Goal: Contribute content: Contribute content

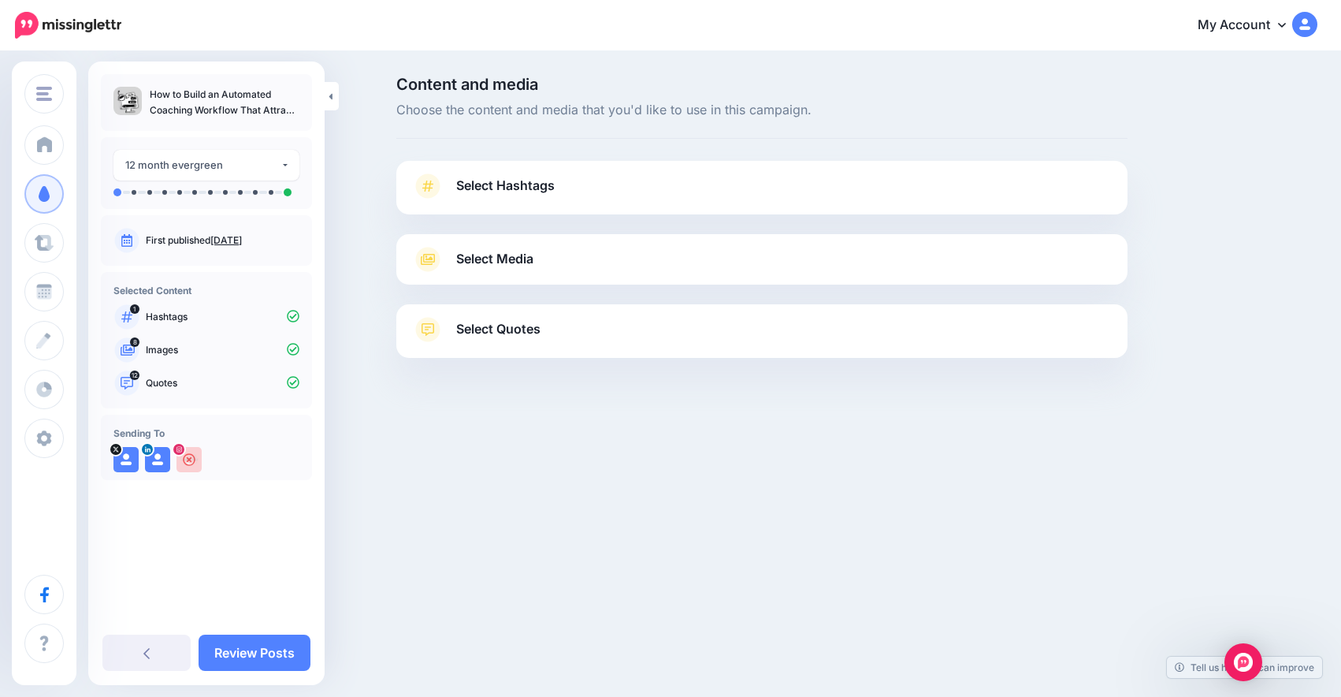
click at [542, 203] on link "Select Hashtags" at bounding box center [762, 193] width 700 height 41
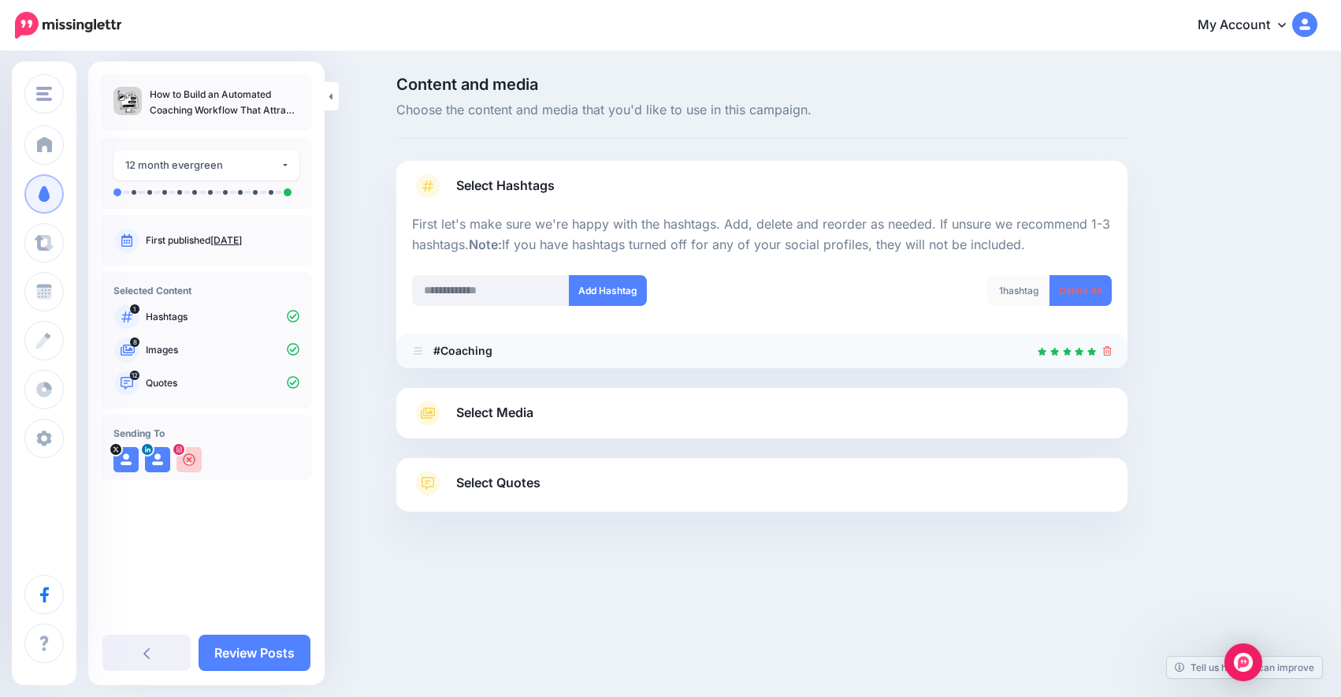
click at [575, 340] on li "#Coaching" at bounding box center [761, 350] width 731 height 35
click at [567, 415] on link "Select Media" at bounding box center [762, 412] width 700 height 25
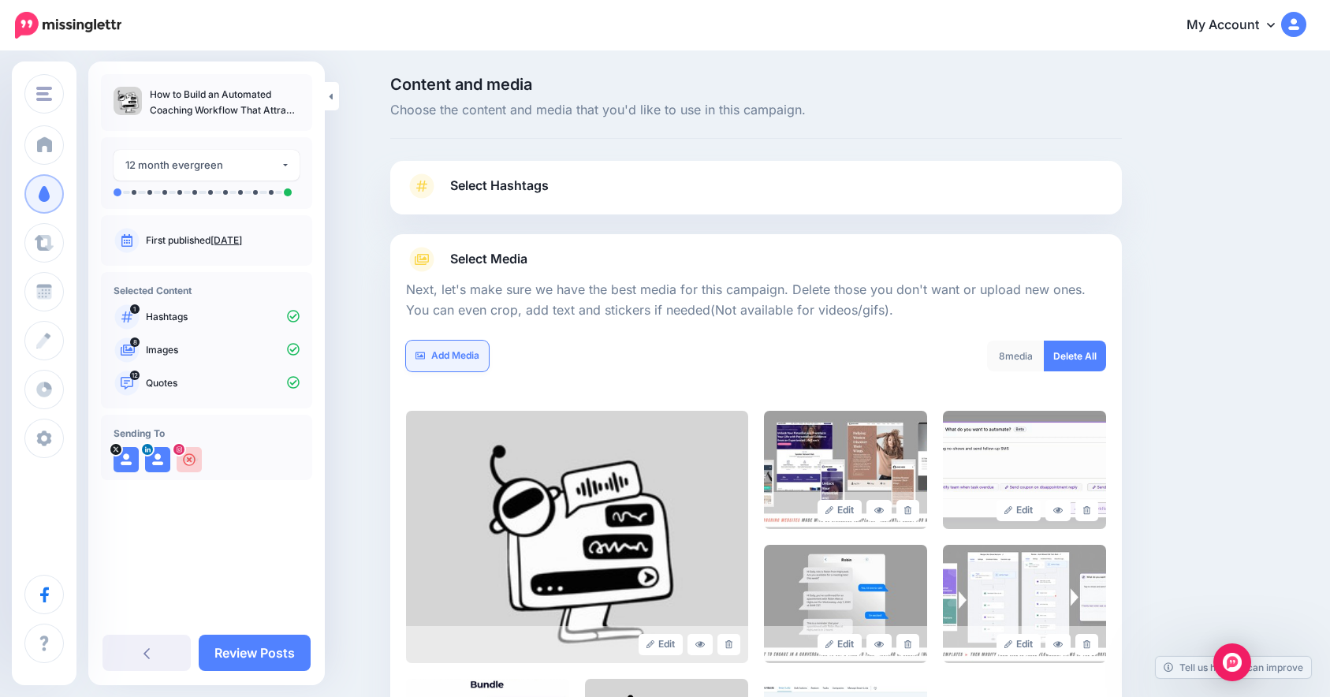
click at [425, 351] on icon at bounding box center [419, 355] width 9 height 9
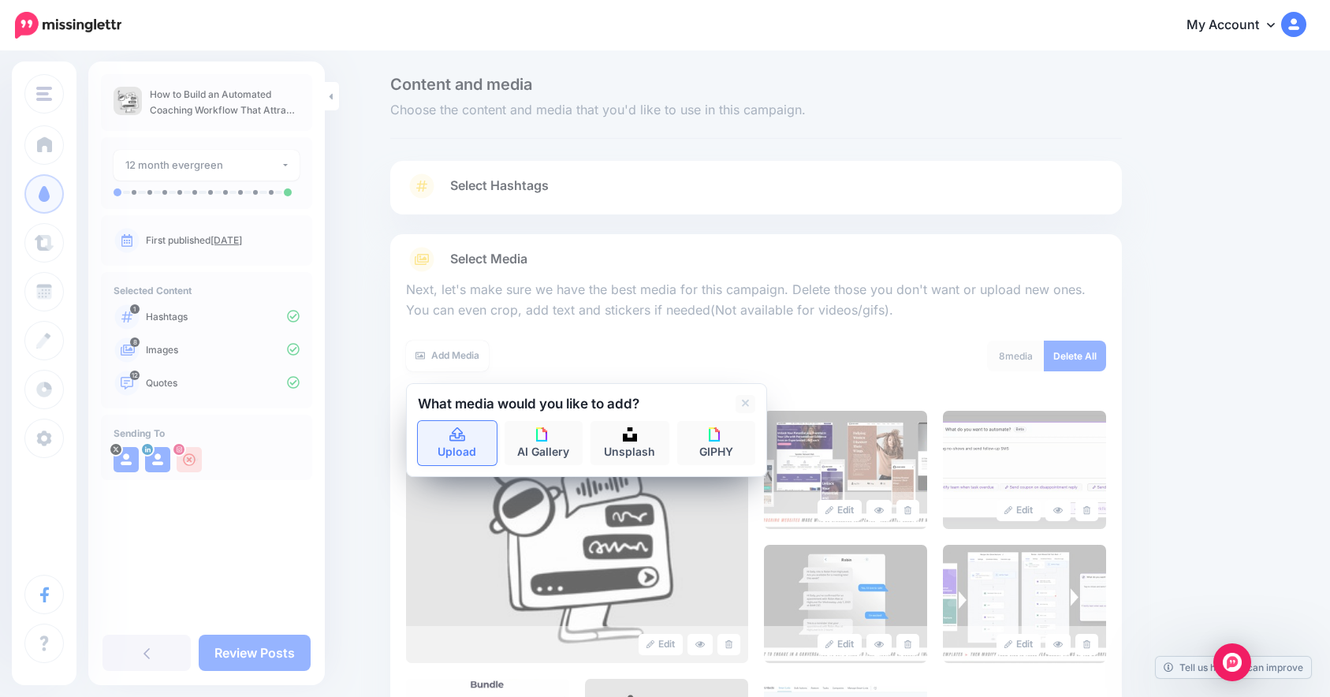
click at [469, 445] on link "Upload" at bounding box center [457, 443] width 79 height 44
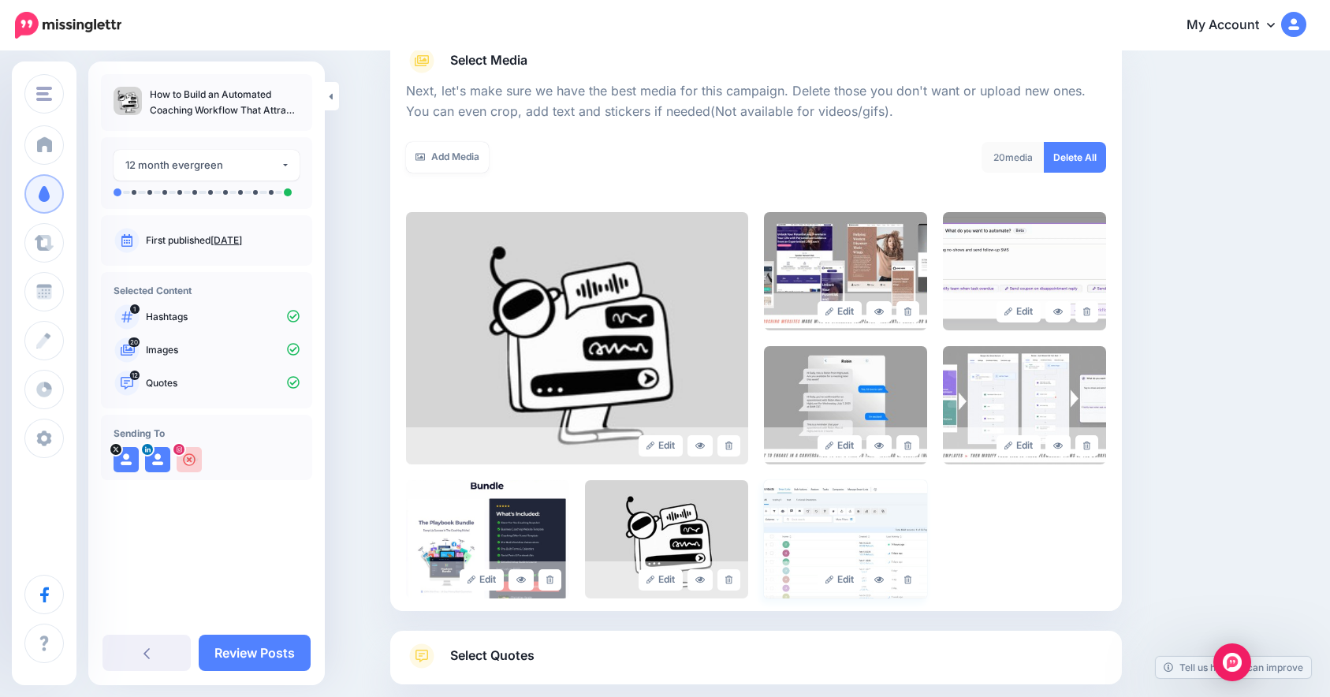
scroll to position [288, 0]
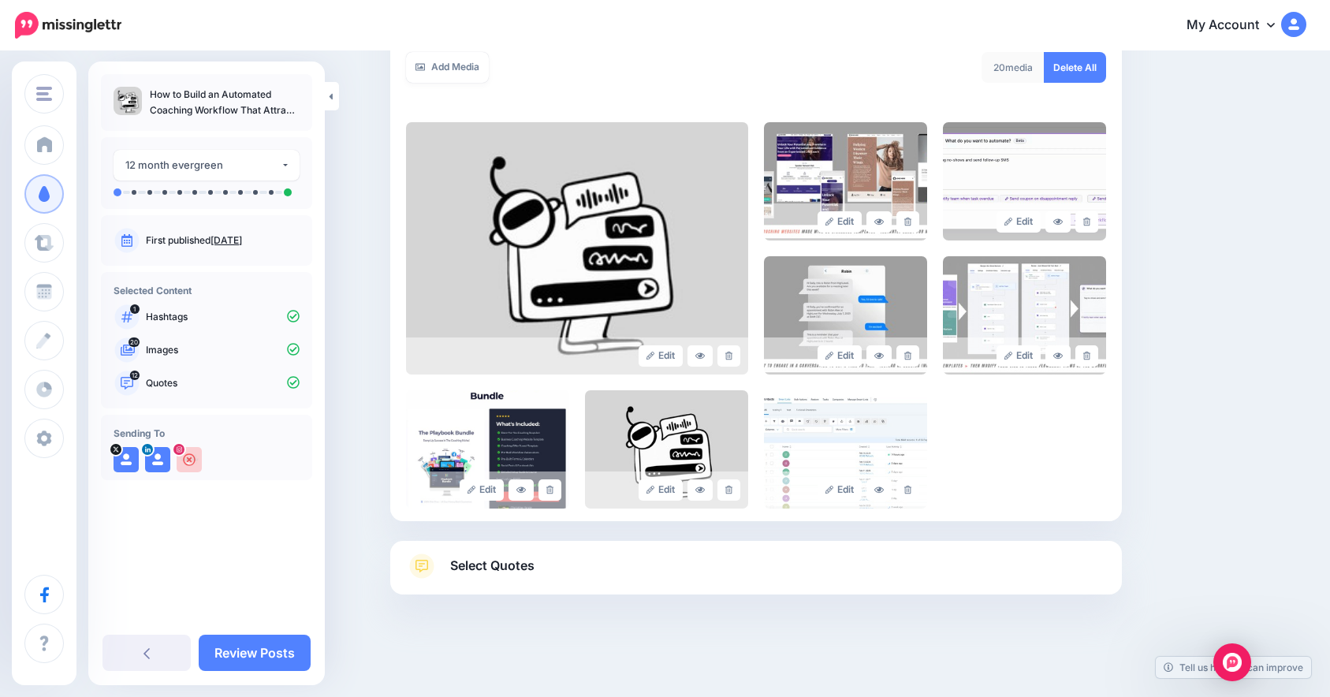
click at [728, 562] on link "Select Quotes" at bounding box center [756, 573] width 700 height 41
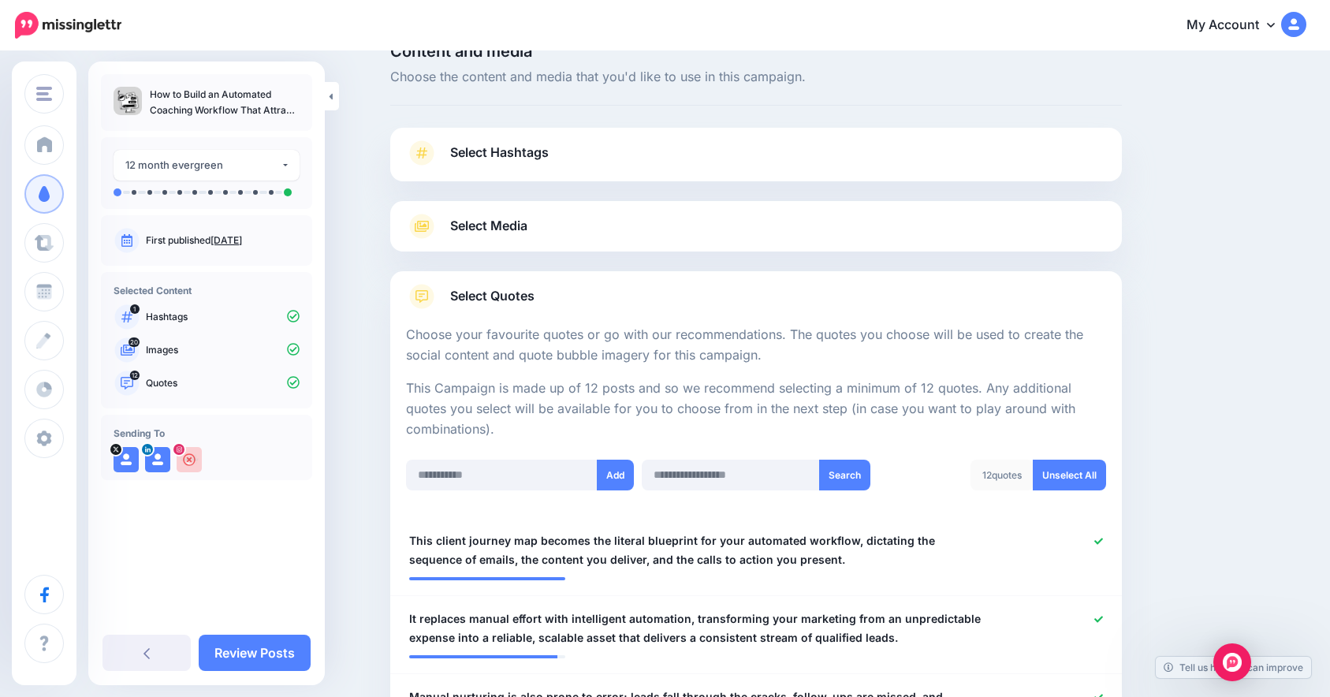
scroll to position [209, 0]
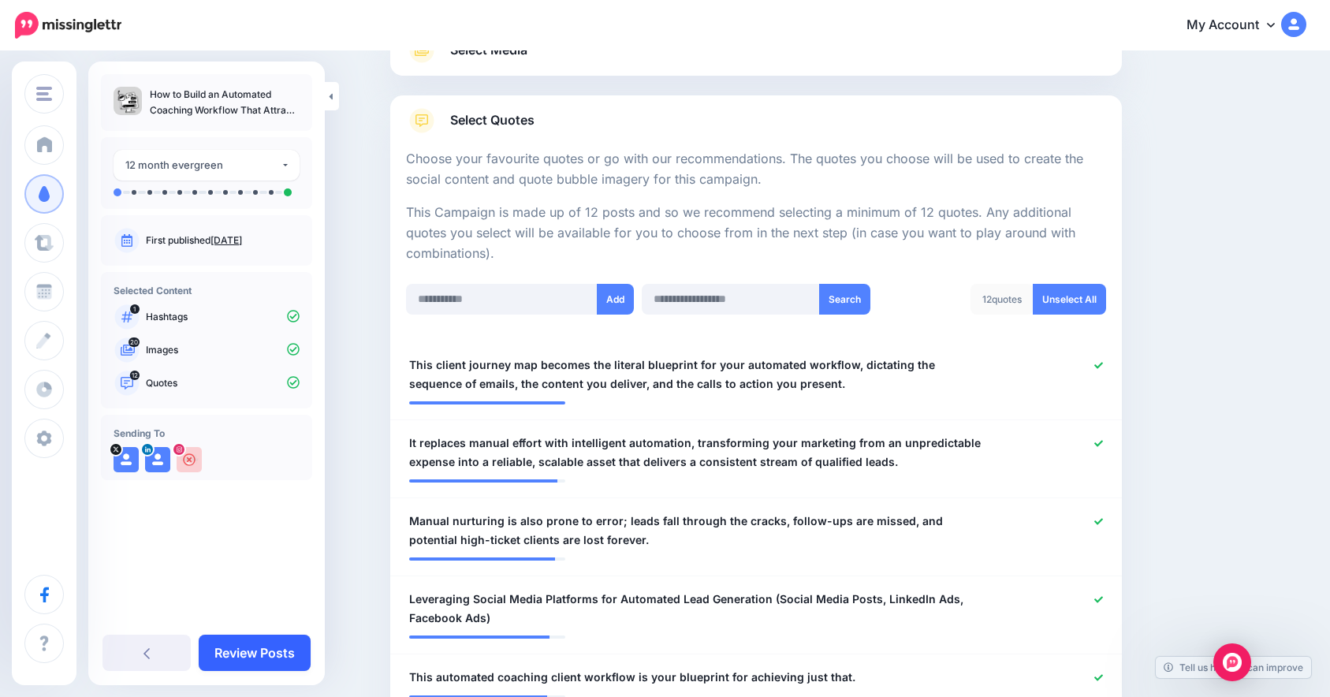
click at [254, 643] on link "Review Posts" at bounding box center [255, 652] width 112 height 36
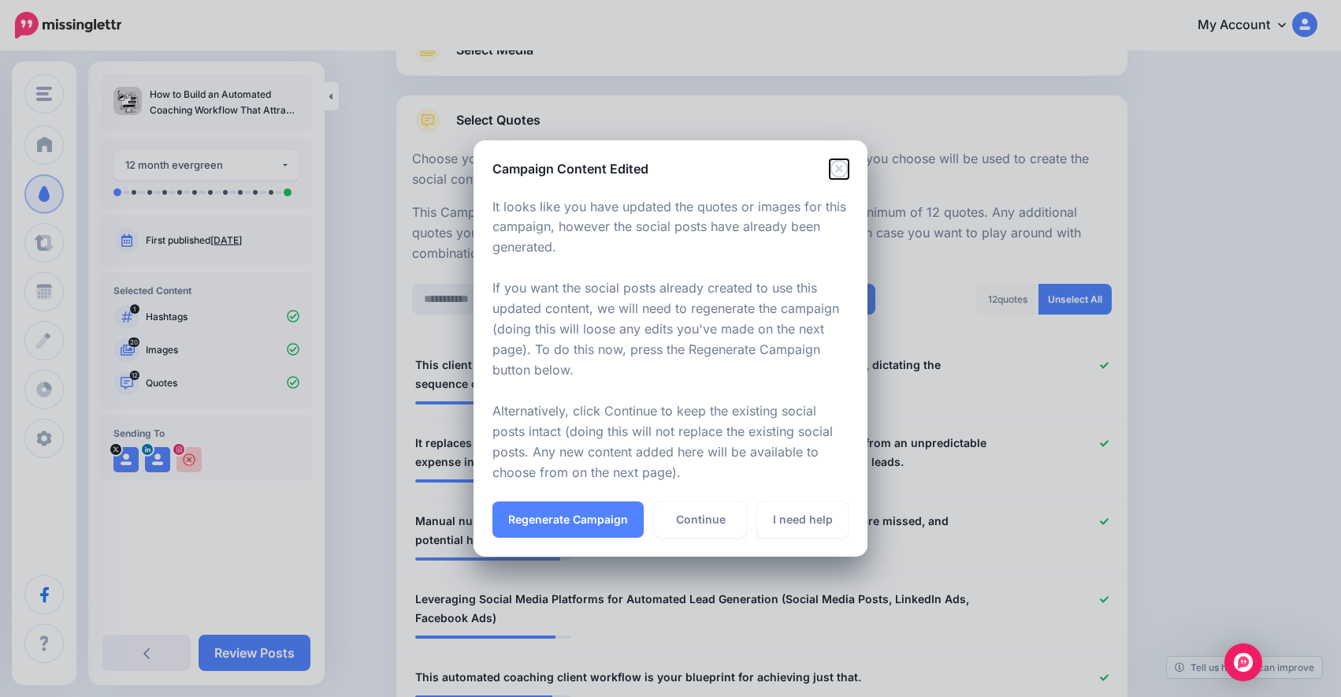
click at [843, 166] on icon "Close" at bounding box center [839, 168] width 18 height 18
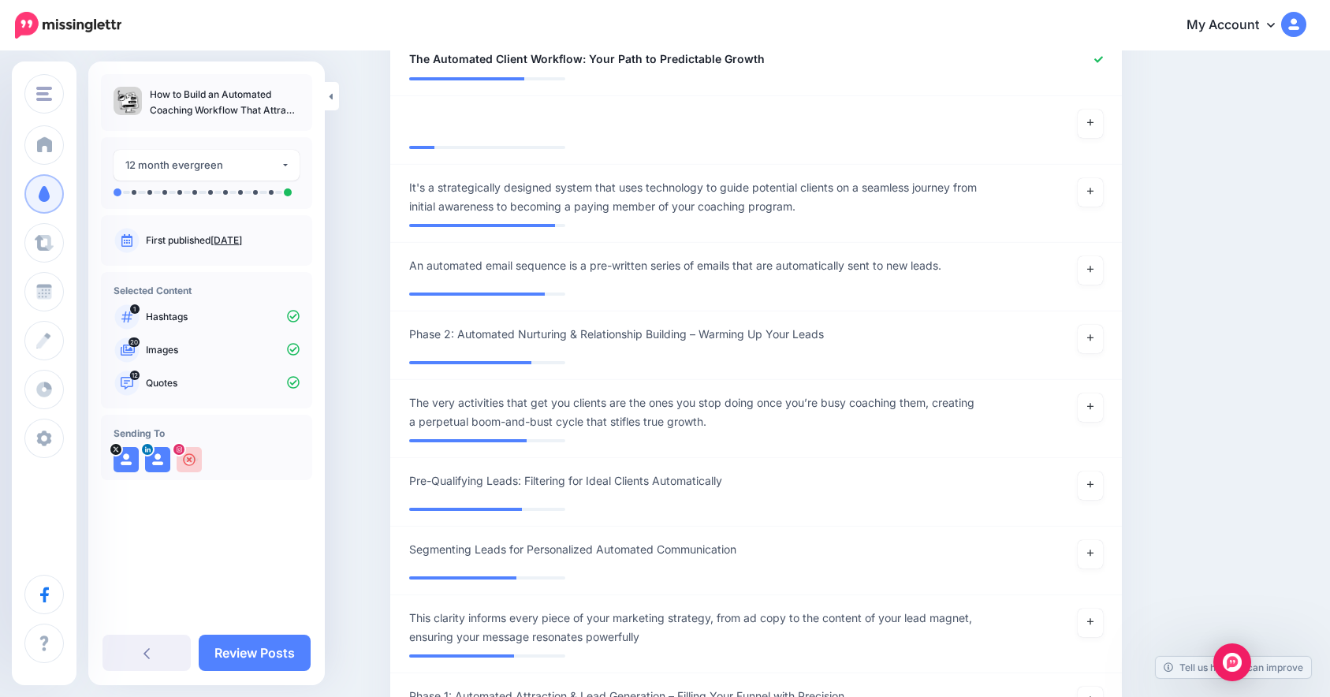
scroll to position [0, 0]
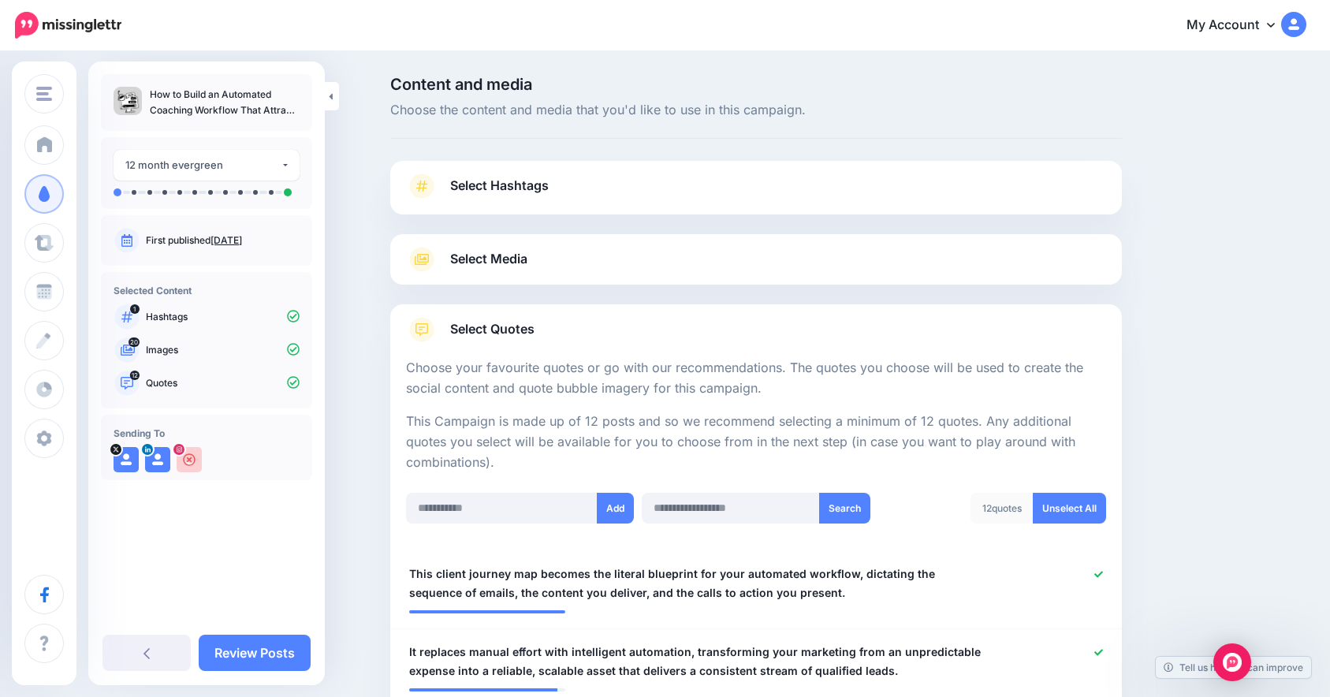
click at [548, 250] on link "Select Media" at bounding box center [756, 259] width 700 height 25
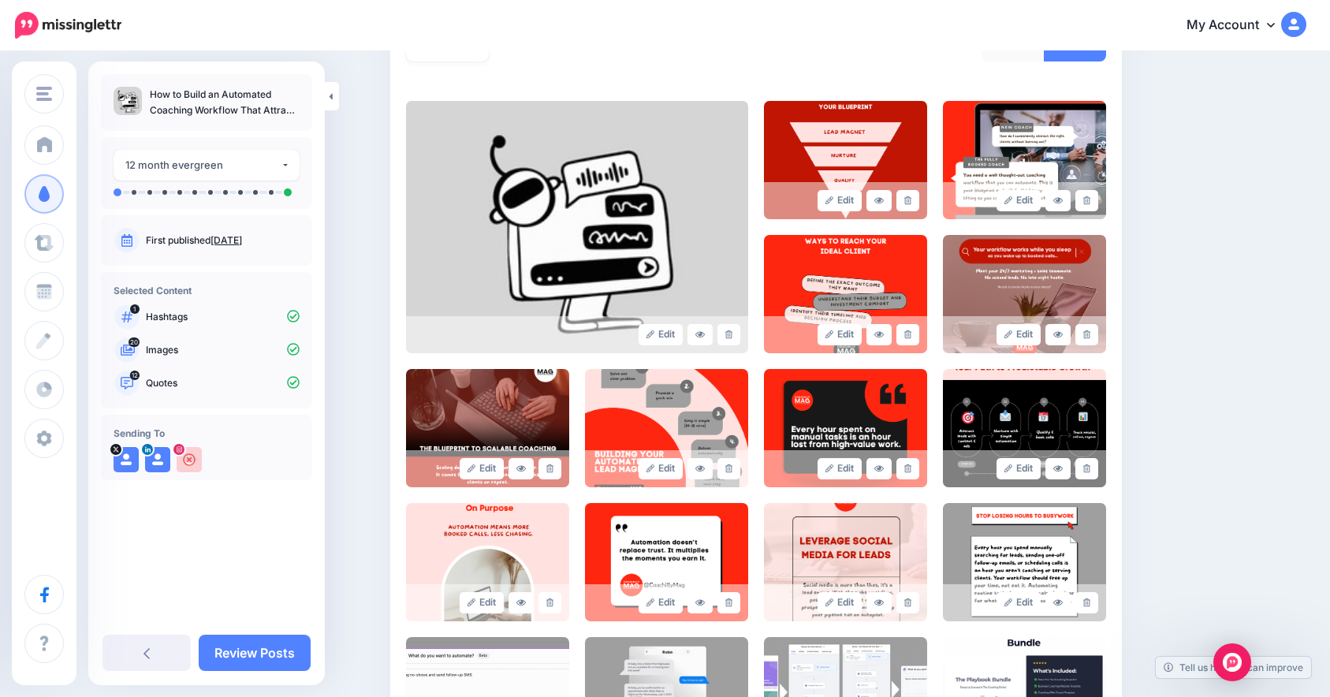
scroll to position [309, 0]
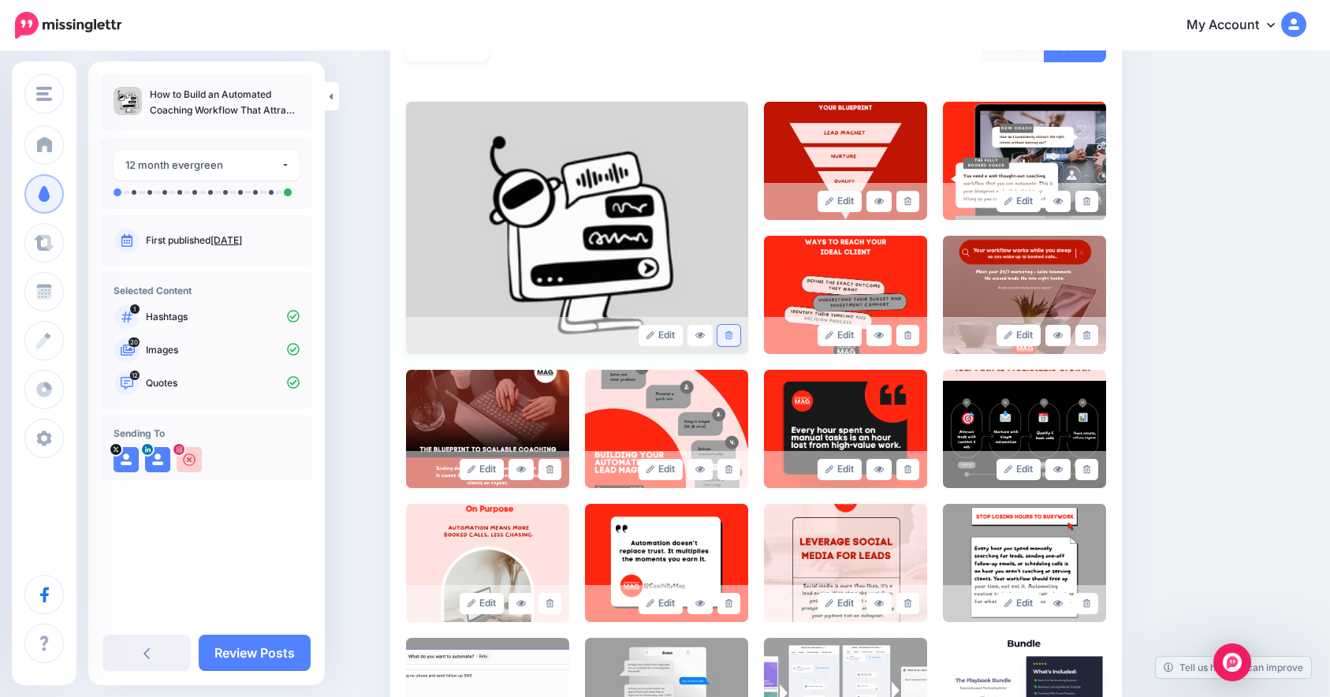
click at [732, 331] on icon at bounding box center [728, 335] width 7 height 9
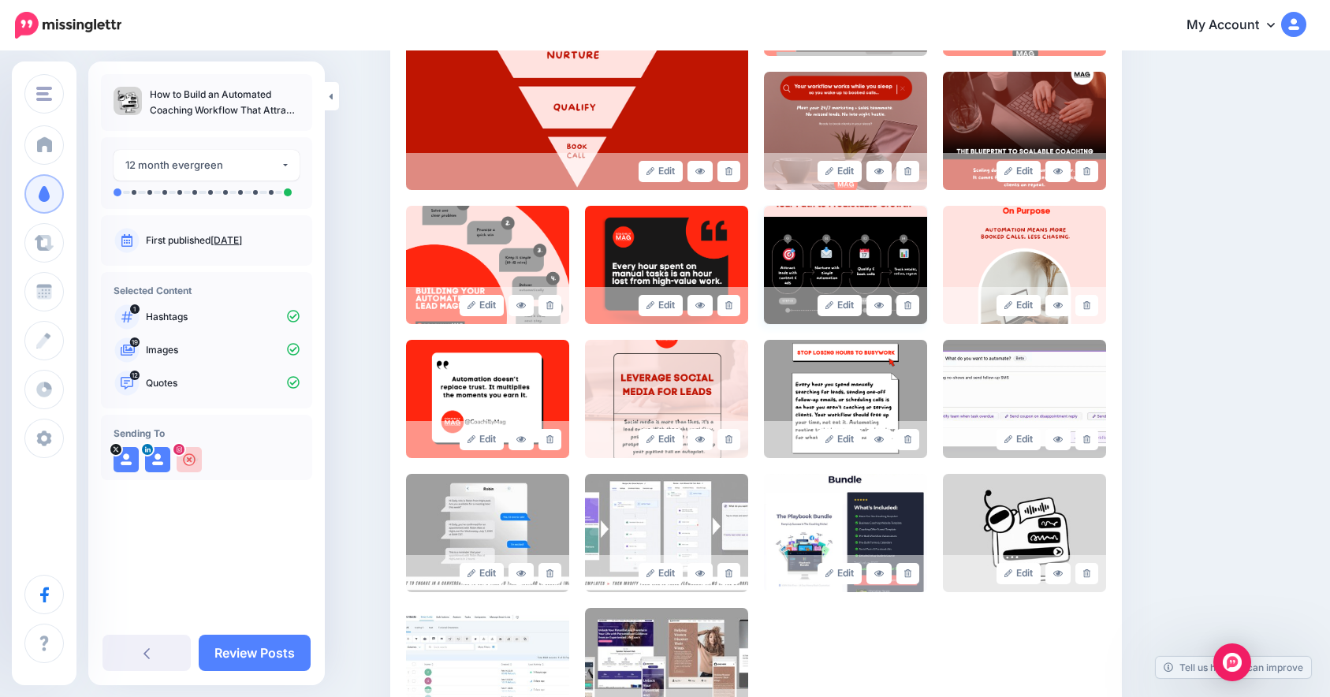
scroll to position [487, 0]
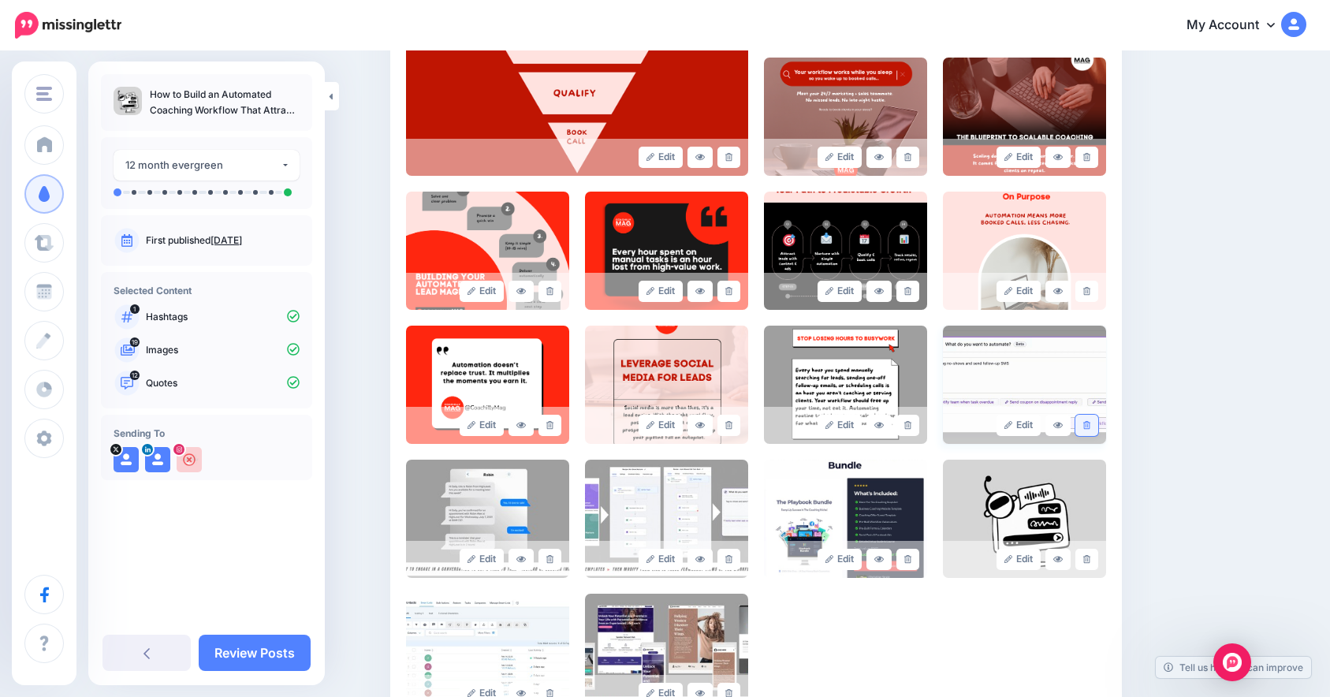
click at [1098, 427] on link at bounding box center [1086, 425] width 23 height 21
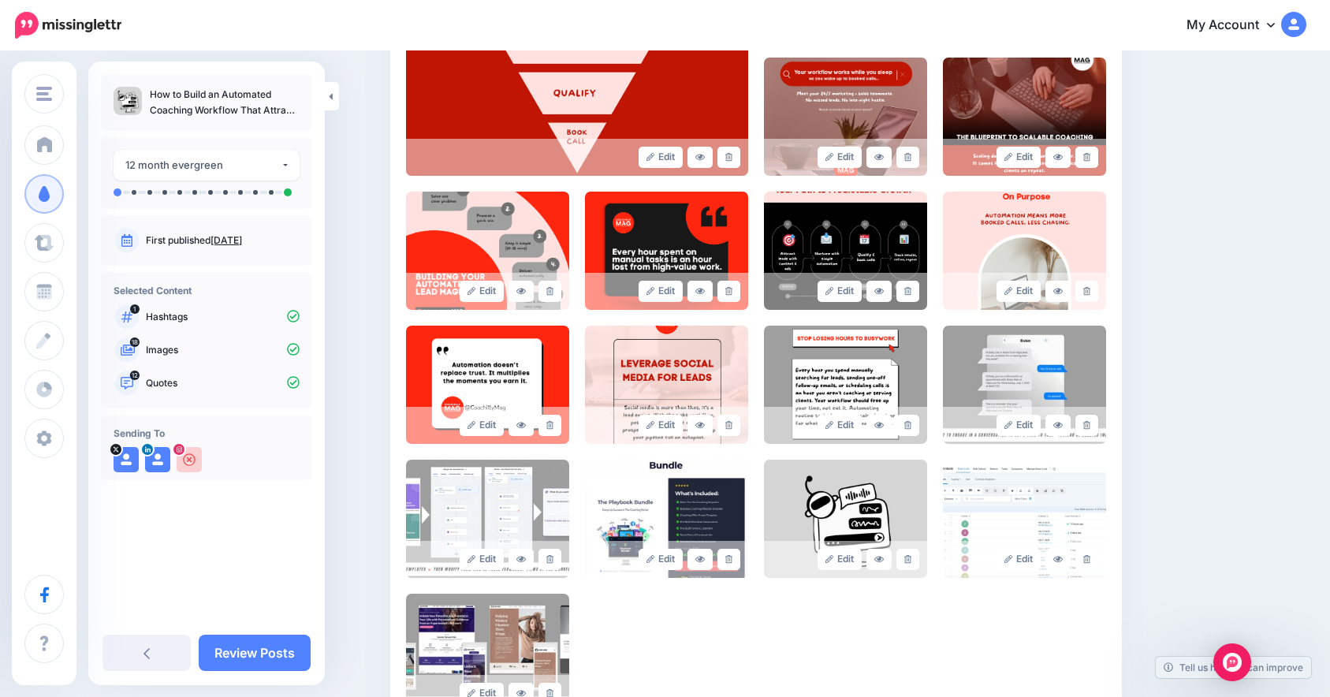
click at [1098, 427] on link at bounding box center [1086, 425] width 23 height 21
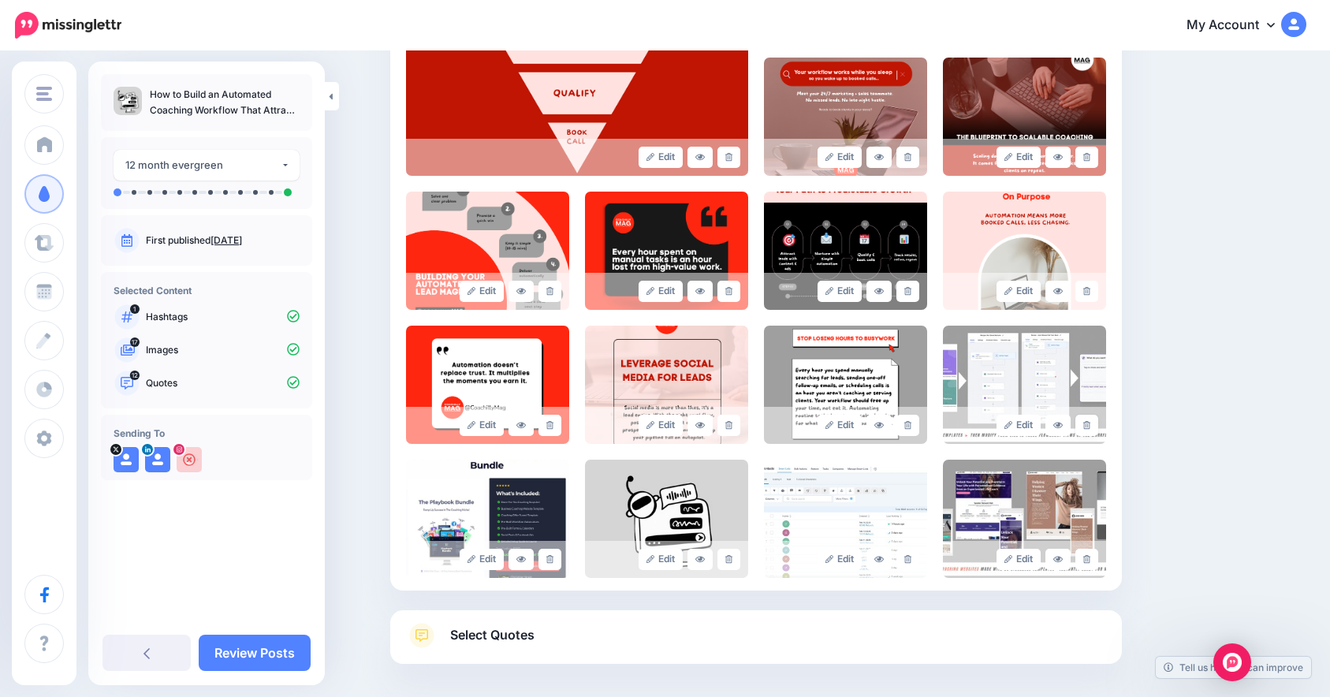
click at [1098, 427] on link at bounding box center [1086, 425] width 23 height 21
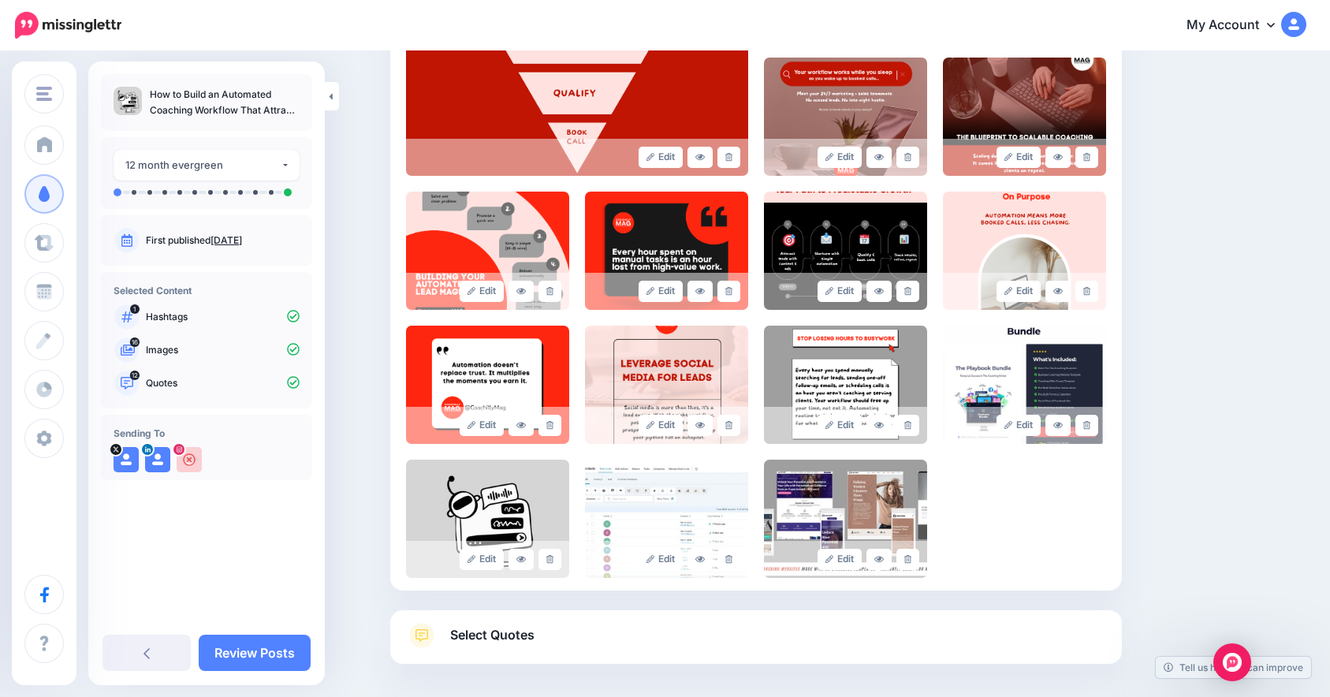
click at [1098, 427] on link at bounding box center [1086, 425] width 23 height 21
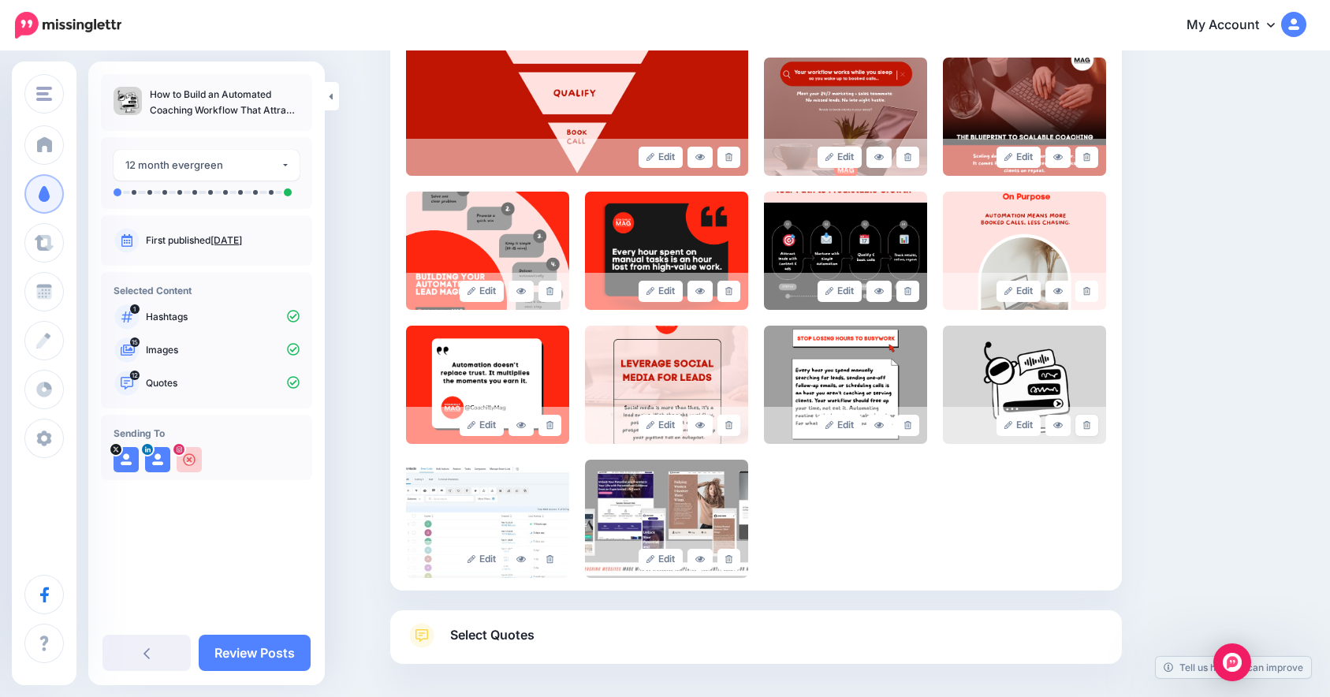
click at [1098, 427] on link at bounding box center [1086, 425] width 23 height 21
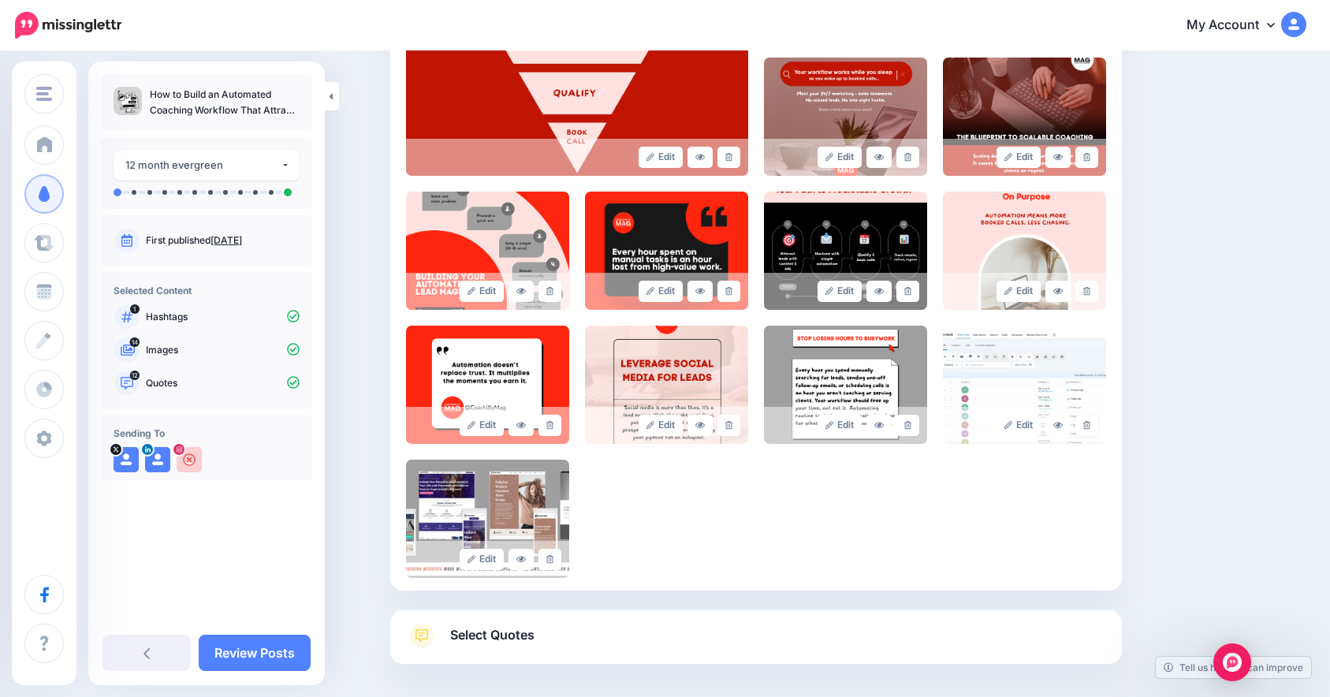
click at [1098, 427] on link at bounding box center [1086, 425] width 23 height 21
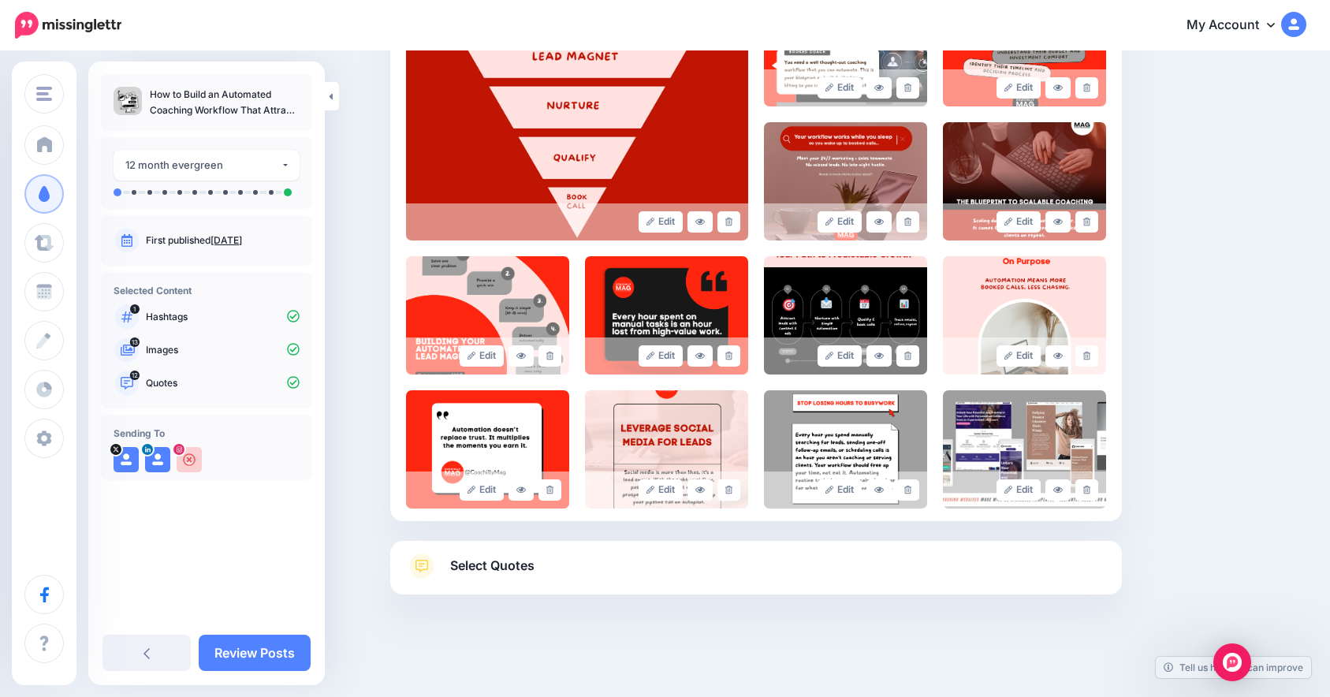
scroll to position [422, 0]
click at [1093, 493] on link at bounding box center [1086, 489] width 23 height 21
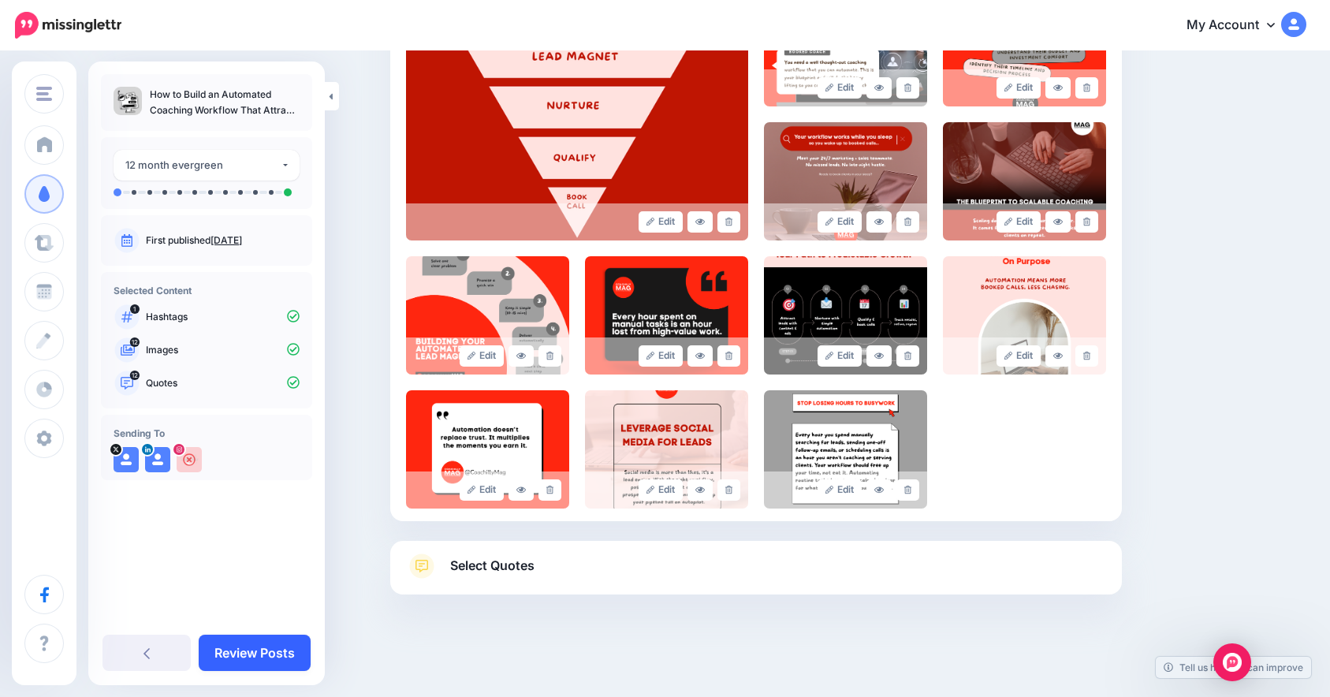
click at [267, 648] on link "Review Posts" at bounding box center [255, 652] width 112 height 36
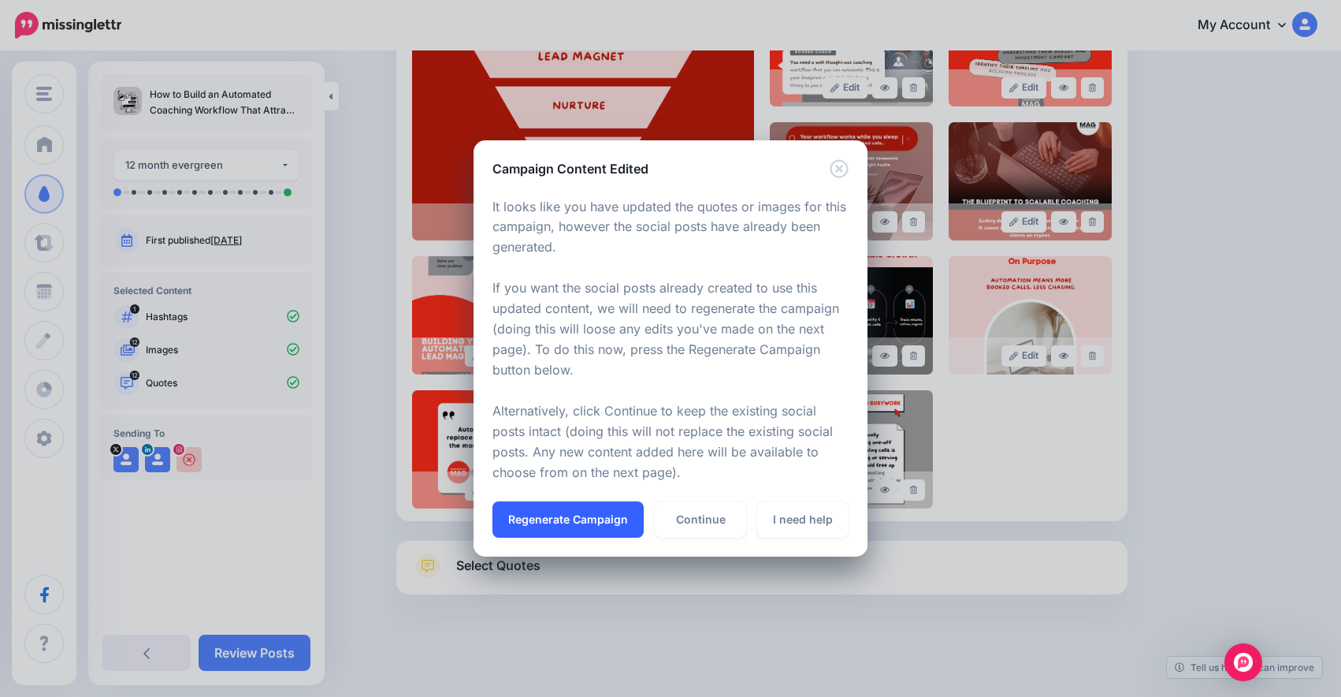
click at [506, 521] on button "Regenerate Campaign" at bounding box center [568, 519] width 151 height 36
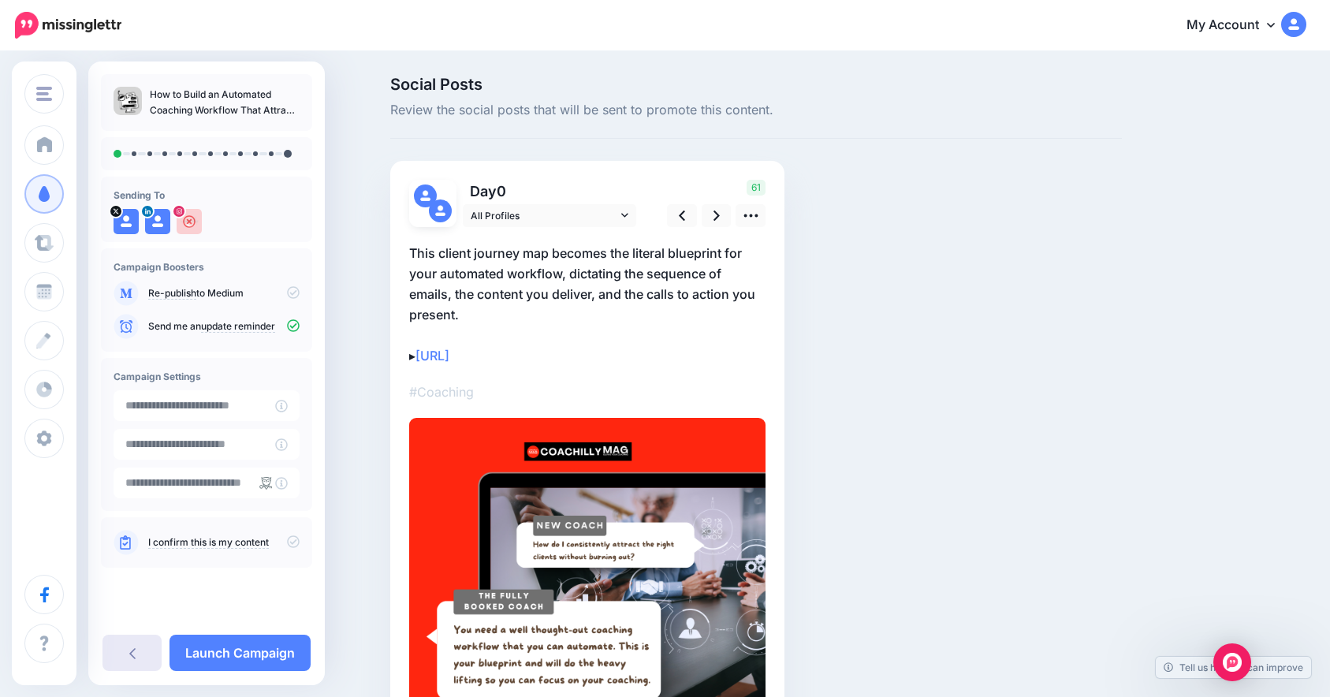
click at [129, 658] on icon at bounding box center [132, 652] width 6 height 13
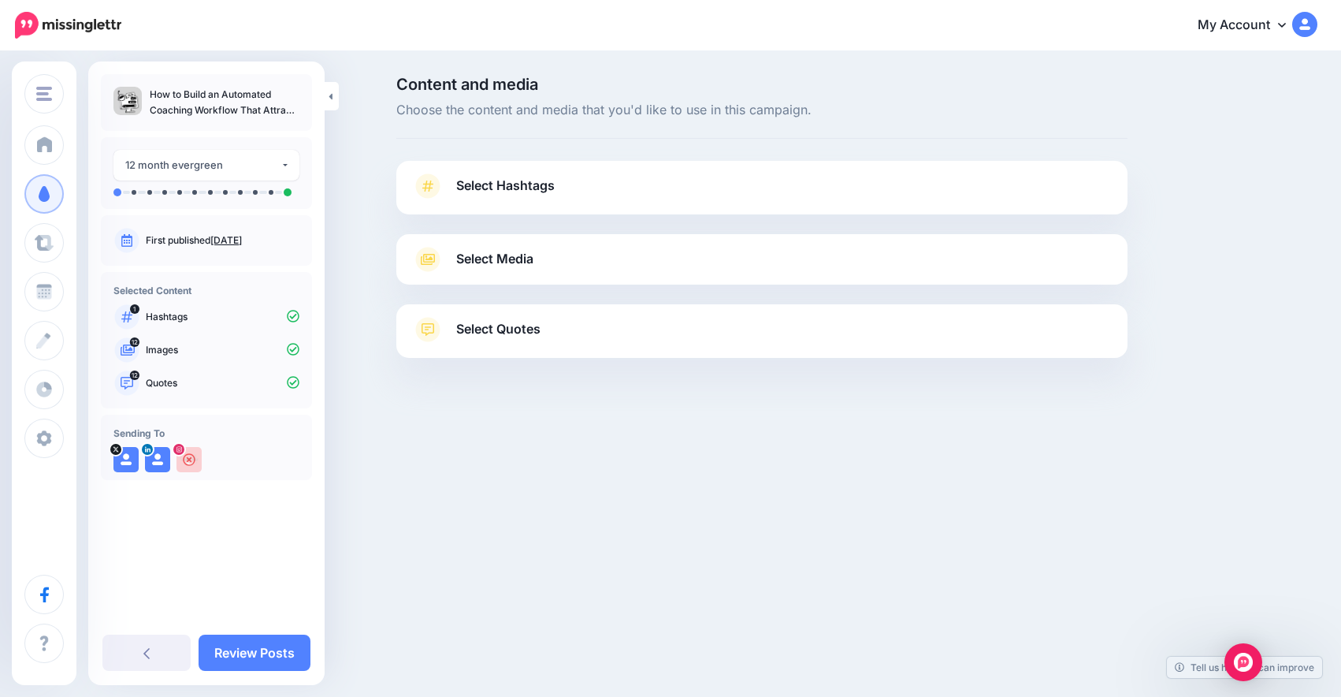
click at [583, 332] on link "Select Quotes" at bounding box center [762, 337] width 700 height 41
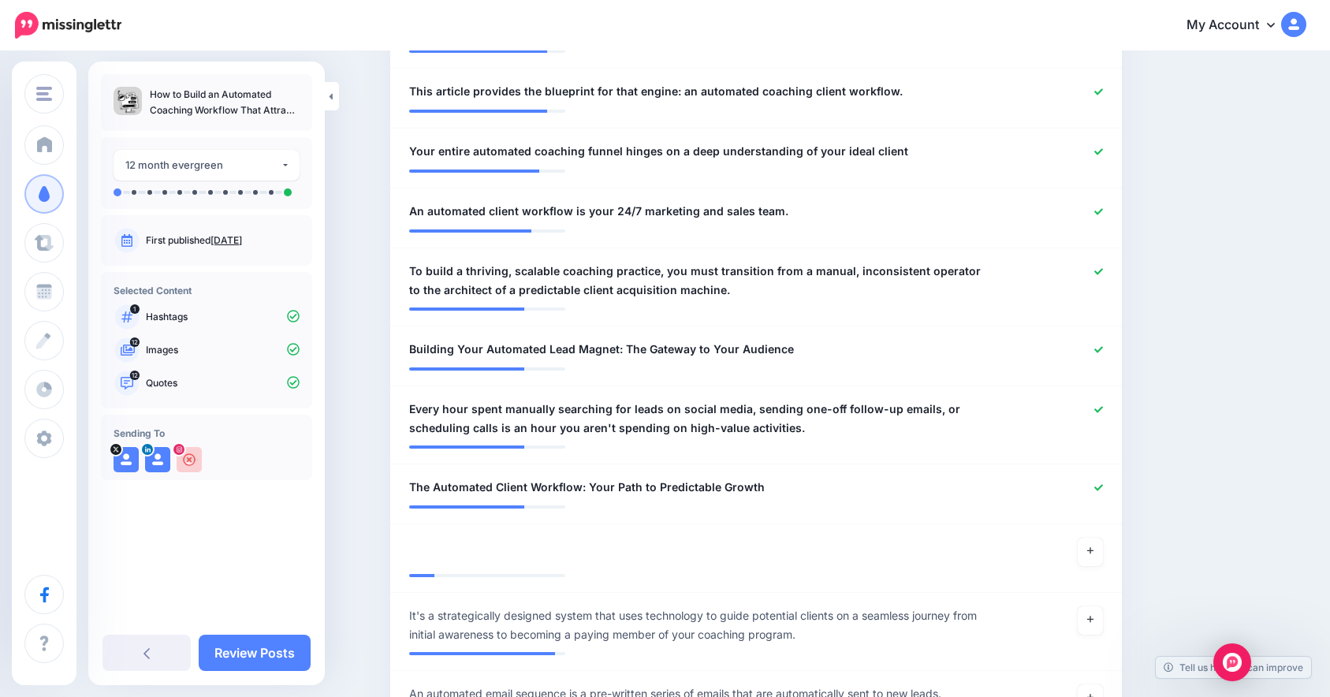
scroll to position [878, 0]
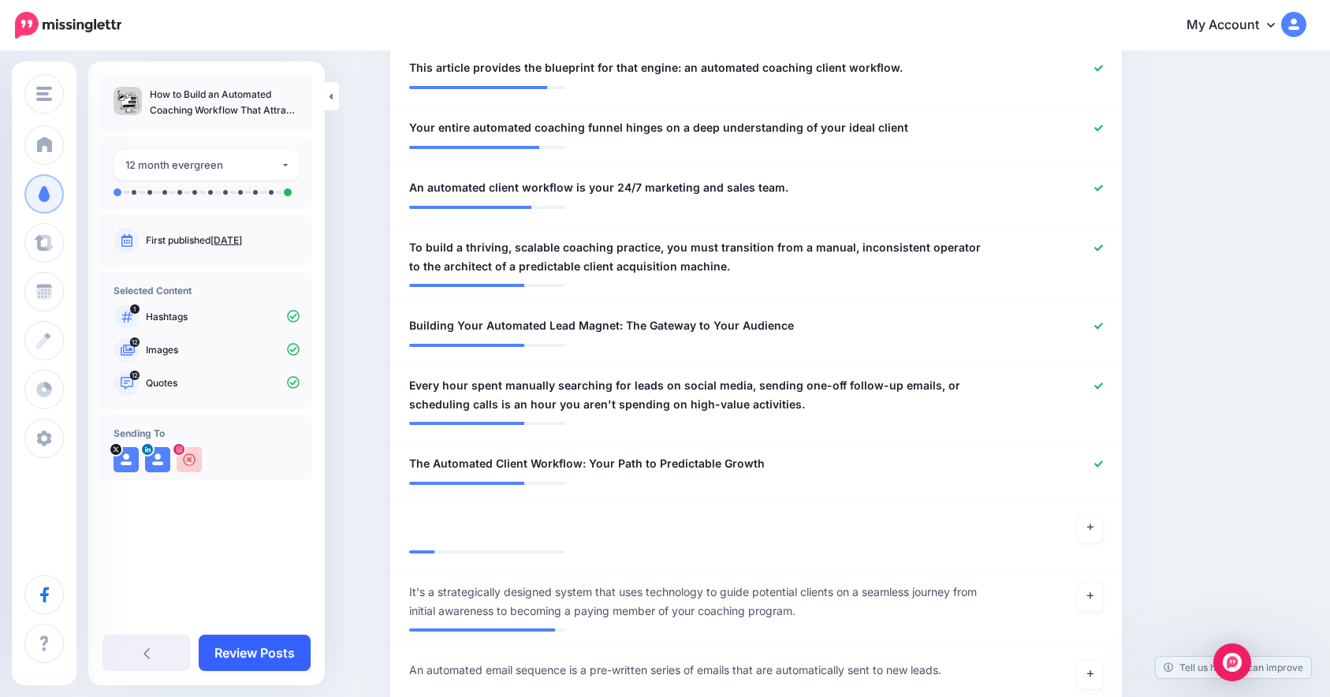
click at [237, 645] on link "Review Posts" at bounding box center [255, 652] width 112 height 36
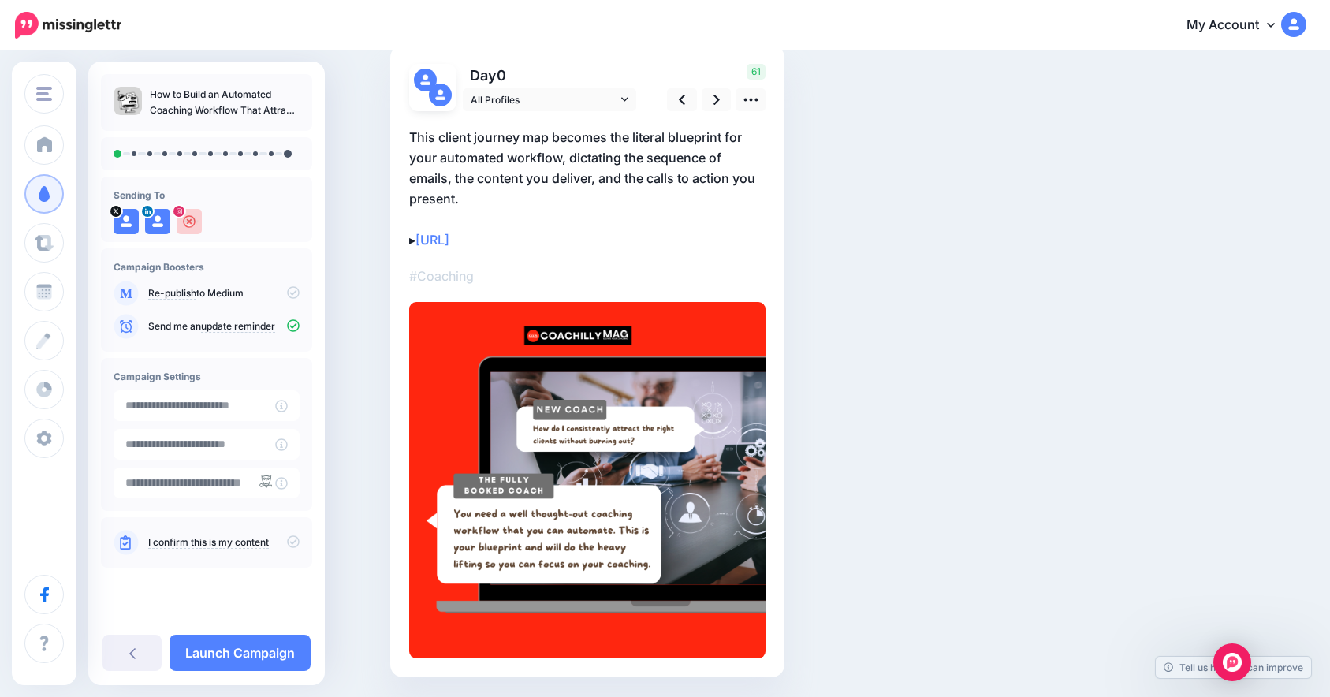
scroll to position [117, 0]
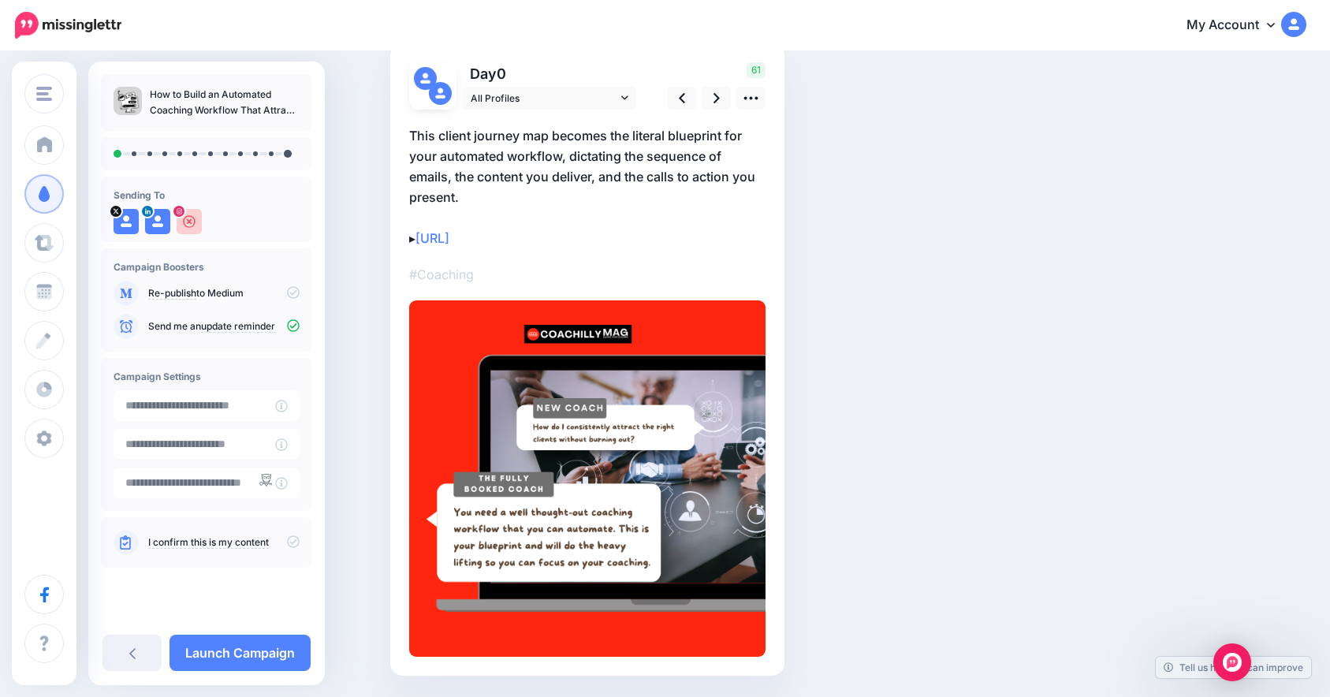
click at [532, 522] on img at bounding box center [587, 478] width 356 height 356
click at [564, 468] on img at bounding box center [587, 478] width 356 height 356
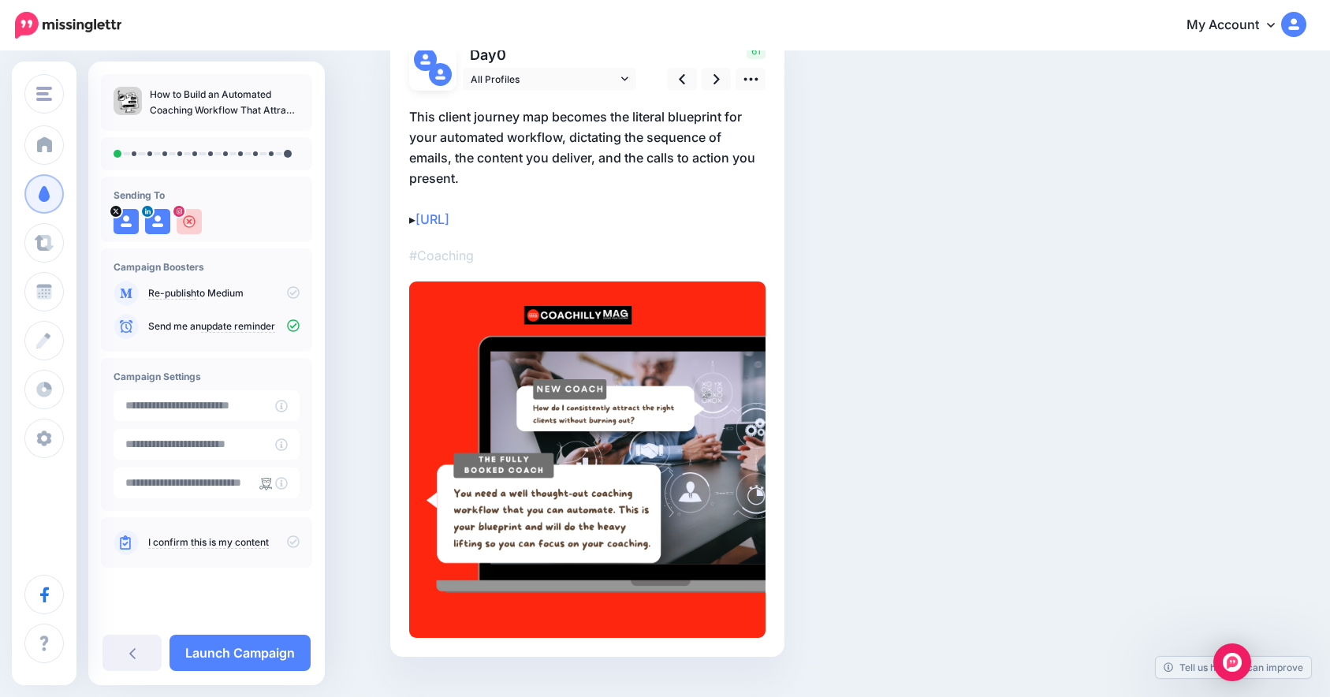
scroll to position [136, 0]
click at [752, 87] on link at bounding box center [750, 79] width 30 height 23
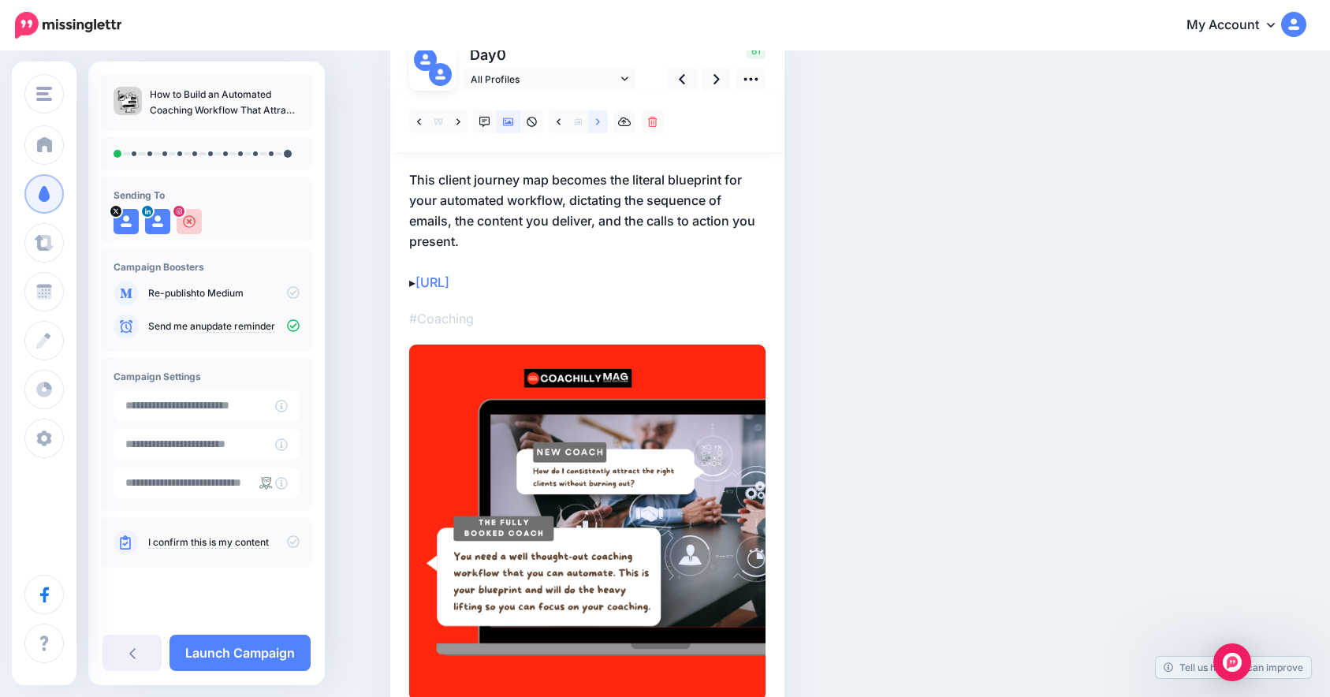
click at [608, 125] on link at bounding box center [598, 121] width 20 height 23
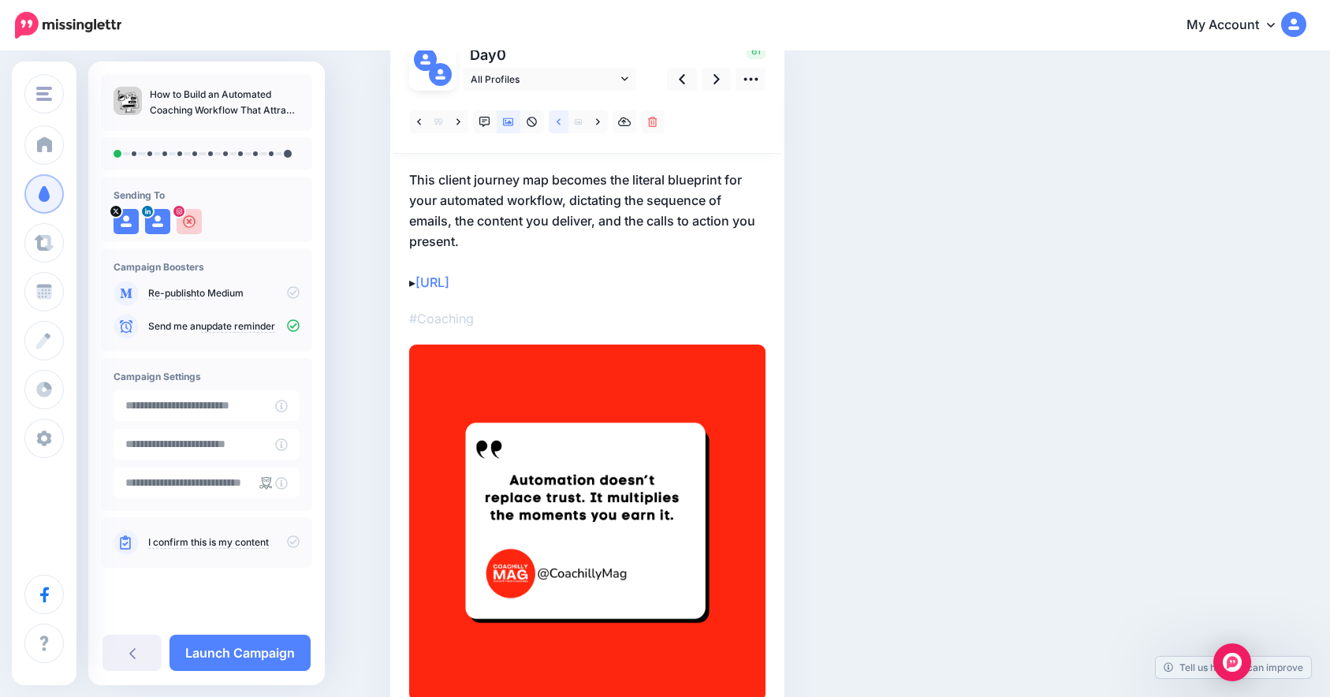
click at [567, 123] on link at bounding box center [559, 121] width 20 height 23
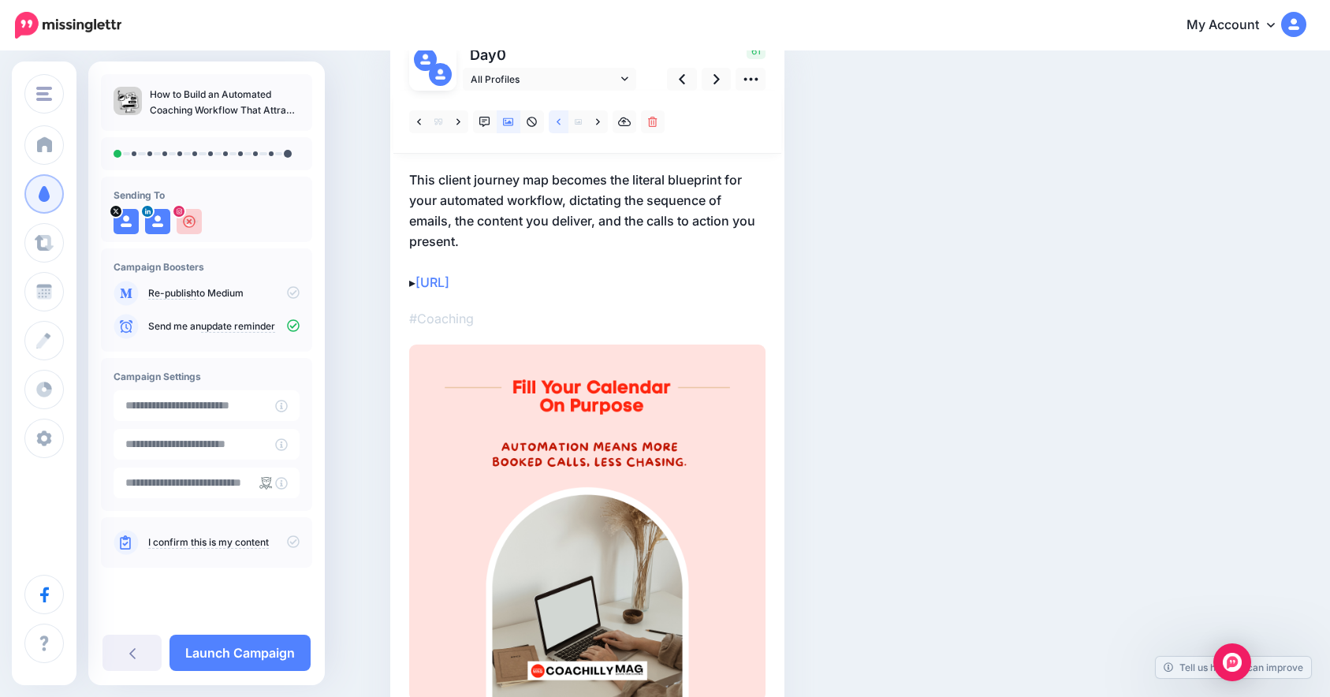
click at [567, 123] on link at bounding box center [559, 121] width 20 height 23
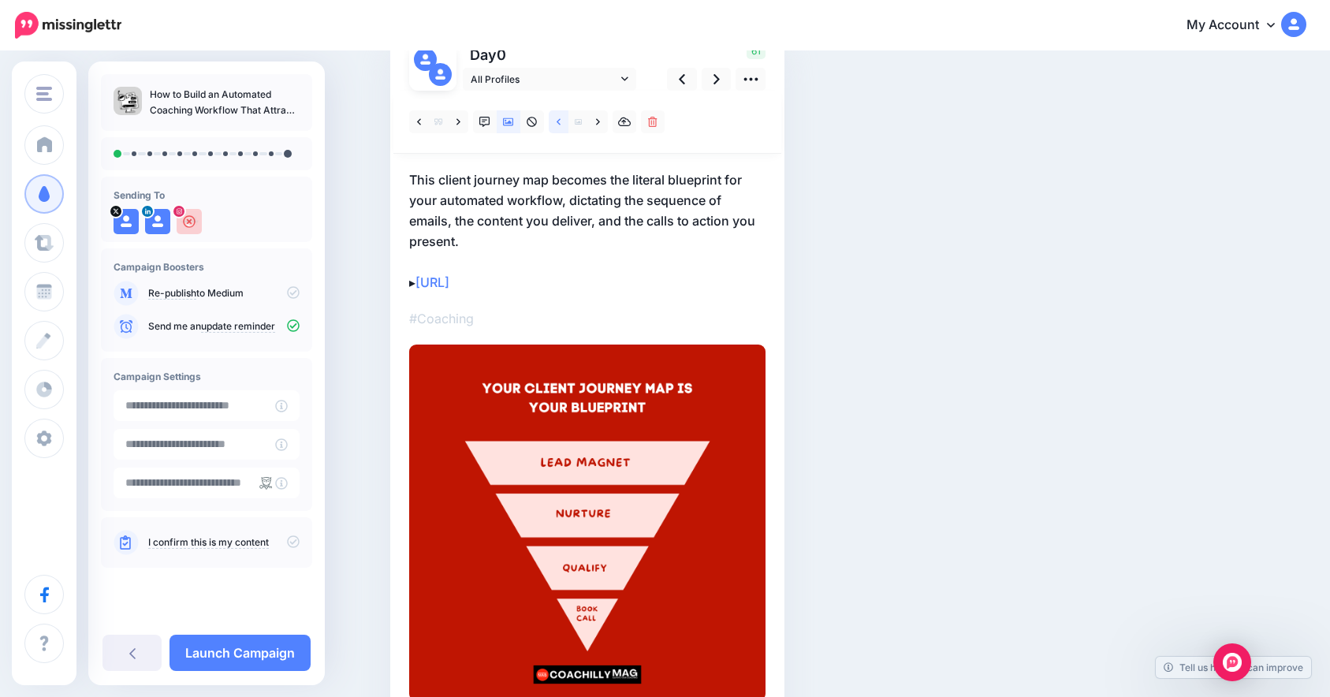
click at [567, 123] on link at bounding box center [559, 121] width 20 height 23
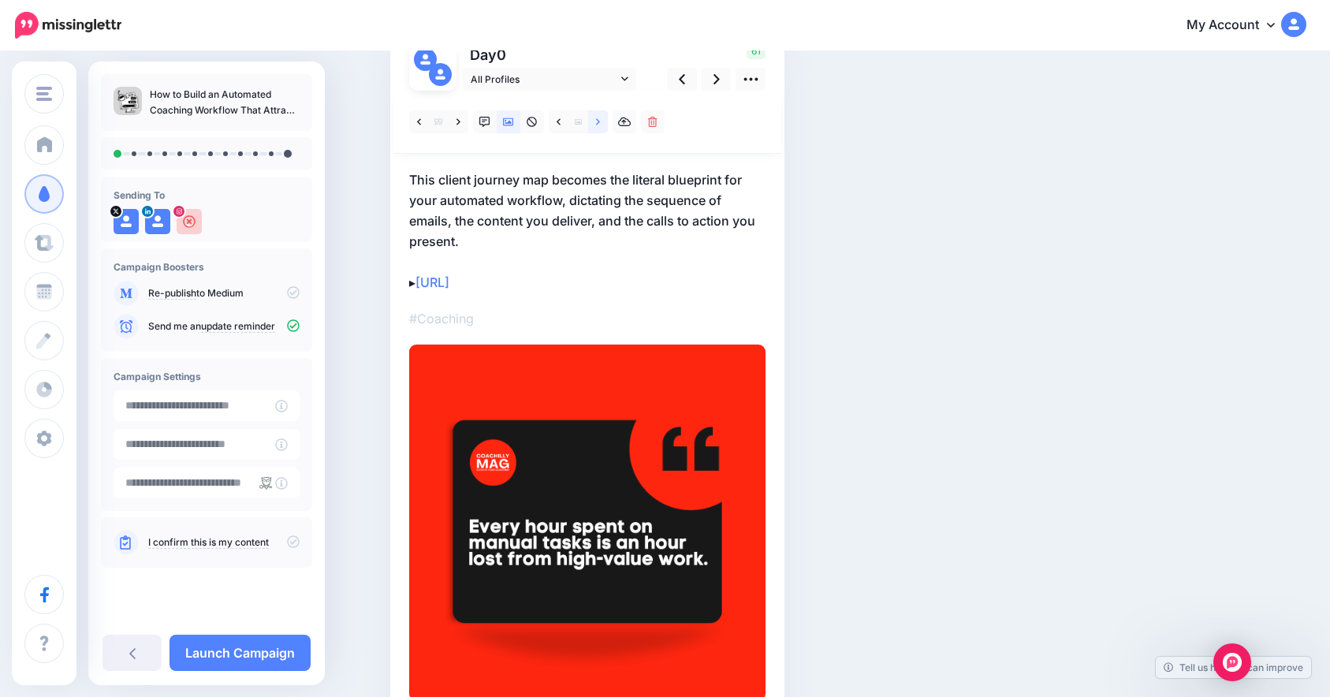
click at [604, 127] on link at bounding box center [598, 121] width 20 height 23
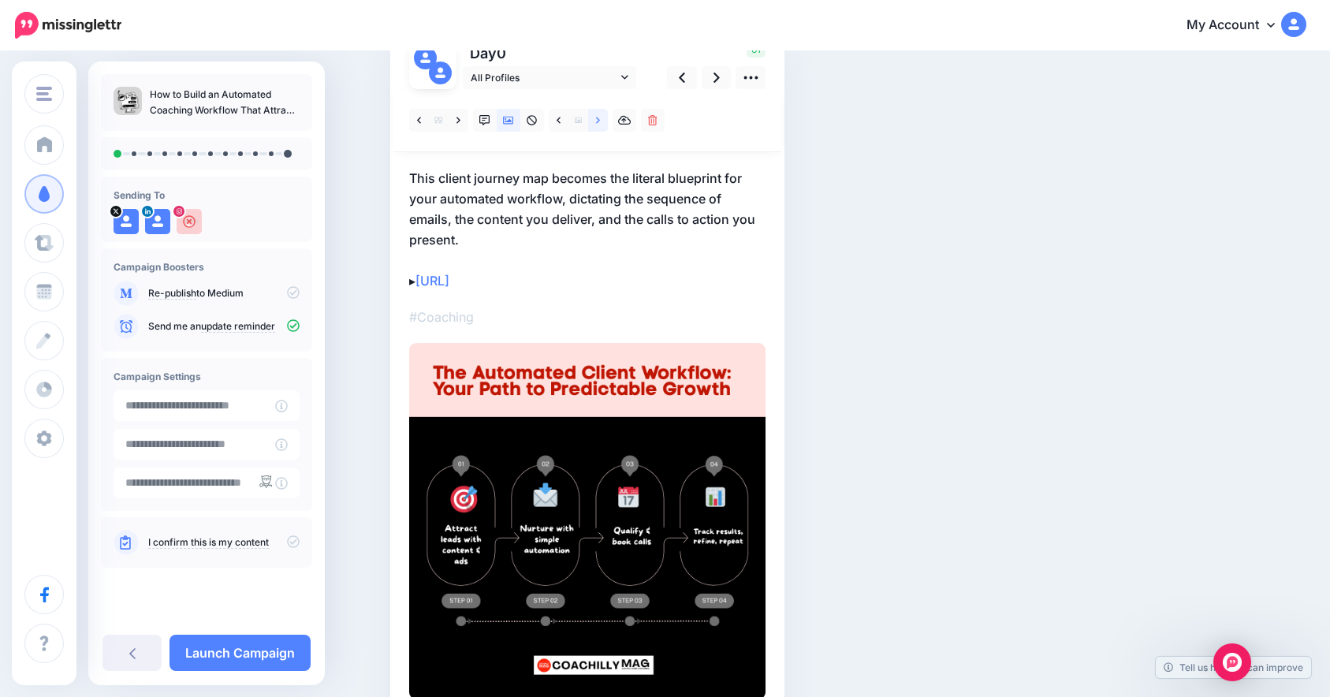
scroll to position [139, 0]
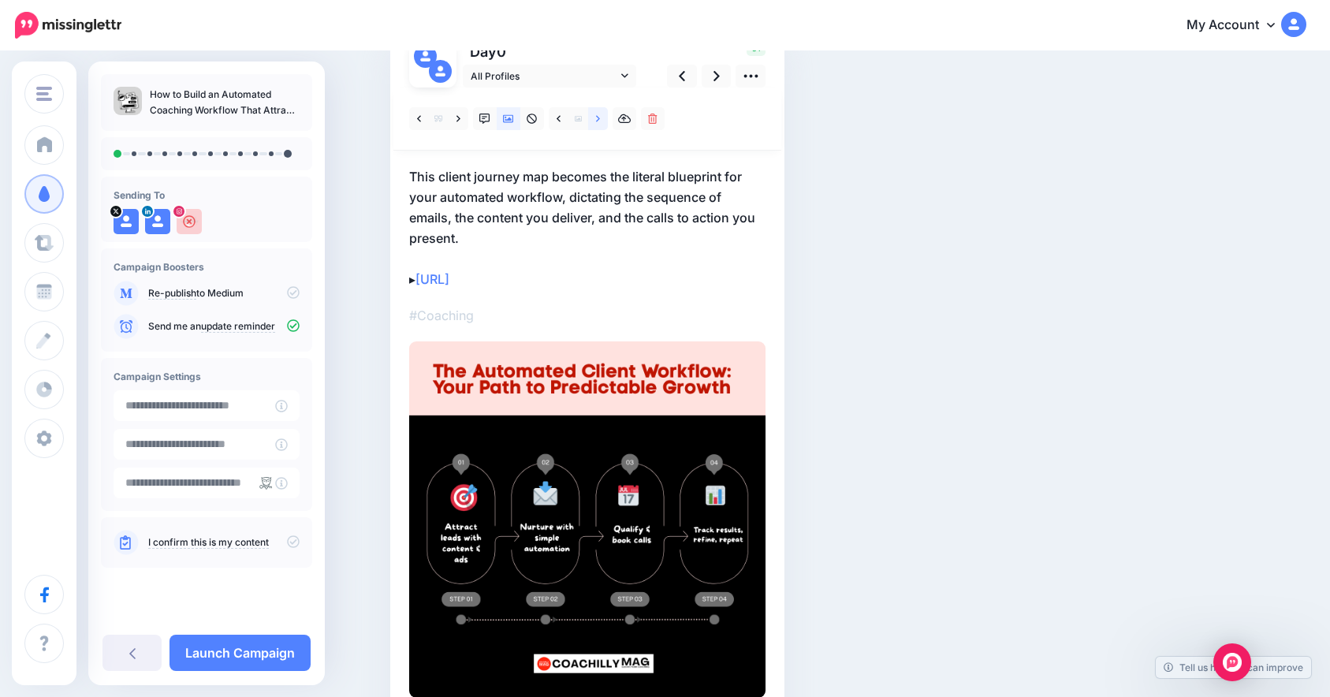
click at [608, 118] on link at bounding box center [598, 118] width 20 height 23
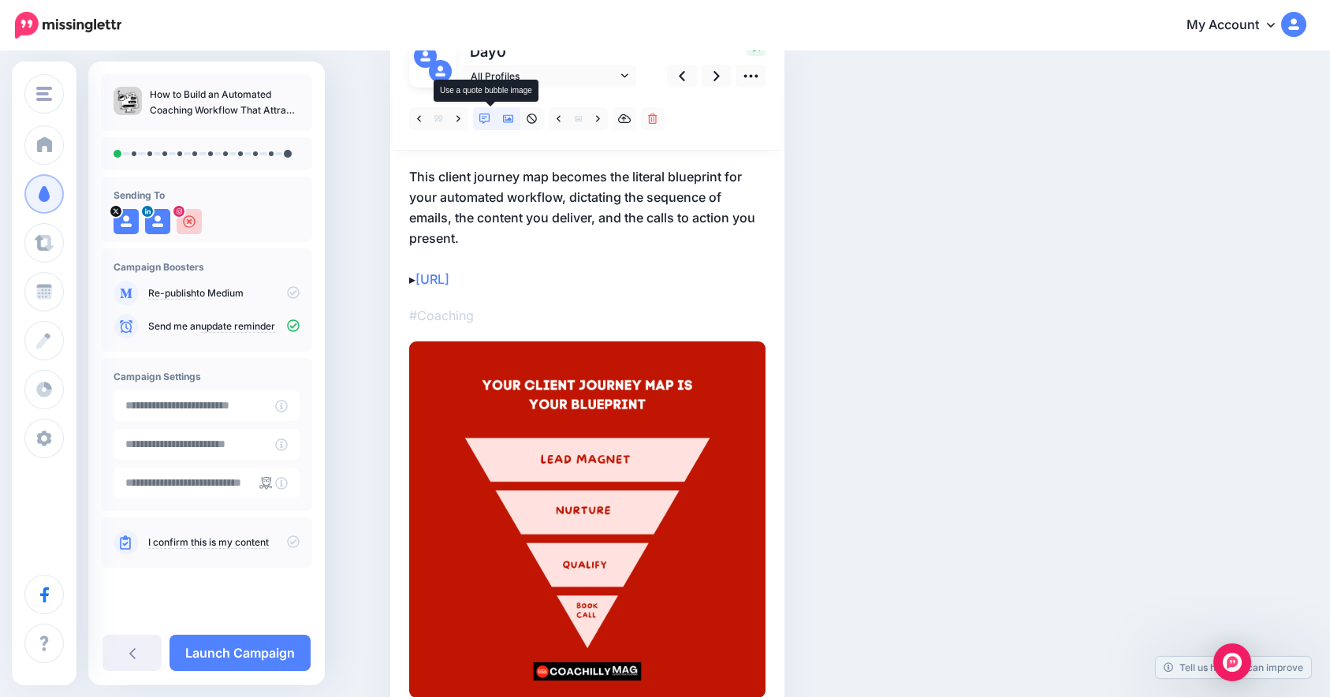
click at [497, 123] on link at bounding box center [485, 118] width 24 height 23
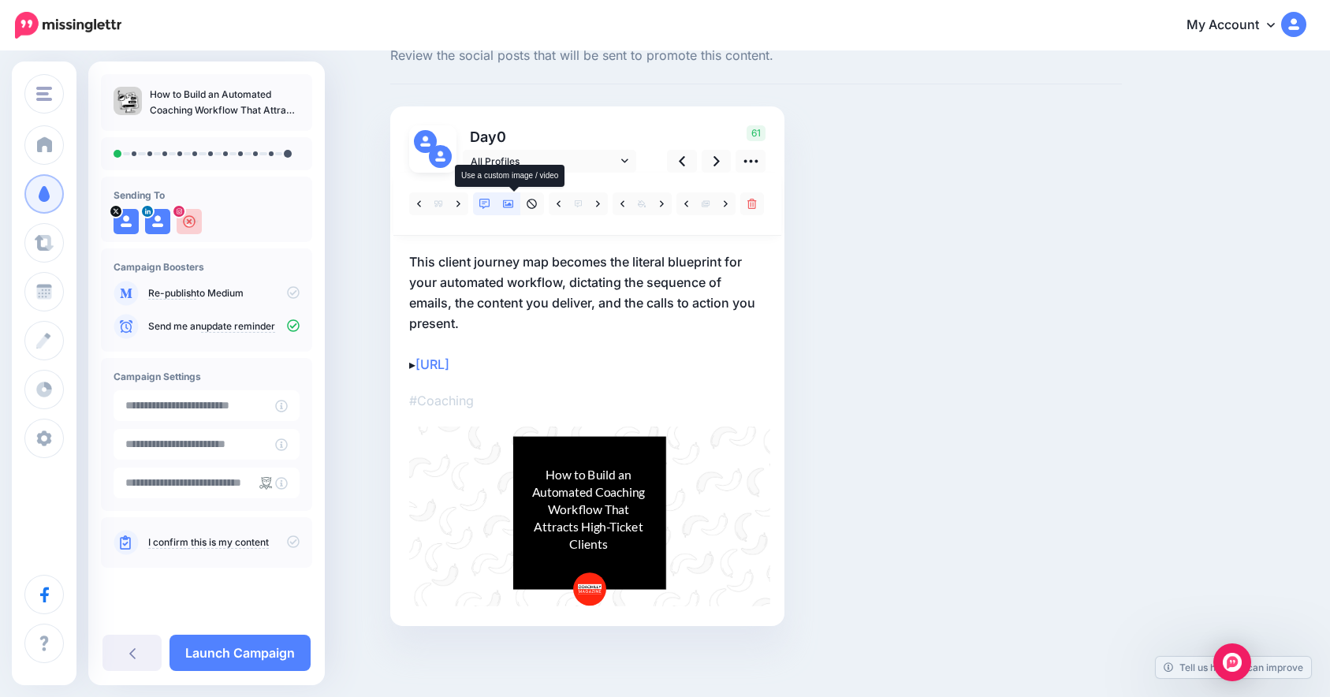
click at [514, 206] on icon at bounding box center [508, 204] width 11 height 11
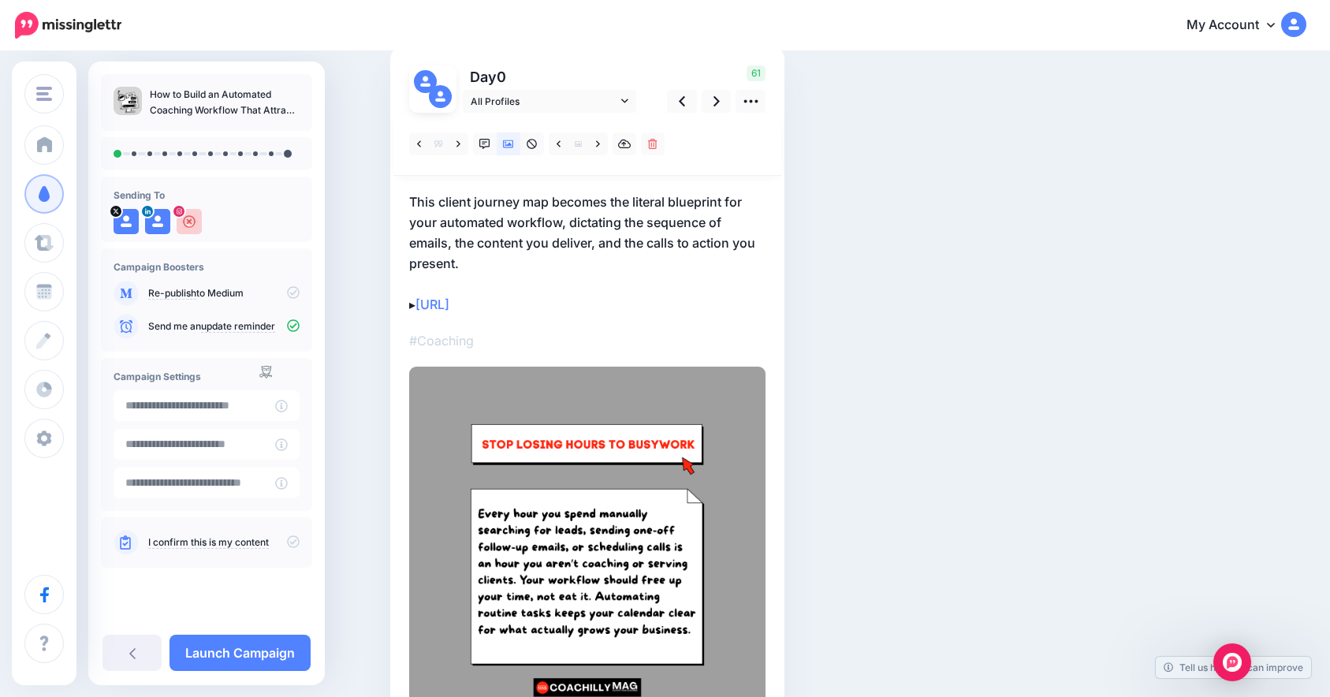
scroll to position [115, 0]
click at [608, 142] on link at bounding box center [598, 143] width 20 height 23
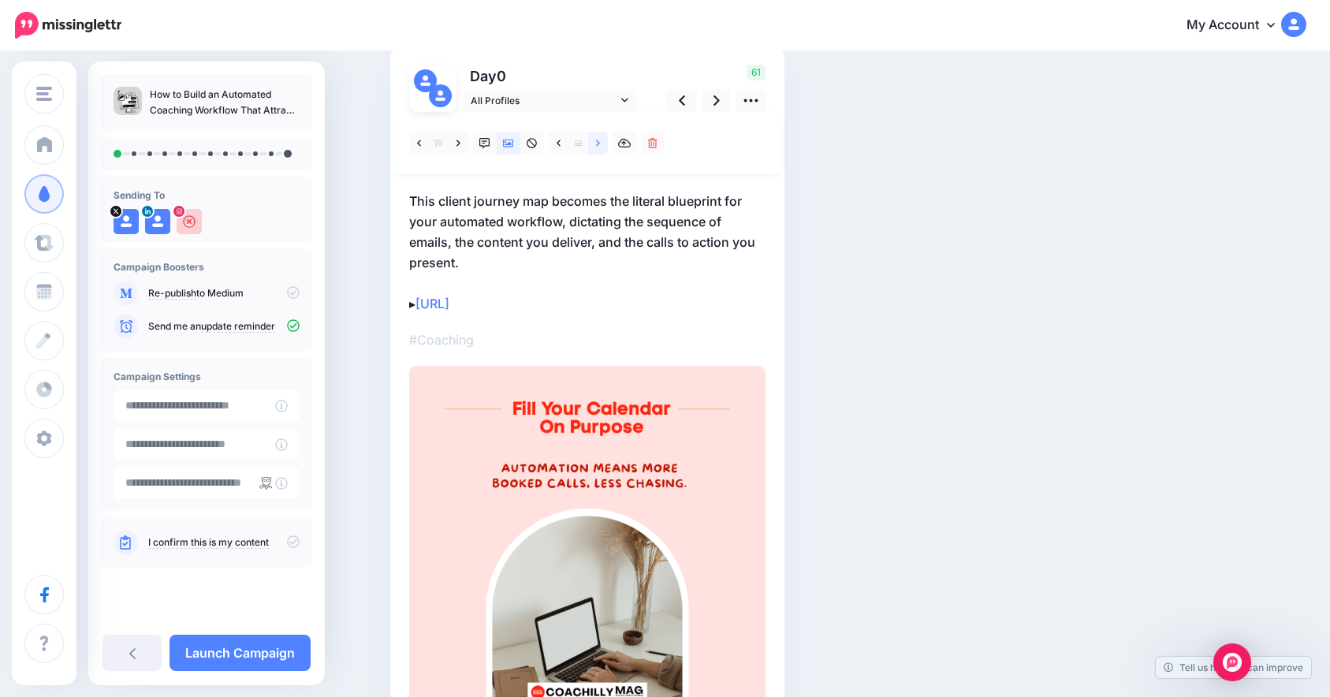
click at [608, 142] on link at bounding box center [598, 143] width 20 height 23
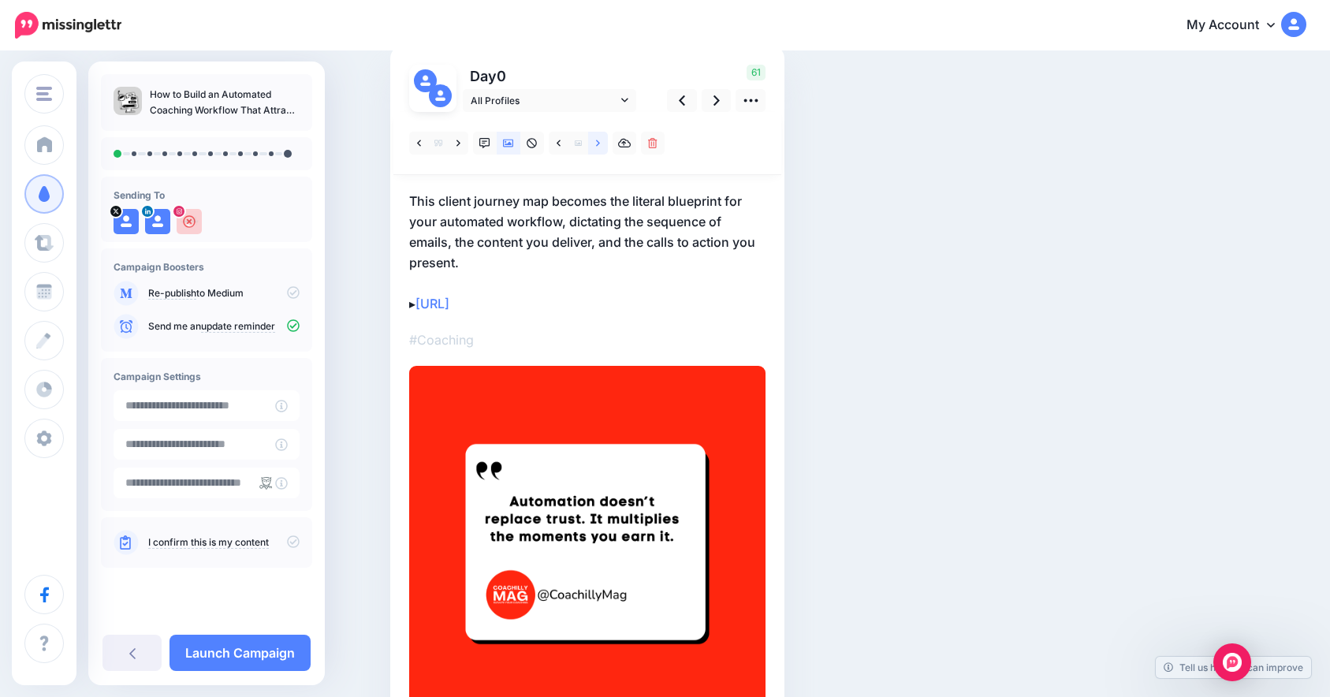
click at [608, 142] on link at bounding box center [598, 143] width 20 height 23
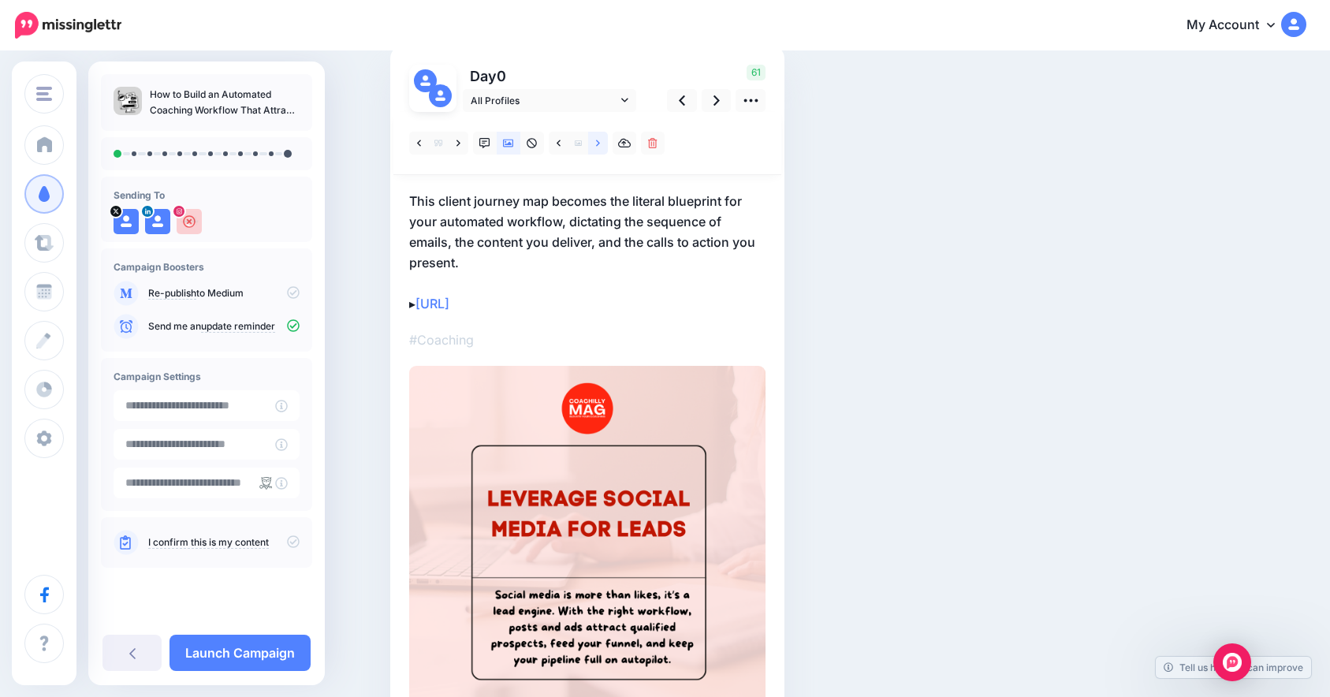
click at [608, 142] on link at bounding box center [598, 143] width 20 height 23
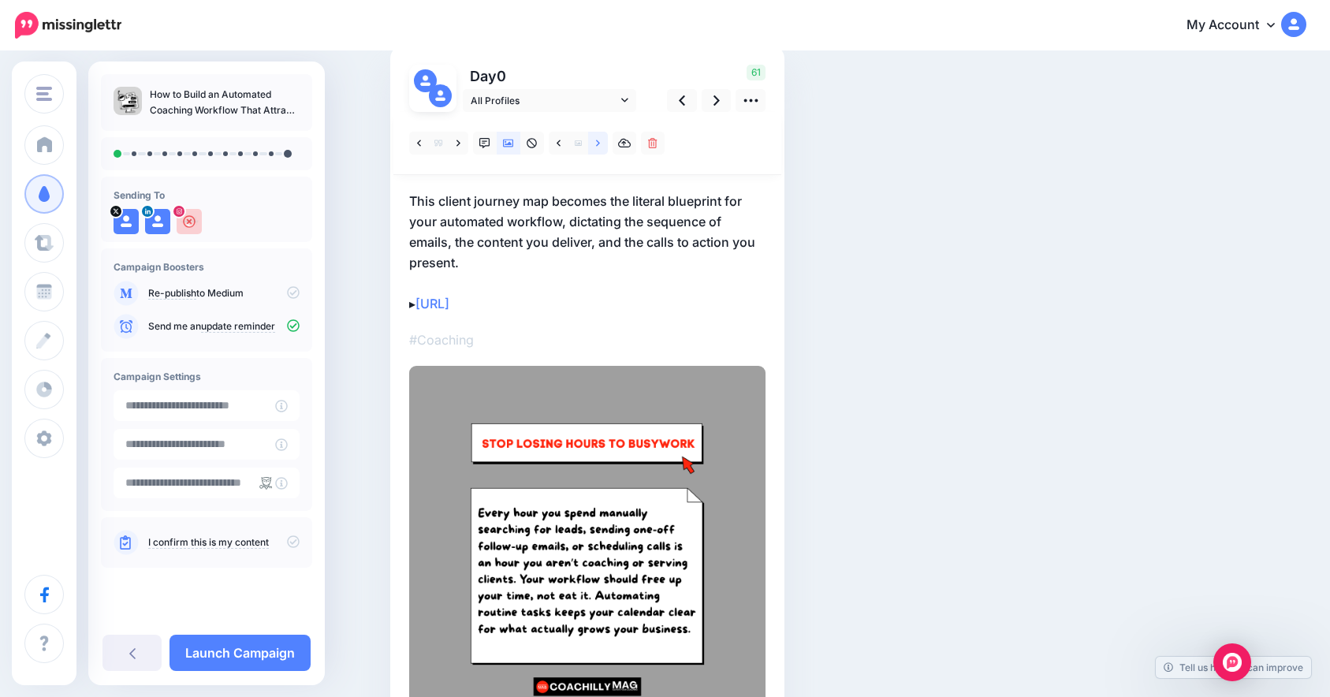
click at [608, 142] on link at bounding box center [598, 143] width 20 height 23
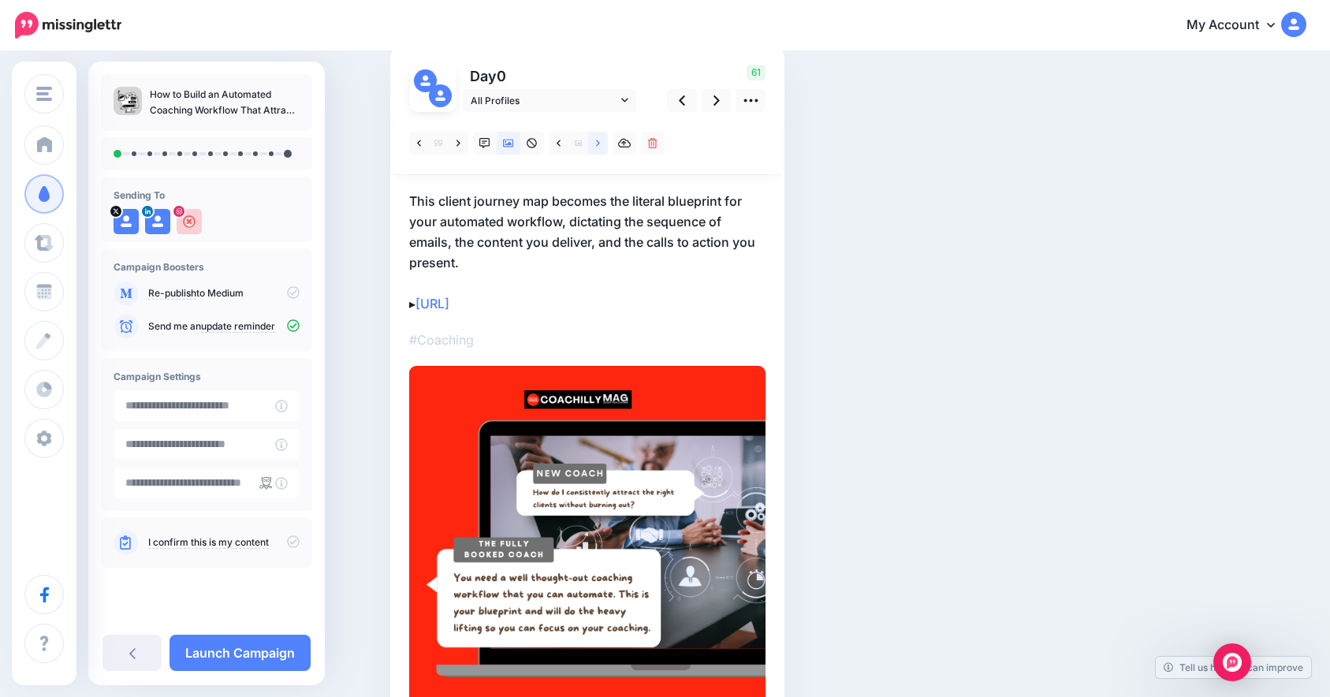
click at [608, 142] on link at bounding box center [598, 143] width 20 height 23
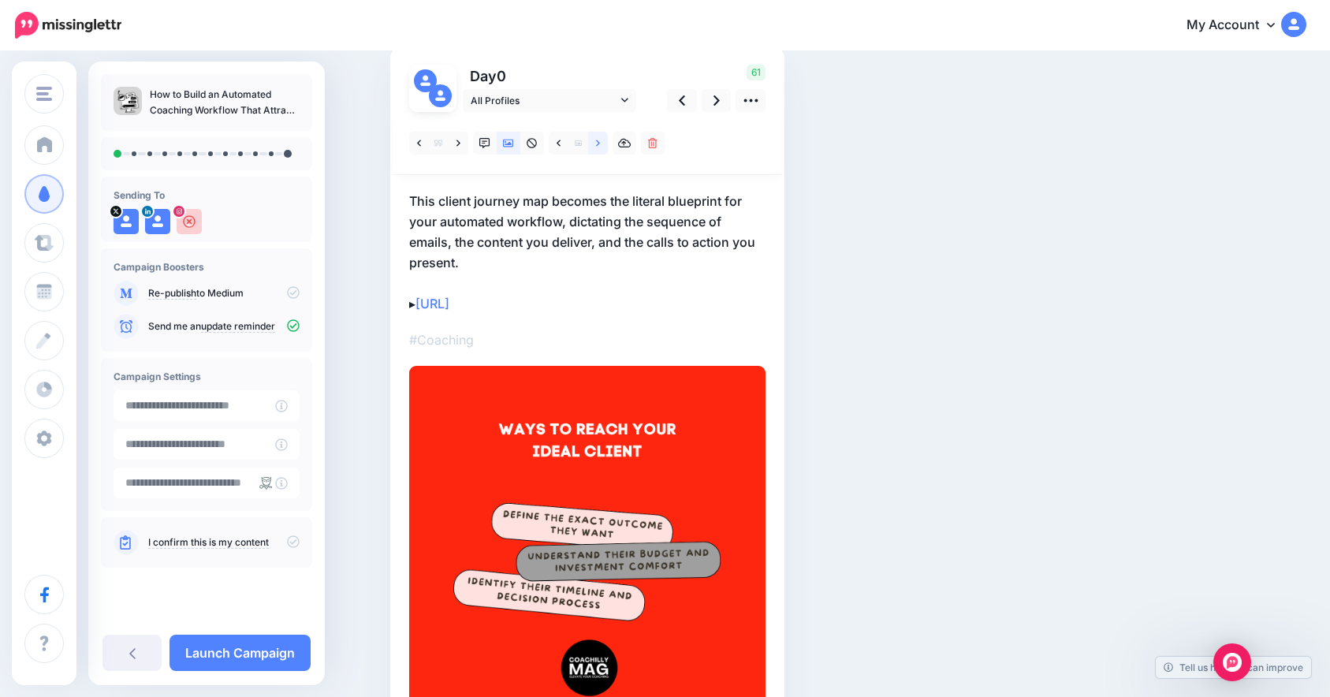
click at [608, 142] on link at bounding box center [598, 143] width 20 height 23
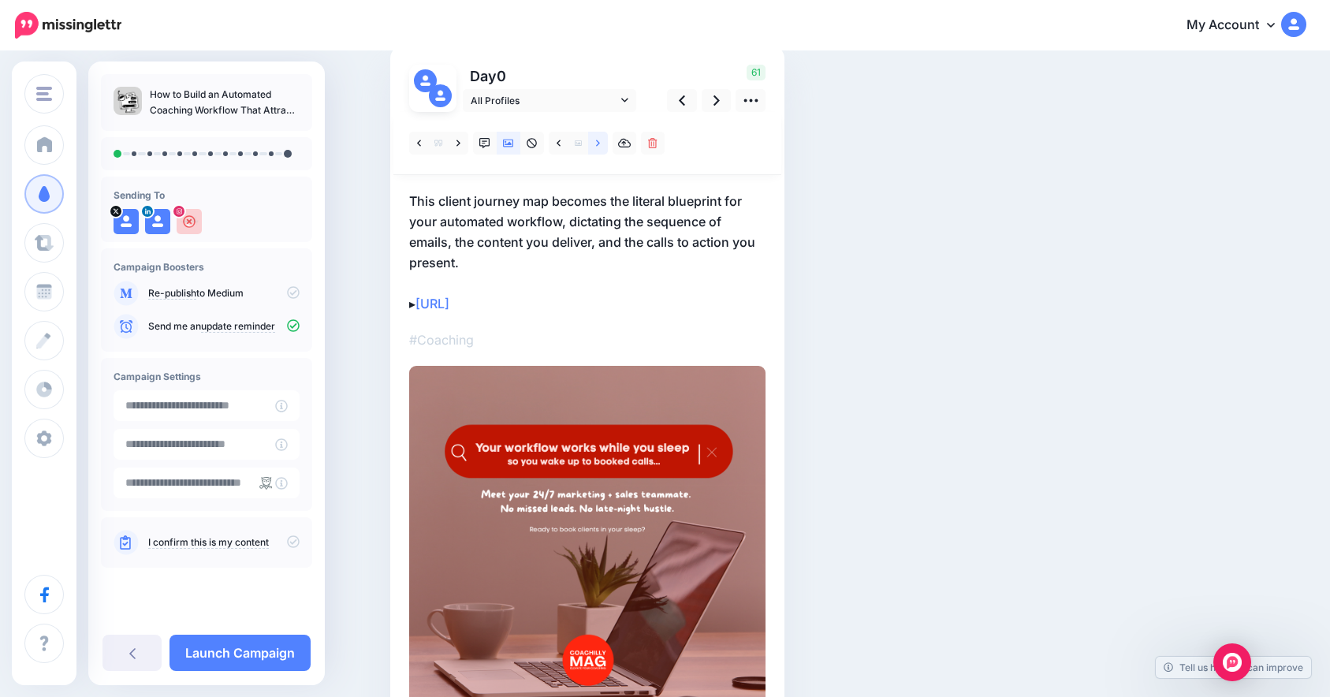
click at [608, 142] on link at bounding box center [598, 143] width 20 height 23
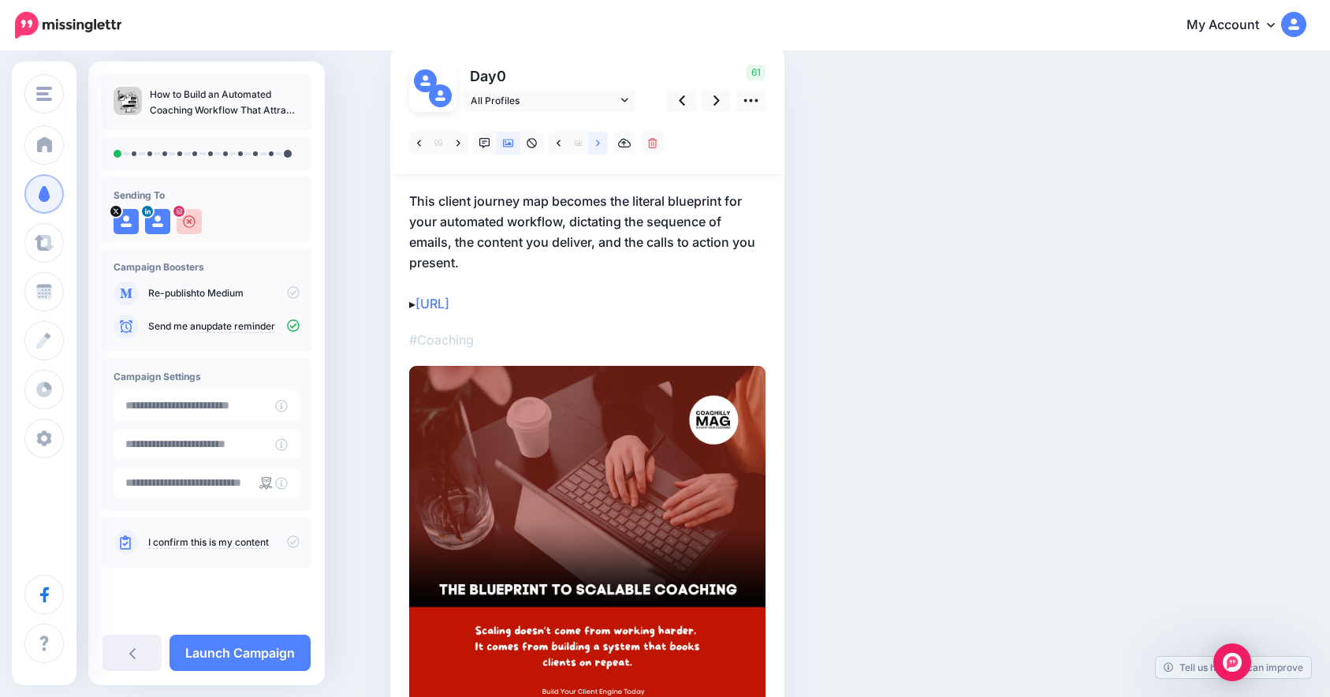
click at [608, 142] on link at bounding box center [598, 143] width 20 height 23
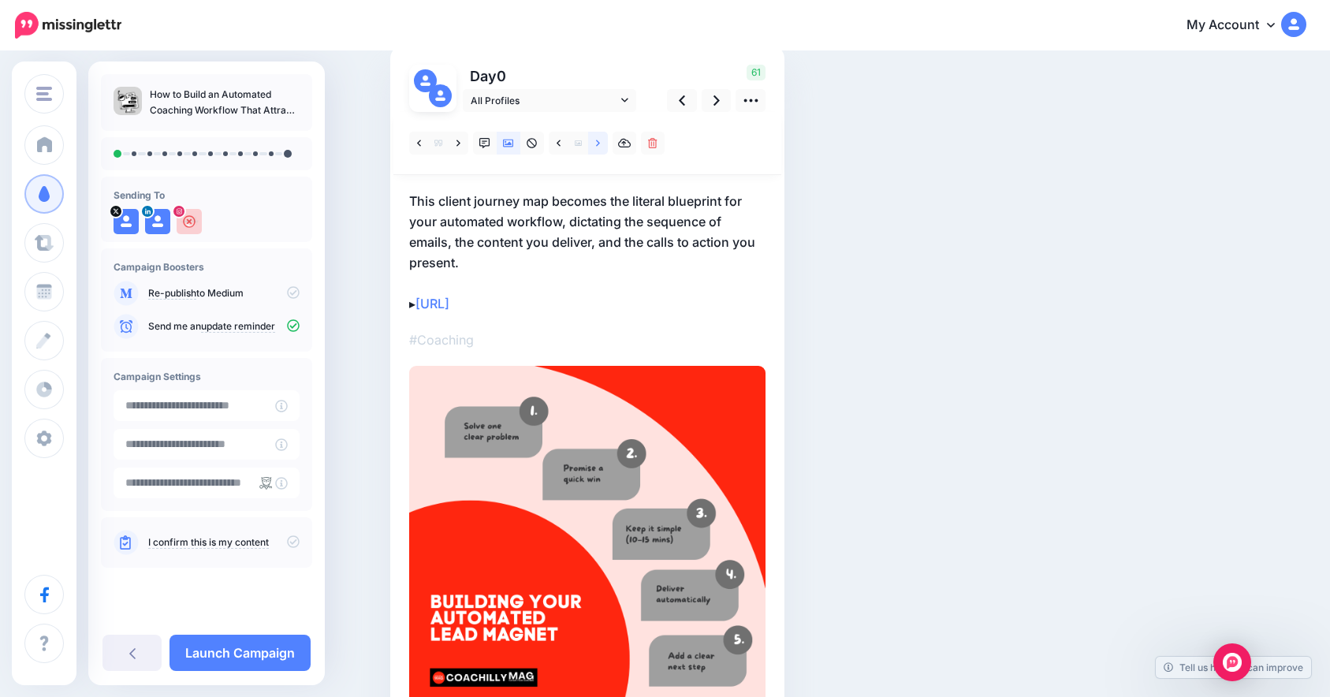
click at [608, 142] on link at bounding box center [598, 143] width 20 height 23
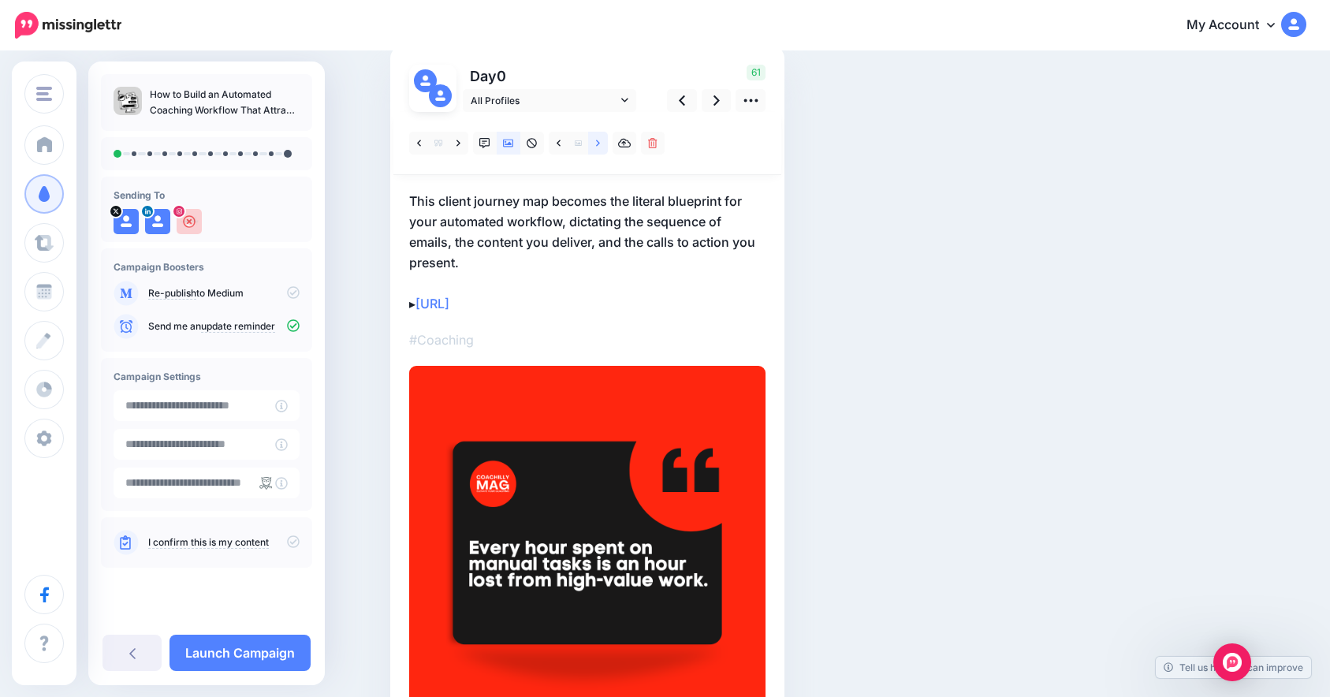
click at [608, 142] on link at bounding box center [598, 143] width 20 height 23
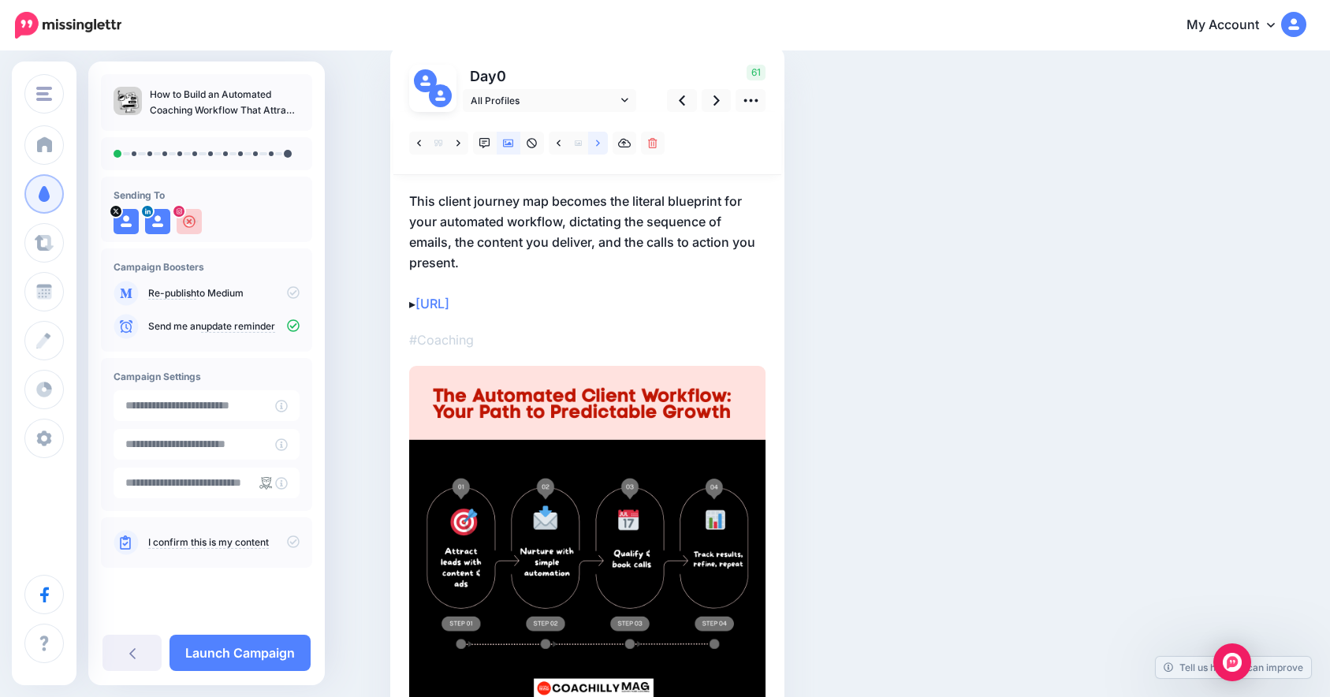
click at [608, 142] on link at bounding box center [598, 143] width 20 height 23
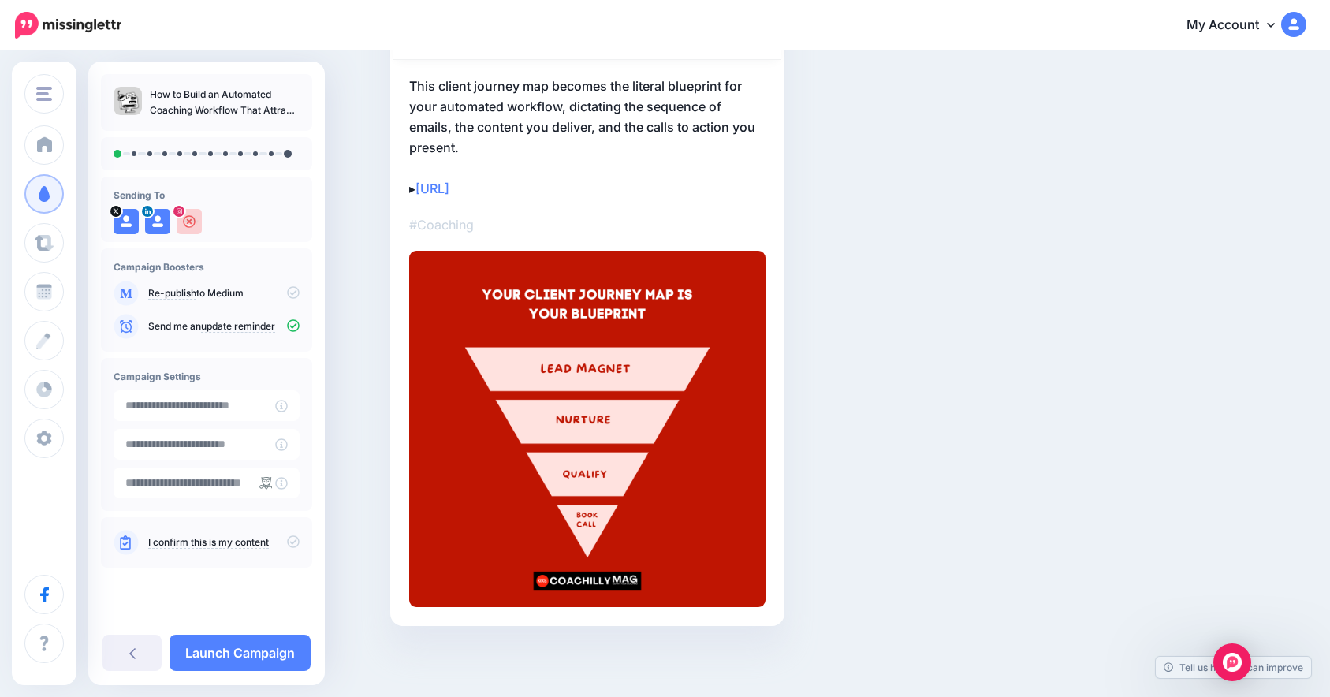
scroll to position [0, 0]
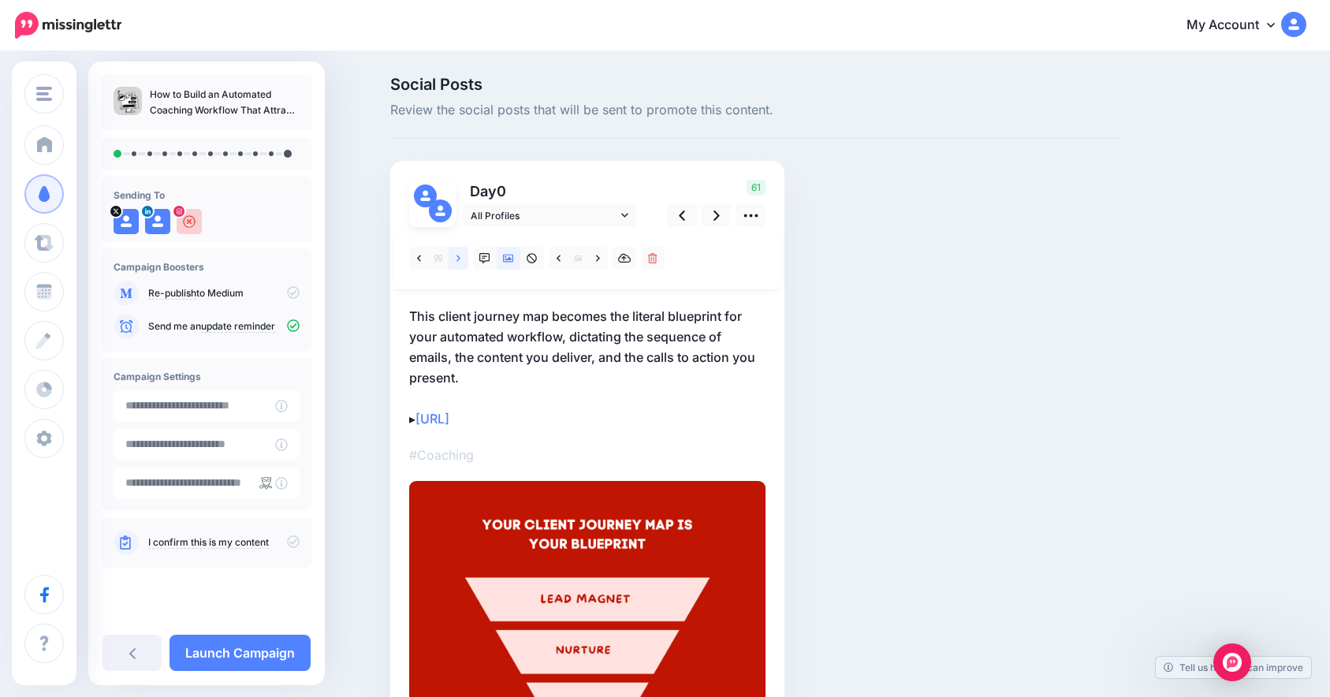
click at [466, 255] on link at bounding box center [458, 258] width 20 height 23
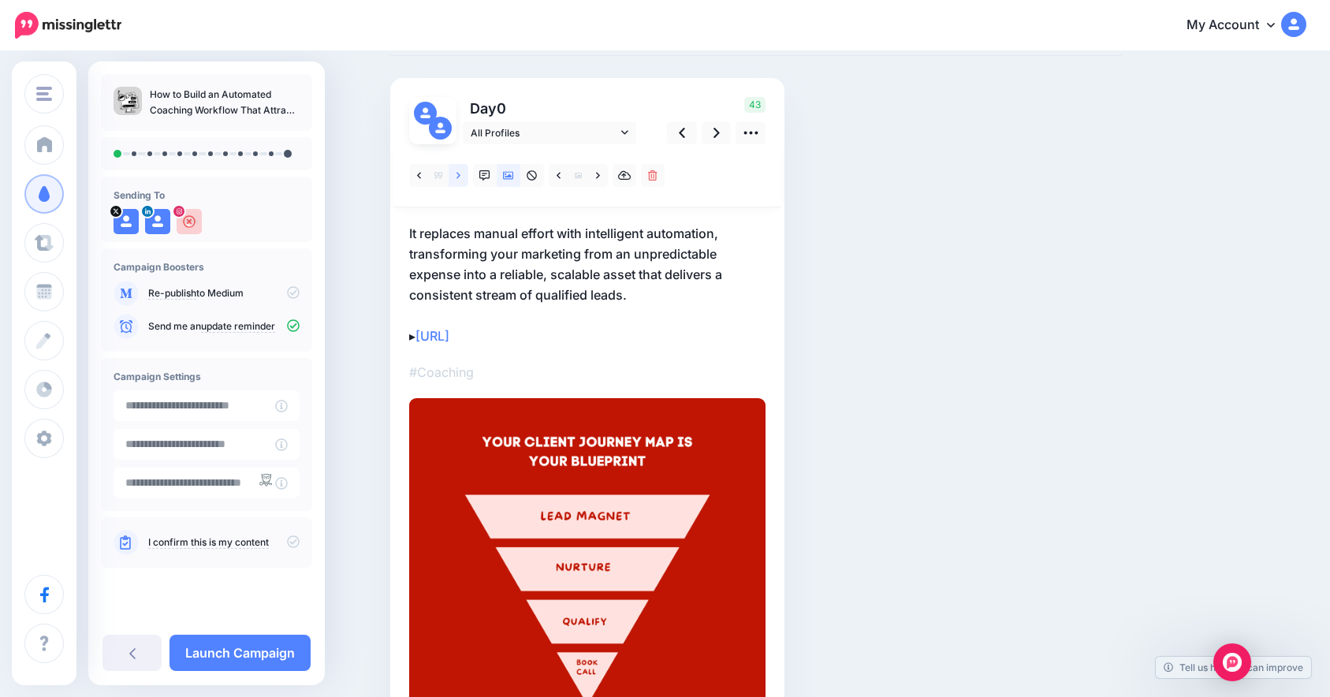
scroll to position [84, 0]
click at [597, 175] on link at bounding box center [598, 174] width 20 height 23
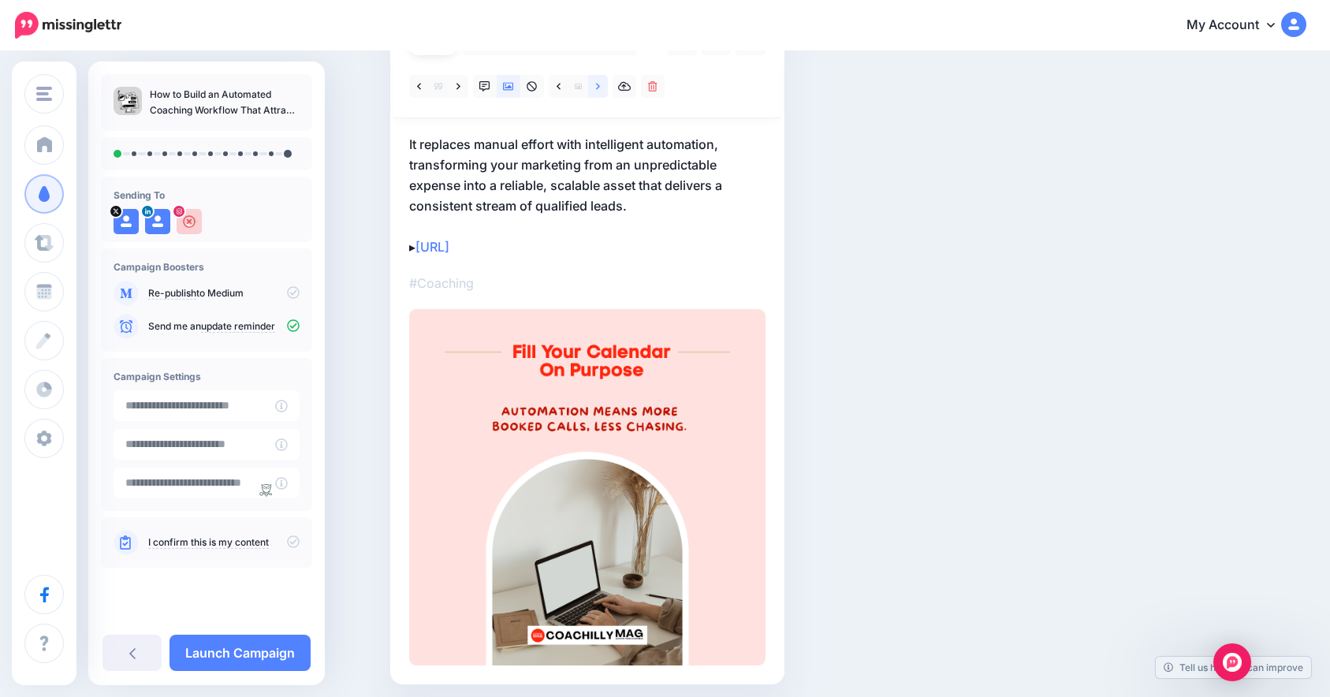
scroll to position [167, 0]
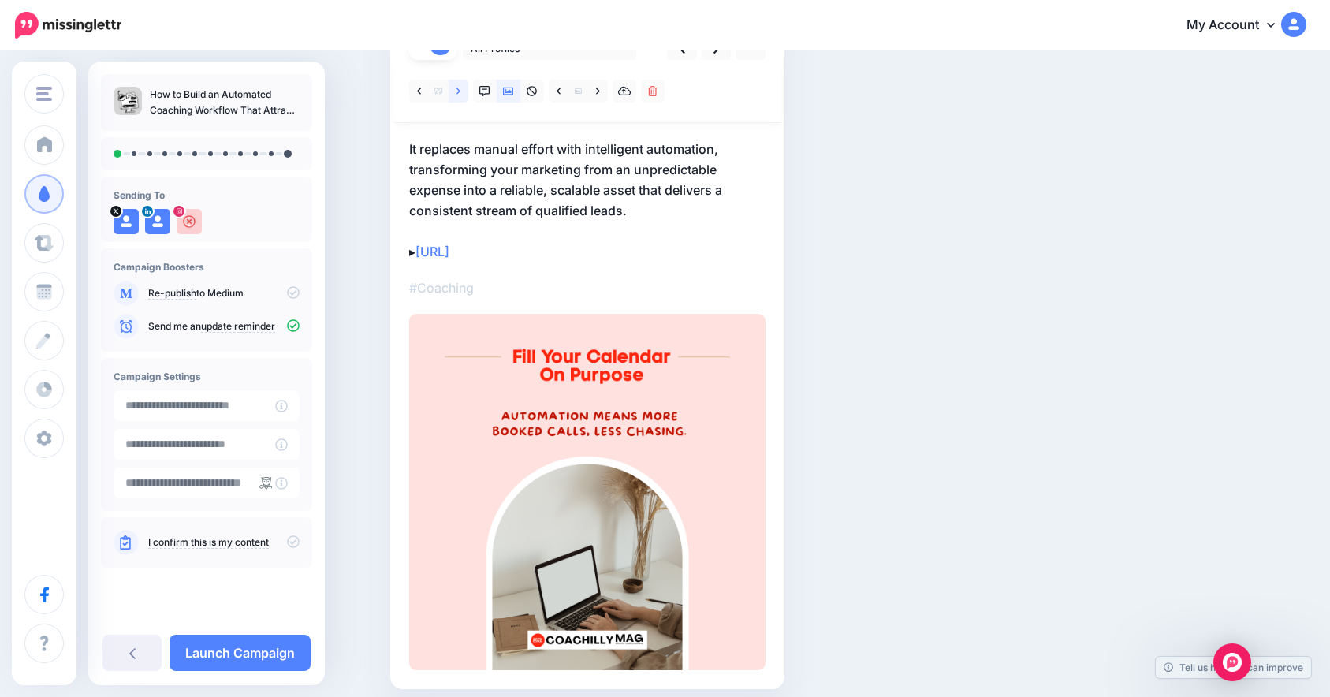
click at [468, 89] on link at bounding box center [458, 91] width 20 height 23
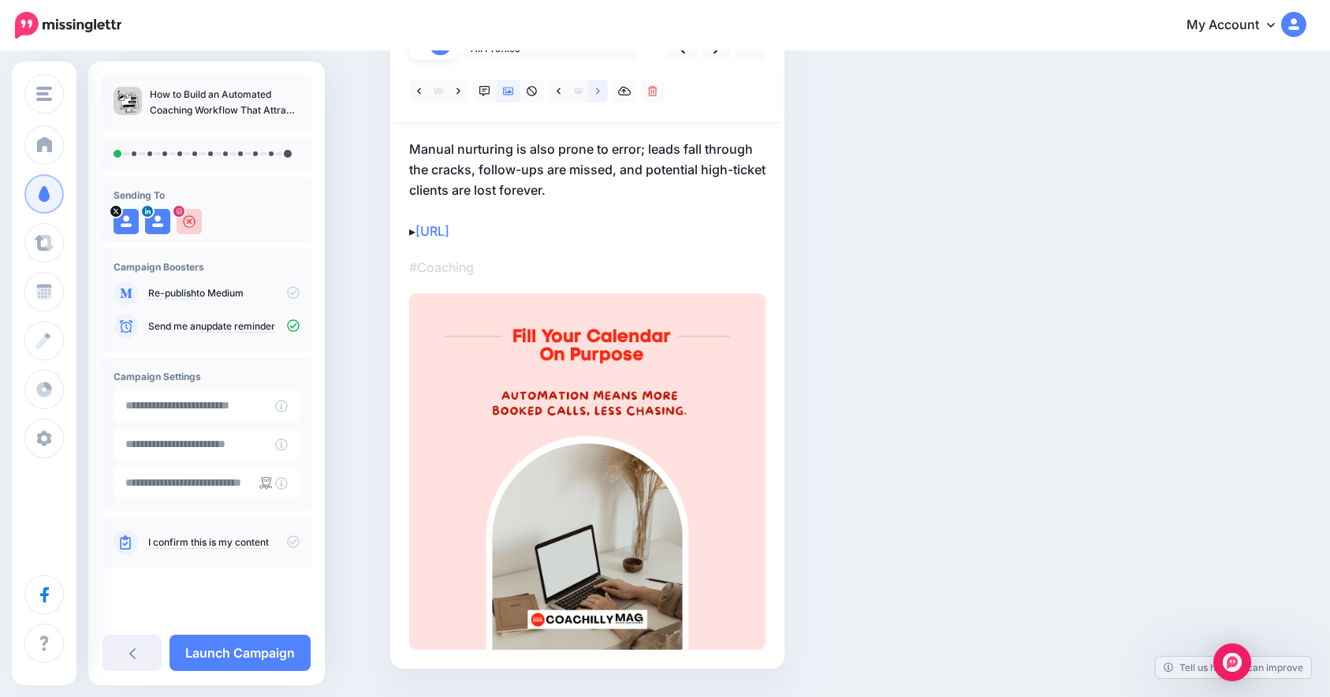
click at [608, 99] on link at bounding box center [598, 91] width 20 height 23
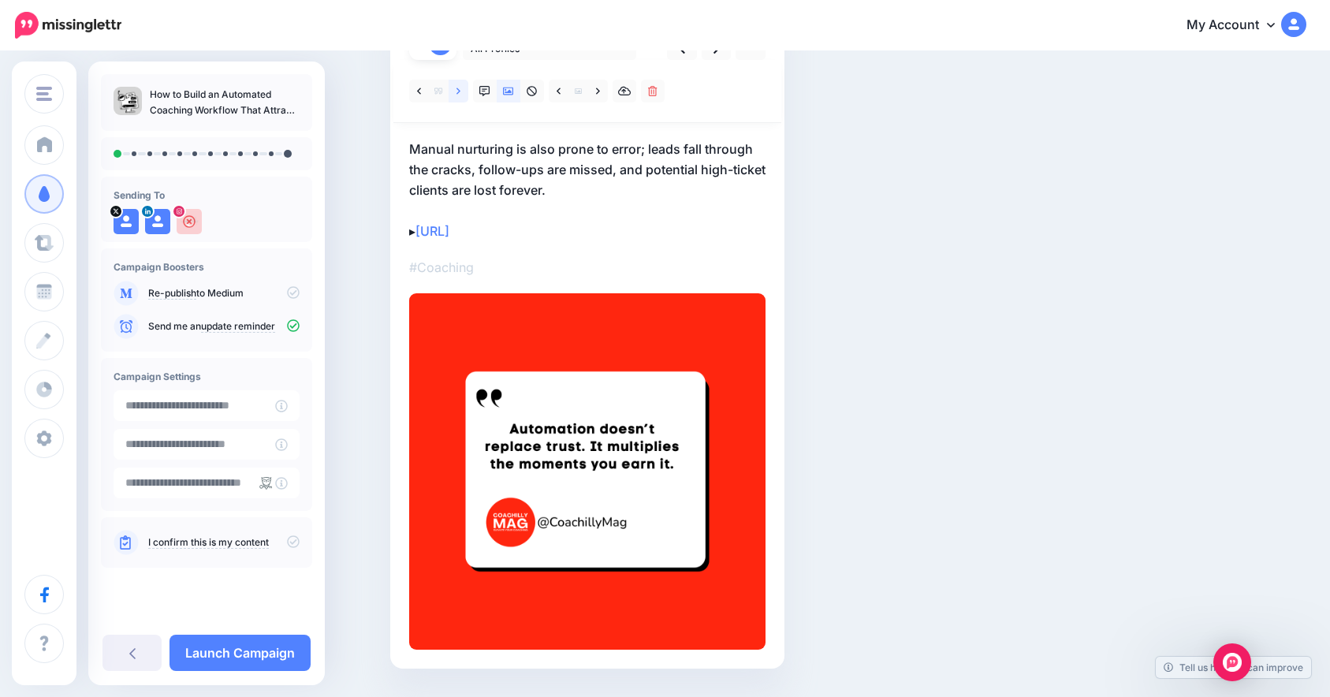
click at [460, 93] on icon at bounding box center [458, 91] width 4 height 11
click at [605, 104] on div at bounding box center [587, 91] width 388 height 63
click at [605, 99] on link at bounding box center [598, 91] width 20 height 23
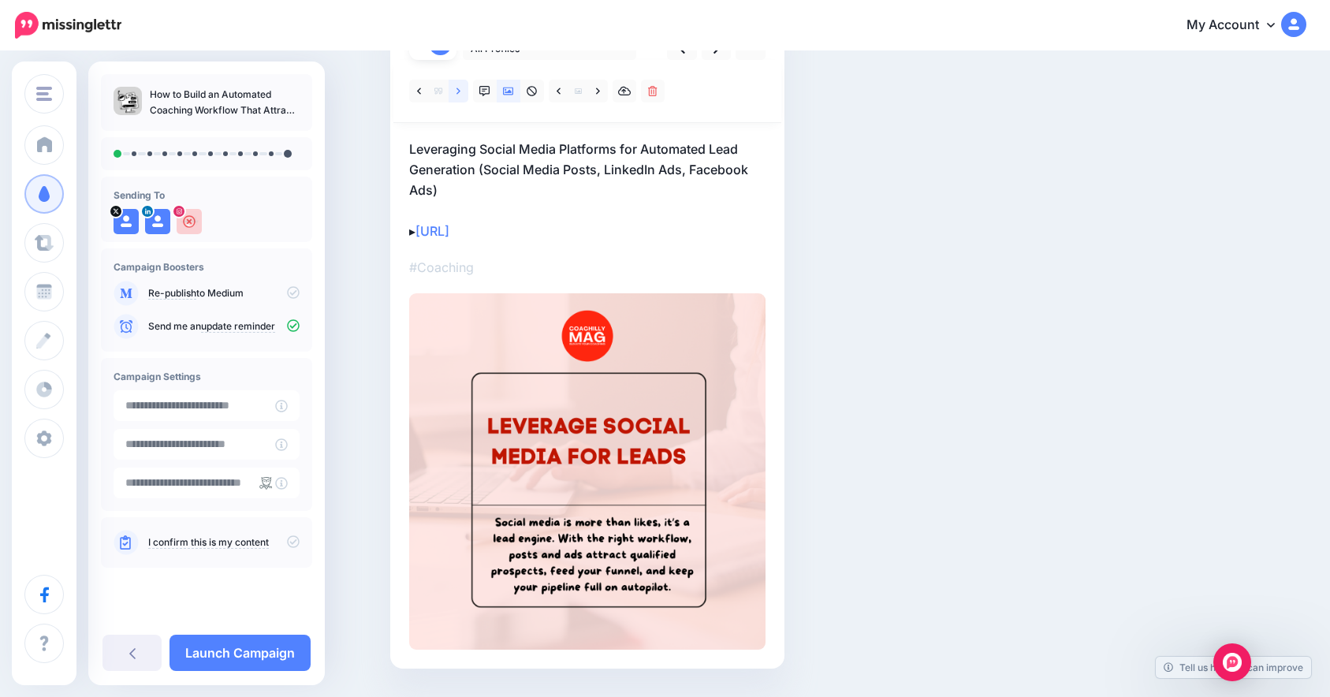
click at [468, 94] on link at bounding box center [458, 91] width 20 height 23
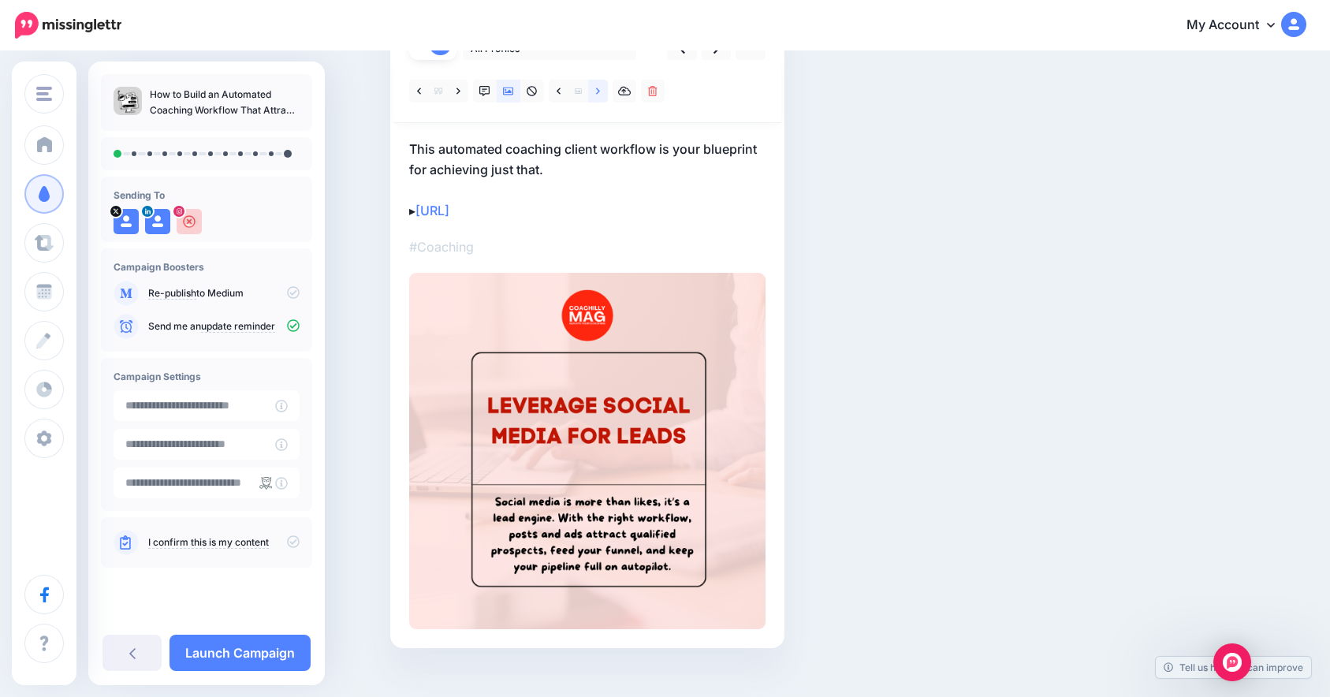
click at [599, 94] on link at bounding box center [598, 91] width 20 height 23
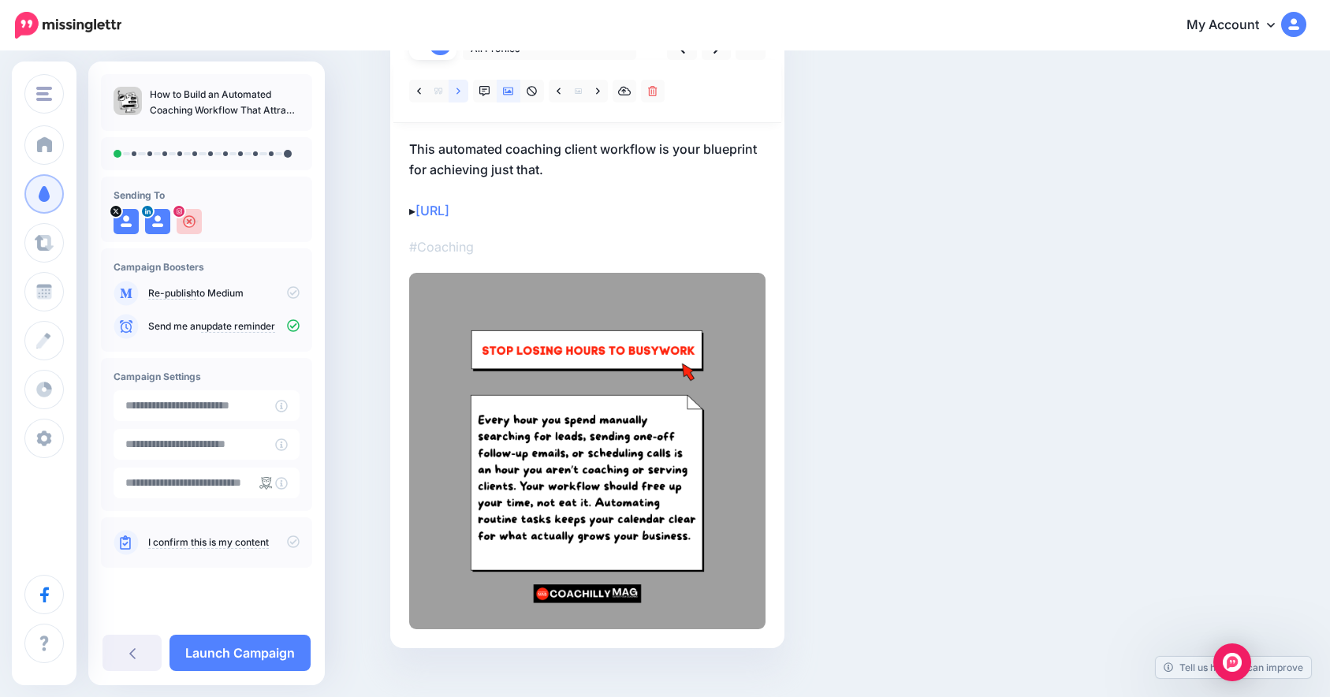
click at [460, 91] on icon at bounding box center [458, 90] width 4 height 6
click at [608, 94] on link at bounding box center [598, 91] width 20 height 23
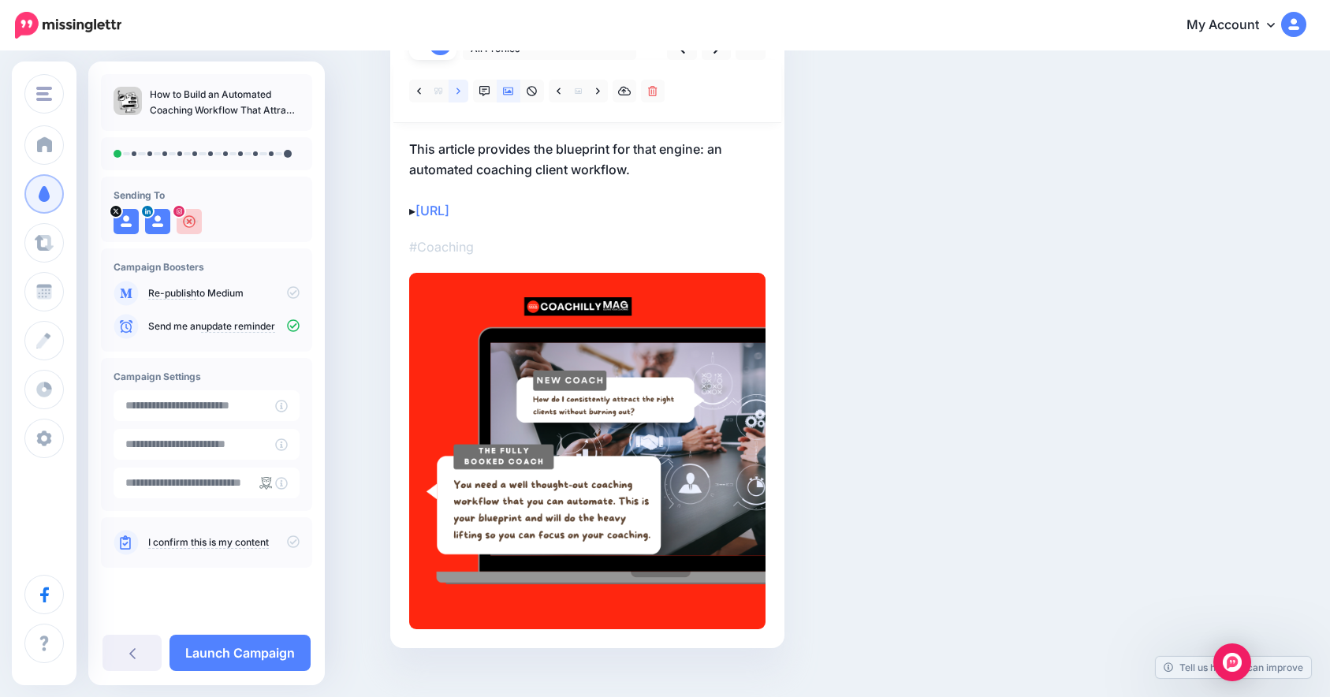
click at [468, 90] on link at bounding box center [458, 91] width 20 height 23
click at [608, 93] on link at bounding box center [598, 91] width 20 height 23
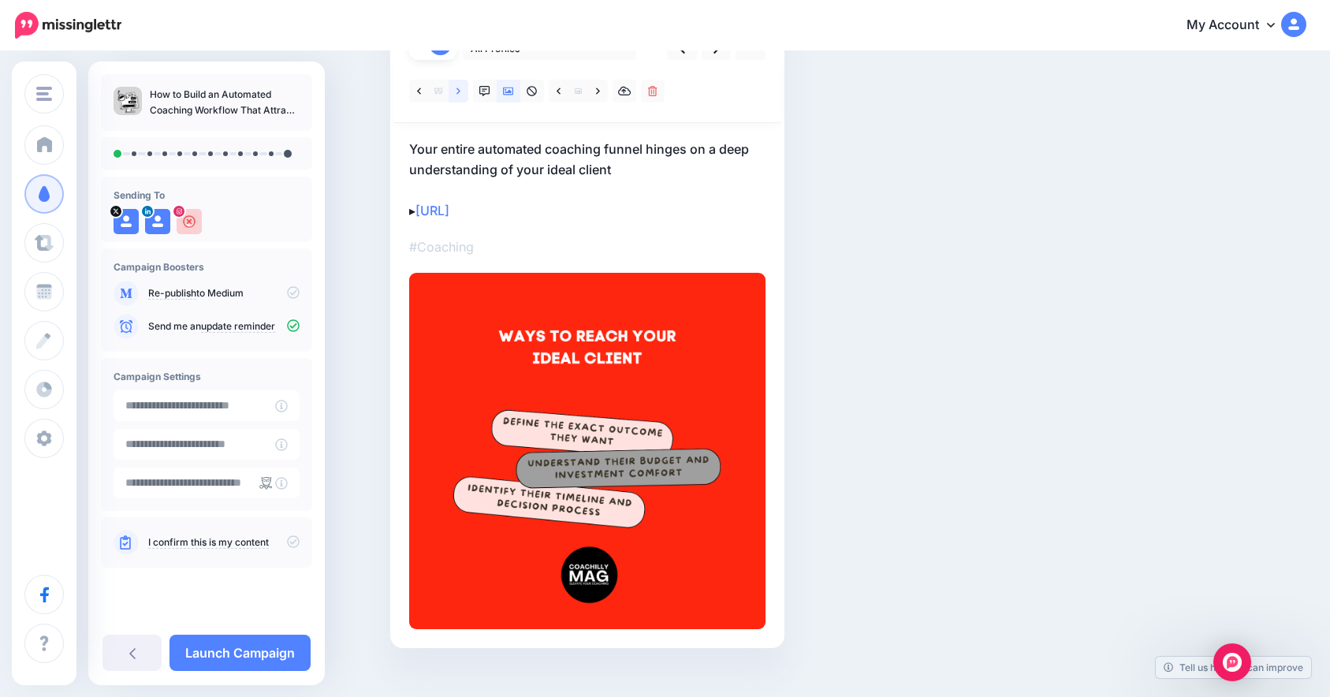
click at [468, 87] on link at bounding box center [458, 91] width 20 height 23
click at [608, 95] on link at bounding box center [598, 91] width 20 height 23
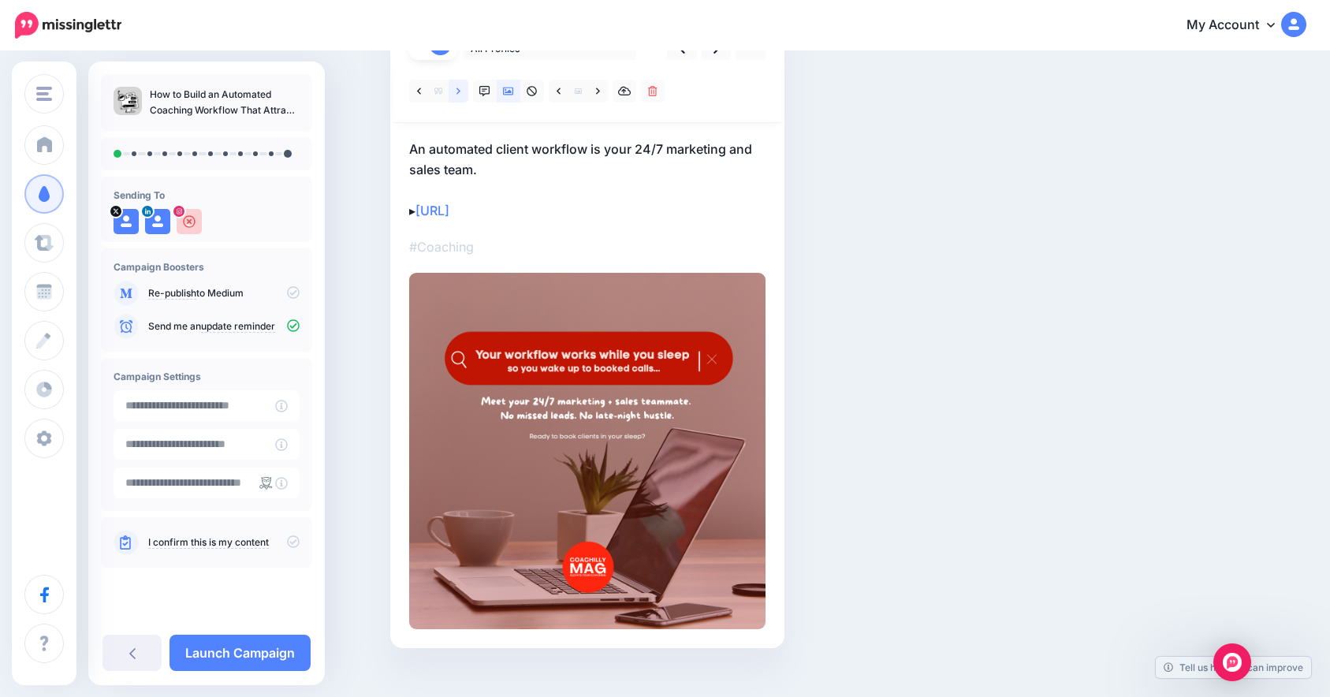
click at [468, 91] on link at bounding box center [458, 91] width 20 height 23
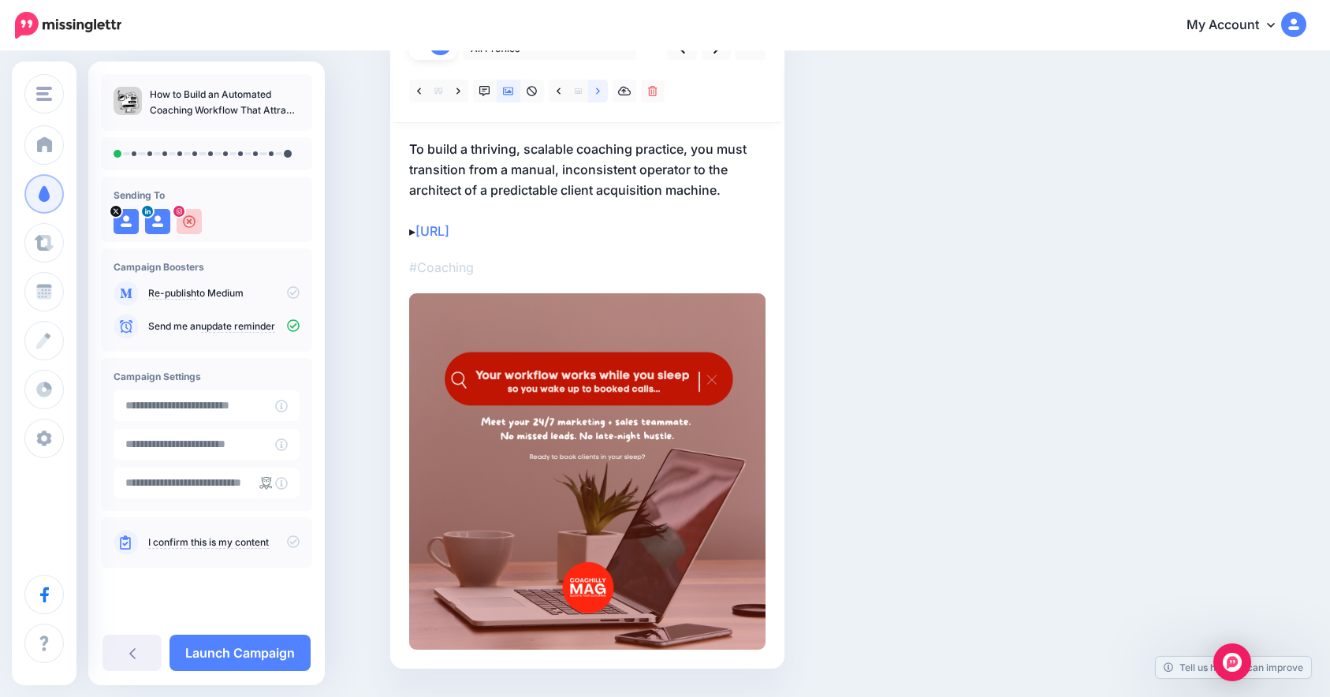
click at [608, 91] on link at bounding box center [598, 91] width 20 height 23
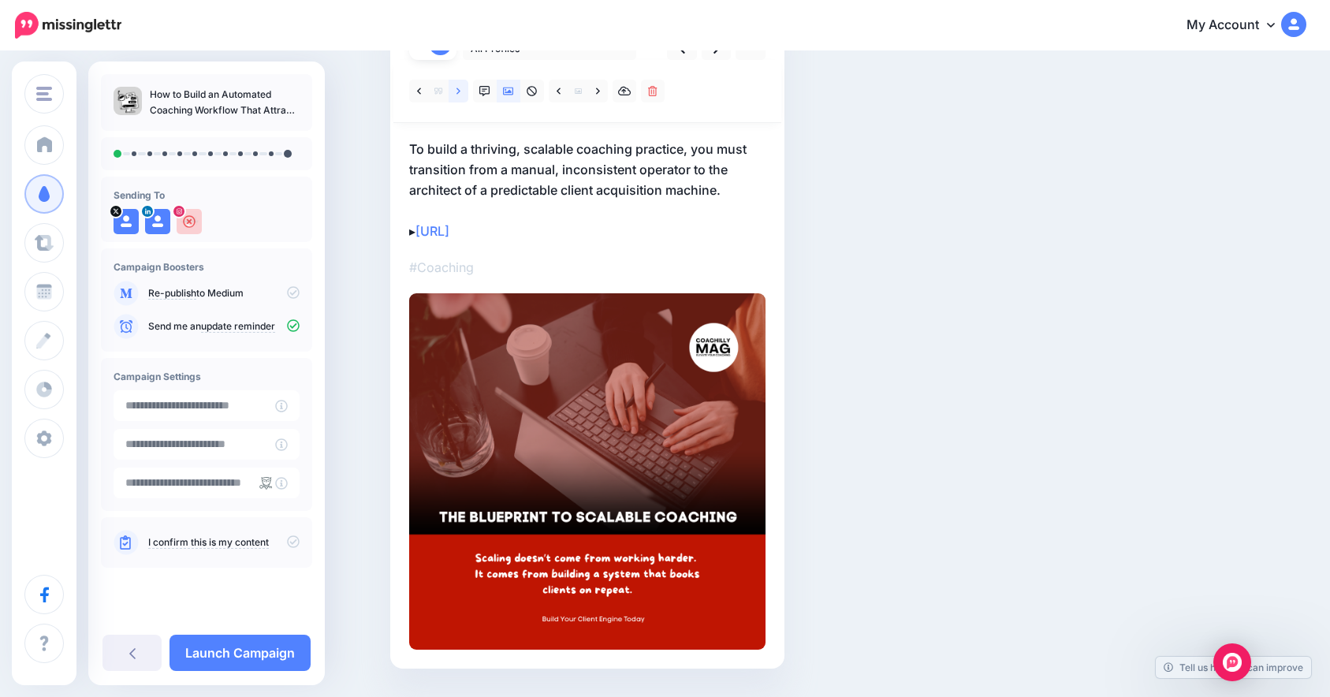
click at [460, 86] on icon at bounding box center [458, 91] width 4 height 11
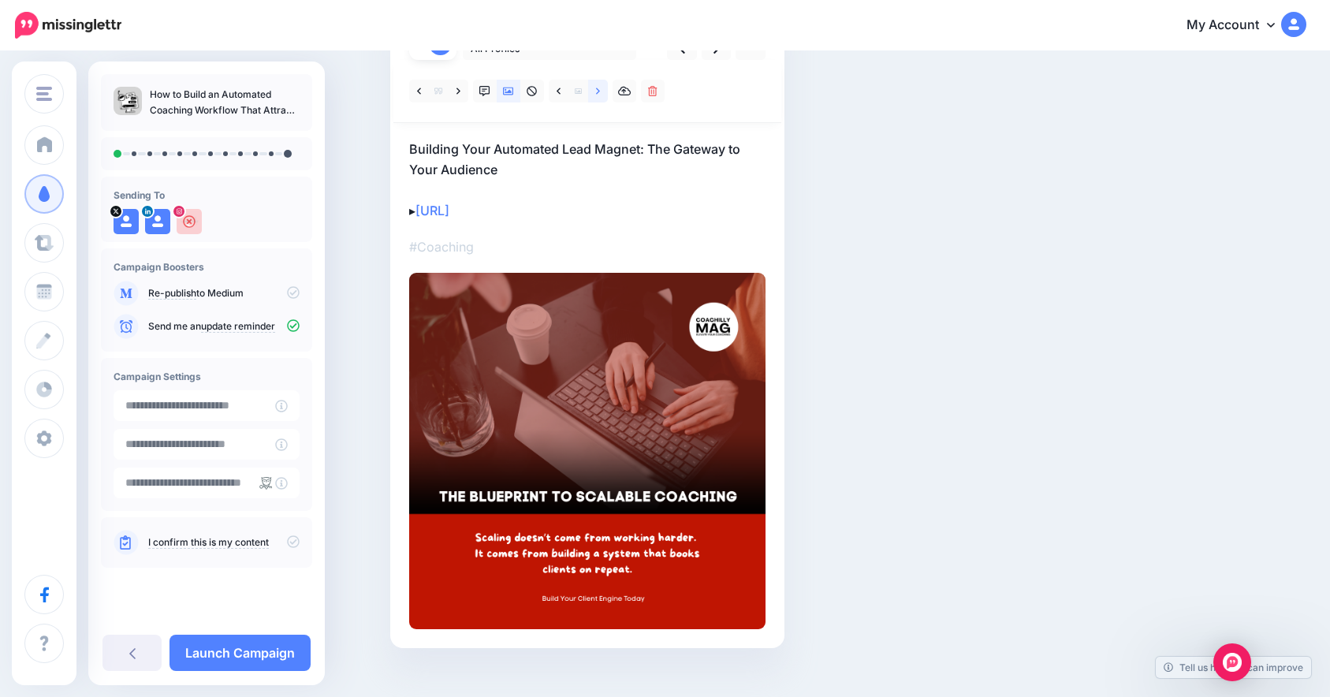
click at [594, 97] on link at bounding box center [598, 91] width 20 height 23
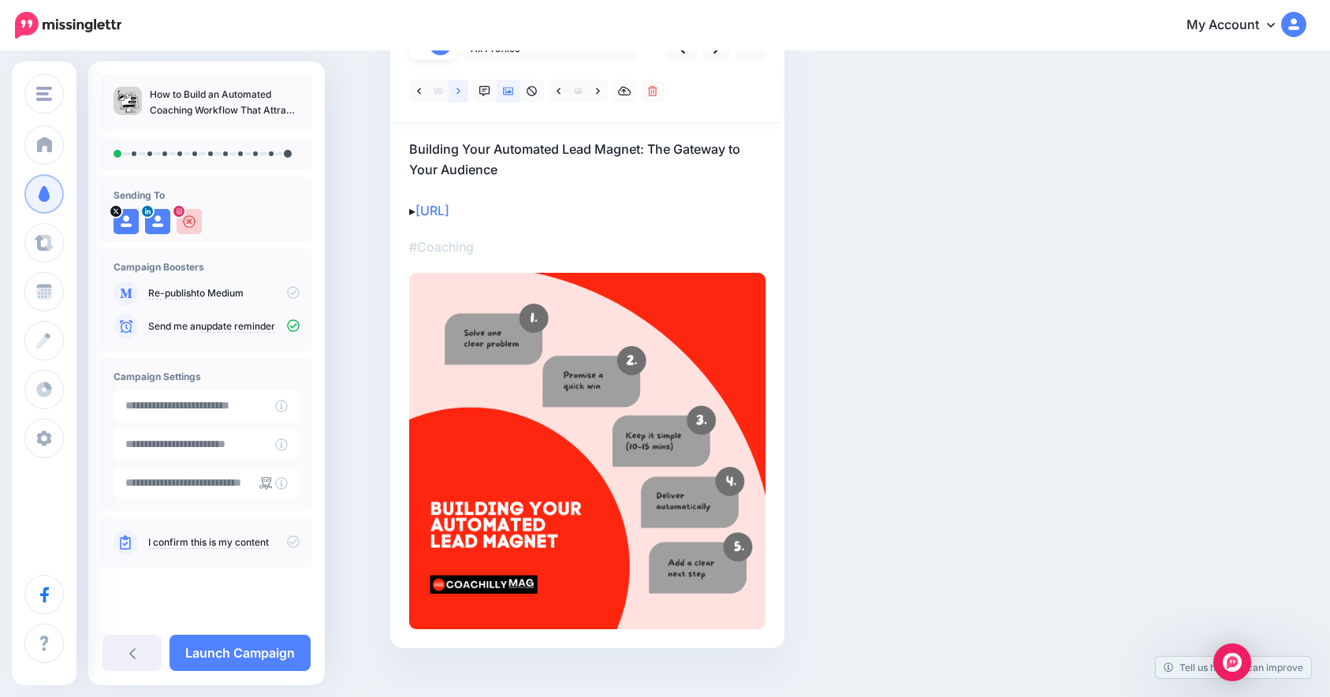
click at [458, 89] on link at bounding box center [458, 91] width 20 height 23
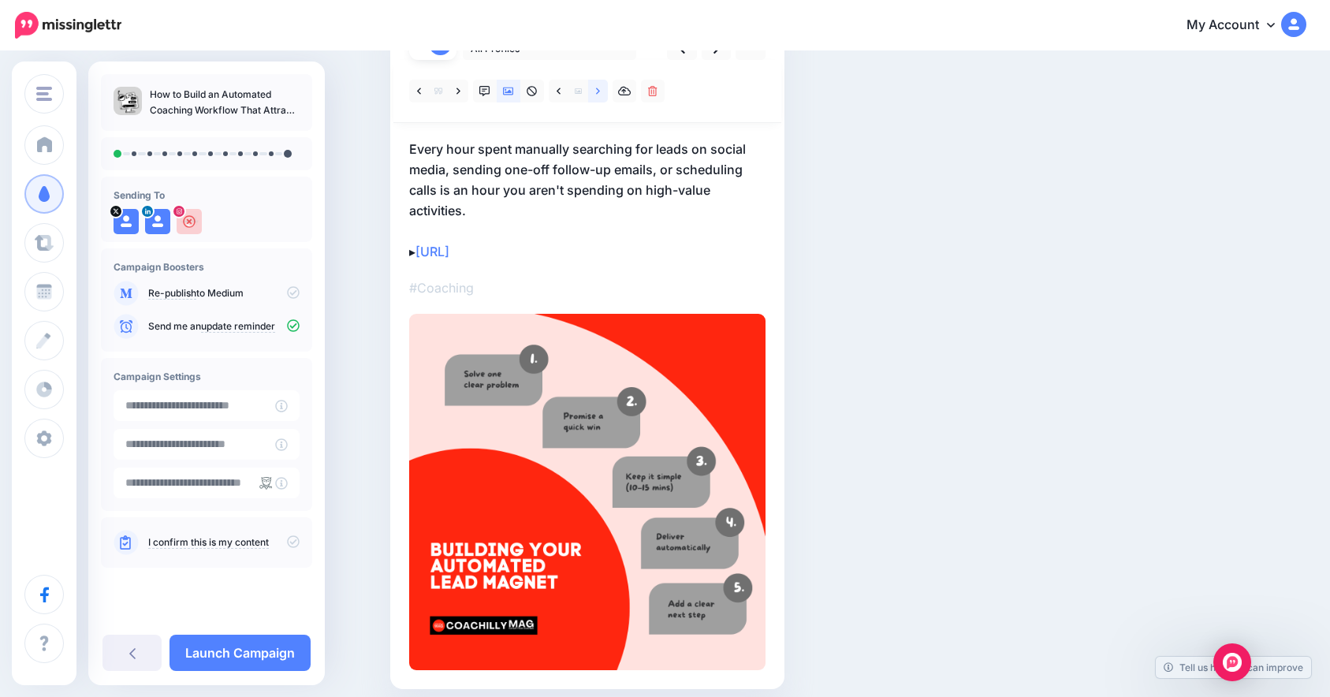
click at [607, 91] on link at bounding box center [598, 91] width 20 height 23
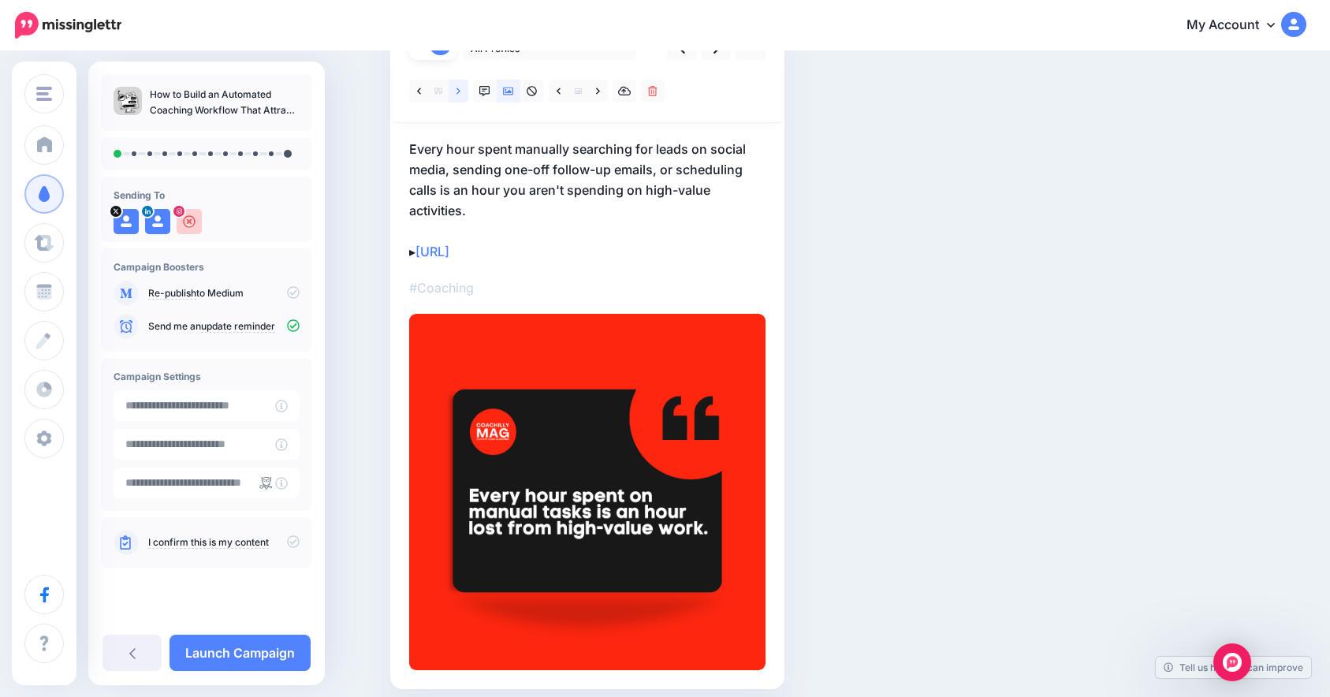
click at [460, 94] on icon at bounding box center [458, 91] width 4 height 11
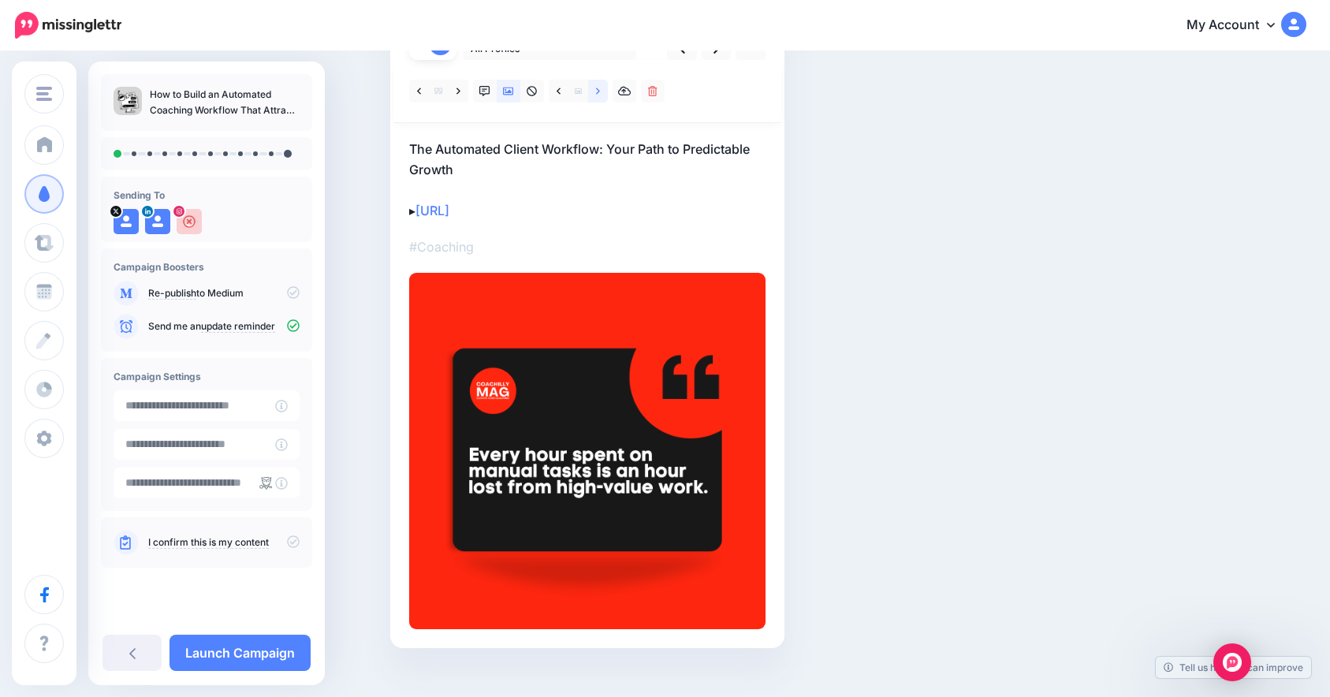
click at [608, 91] on link at bounding box center [598, 91] width 20 height 23
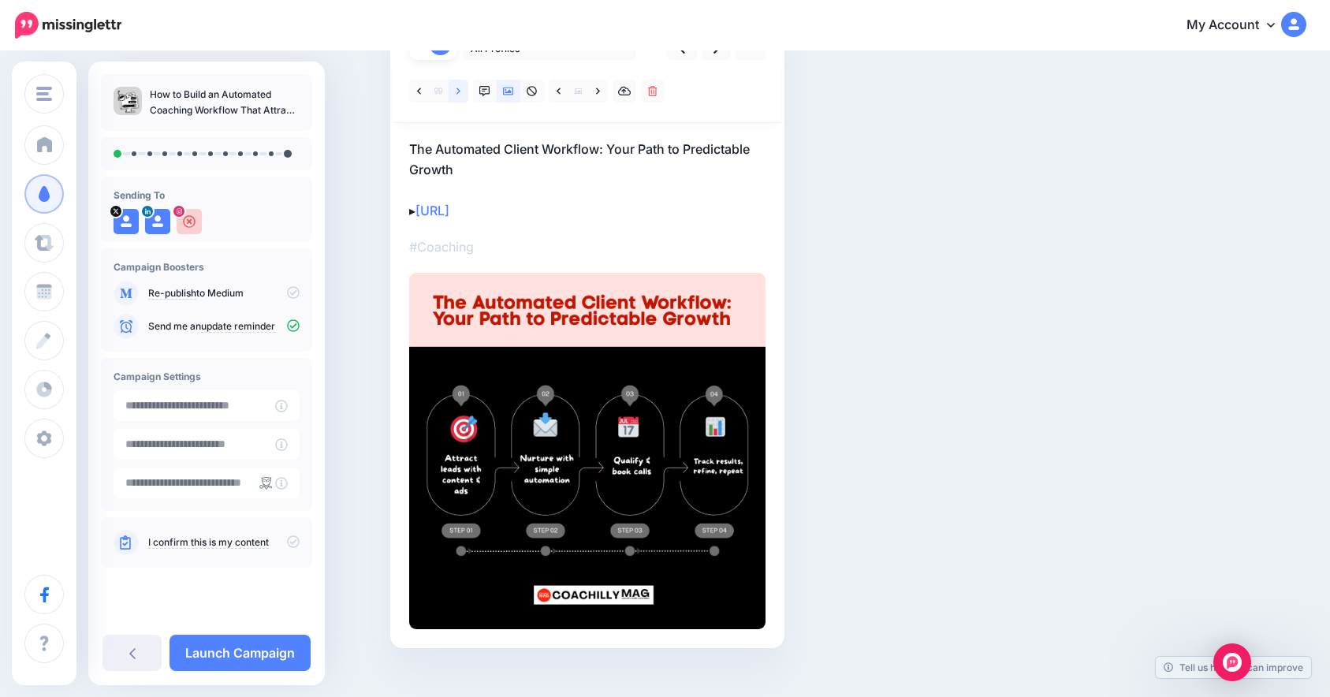
click at [460, 91] on icon at bounding box center [458, 91] width 4 height 11
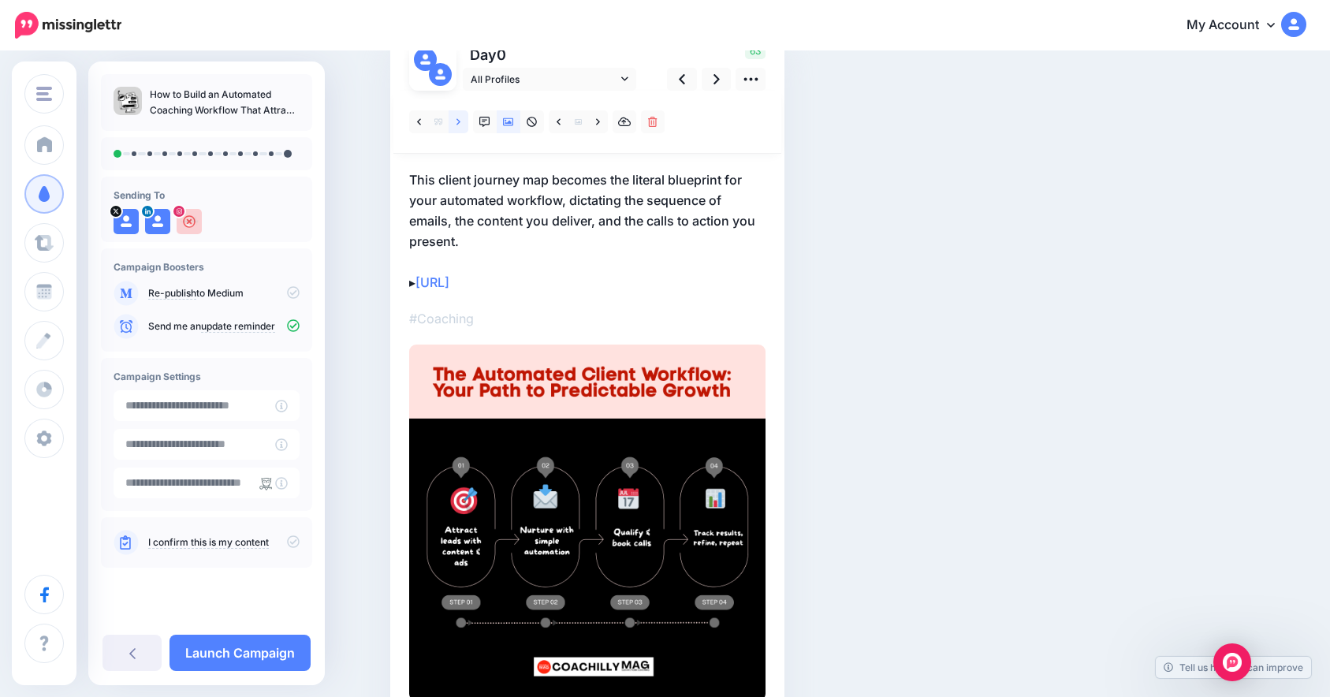
scroll to position [138, 0]
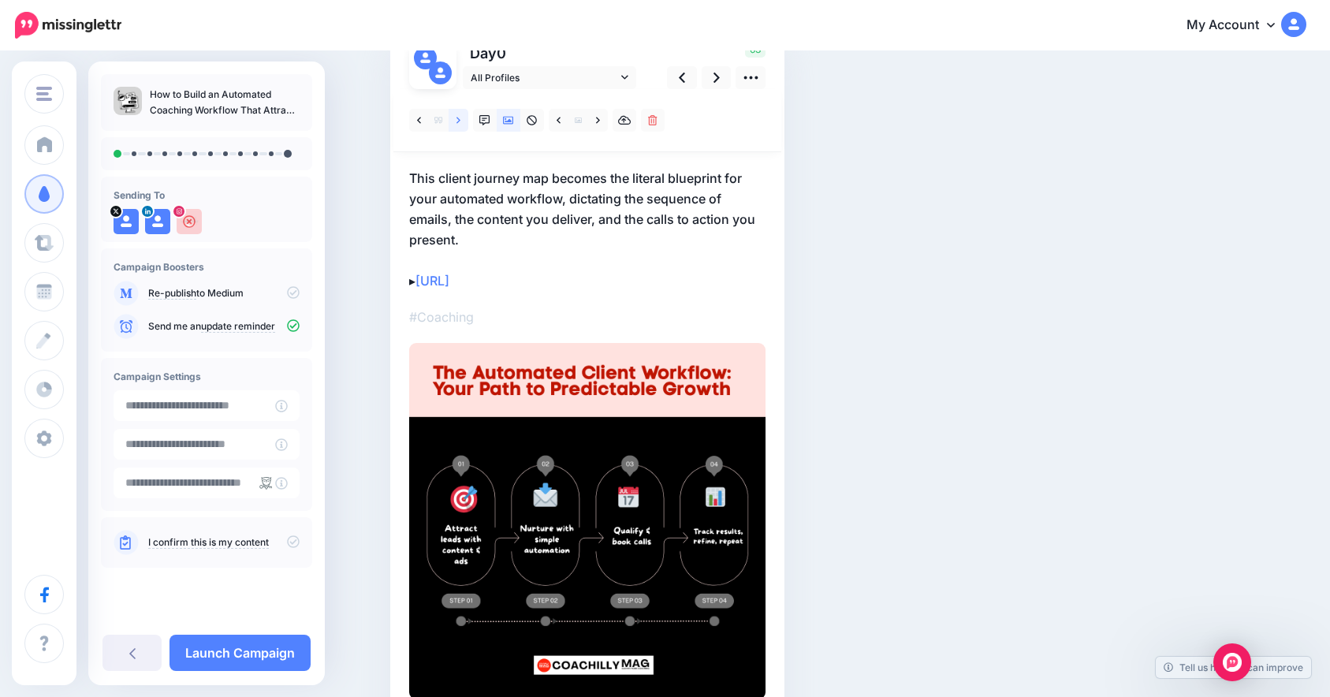
click at [460, 123] on icon at bounding box center [458, 120] width 4 height 11
click at [421, 121] on icon at bounding box center [419, 120] width 4 height 6
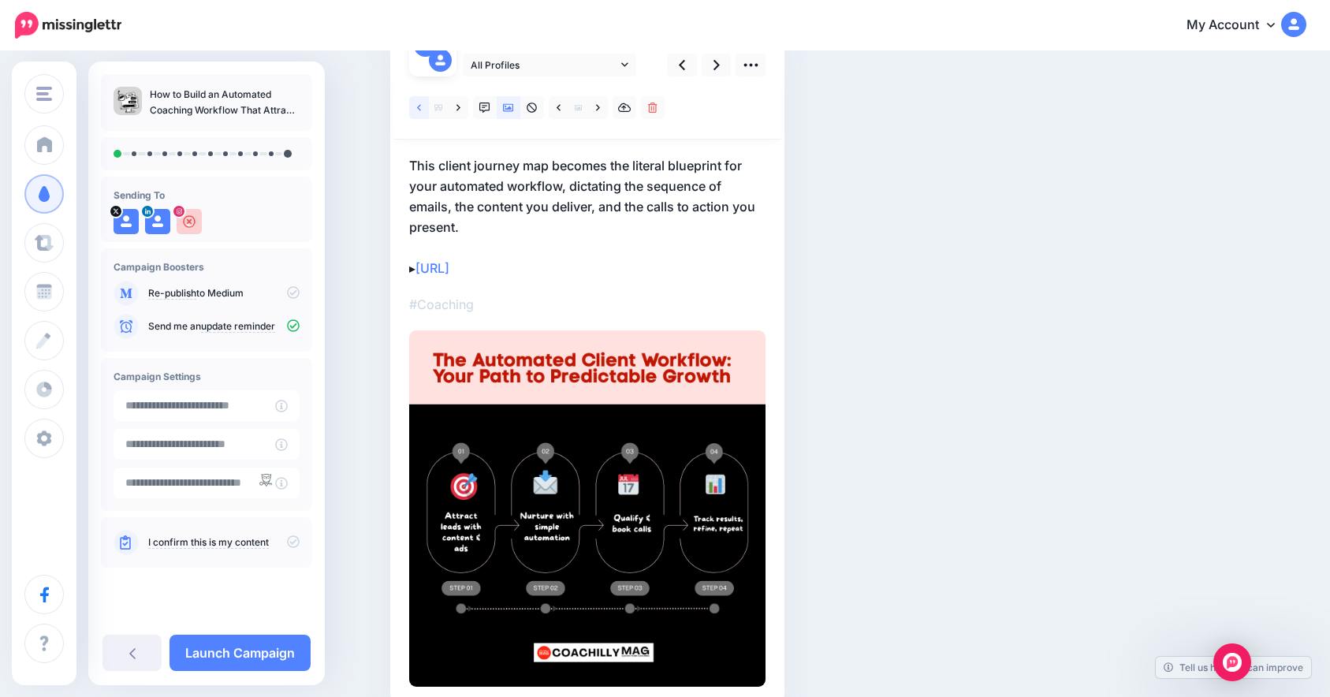
scroll to position [151, 0]
click at [602, 99] on link at bounding box center [598, 107] width 20 height 23
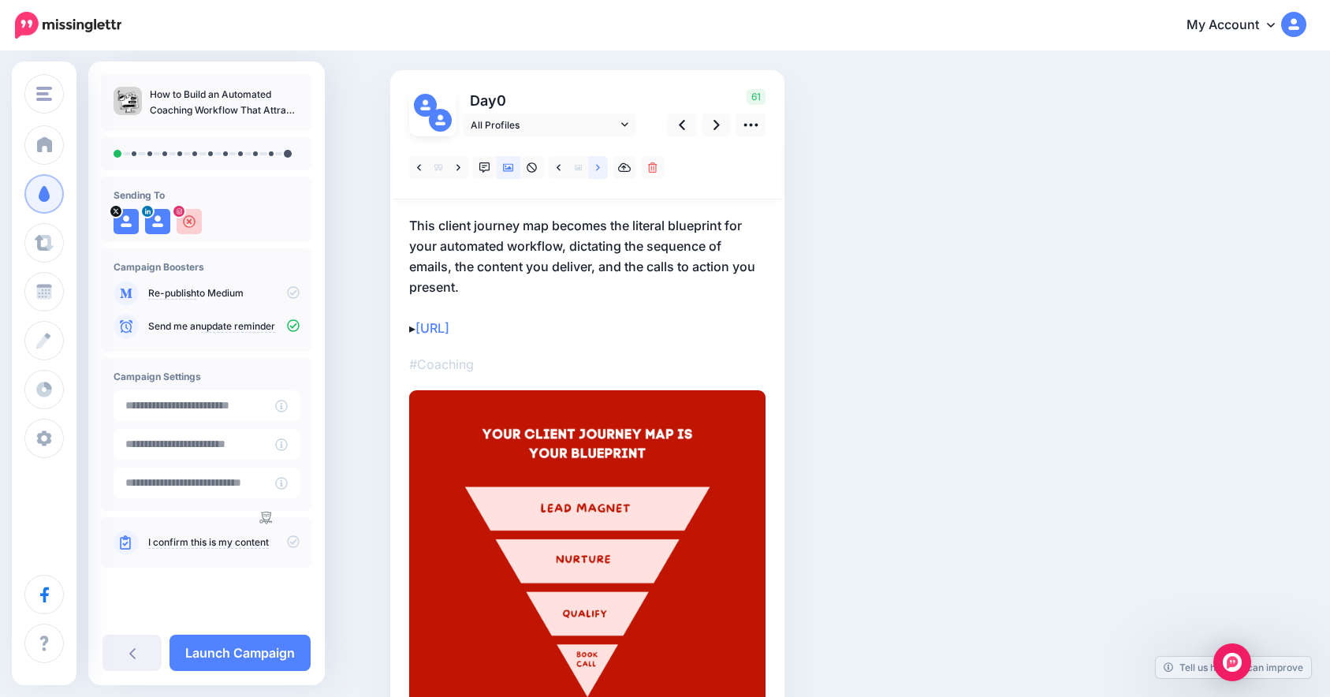
scroll to position [88, 0]
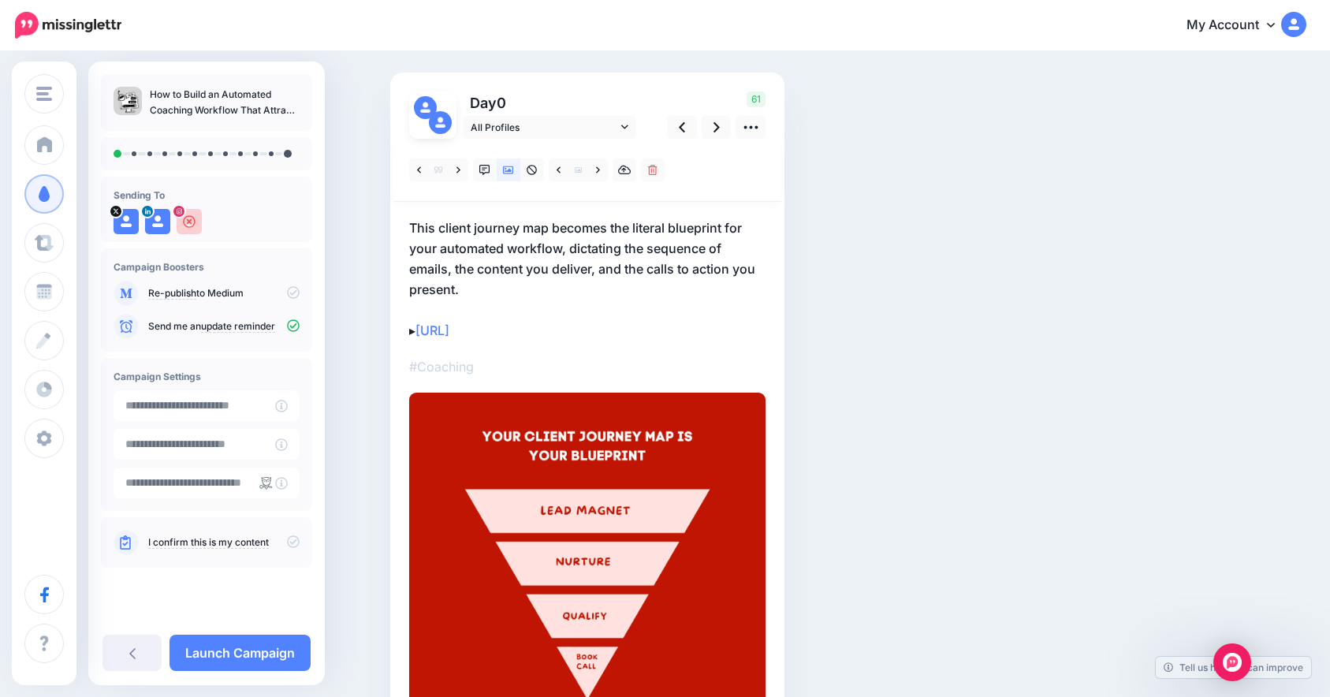
click at [515, 311] on p "This client journey map becomes the literal blueprint for your automated workfl…" at bounding box center [587, 279] width 356 height 123
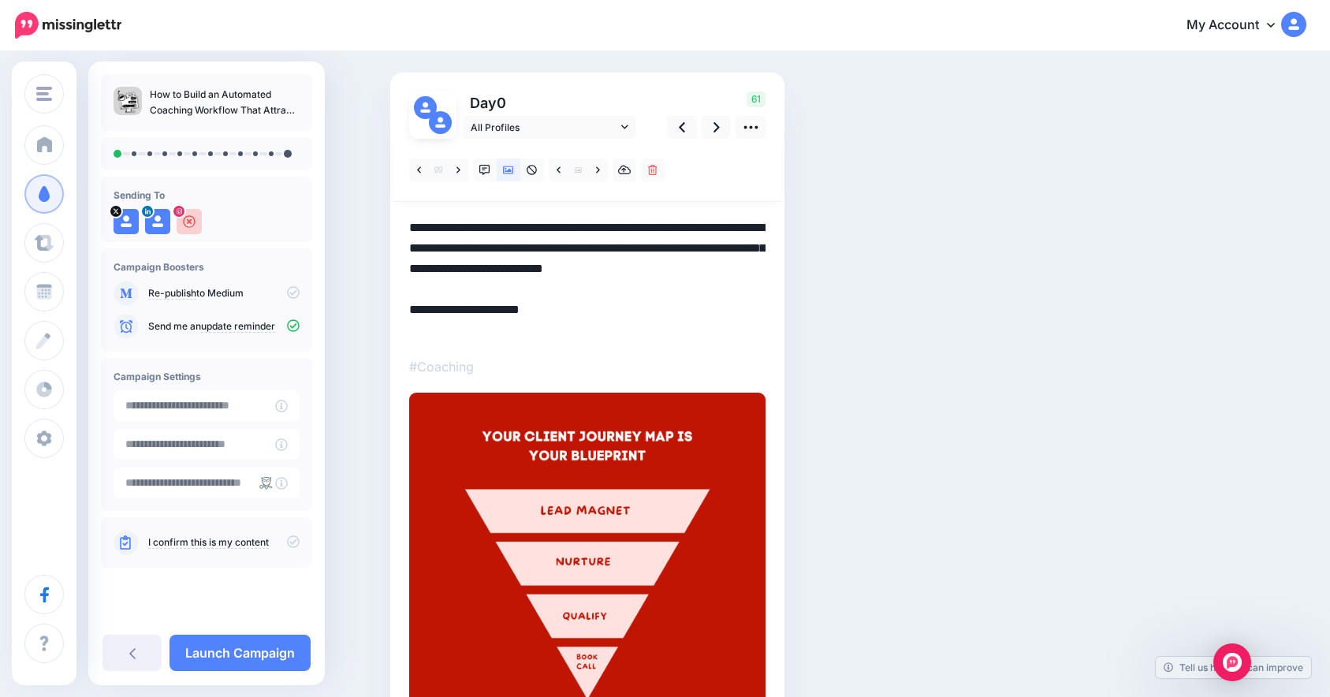
click at [520, 255] on textarea "**********" at bounding box center [587, 279] width 356 height 123
click at [764, 118] on link at bounding box center [750, 127] width 30 height 23
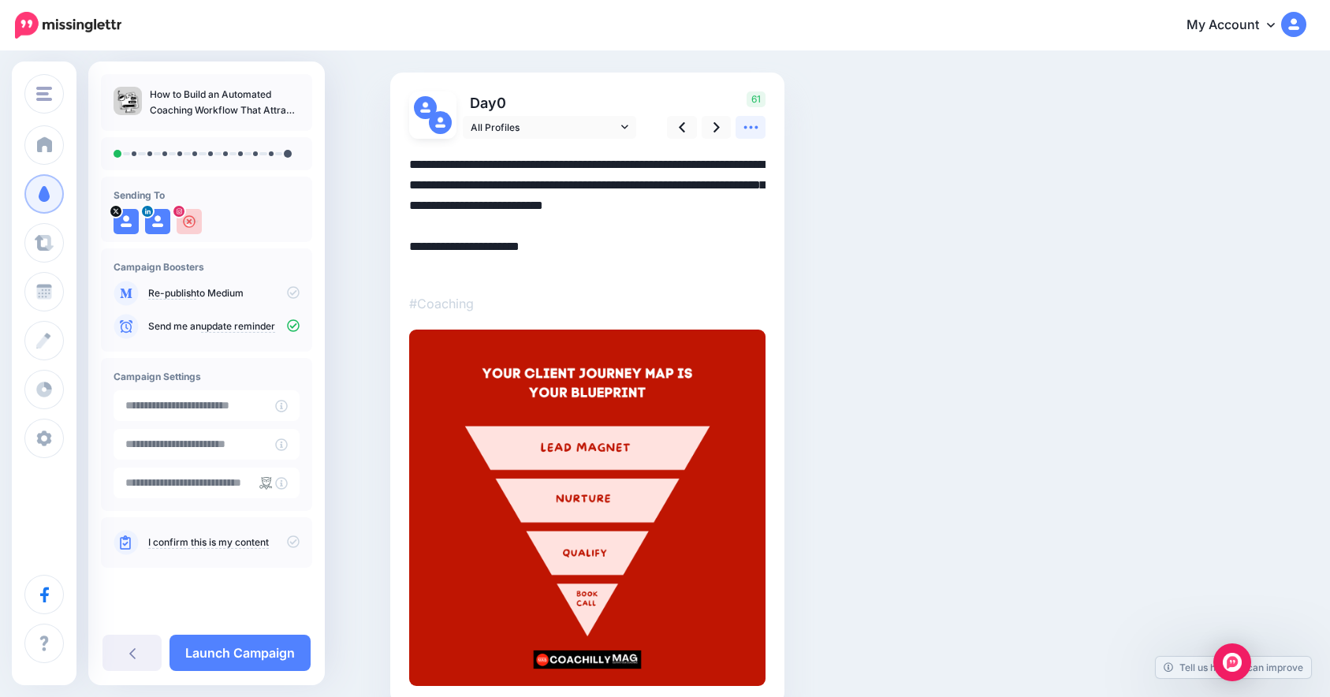
click at [764, 118] on link at bounding box center [750, 127] width 30 height 23
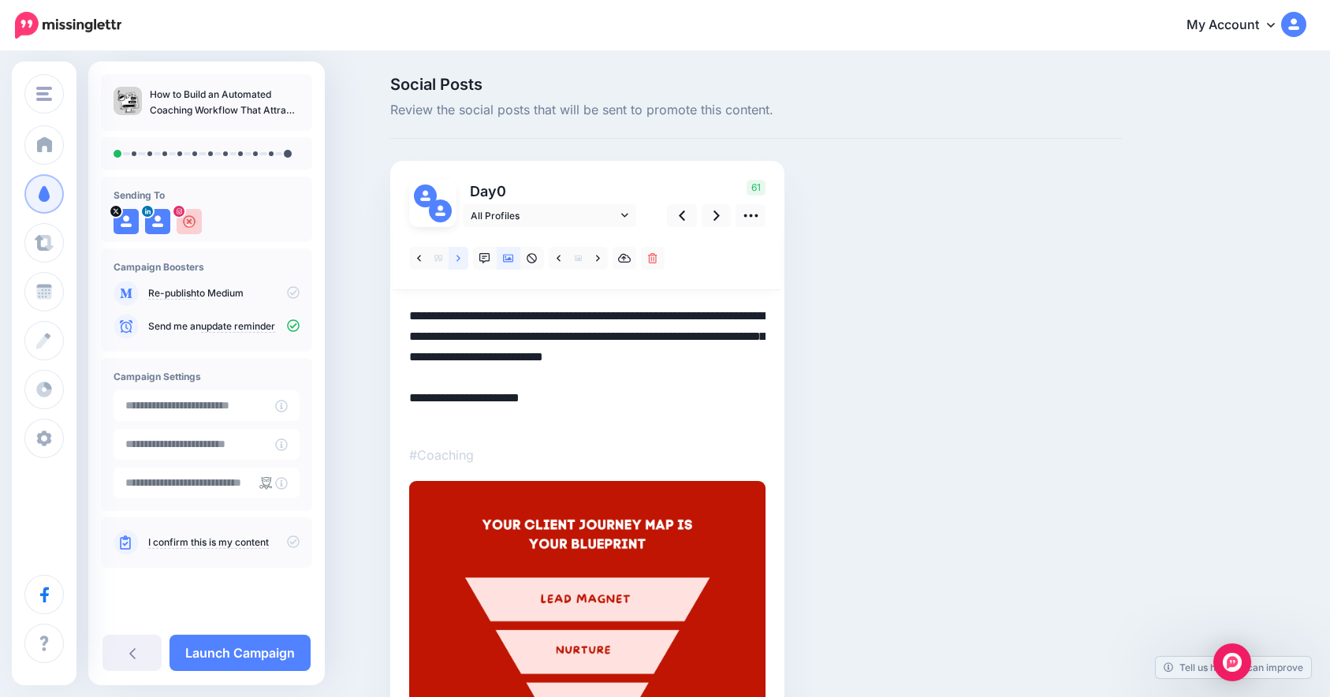
click at [458, 256] on link at bounding box center [458, 258] width 20 height 23
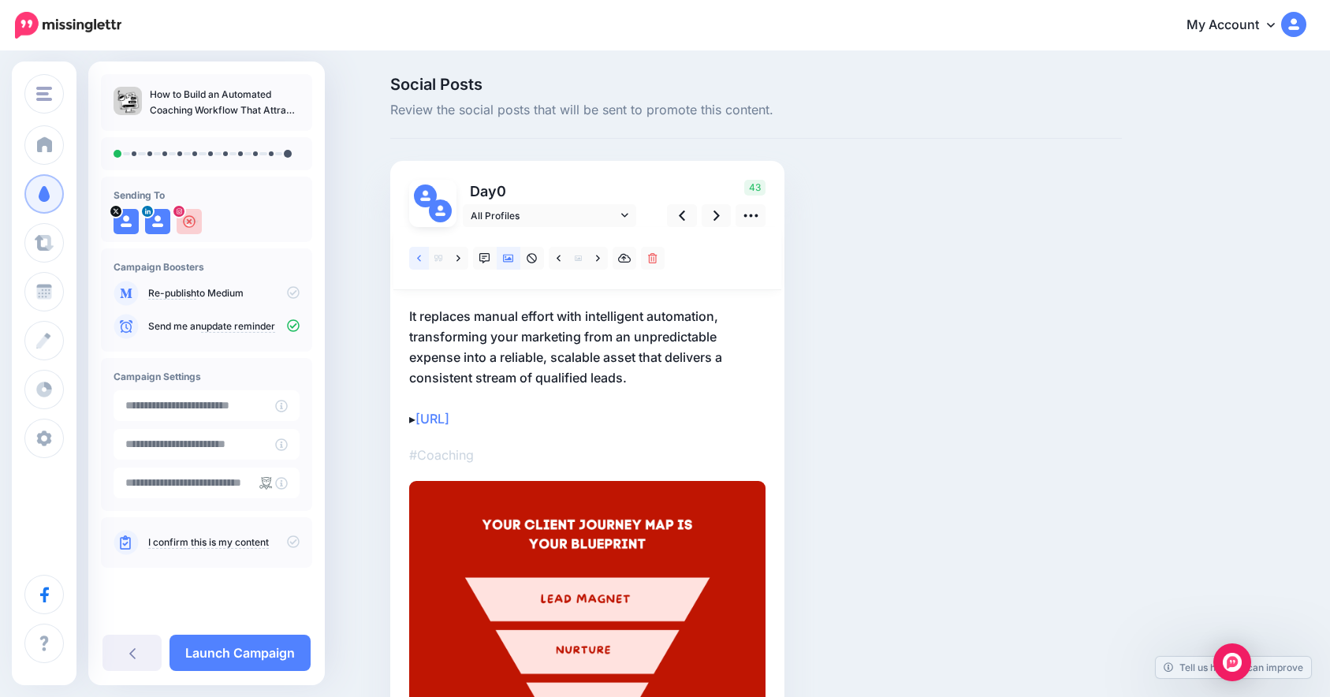
click at [418, 257] on link at bounding box center [419, 258] width 20 height 23
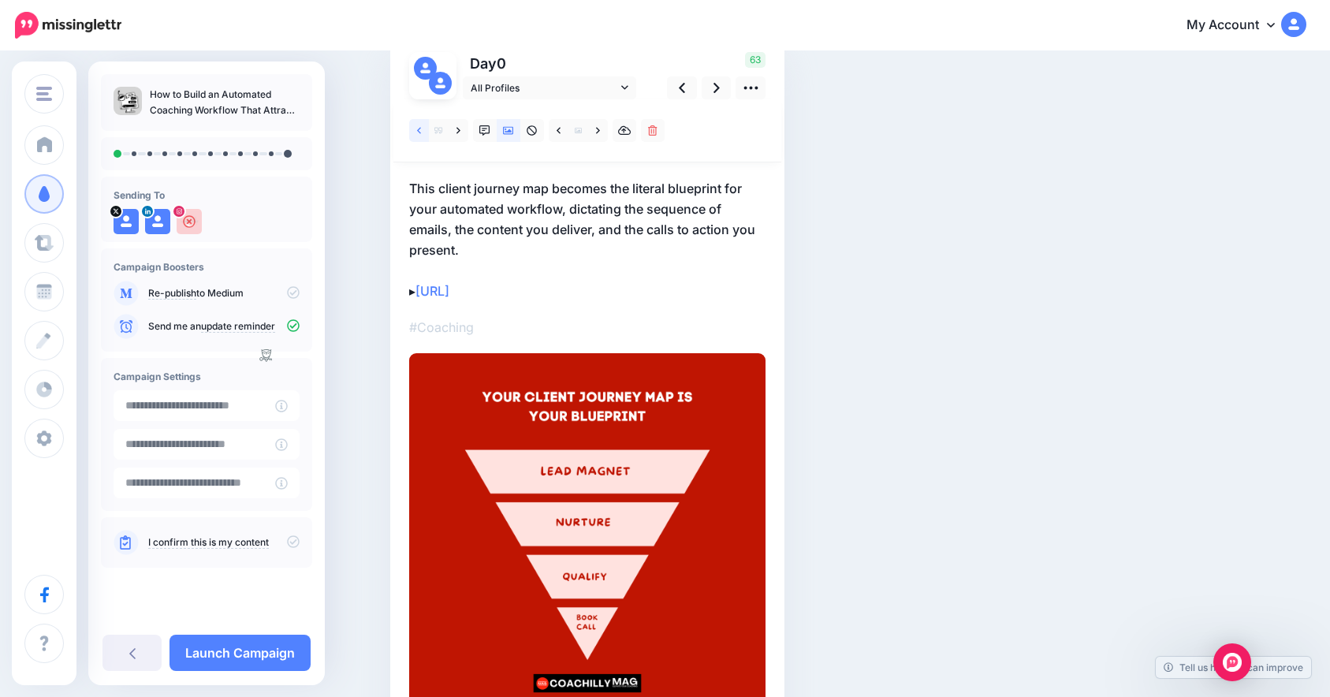
scroll to position [136, 0]
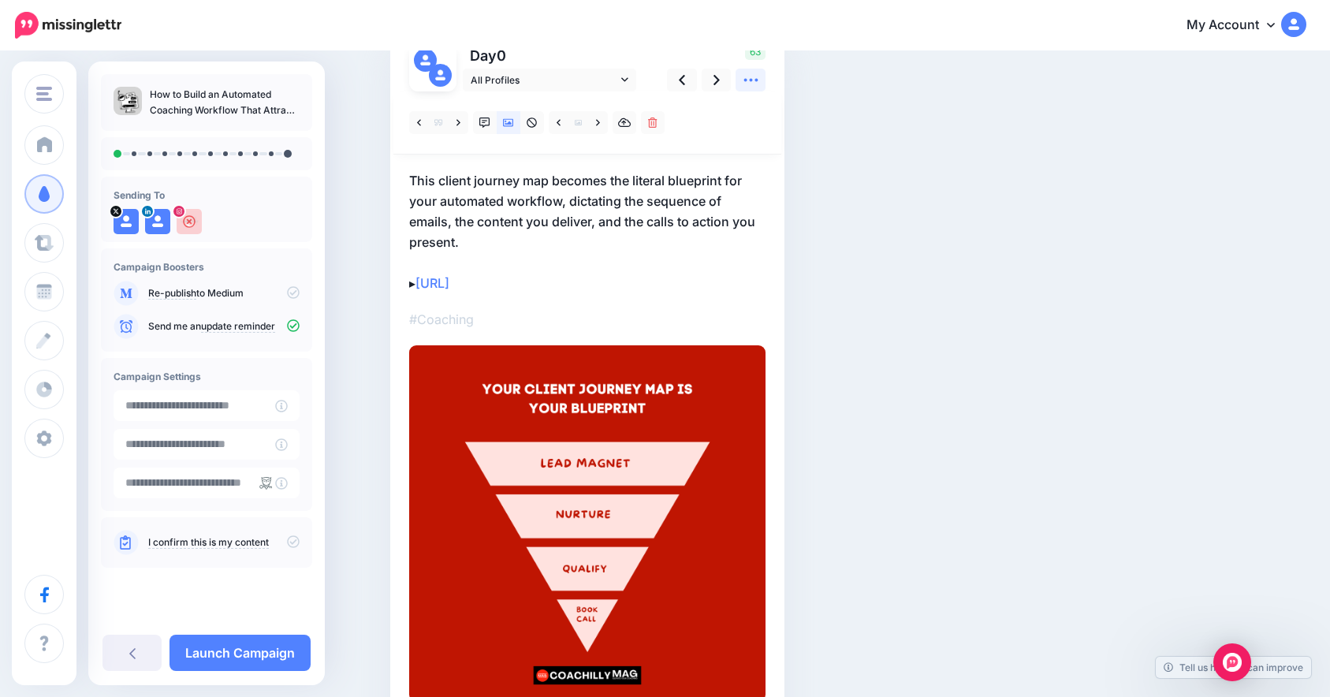
click at [751, 79] on icon at bounding box center [750, 80] width 14 height 3
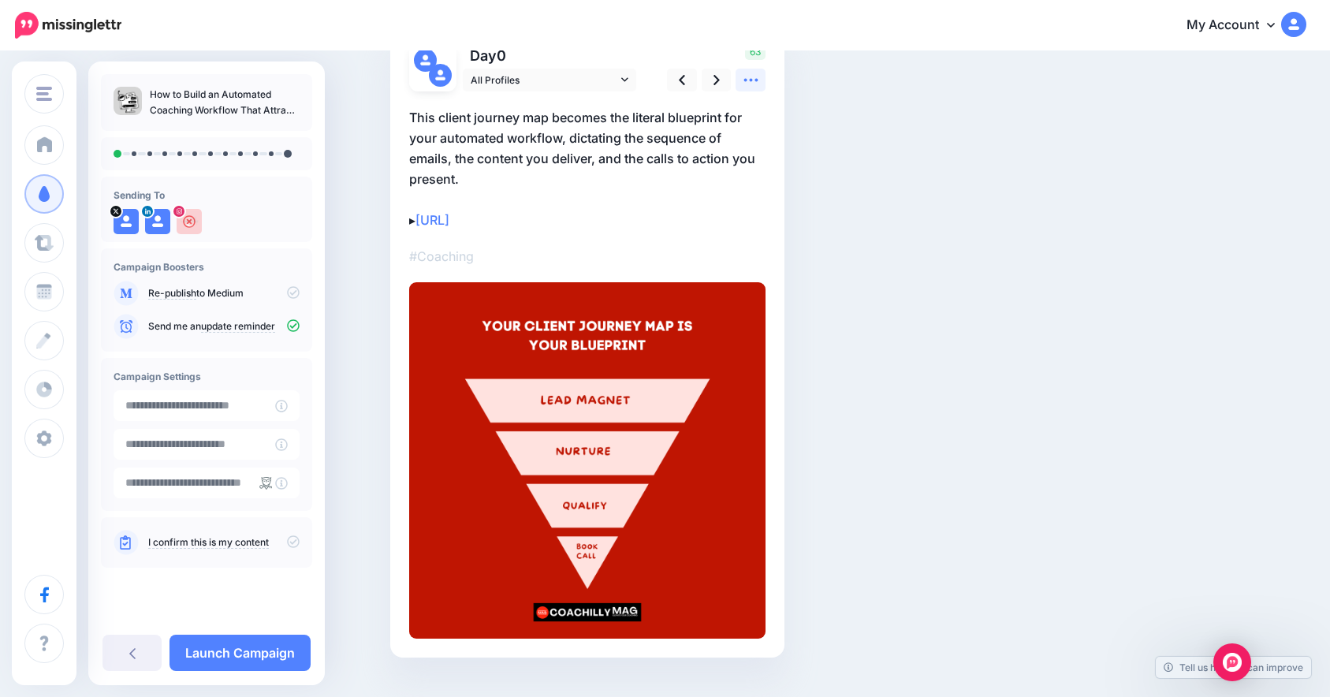
click at [751, 79] on icon at bounding box center [750, 80] width 14 height 3
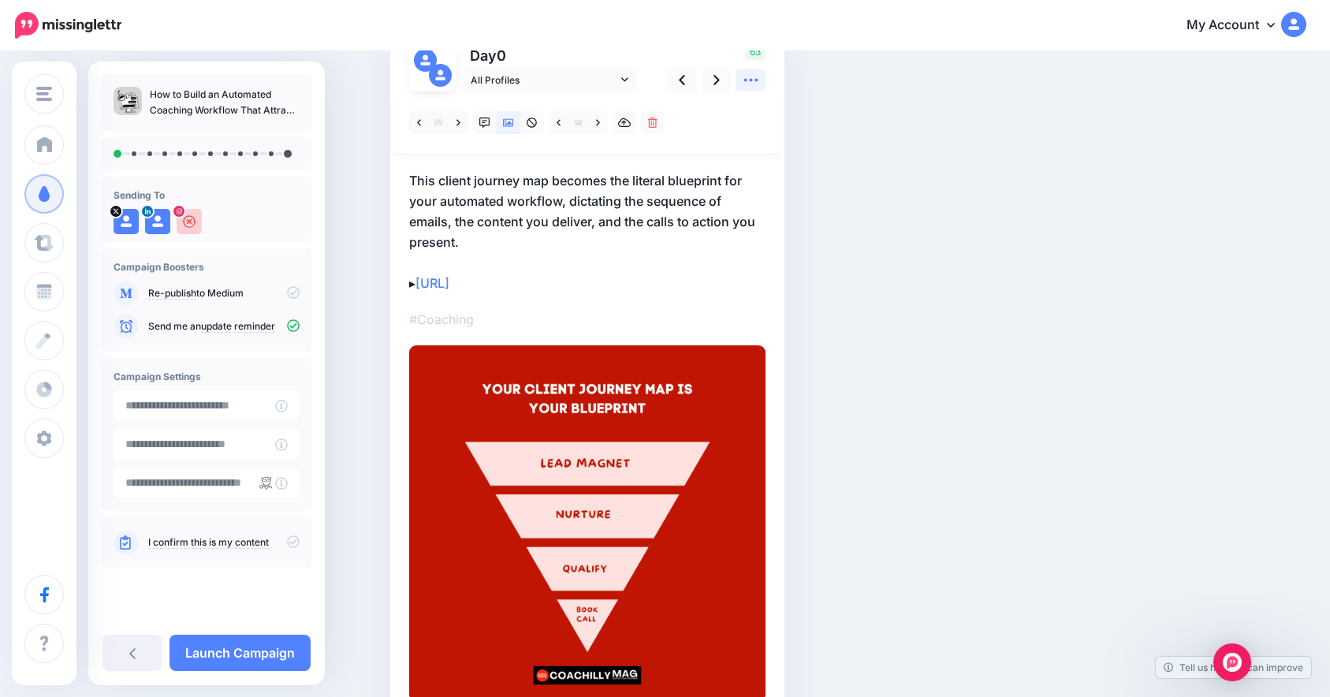
click at [751, 79] on icon at bounding box center [750, 80] width 14 height 3
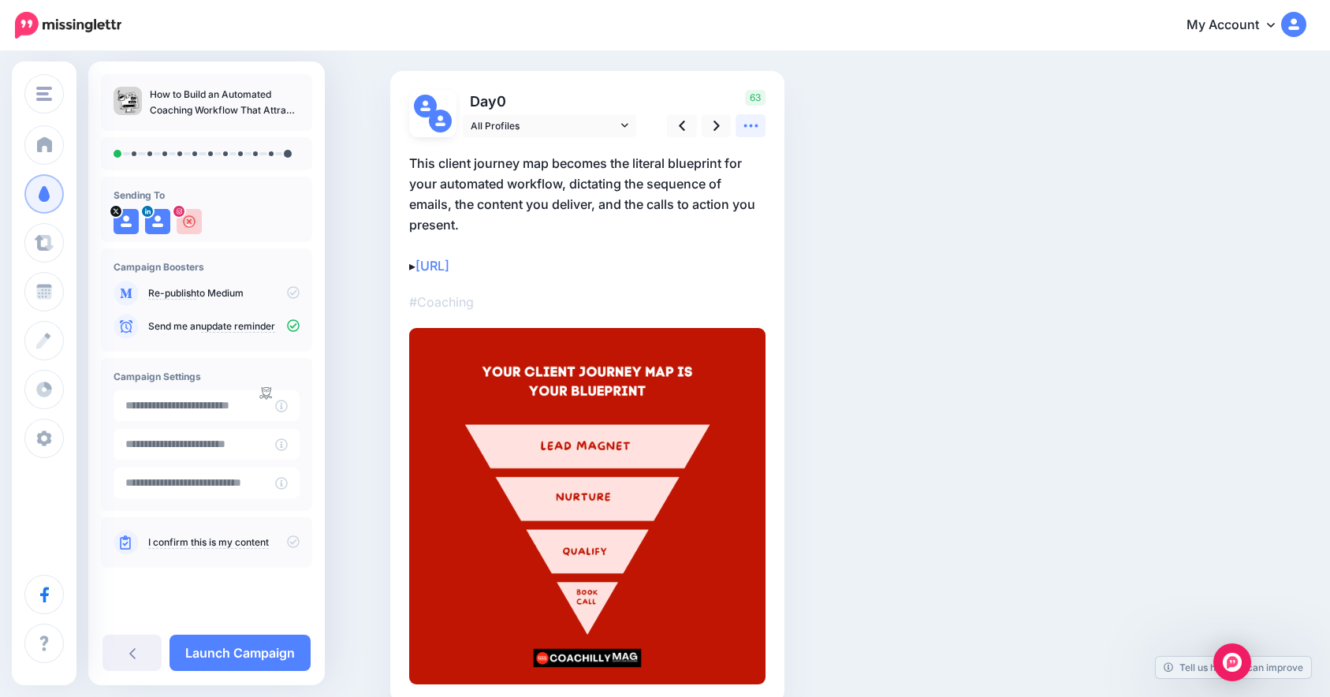
scroll to position [0, 0]
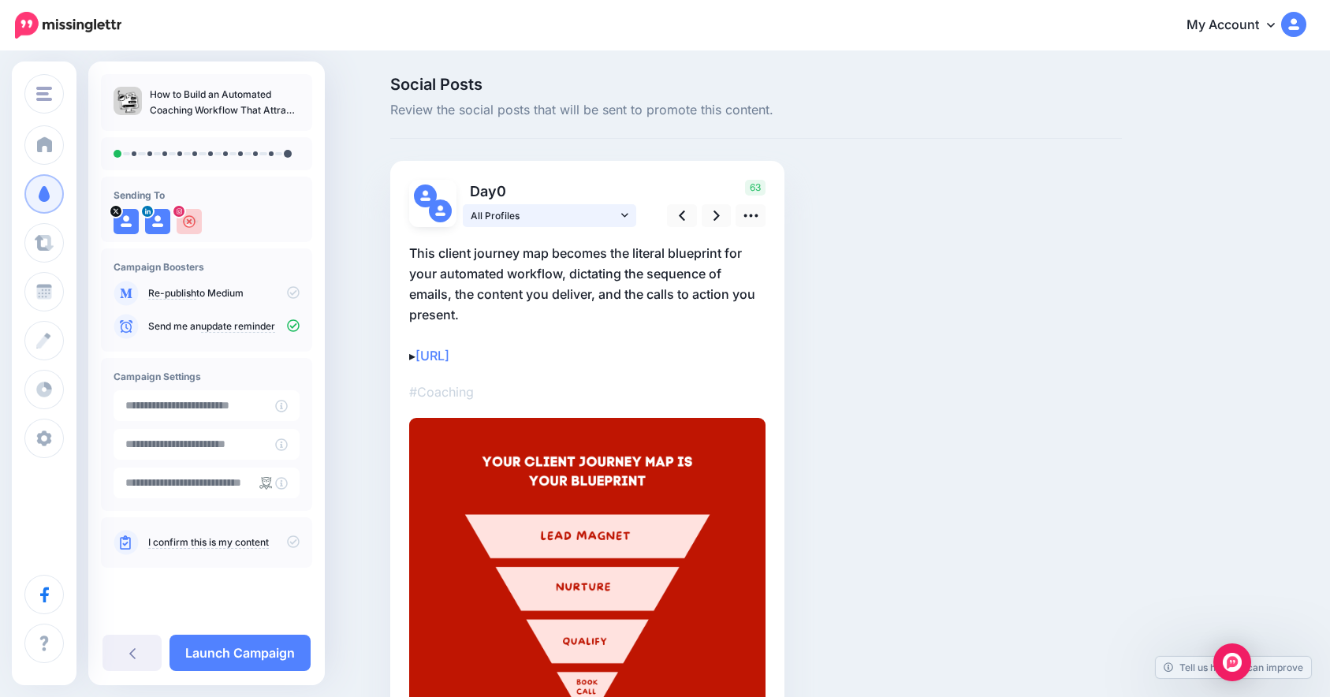
click at [500, 210] on span "All Profiles" at bounding box center [544, 215] width 147 height 17
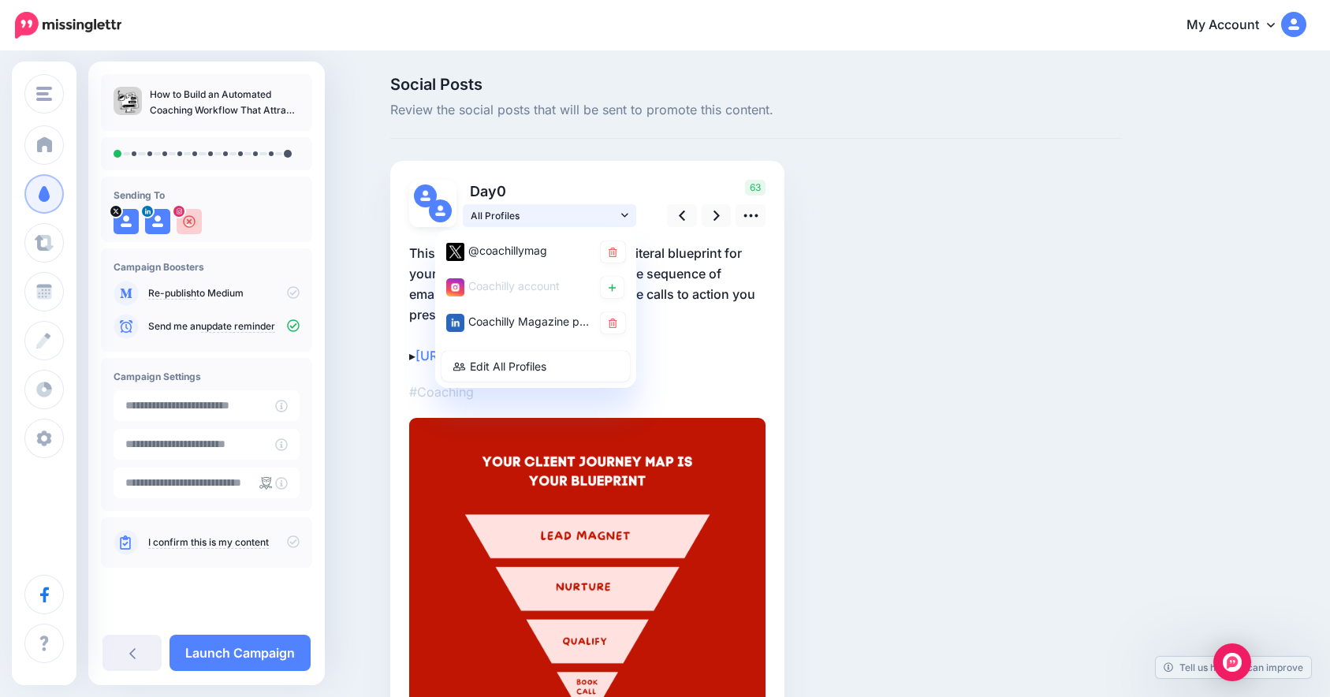
click at [504, 209] on span "All Profiles" at bounding box center [544, 215] width 147 height 17
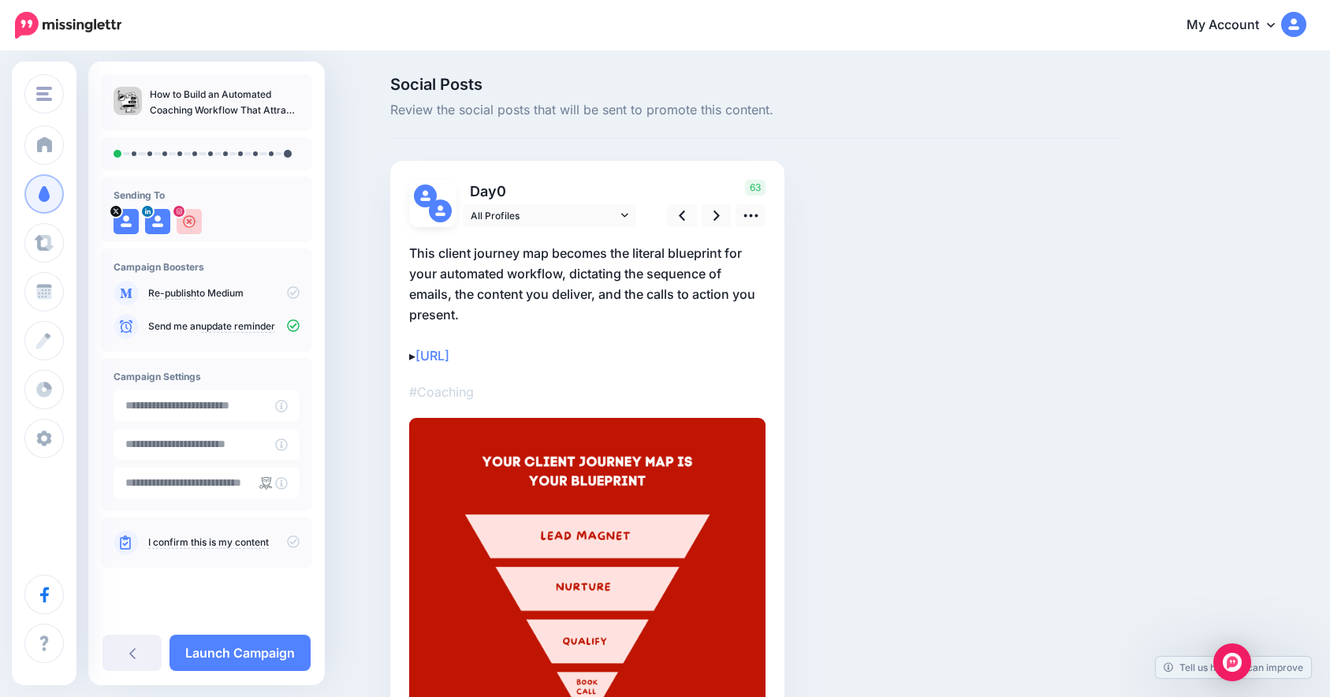
click at [600, 292] on p "This client journey map becomes the literal blueprint for your automated workfl…" at bounding box center [587, 304] width 356 height 123
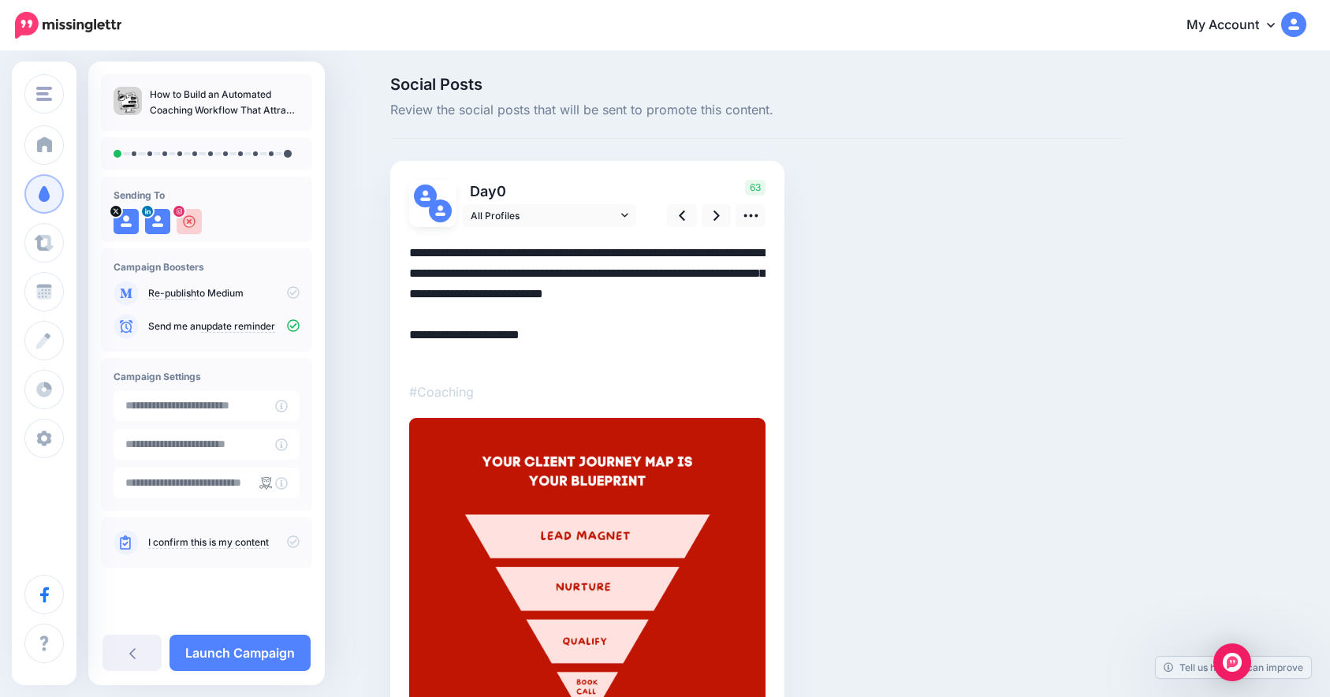
click at [520, 496] on img at bounding box center [587, 596] width 356 height 356
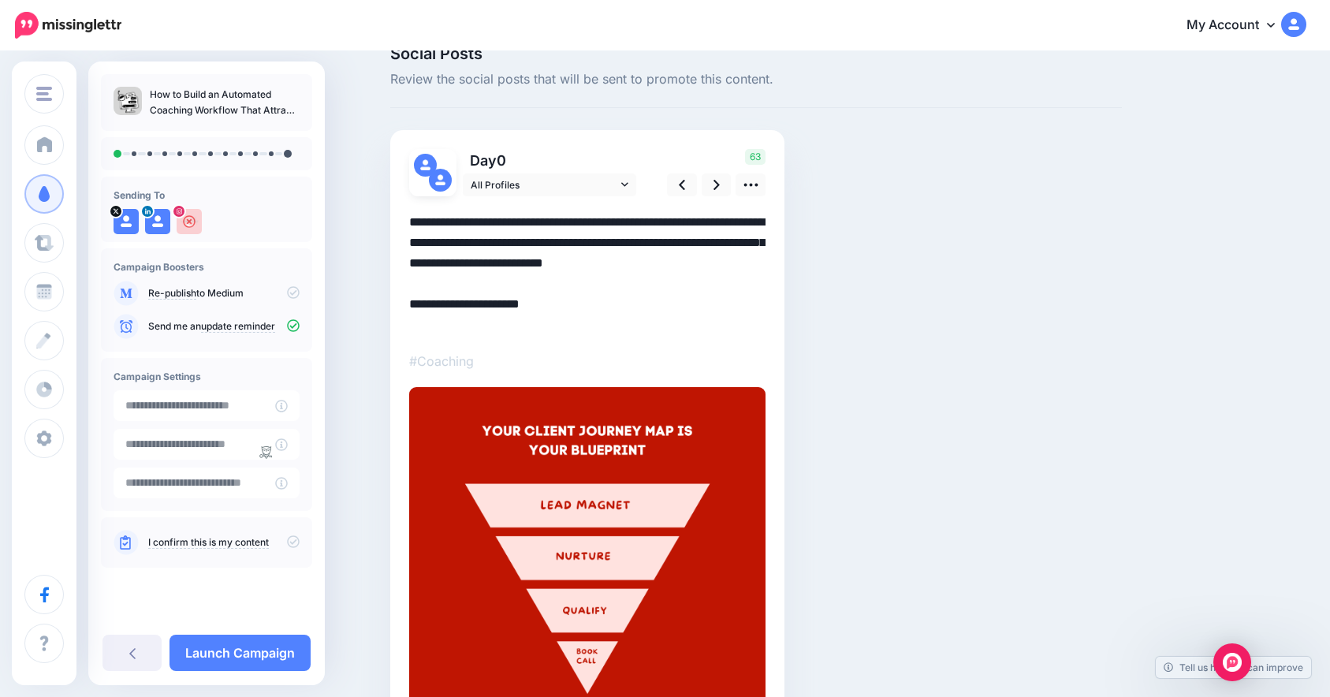
scroll to position [167, 0]
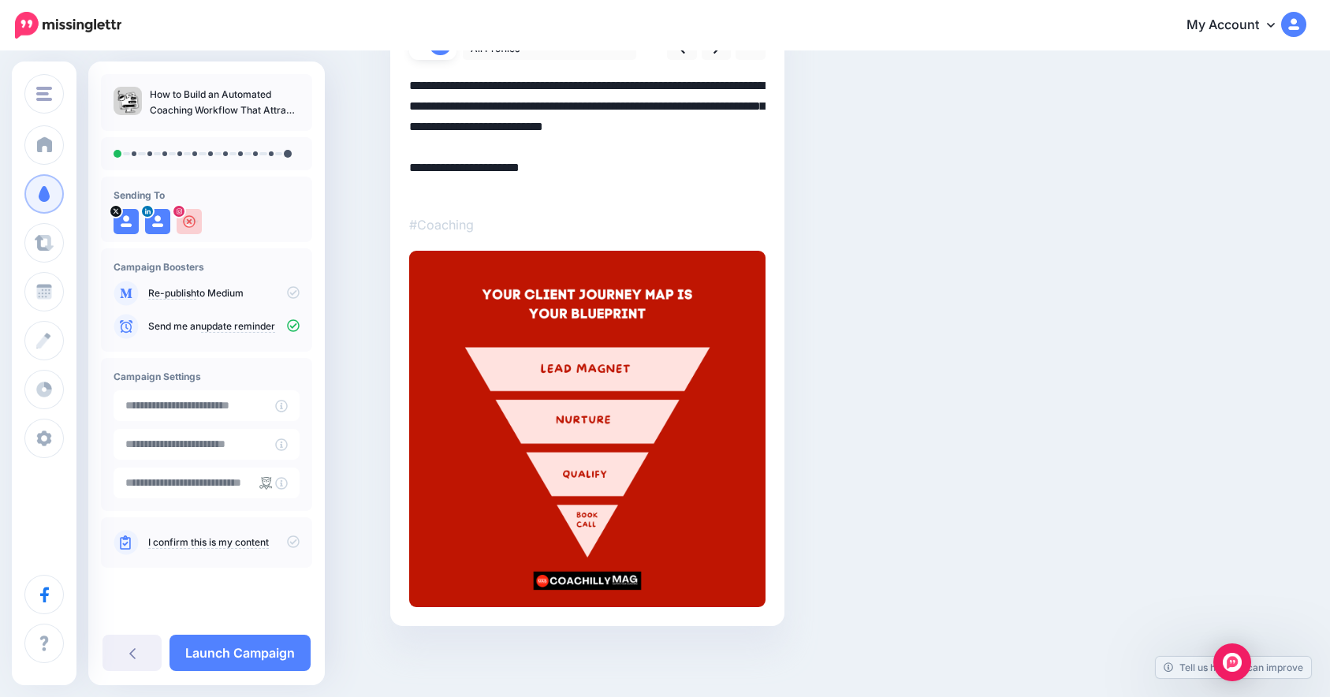
click at [528, 537] on img at bounding box center [587, 429] width 356 height 356
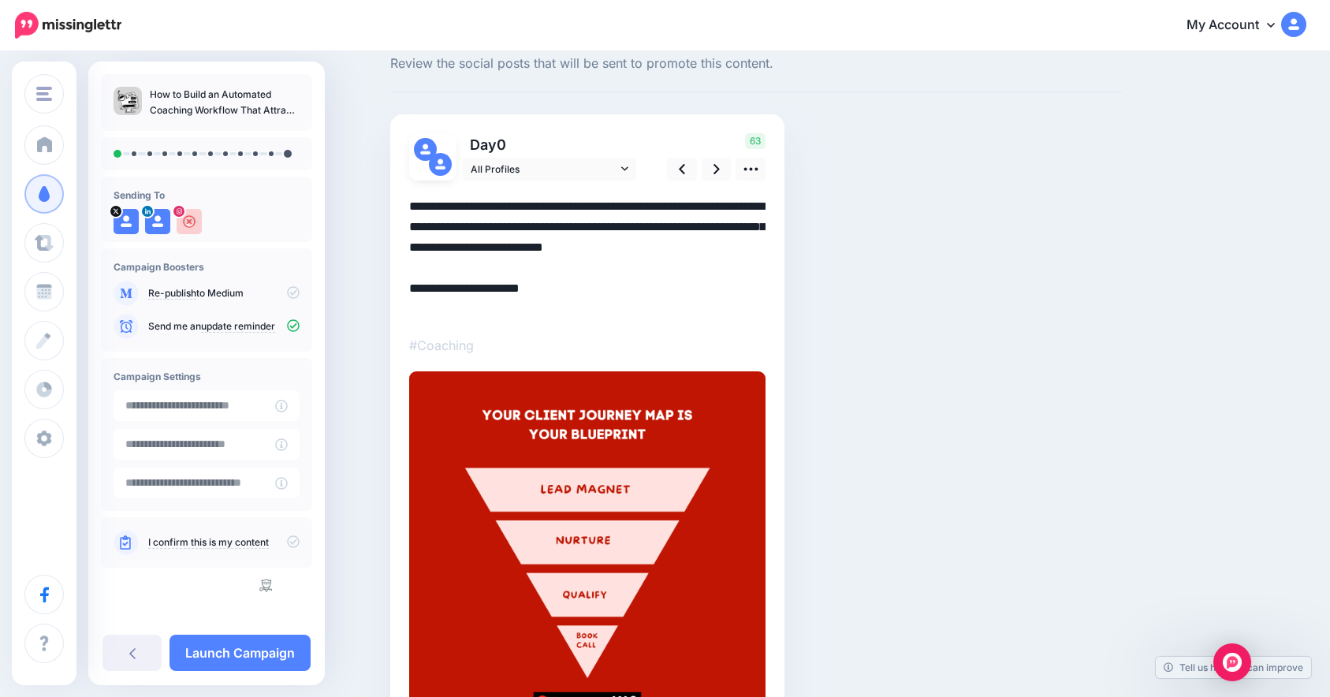
scroll to position [0, 0]
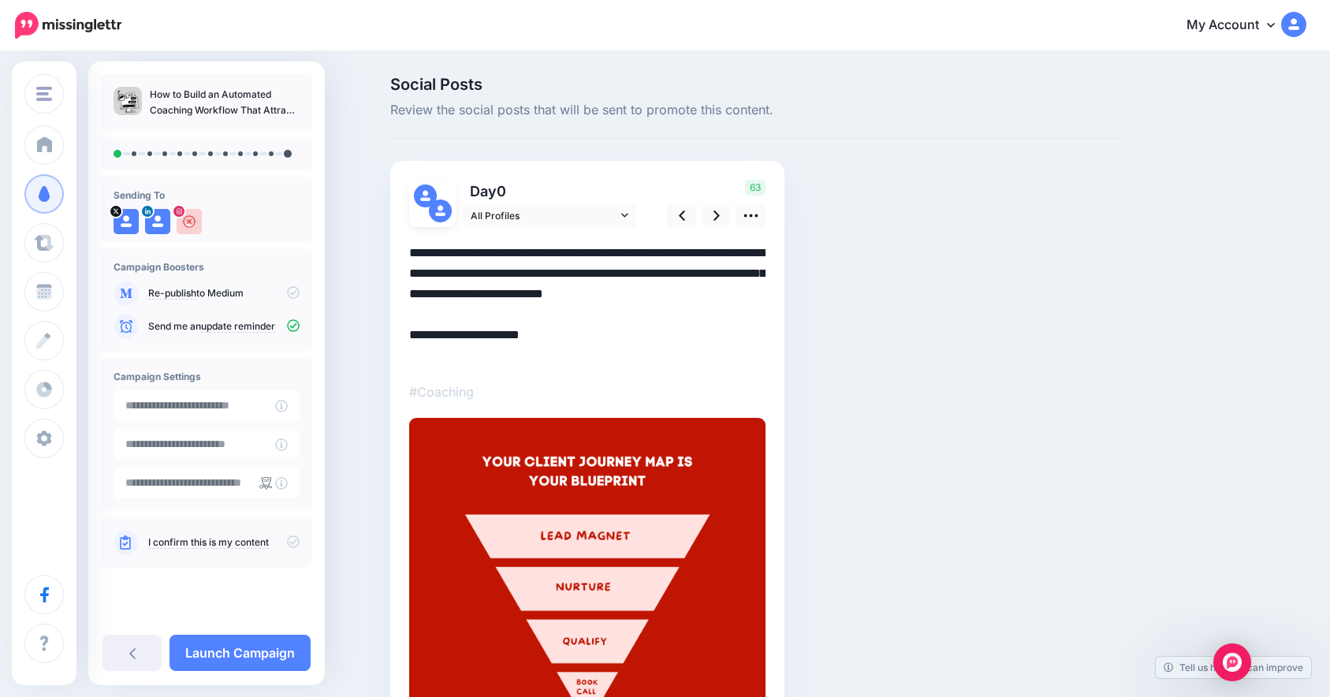
click at [548, 527] on img at bounding box center [587, 596] width 356 height 356
click at [720, 222] on icon at bounding box center [716, 215] width 6 height 17
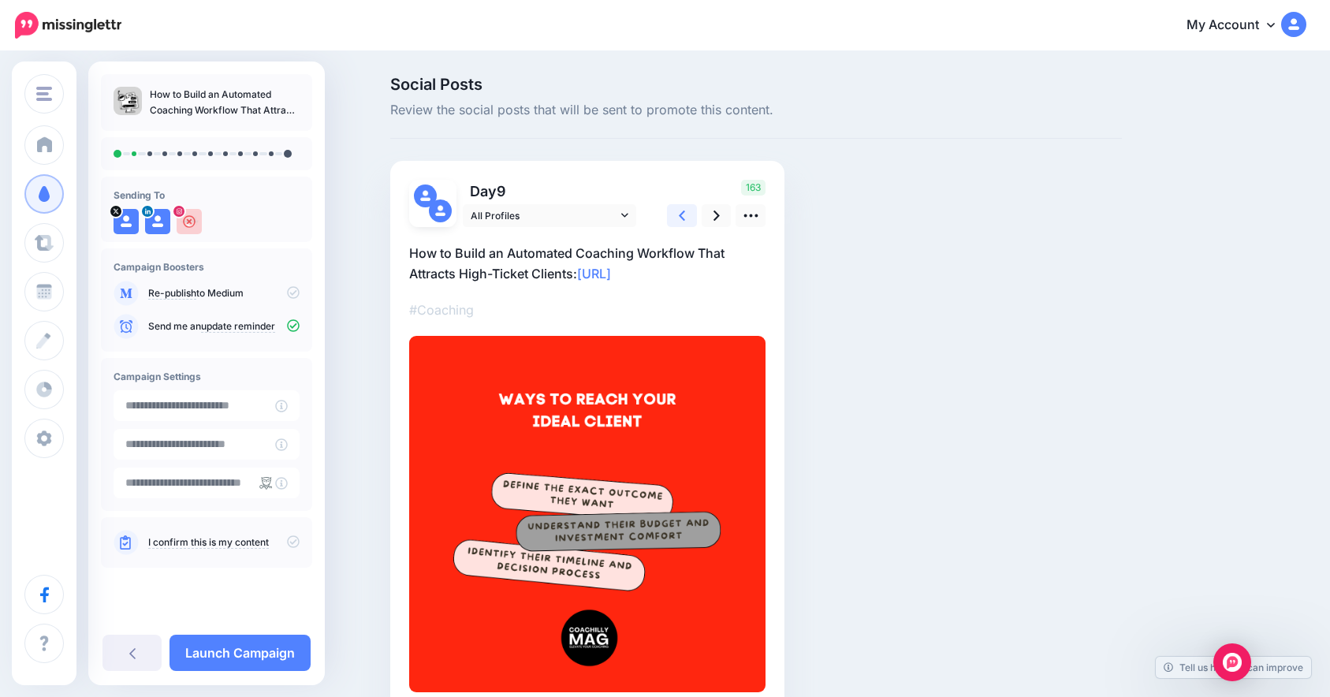
click at [697, 223] on link at bounding box center [682, 215] width 30 height 23
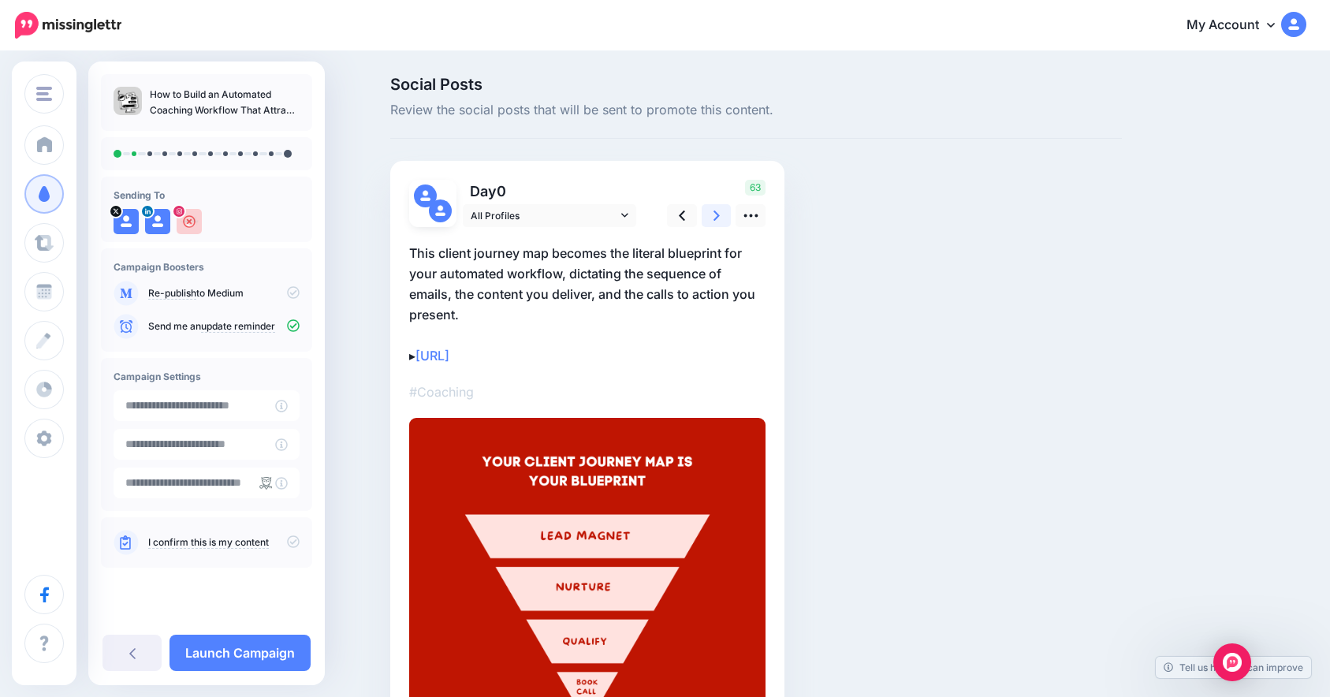
click at [729, 223] on link at bounding box center [716, 215] width 30 height 23
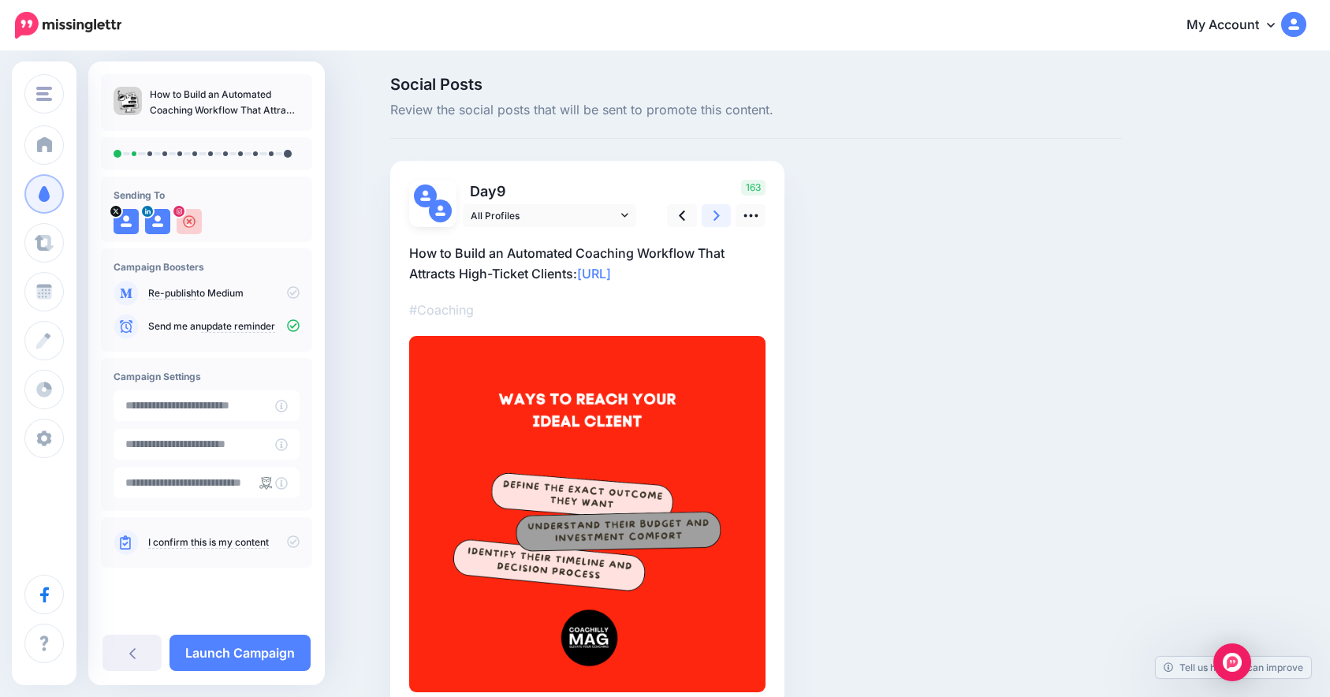
click at [729, 223] on link at bounding box center [716, 215] width 30 height 23
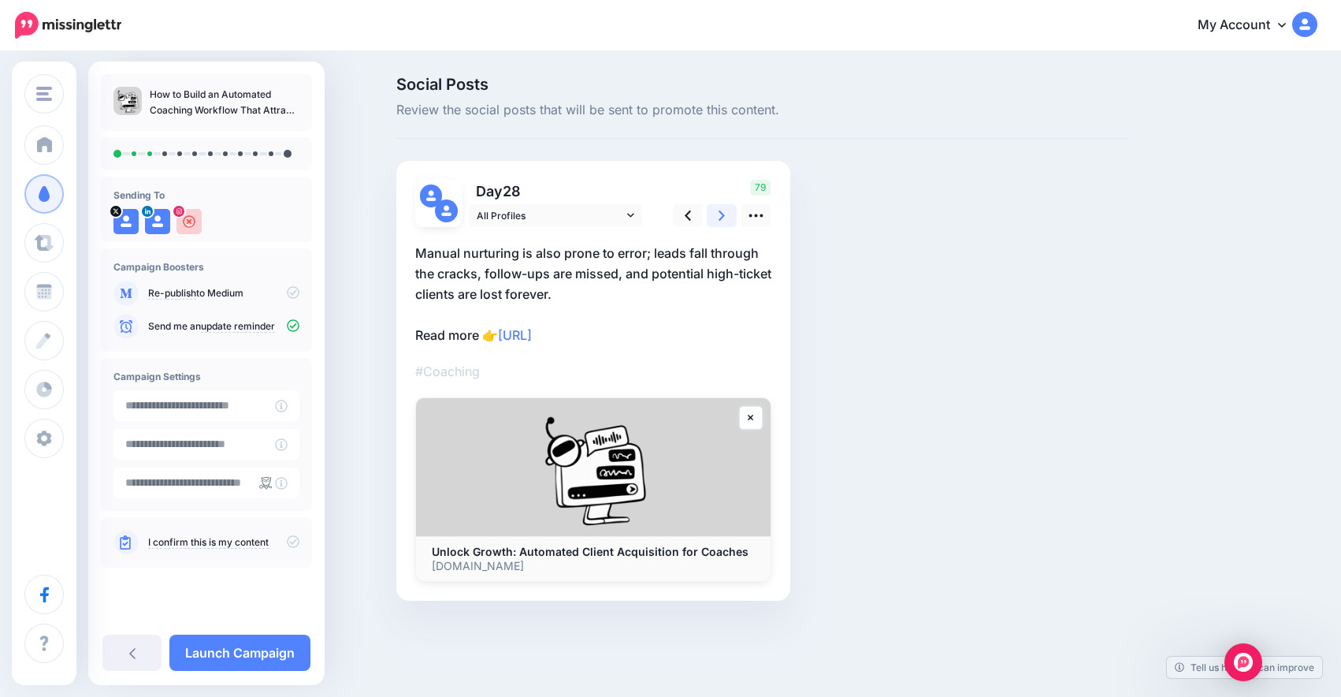
click at [729, 223] on link at bounding box center [722, 215] width 30 height 23
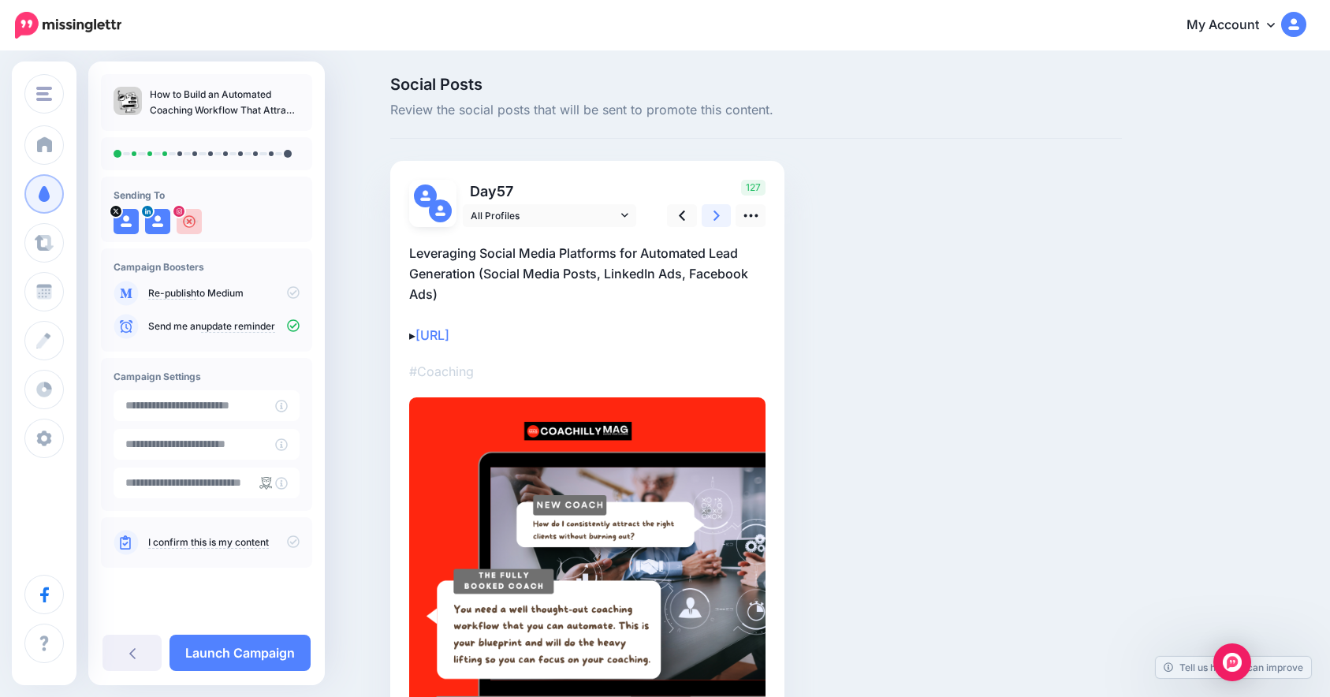
click at [729, 223] on link at bounding box center [716, 215] width 30 height 23
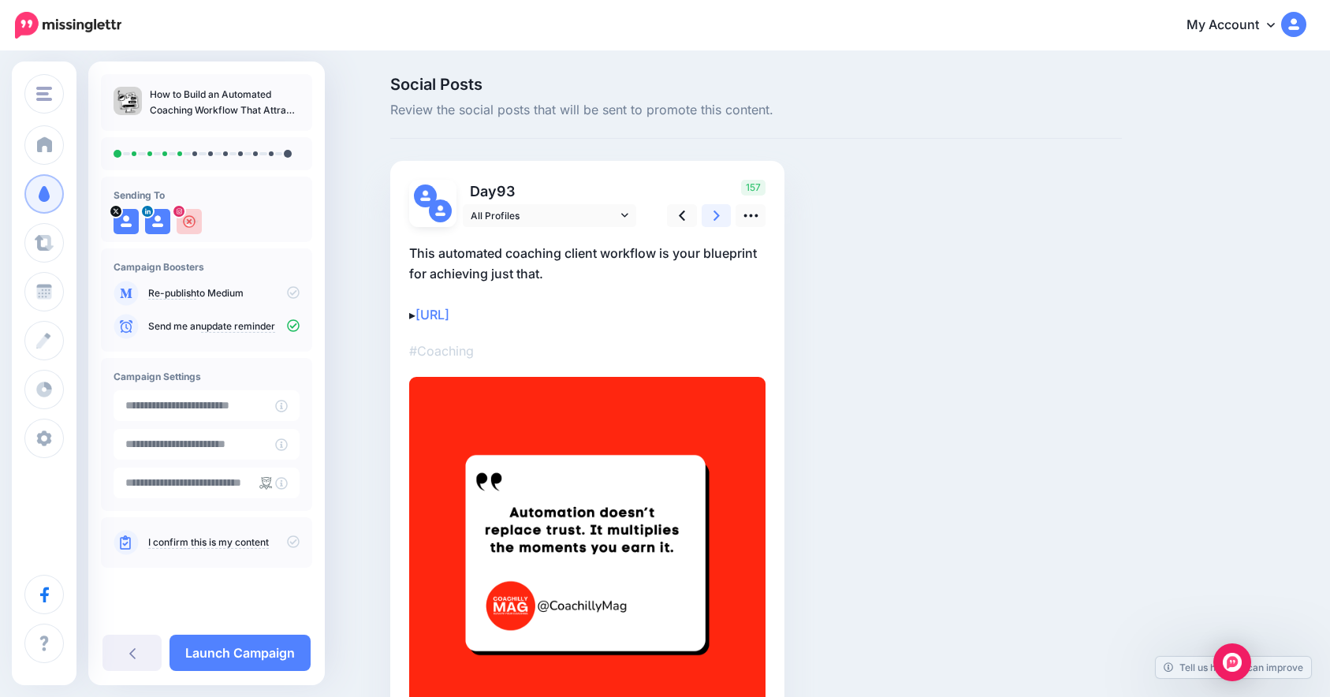
click at [729, 223] on link at bounding box center [716, 215] width 30 height 23
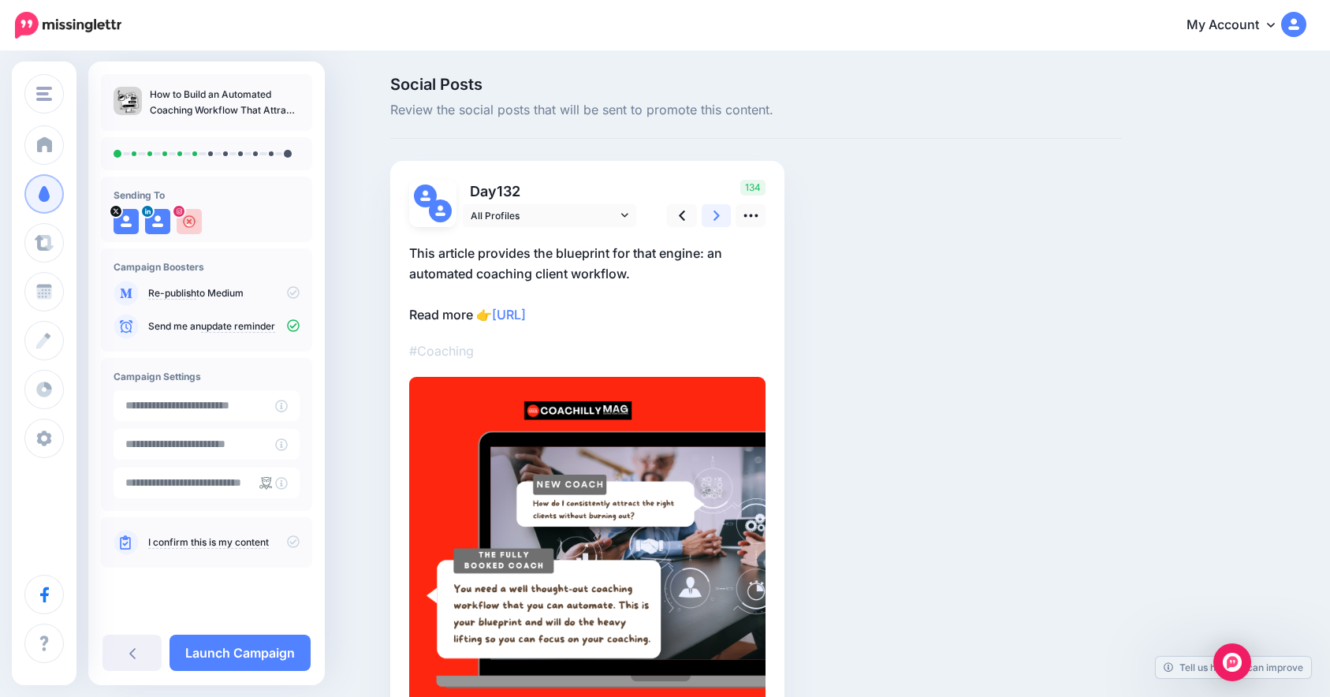
click at [729, 223] on link at bounding box center [716, 215] width 30 height 23
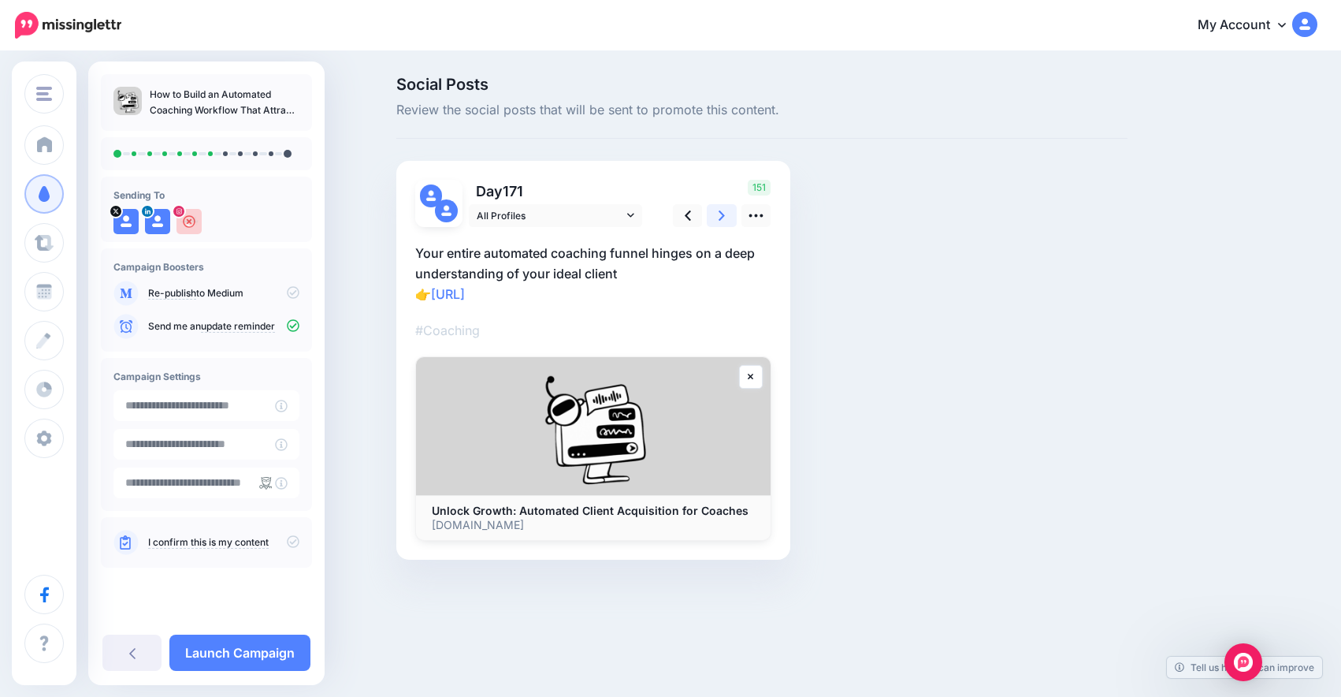
click at [729, 223] on link at bounding box center [722, 215] width 30 height 23
click at [750, 216] on icon at bounding box center [757, 215] width 14 height 3
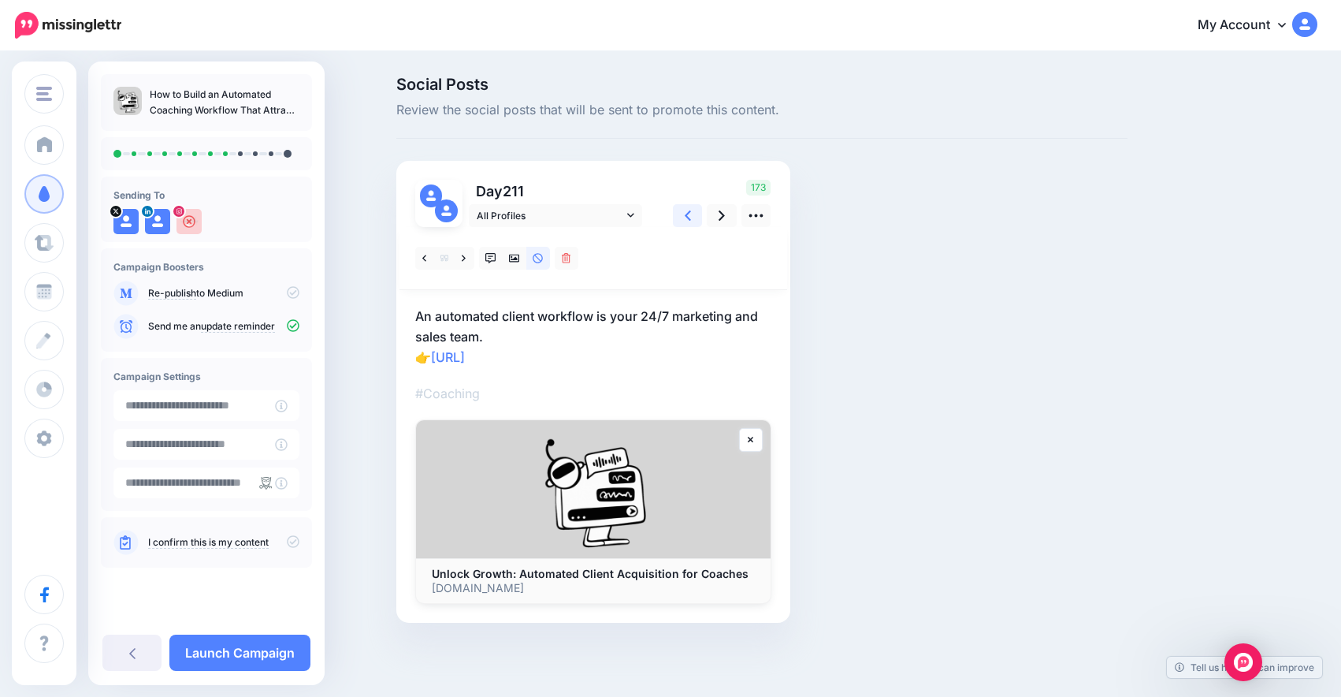
click at [700, 221] on link at bounding box center [688, 215] width 30 height 23
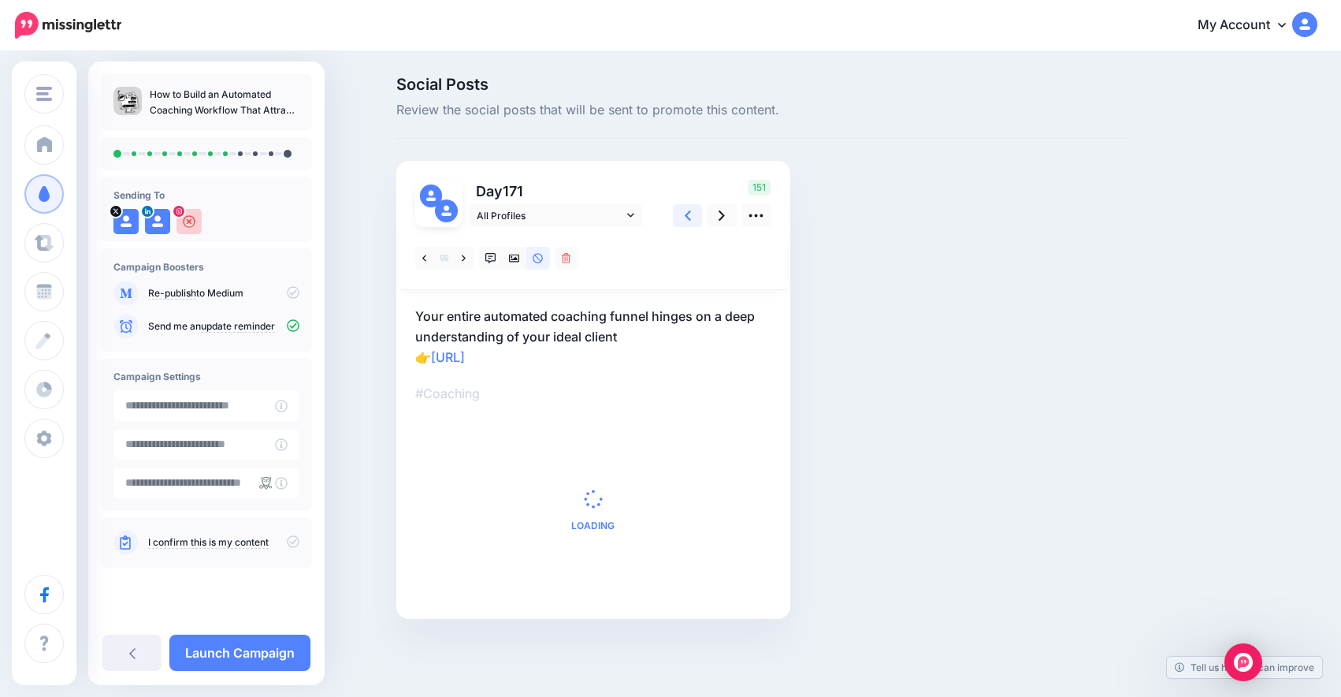
click at [700, 221] on link at bounding box center [688, 215] width 30 height 23
click at [697, 221] on link at bounding box center [682, 215] width 30 height 23
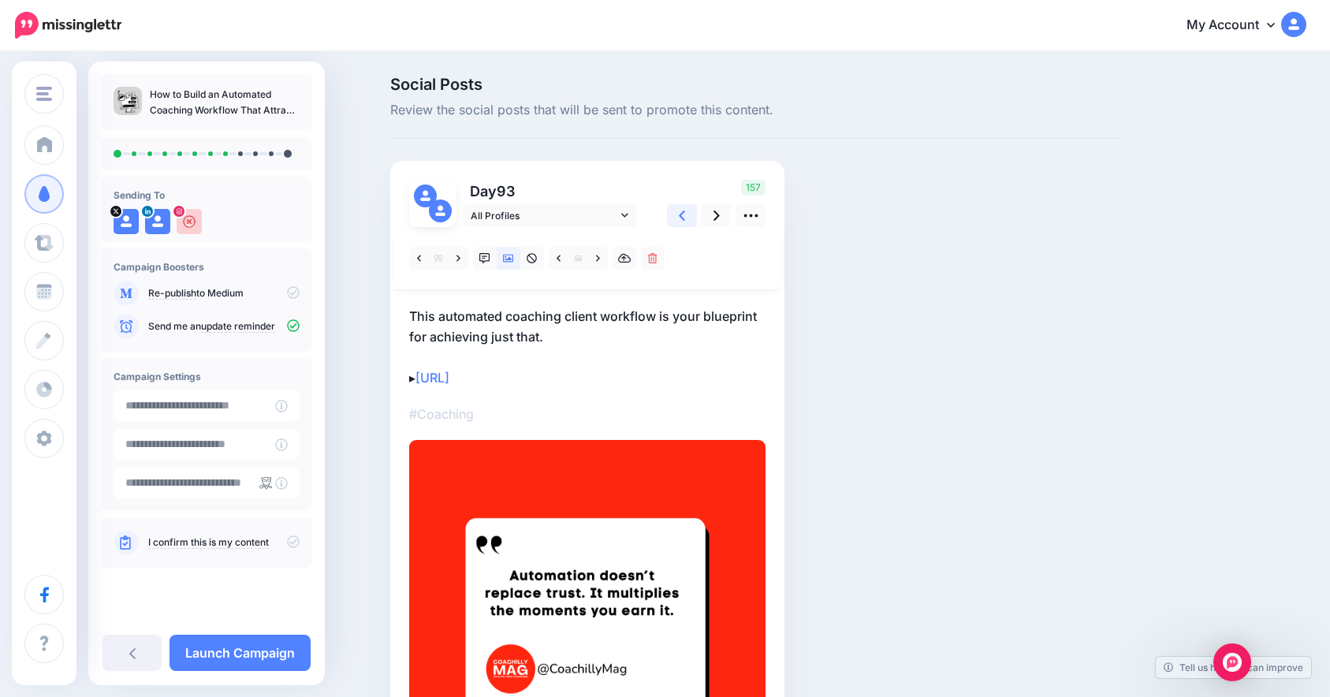
click at [697, 221] on link at bounding box center [682, 215] width 30 height 23
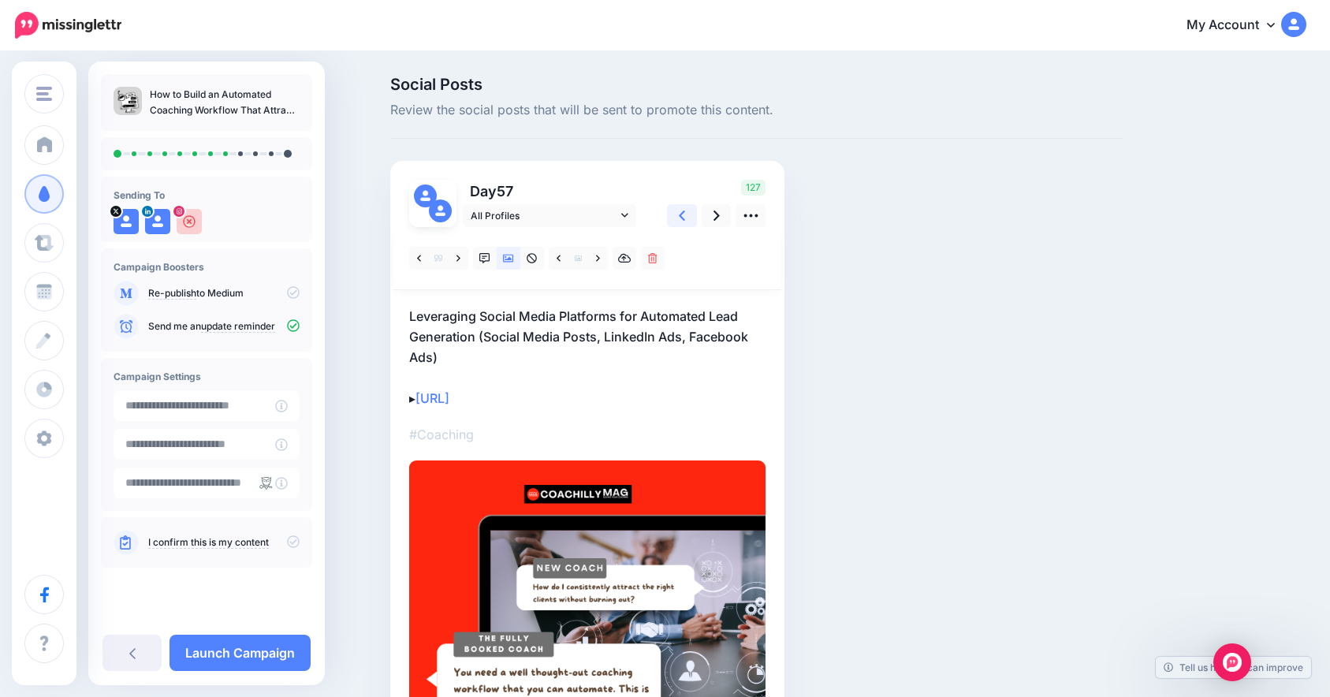
click at [697, 221] on link at bounding box center [682, 215] width 30 height 23
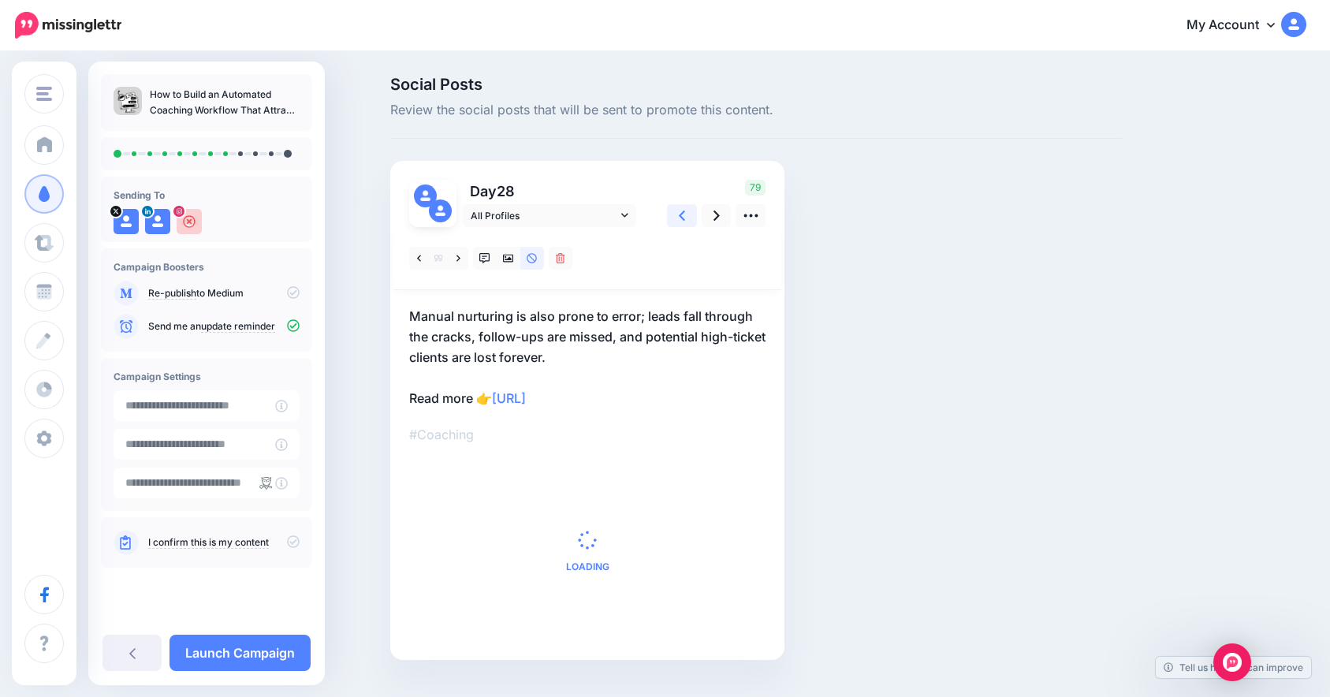
click at [697, 221] on link at bounding box center [682, 215] width 30 height 23
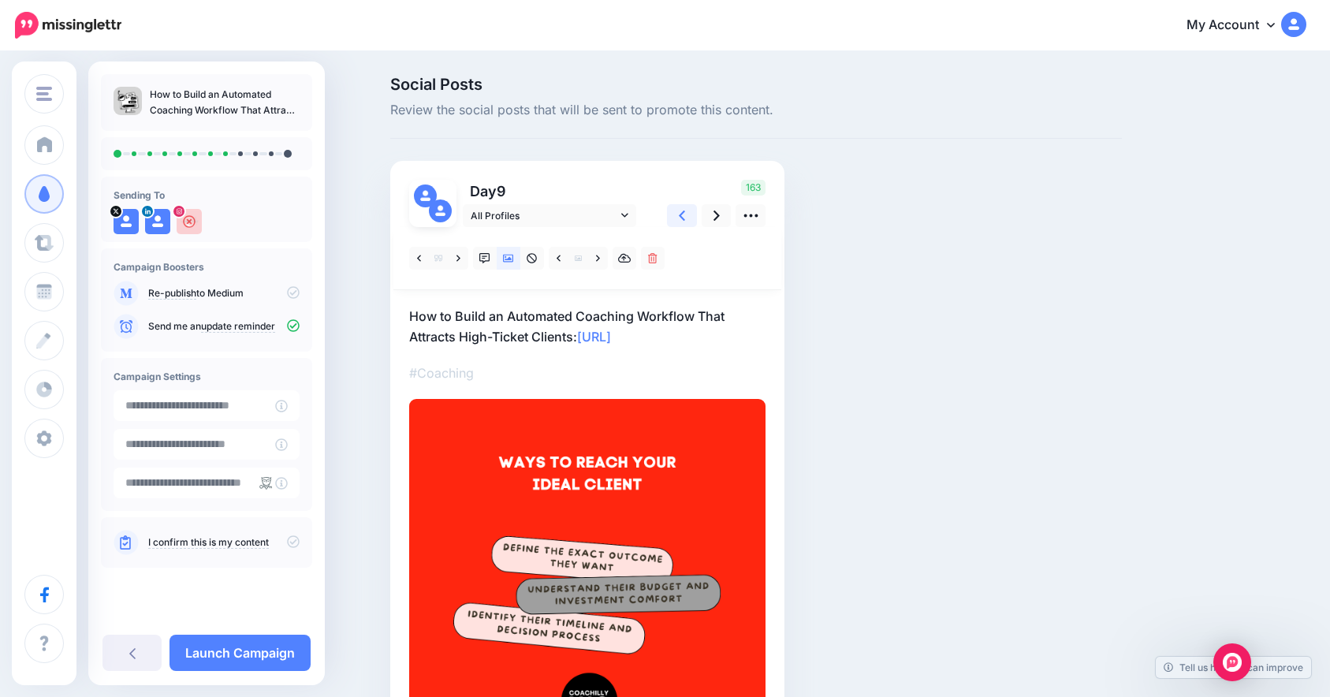
click at [697, 221] on link at bounding box center [682, 215] width 30 height 23
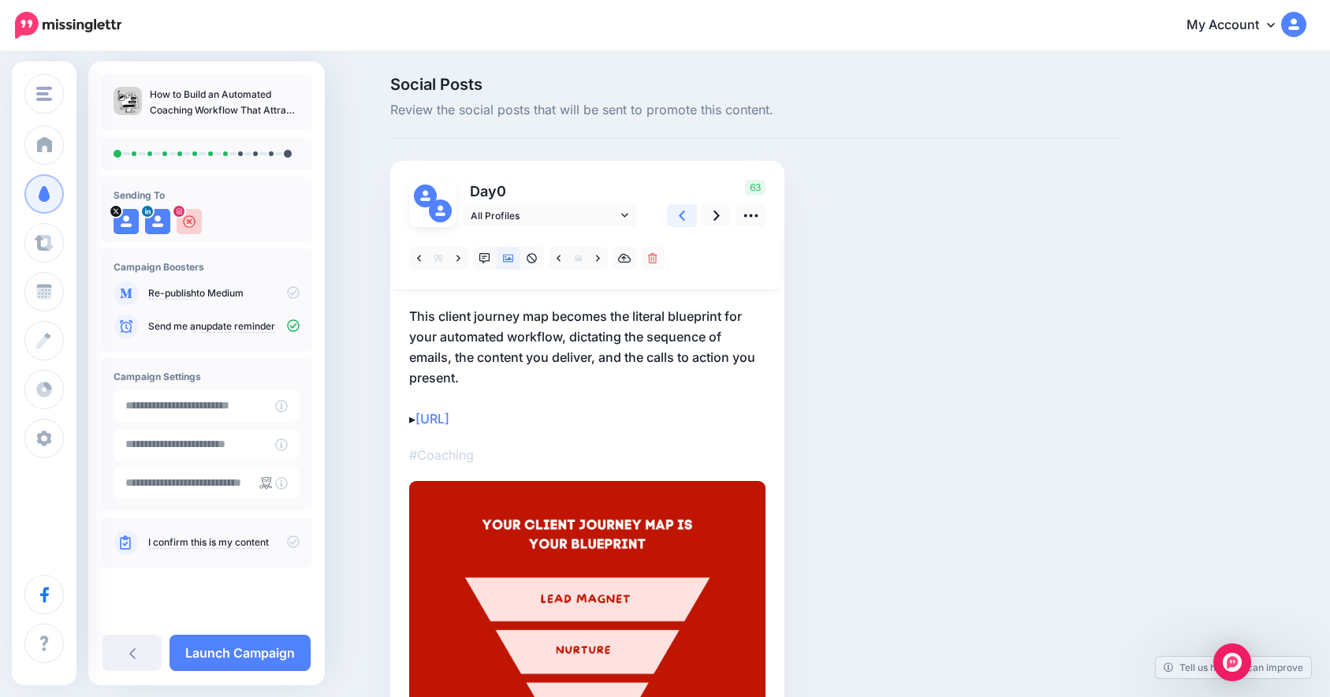
click at [697, 221] on link at bounding box center [682, 215] width 30 height 23
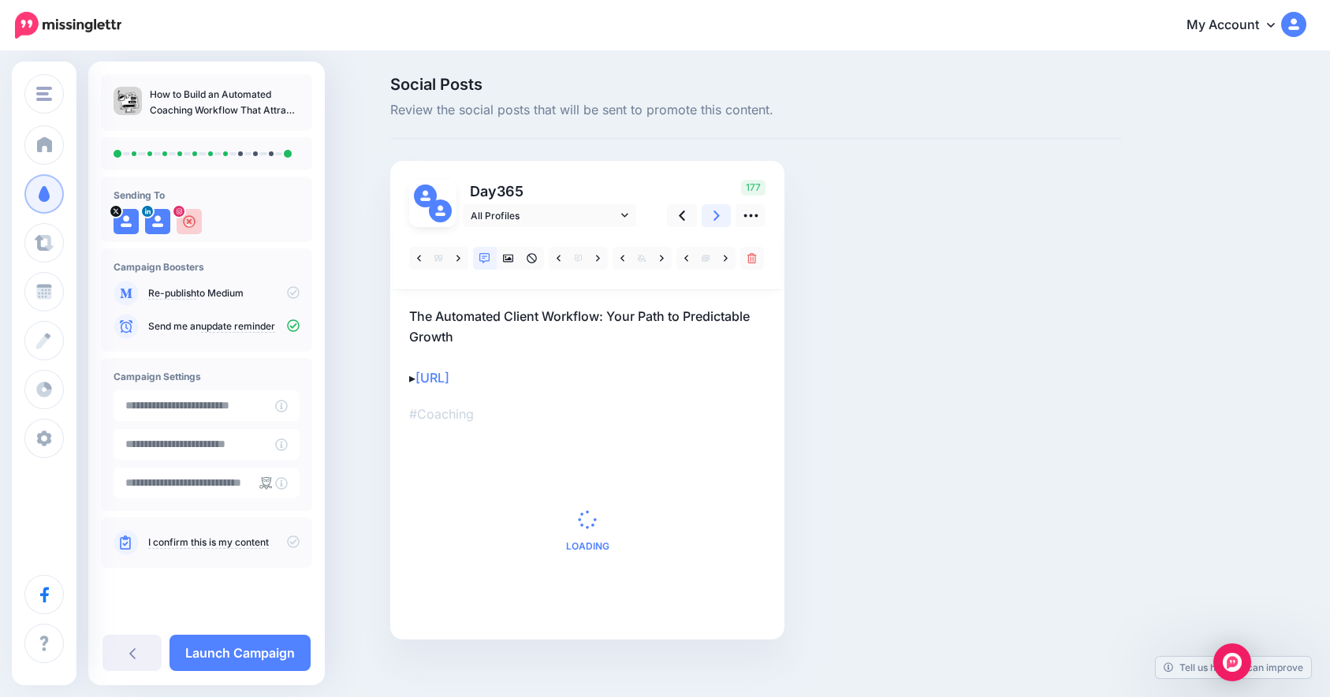
click at [727, 222] on link at bounding box center [716, 215] width 30 height 23
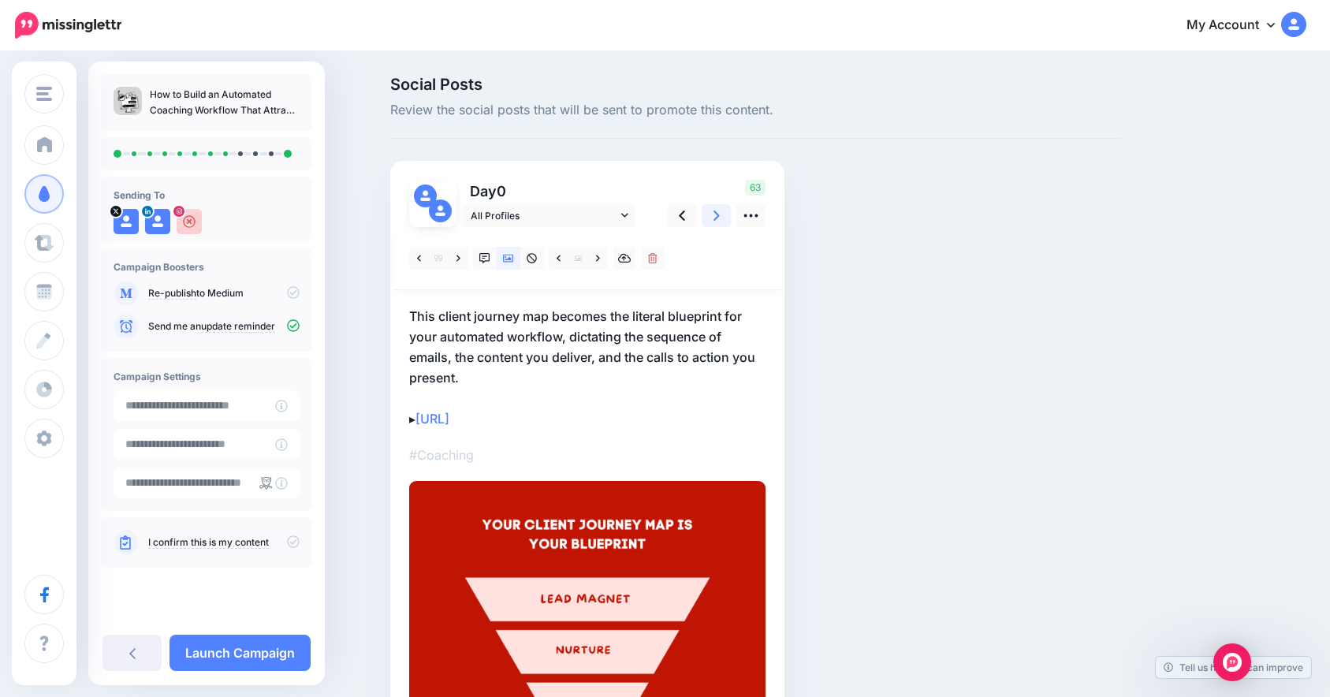
click at [727, 222] on link at bounding box center [716, 215] width 30 height 23
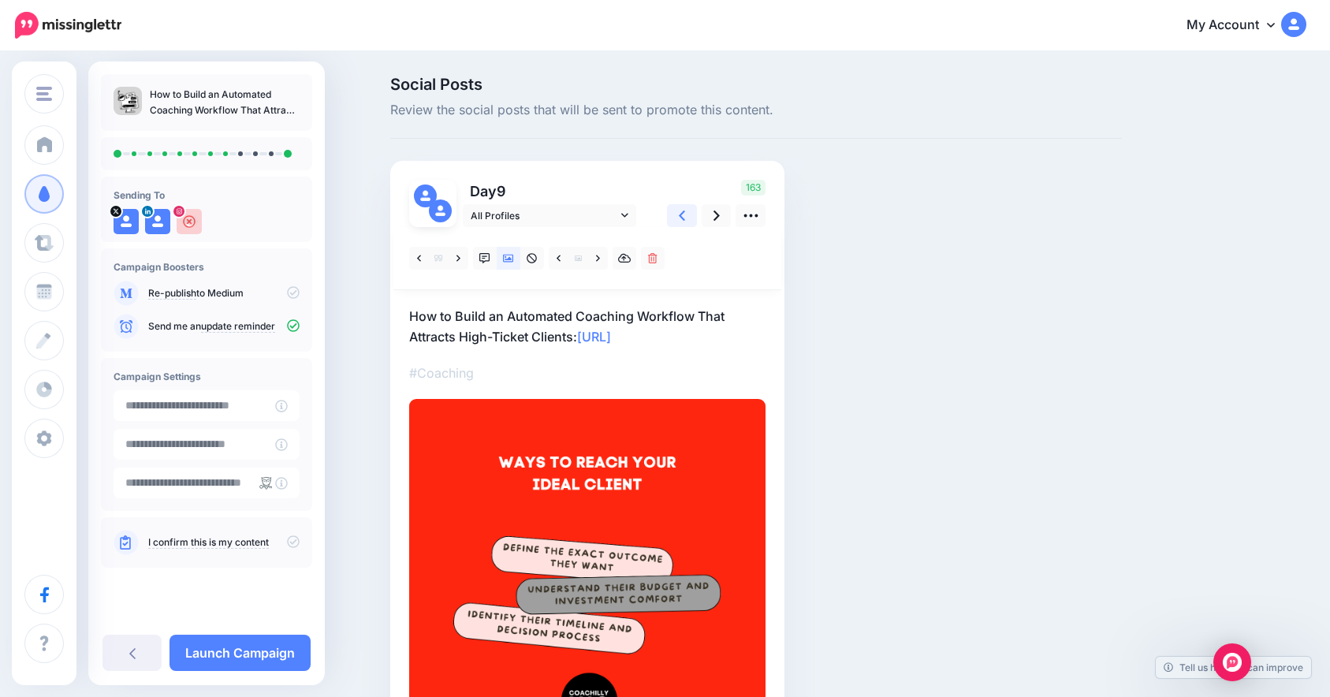
click at [692, 222] on link at bounding box center [682, 215] width 30 height 23
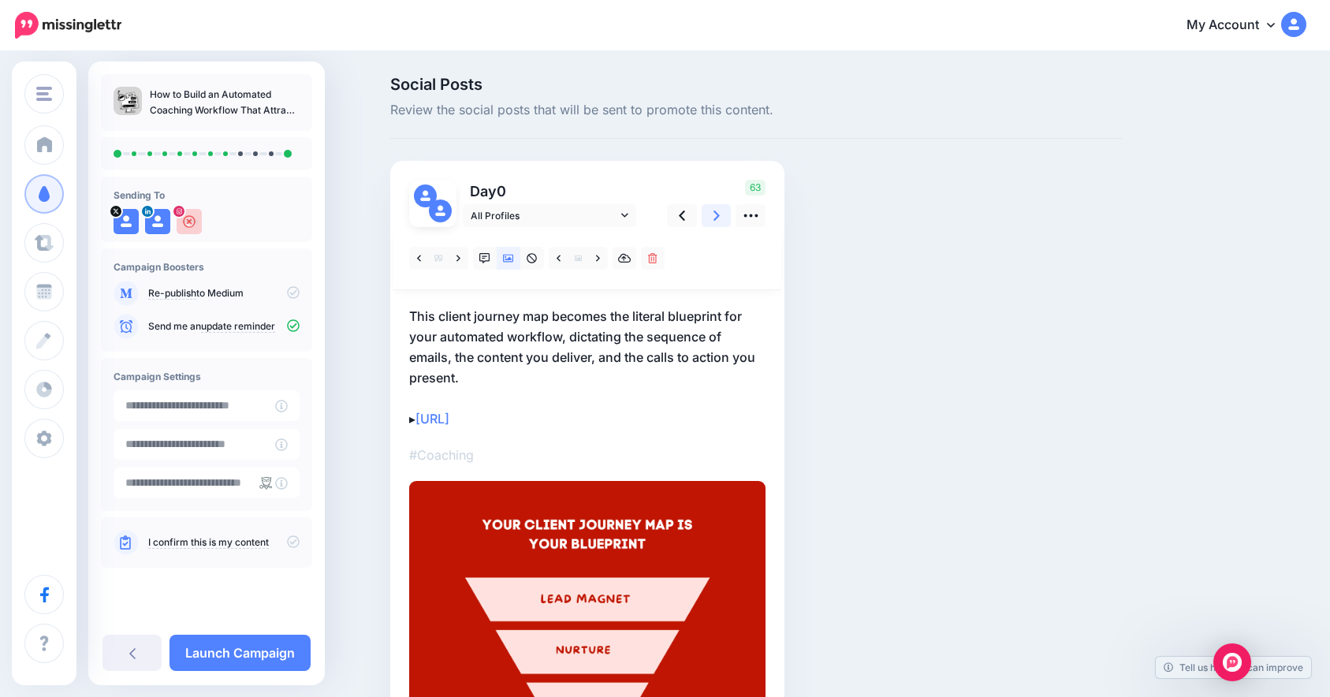
click at [718, 210] on icon at bounding box center [716, 215] width 6 height 17
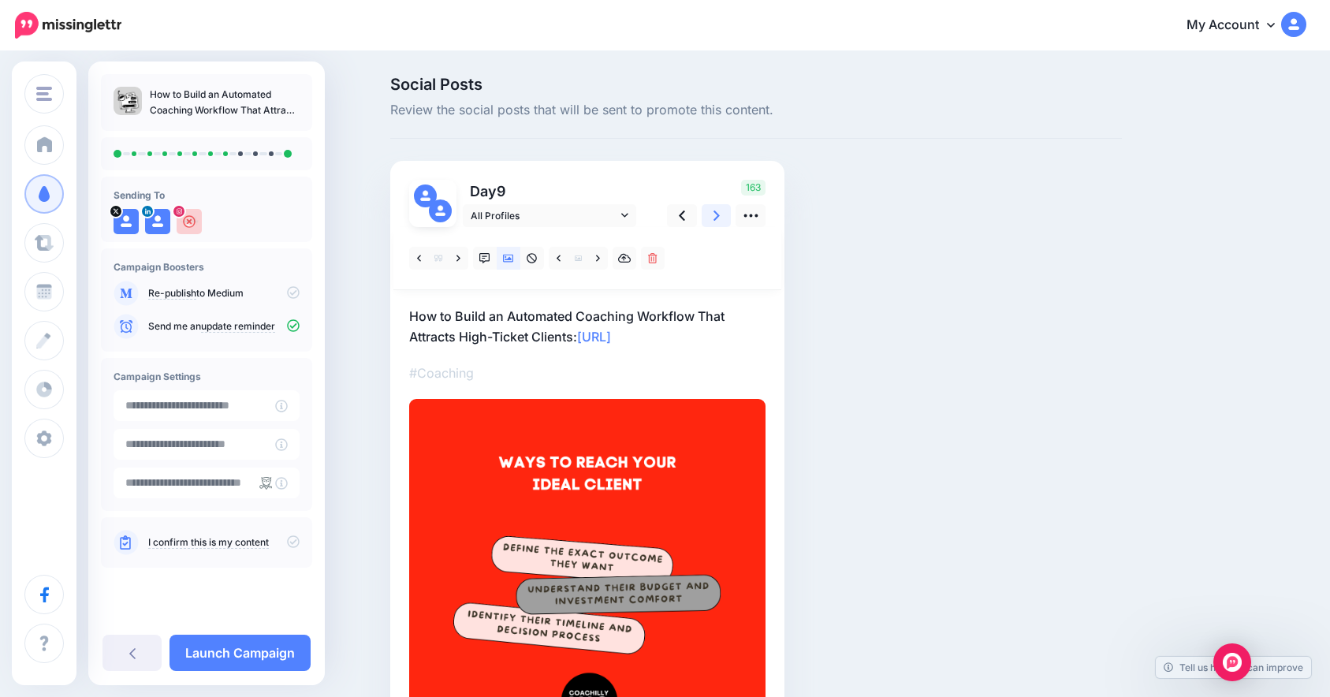
click at [727, 222] on link at bounding box center [716, 215] width 30 height 23
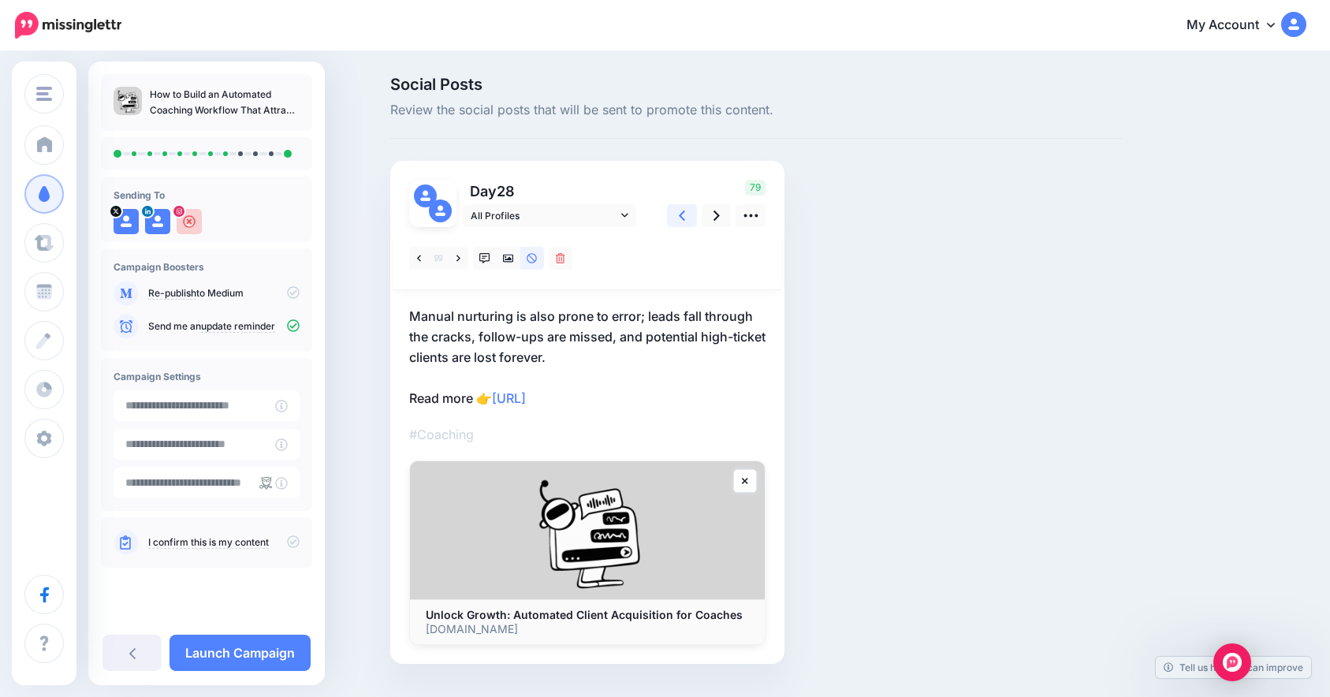
click at [691, 226] on link at bounding box center [682, 215] width 30 height 23
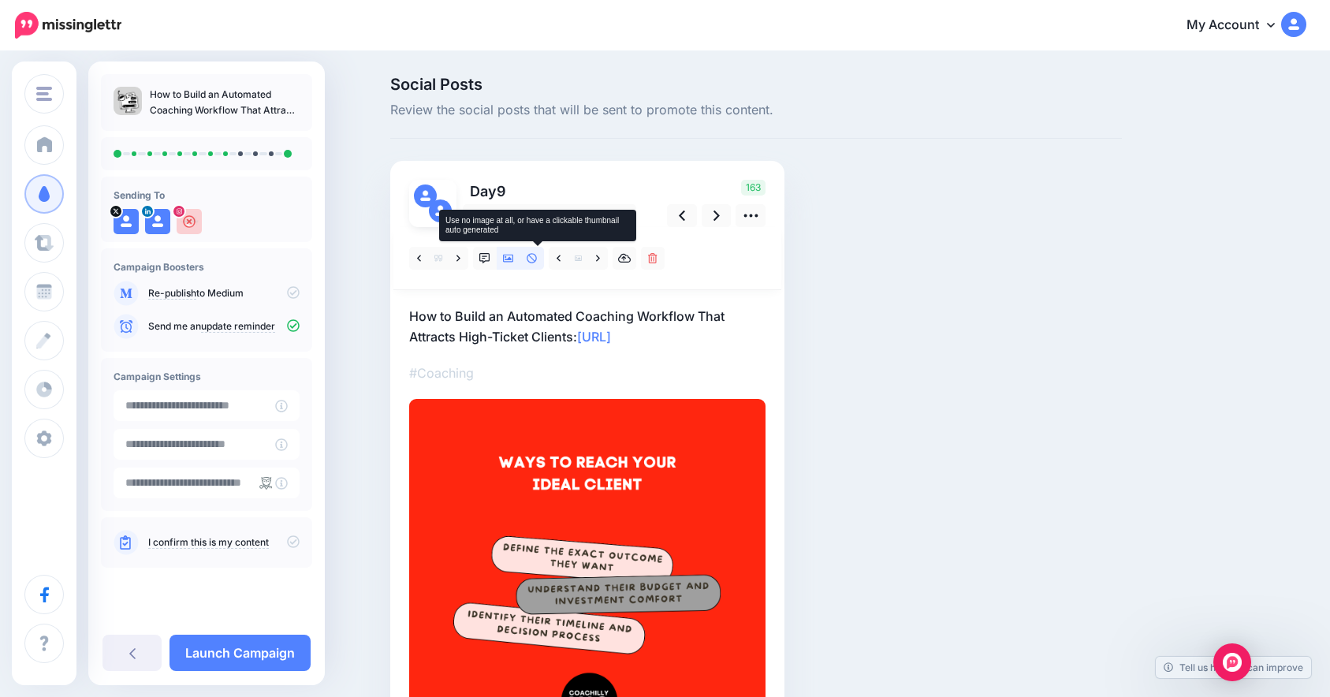
click at [534, 254] on icon at bounding box center [531, 258] width 11 height 11
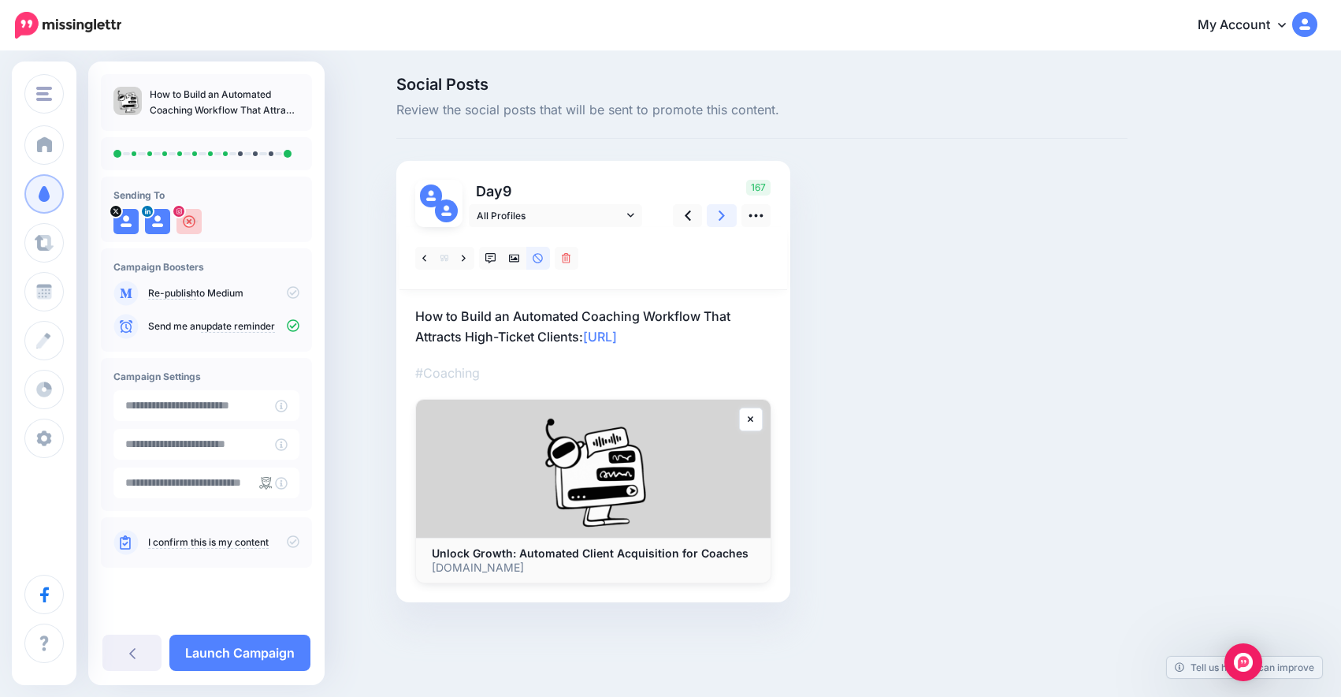
click at [718, 218] on link at bounding box center [722, 215] width 30 height 23
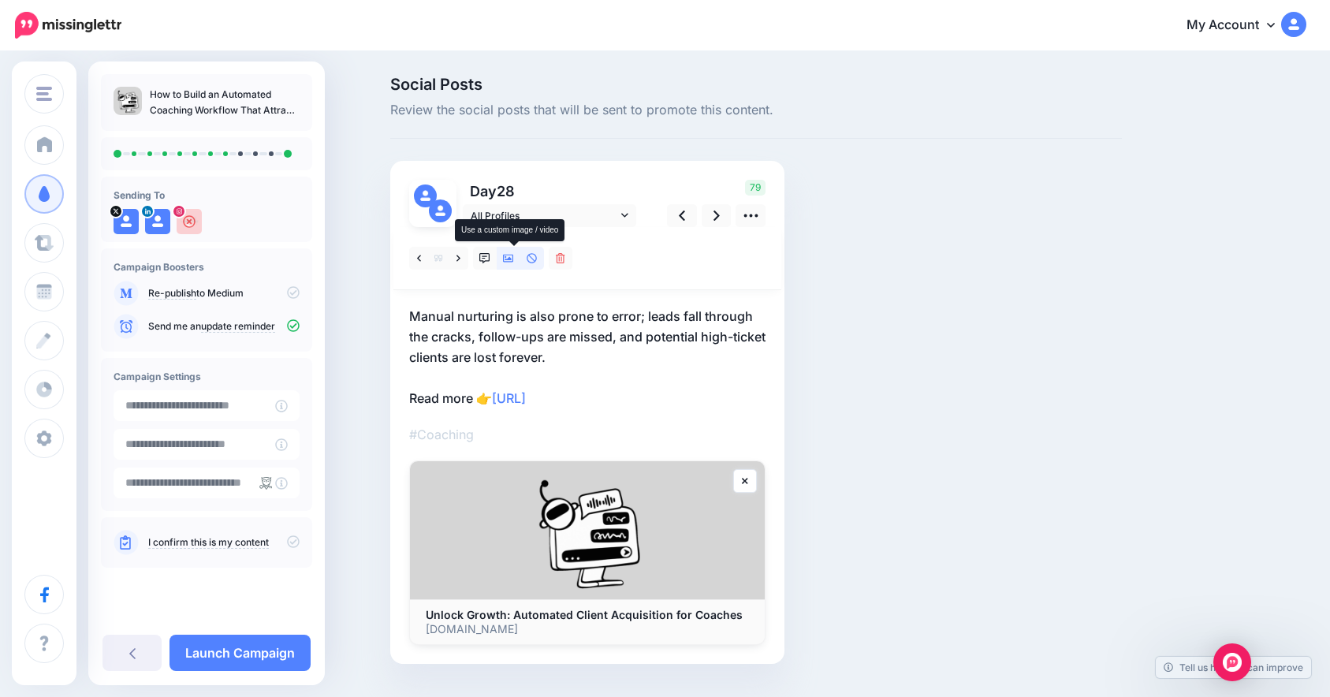
click at [514, 259] on icon at bounding box center [508, 259] width 11 height 8
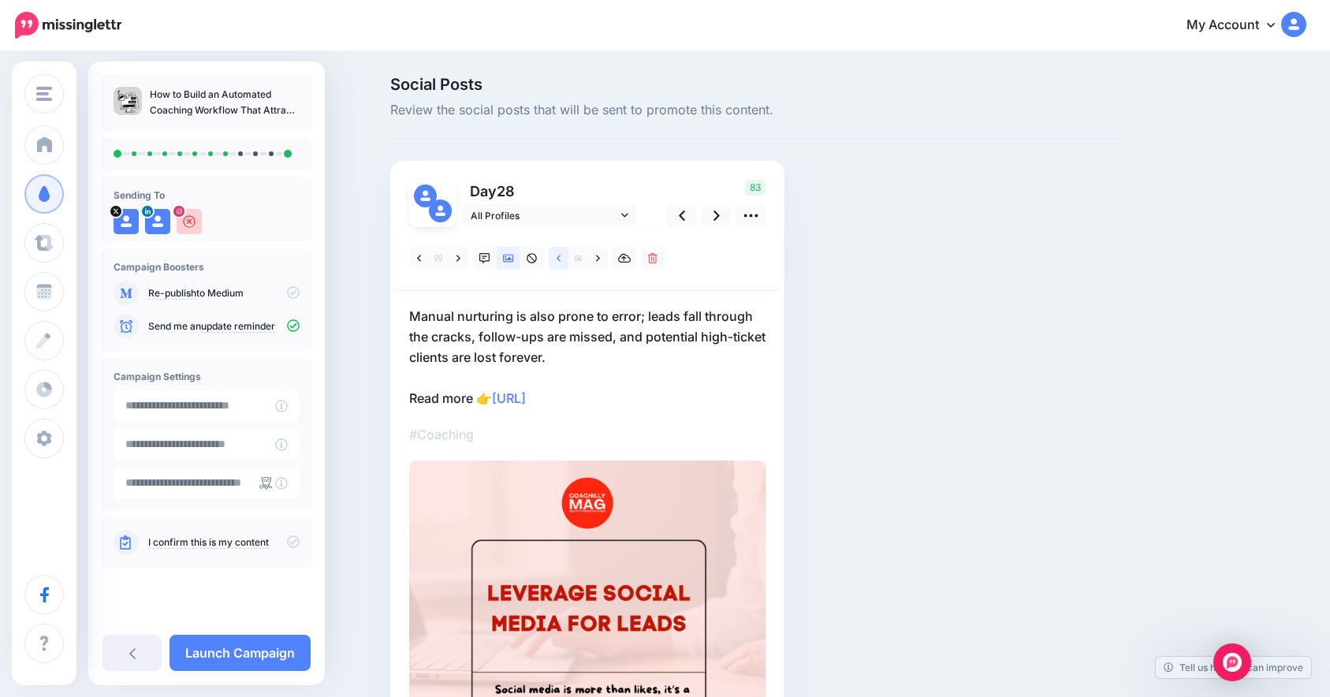
click at [568, 260] on link at bounding box center [559, 258] width 20 height 23
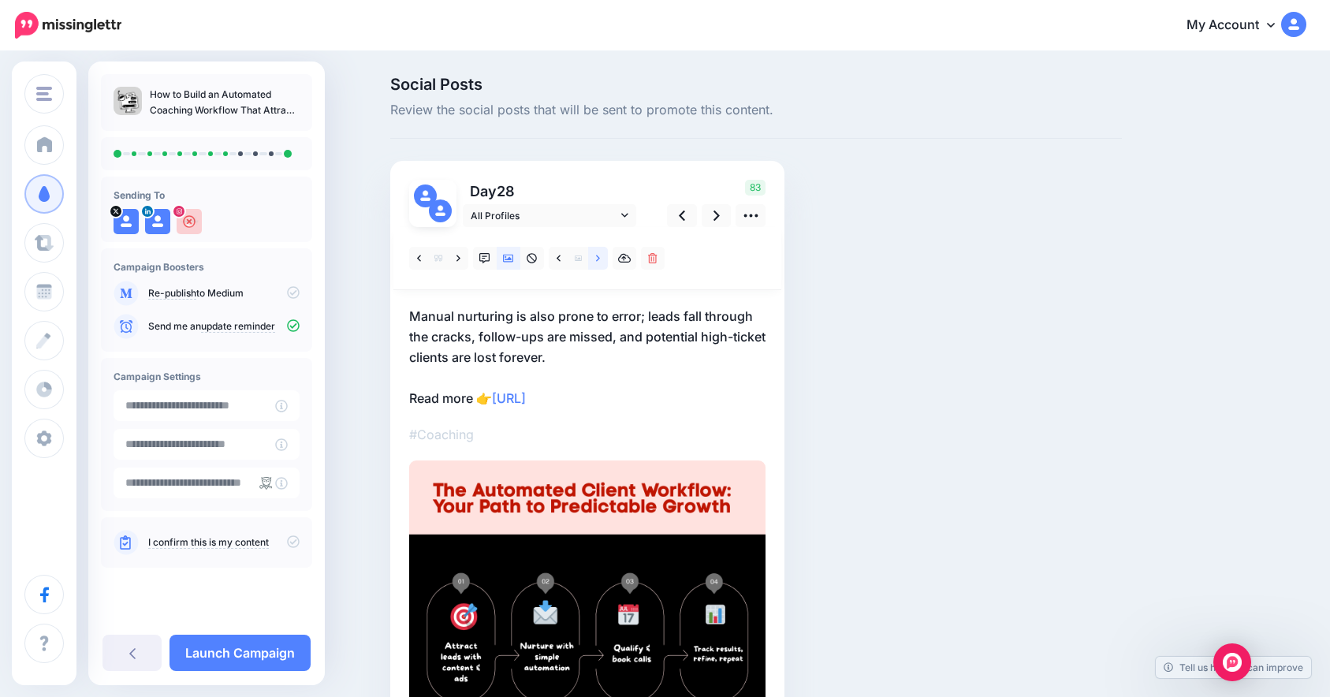
click at [608, 264] on link at bounding box center [598, 258] width 20 height 23
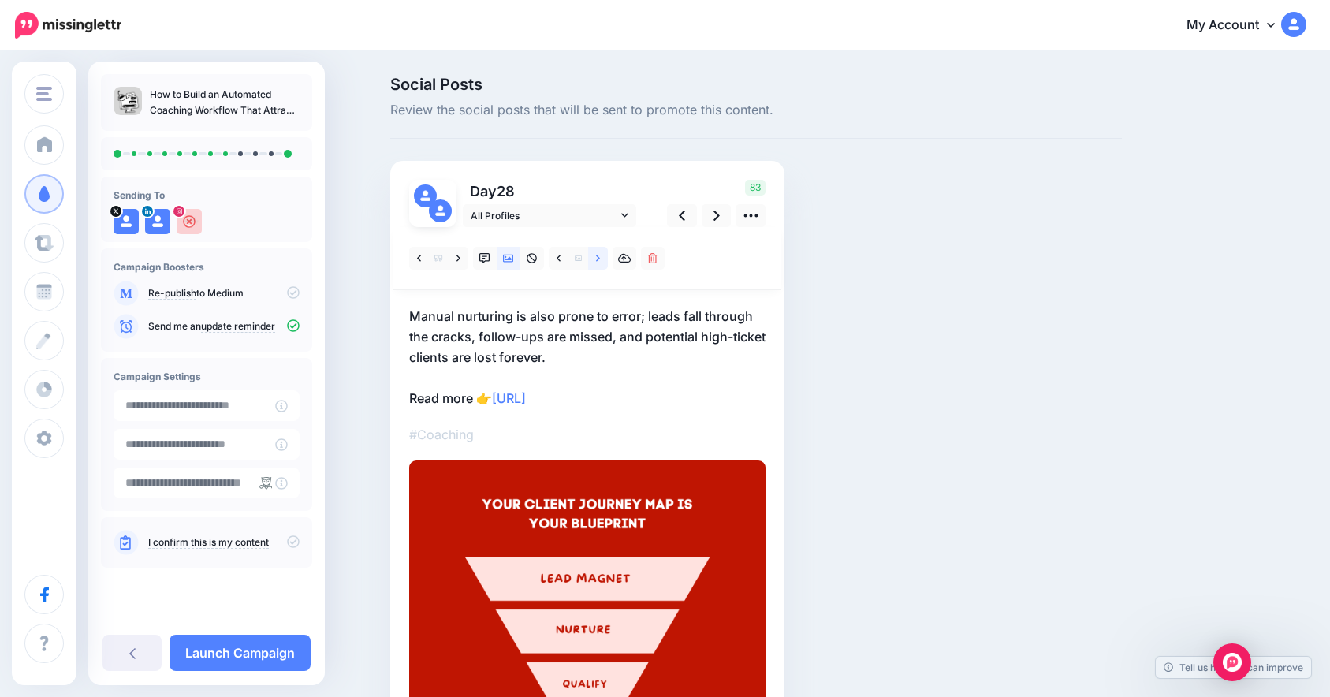
click at [608, 264] on link at bounding box center [598, 258] width 20 height 23
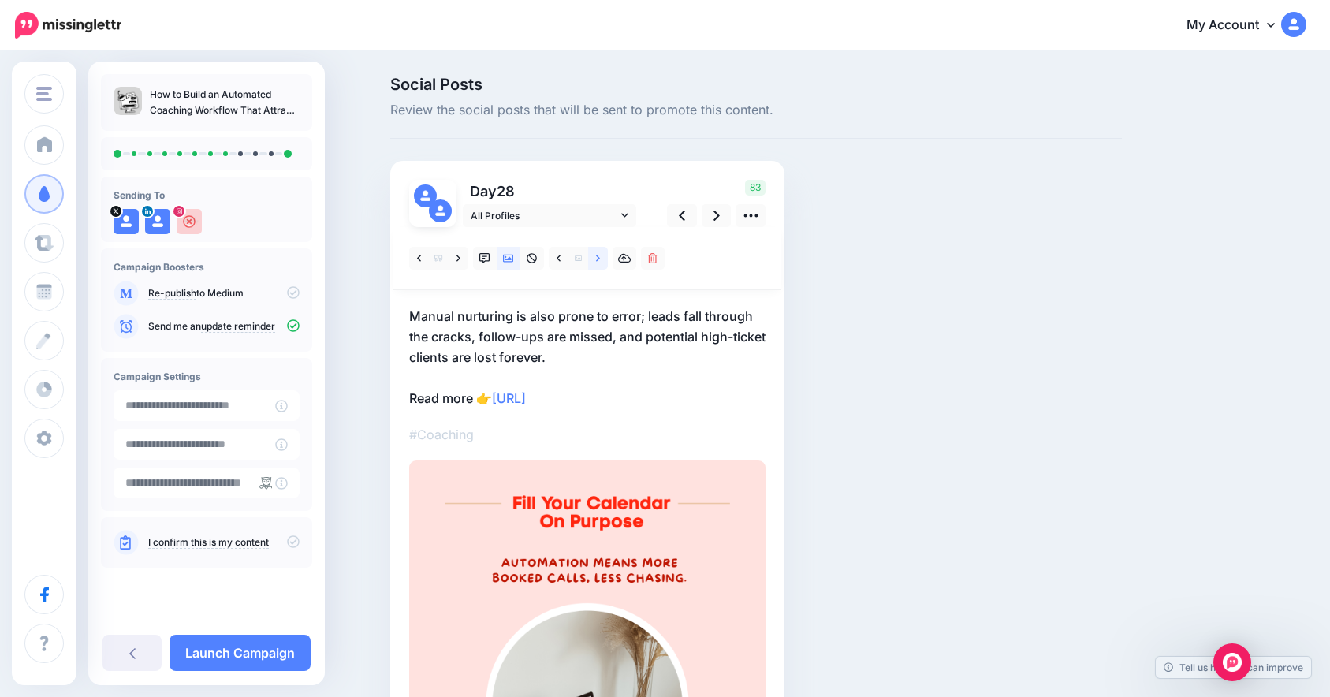
click at [608, 264] on link at bounding box center [598, 258] width 20 height 23
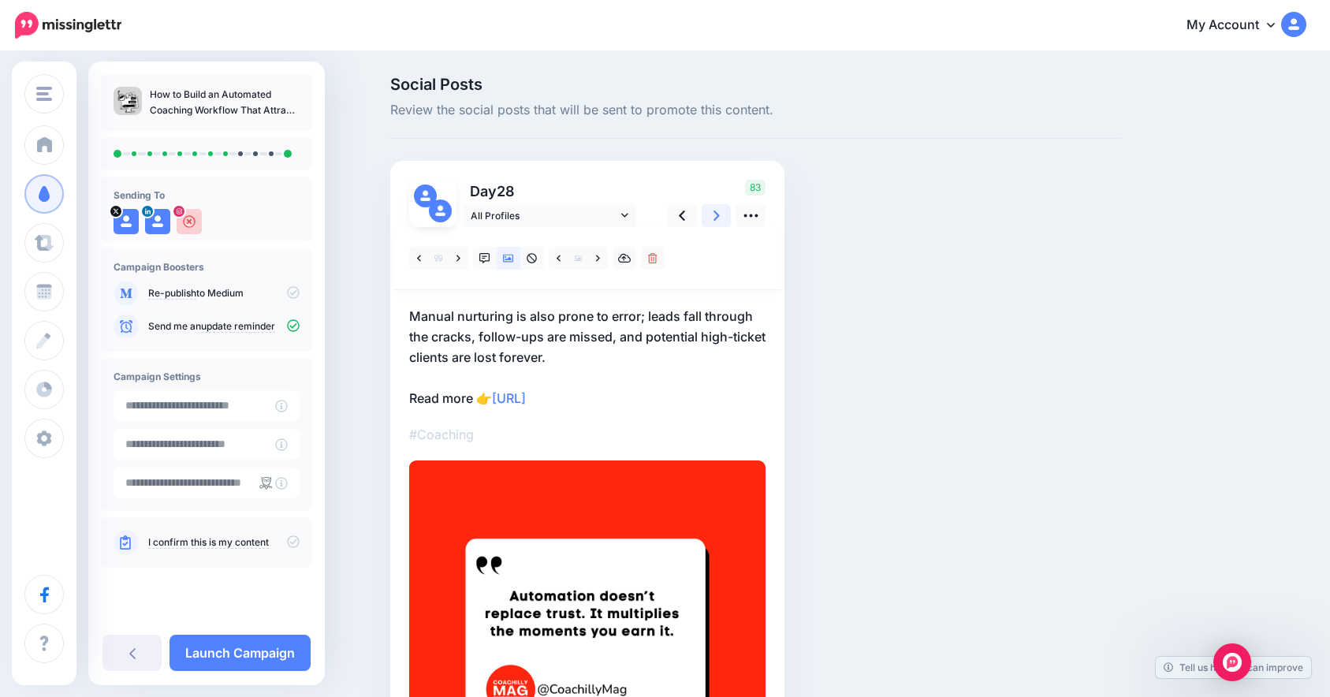
click at [720, 222] on icon at bounding box center [716, 215] width 6 height 17
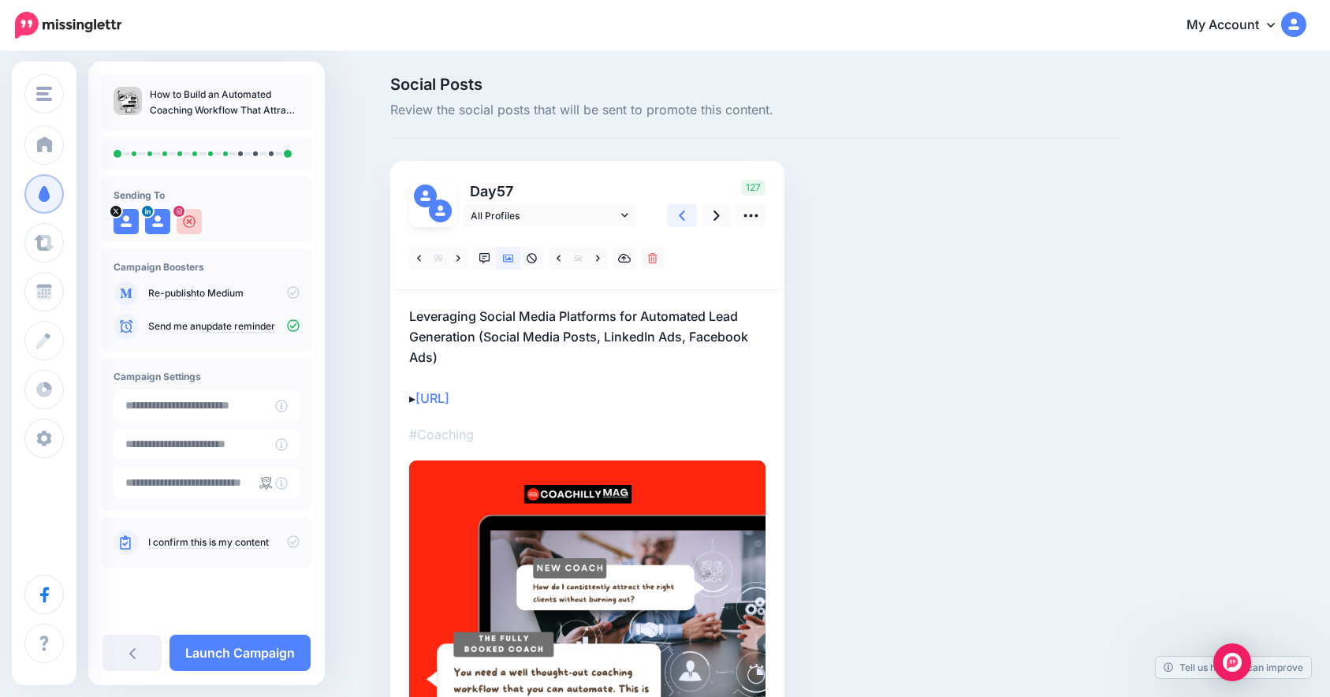
click at [685, 214] on icon at bounding box center [682, 215] width 6 height 10
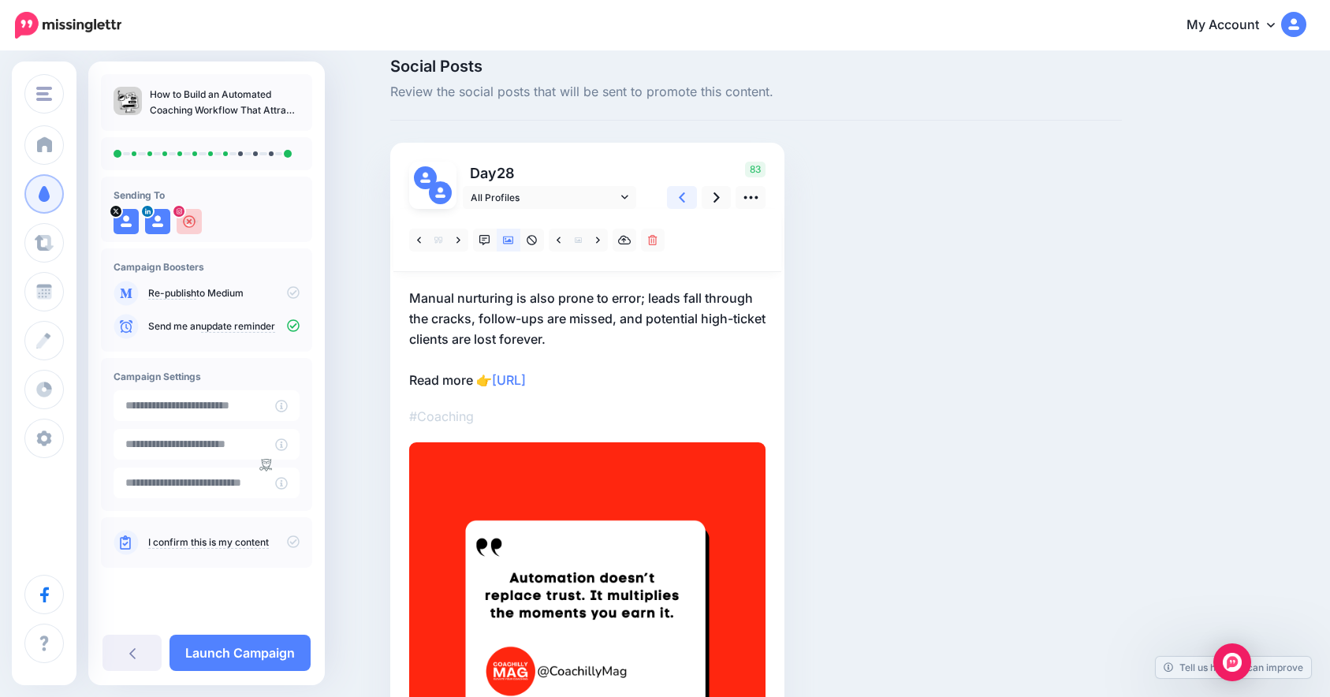
scroll to position [43, 0]
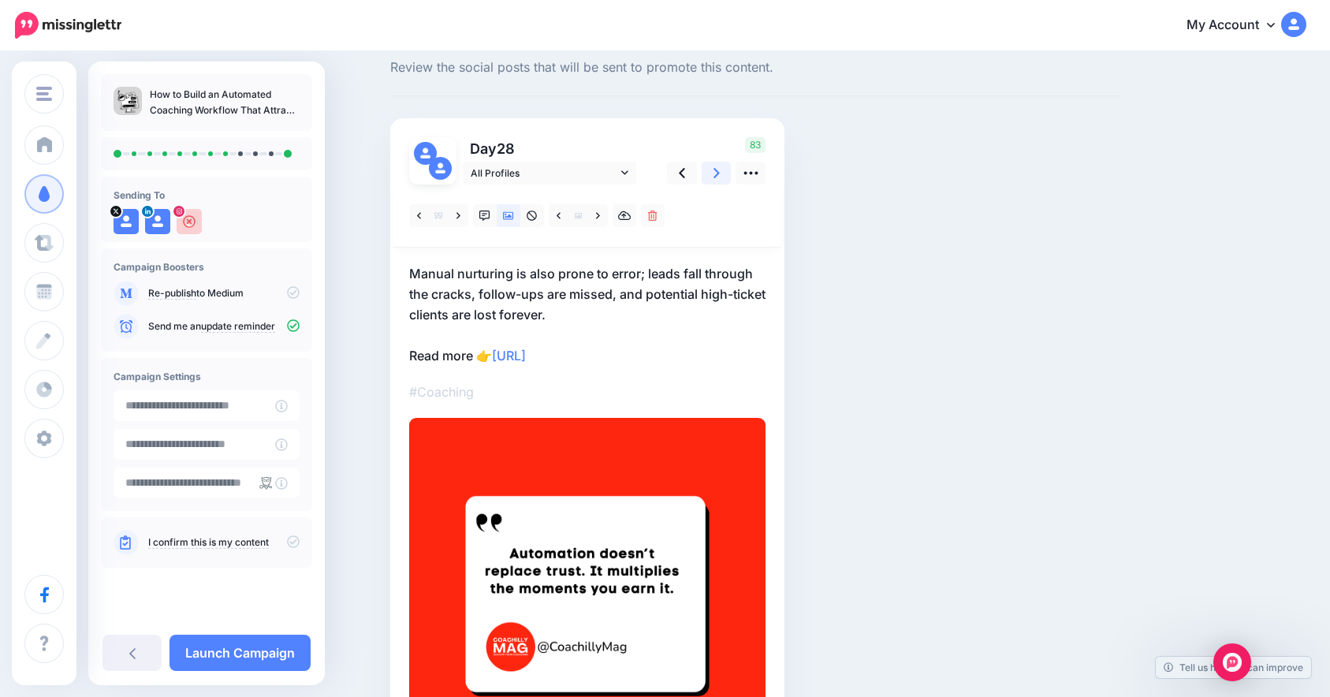
click at [729, 166] on link at bounding box center [716, 173] width 30 height 23
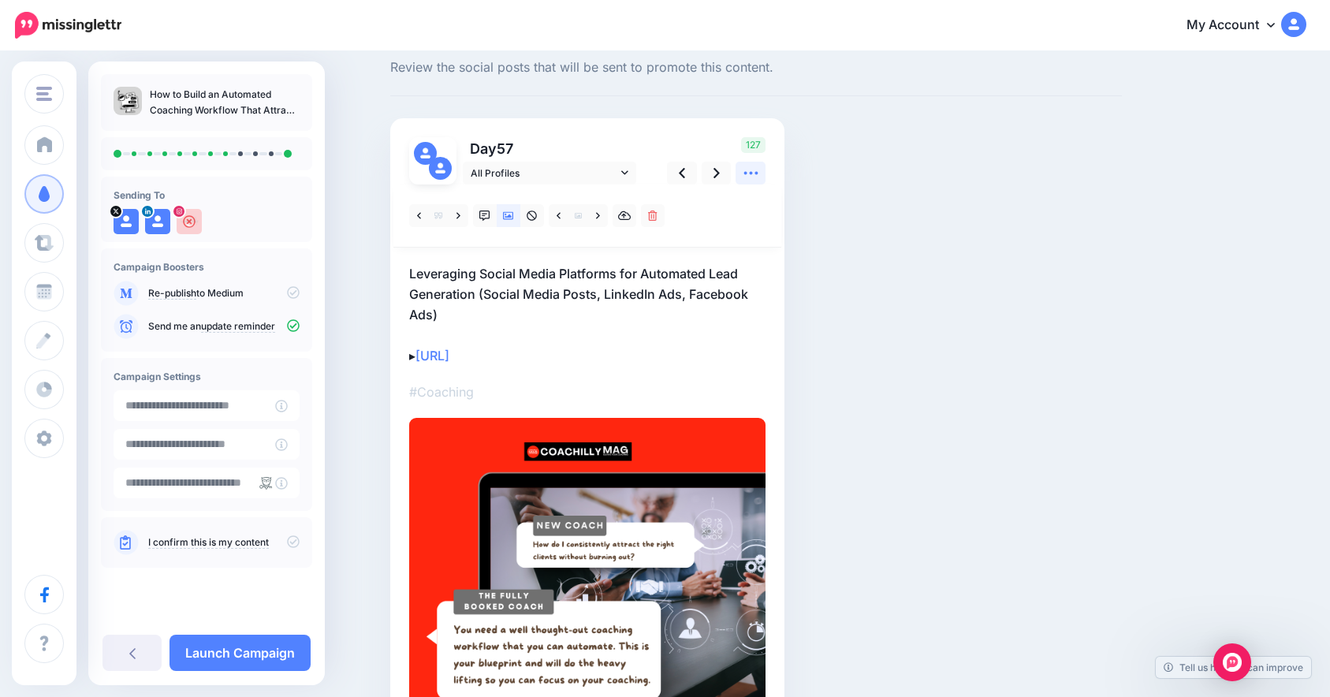
click at [759, 175] on icon at bounding box center [750, 173] width 17 height 17
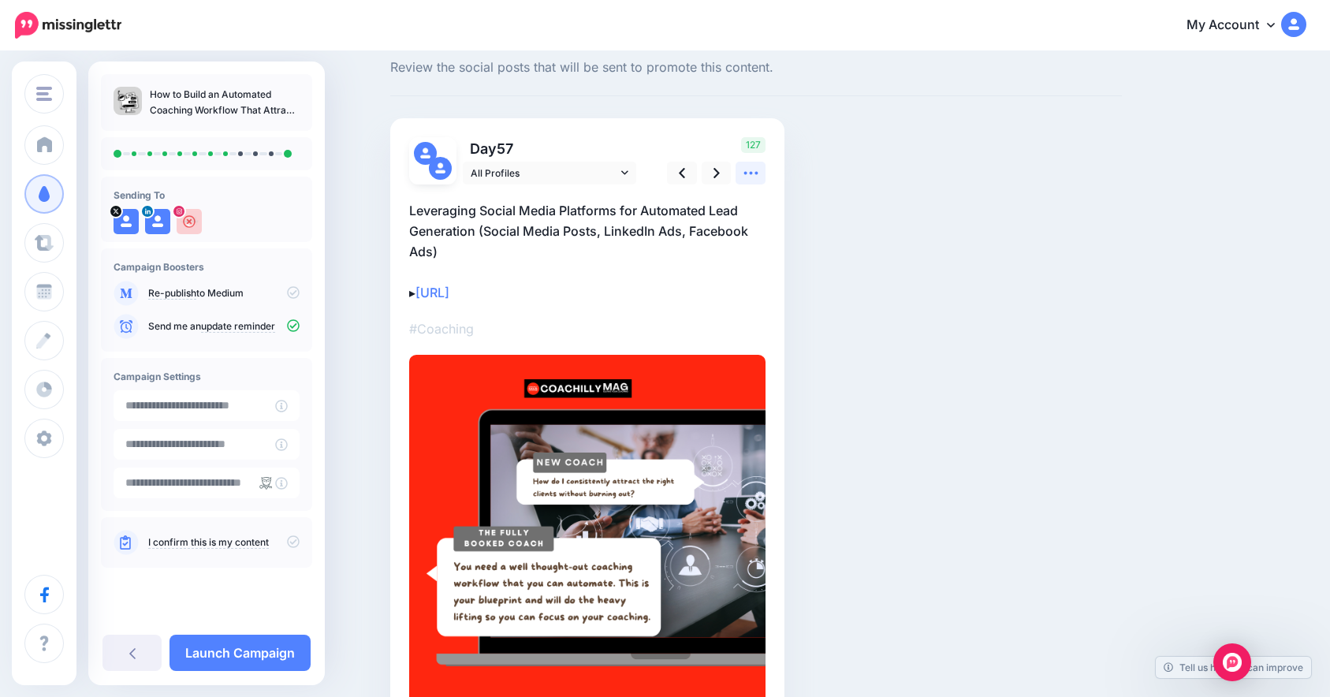
click at [759, 175] on icon at bounding box center [750, 173] width 17 height 17
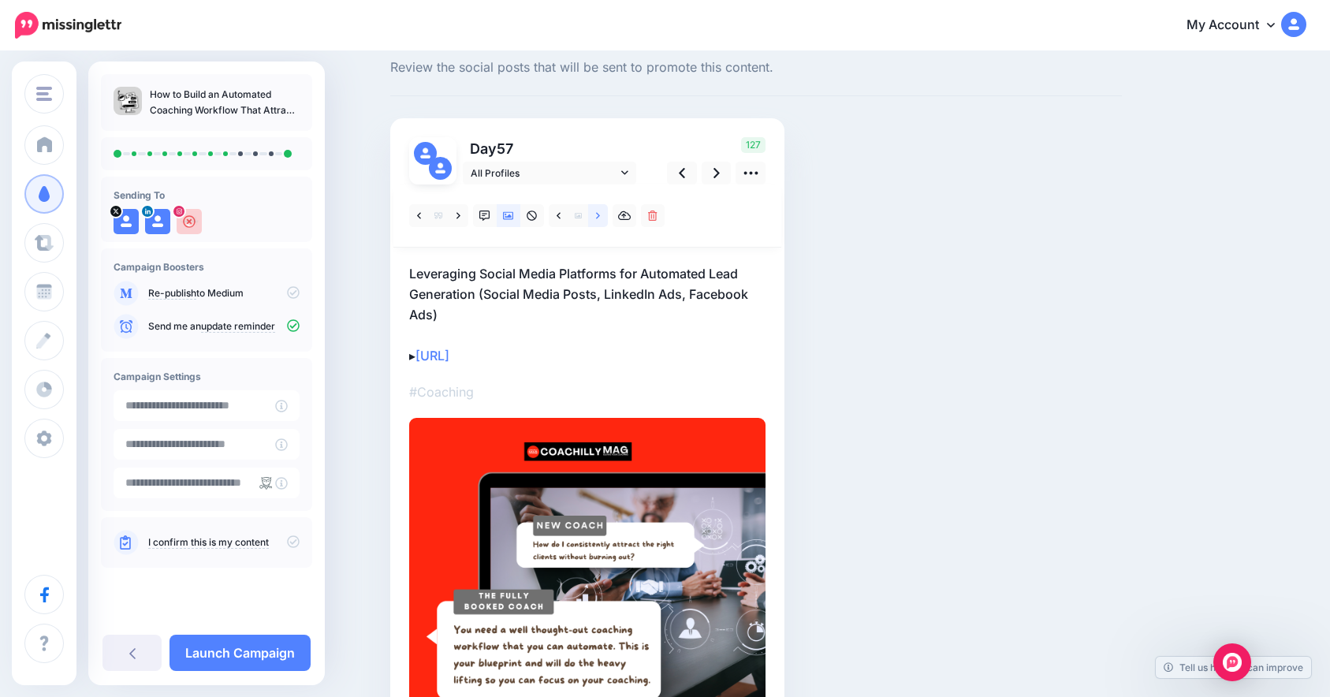
click at [600, 218] on icon at bounding box center [598, 215] width 4 height 6
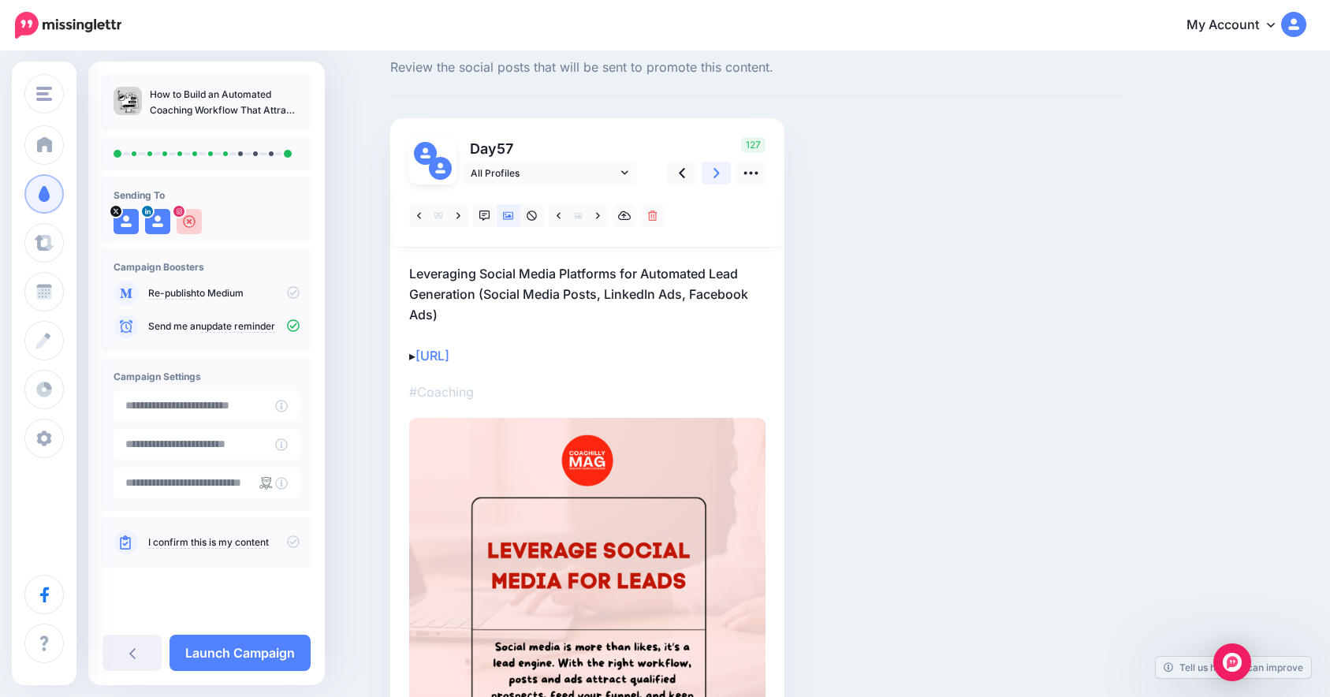
click at [729, 174] on link at bounding box center [716, 173] width 30 height 23
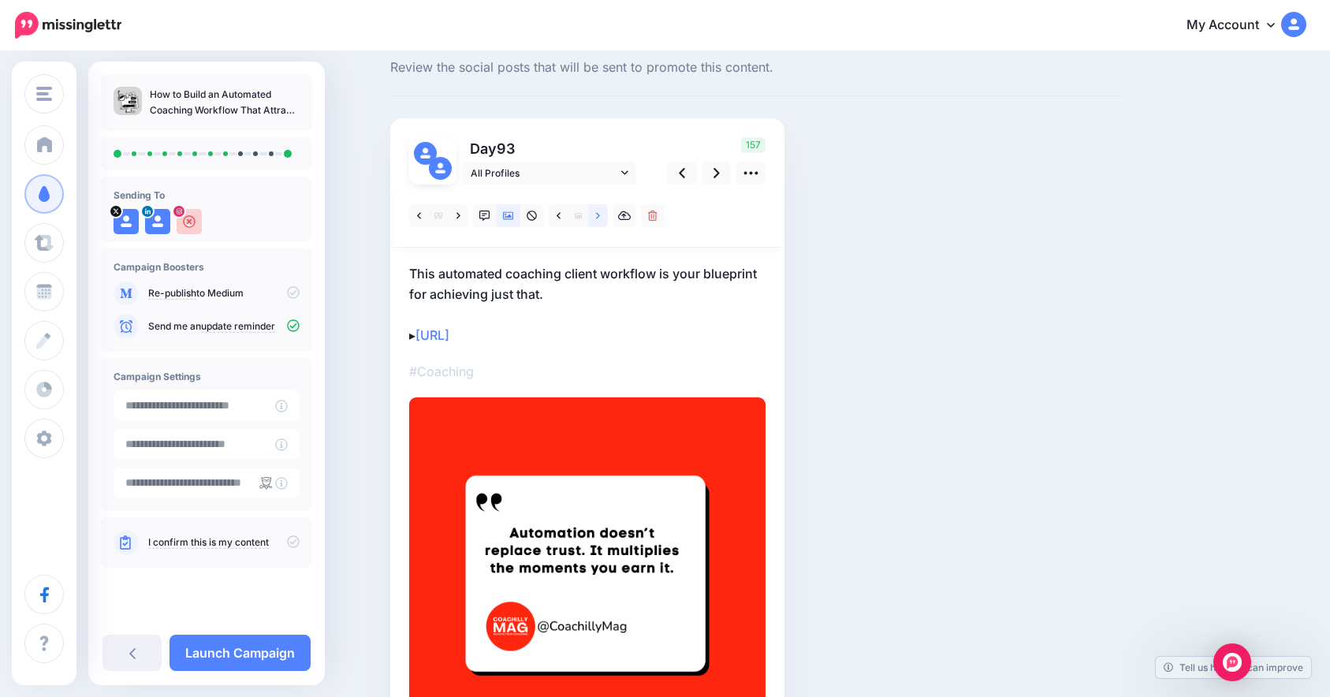
click at [603, 222] on link at bounding box center [598, 215] width 20 height 23
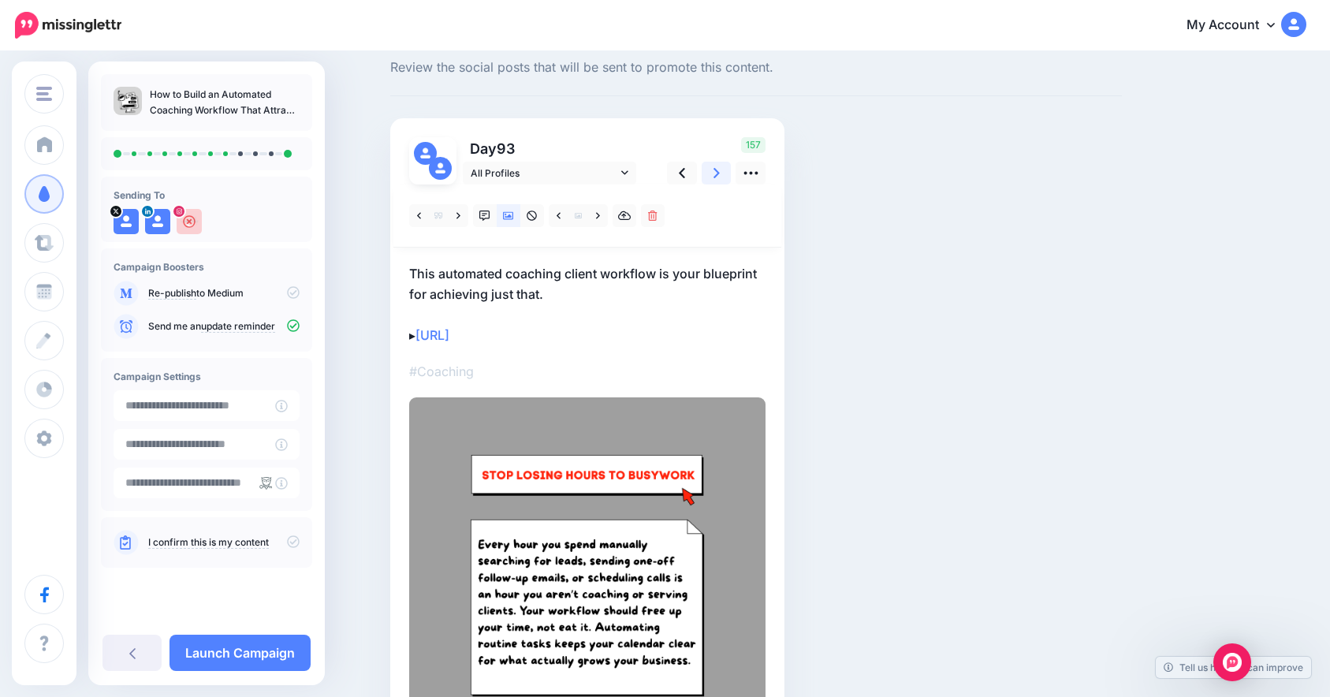
click at [731, 177] on link at bounding box center [716, 173] width 30 height 23
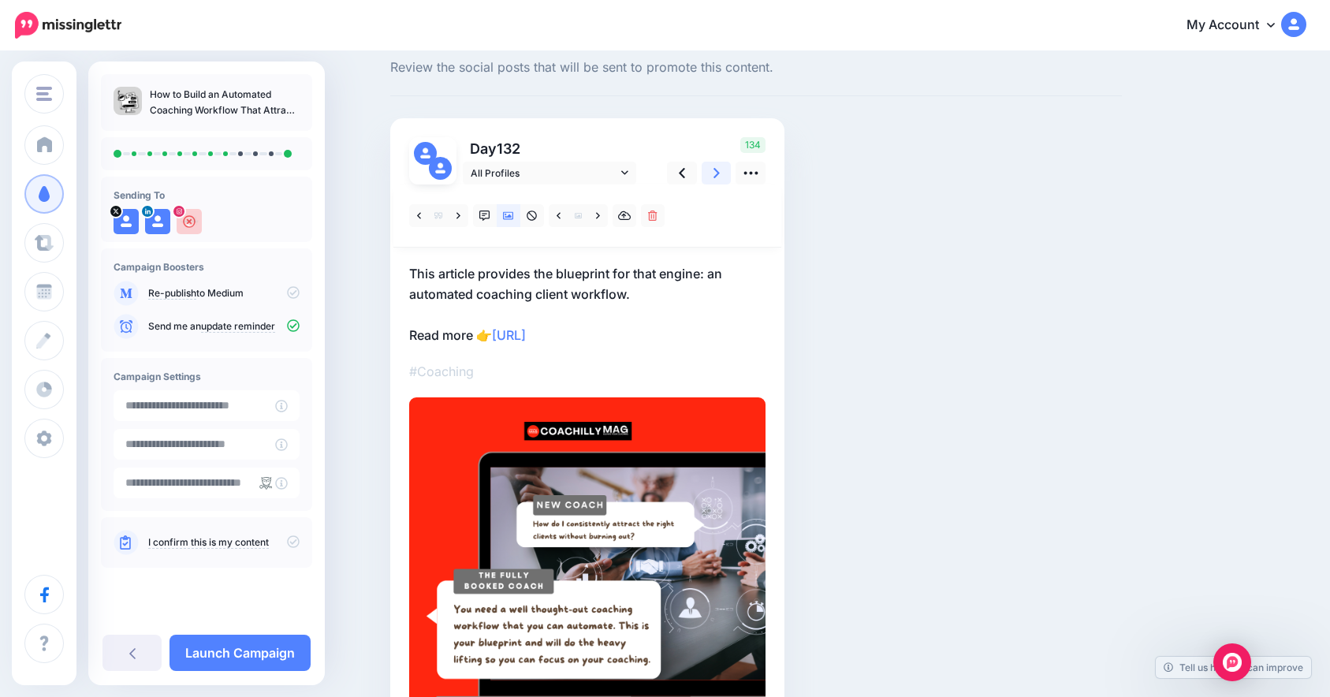
click at [720, 169] on icon at bounding box center [716, 173] width 6 height 17
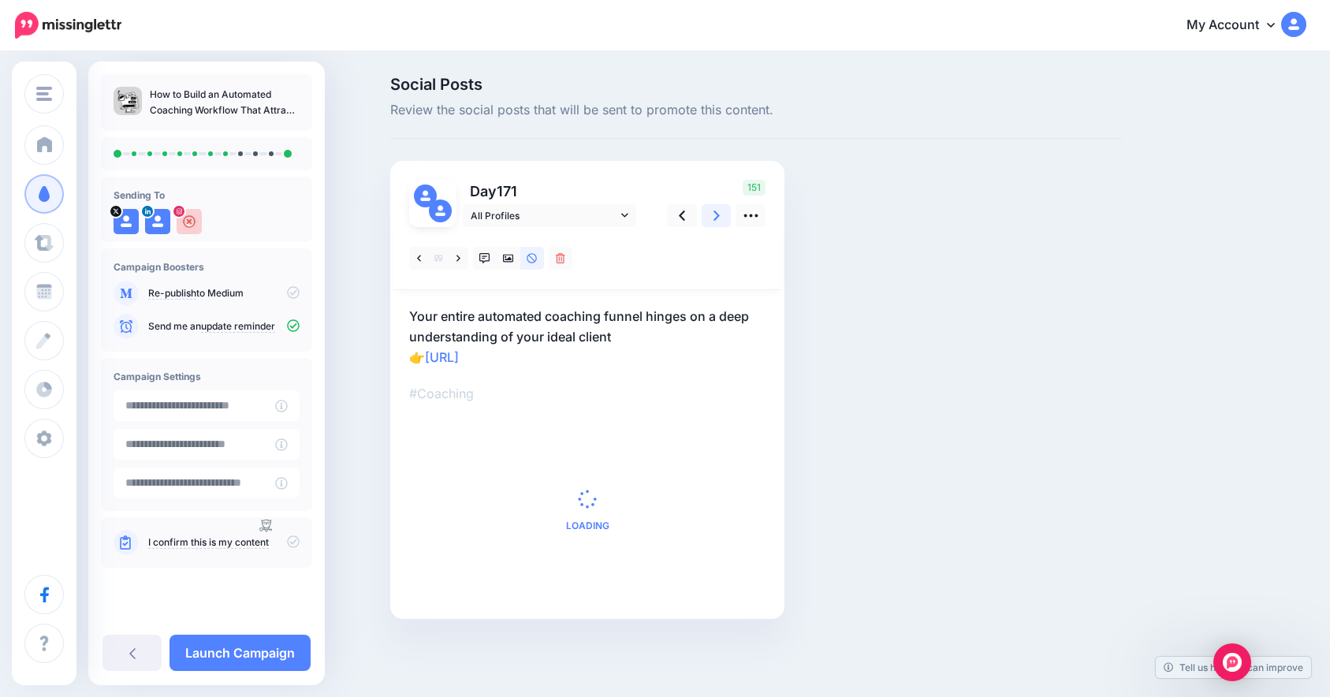
scroll to position [0, 0]
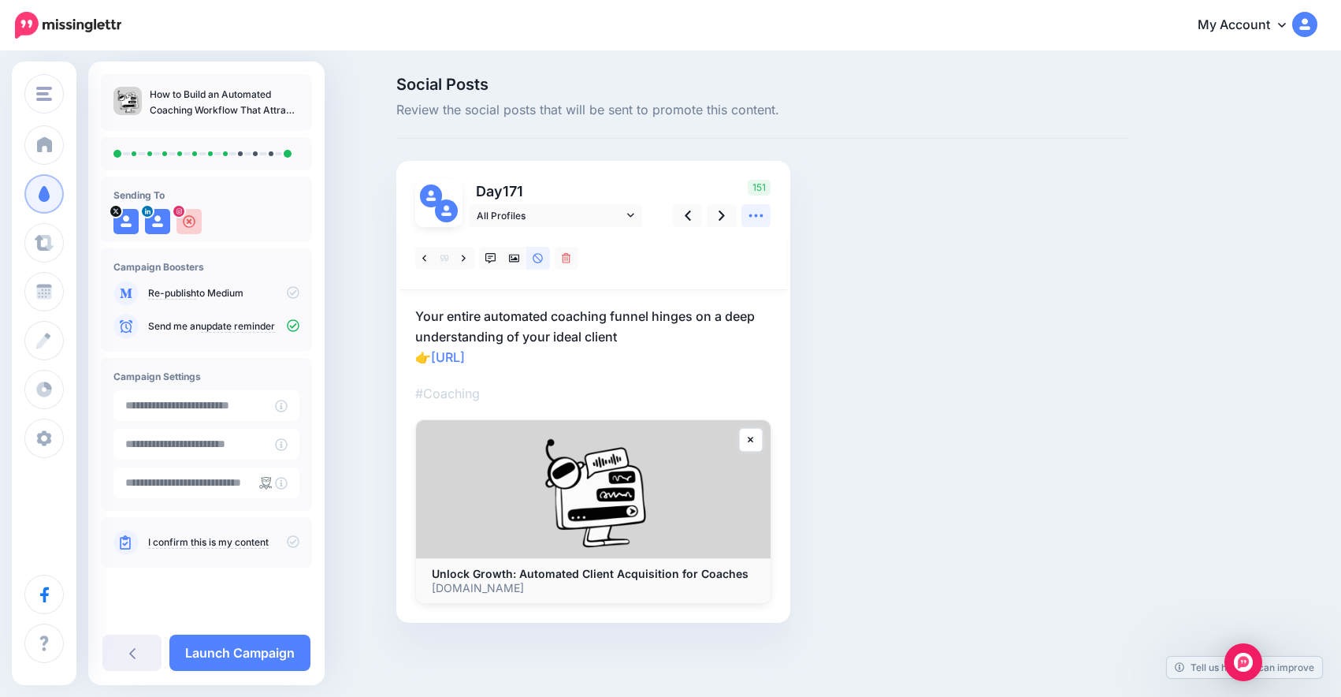
click at [761, 213] on icon at bounding box center [756, 215] width 17 height 17
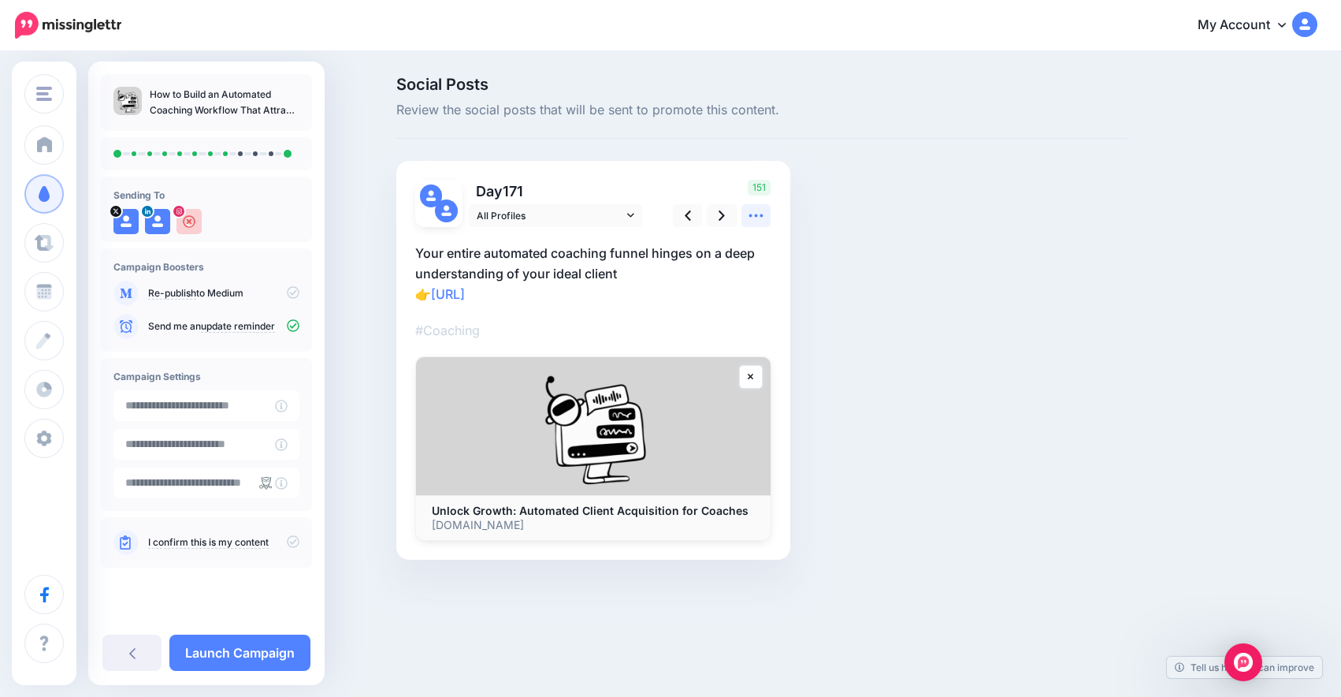
click at [762, 206] on link at bounding box center [757, 215] width 30 height 23
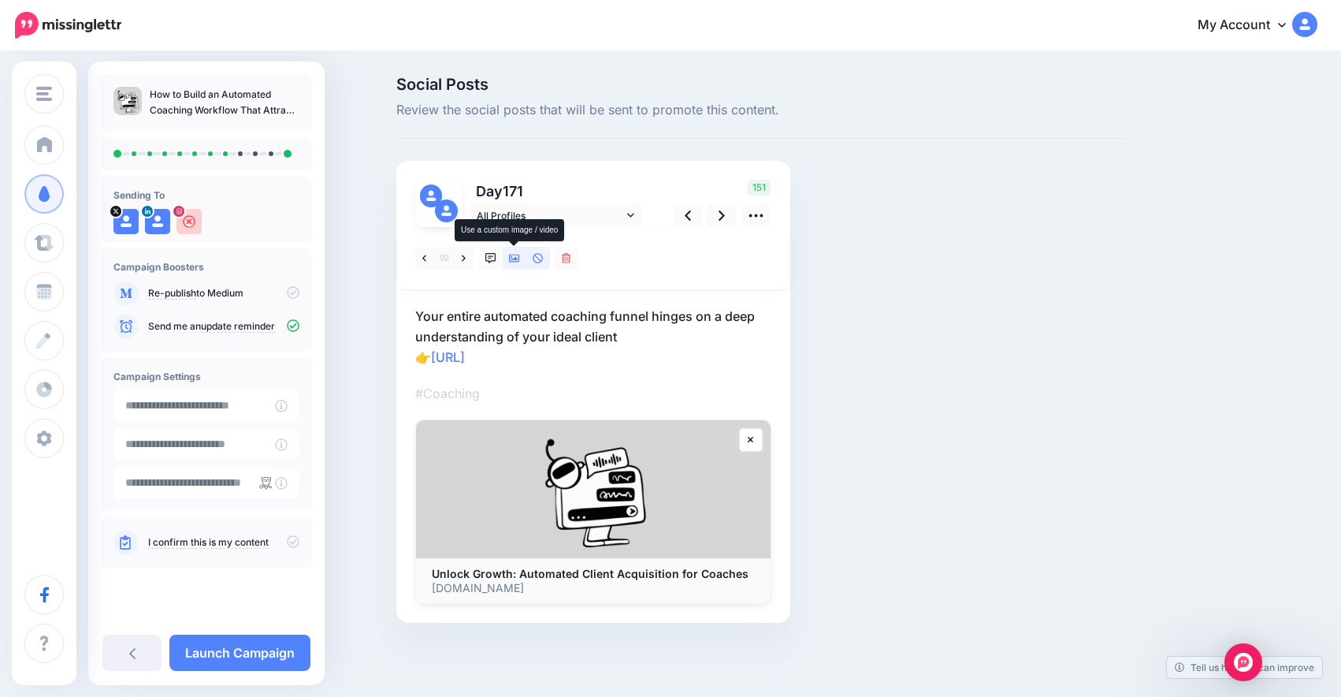
click at [511, 258] on icon at bounding box center [514, 258] width 11 height 11
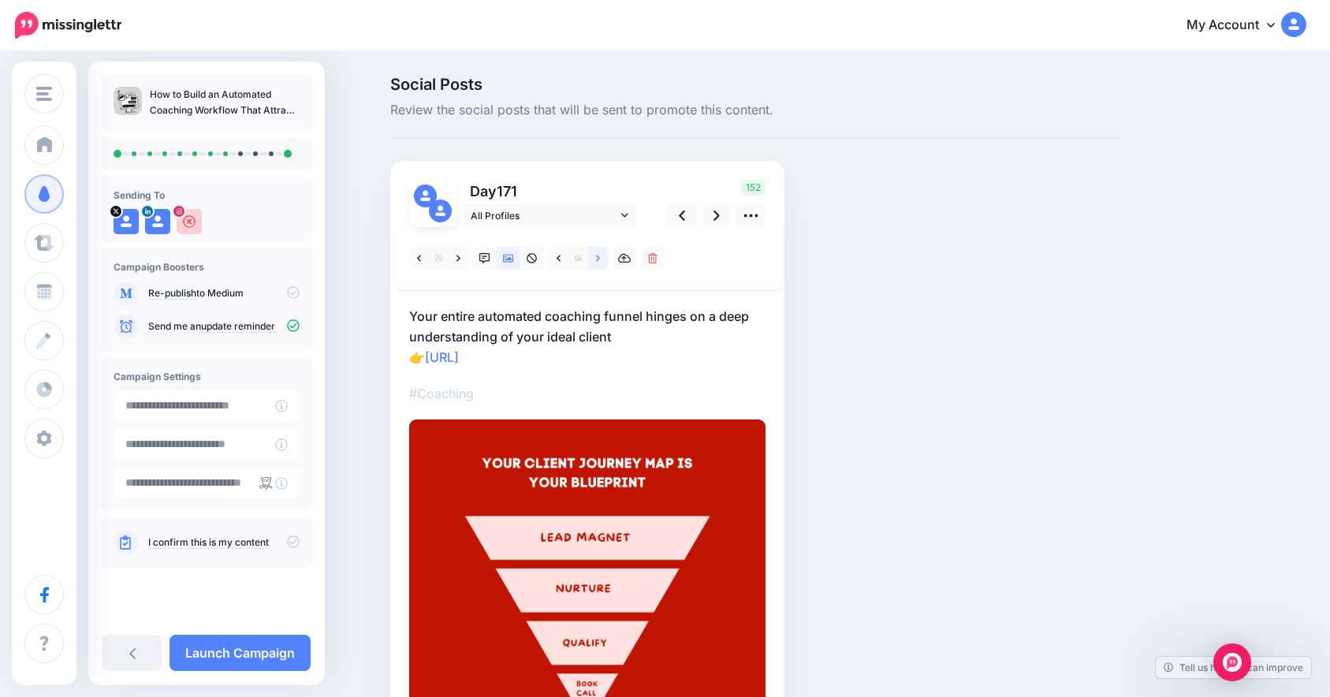
click at [599, 255] on link at bounding box center [598, 258] width 20 height 23
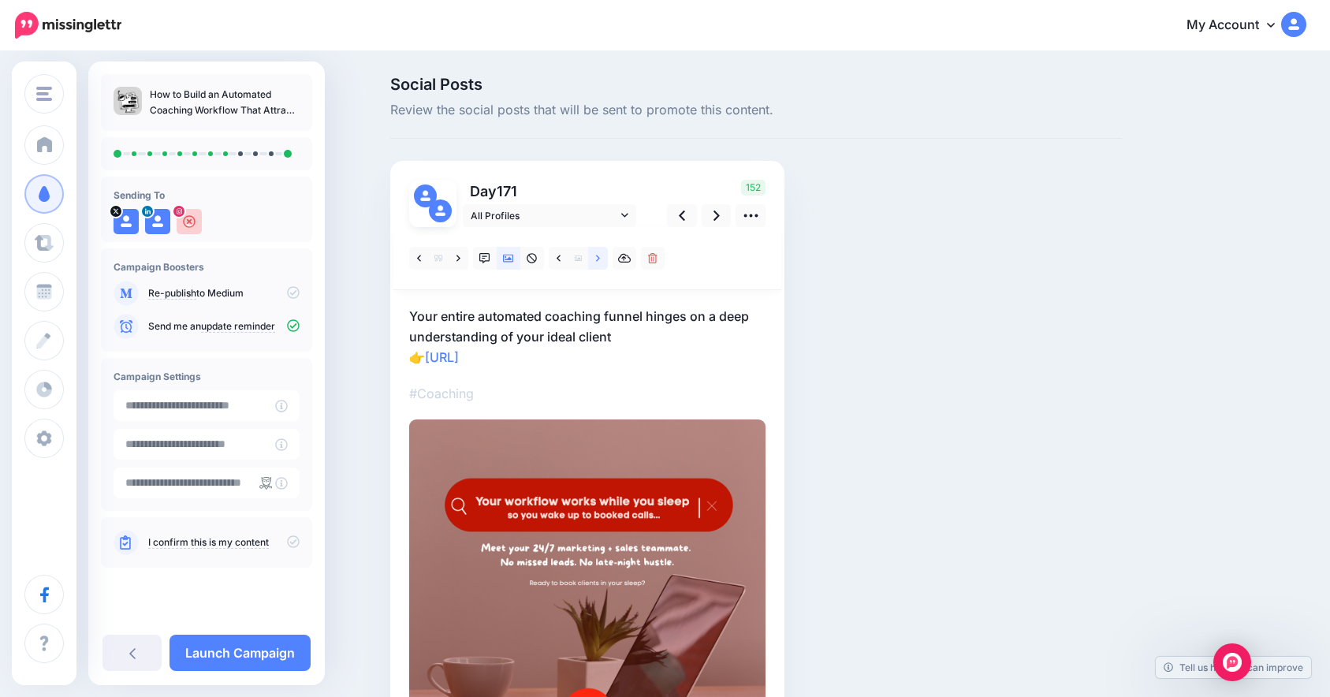
click at [600, 262] on link at bounding box center [598, 258] width 20 height 23
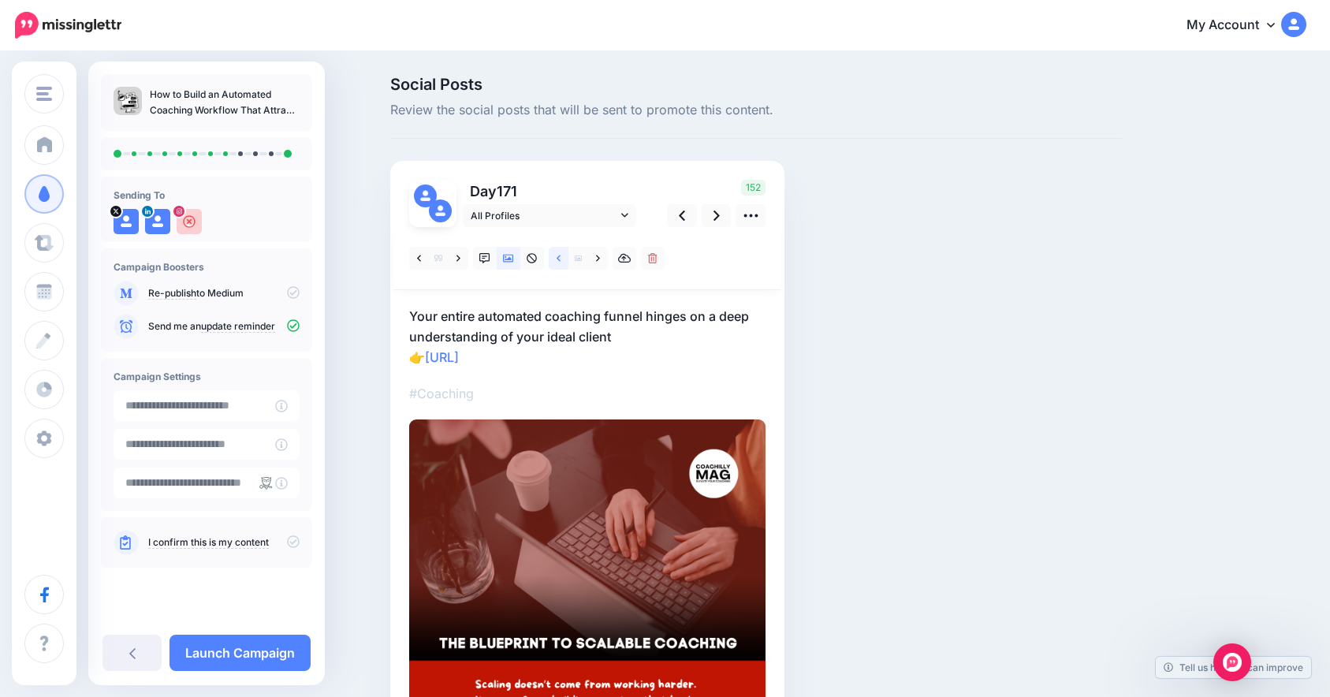
click at [568, 259] on link at bounding box center [559, 258] width 20 height 23
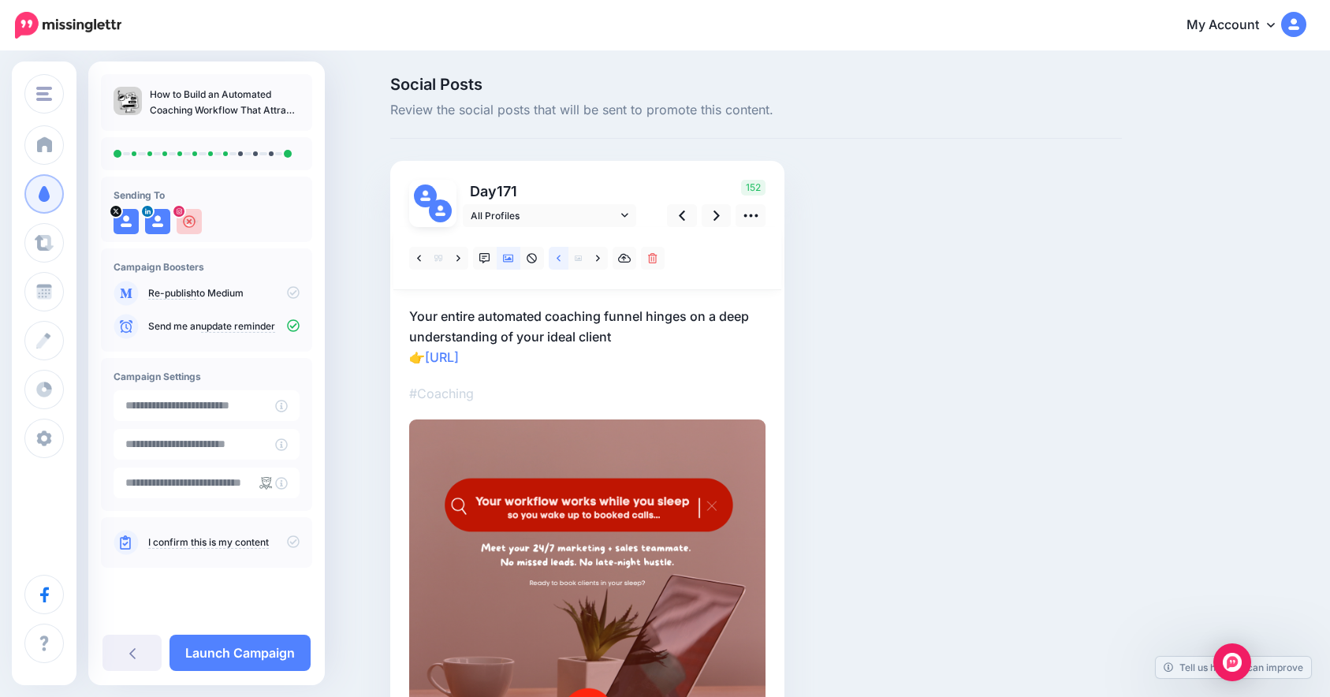
click at [568, 259] on link at bounding box center [559, 258] width 20 height 23
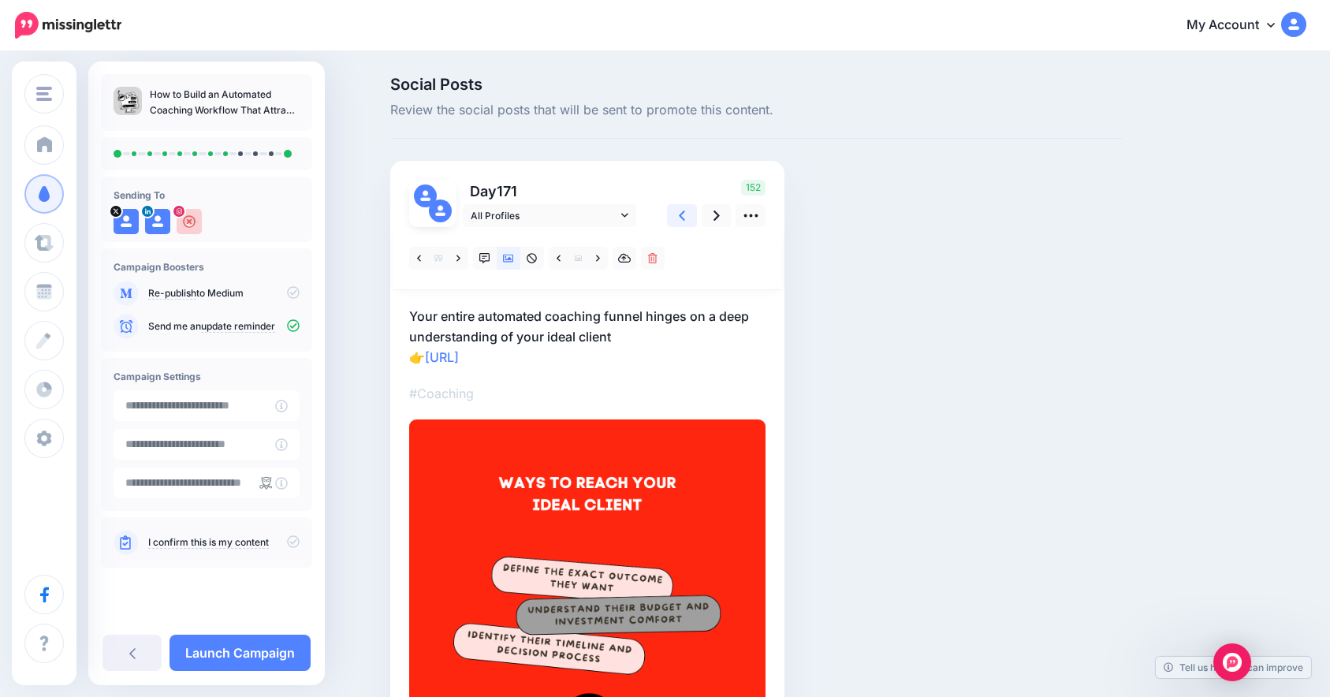
click at [685, 217] on icon at bounding box center [682, 215] width 6 height 17
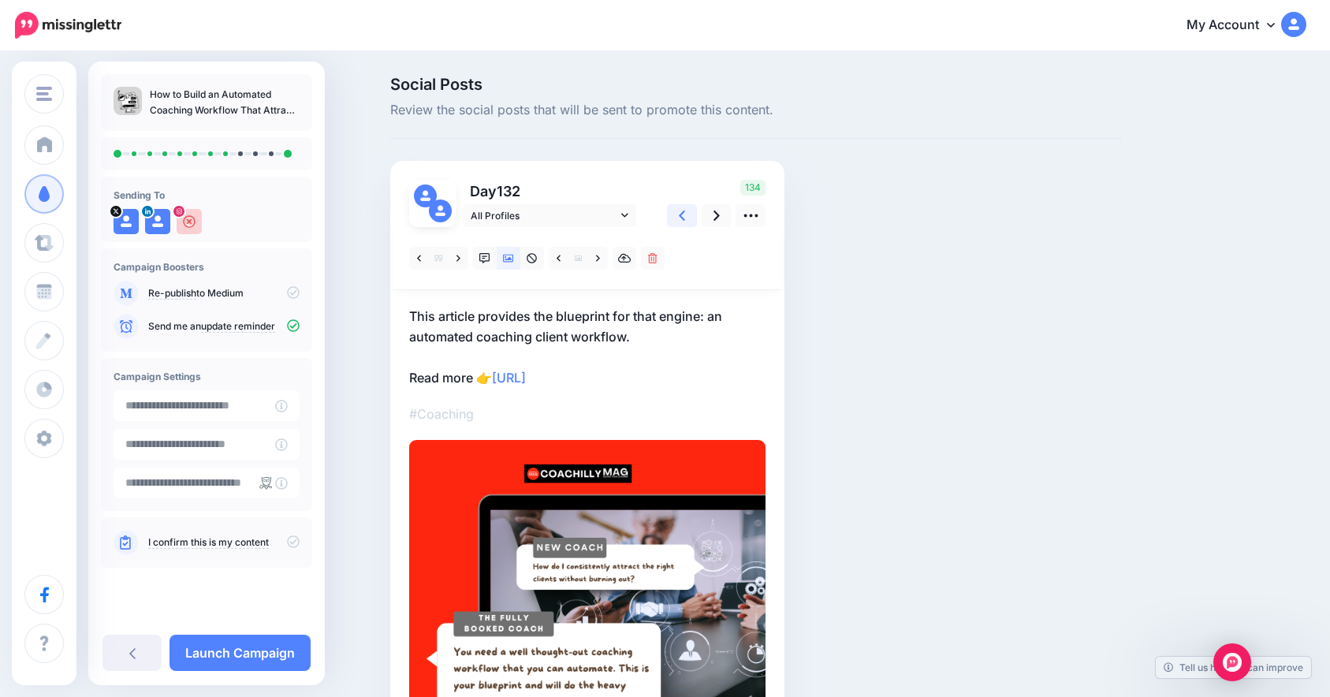
click at [685, 217] on icon at bounding box center [682, 215] width 6 height 17
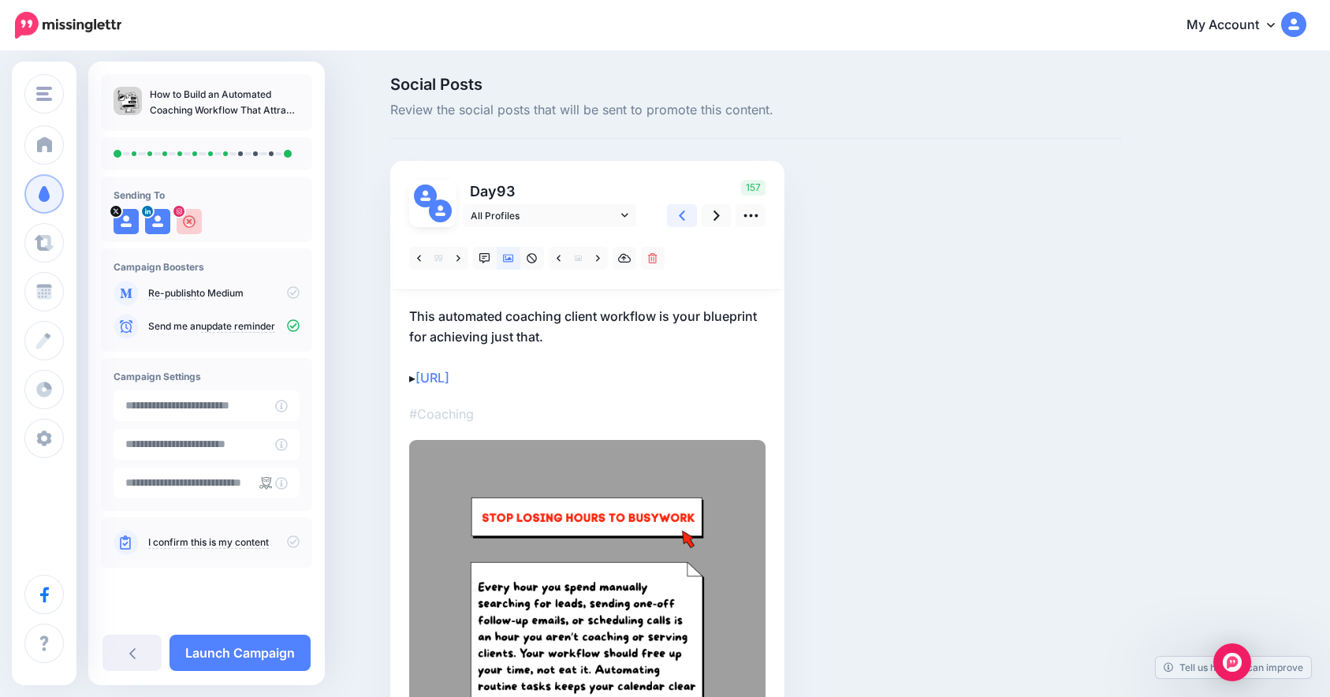
click at [685, 217] on icon at bounding box center [682, 215] width 6 height 17
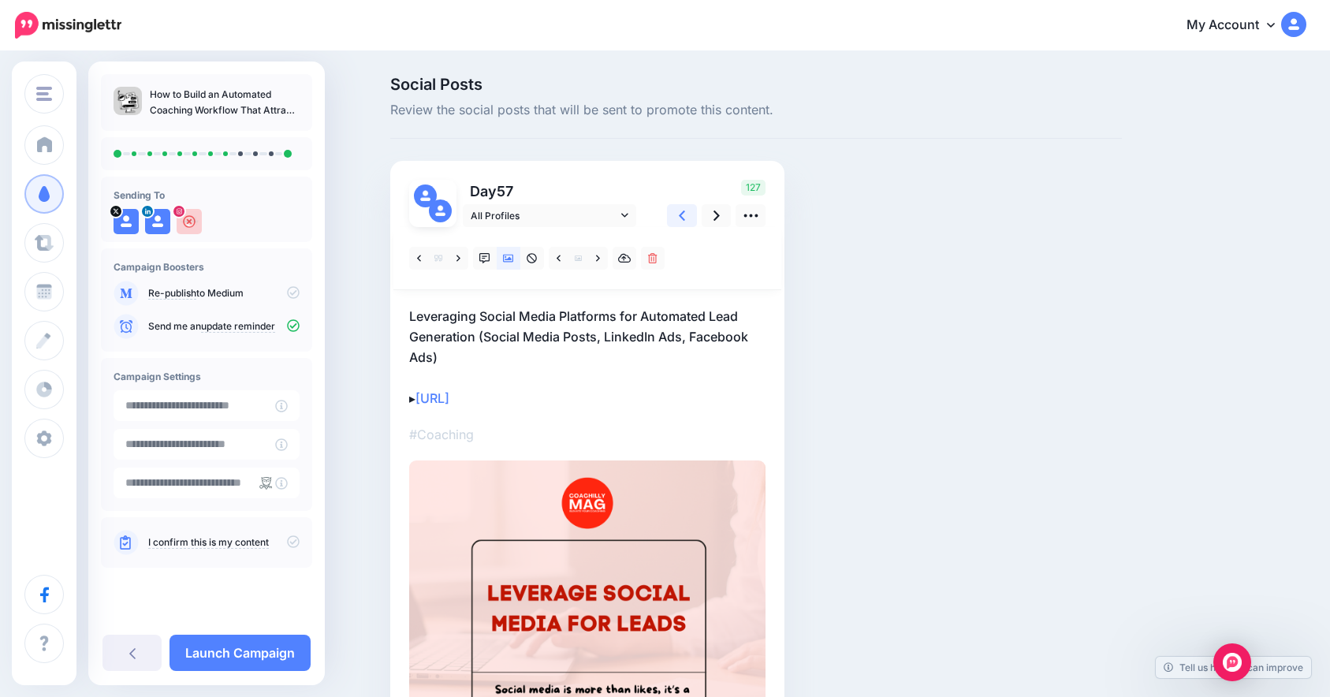
click at [685, 217] on icon at bounding box center [682, 215] width 6 height 17
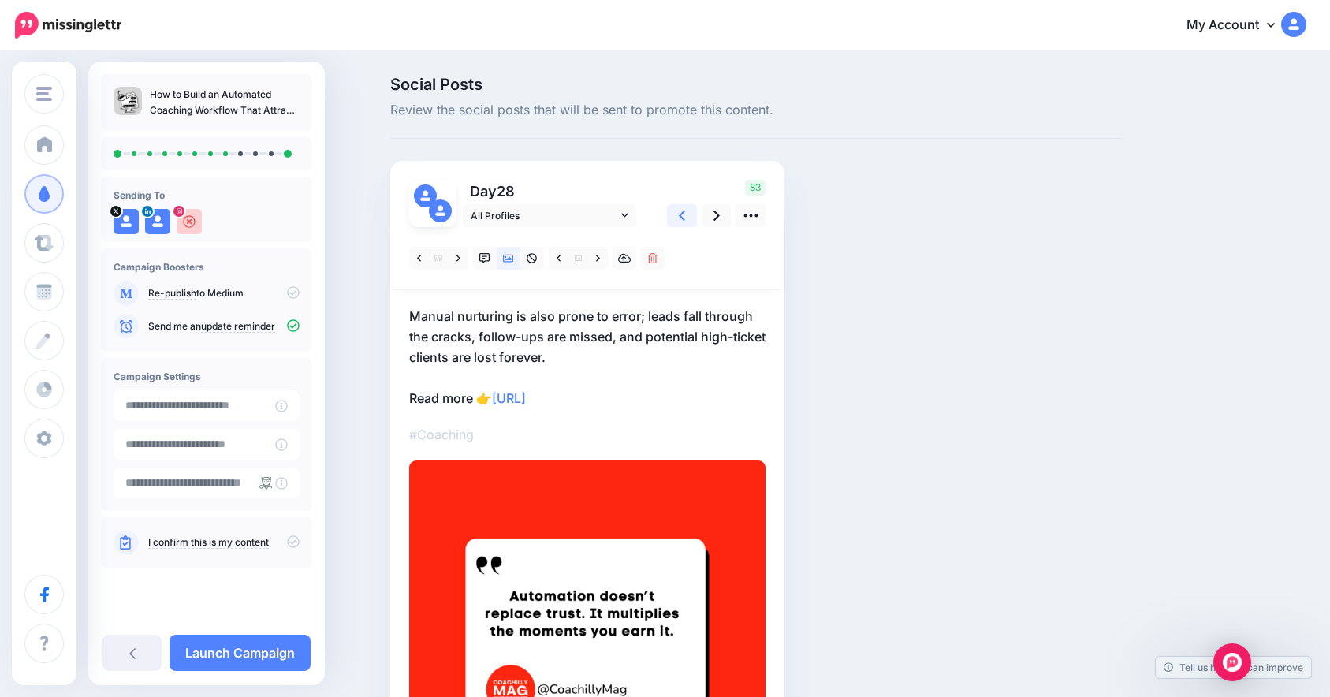
click at [685, 217] on icon at bounding box center [682, 215] width 6 height 17
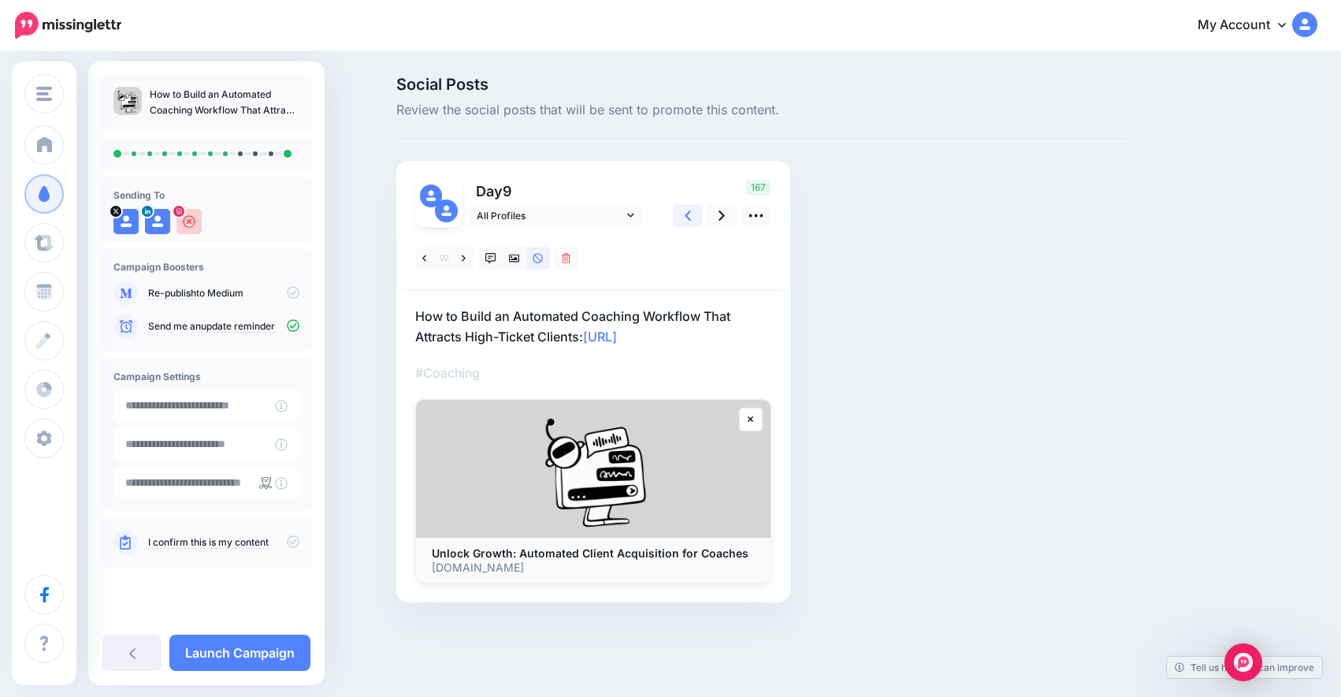
click at [699, 215] on link at bounding box center [688, 215] width 30 height 23
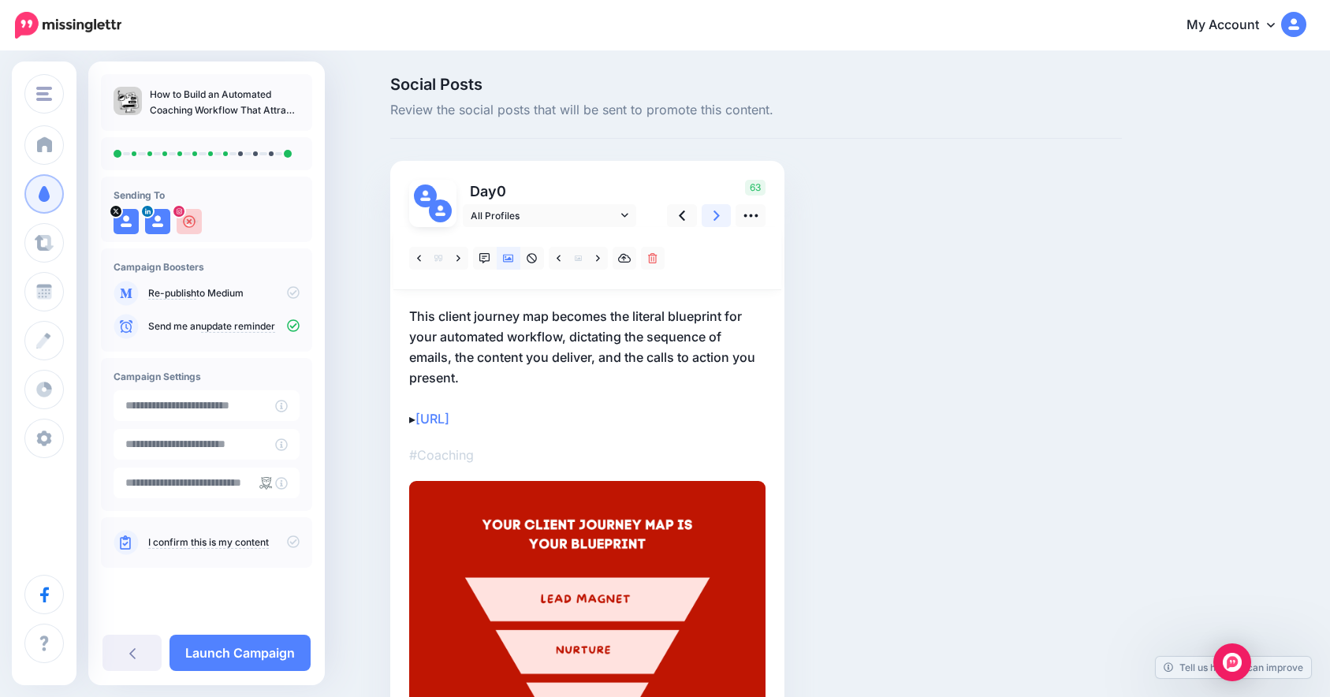
click at [727, 214] on link at bounding box center [716, 215] width 30 height 23
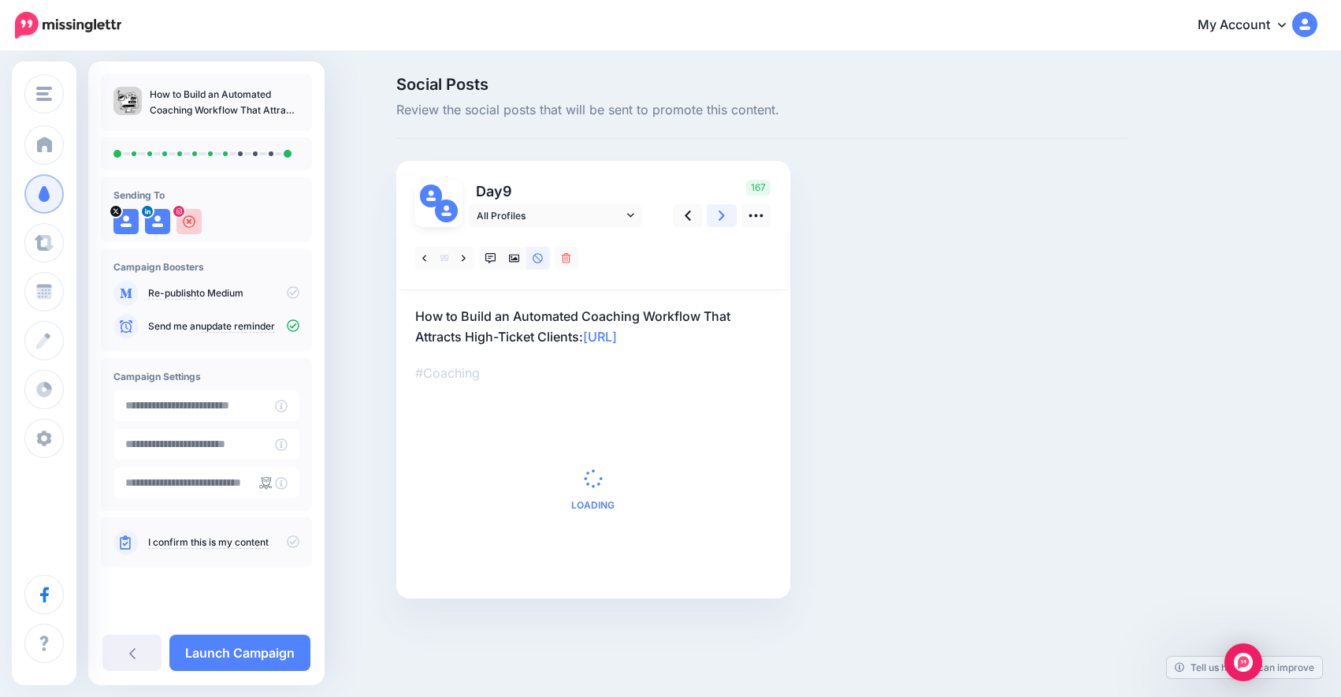
click at [727, 214] on link at bounding box center [722, 215] width 30 height 23
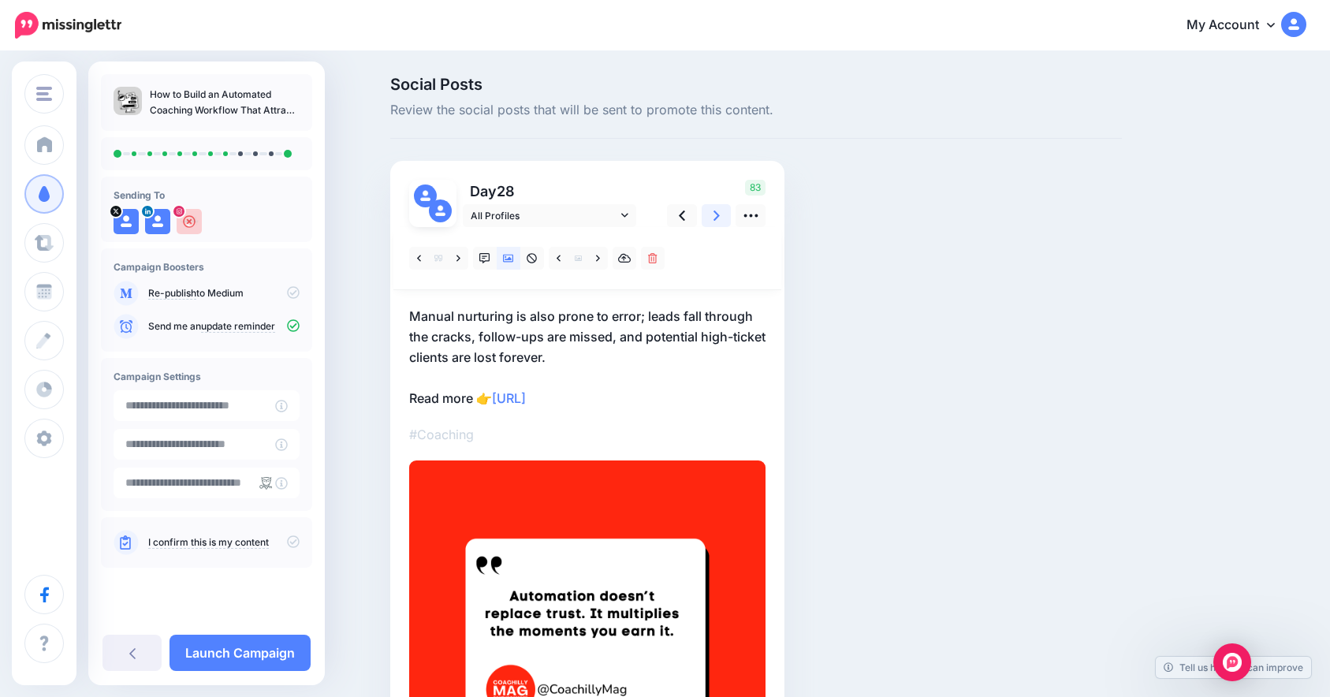
click at [727, 214] on link at bounding box center [716, 215] width 30 height 23
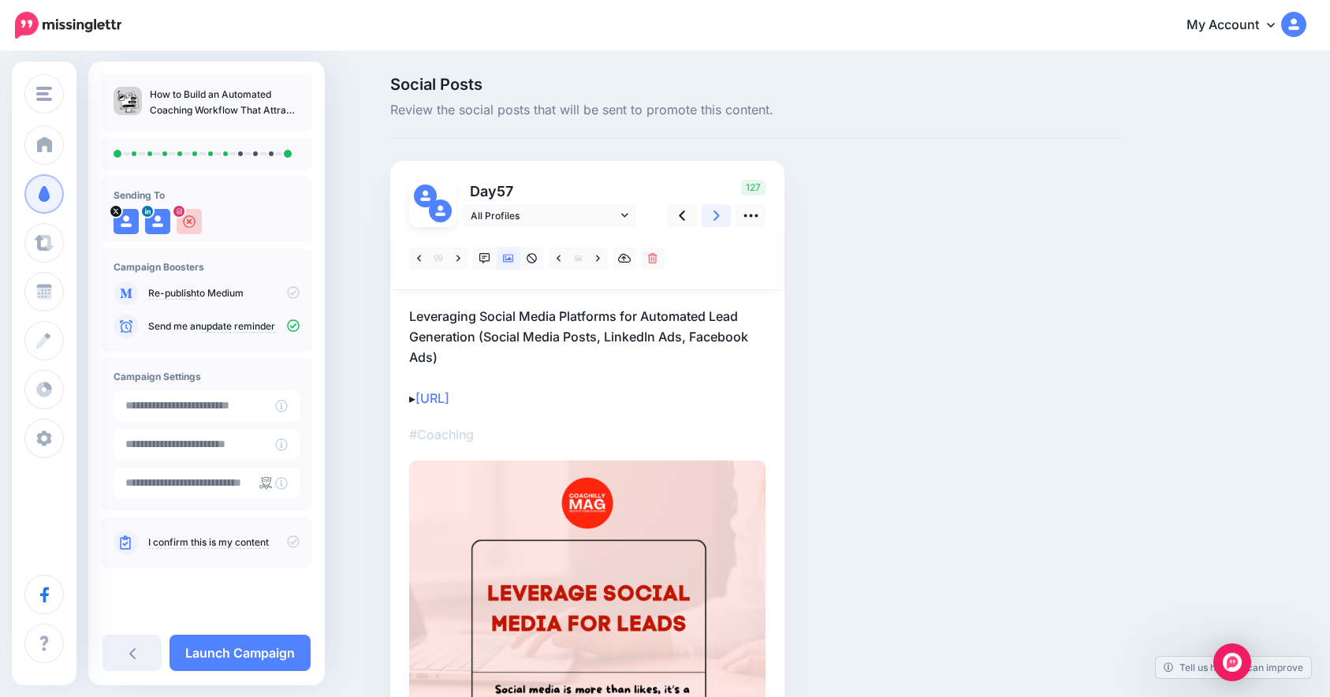
click at [727, 214] on link at bounding box center [716, 215] width 30 height 23
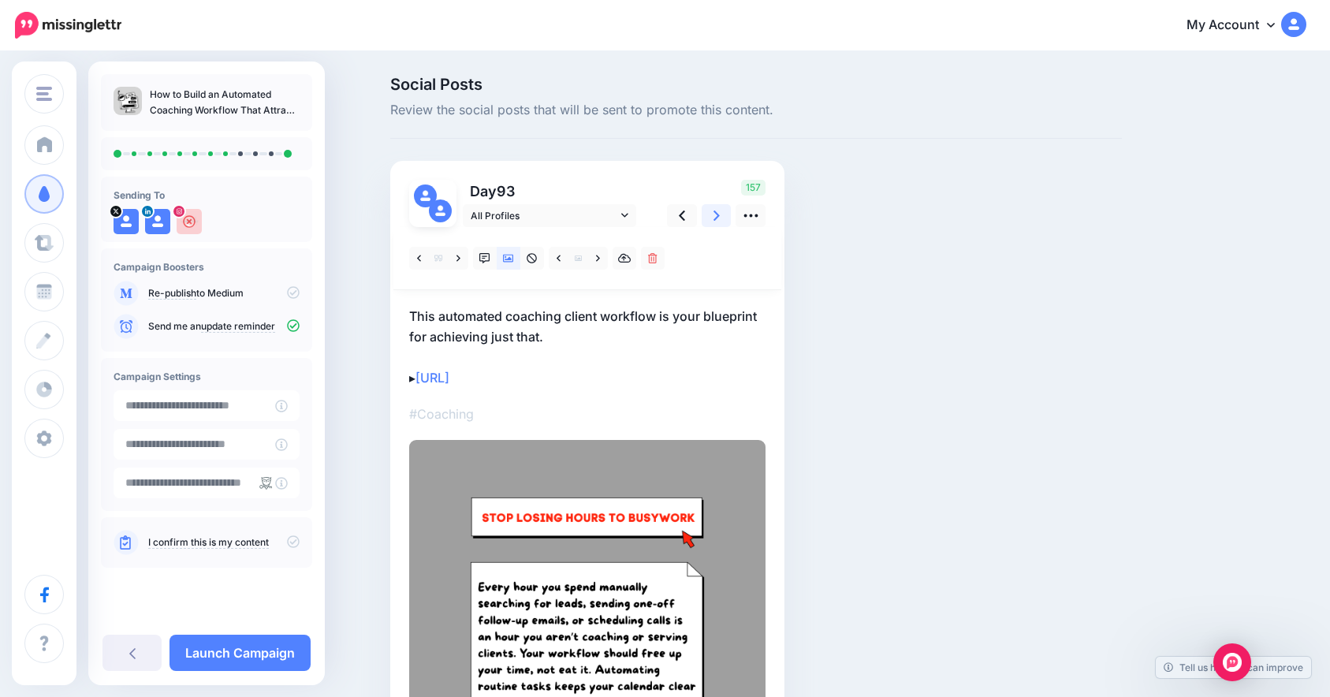
click at [727, 214] on link at bounding box center [716, 215] width 30 height 23
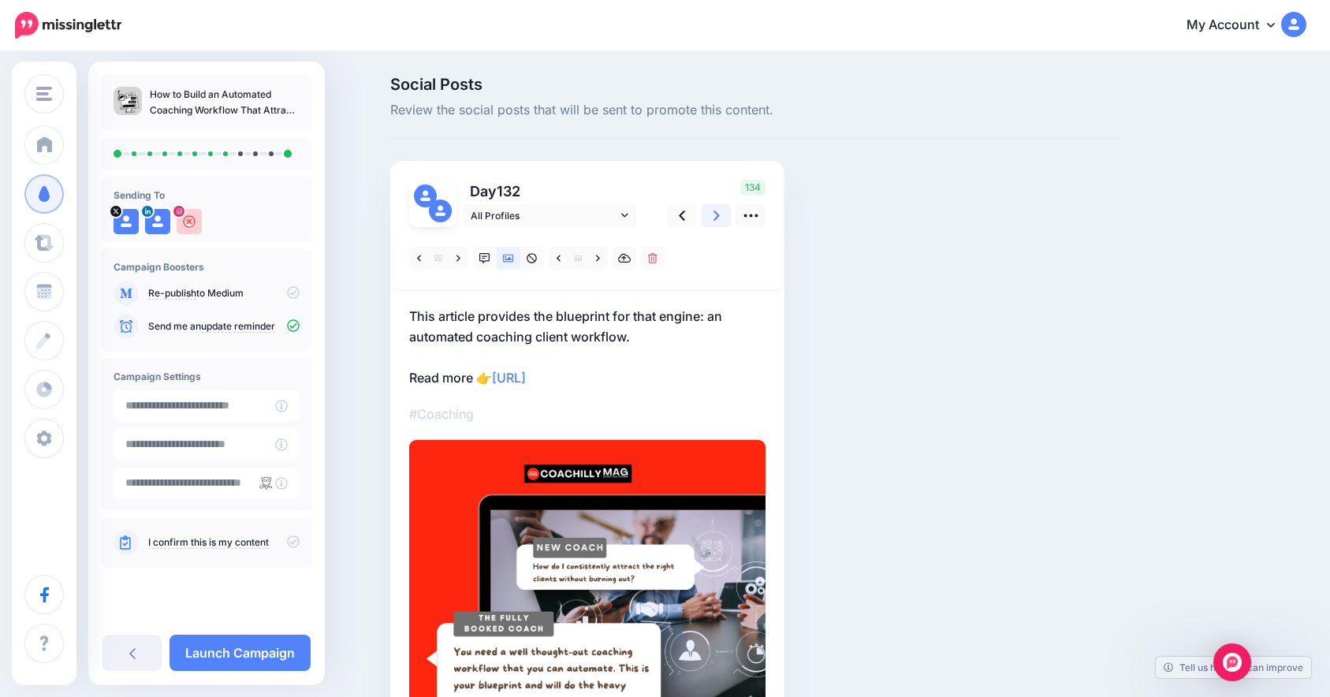
click at [727, 214] on link at bounding box center [716, 215] width 30 height 23
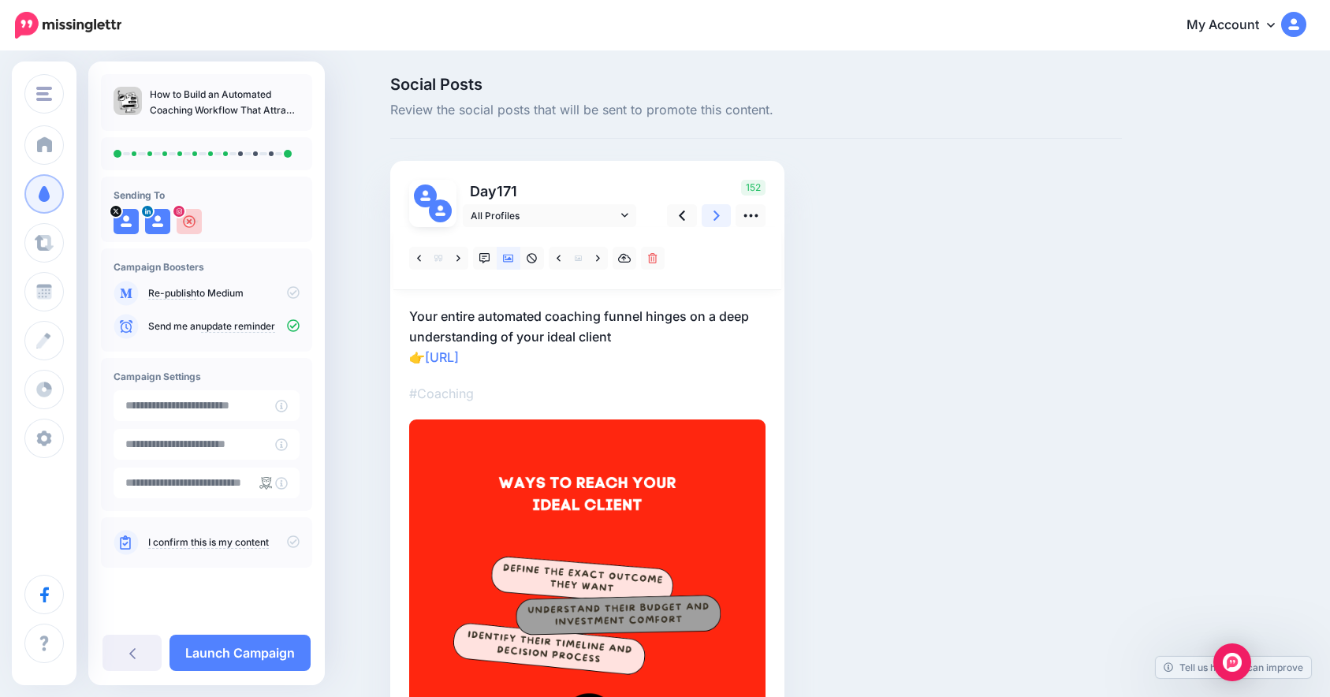
click at [727, 214] on link at bounding box center [716, 215] width 30 height 23
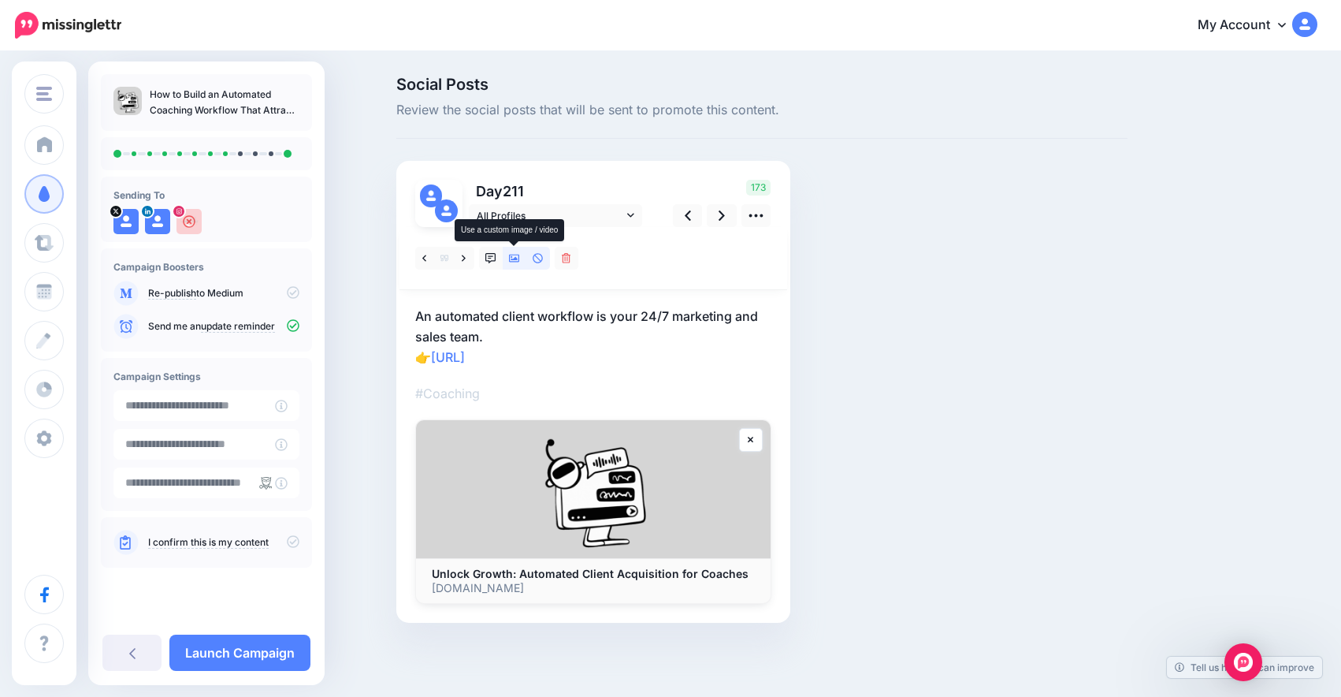
click at [513, 256] on icon at bounding box center [514, 258] width 11 height 11
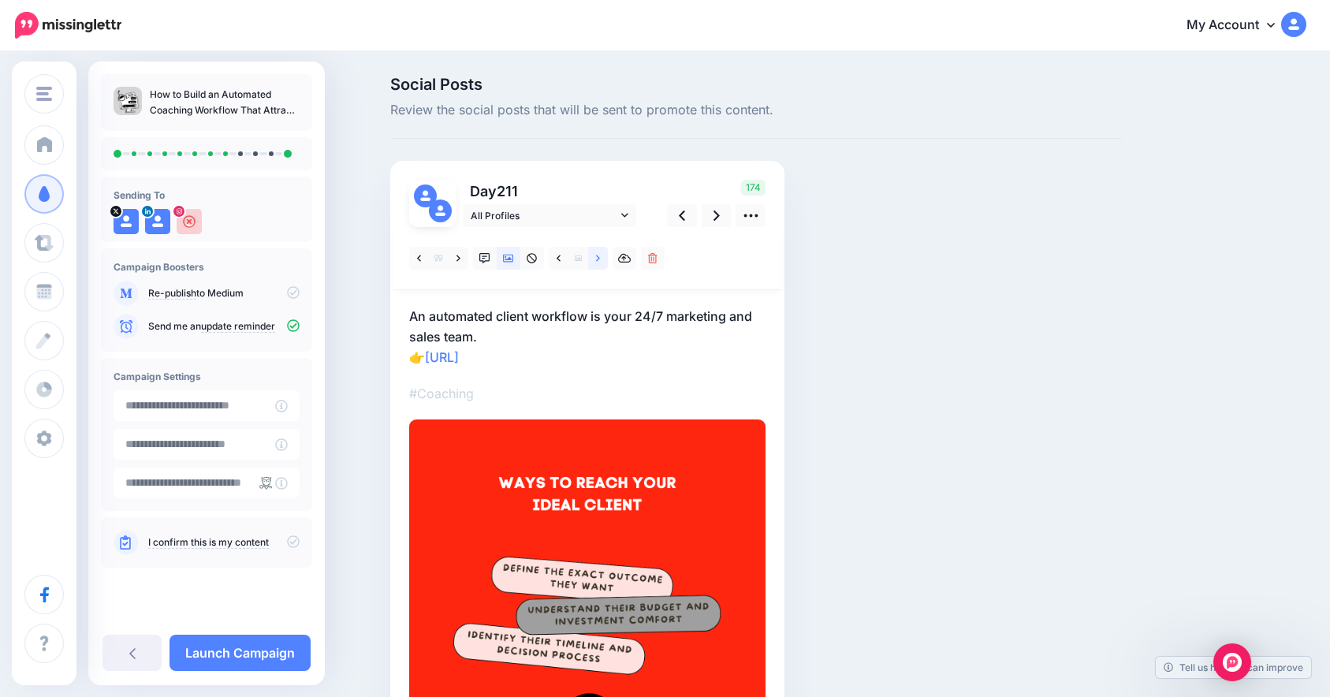
click at [597, 254] on link at bounding box center [598, 258] width 20 height 23
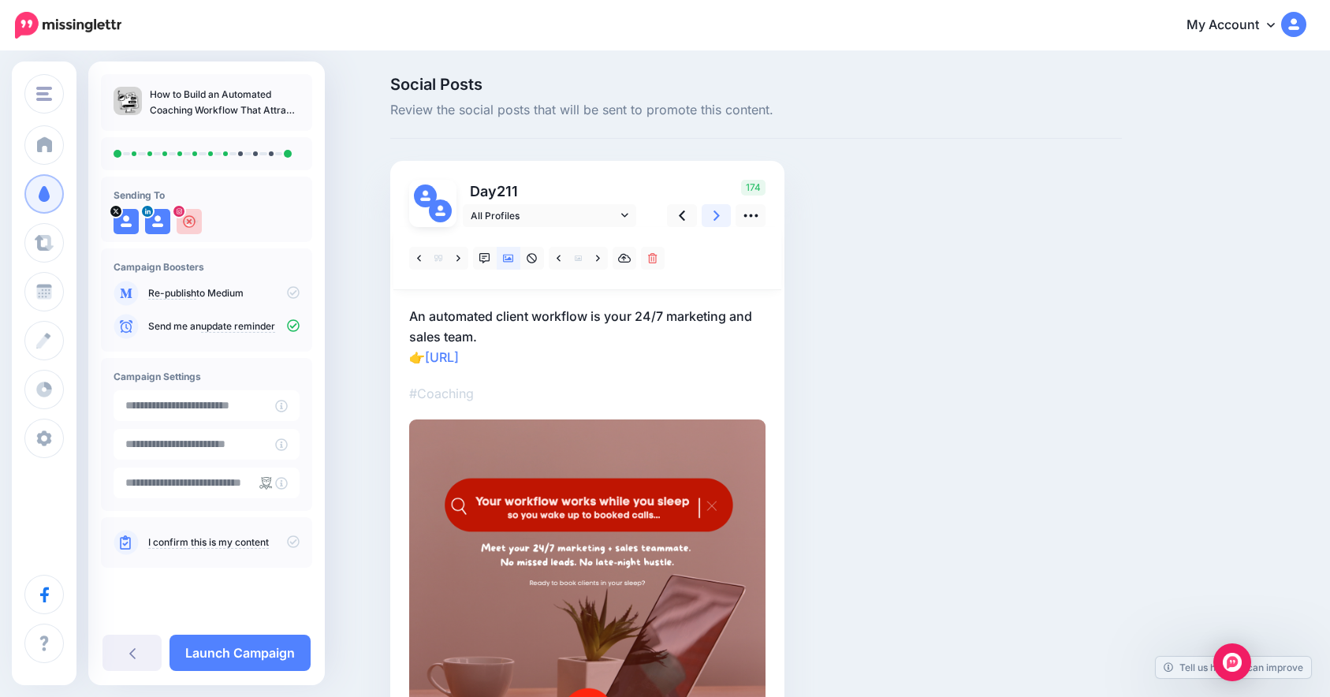
click at [730, 214] on link at bounding box center [716, 215] width 30 height 23
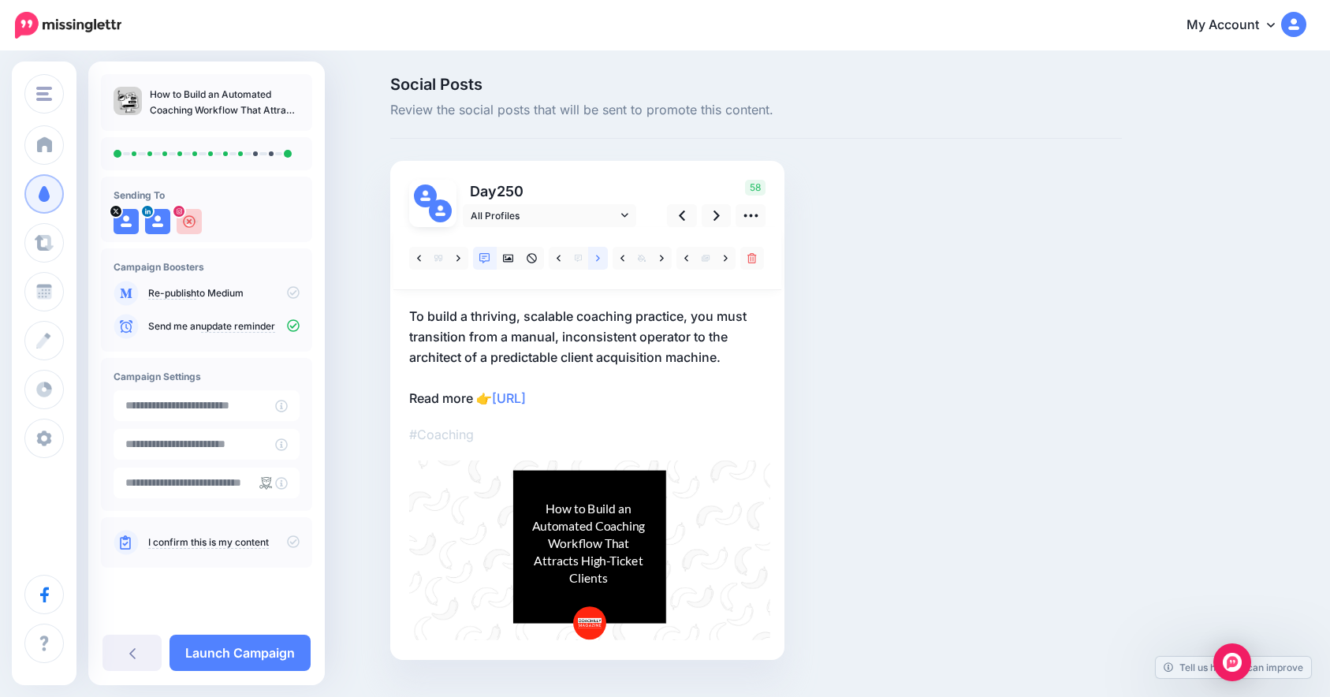
click at [600, 257] on icon at bounding box center [598, 258] width 4 height 6
click at [510, 255] on icon at bounding box center [508, 259] width 11 height 8
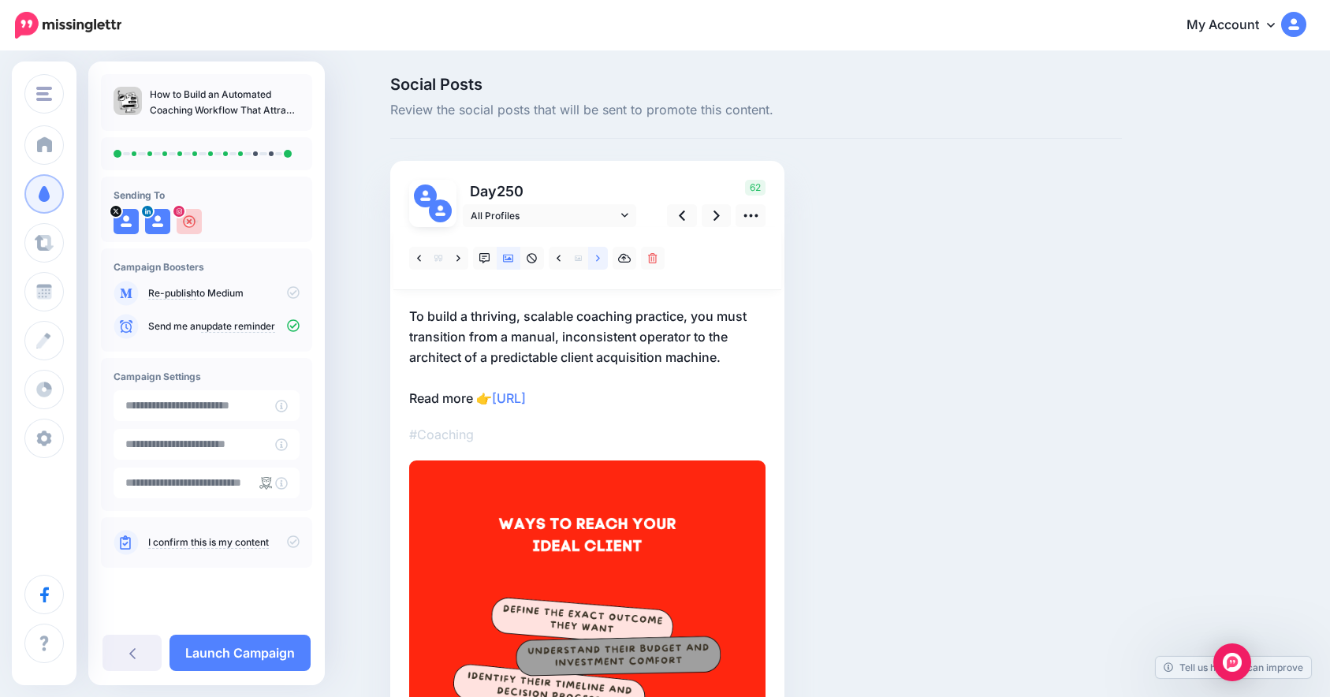
click at [608, 255] on link at bounding box center [598, 258] width 20 height 23
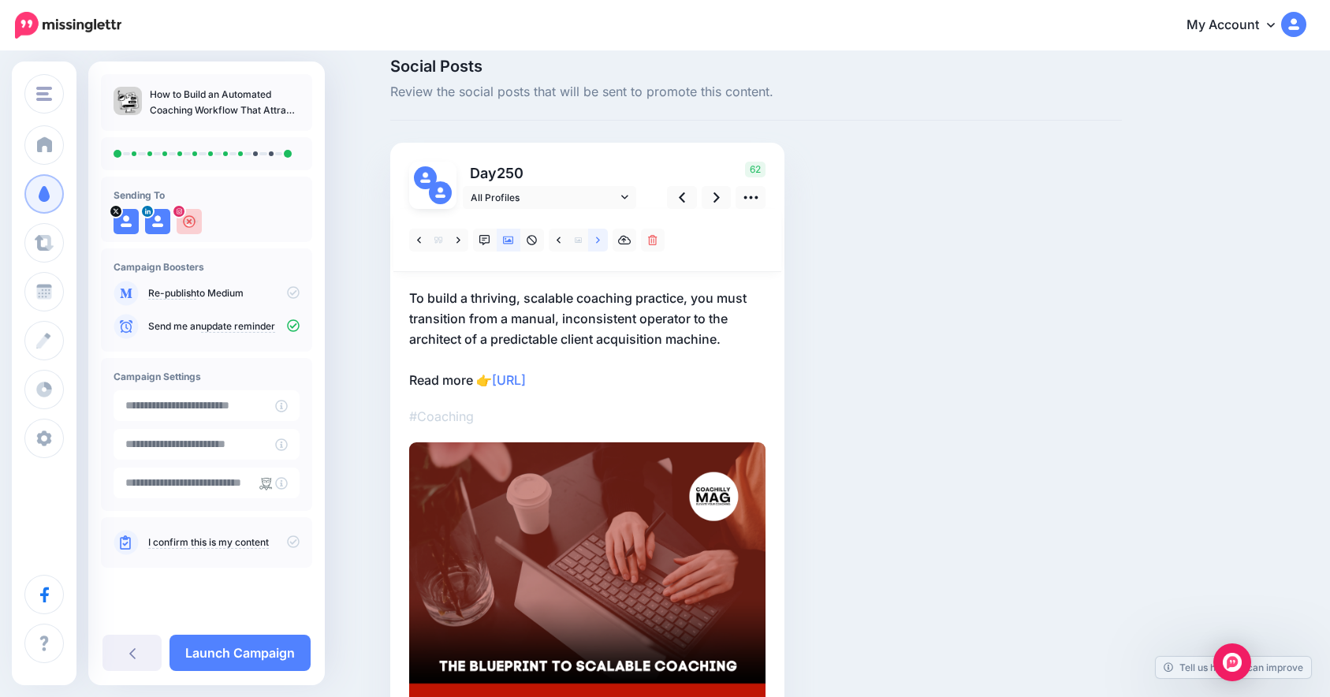
scroll to position [19, 0]
click at [720, 204] on icon at bounding box center [716, 196] width 6 height 17
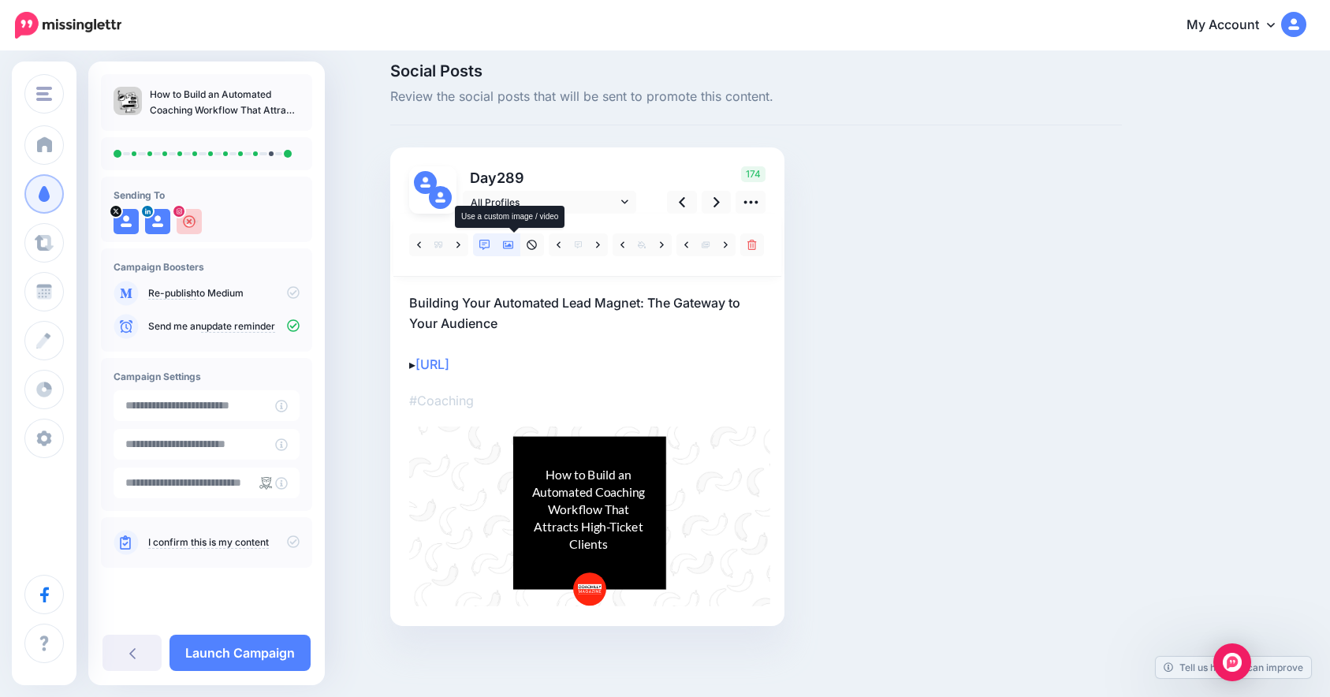
click at [514, 246] on icon at bounding box center [508, 245] width 11 height 8
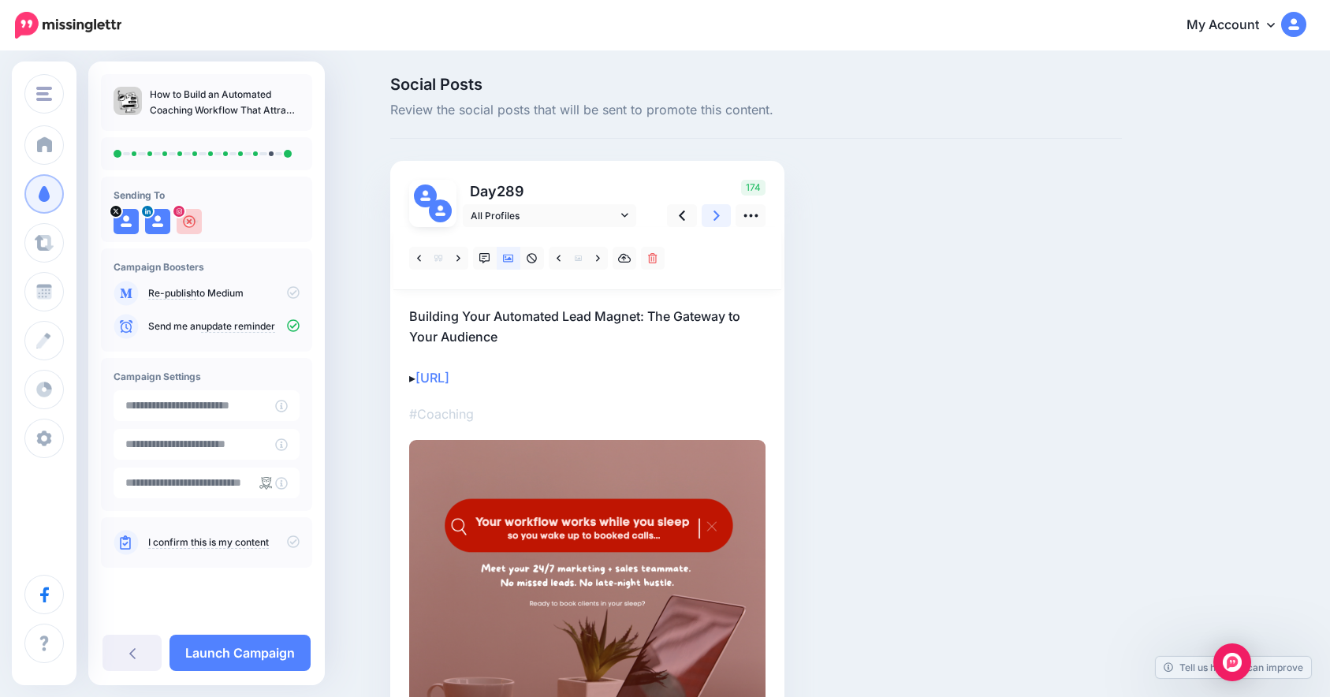
click at [715, 218] on link at bounding box center [716, 215] width 30 height 23
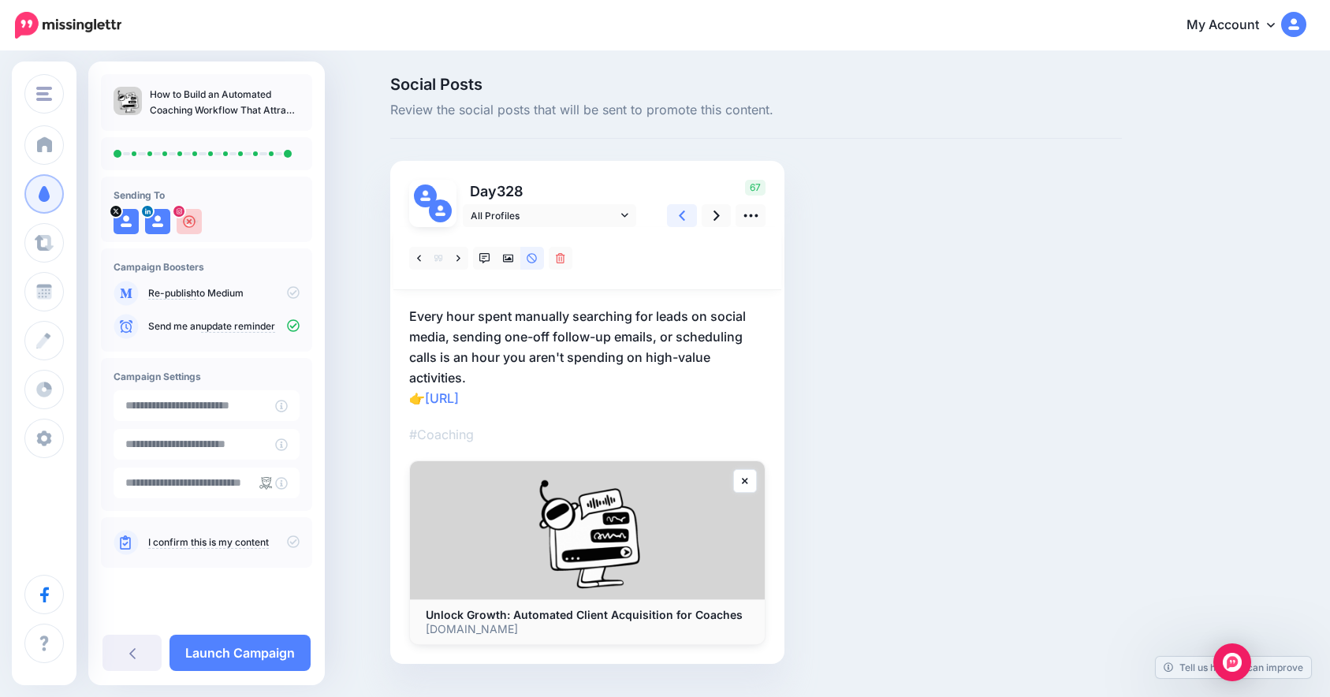
click at [693, 220] on link at bounding box center [682, 215] width 30 height 23
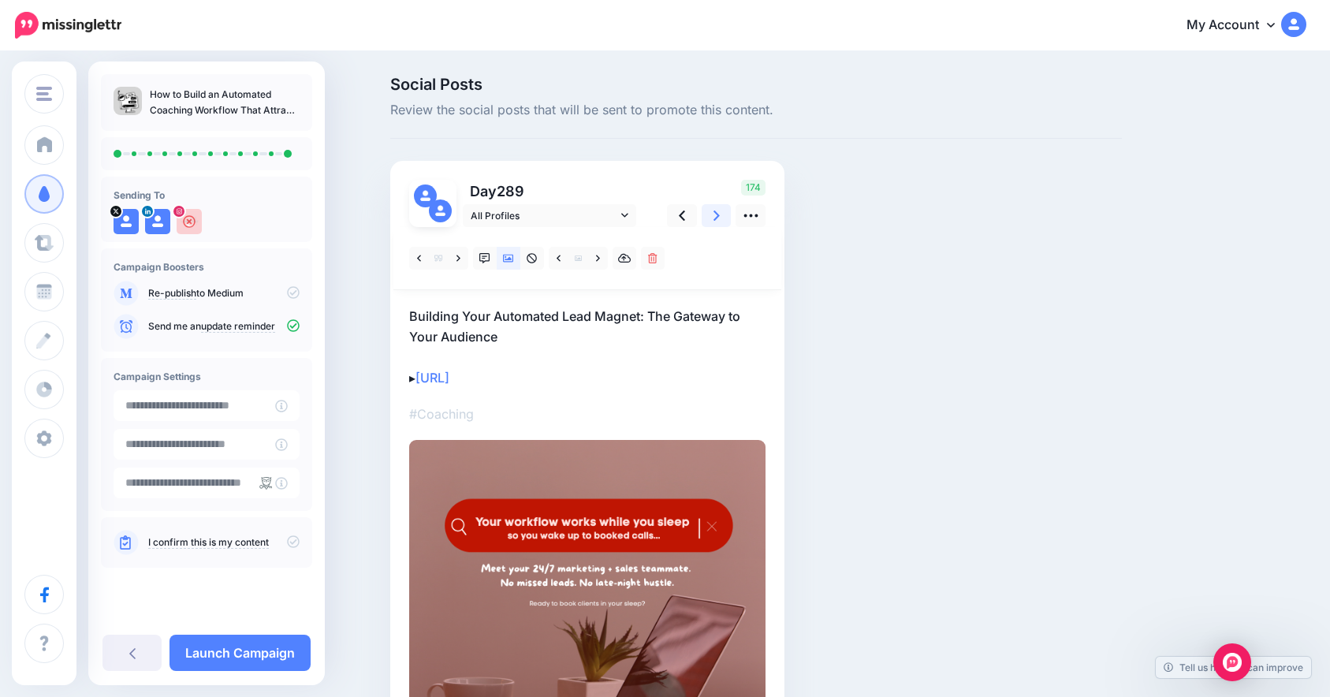
click at [708, 218] on link at bounding box center [716, 215] width 30 height 23
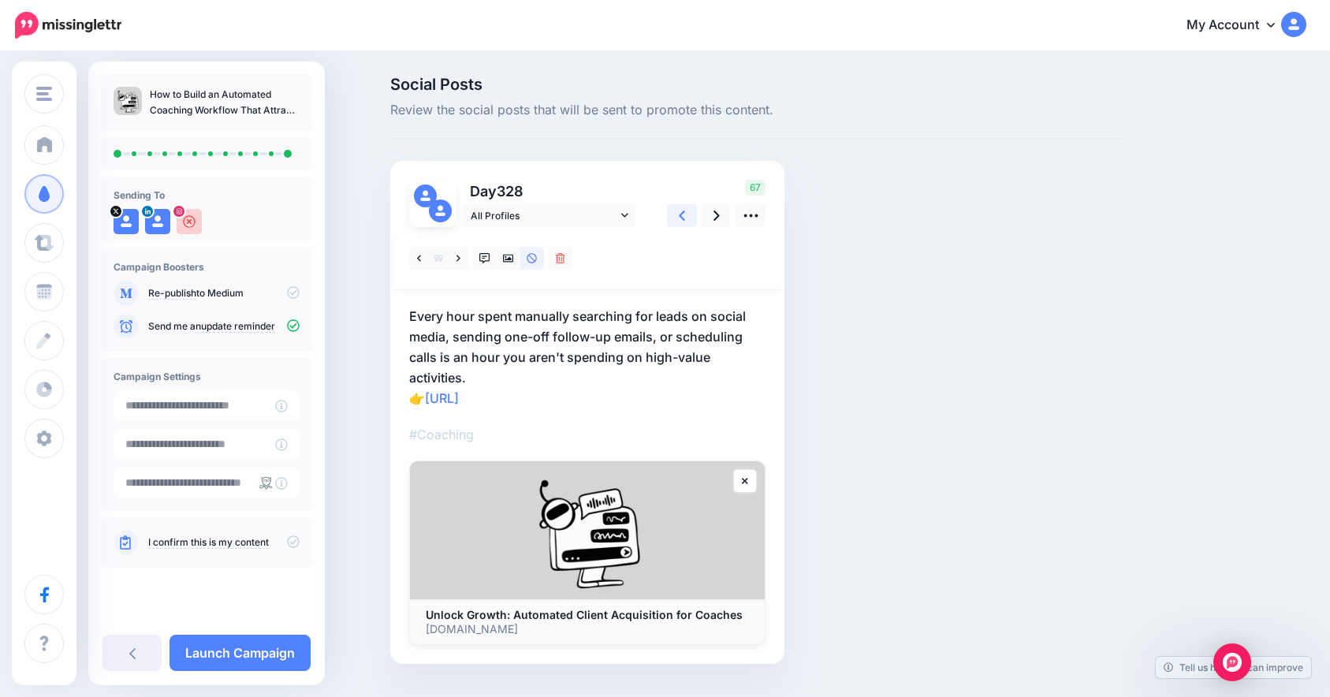
click at [685, 219] on icon at bounding box center [682, 215] width 6 height 17
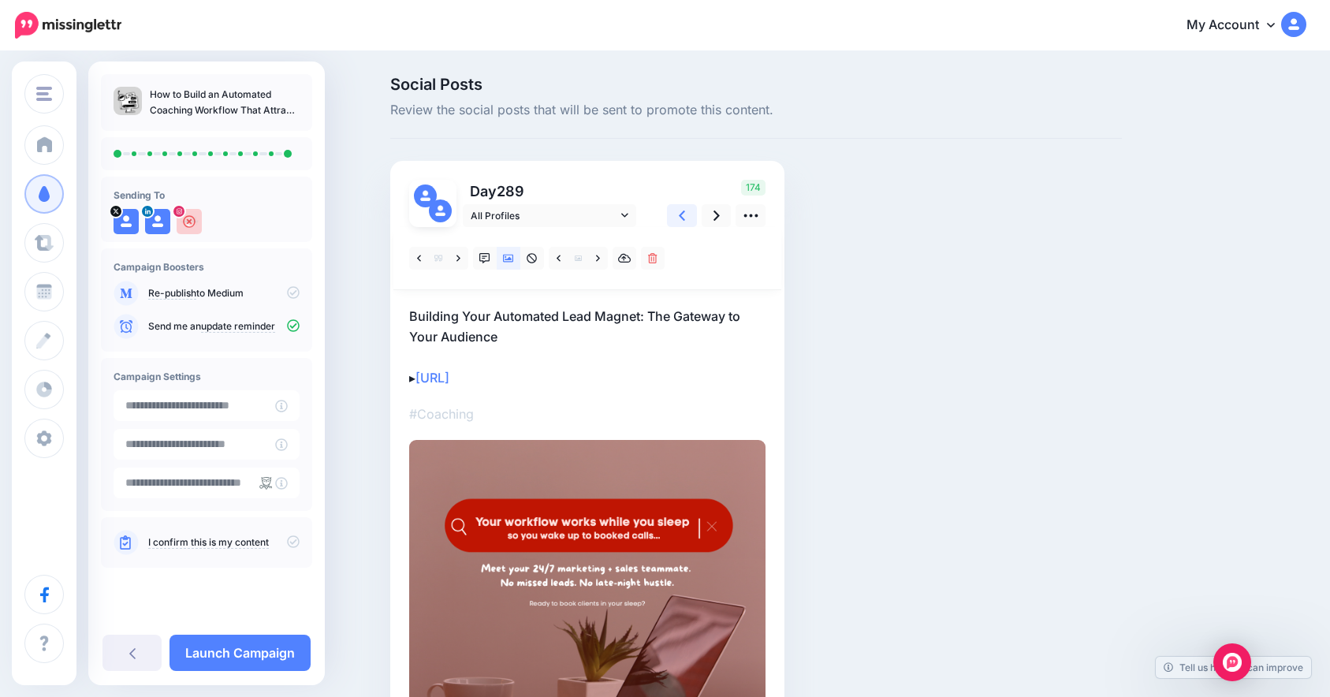
click at [685, 219] on icon at bounding box center [682, 215] width 6 height 17
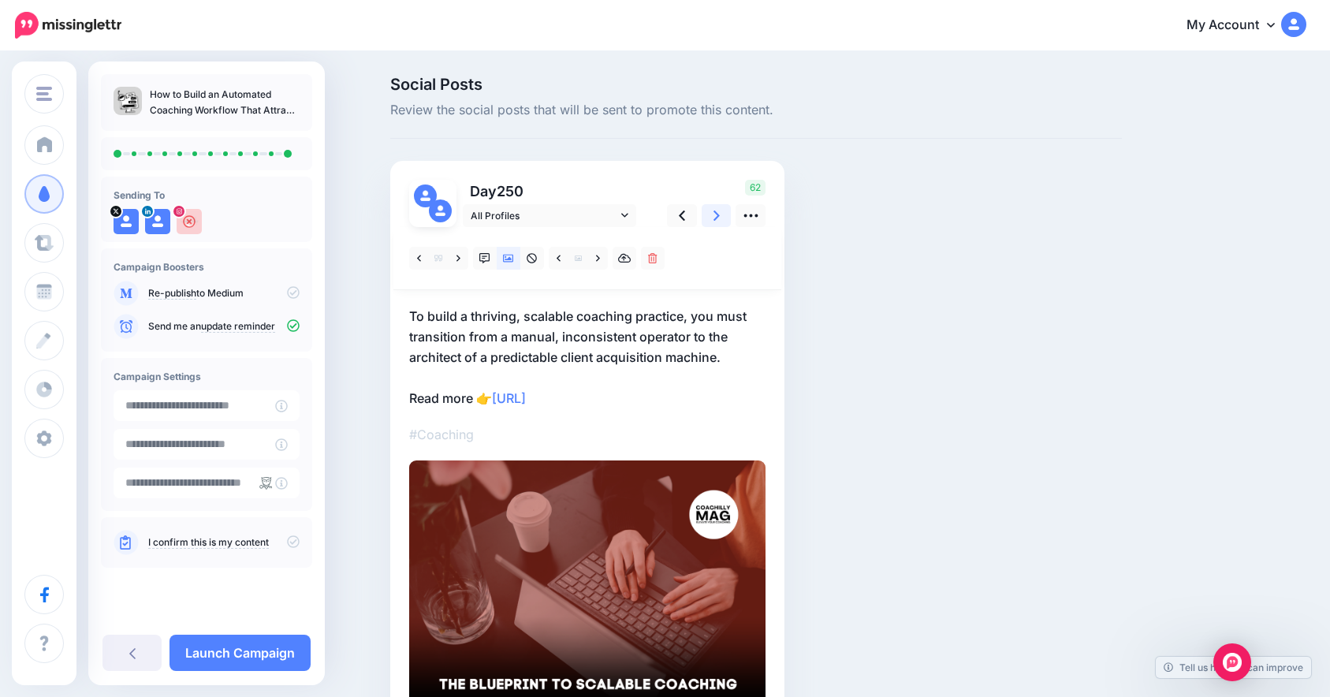
click at [727, 220] on link at bounding box center [716, 215] width 30 height 23
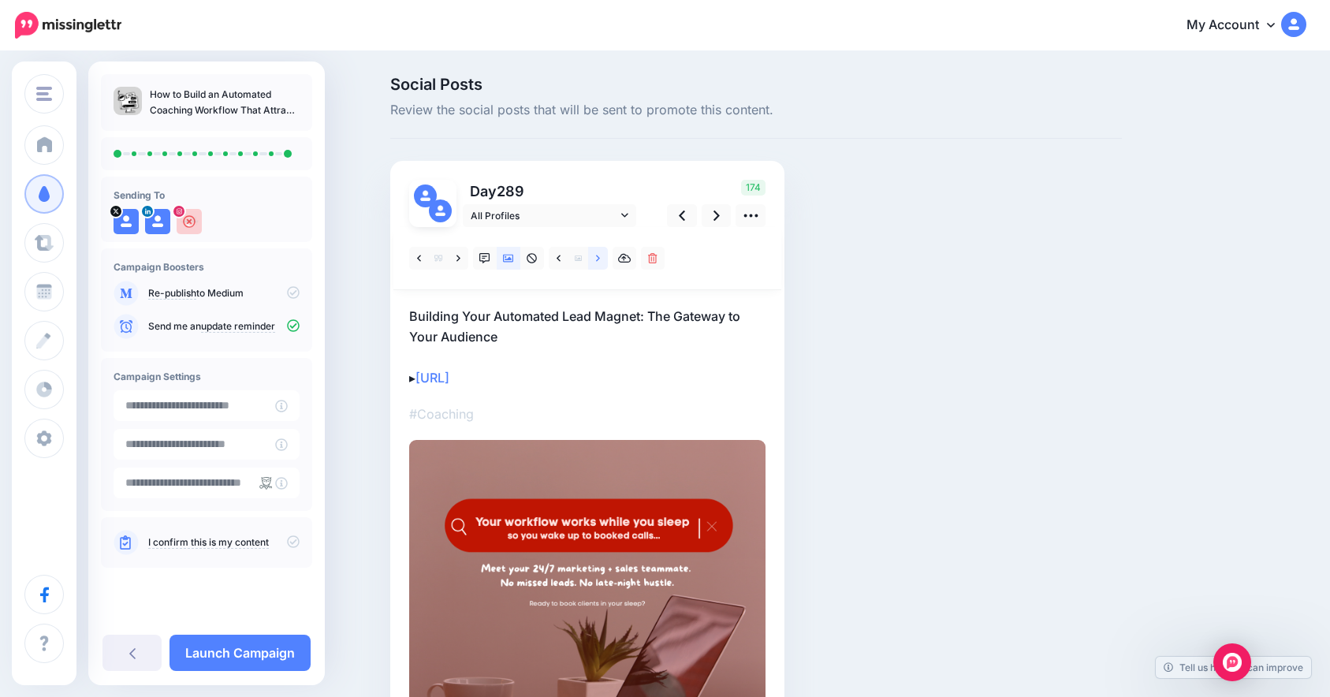
click at [600, 256] on icon at bounding box center [598, 258] width 4 height 6
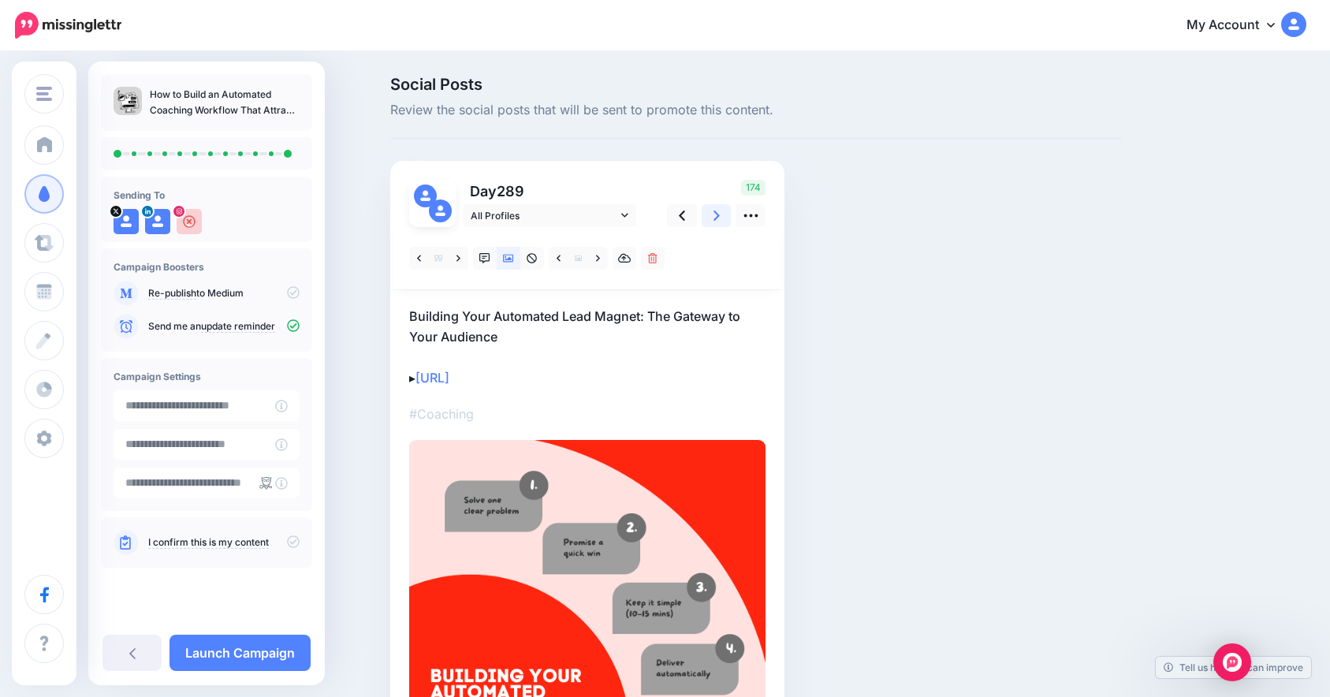
click at [713, 204] on link at bounding box center [716, 215] width 30 height 23
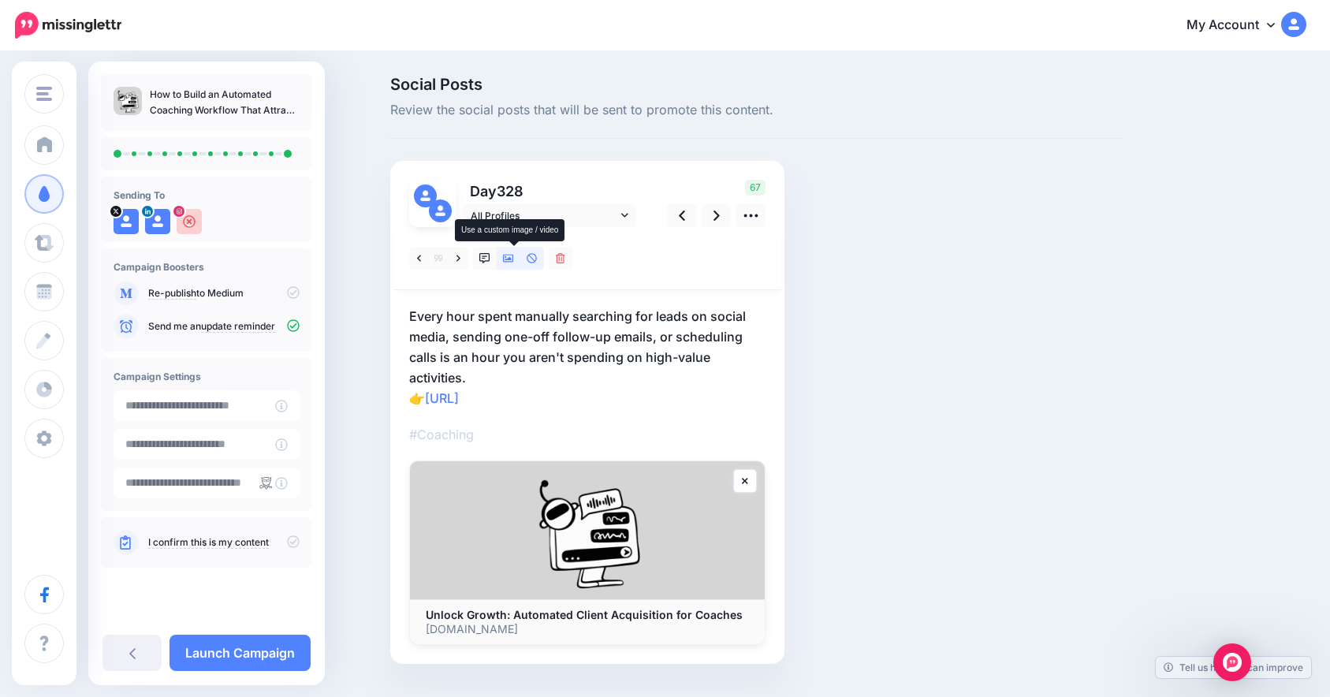
click at [514, 260] on icon at bounding box center [508, 258] width 11 height 11
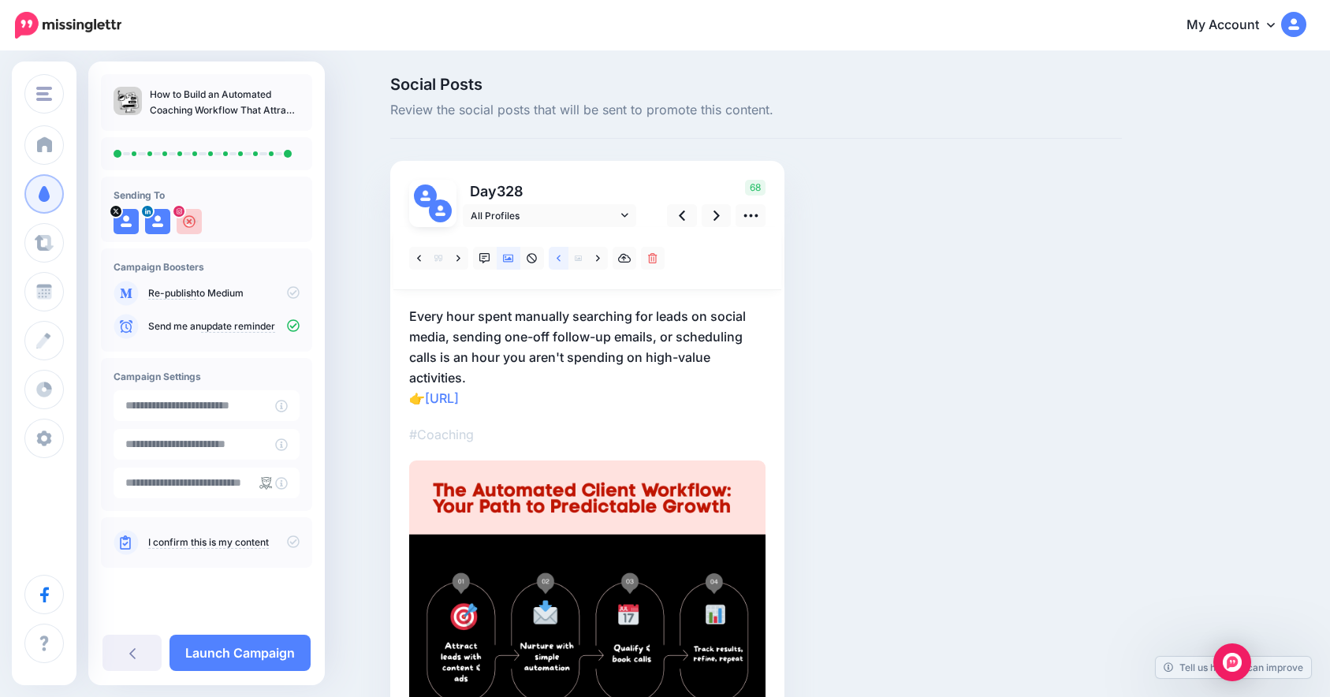
click at [568, 263] on link at bounding box center [559, 258] width 20 height 23
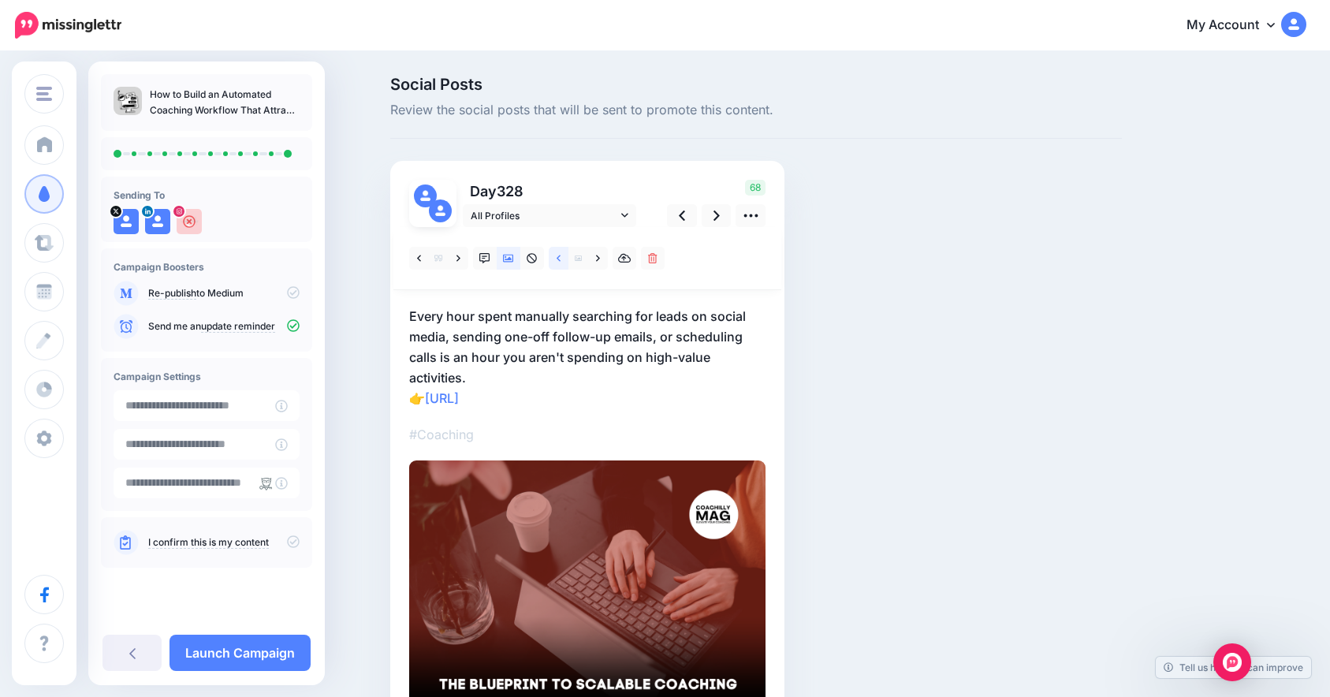
scroll to position [35, 0]
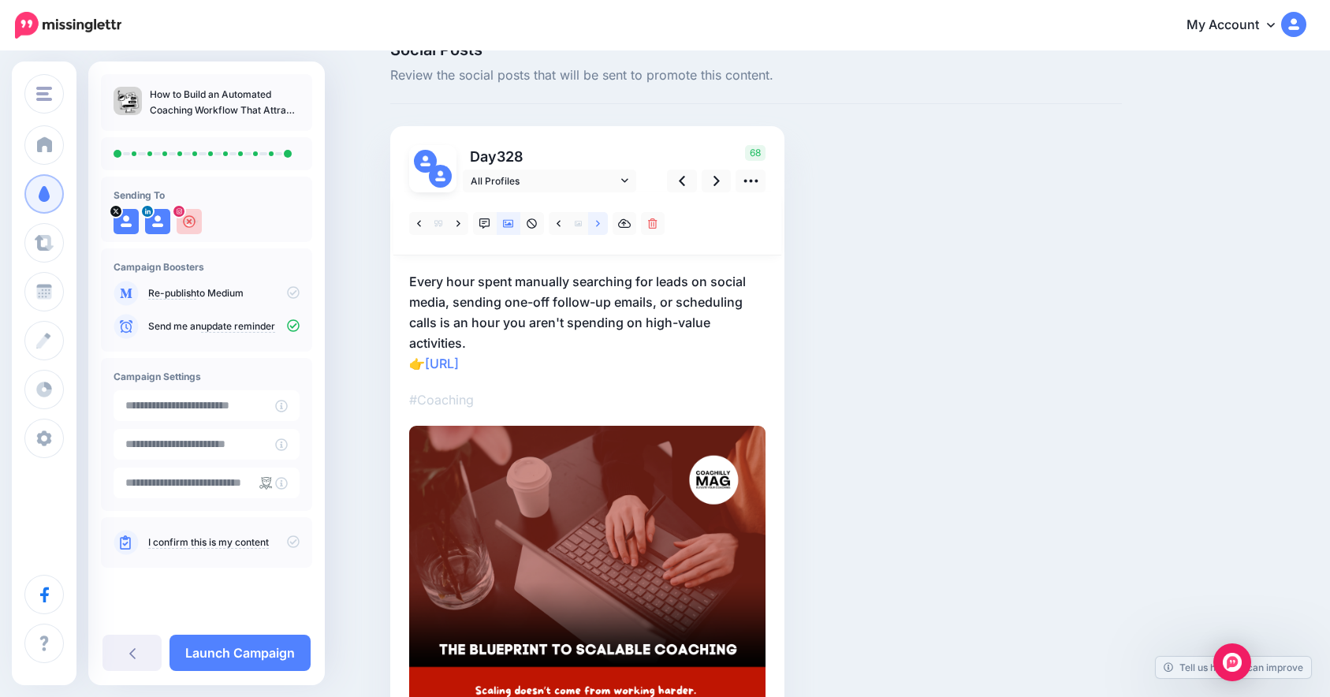
click at [608, 214] on link at bounding box center [598, 223] width 20 height 23
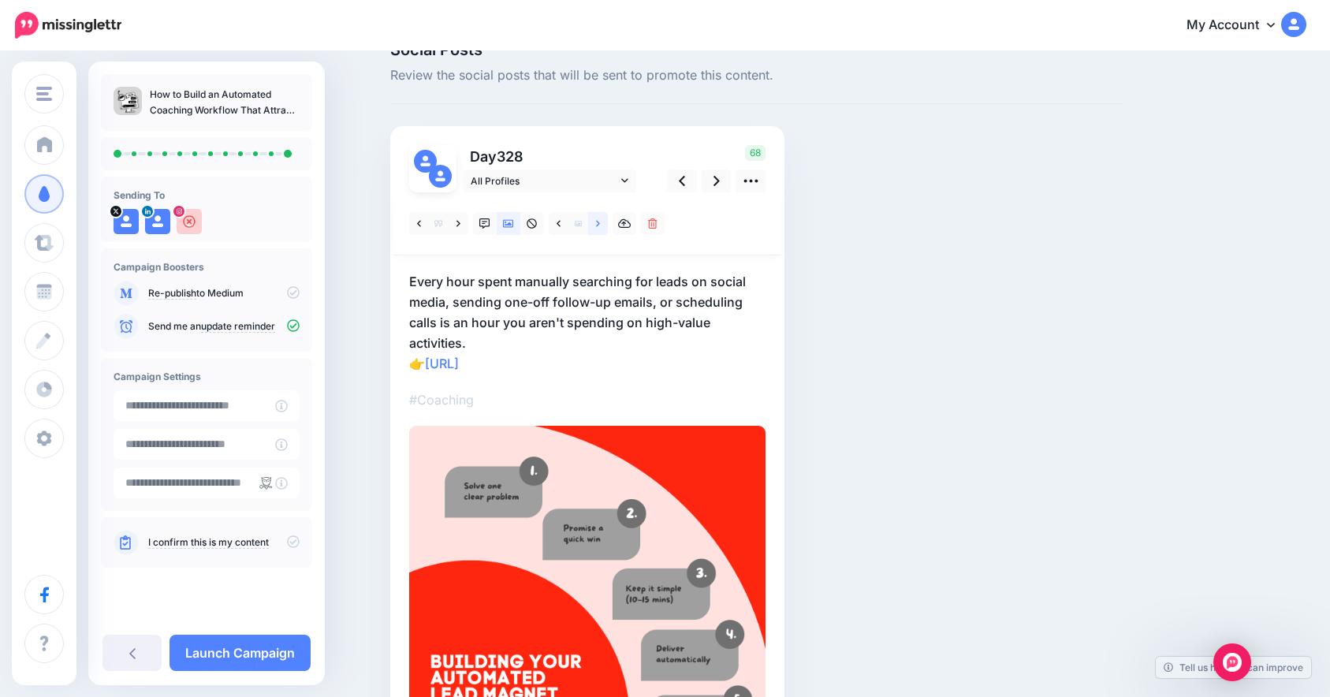
click at [608, 214] on link at bounding box center [598, 223] width 20 height 23
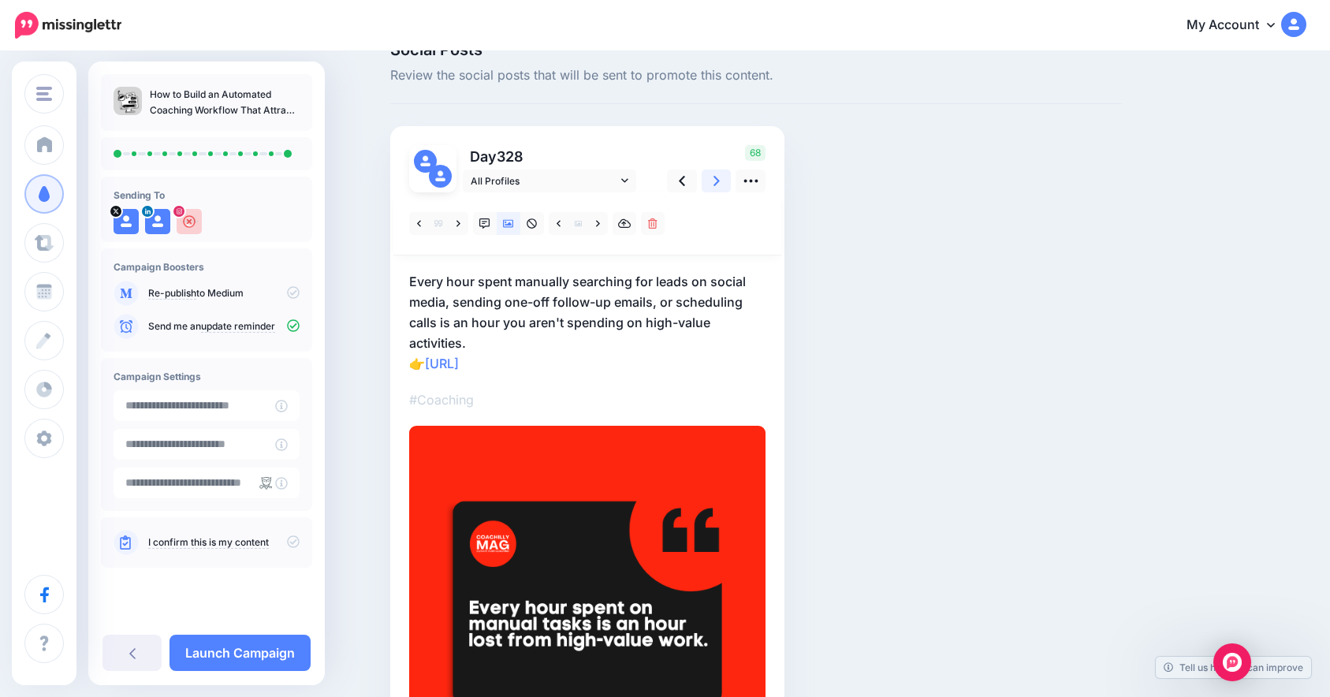
click at [731, 183] on link at bounding box center [716, 180] width 30 height 23
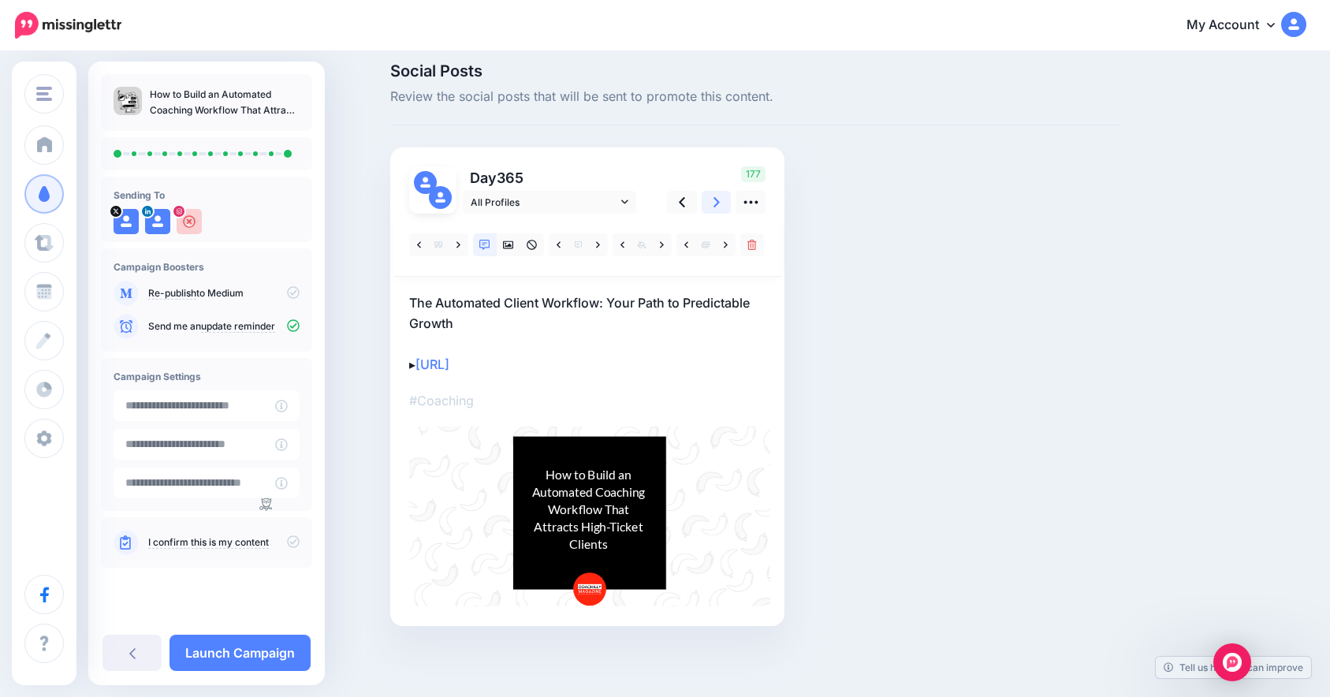
scroll to position [13, 0]
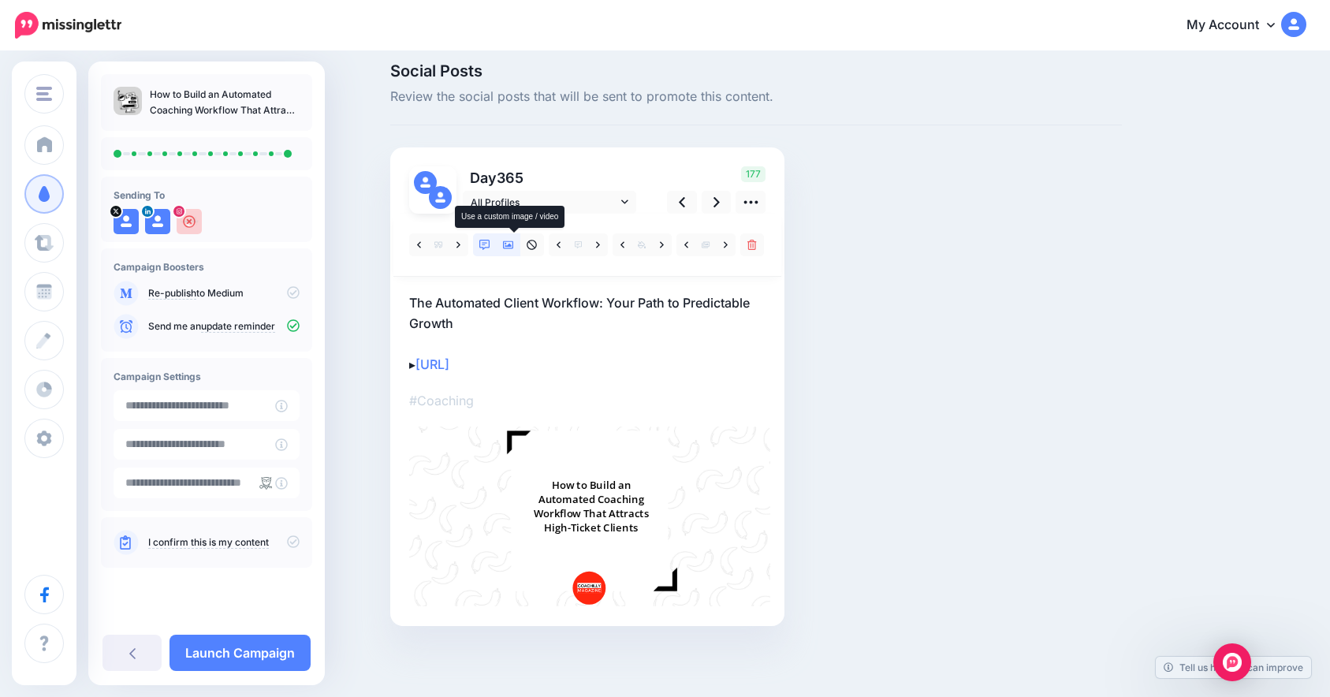
click at [512, 250] on link at bounding box center [509, 244] width 24 height 23
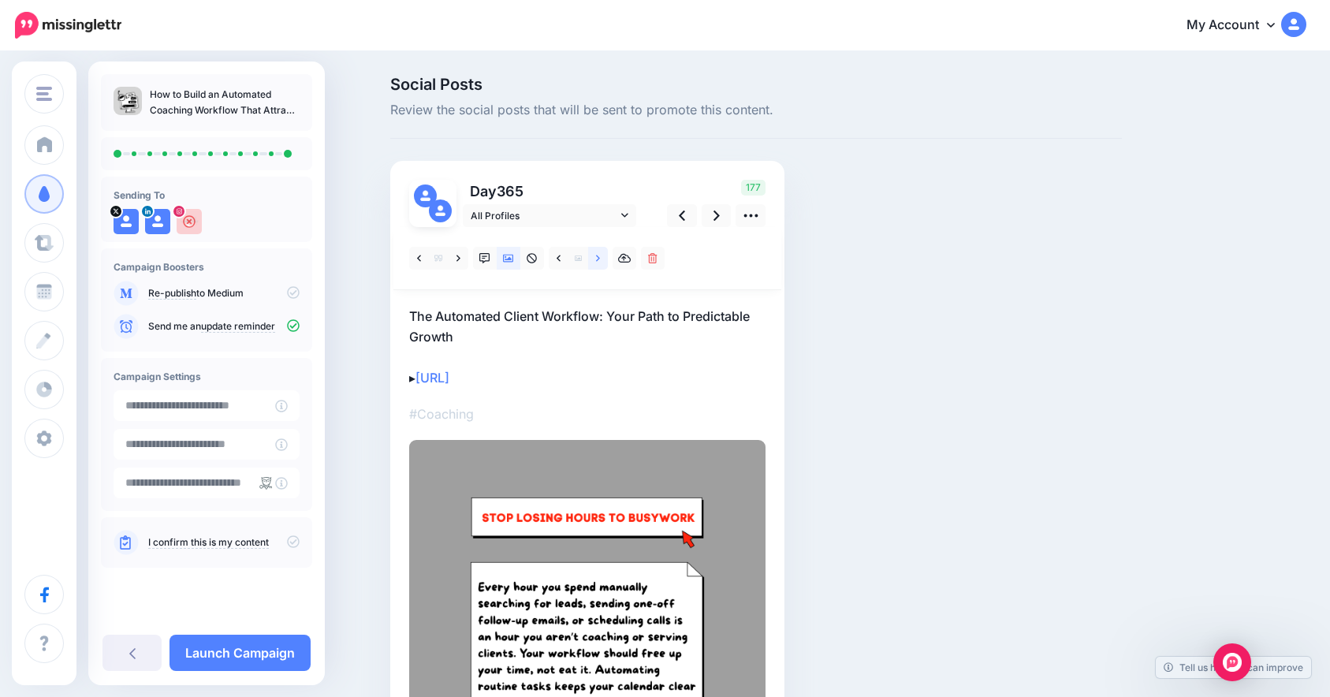
click at [608, 259] on link at bounding box center [598, 258] width 20 height 23
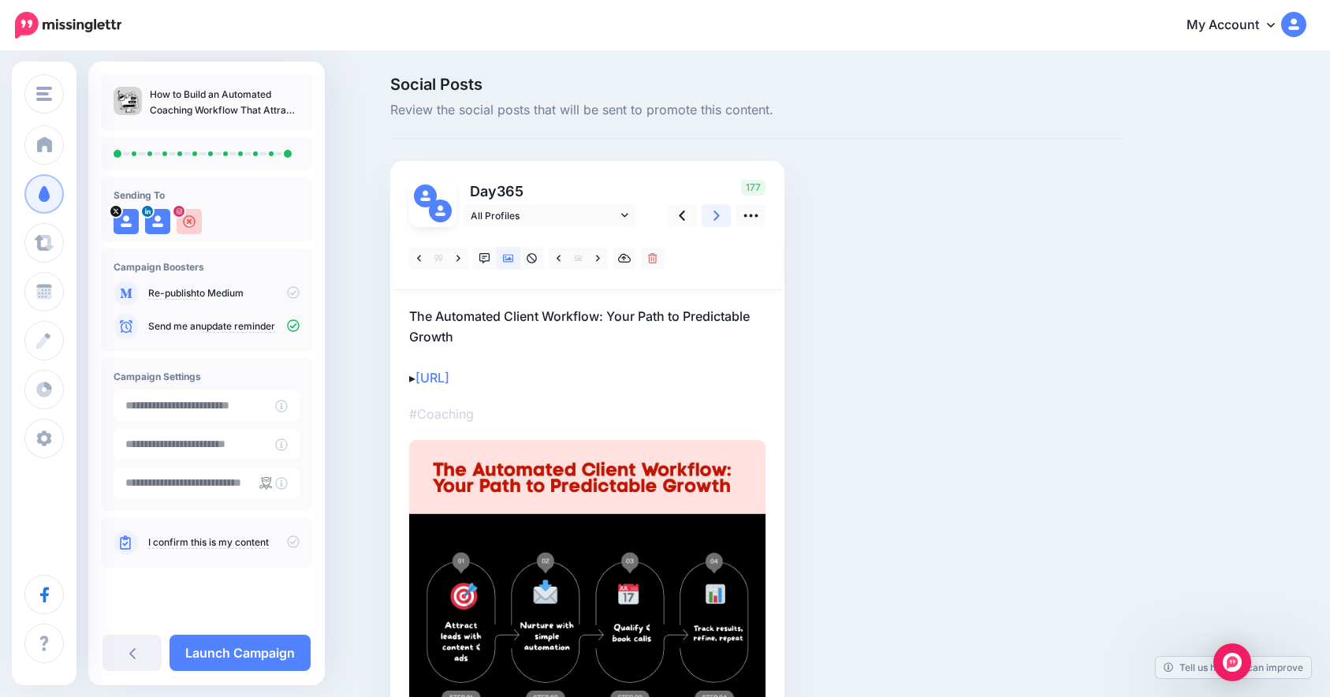
click at [720, 223] on icon at bounding box center [716, 215] width 6 height 17
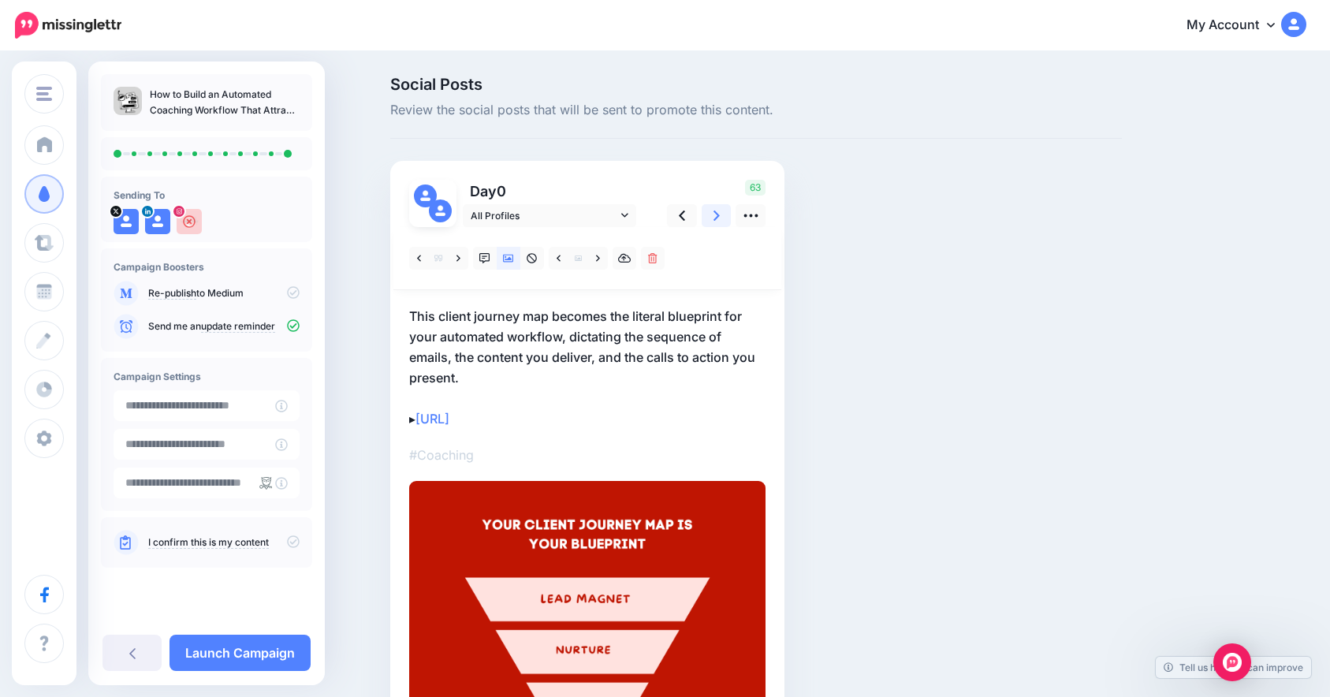
click at [720, 223] on icon at bounding box center [716, 215] width 6 height 17
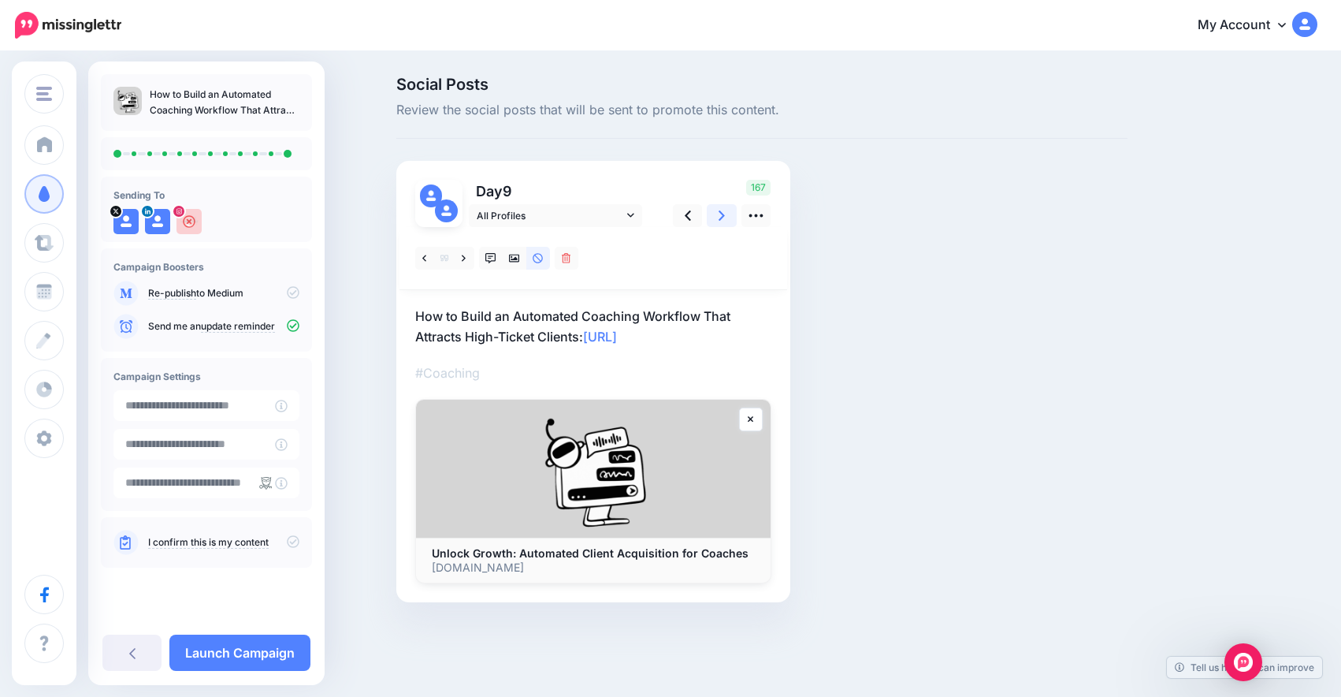
click at [722, 223] on icon at bounding box center [722, 215] width 6 height 17
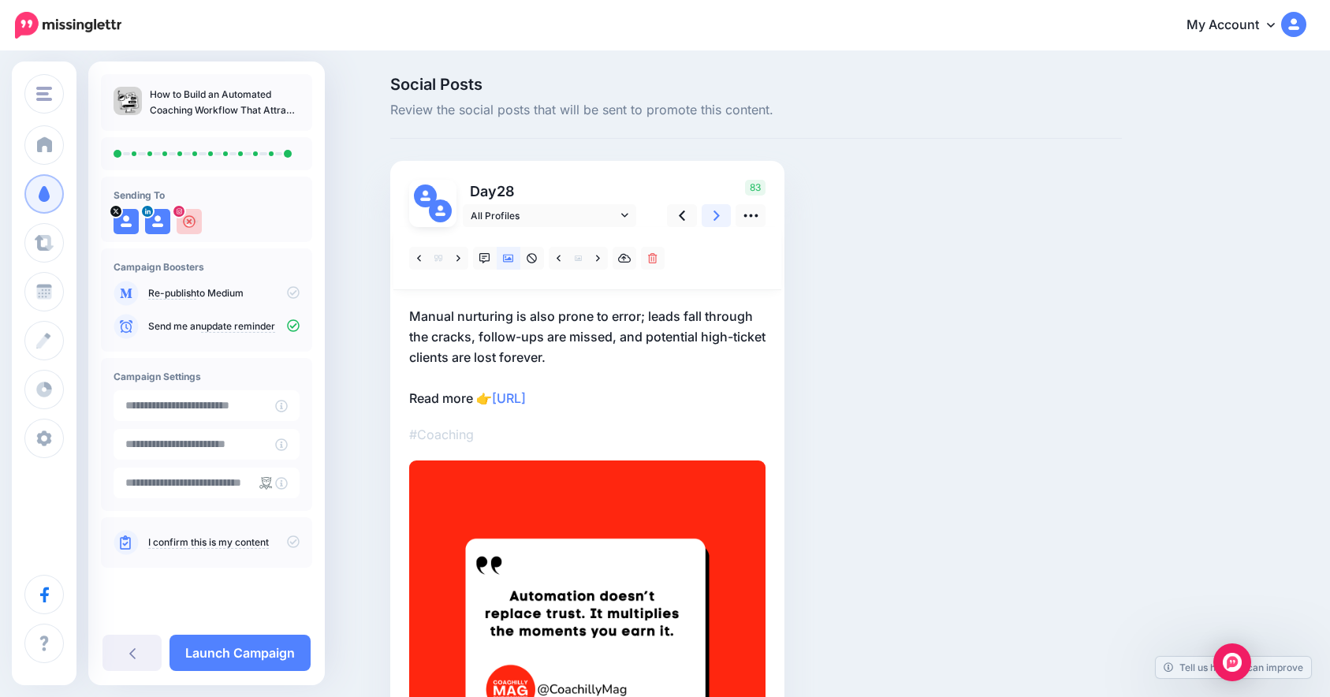
click at [720, 223] on icon at bounding box center [716, 215] width 6 height 17
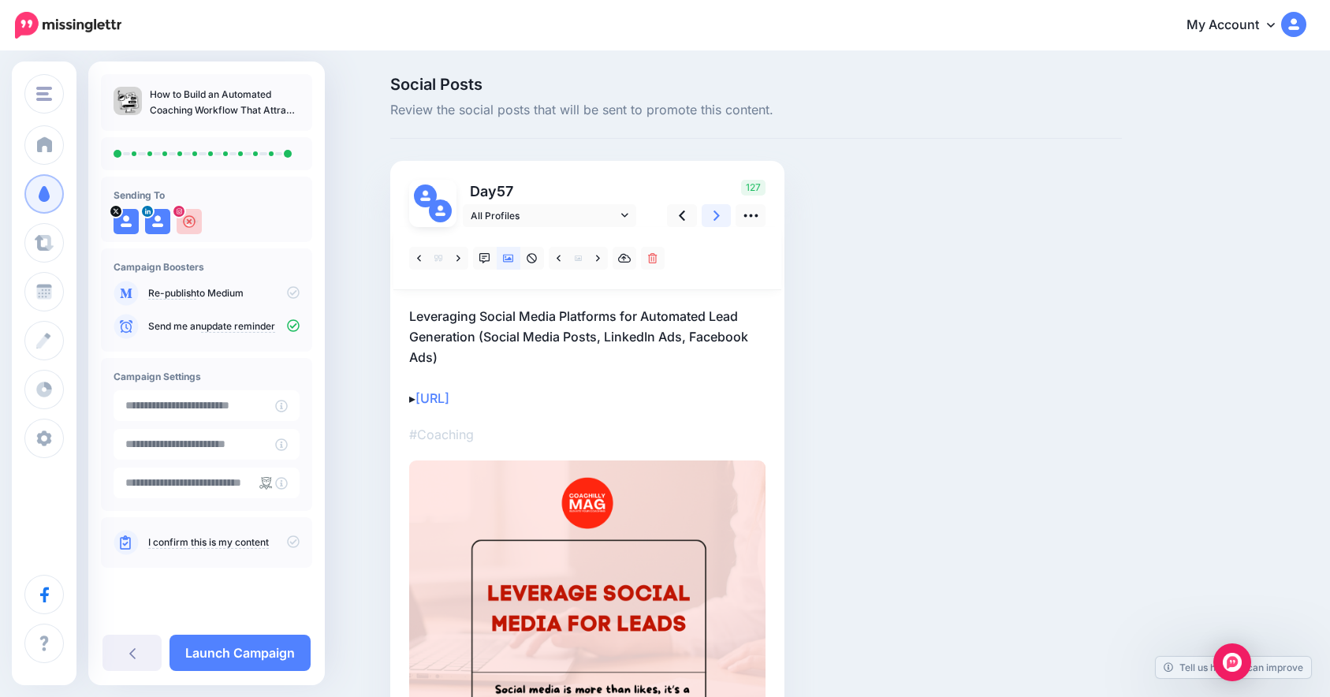
click at [720, 223] on icon at bounding box center [716, 215] width 6 height 17
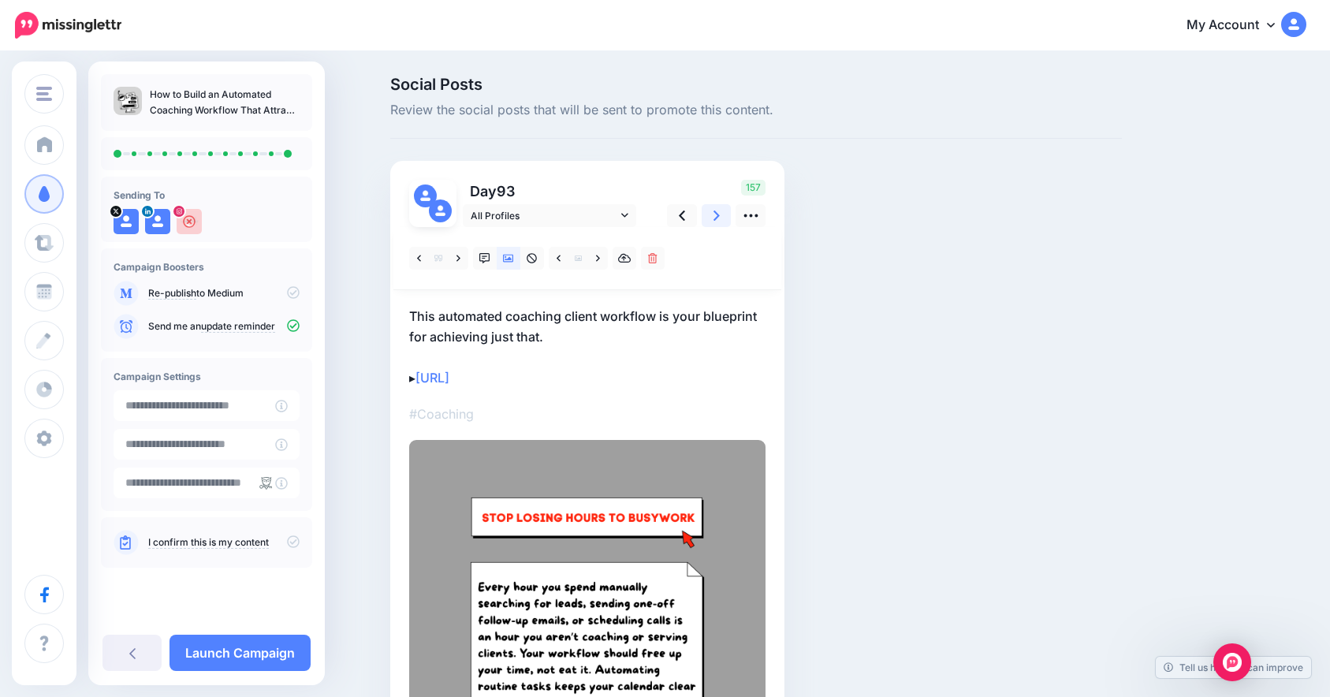
click at [720, 223] on icon at bounding box center [716, 215] width 6 height 17
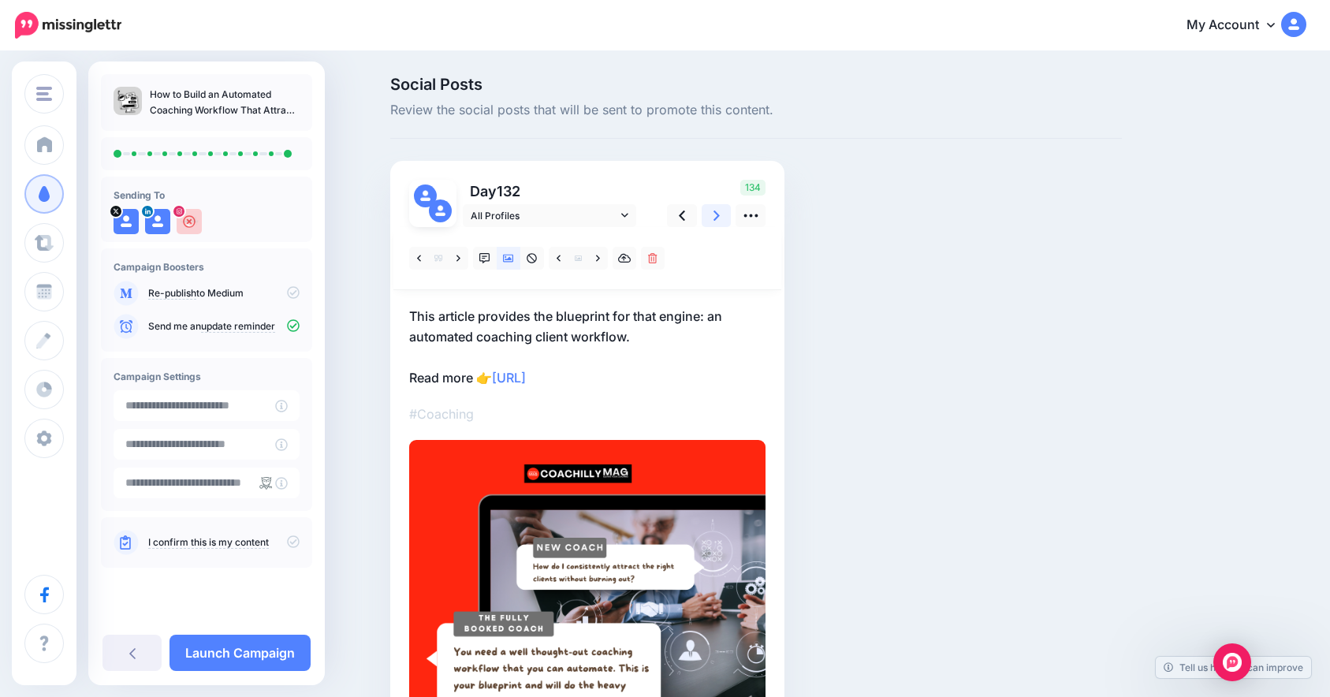
click at [720, 223] on icon at bounding box center [716, 215] width 6 height 17
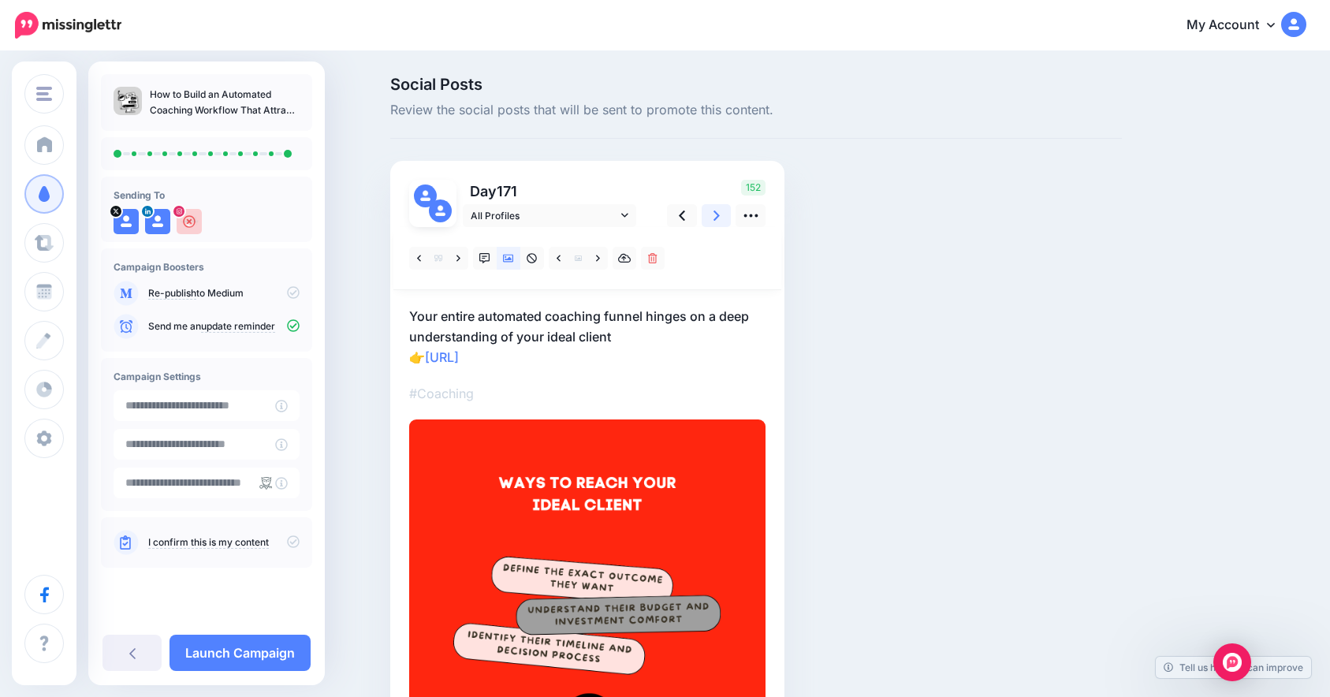
click at [720, 223] on icon at bounding box center [716, 215] width 6 height 17
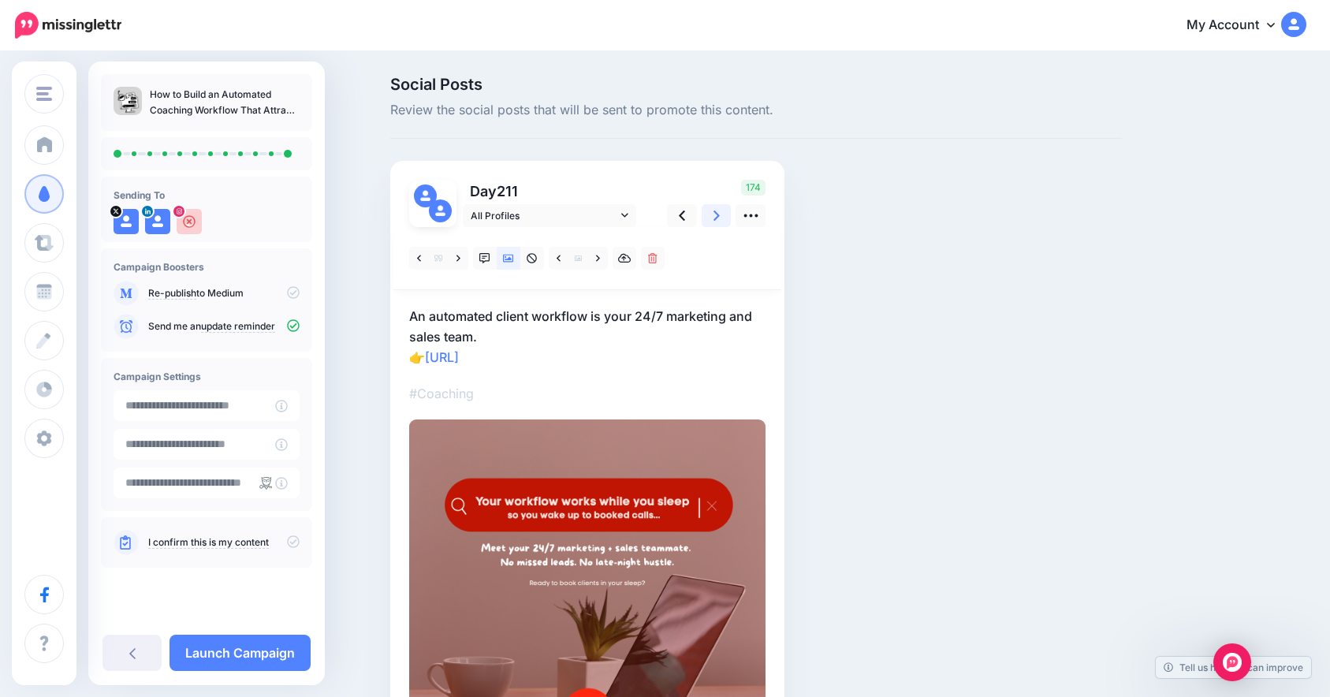
click at [720, 223] on icon at bounding box center [716, 215] width 6 height 17
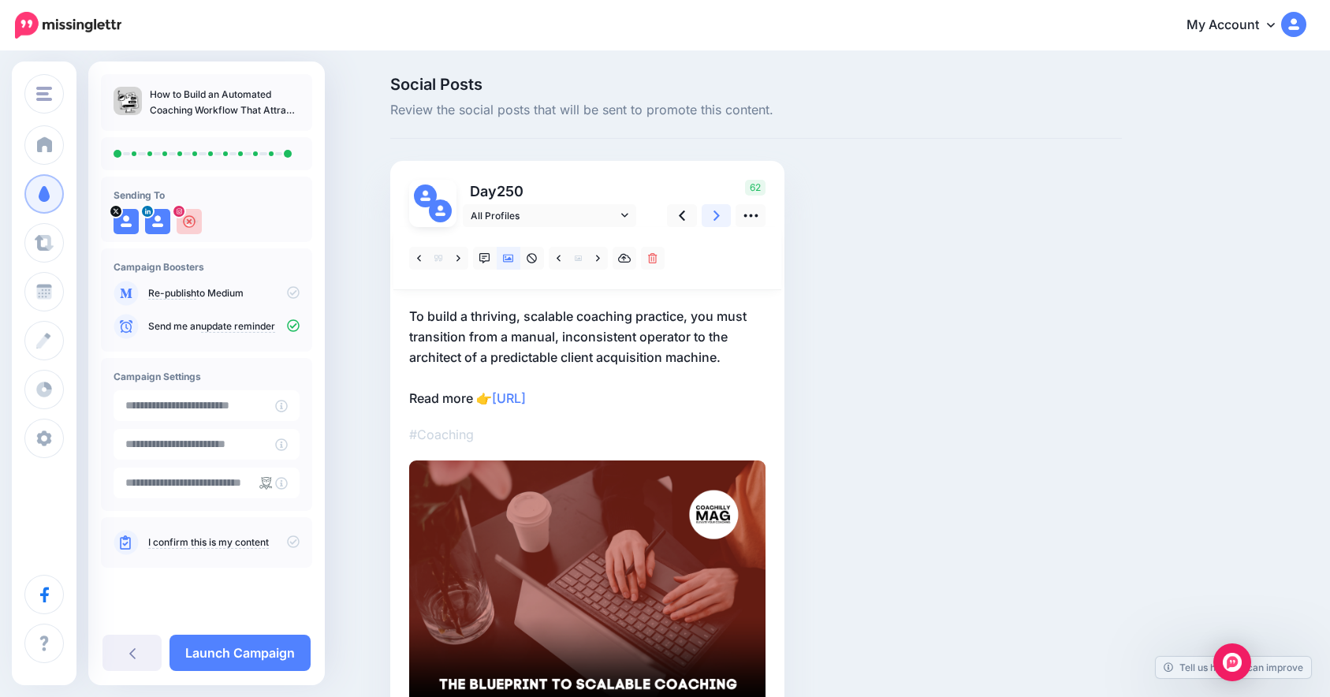
click at [720, 223] on icon at bounding box center [716, 215] width 6 height 17
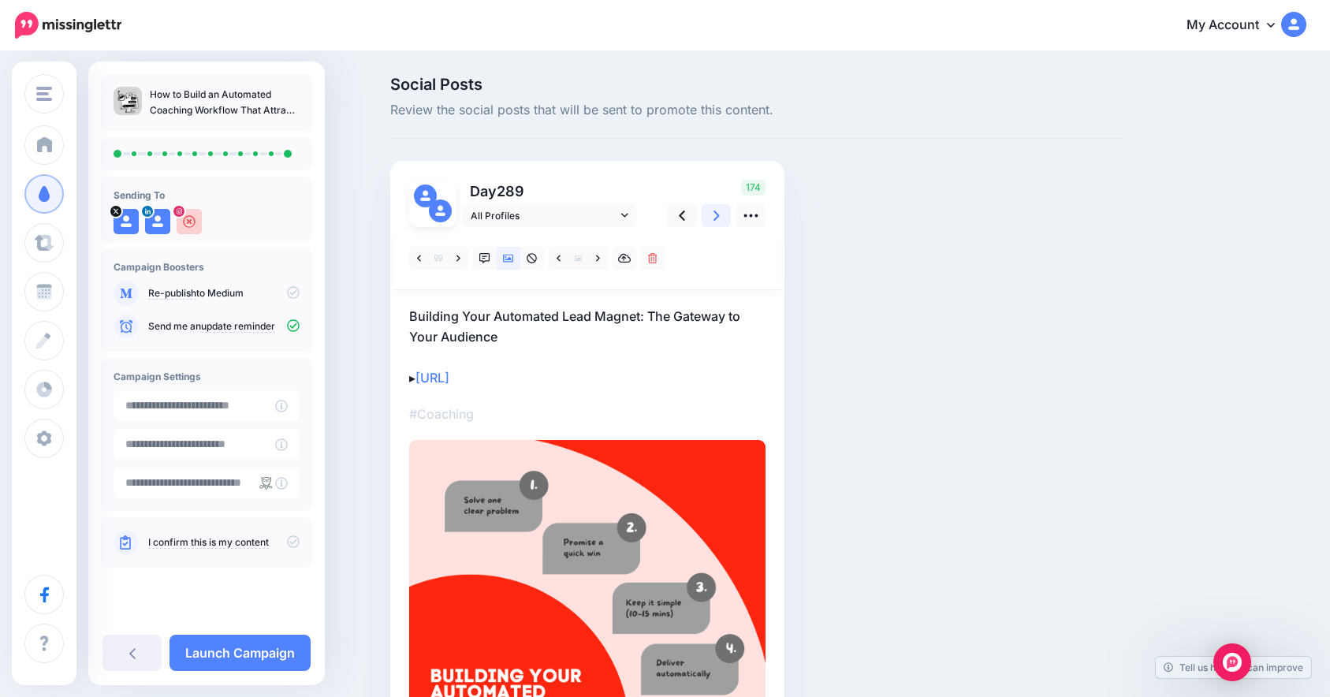
click at [720, 223] on icon at bounding box center [716, 215] width 6 height 17
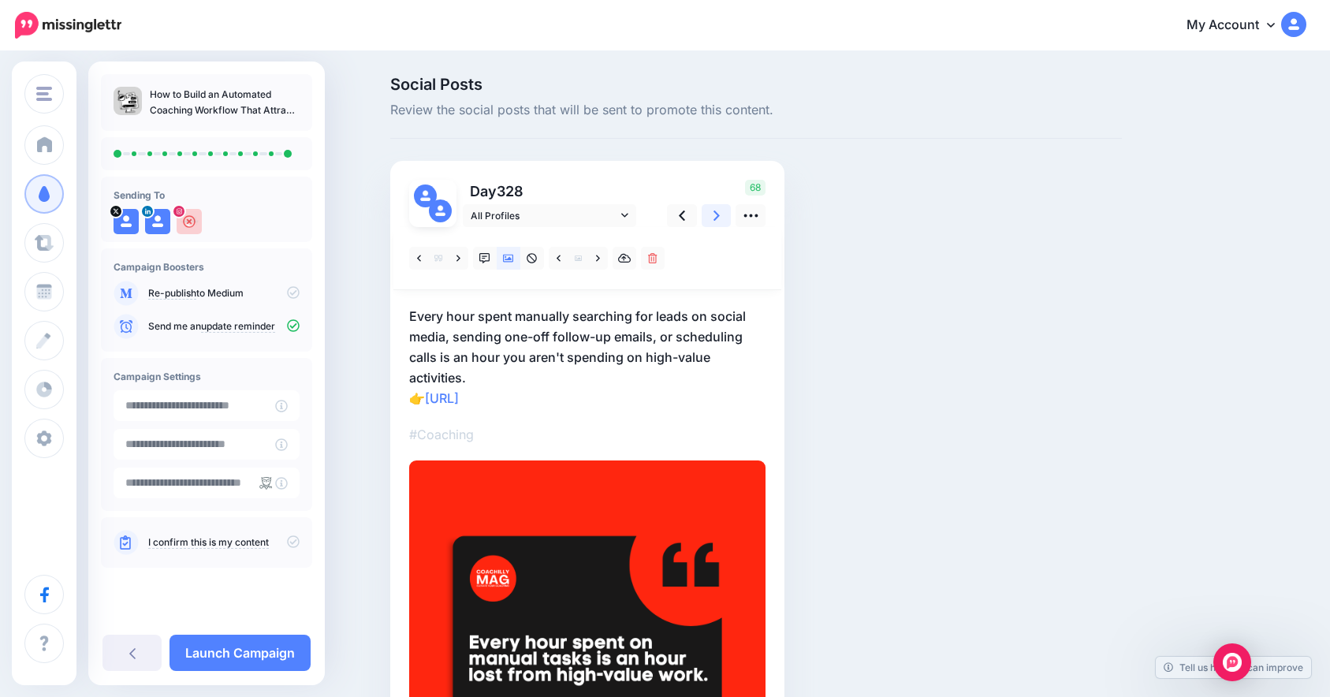
click at [720, 223] on icon at bounding box center [716, 215] width 6 height 17
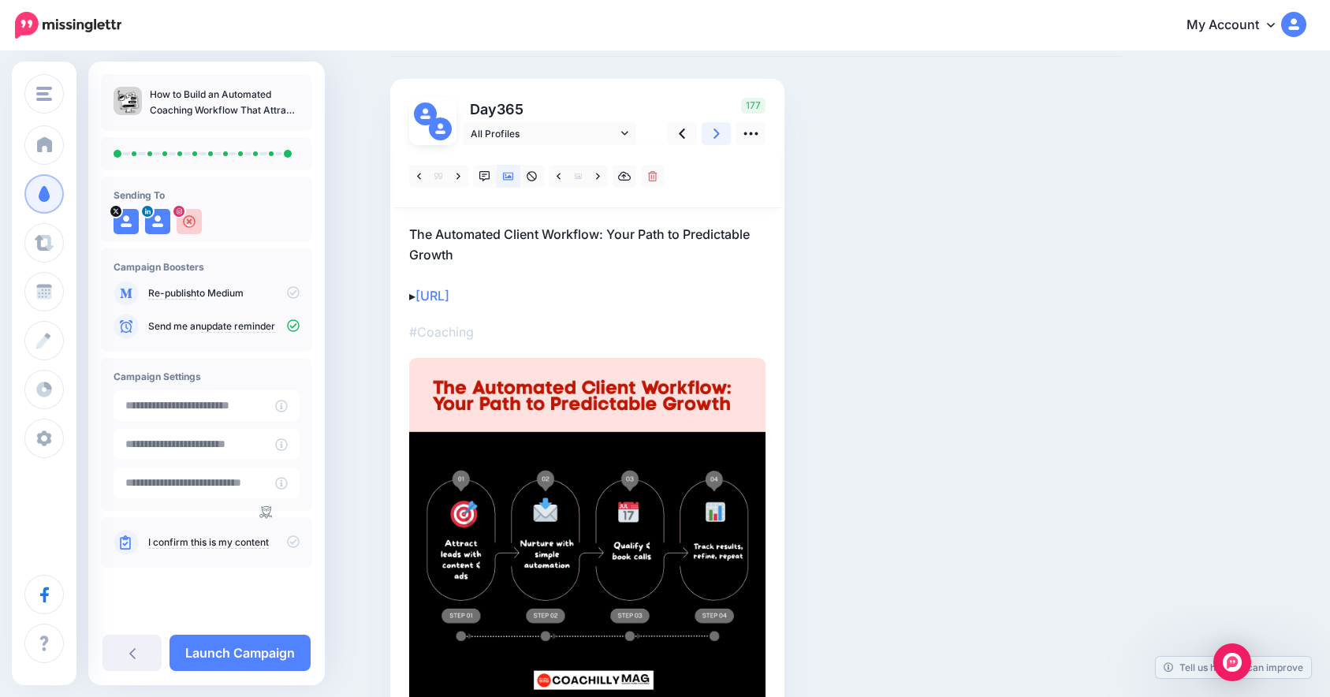
scroll to position [80, 0]
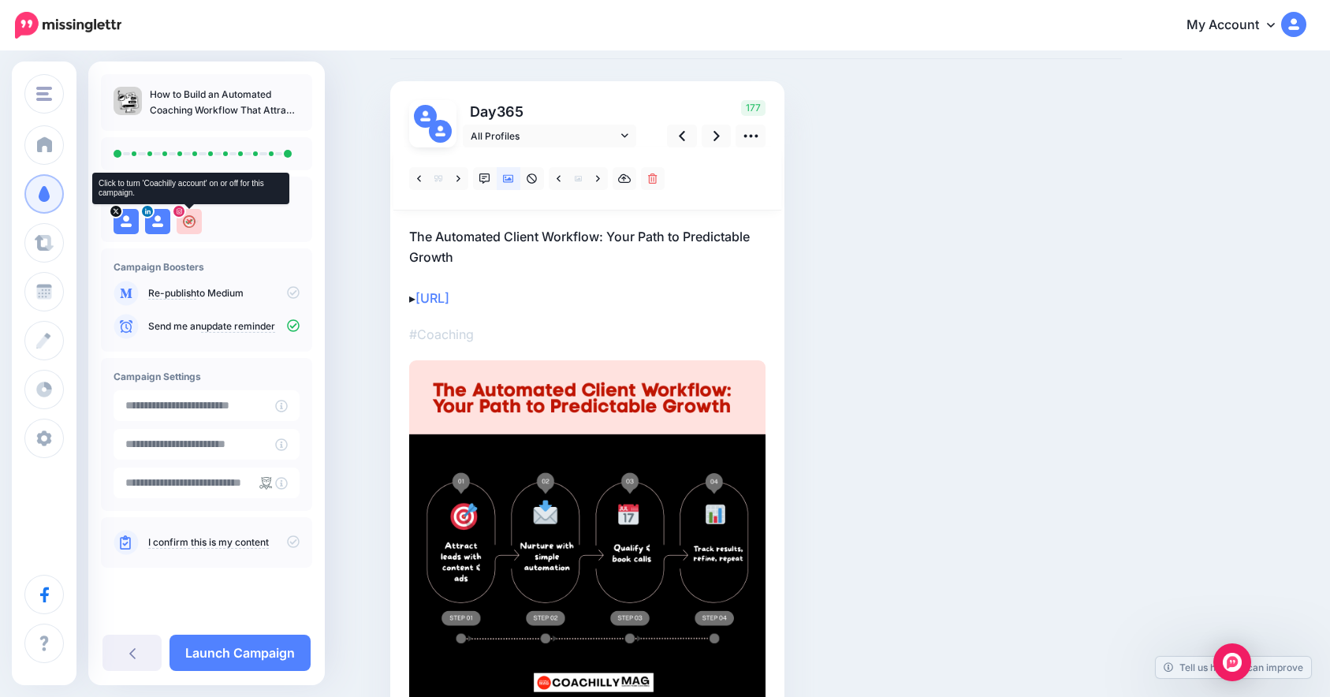
click at [186, 221] on img at bounding box center [189, 221] width 25 height 25
click at [452, 116] on img at bounding box center [442, 114] width 19 height 19
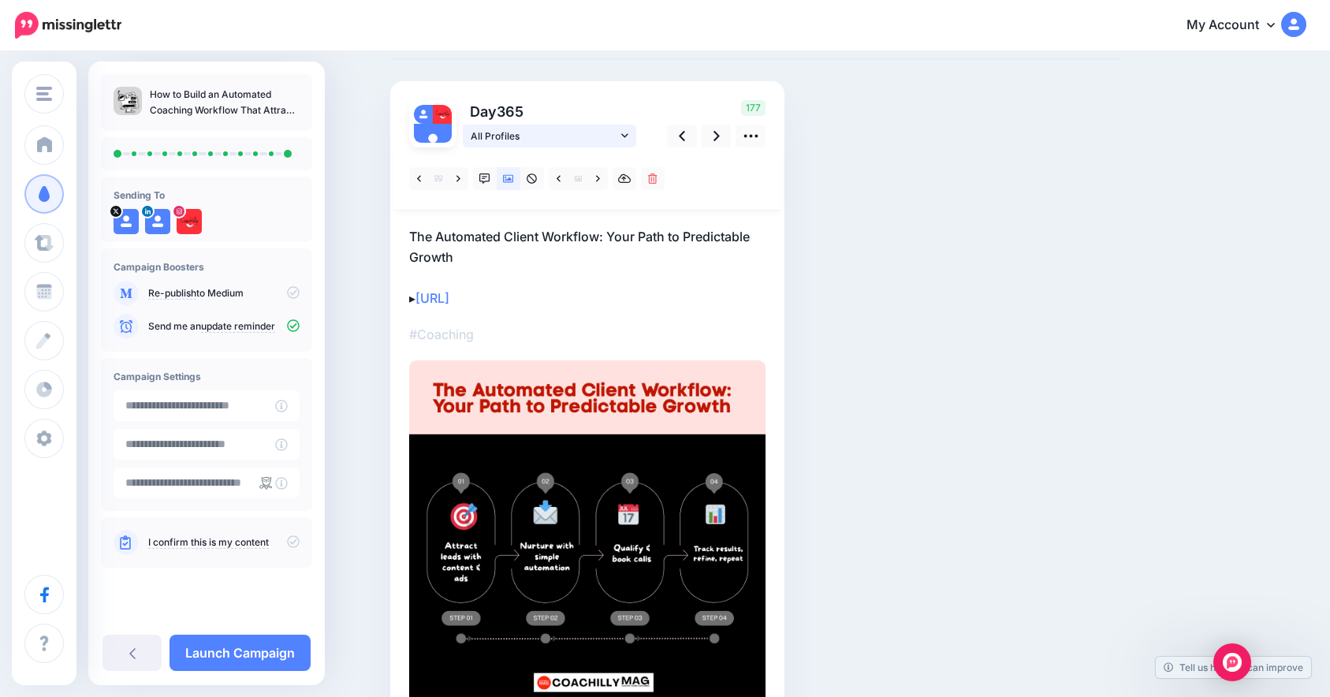
click at [507, 130] on span "All Profiles" at bounding box center [544, 136] width 147 height 17
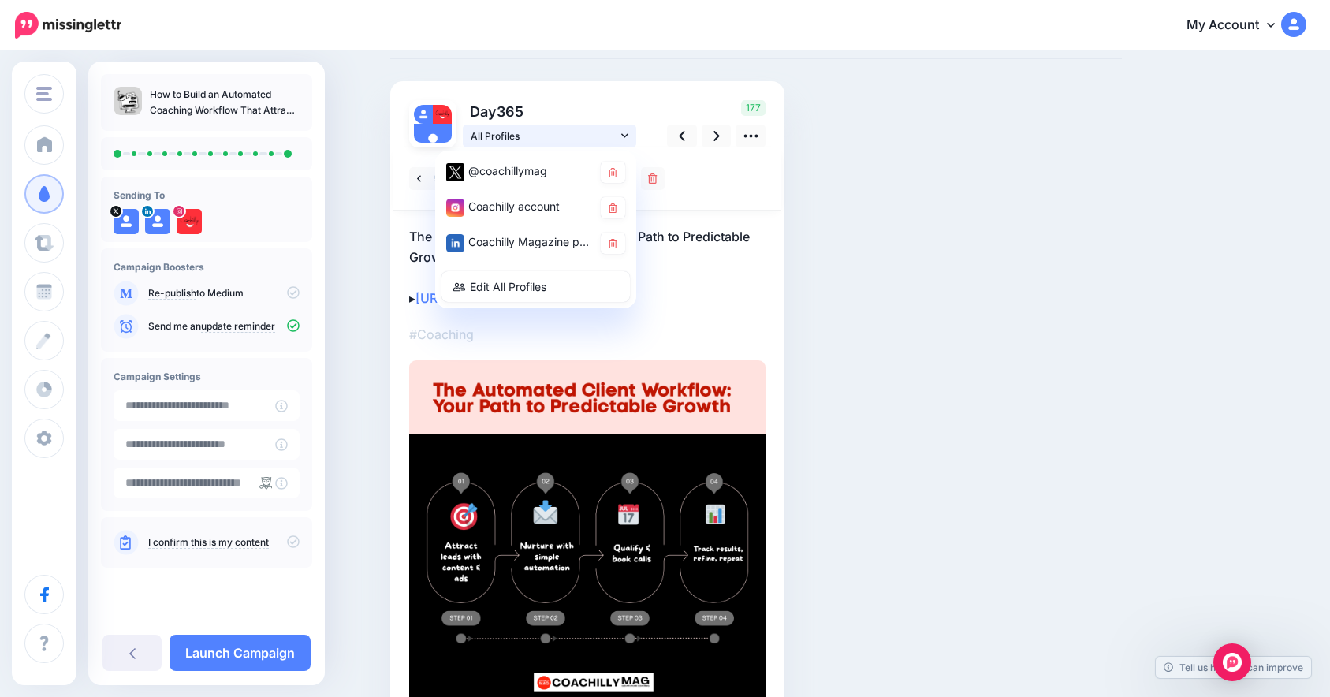
click at [514, 132] on span "All Profiles" at bounding box center [544, 136] width 147 height 17
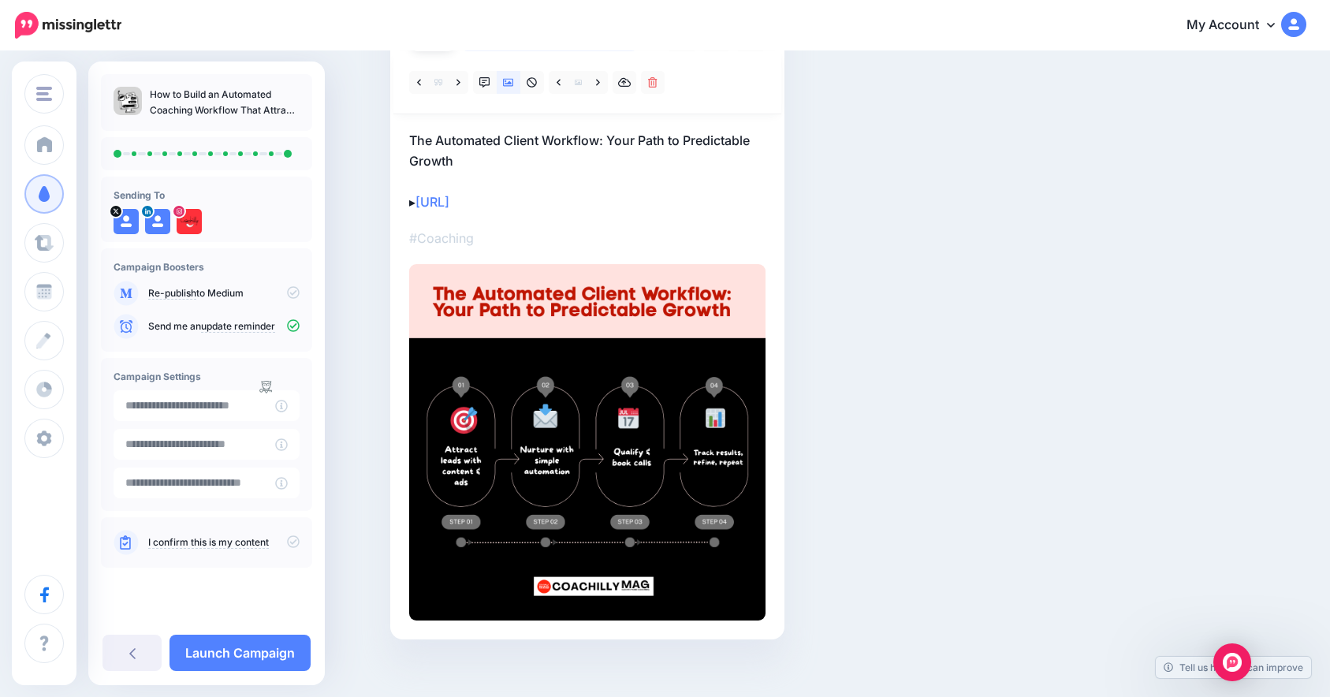
scroll to position [189, 0]
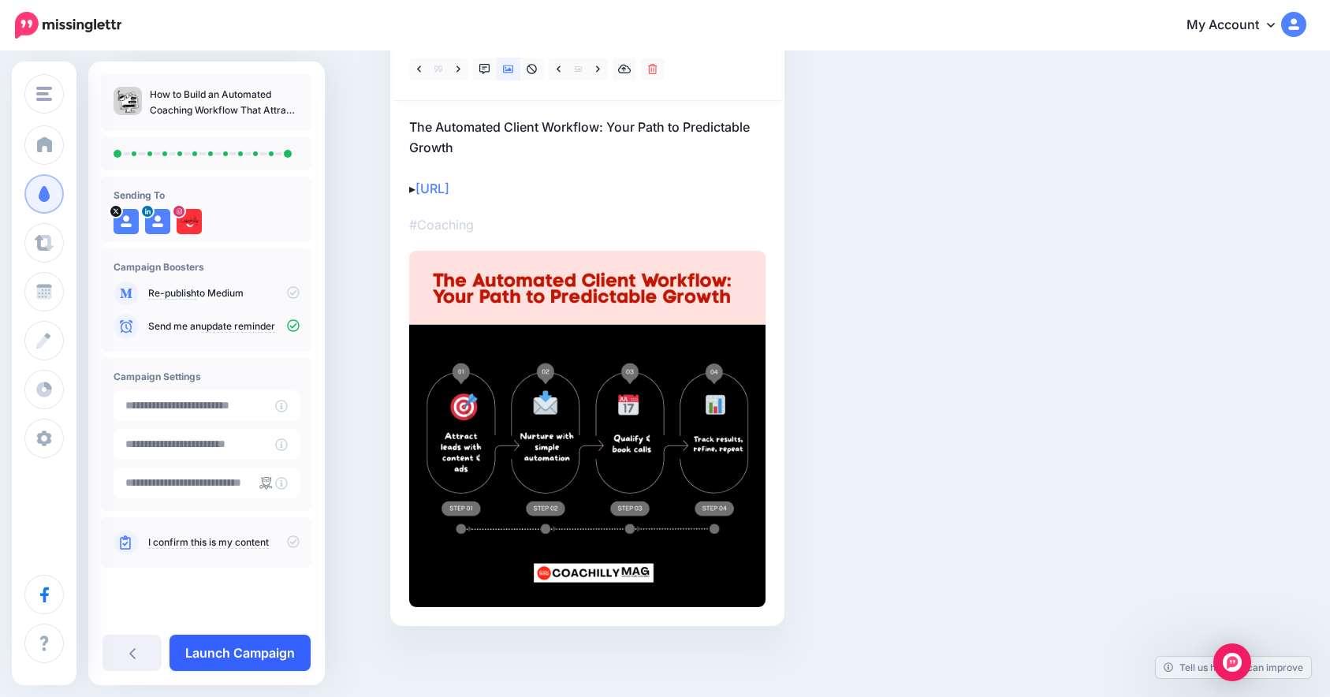
click at [293, 644] on link "Launch Campaign" at bounding box center [239, 652] width 141 height 36
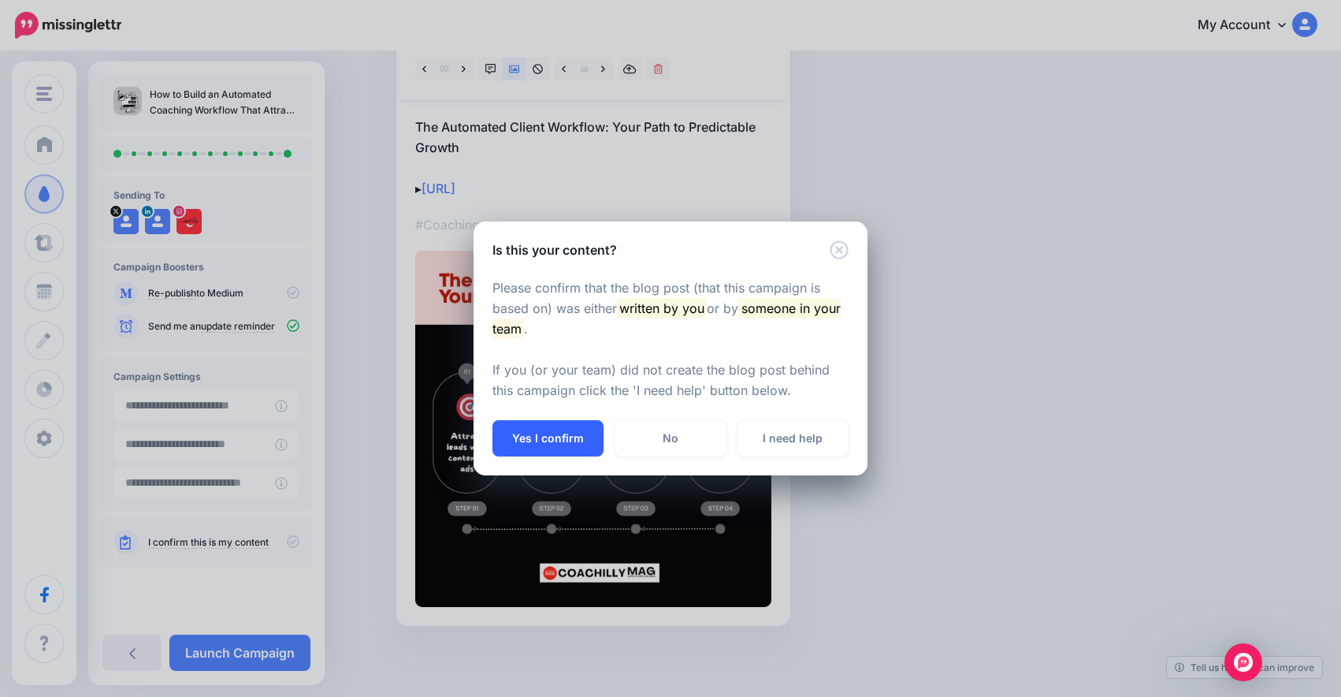
click at [548, 426] on button "Yes I confirm" at bounding box center [548, 438] width 111 height 36
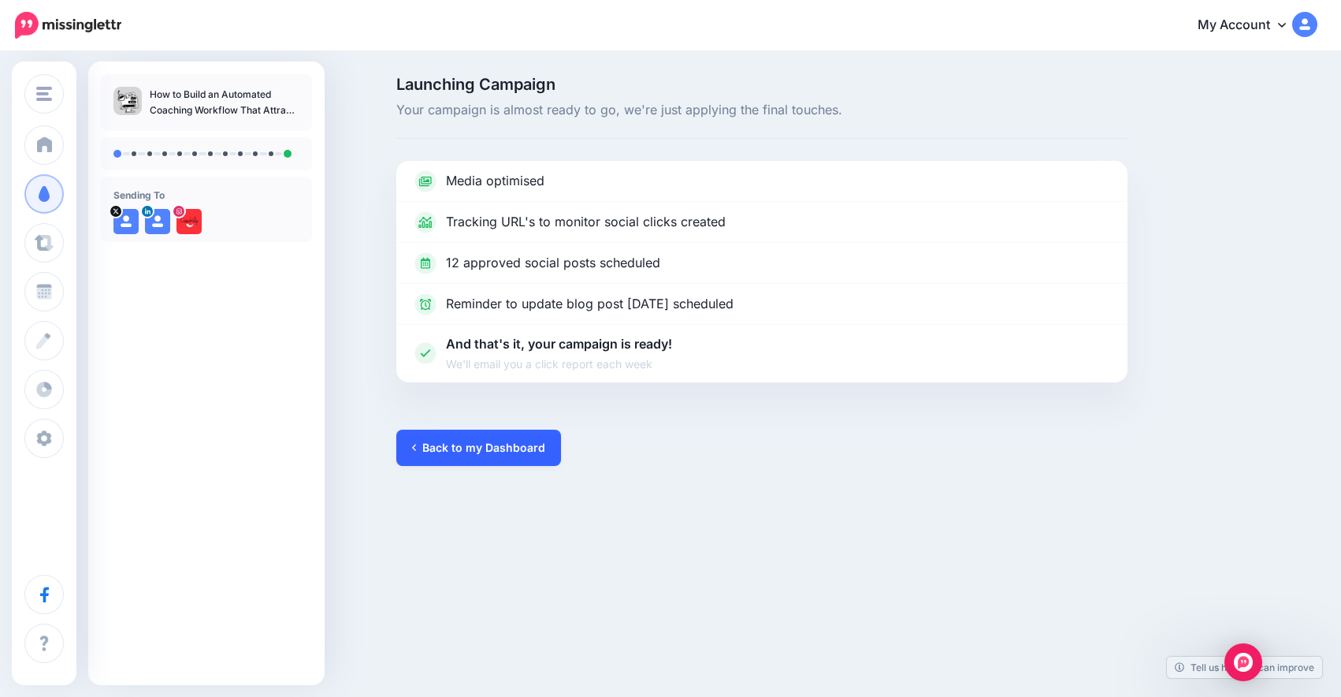
click at [496, 441] on link "Back to my Dashboard" at bounding box center [478, 448] width 165 height 36
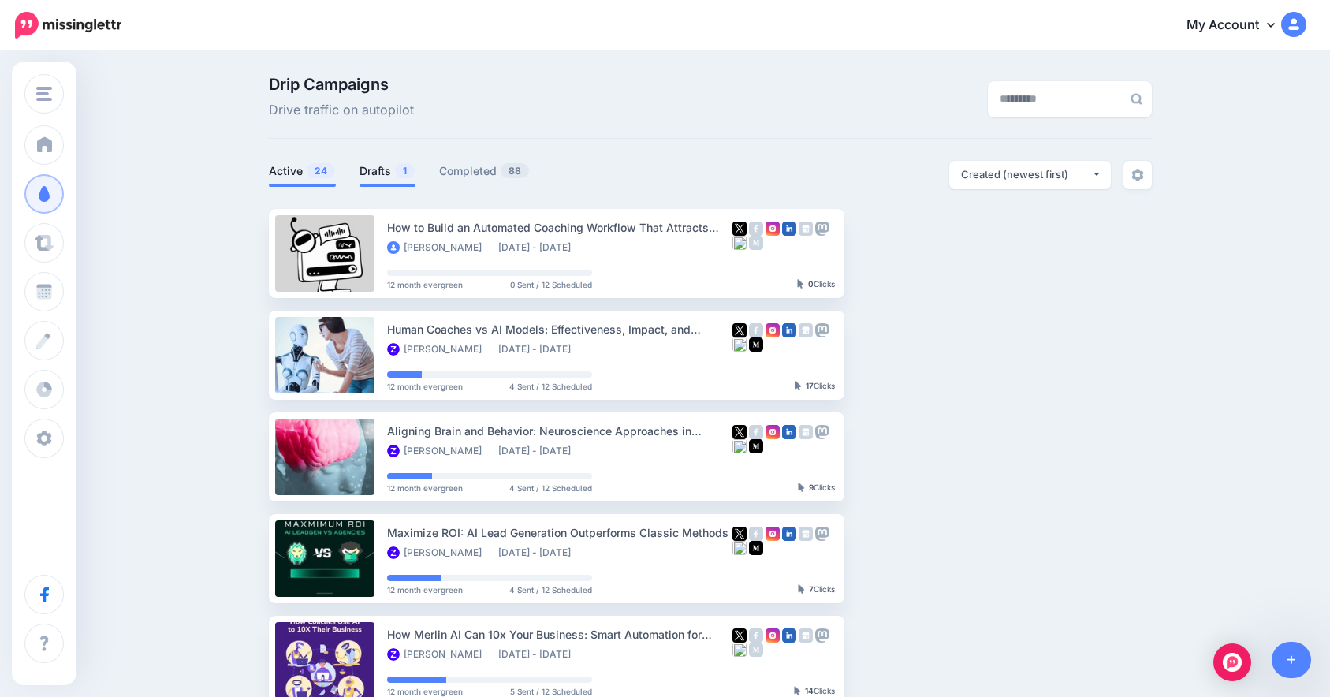
click at [371, 166] on link "Drafts 1" at bounding box center [387, 171] width 56 height 19
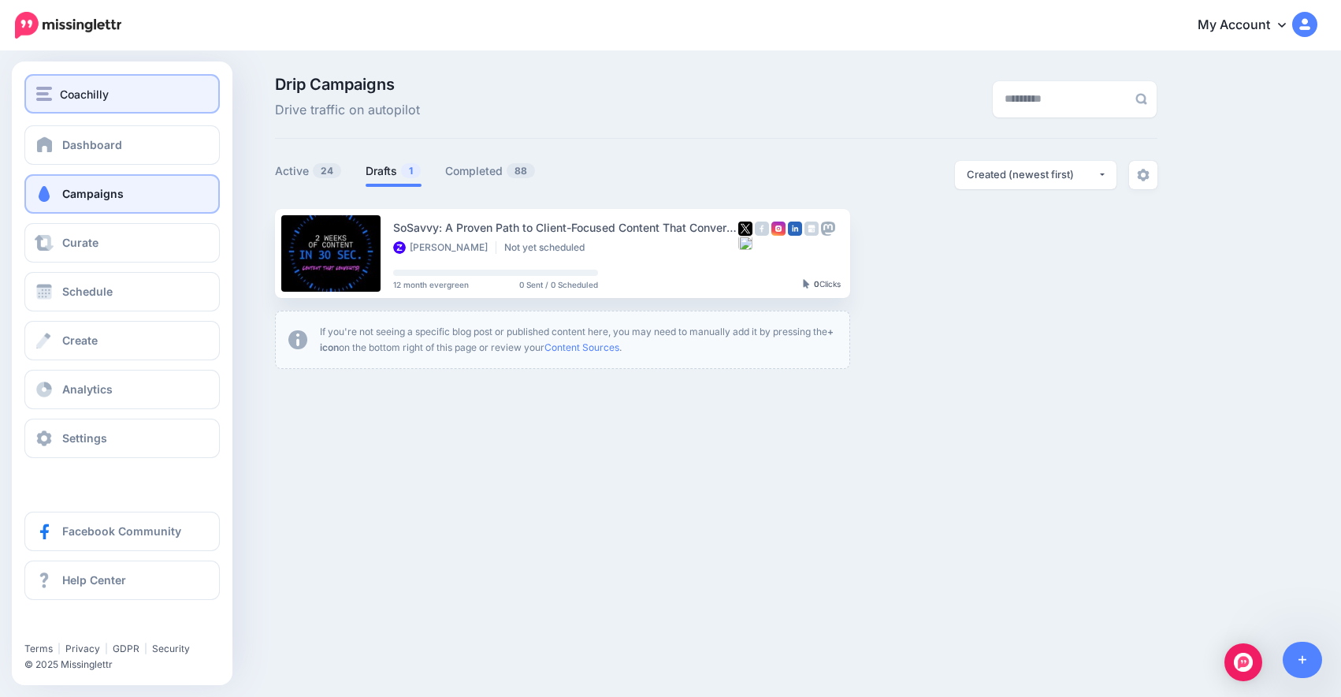
click at [102, 93] on span "Coachilly" at bounding box center [84, 94] width 49 height 18
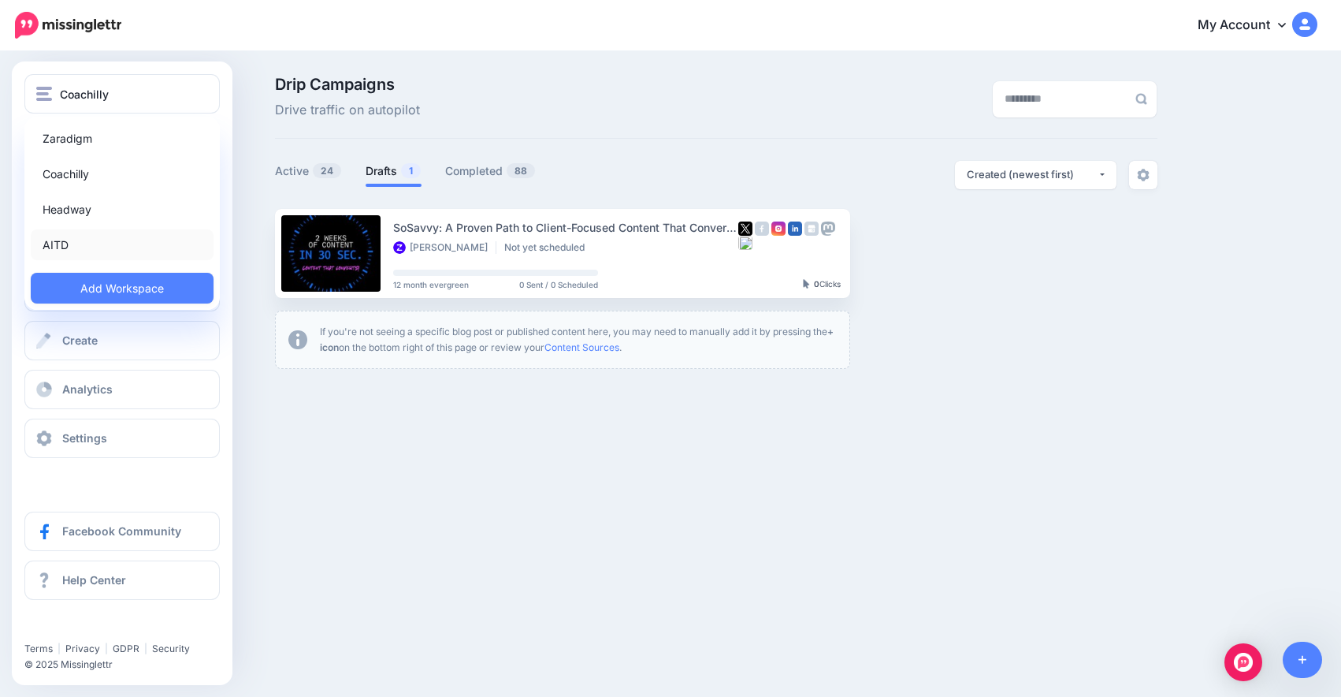
click at [125, 259] on link "AITD" at bounding box center [122, 244] width 183 height 31
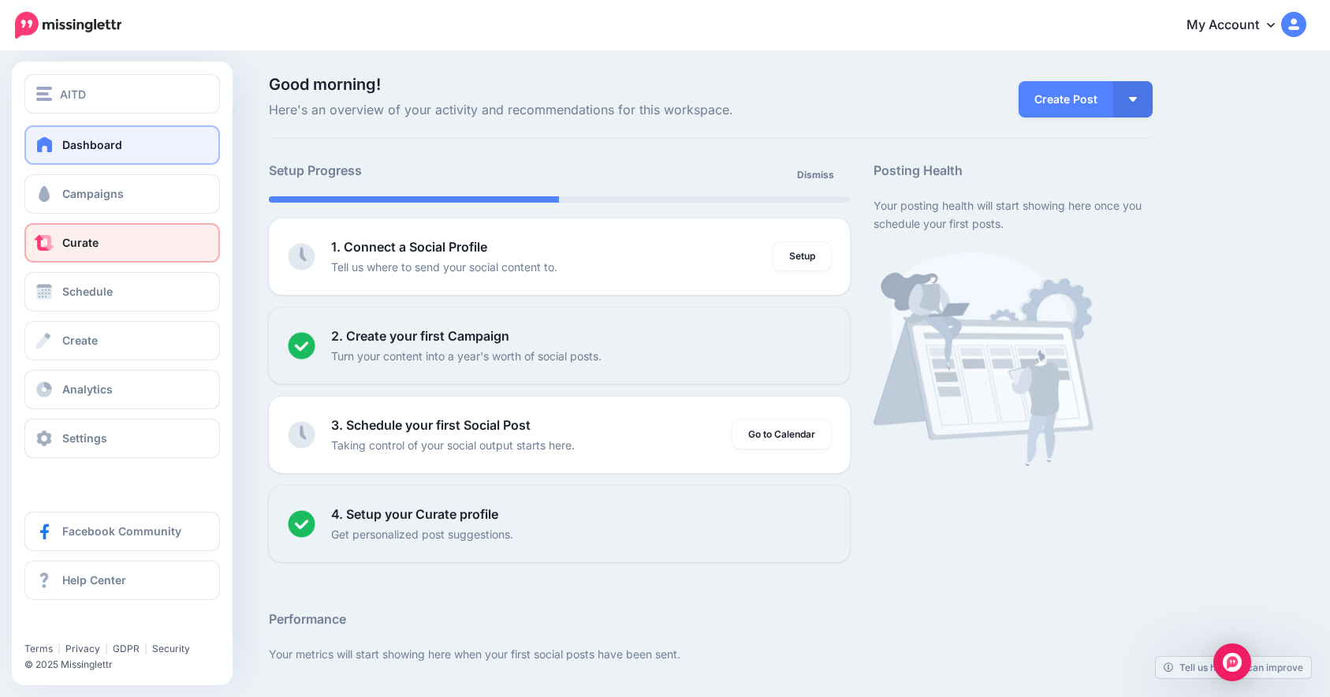
click at [43, 259] on link "Curate" at bounding box center [121, 242] width 195 height 39
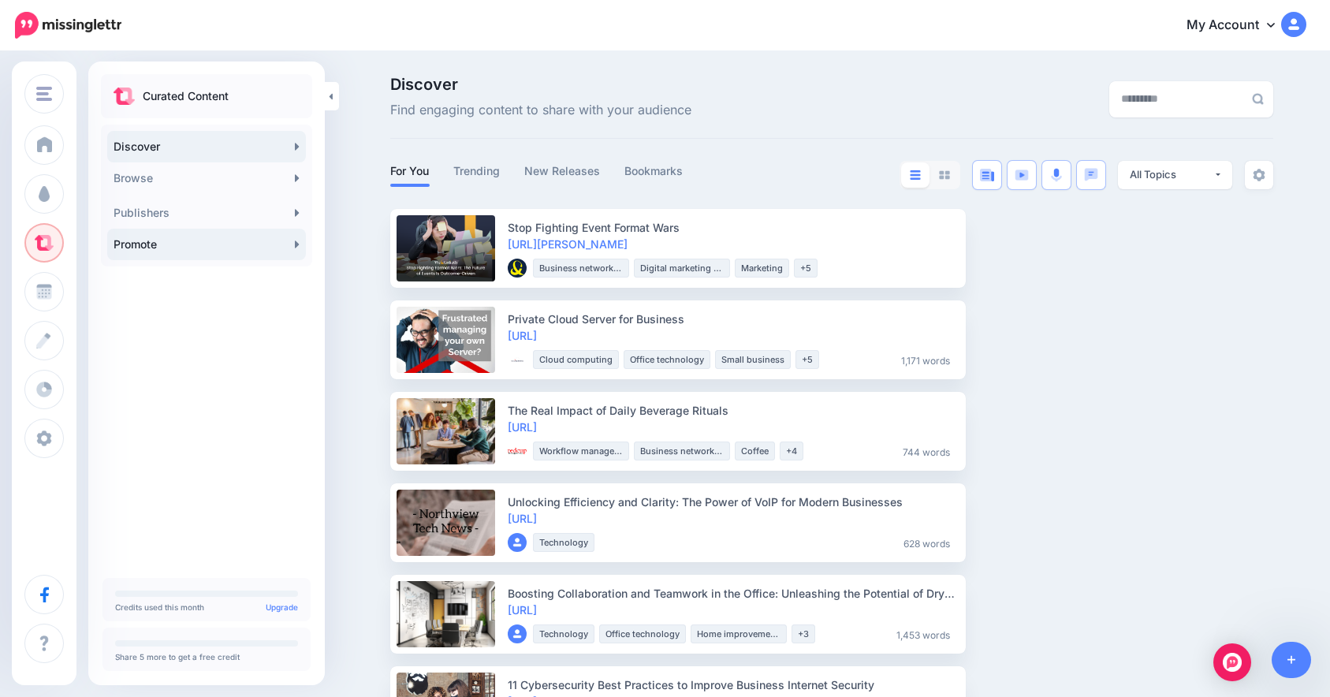
click at [219, 231] on link "Promote" at bounding box center [206, 245] width 199 height 32
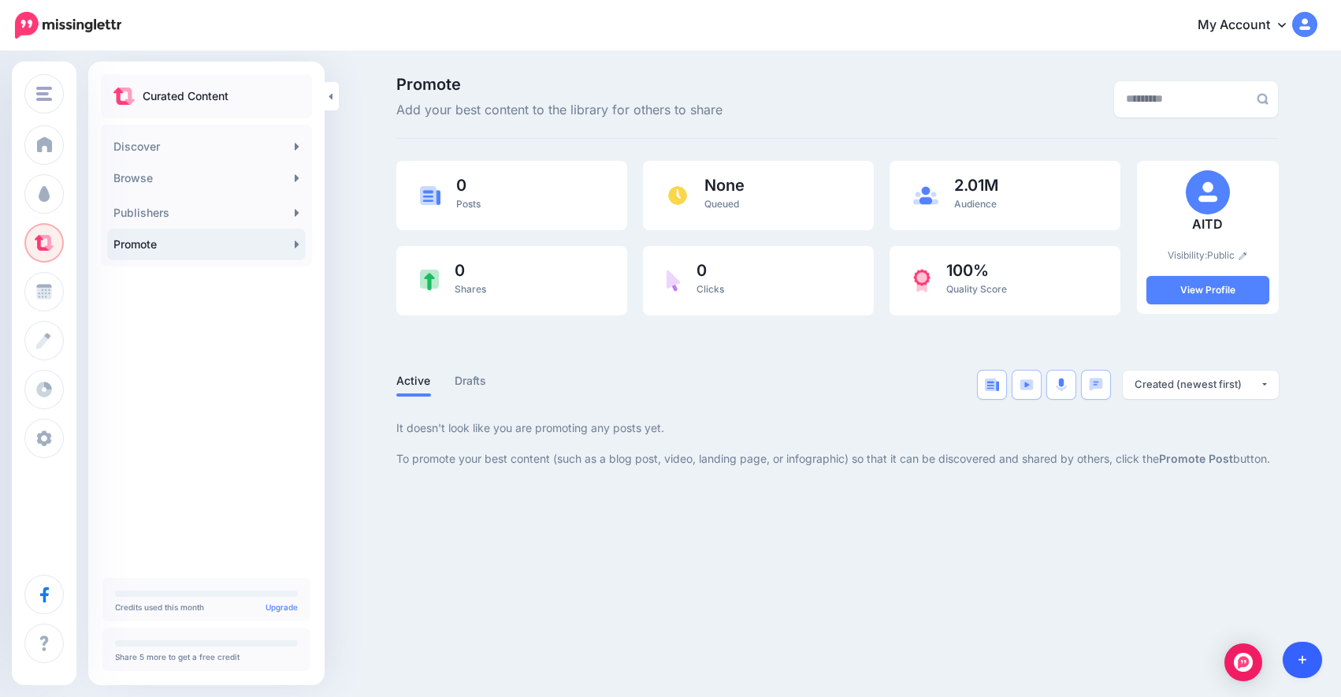
click at [1302, 657] on icon at bounding box center [1303, 660] width 9 height 9
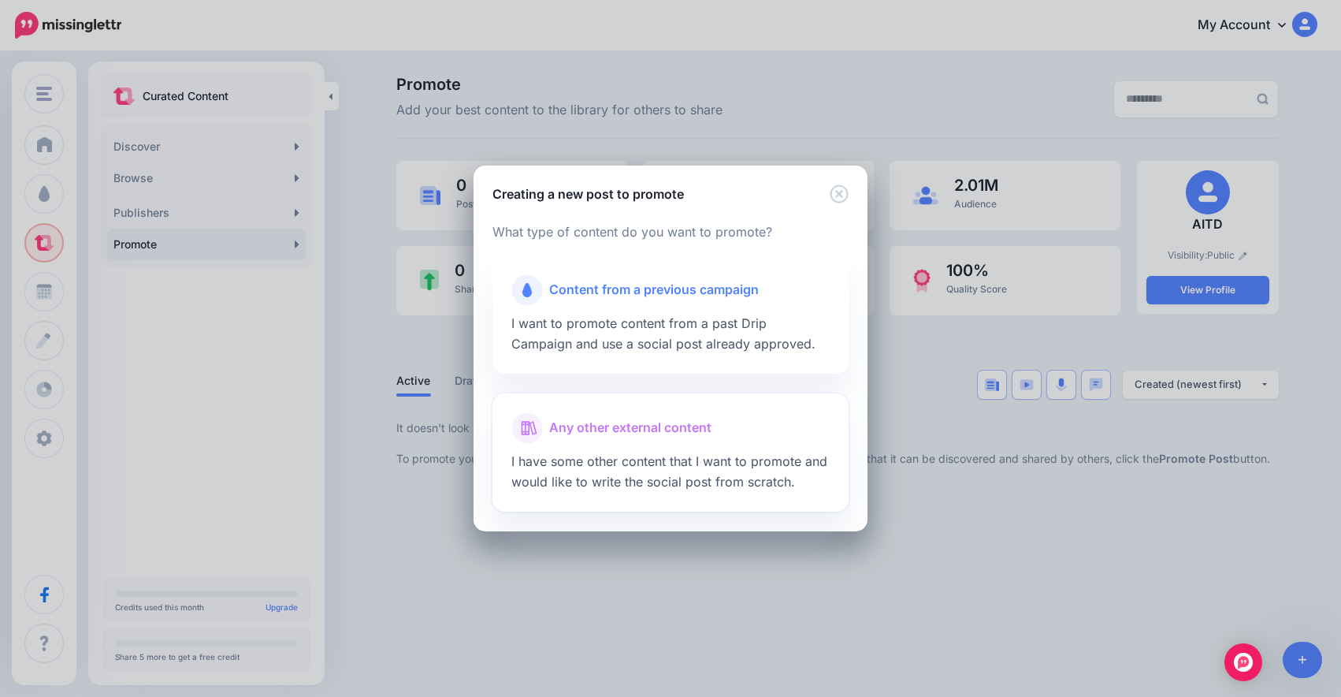
click at [724, 417] on div "Any other external content" at bounding box center [670, 428] width 318 height 32
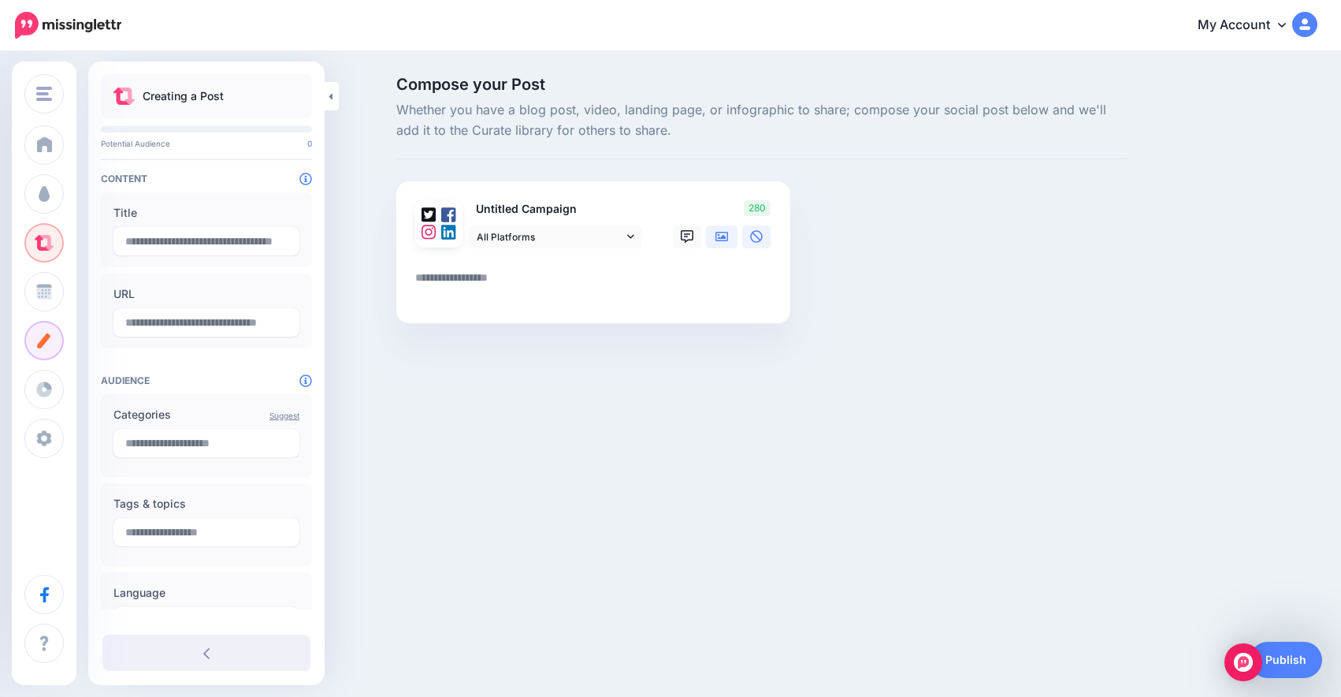
click at [723, 236] on icon at bounding box center [722, 236] width 13 height 9
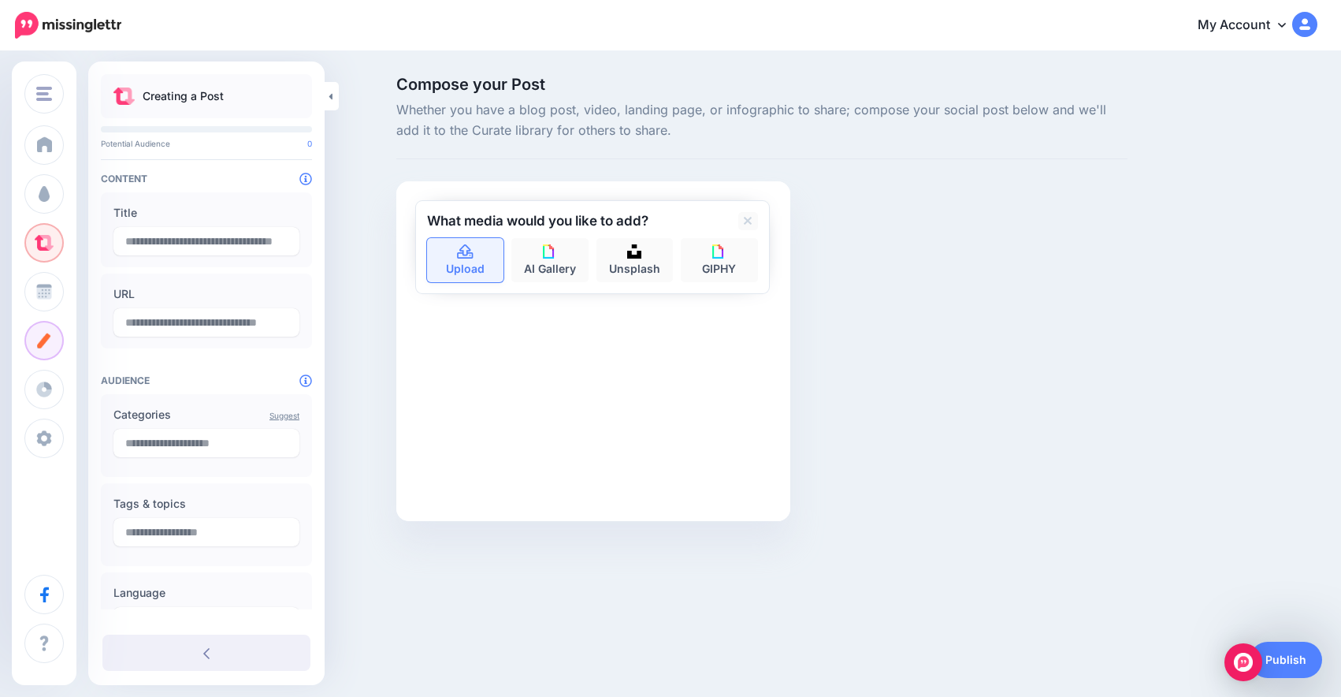
click at [491, 271] on link "Upload" at bounding box center [465, 260] width 77 height 44
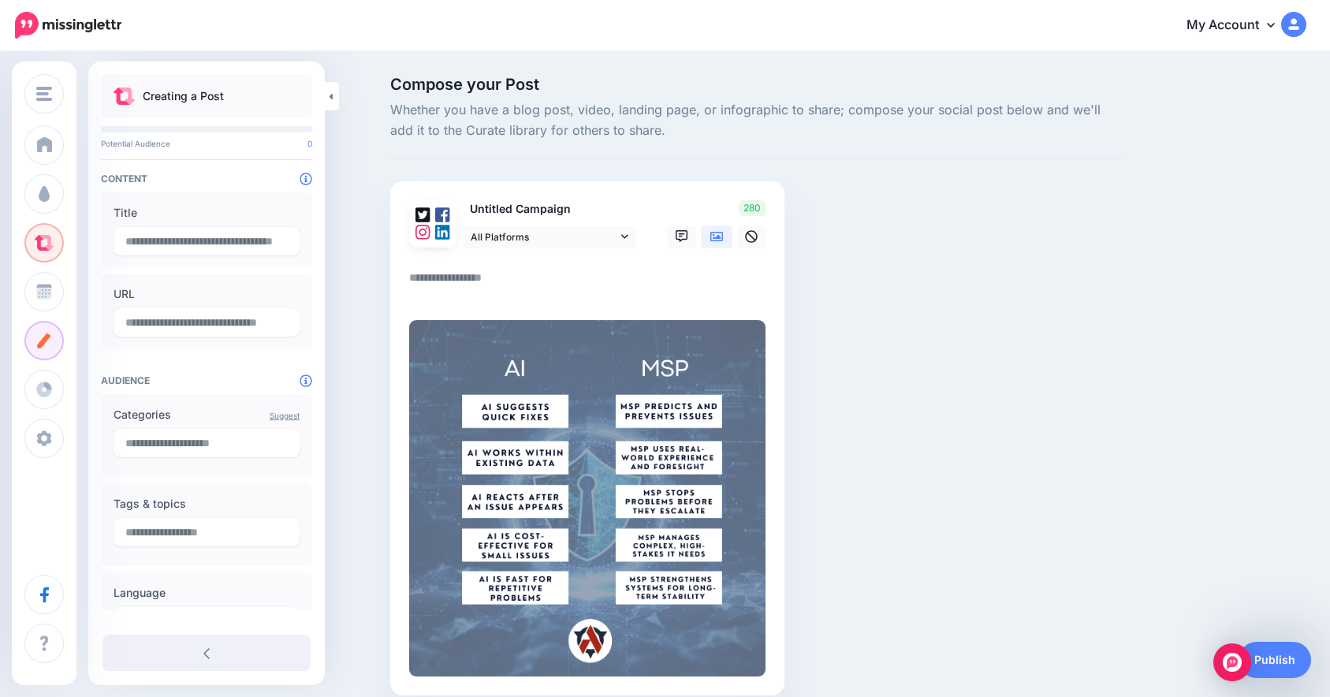
click at [497, 288] on textarea at bounding box center [590, 283] width 363 height 31
paste textarea "**********"
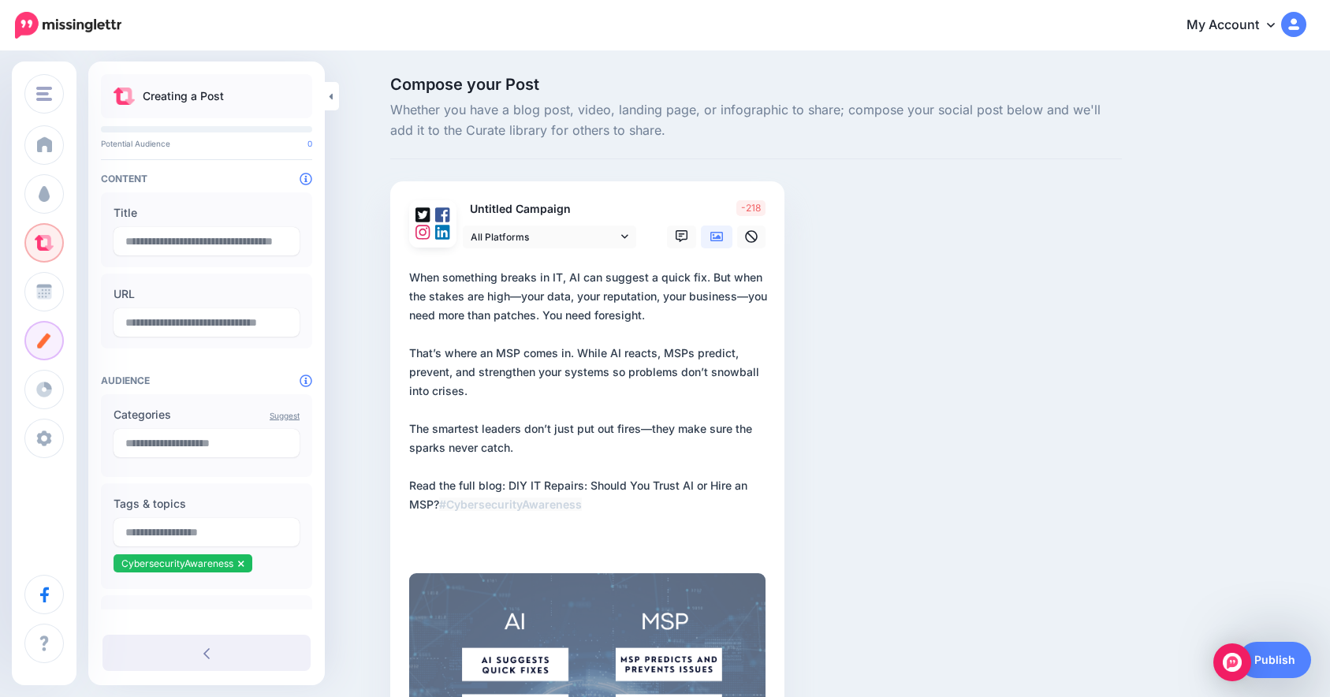
drag, startPoint x: 604, startPoint y: 500, endPoint x: 526, endPoint y: 493, distance: 78.4
click at [523, 493] on textarea "**********" at bounding box center [590, 410] width 363 height 284
click at [643, 493] on textarea "**********" at bounding box center [590, 410] width 363 height 284
click at [508, 488] on textarea "**********" at bounding box center [590, 410] width 363 height 284
click at [584, 505] on textarea "**********" at bounding box center [590, 410] width 363 height 284
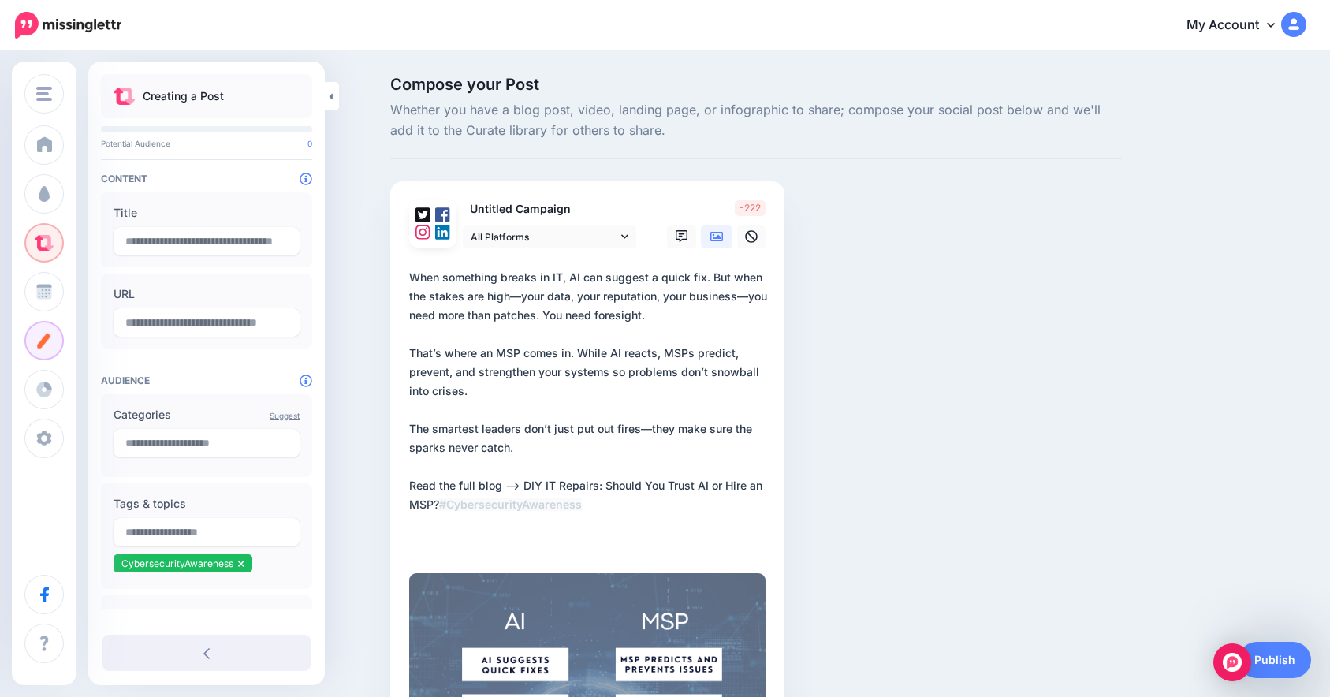
paste textarea "**********"
type textarea "**********"
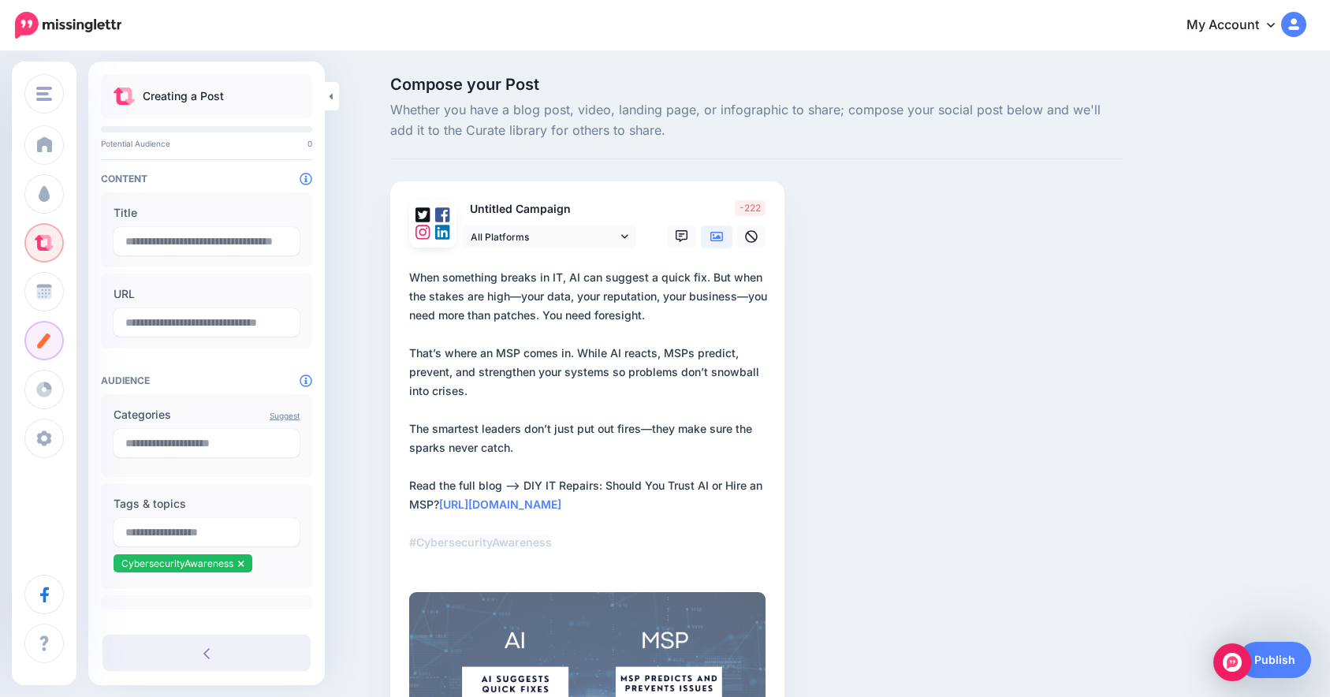
type input "**********"
click at [527, 299] on textarea "**********" at bounding box center [590, 419] width 363 height 303
click at [652, 430] on textarea "**********" at bounding box center [590, 419] width 363 height 303
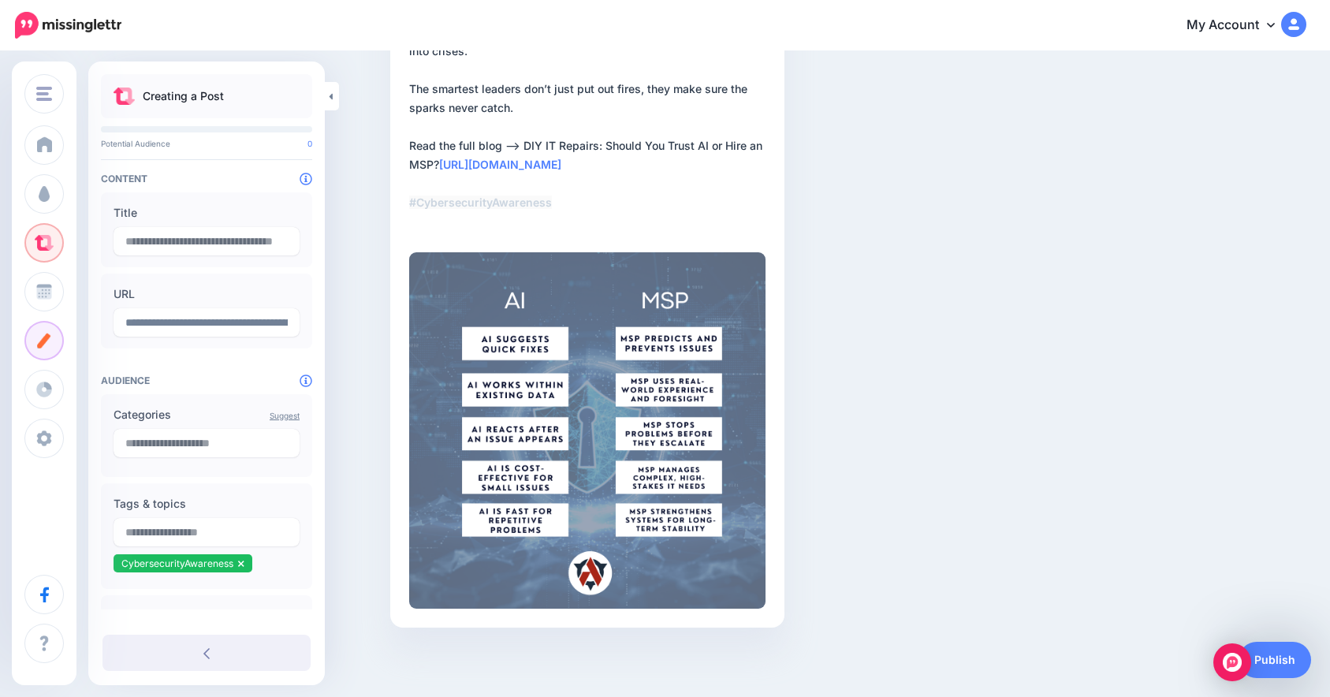
scroll to position [341, 0]
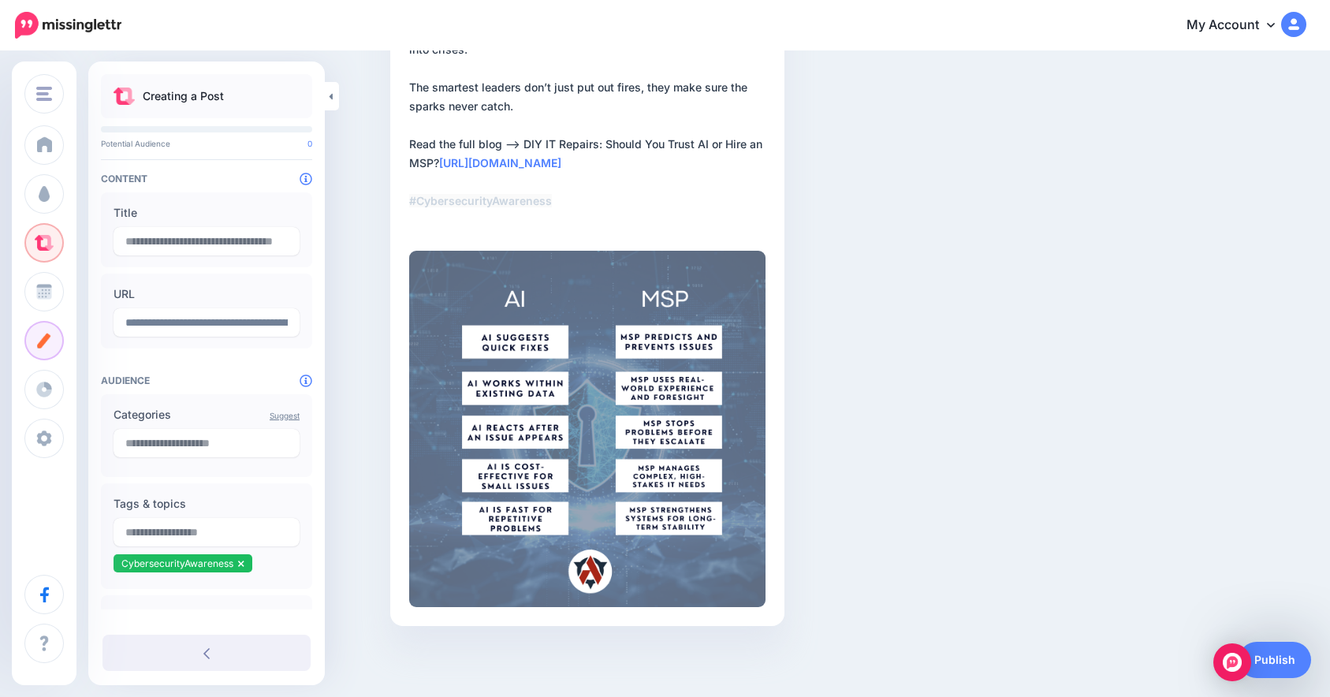
click at [540, 222] on textarea "**********" at bounding box center [590, 78] width 363 height 303
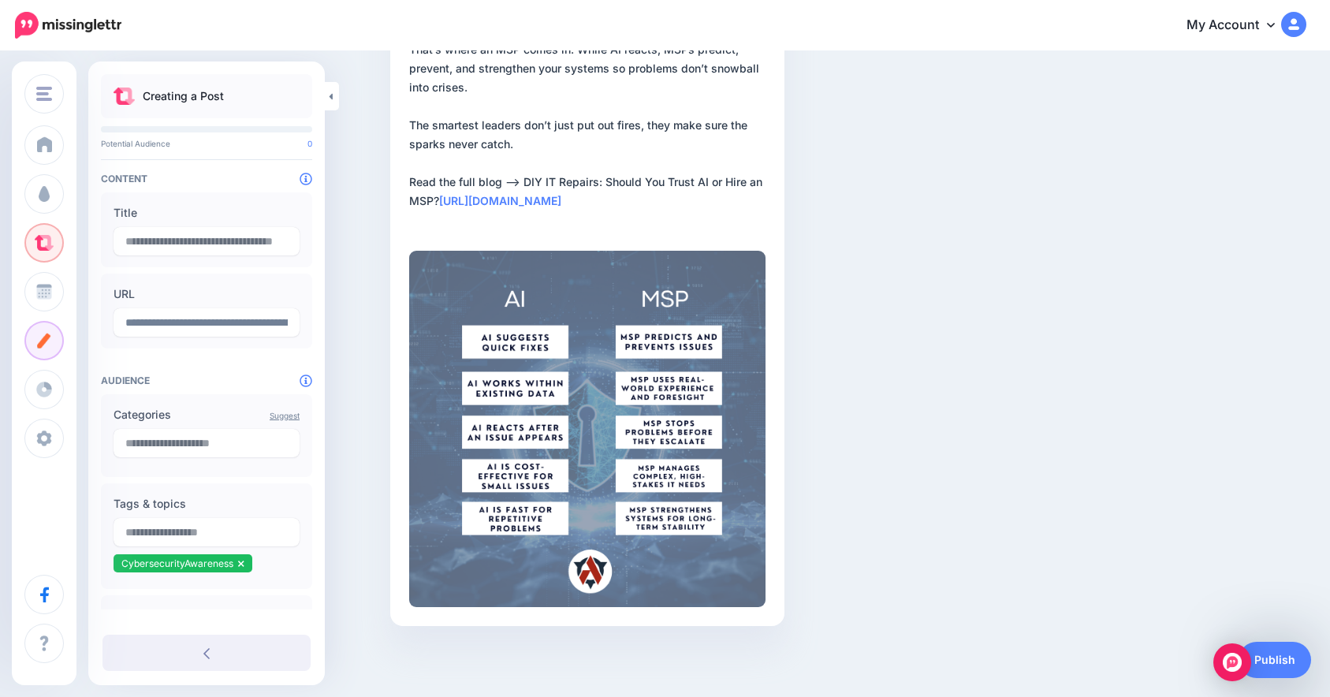
scroll to position [0, 0]
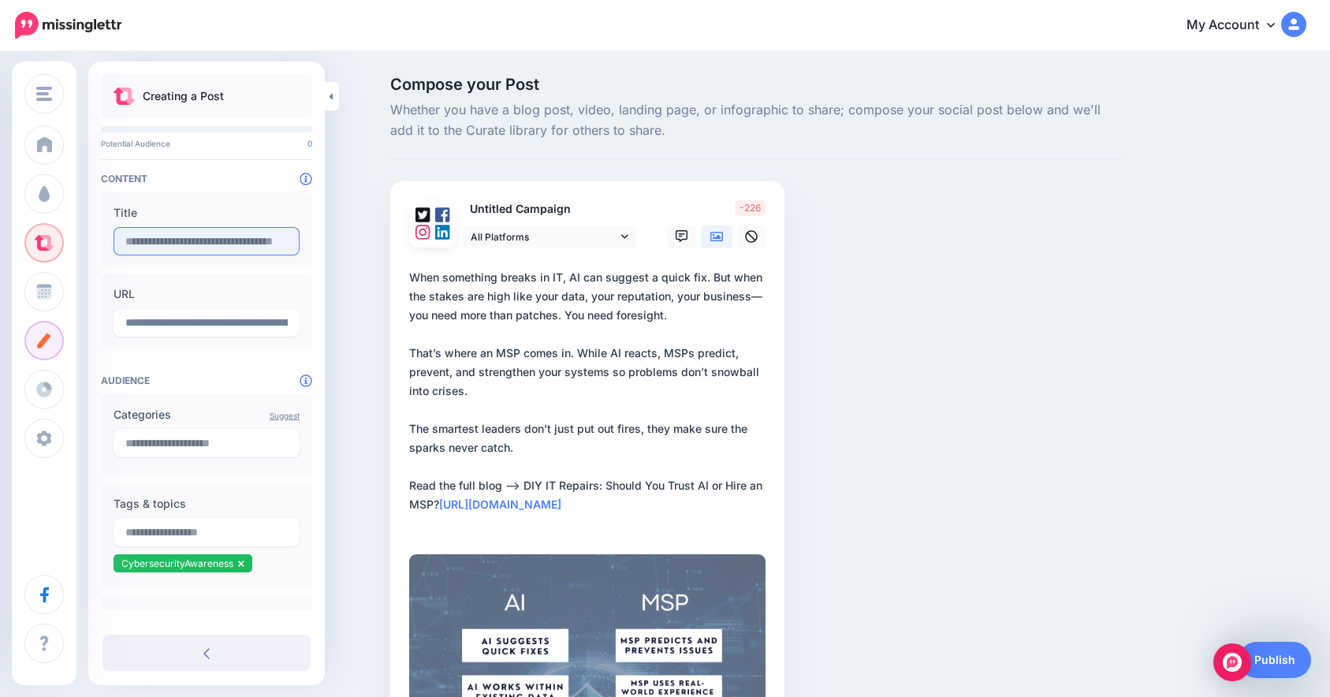
type textarea "**********"
click at [245, 241] on input "text" at bounding box center [206, 241] width 186 height 28
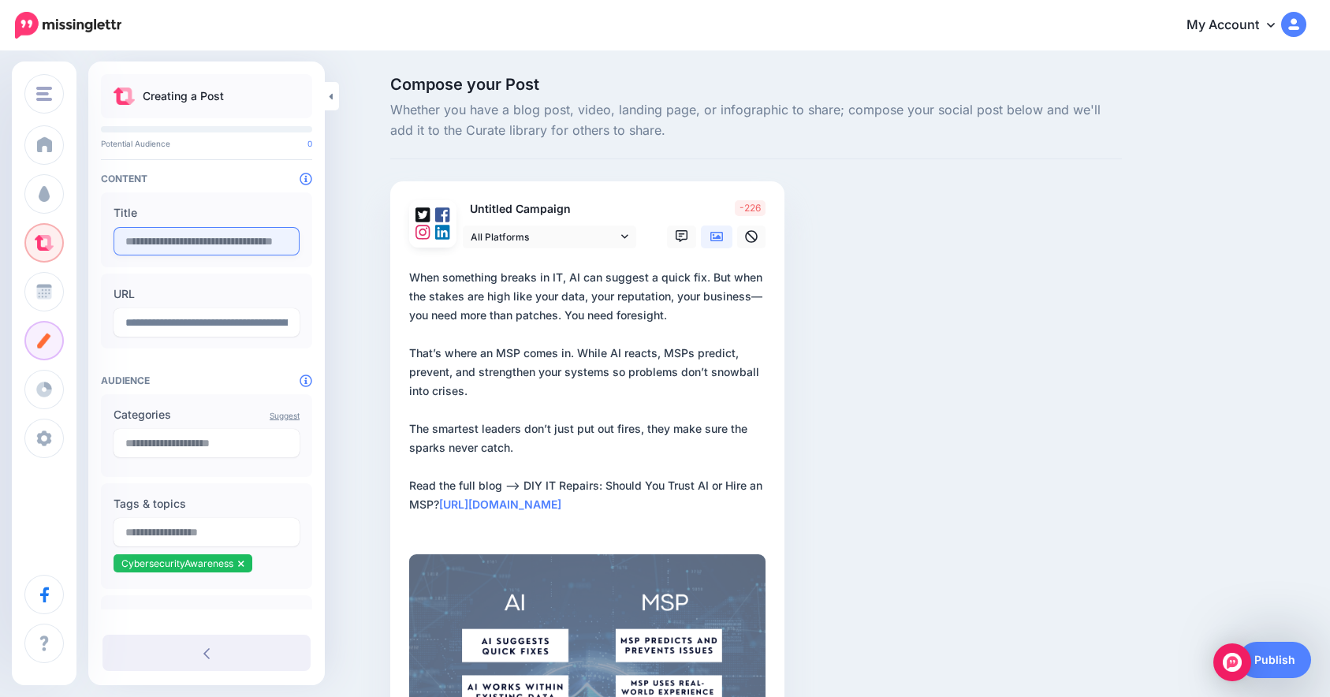
click at [240, 241] on input "text" at bounding box center [206, 241] width 186 height 28
click at [240, 242] on input "text" at bounding box center [206, 241] width 186 height 28
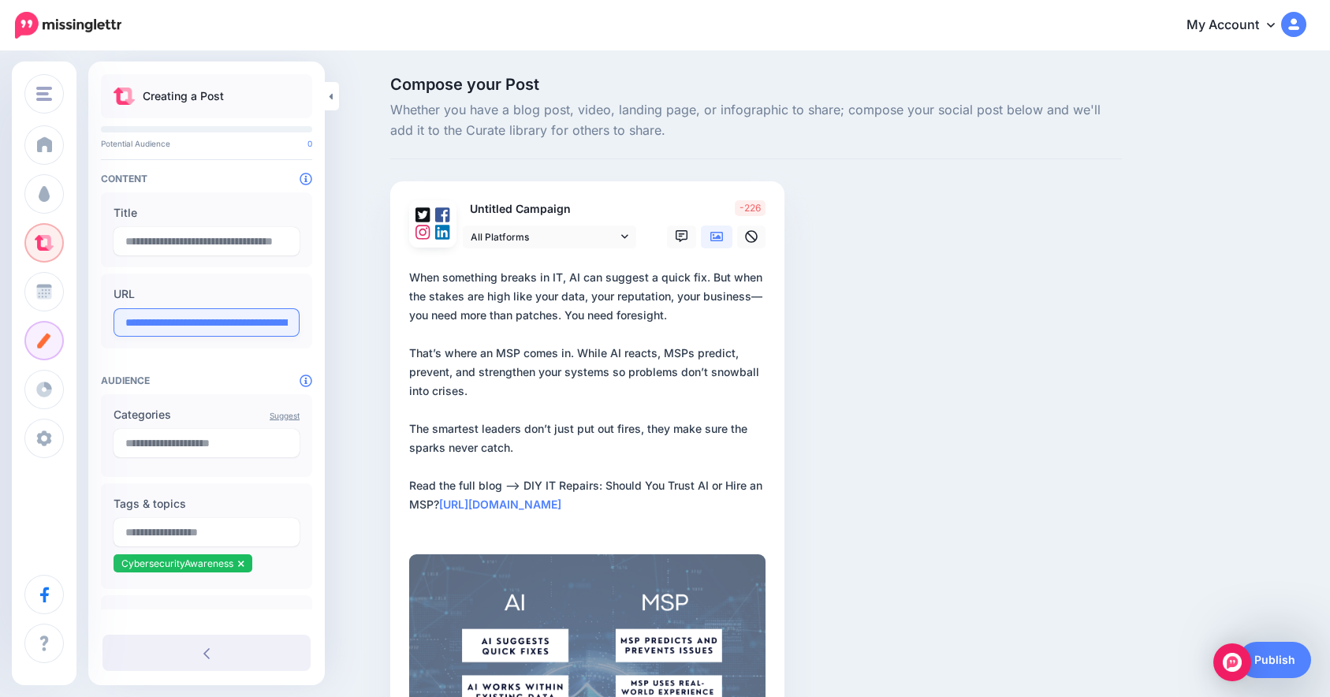
click at [219, 326] on input "**********" at bounding box center [206, 322] width 186 height 28
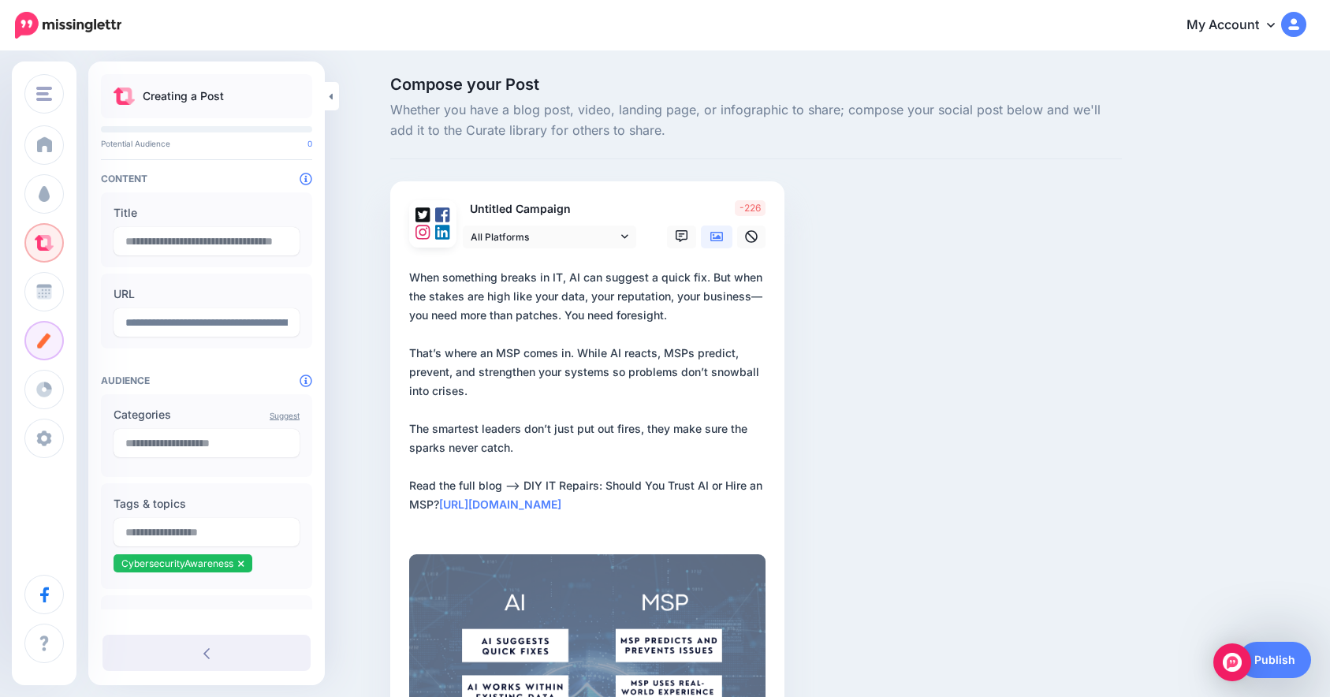
click at [355, 356] on div "Compose your Post Whether you have a blog post, video, landing page, or infogra…" at bounding box center [665, 526] width 1330 height 947
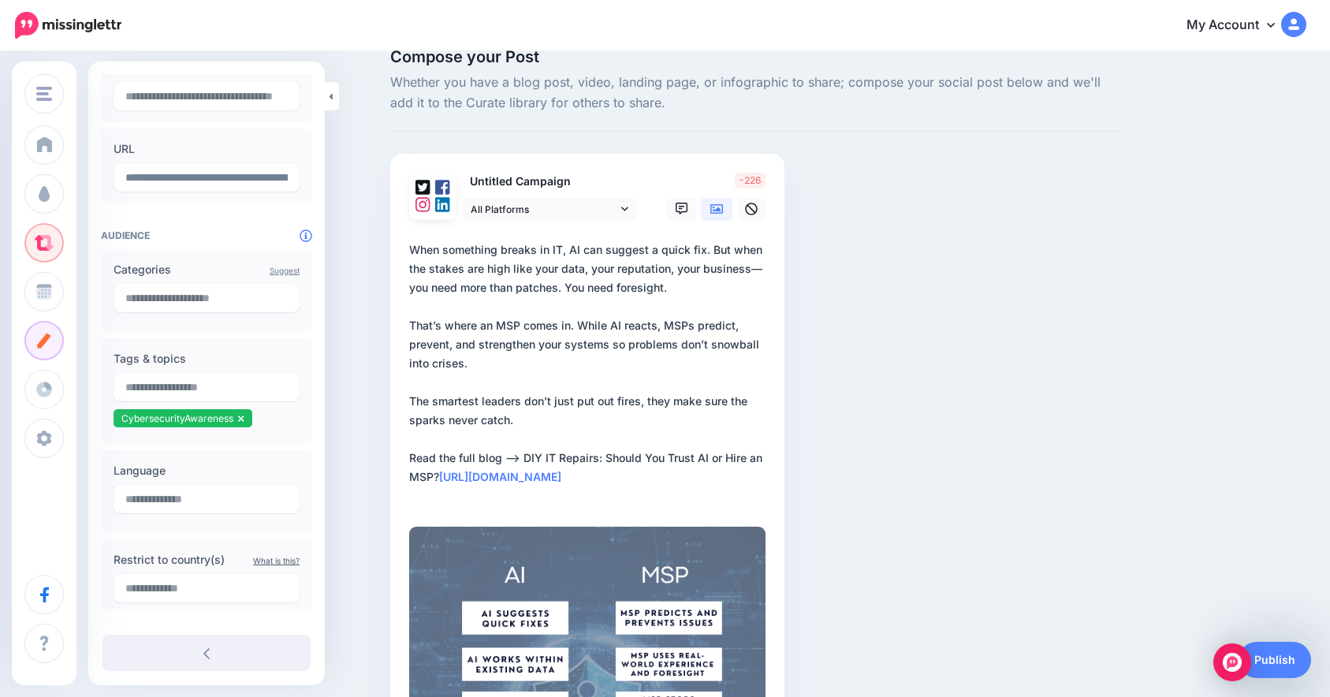
scroll to position [142, 0]
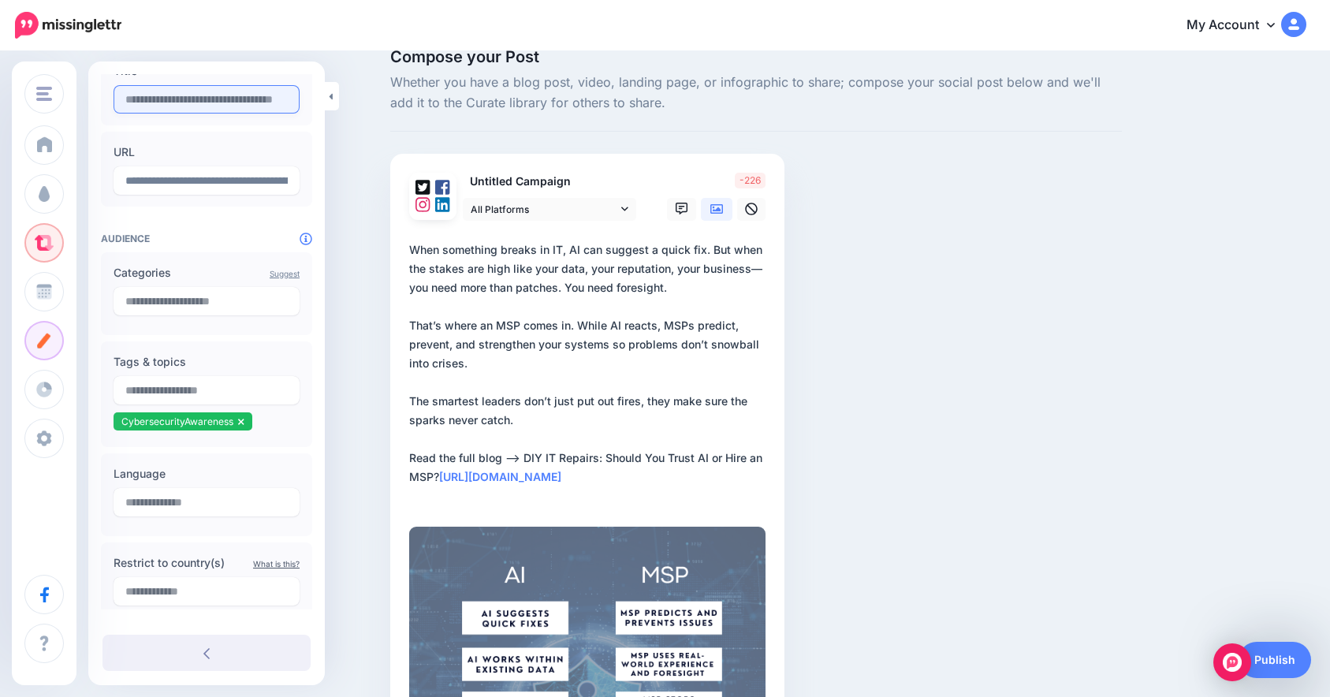
click at [184, 100] on input "text" at bounding box center [206, 99] width 186 height 28
paste input "**********"
type input "**********"
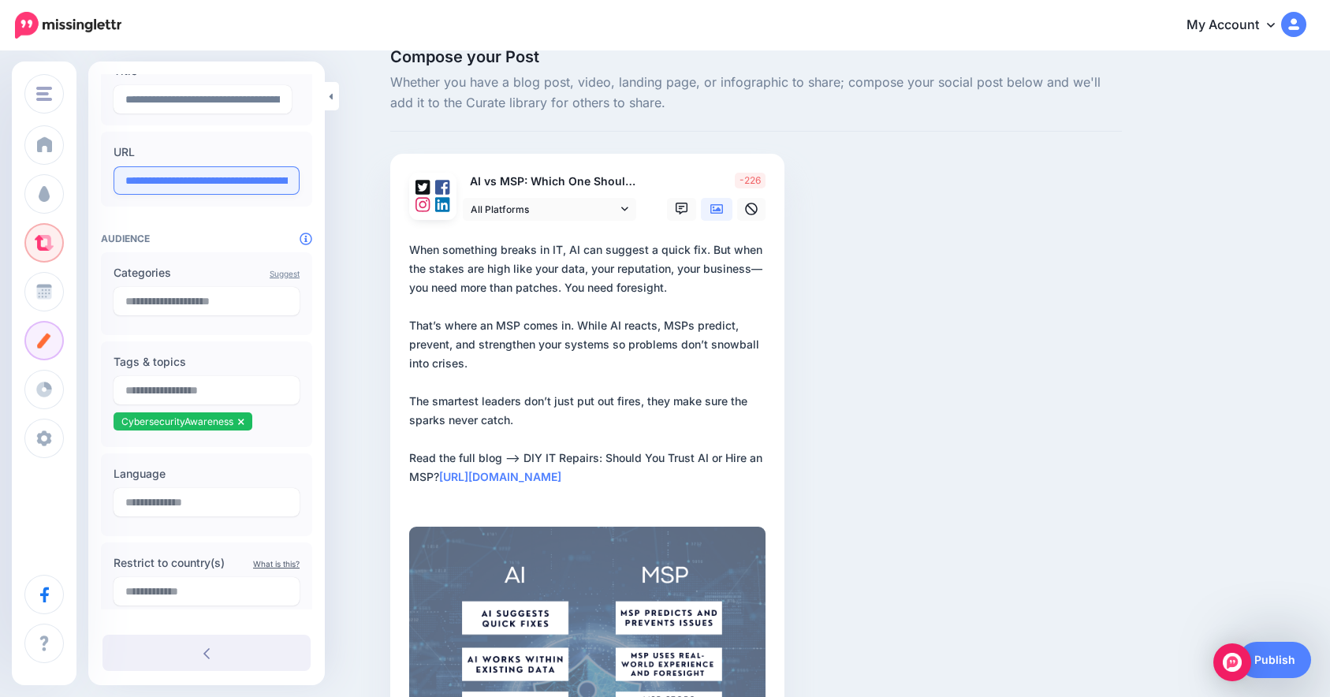
click at [164, 187] on input "**********" at bounding box center [206, 180] width 186 height 28
click at [590, 448] on textarea "**********" at bounding box center [590, 372] width 363 height 265
click at [215, 377] on div "Tags & topics CybersecurityAwareness" at bounding box center [206, 393] width 186 height 83
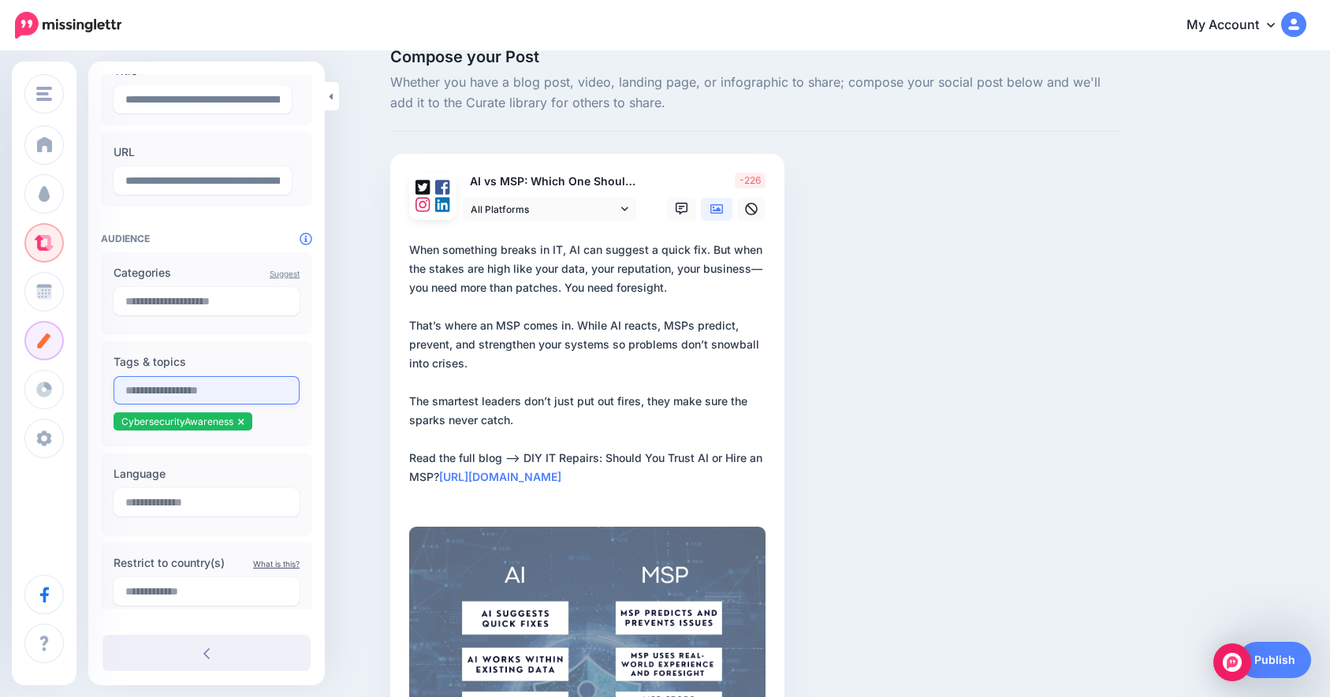
click at [232, 389] on input "text" at bounding box center [206, 390] width 186 height 28
paste input "*********"
click at [232, 389] on input "*********" at bounding box center [206, 390] width 186 height 28
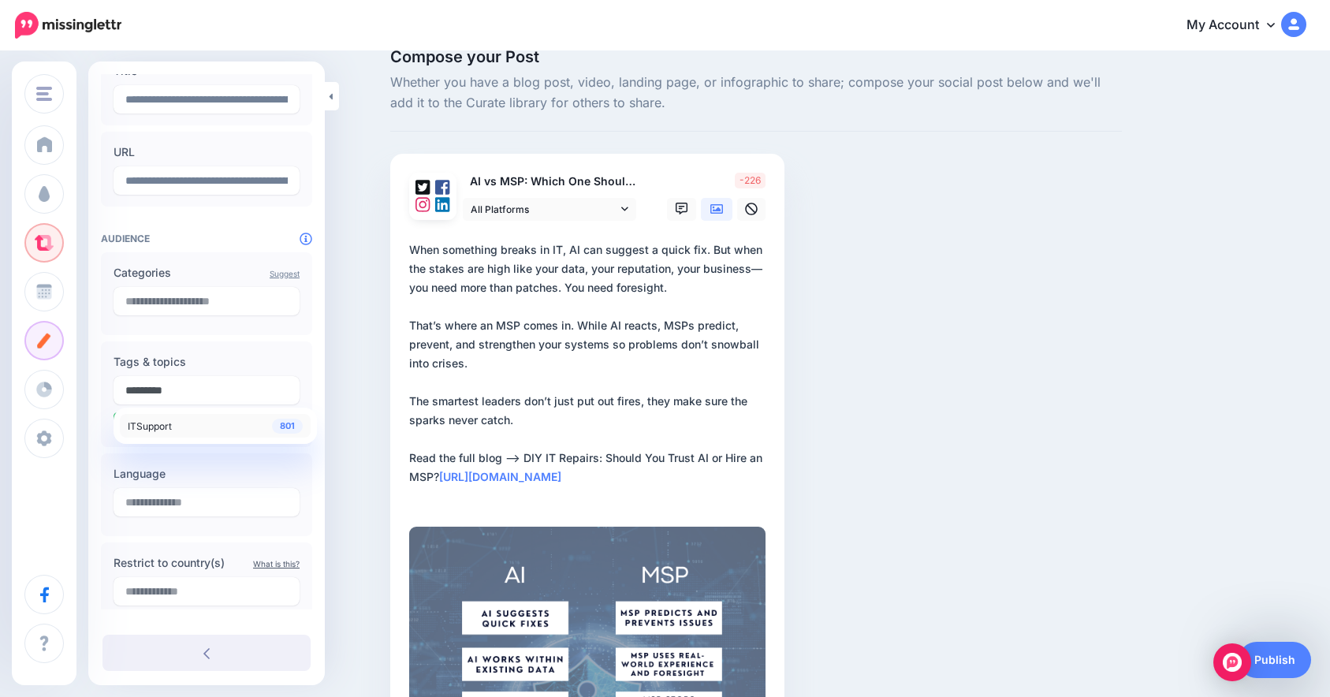
type input "*********"
click at [227, 430] on div "801 ITSupport" at bounding box center [215, 425] width 175 height 19
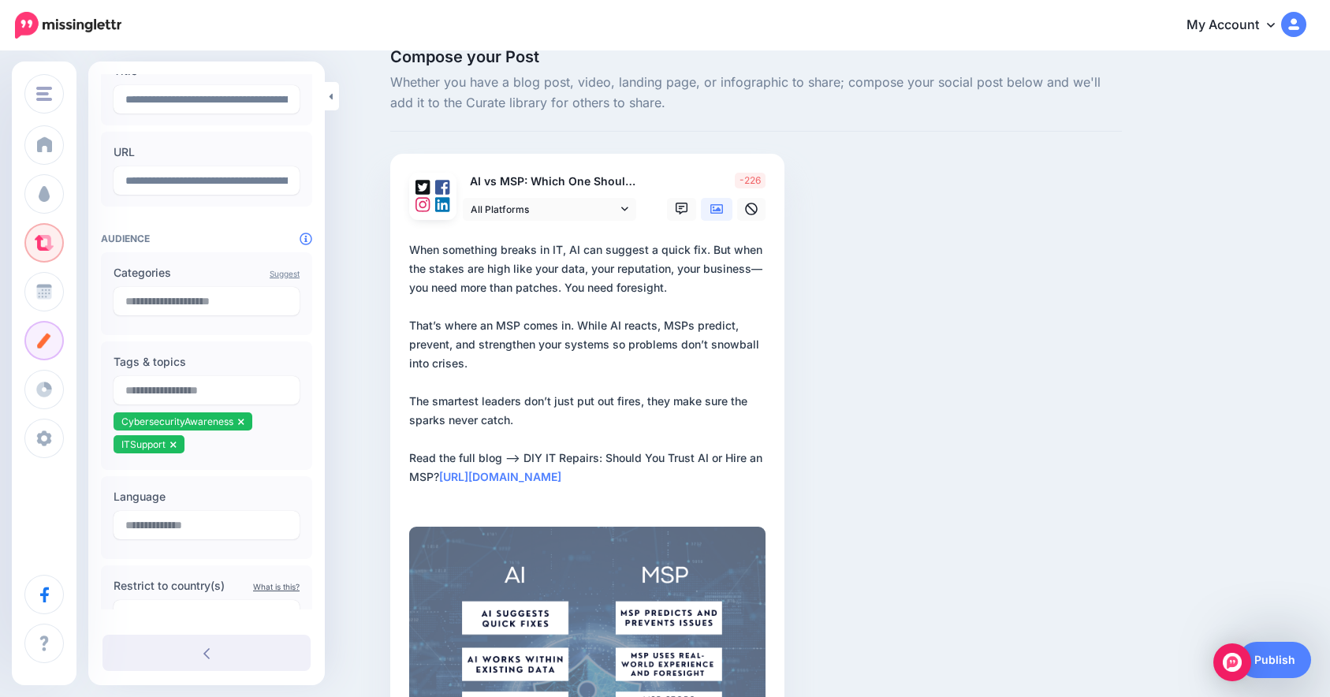
paste input "***"
type input "***"
click at [211, 422] on div "93 MSP" at bounding box center [215, 425] width 175 height 19
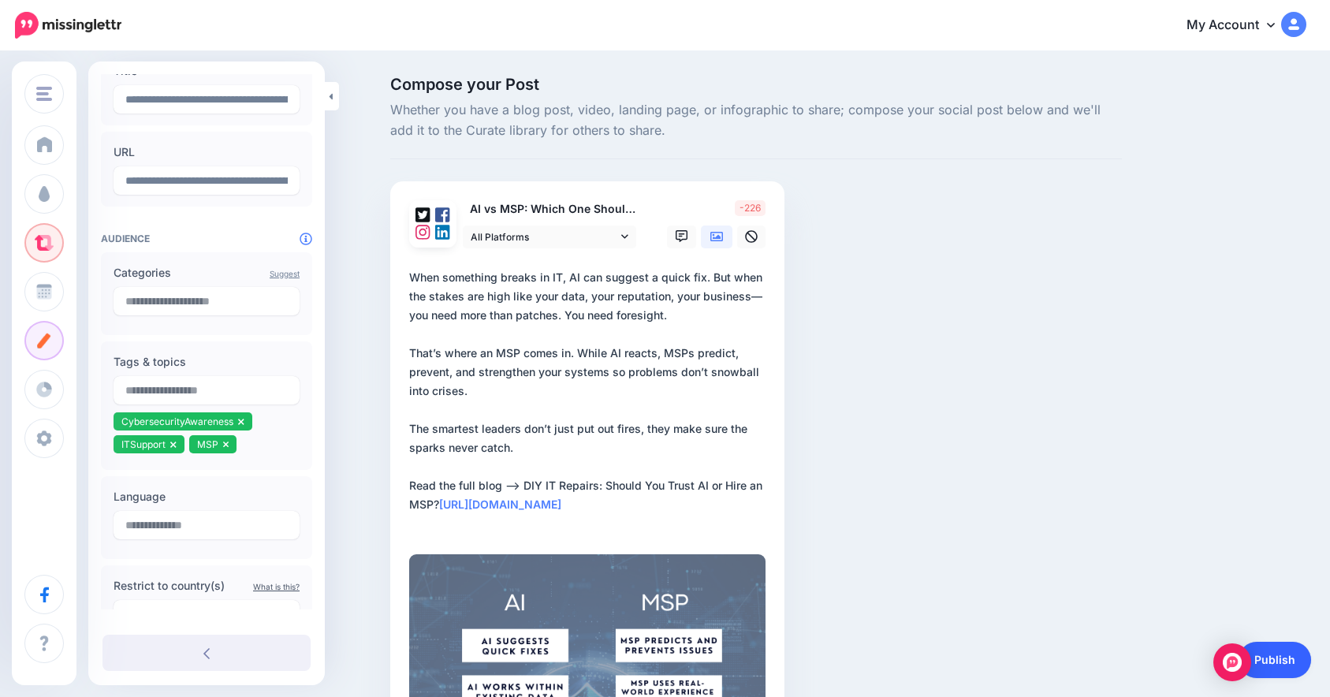
click at [1273, 657] on link "Publish" at bounding box center [1274, 660] width 73 height 36
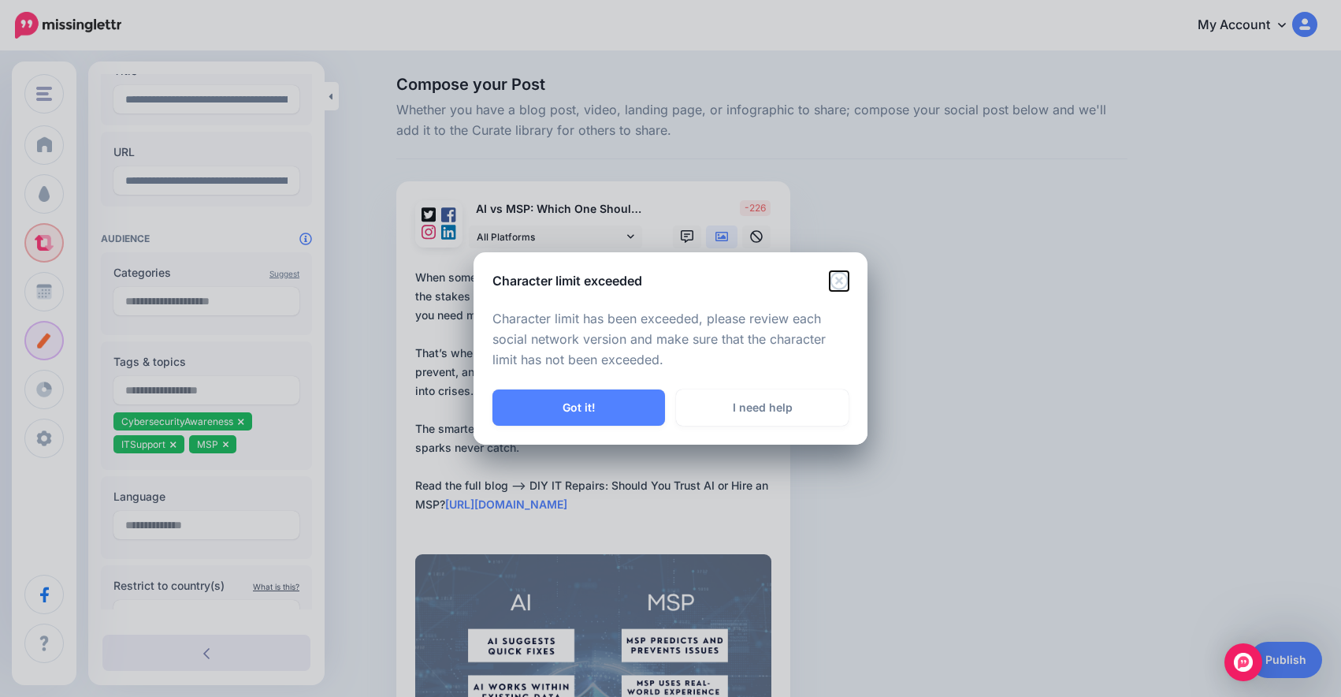
click at [835, 281] on icon "Close" at bounding box center [839, 280] width 19 height 19
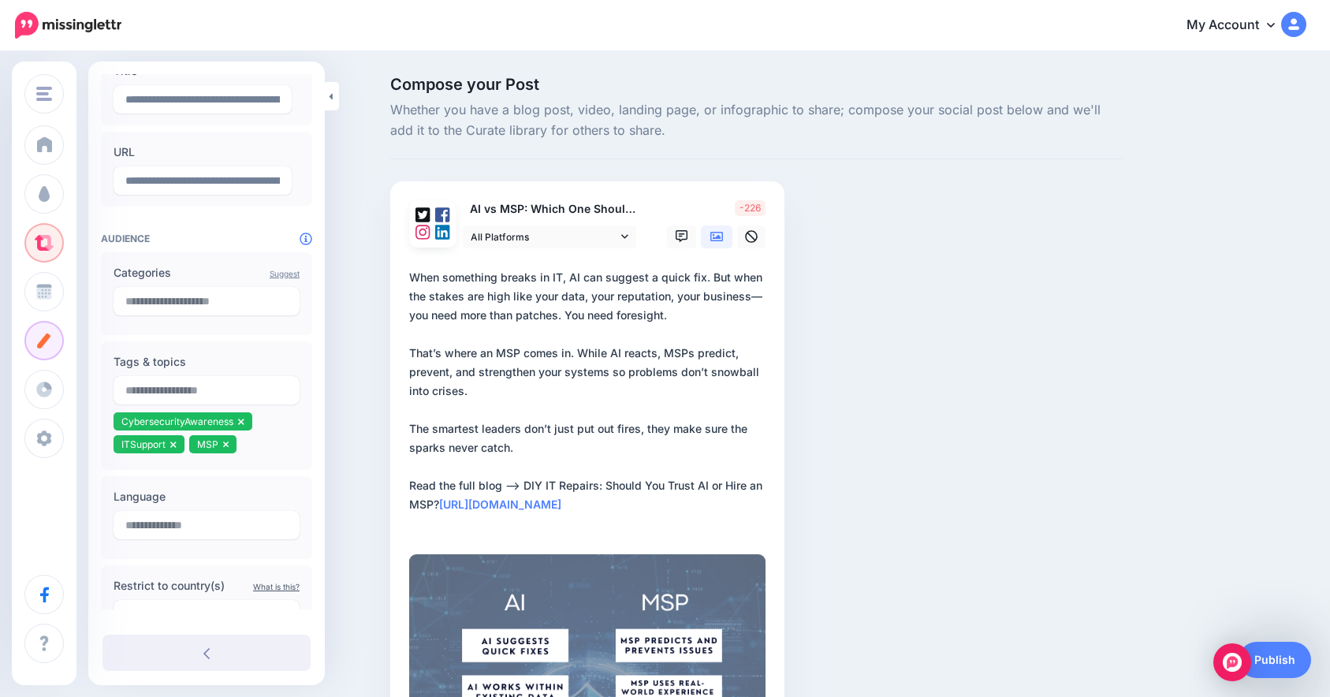
drag, startPoint x: 420, startPoint y: 286, endPoint x: 553, endPoint y: 444, distance: 206.4
click at [553, 444] on textarea "**********" at bounding box center [590, 400] width 363 height 265
click at [486, 348] on textarea "**********" at bounding box center [590, 400] width 363 height 265
drag, startPoint x: 574, startPoint y: 446, endPoint x: 400, endPoint y: 251, distance: 261.3
click at [400, 251] on div "AI vs MSP: Which One Should You Trust With Your IT? All Platforms Facebook" at bounding box center [587, 555] width 394 height 749
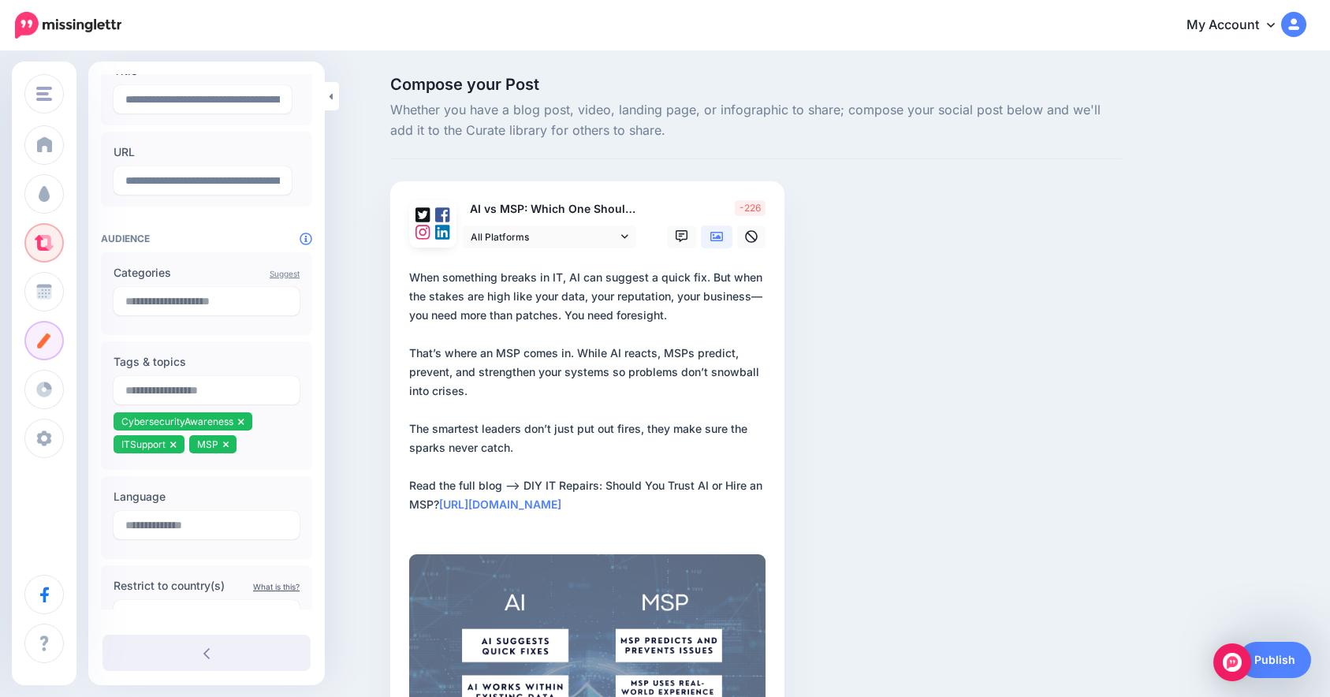
paste textarea "**********"
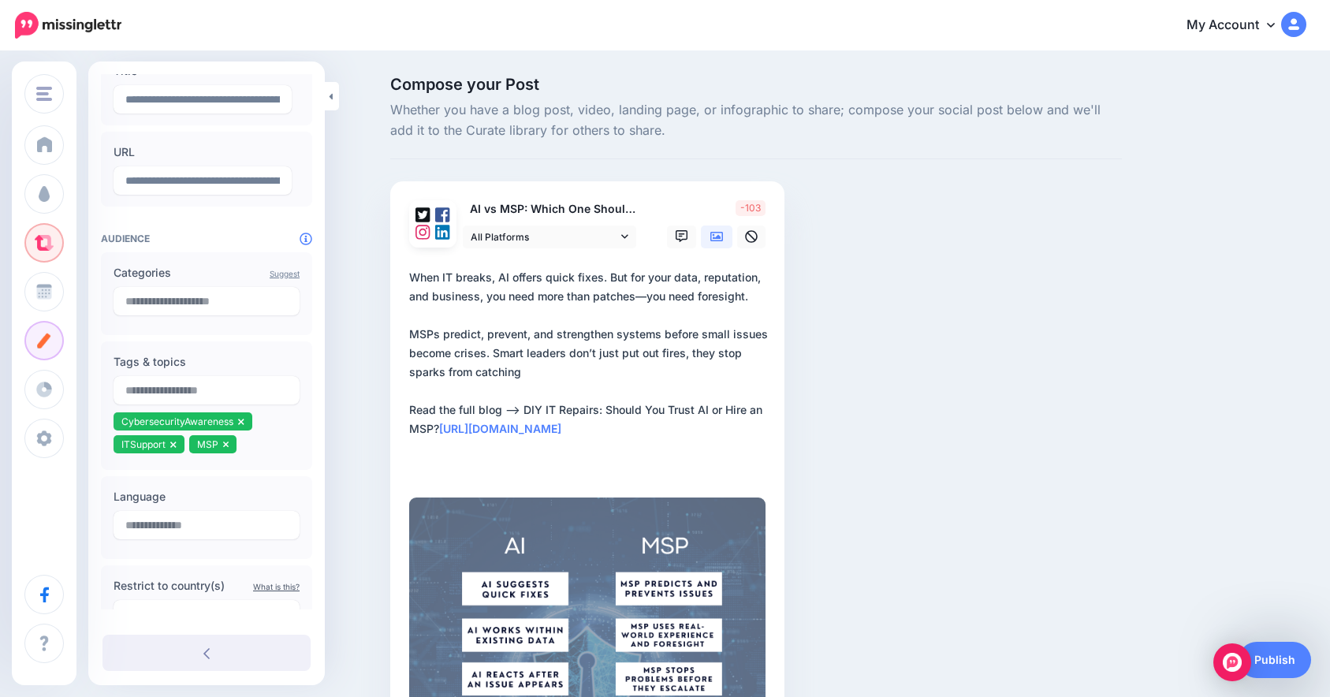
click at [652, 293] on textarea "**********" at bounding box center [590, 372] width 363 height 208
click at [524, 238] on span "All Platforms" at bounding box center [544, 237] width 147 height 17
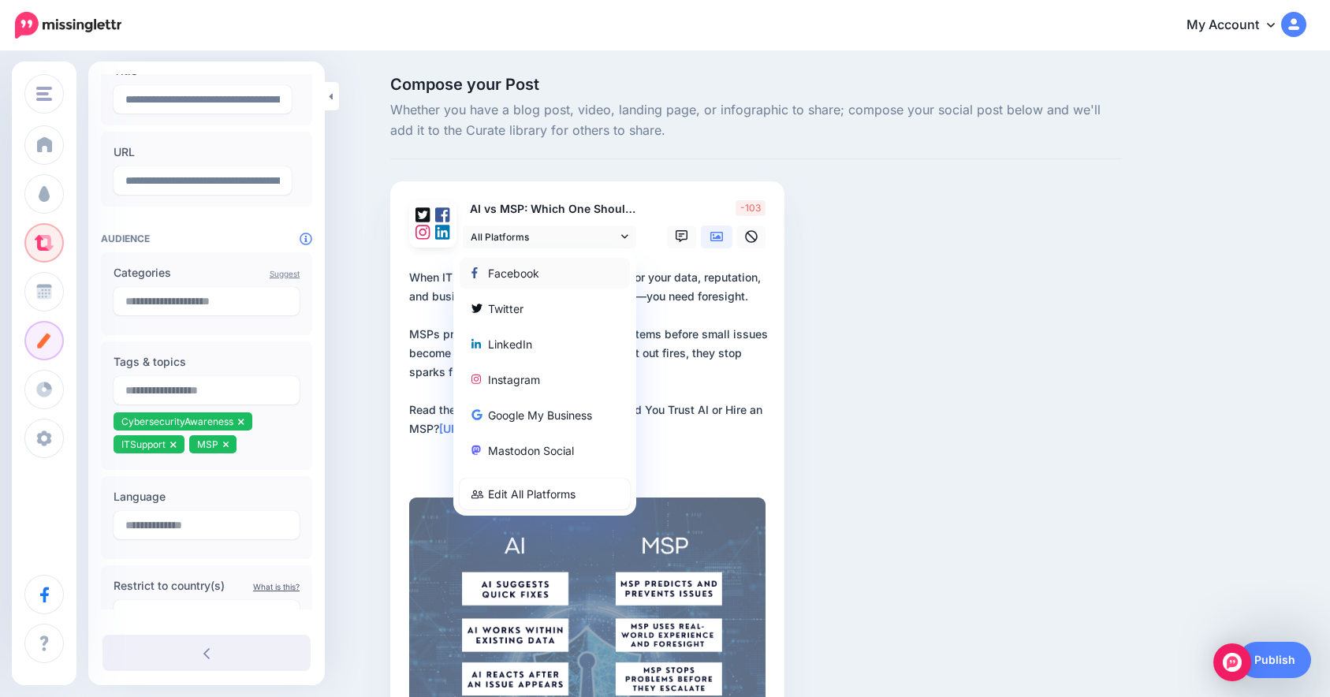
click at [562, 283] on div "Facebook" at bounding box center [544, 273] width 170 height 31
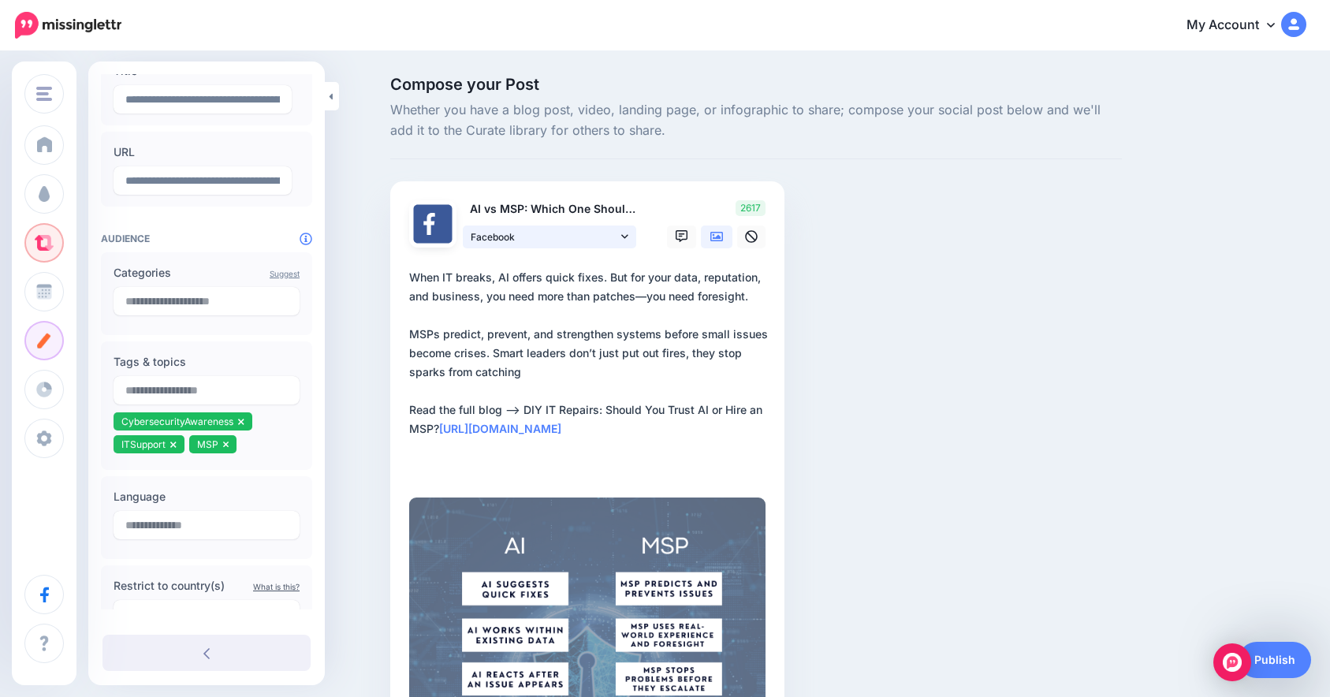
click at [536, 232] on span "Facebook" at bounding box center [544, 237] width 147 height 17
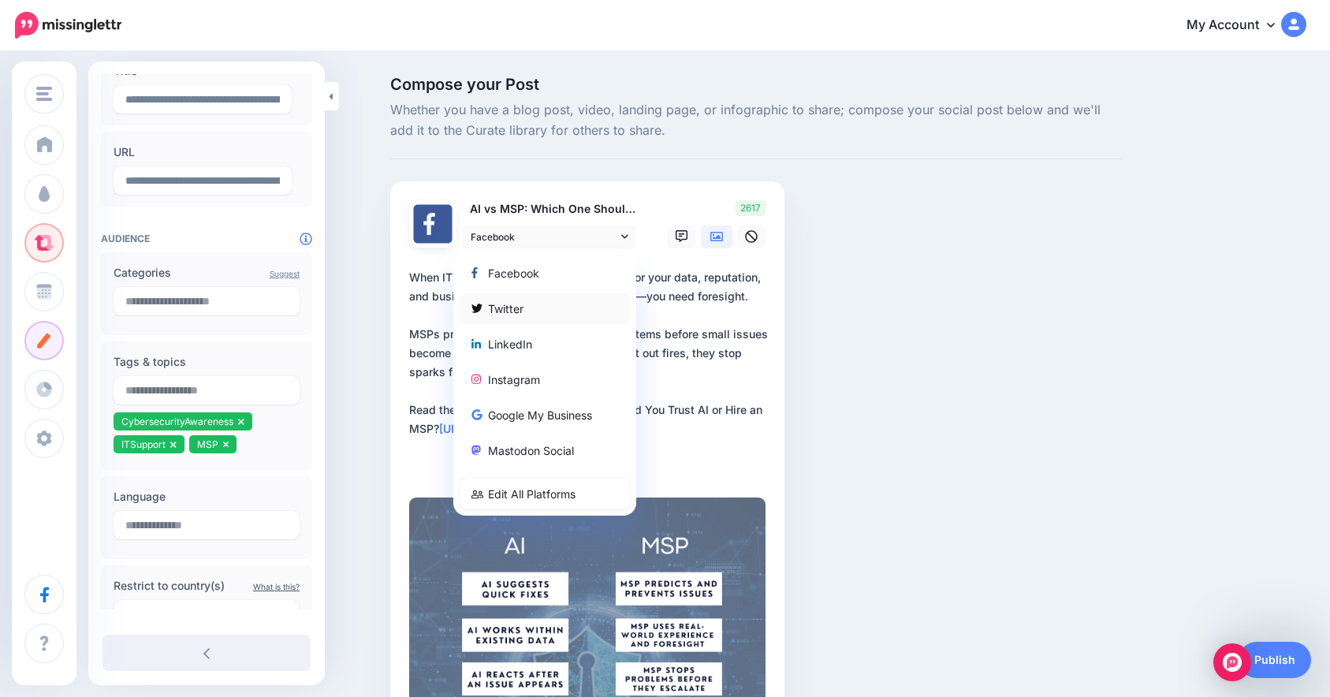
click at [545, 312] on div "Twitter" at bounding box center [544, 308] width 147 height 19
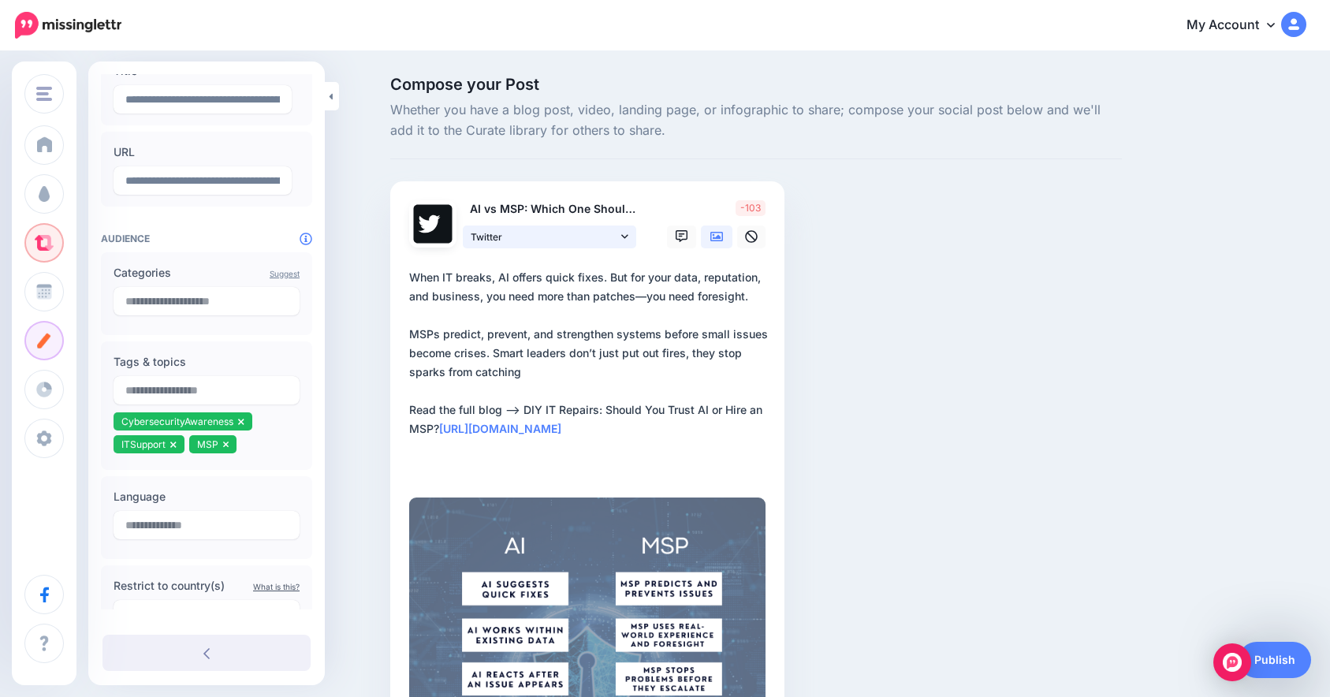
click at [549, 236] on span "Twitter" at bounding box center [544, 237] width 147 height 17
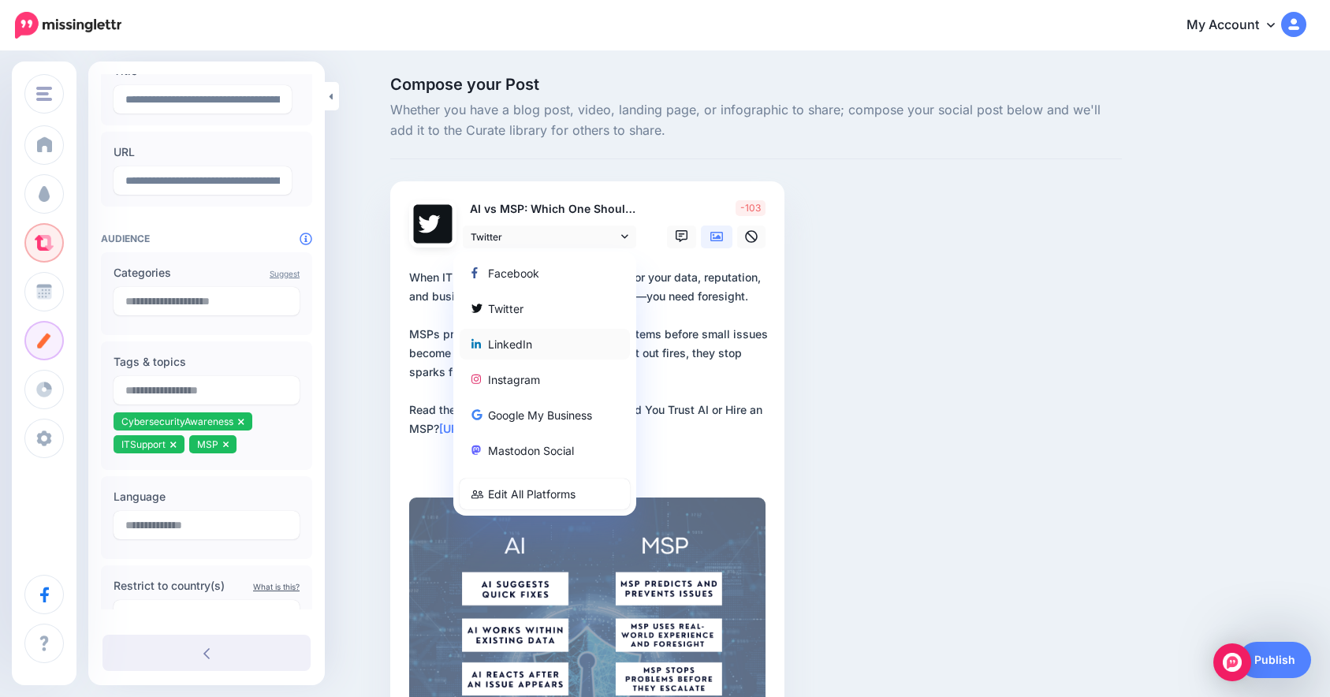
click at [552, 344] on div "LinkedIn" at bounding box center [544, 343] width 147 height 19
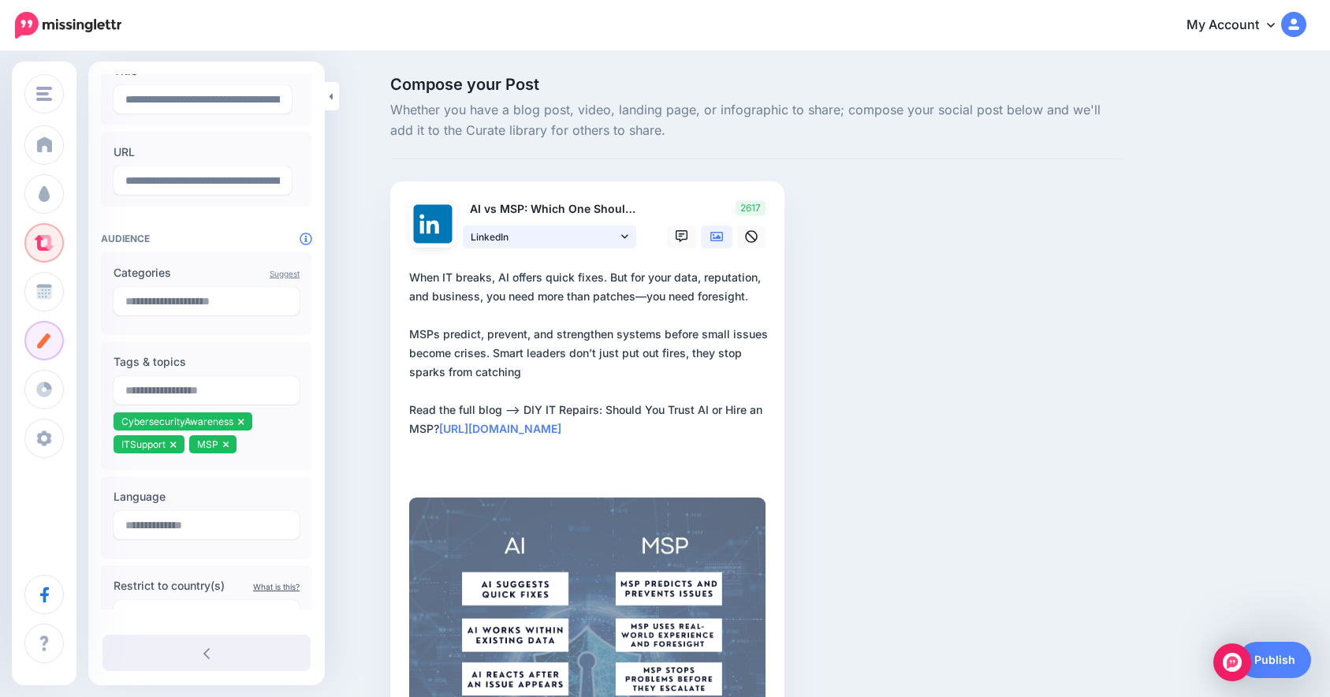
click at [575, 245] on link "LinkedIn" at bounding box center [549, 236] width 173 height 23
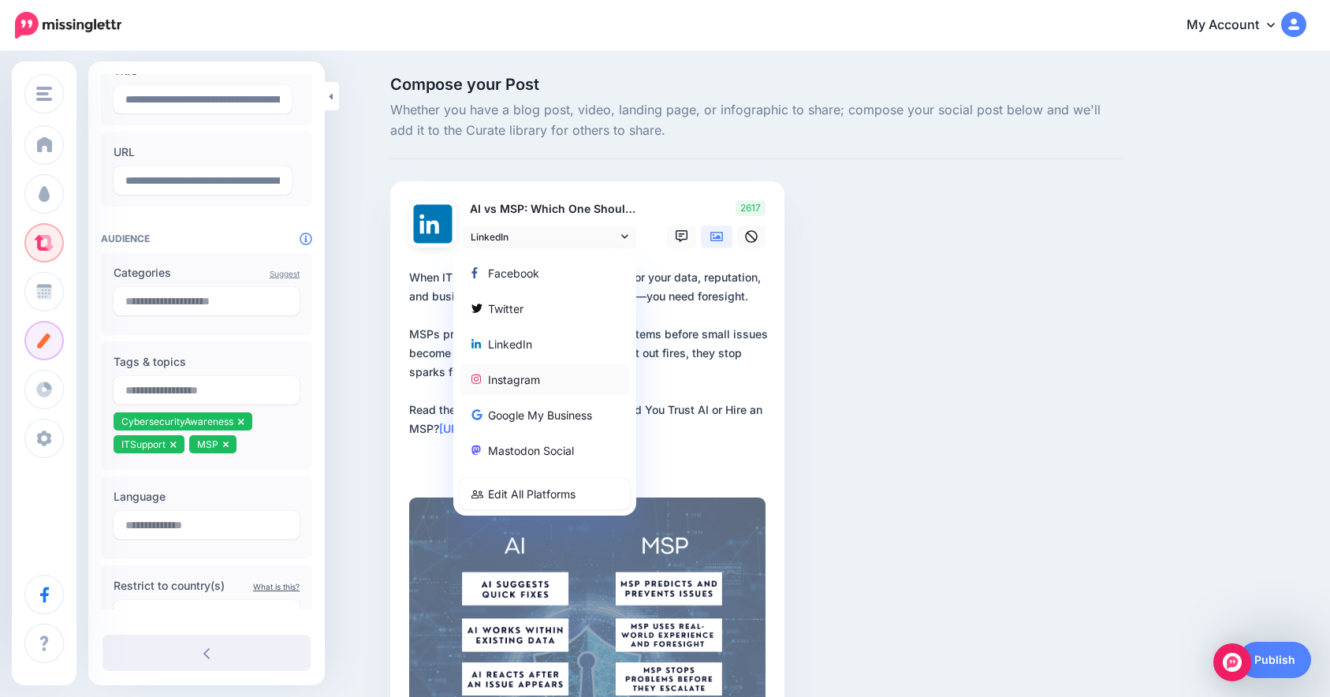
click at [555, 370] on div "Instagram" at bounding box center [544, 379] width 147 height 19
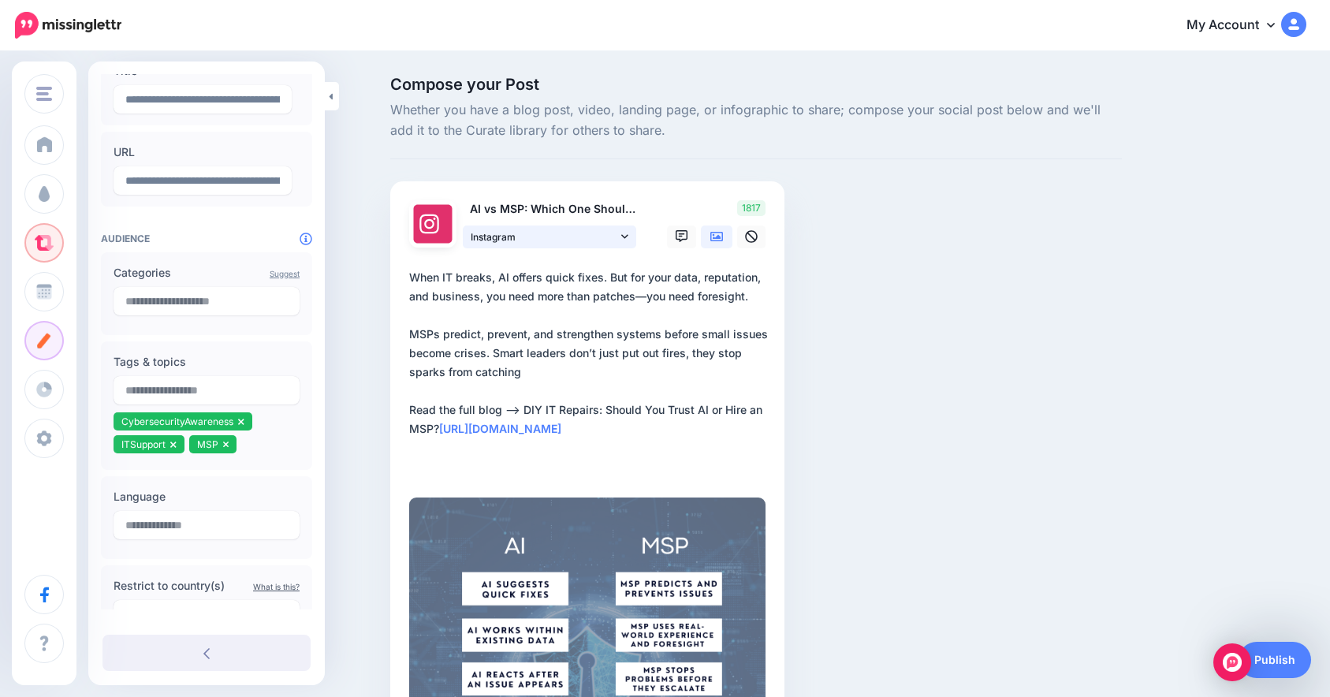
click at [512, 230] on span "Instagram" at bounding box center [544, 237] width 147 height 17
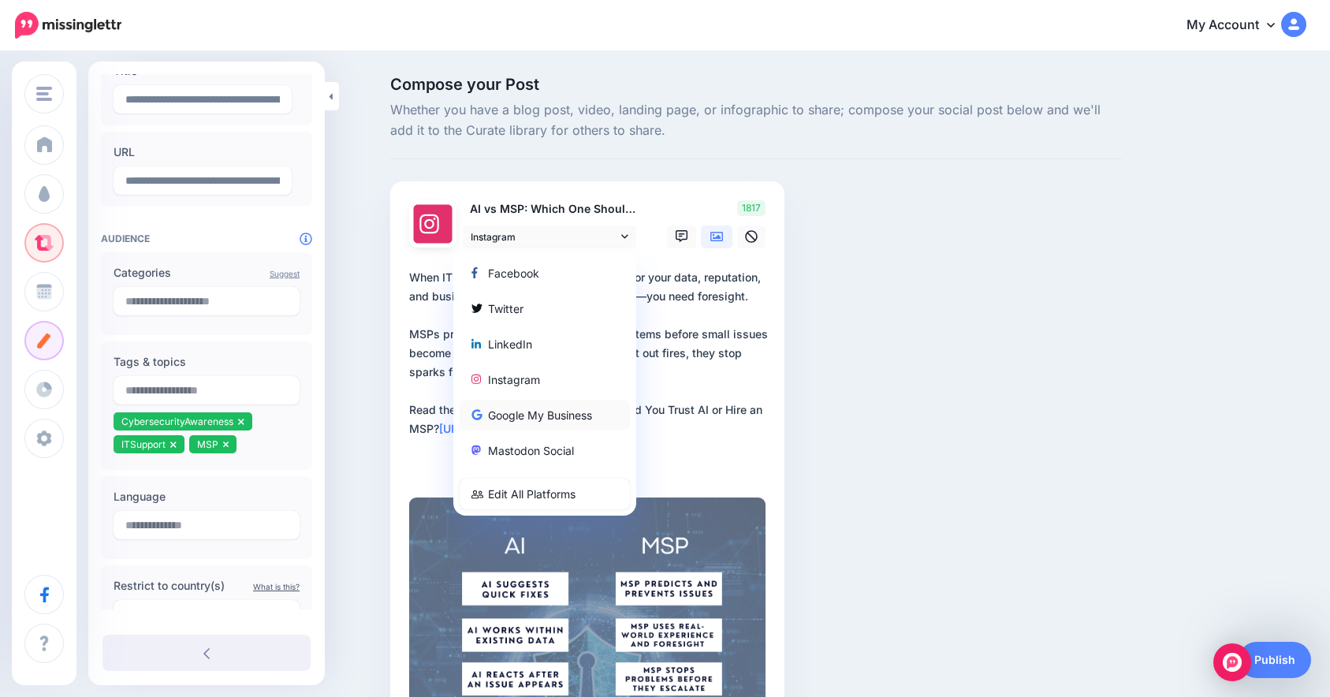
click at [560, 415] on div "Google My Business" at bounding box center [544, 414] width 147 height 19
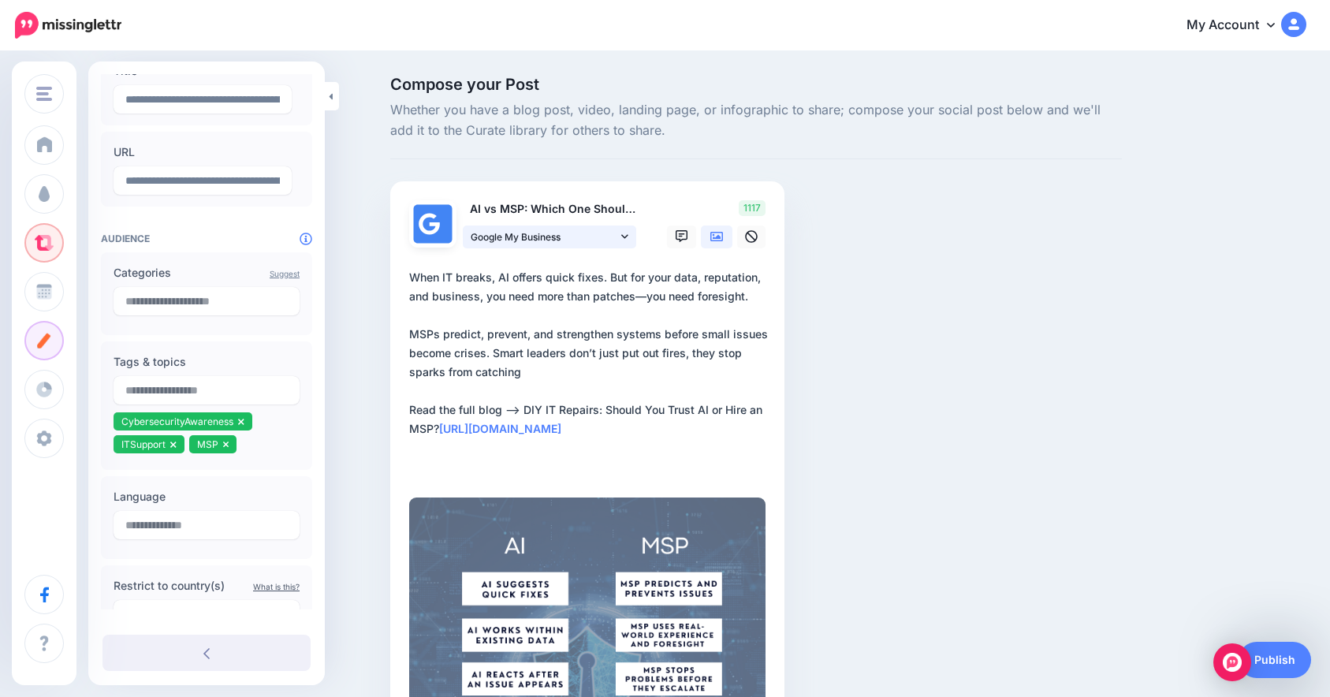
click at [538, 239] on span "Google My Business" at bounding box center [544, 237] width 147 height 17
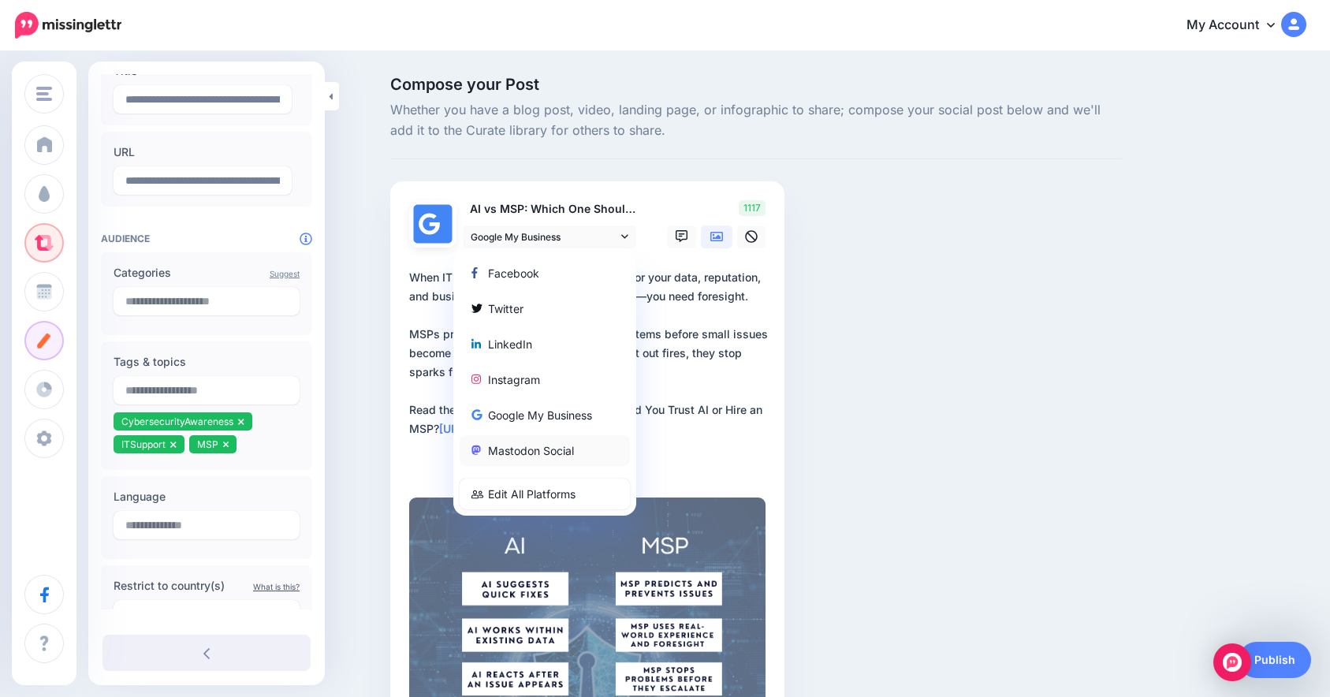
click at [546, 450] on div "Mastodon Social" at bounding box center [544, 450] width 147 height 19
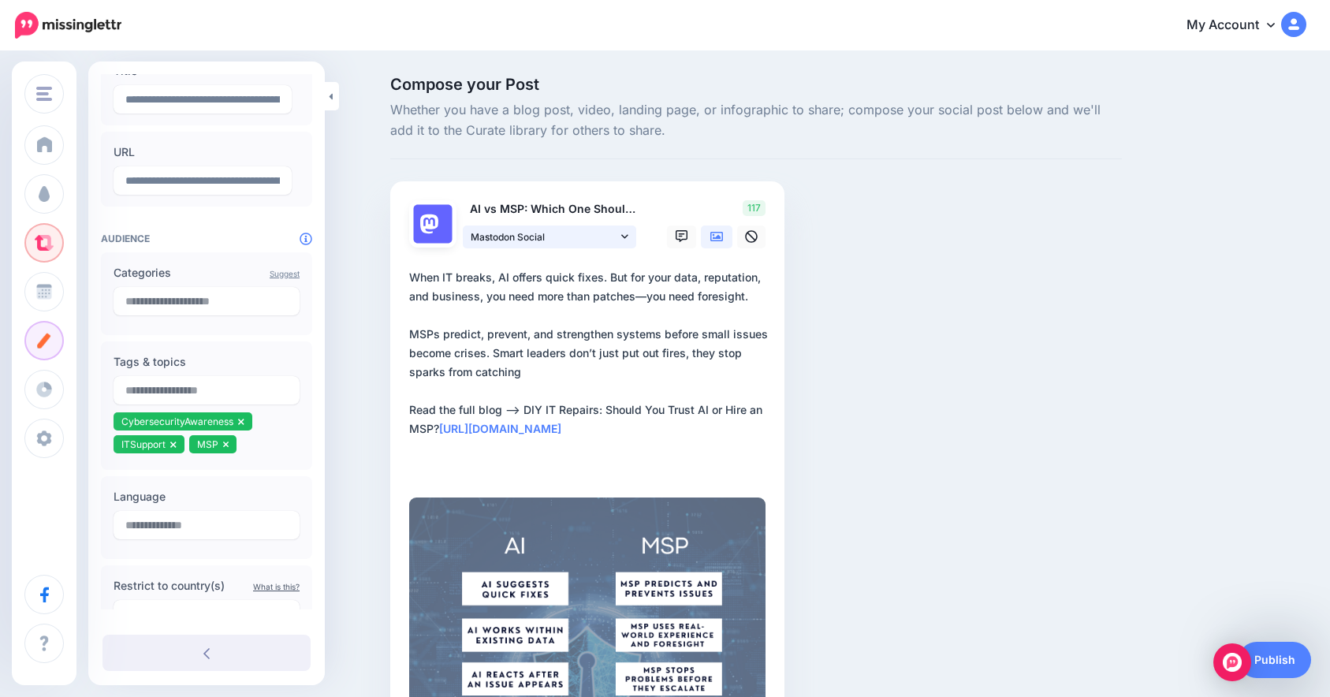
click at [536, 241] on span "Mastodon Social" at bounding box center [544, 237] width 147 height 17
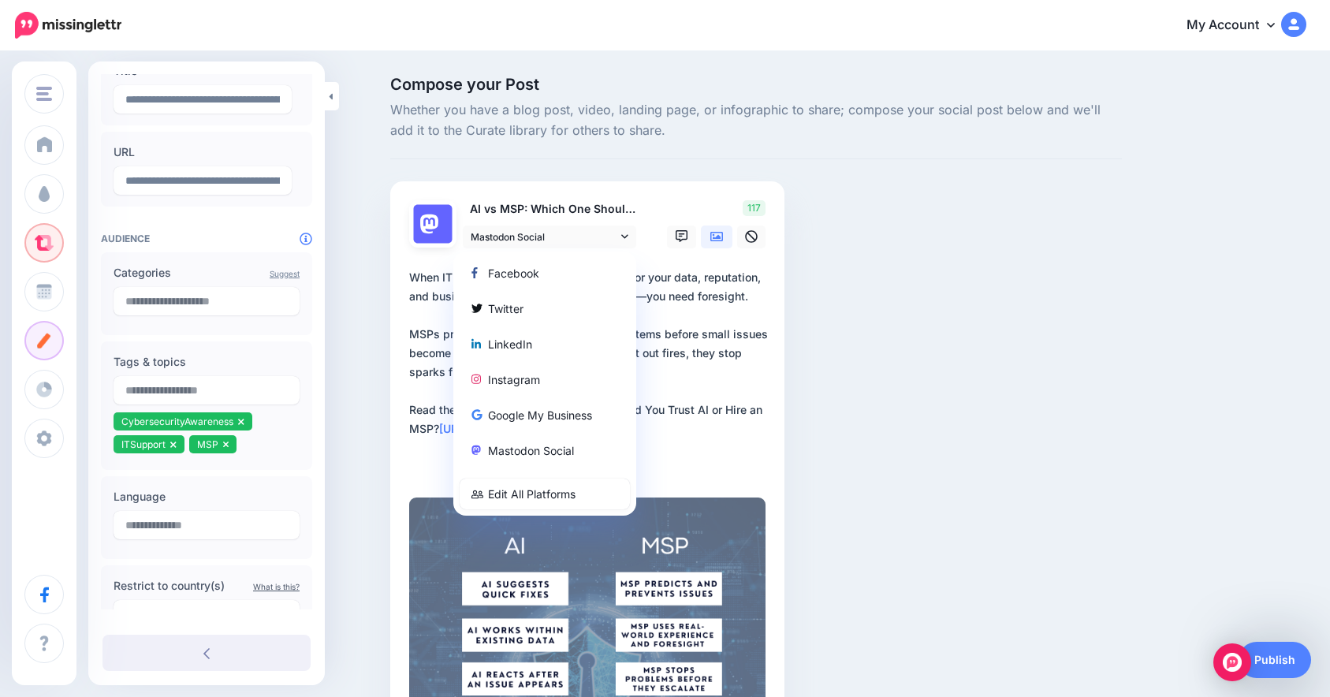
click at [664, 391] on textarea "**********" at bounding box center [590, 372] width 363 height 208
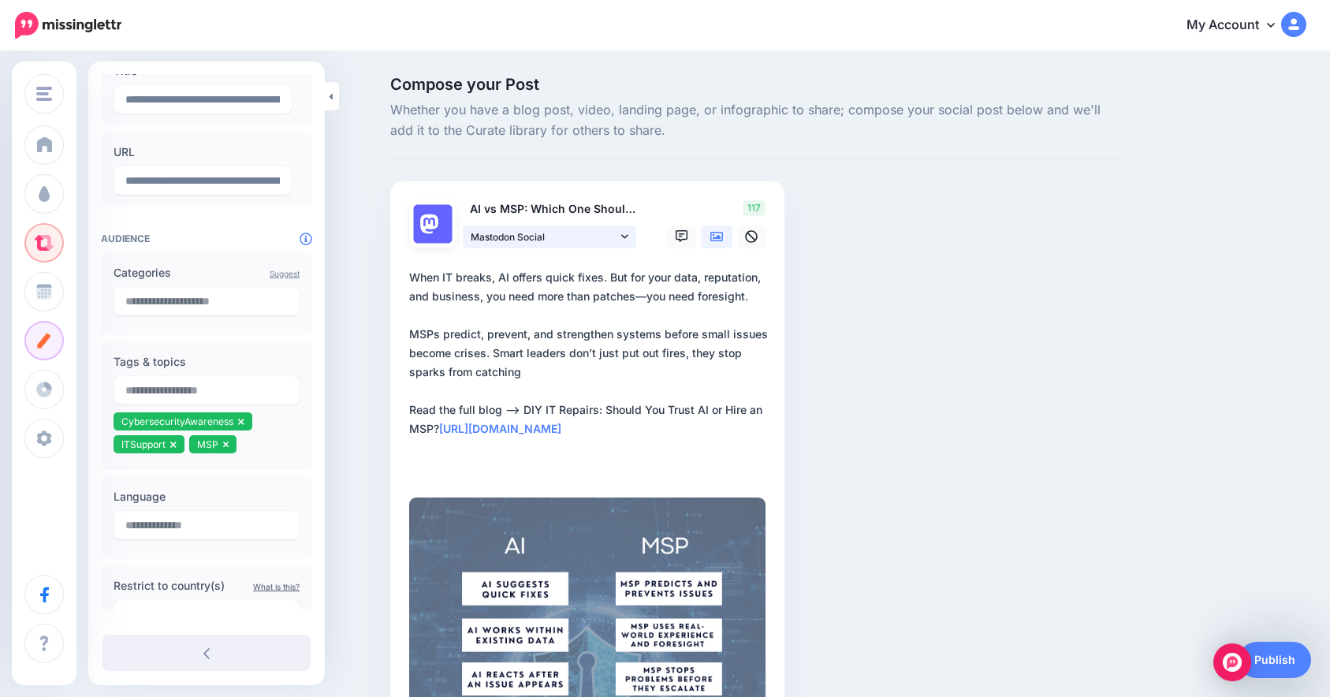
click at [617, 232] on span "Mastodon Social" at bounding box center [544, 237] width 147 height 17
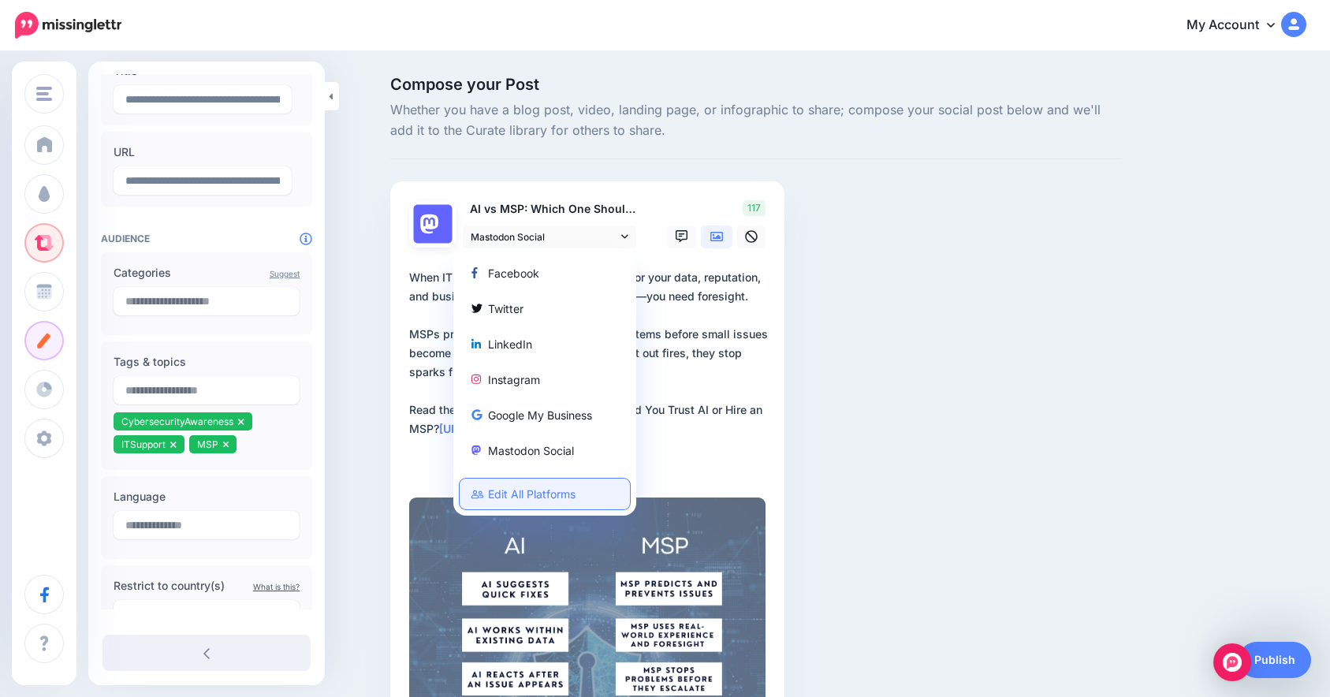
click at [573, 502] on link "Edit All Platforms" at bounding box center [544, 493] width 170 height 31
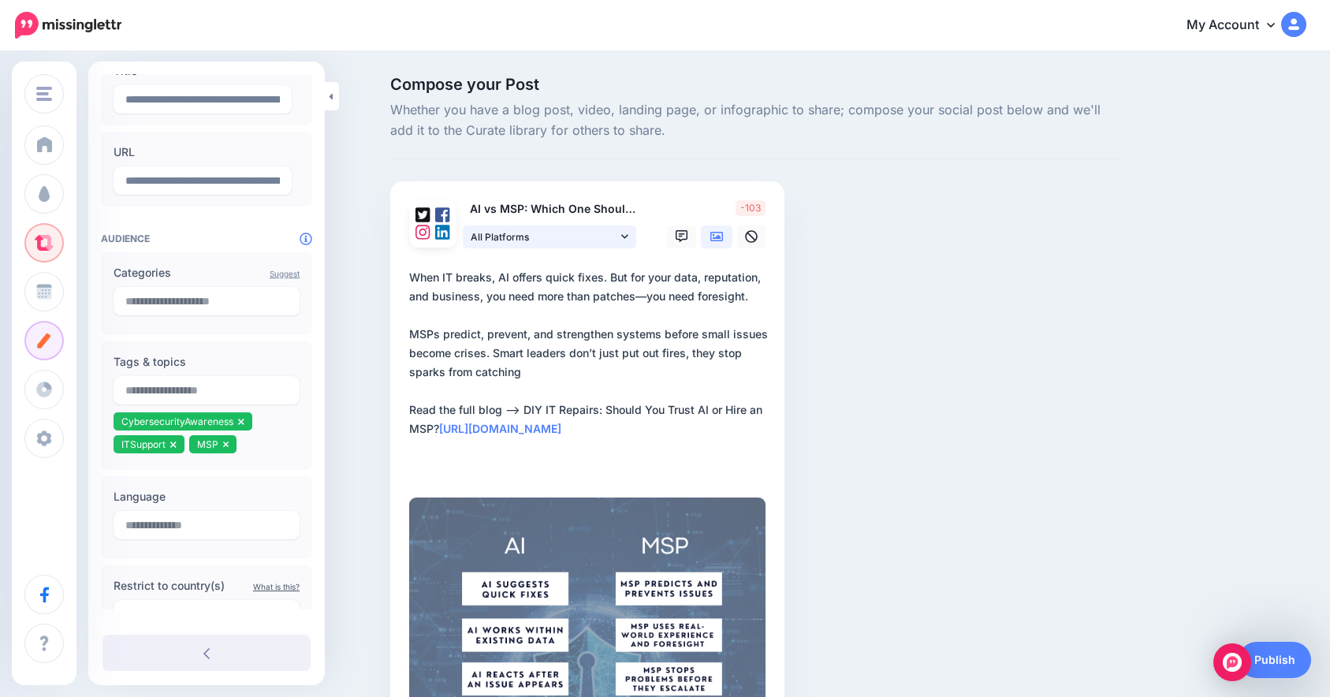
click at [536, 242] on span "All Platforms" at bounding box center [544, 237] width 147 height 17
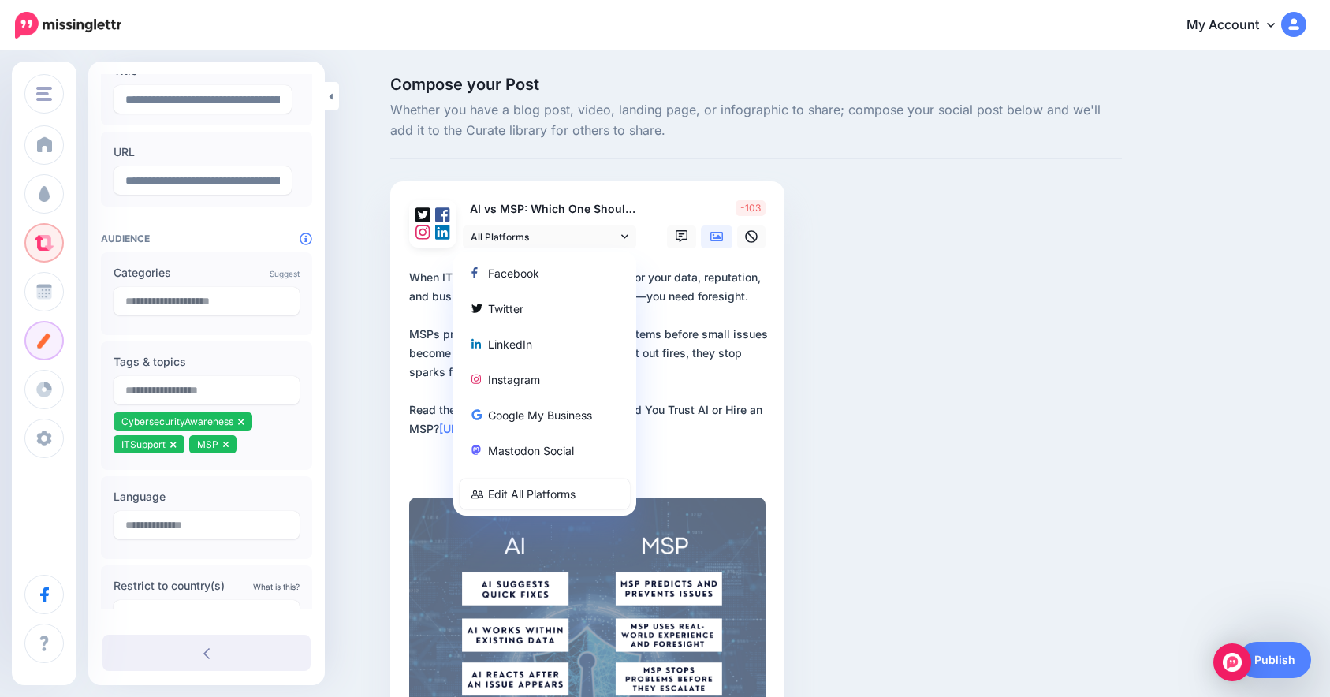
click at [694, 322] on textarea "**********" at bounding box center [590, 372] width 363 height 208
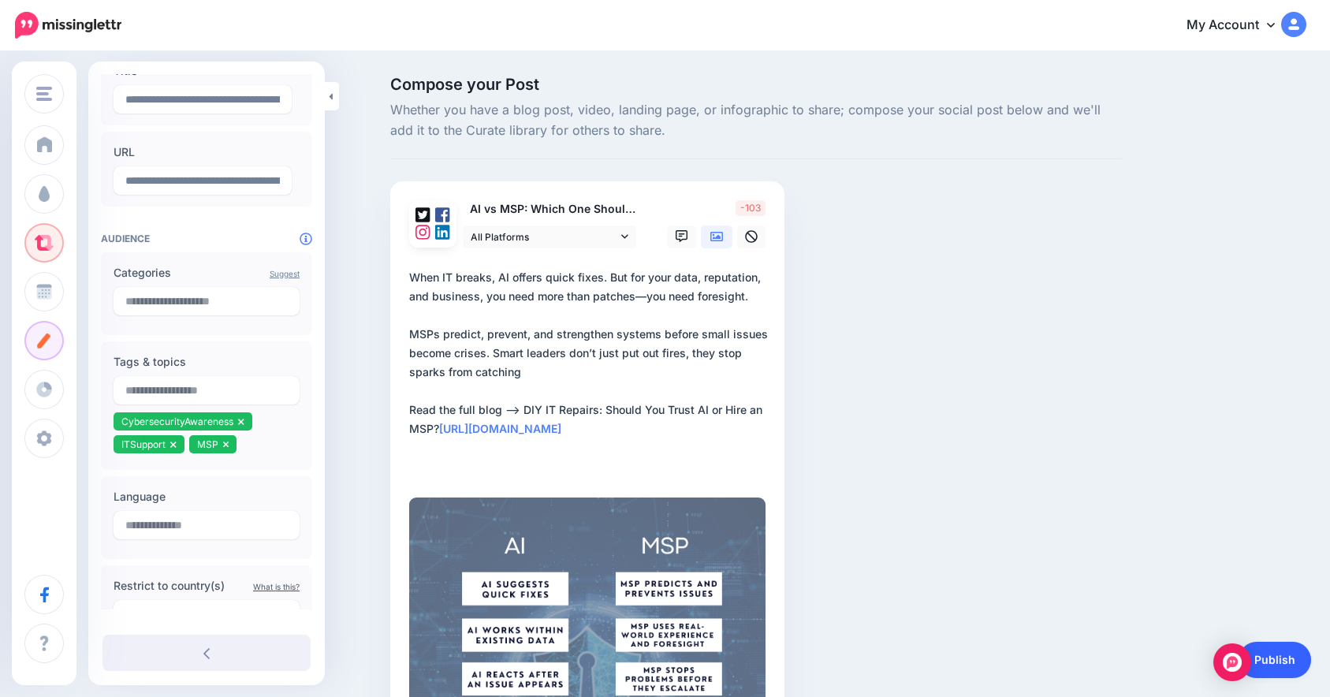
click at [1281, 663] on link "Publish" at bounding box center [1274, 660] width 73 height 36
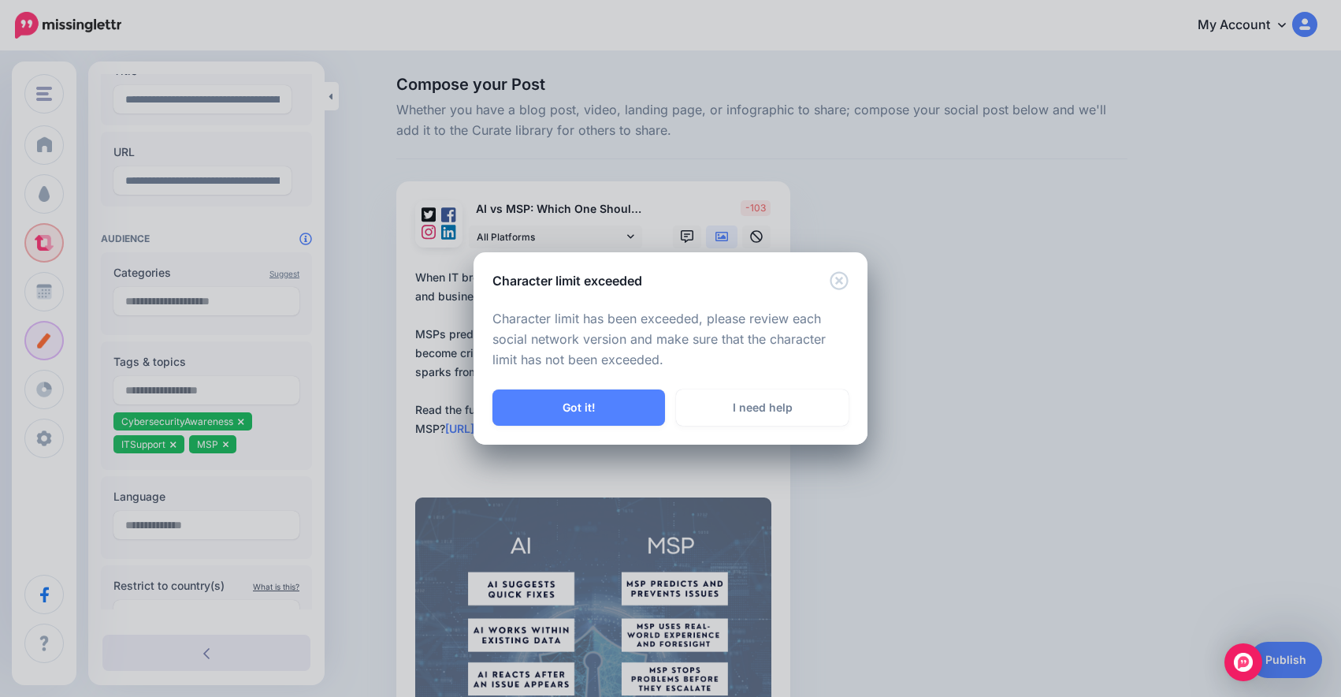
click at [828, 273] on div "Character limit exceeded" at bounding box center [671, 271] width 394 height 38
click at [843, 284] on icon "Close" at bounding box center [839, 280] width 19 height 19
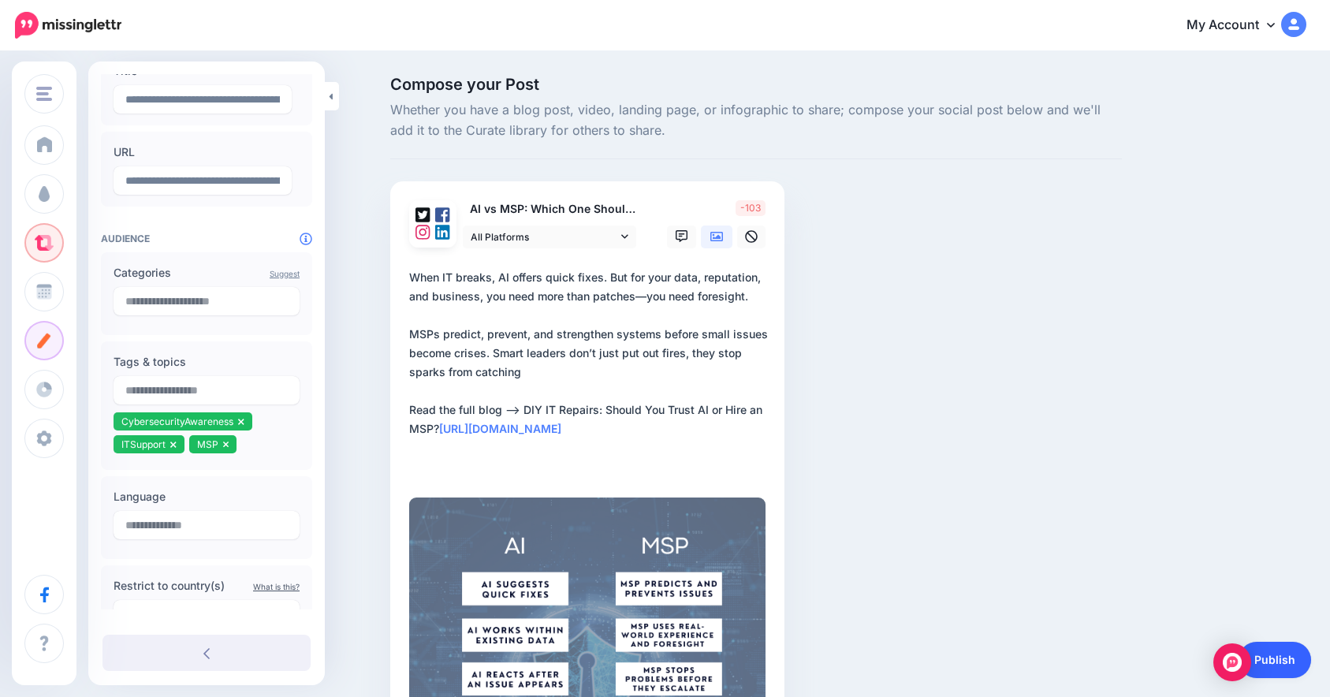
click at [1266, 649] on link "Publish" at bounding box center [1274, 660] width 73 height 36
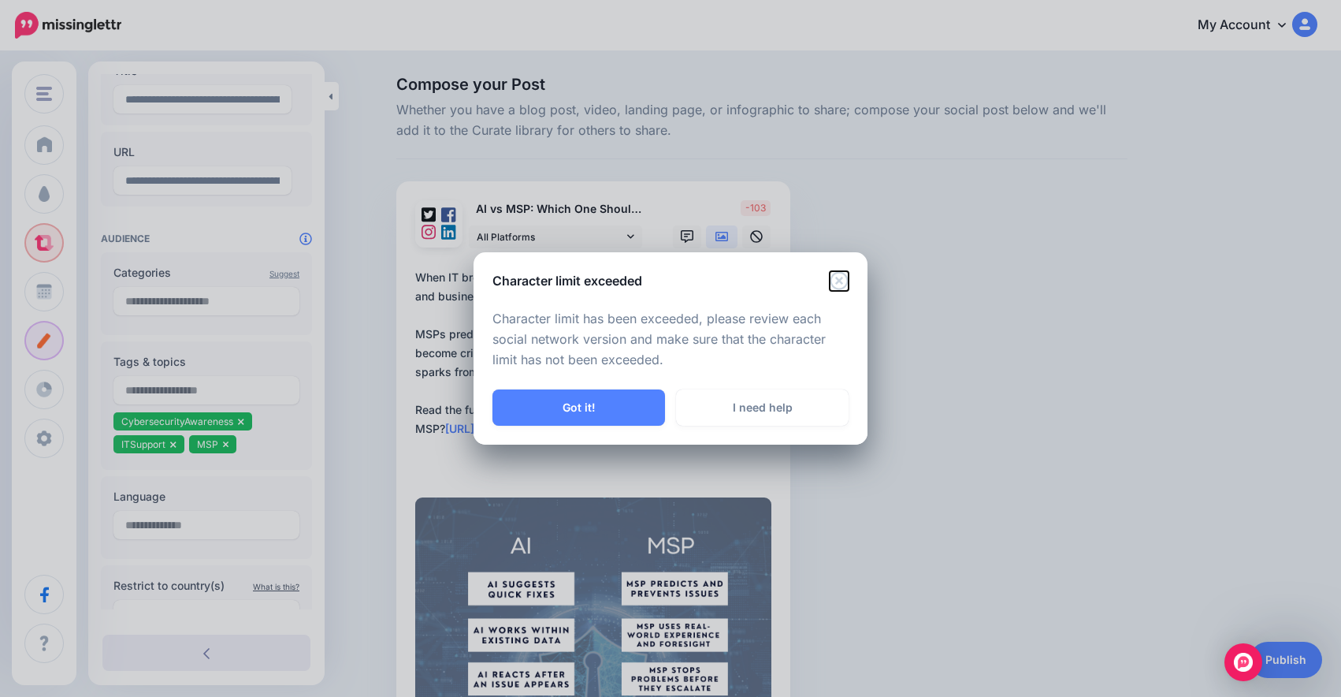
click at [840, 280] on icon "Close" at bounding box center [839, 280] width 18 height 18
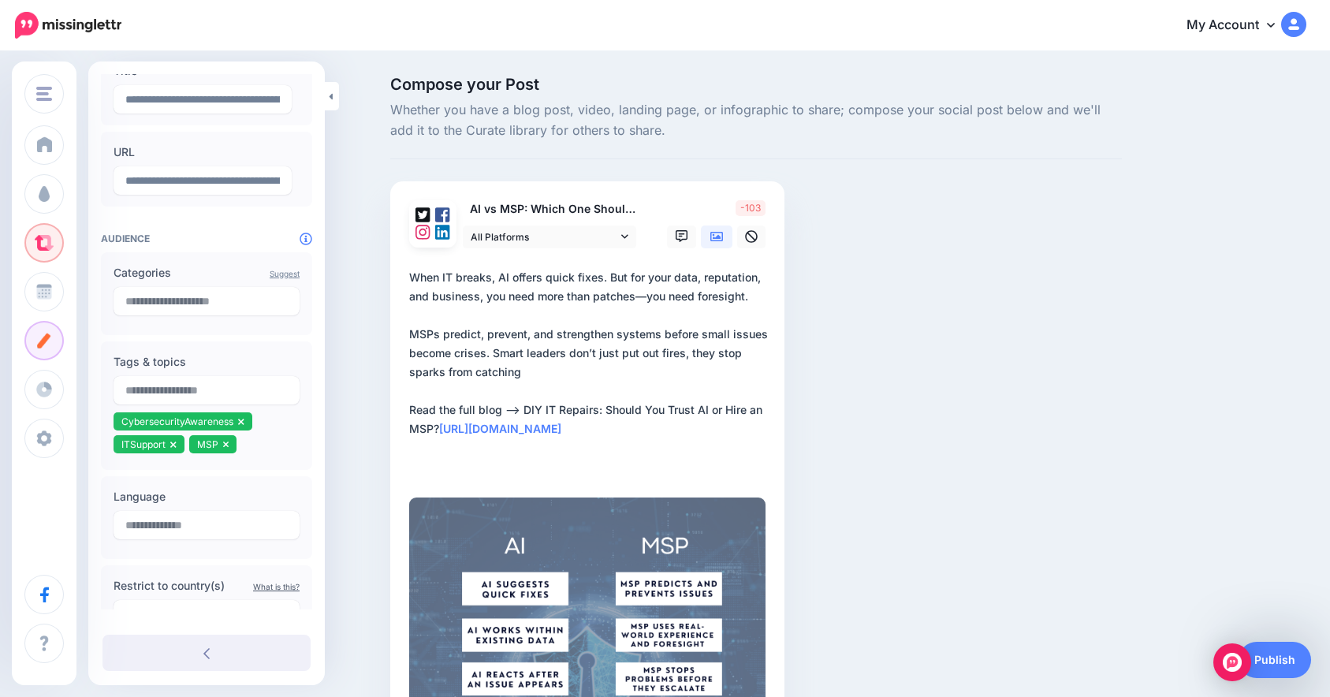
drag, startPoint x: 413, startPoint y: 273, endPoint x: 567, endPoint y: 369, distance: 181.3
click at [577, 348] on div "AI vs MSP: Which One Should You Trust With Your IT? All Platforms Facebook" at bounding box center [587, 527] width 394 height 692
click at [567, 369] on textarea "**********" at bounding box center [590, 372] width 363 height 208
drag, startPoint x: 560, startPoint y: 362, endPoint x: 416, endPoint y: 274, distance: 168.0
click at [416, 274] on textarea "**********" at bounding box center [590, 372] width 363 height 208
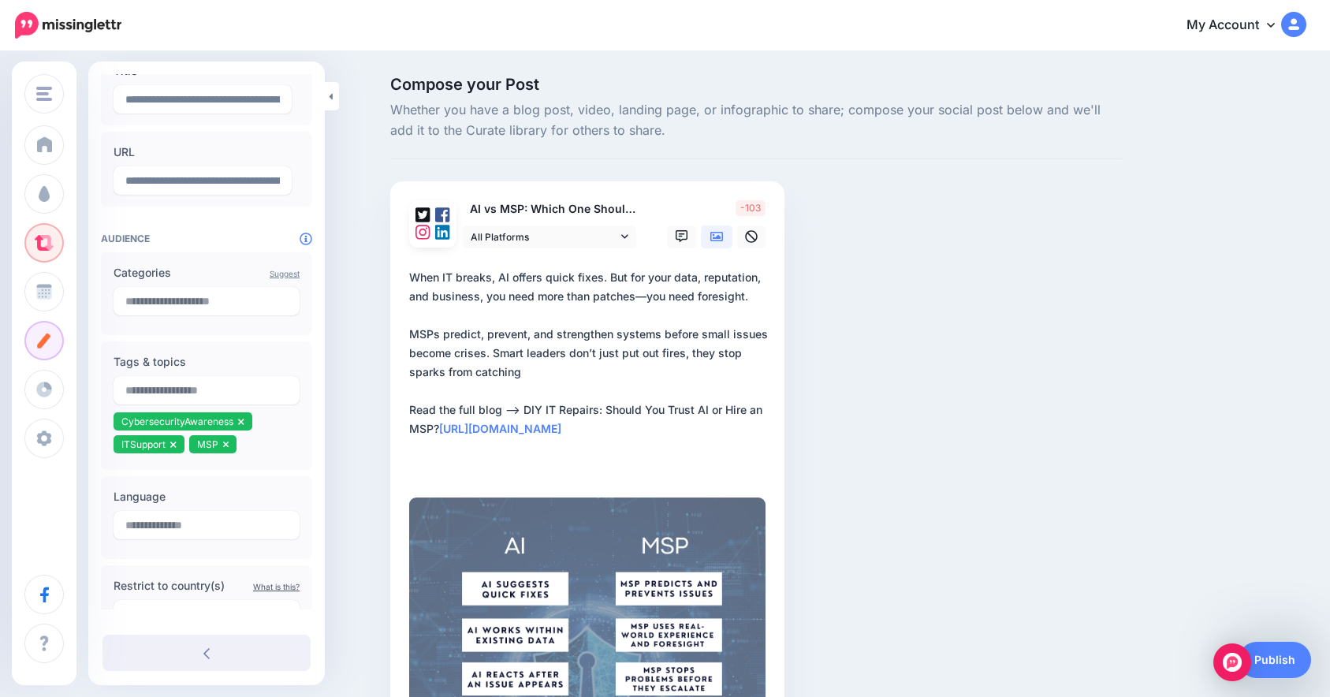
paste textarea "**********"
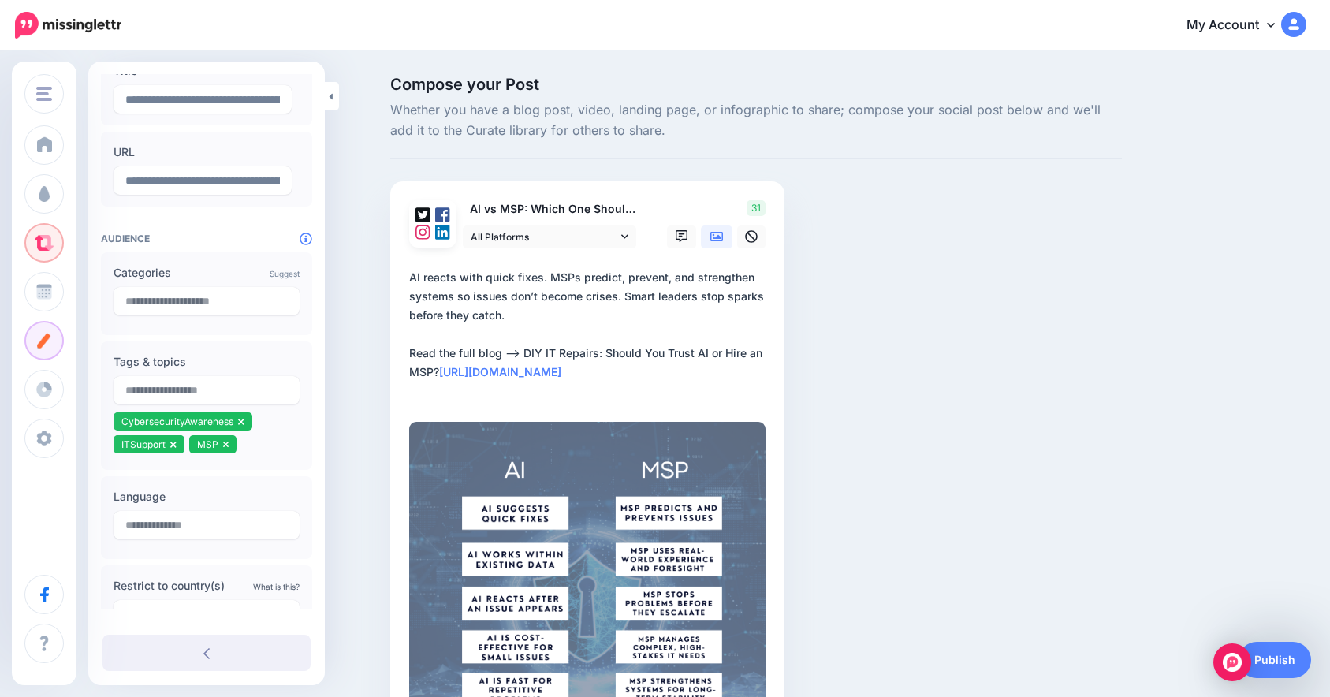
type textarea "**********"
click at [1270, 656] on link "Publish" at bounding box center [1274, 660] width 73 height 36
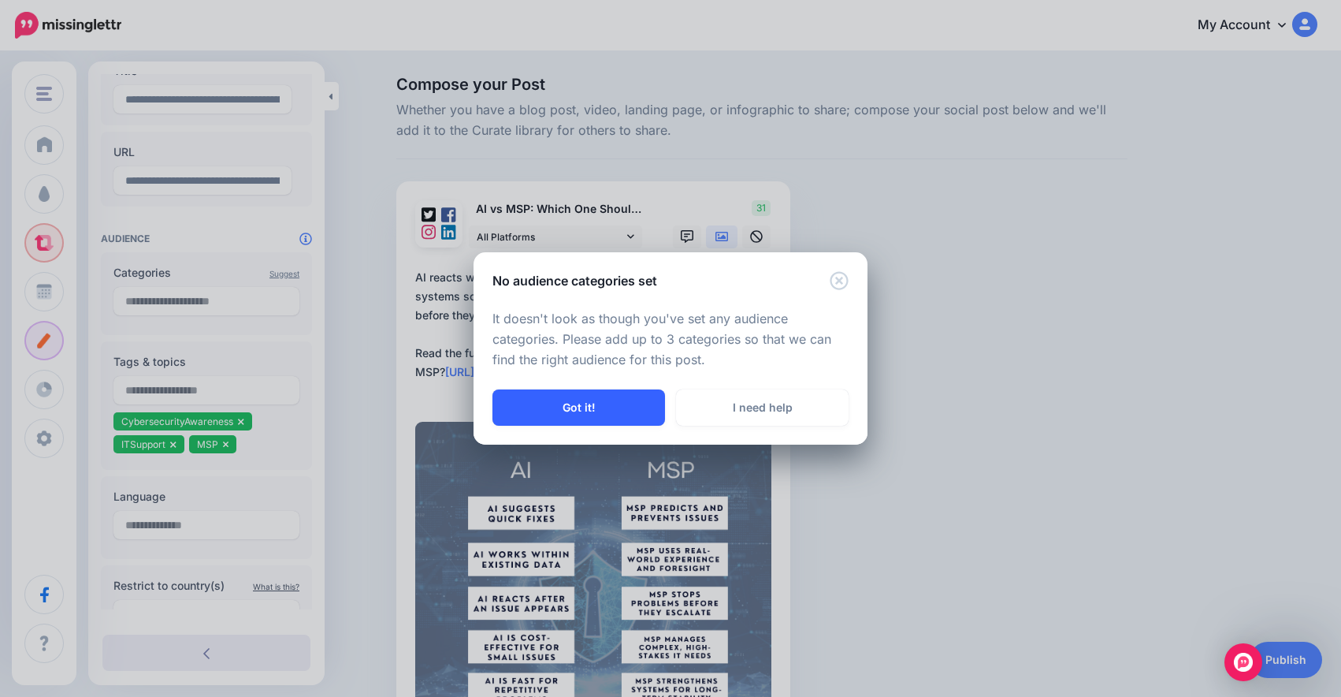
click at [573, 395] on button "Got it!" at bounding box center [579, 407] width 173 height 36
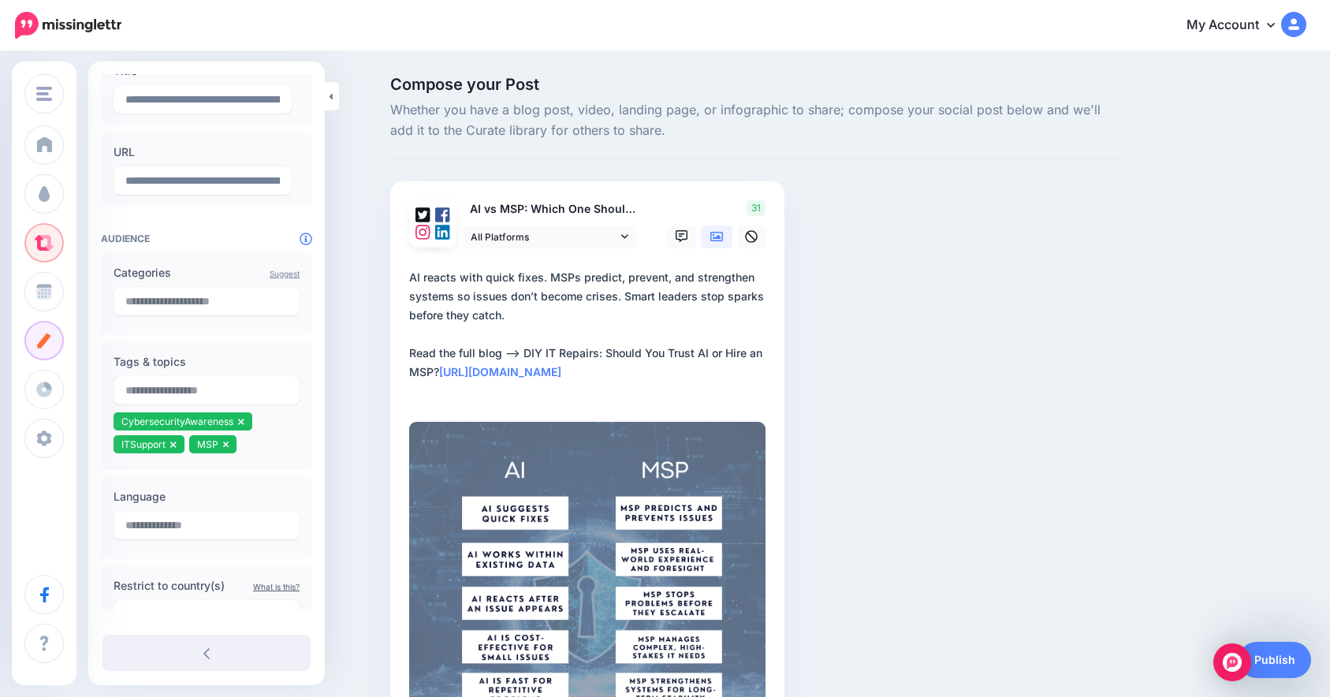
click at [422, 229] on icon at bounding box center [422, 232] width 15 height 15
click at [437, 225] on div at bounding box center [433, 224] width 38 height 38
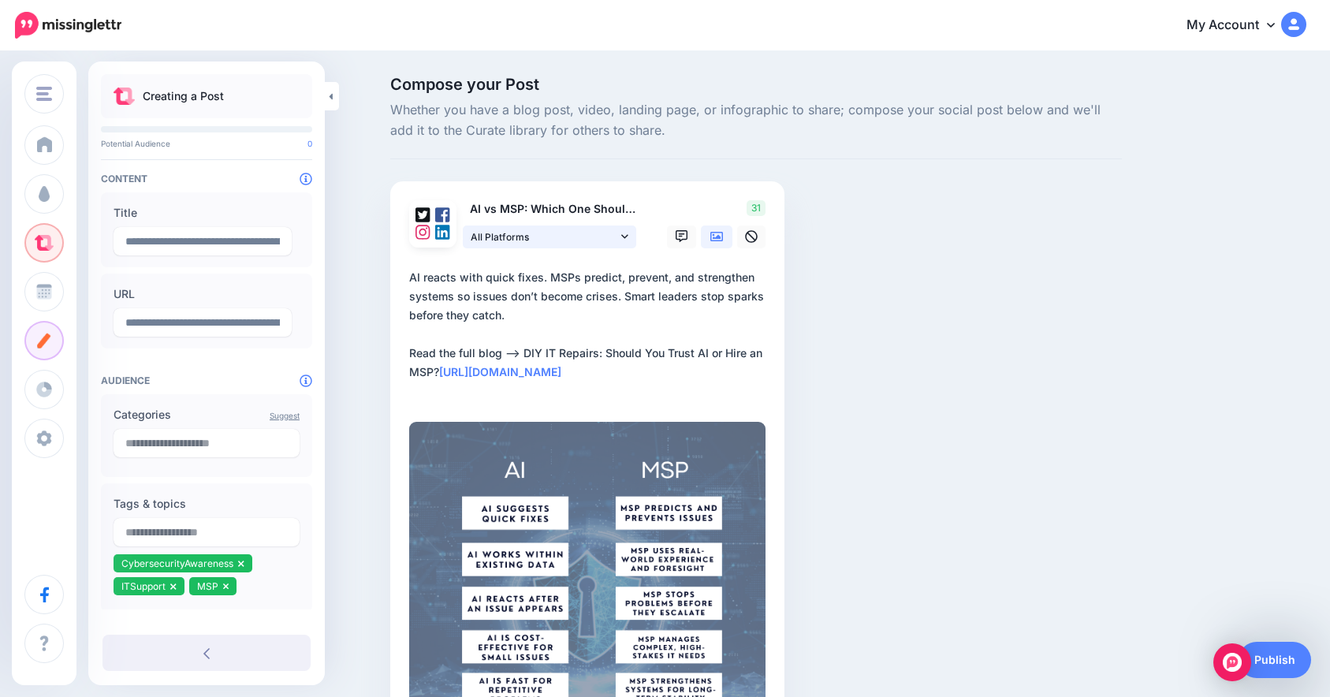
click at [541, 235] on span "All Platforms" at bounding box center [544, 237] width 147 height 17
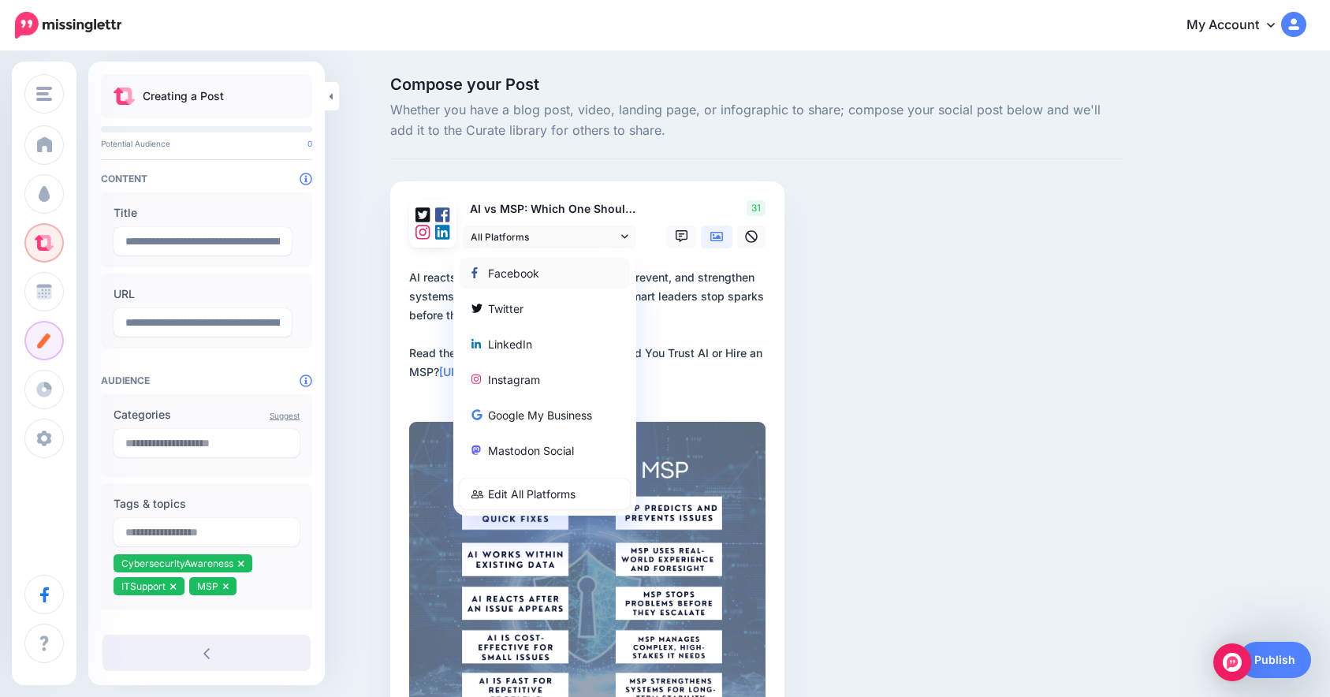
click at [542, 271] on div "Facebook" at bounding box center [544, 272] width 147 height 19
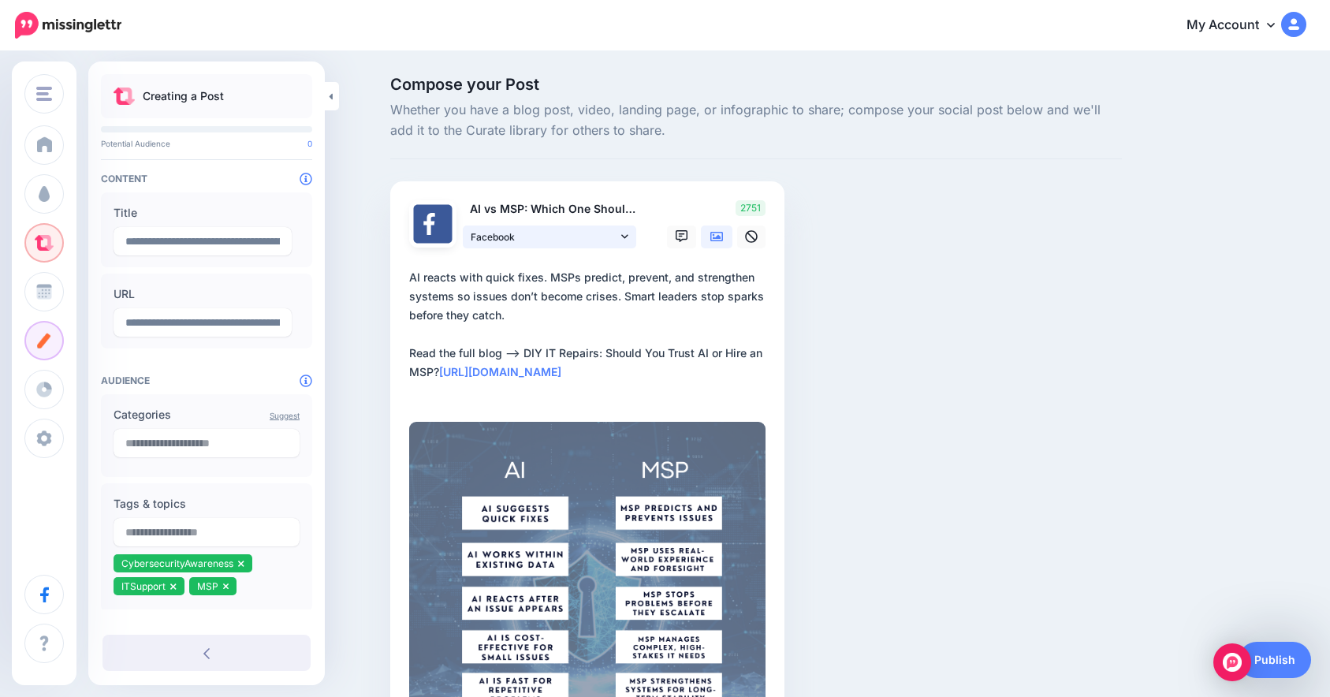
click at [549, 244] on link "Facebook" at bounding box center [549, 236] width 173 height 23
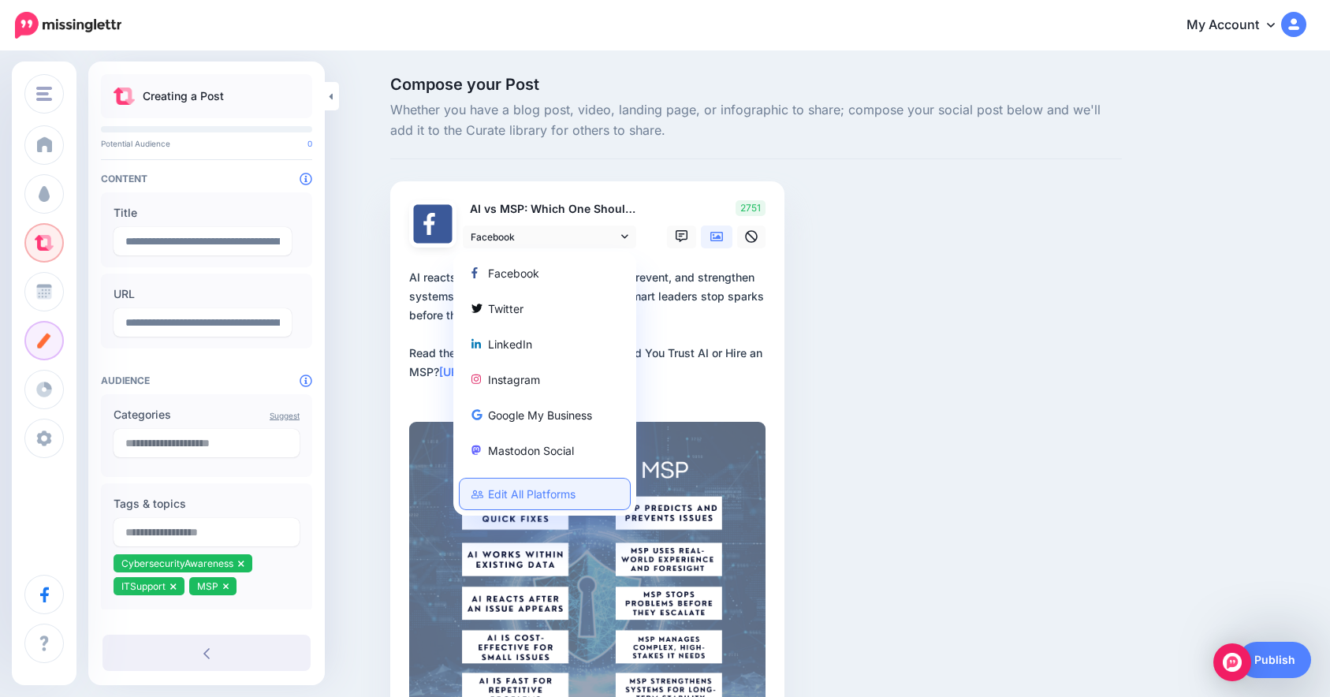
click at [549, 501] on link "Edit All Platforms" at bounding box center [544, 493] width 170 height 31
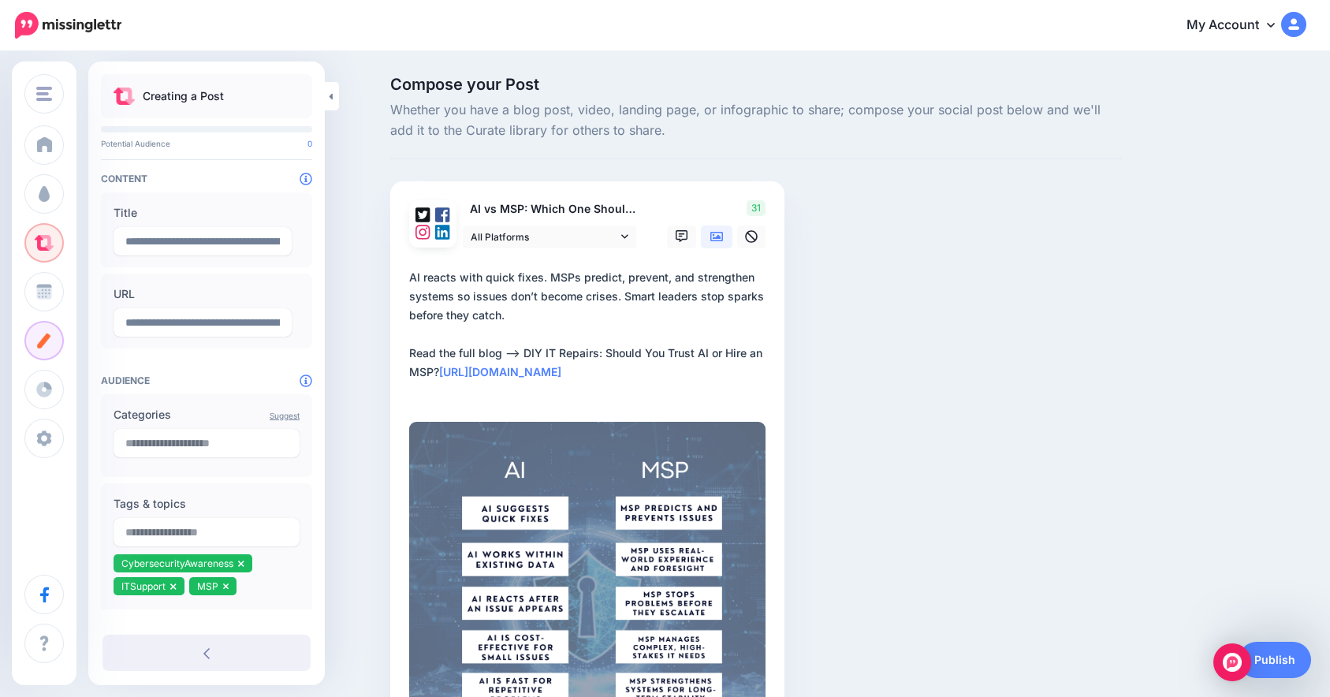
click at [450, 235] on icon at bounding box center [442, 232] width 15 height 15
click at [1285, 667] on link "Publish" at bounding box center [1274, 660] width 73 height 36
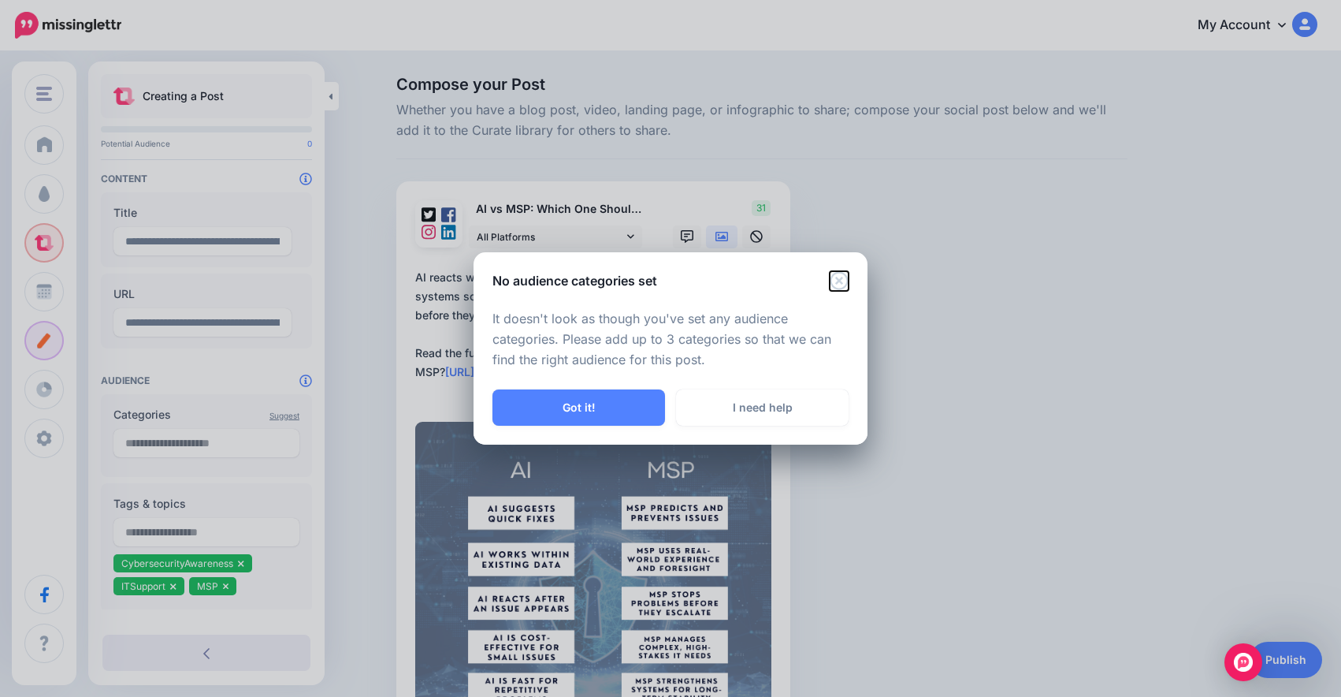
click at [839, 284] on icon "Close" at bounding box center [839, 280] width 19 height 19
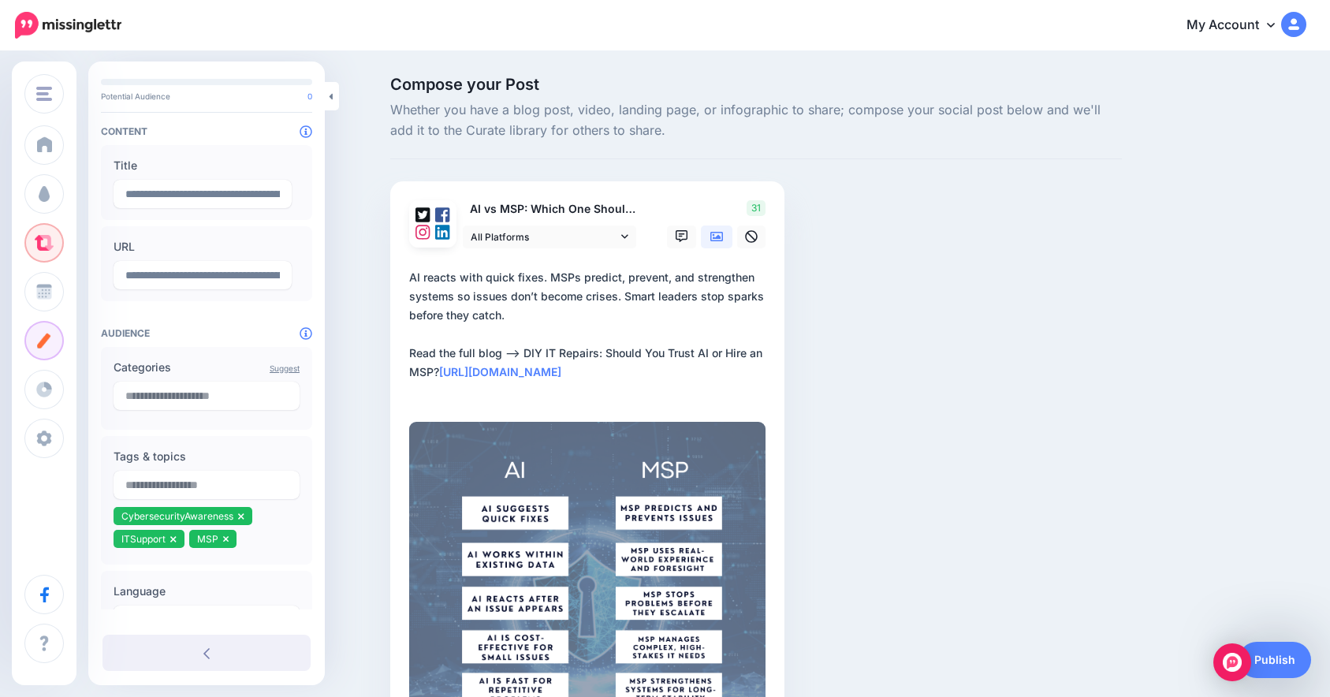
scroll to position [52, 0]
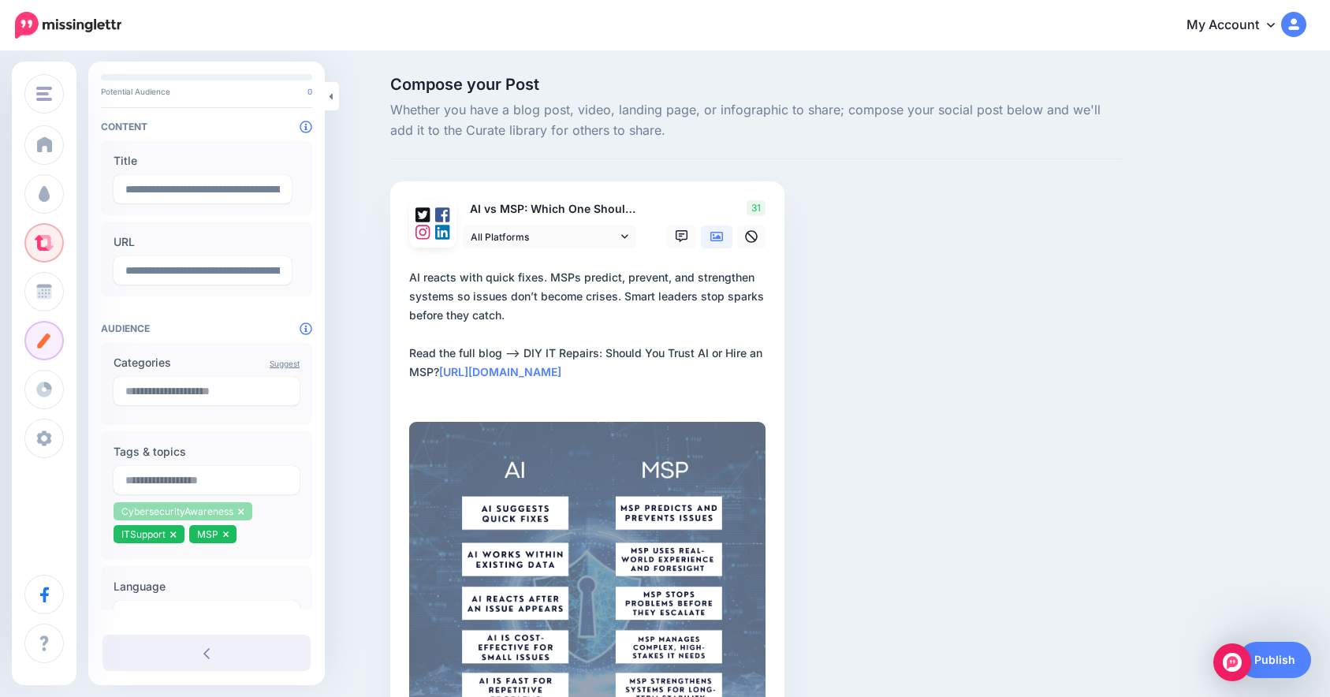
click at [242, 507] on icon at bounding box center [241, 511] width 6 height 9
click at [178, 512] on li "ITSupport" at bounding box center [148, 511] width 71 height 18
click at [173, 515] on link at bounding box center [173, 511] width 6 height 12
click at [149, 511] on icon at bounding box center [150, 511] width 6 height 6
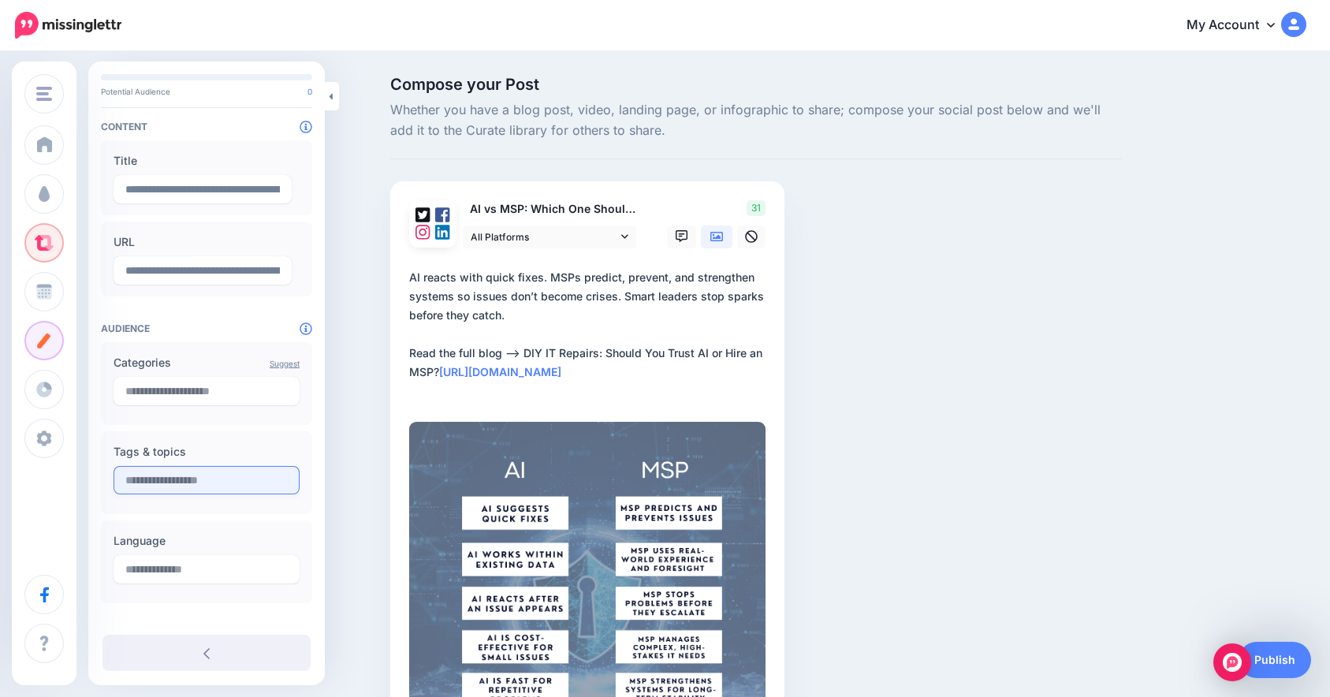
click at [162, 489] on input "text" at bounding box center [206, 480] width 186 height 28
paste input "**********"
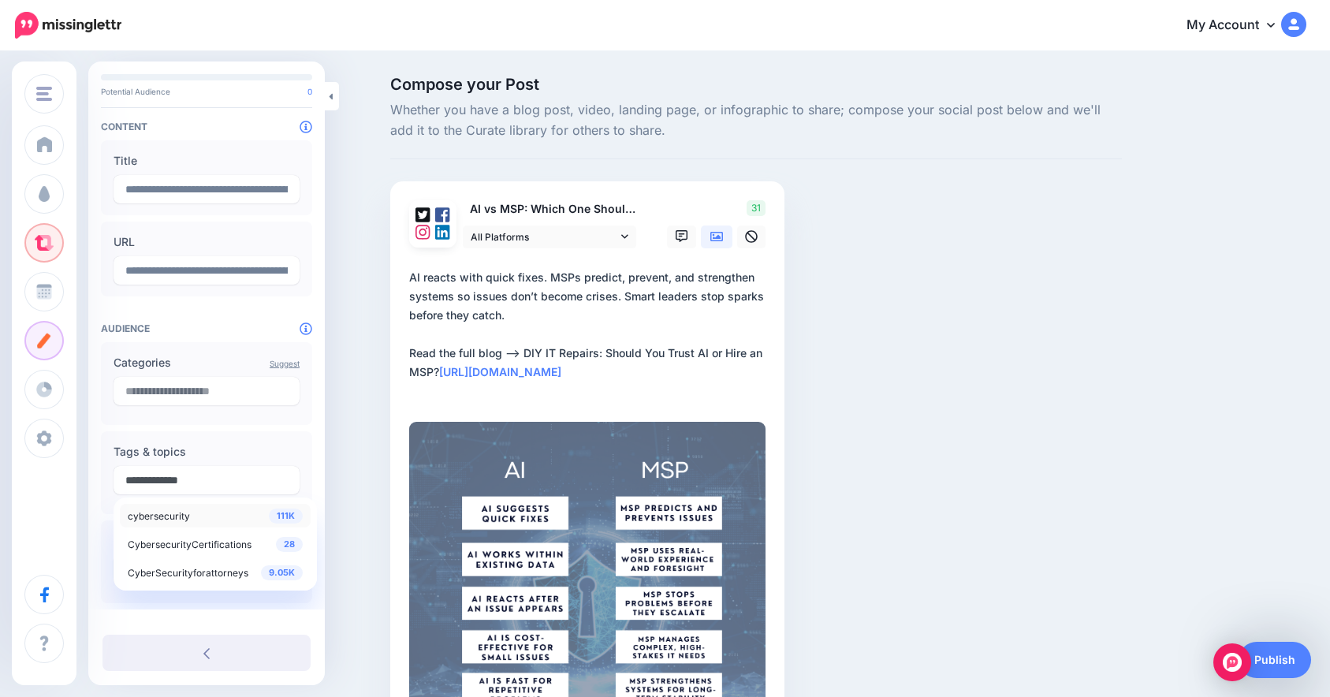
type input "**********"
click at [232, 518] on div "111K cybersecurity" at bounding box center [215, 515] width 175 height 19
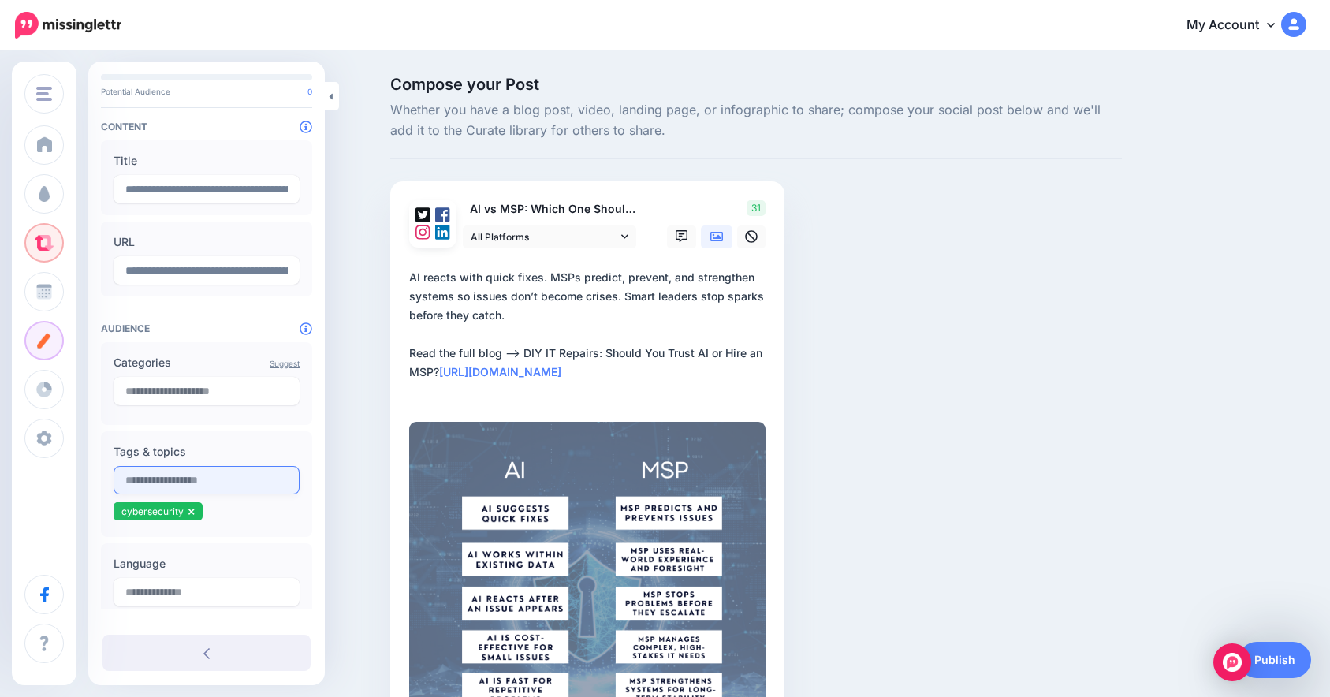
paste input "**********"
click at [139, 482] on input "**********" at bounding box center [206, 480] width 186 height 28
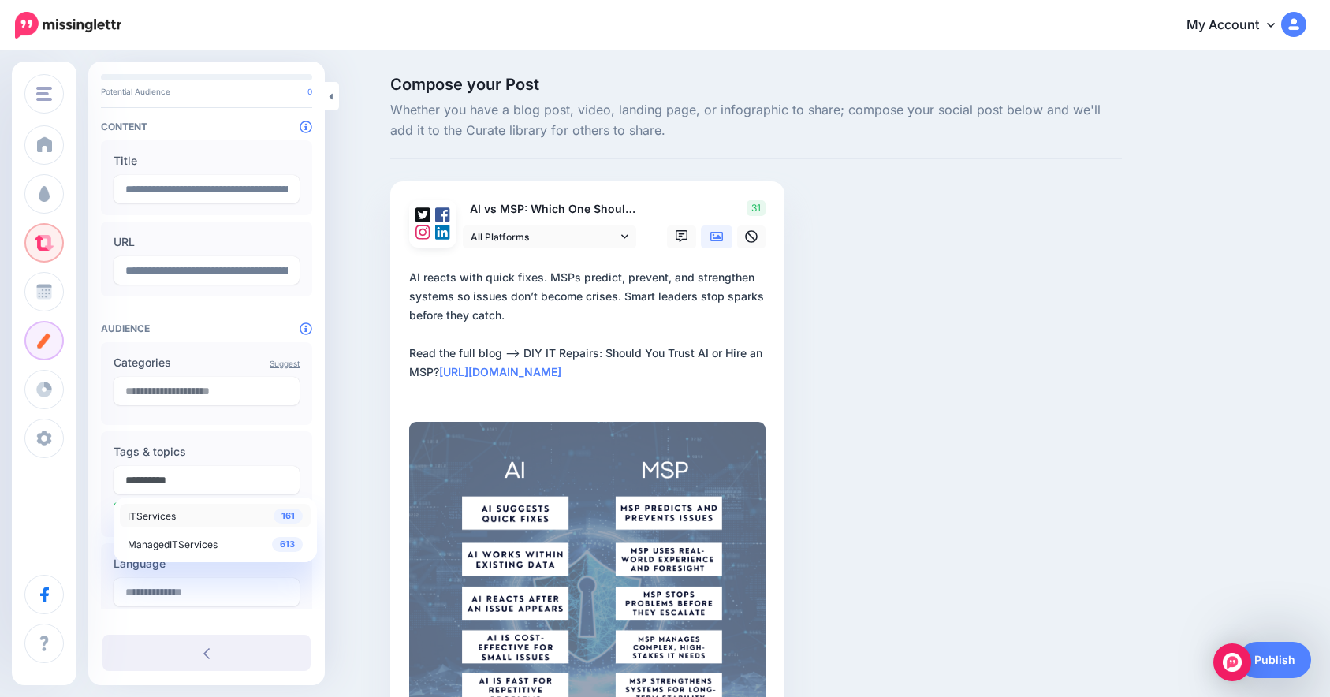
type input "**********"
click at [242, 522] on div "161 ITServices" at bounding box center [215, 515] width 175 height 19
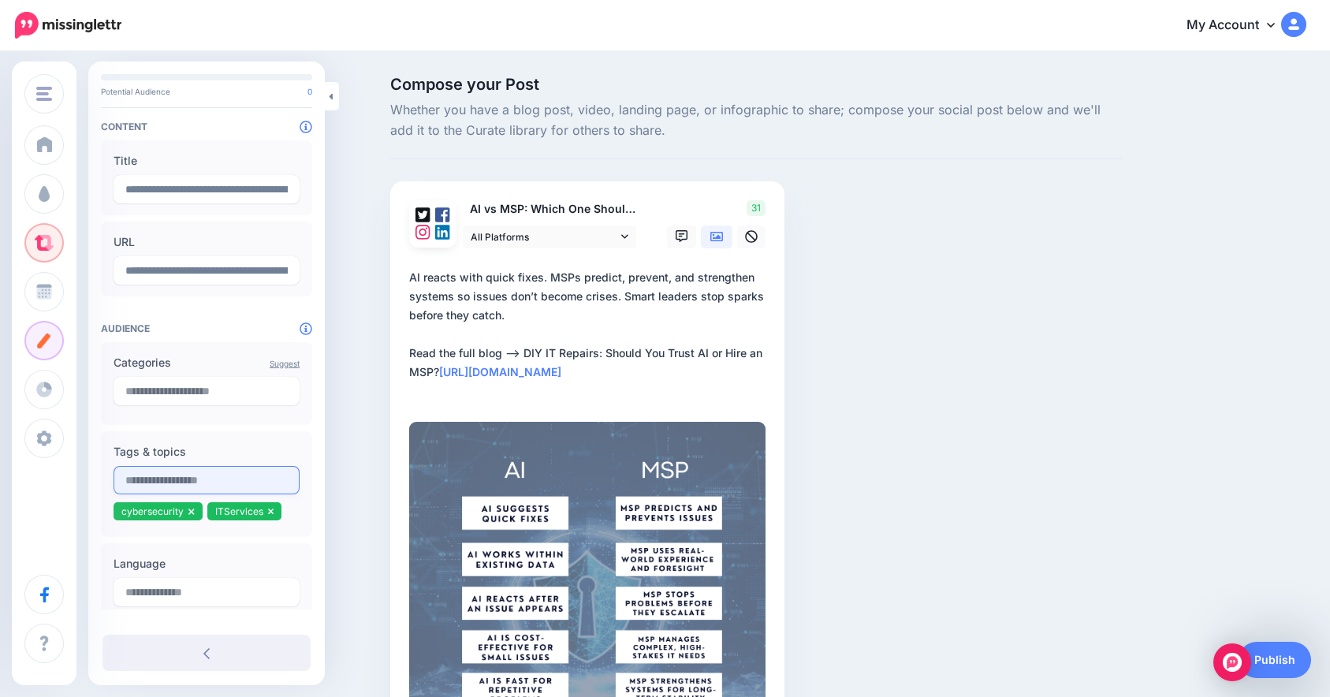
click at [192, 474] on input "text" at bounding box center [206, 480] width 186 height 28
click at [244, 474] on input "**********" at bounding box center [206, 480] width 186 height 28
paste input "*"
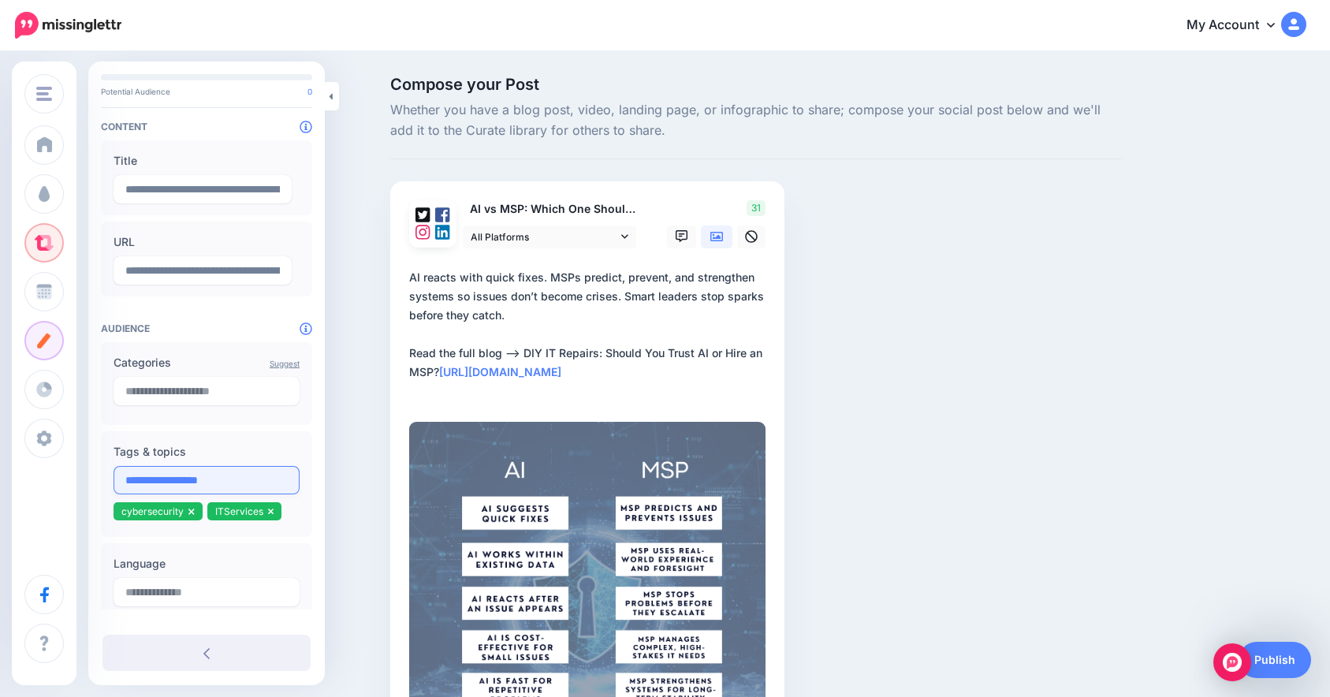
type input "**********"
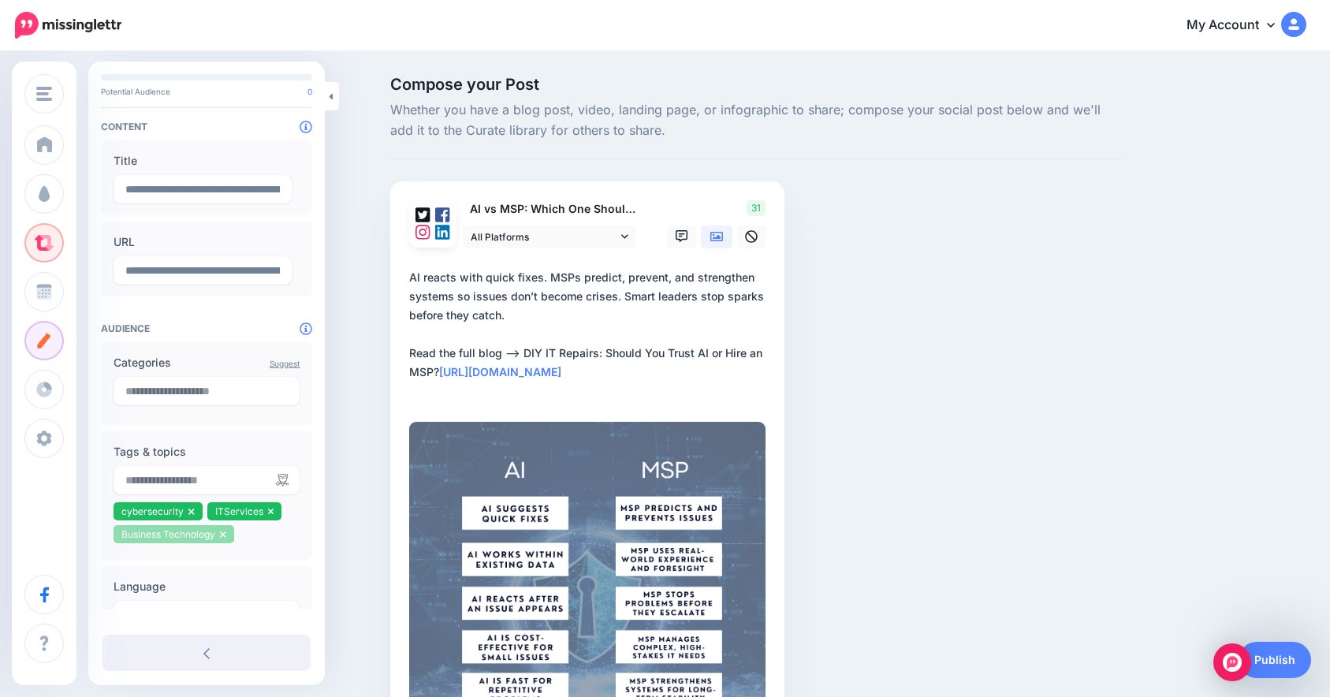
click at [222, 536] on icon at bounding box center [223, 534] width 6 height 6
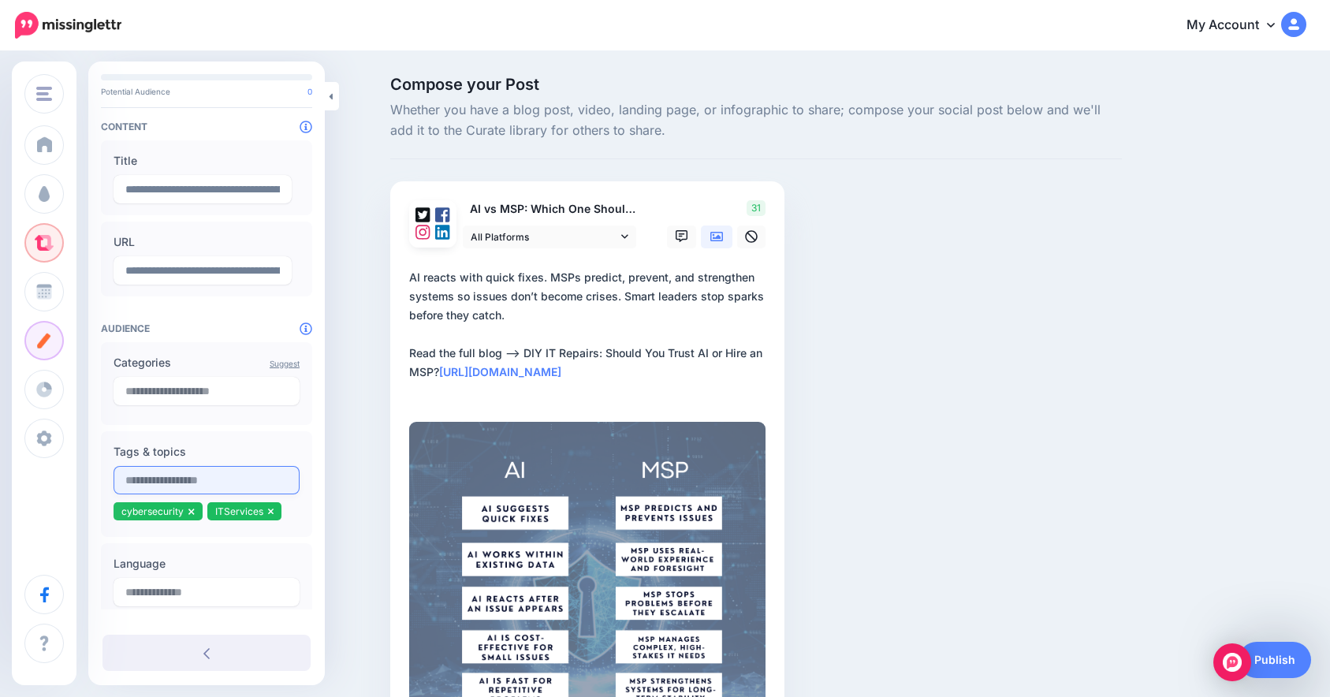
click at [147, 468] on input "text" at bounding box center [206, 480] width 186 height 28
paste input "*********"
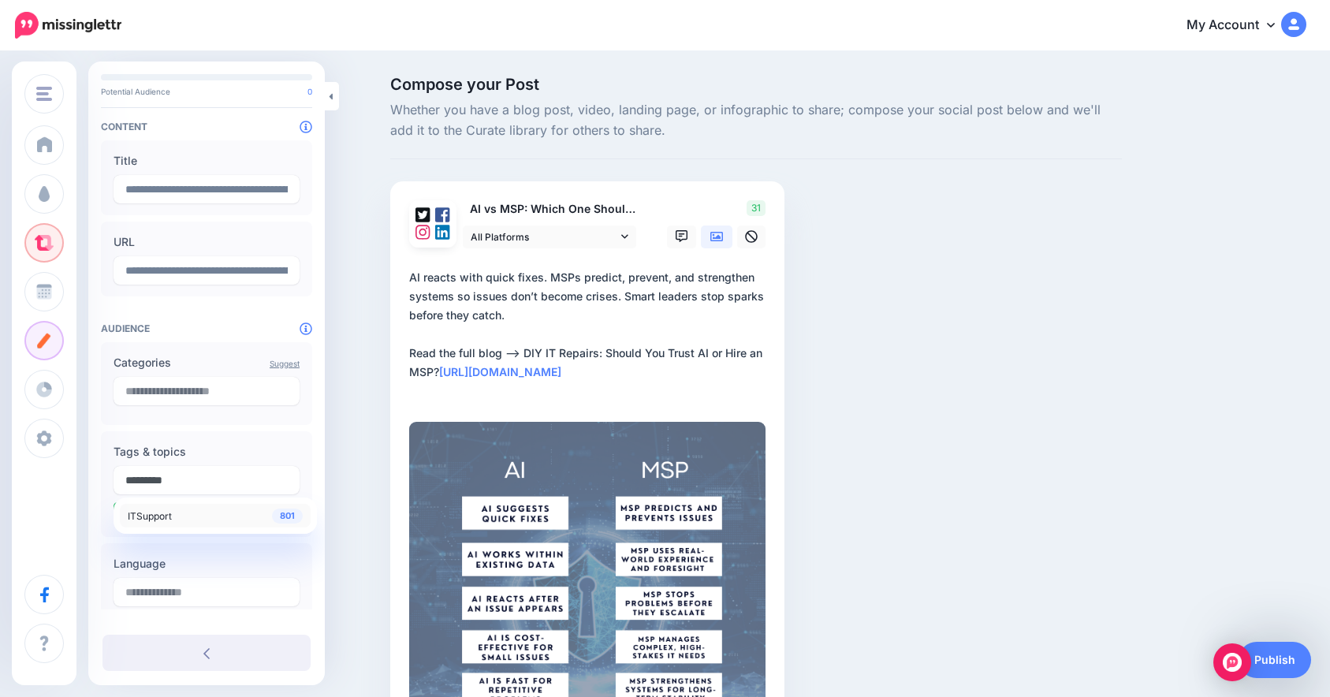
type input "*********"
click at [172, 518] on div "801 ITSupport" at bounding box center [215, 515] width 175 height 19
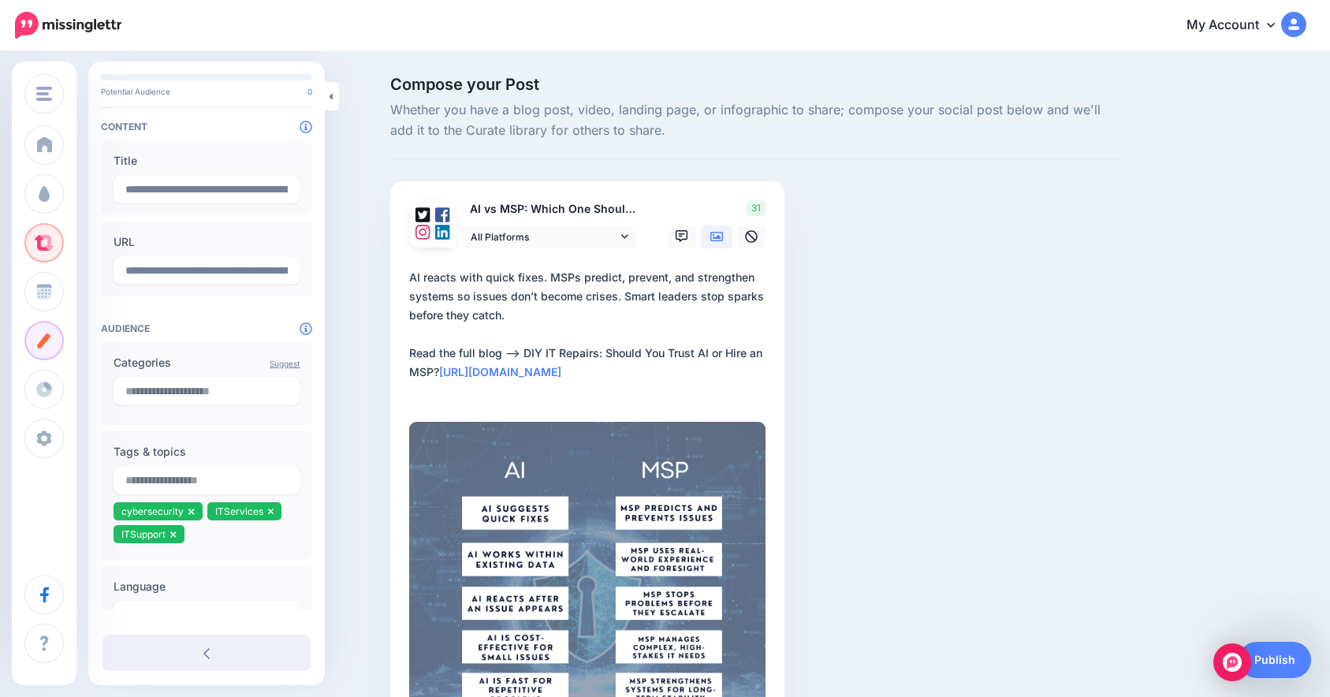
paste input "***"
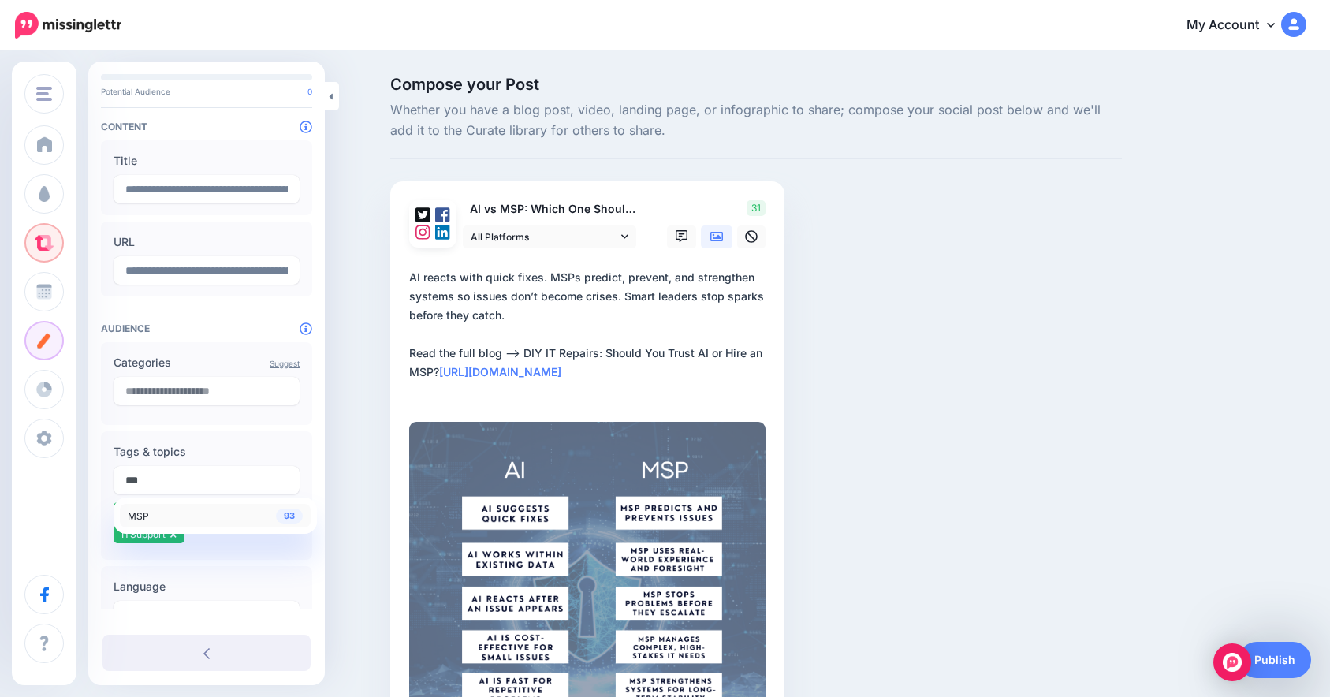
type input "***"
click at [197, 525] on link "93 MSP" at bounding box center [215, 516] width 191 height 24
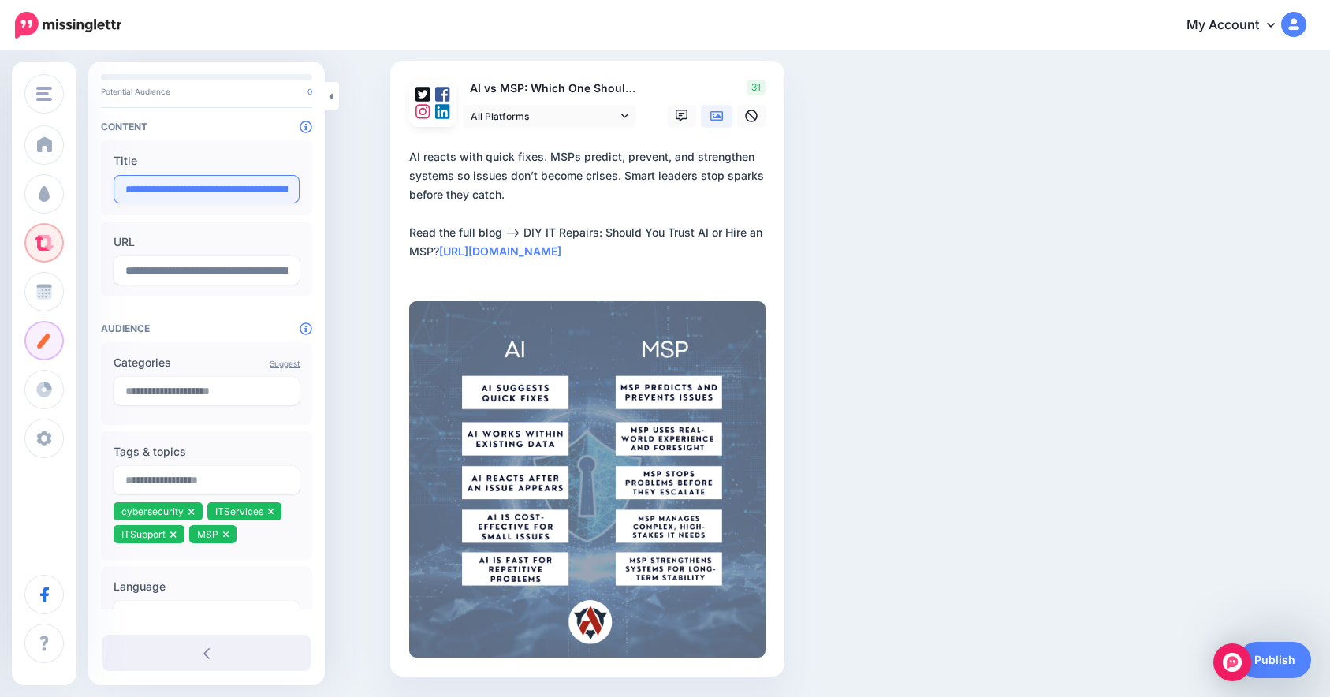
scroll to position [0, 0]
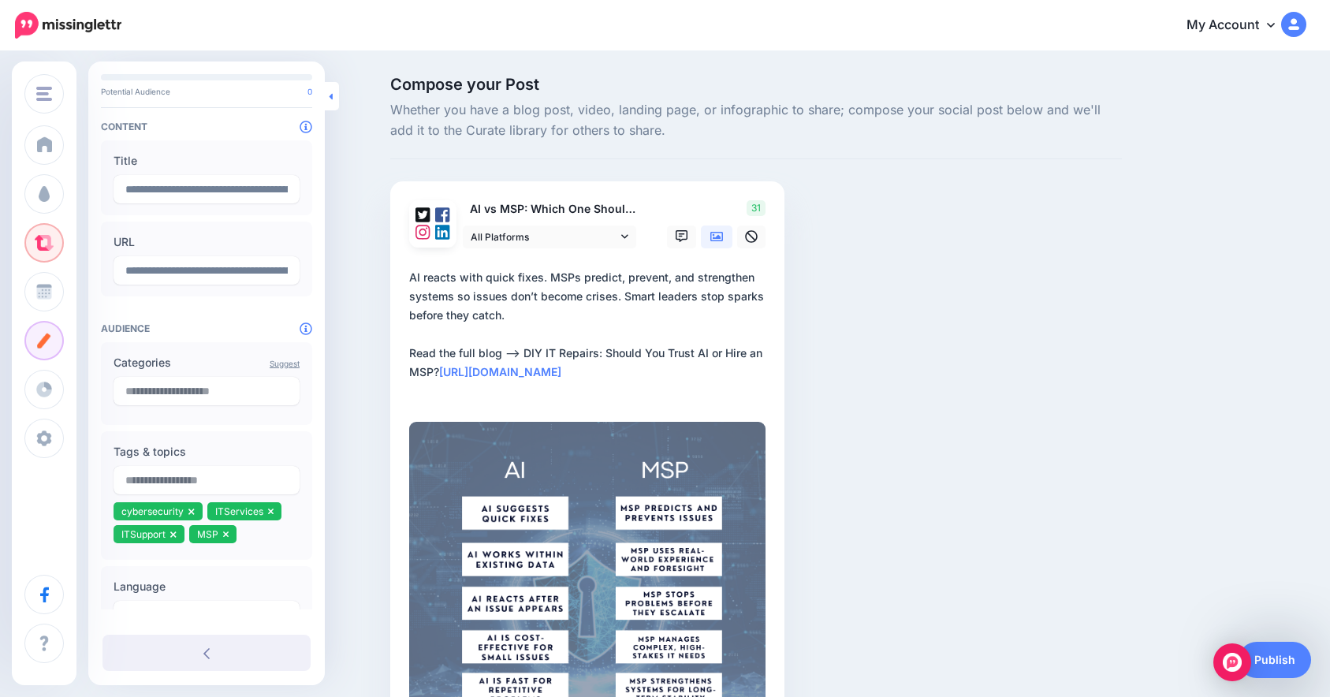
click at [325, 94] on link at bounding box center [332, 96] width 14 height 28
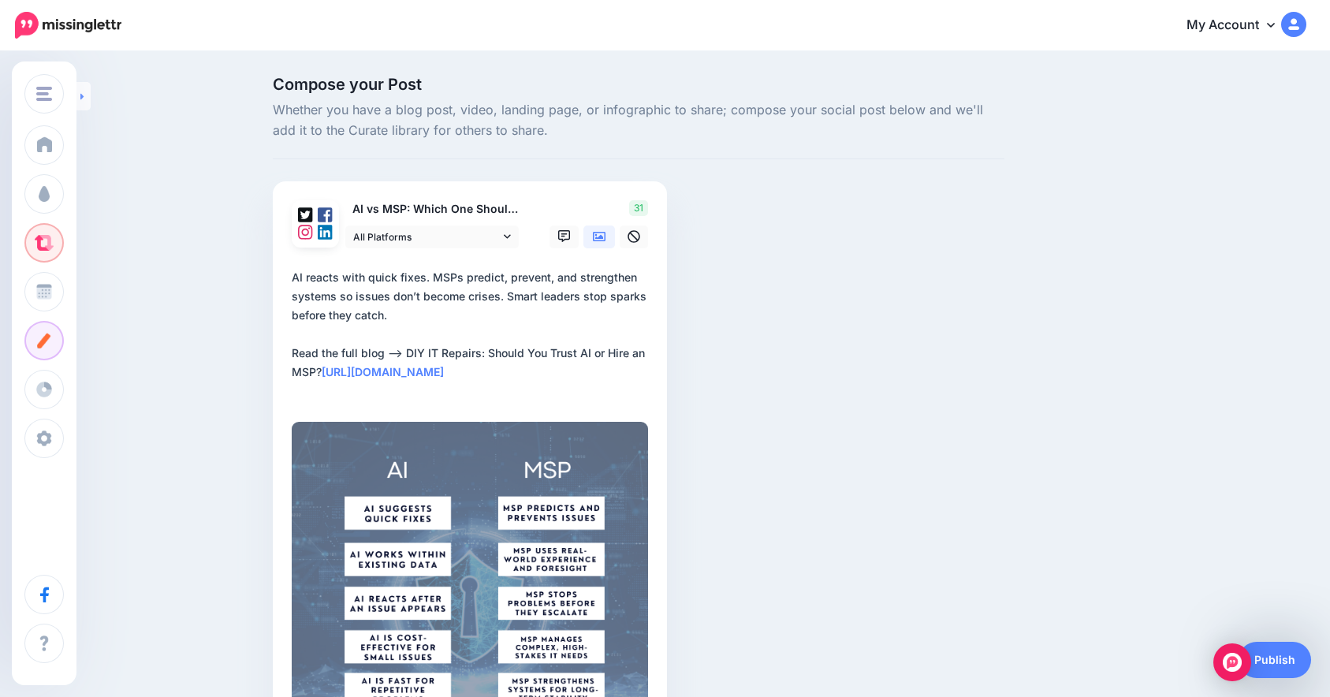
click at [81, 94] on icon at bounding box center [81, 96] width 3 height 6
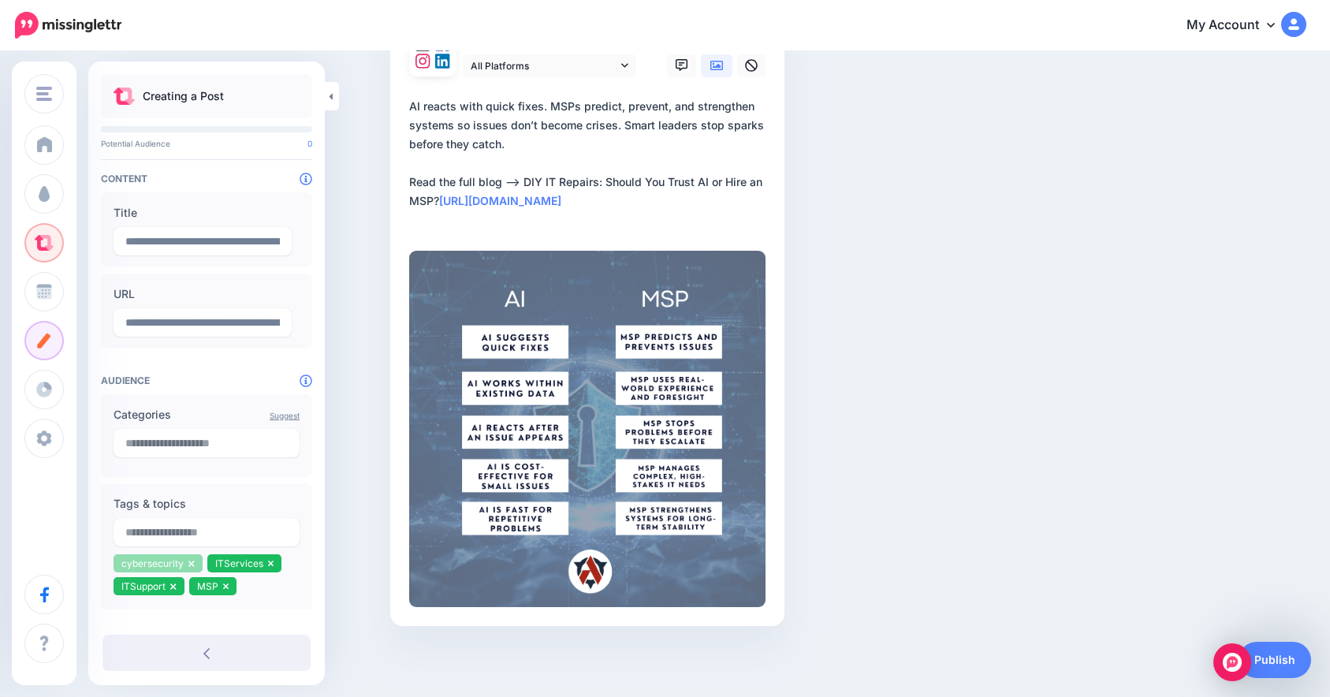
click at [192, 560] on icon at bounding box center [191, 563] width 6 height 9
click at [193, 560] on li "ITSupport" at bounding box center [228, 563] width 71 height 18
click at [177, 560] on icon at bounding box center [177, 563] width 6 height 9
click at [177, 560] on li "ITSupport" at bounding box center [148, 563] width 71 height 18
click at [173, 566] on icon at bounding box center [173, 563] width 6 height 9
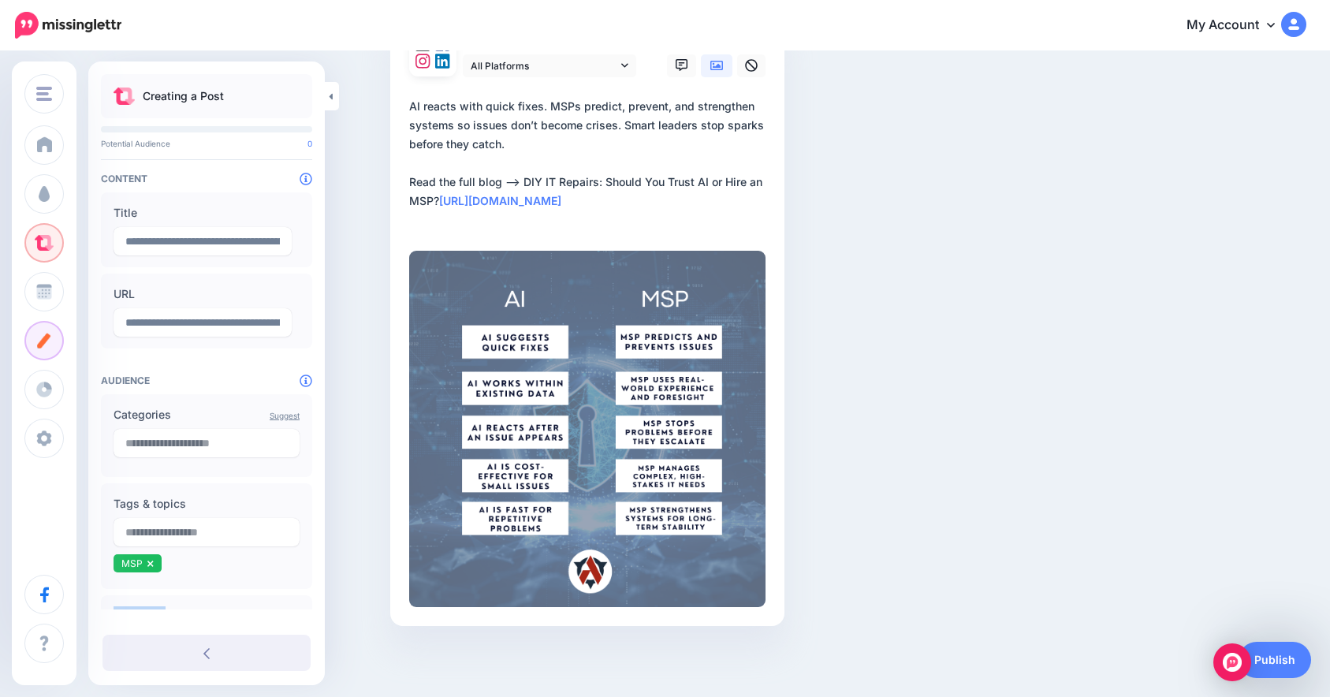
click at [173, 566] on ul "MSP" at bounding box center [206, 565] width 186 height 23
click at [151, 563] on icon at bounding box center [150, 563] width 6 height 9
click at [180, 523] on input "text" at bounding box center [206, 532] width 186 height 28
paste input "**********"
click at [200, 531] on input "**********" at bounding box center [206, 532] width 186 height 28
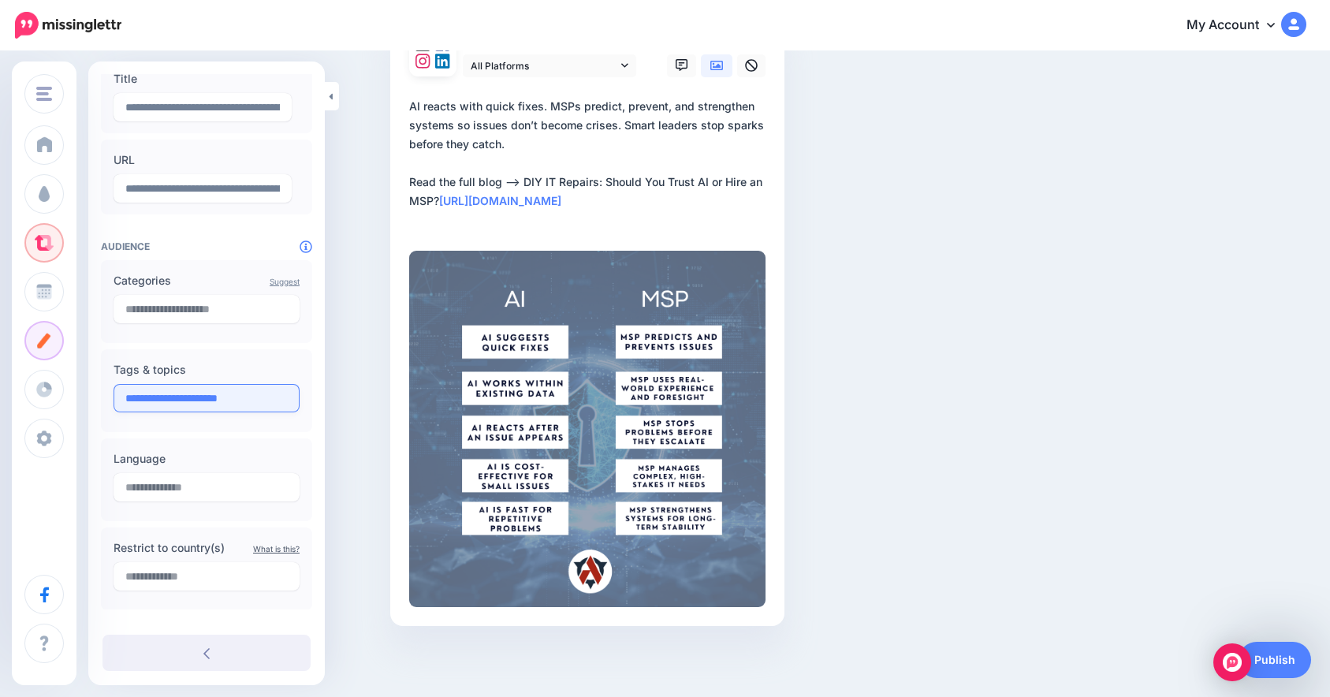
scroll to position [136, 0]
click at [222, 414] on div at bounding box center [206, 415] width 186 height 8
click at [233, 400] on input "**********" at bounding box center [206, 396] width 186 height 28
click at [236, 396] on input "**********" at bounding box center [206, 396] width 186 height 28
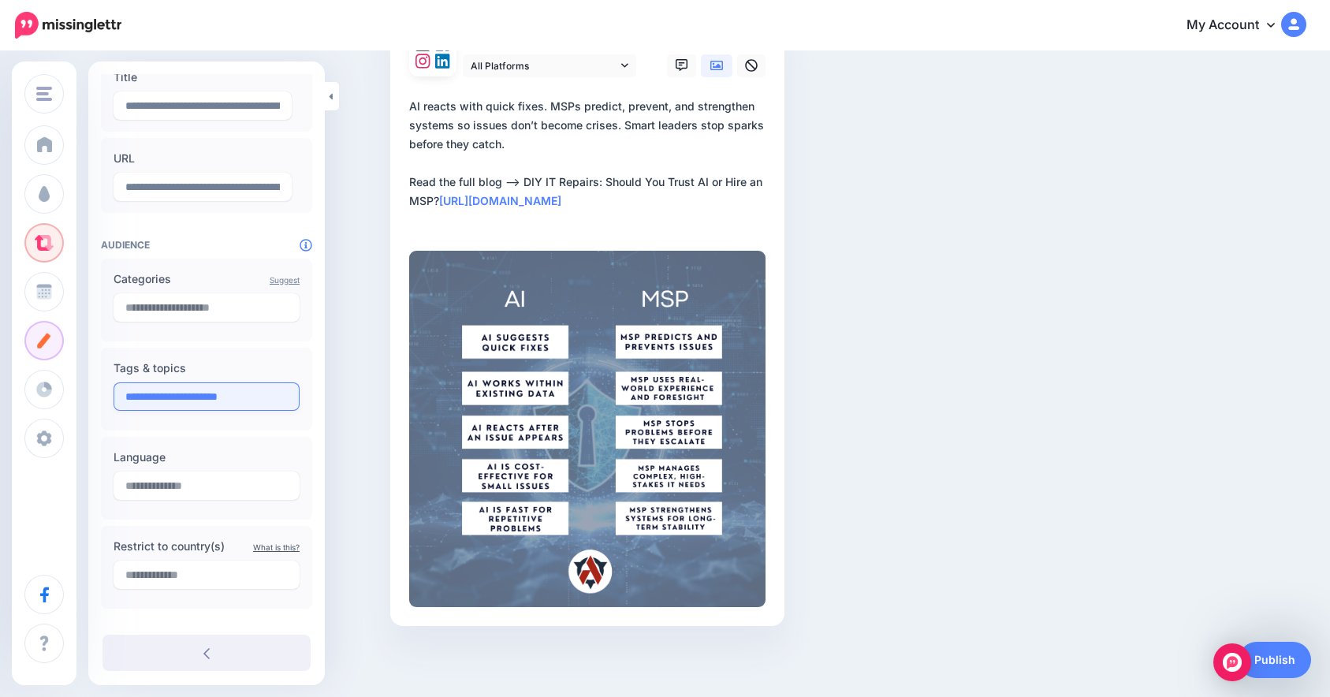
click at [236, 397] on input "**********" at bounding box center [206, 396] width 186 height 28
paste input "text"
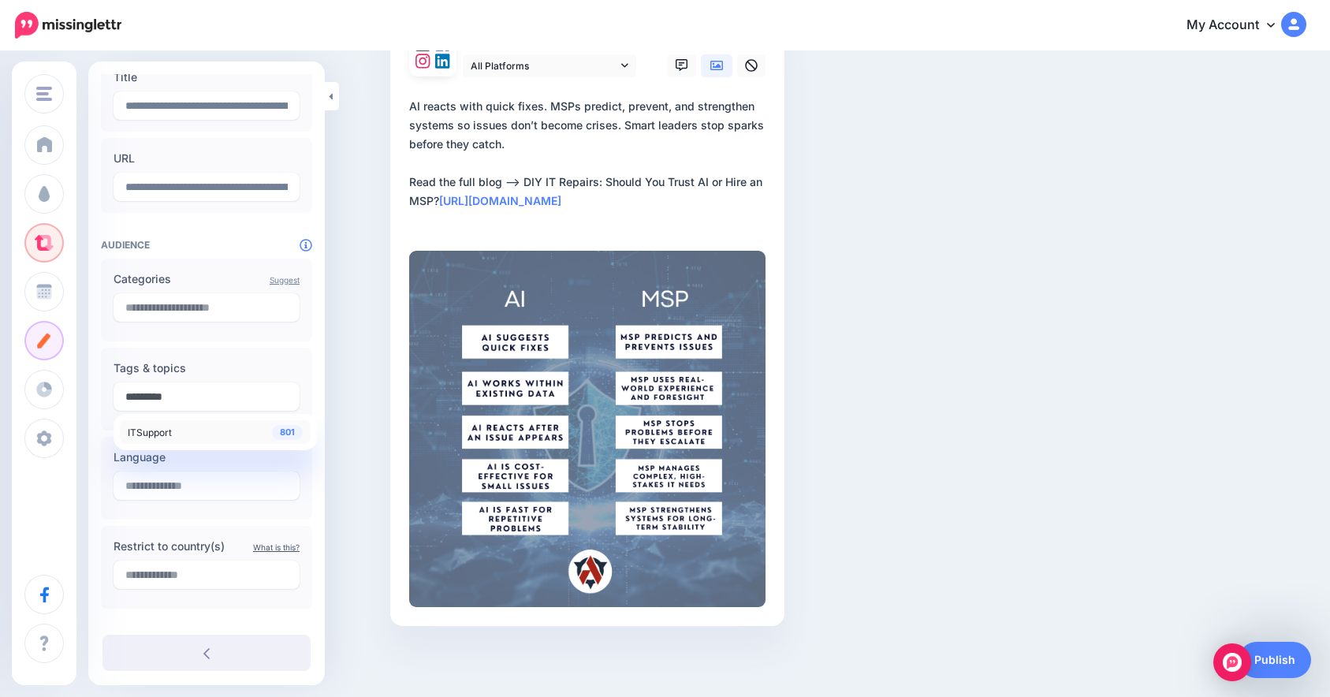
type input "*********"
click at [202, 429] on div "801 ITSupport" at bounding box center [215, 431] width 175 height 19
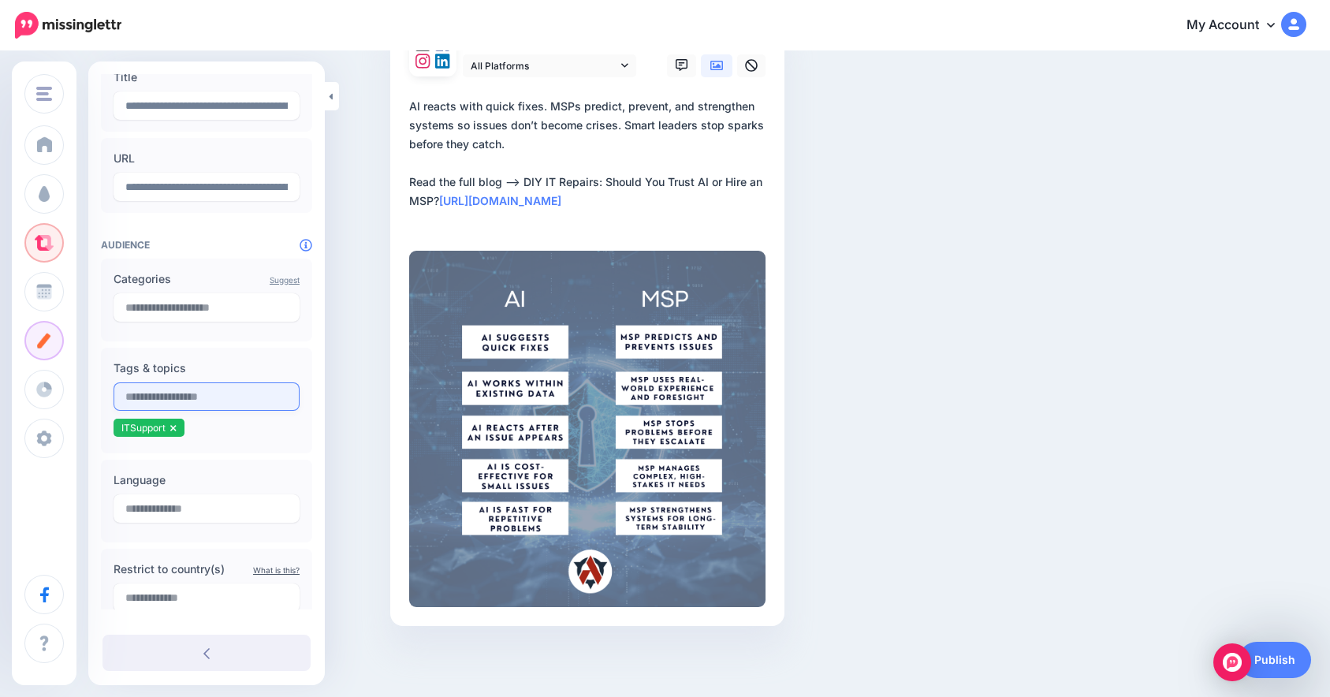
click at [221, 400] on input "text" at bounding box center [206, 396] width 186 height 28
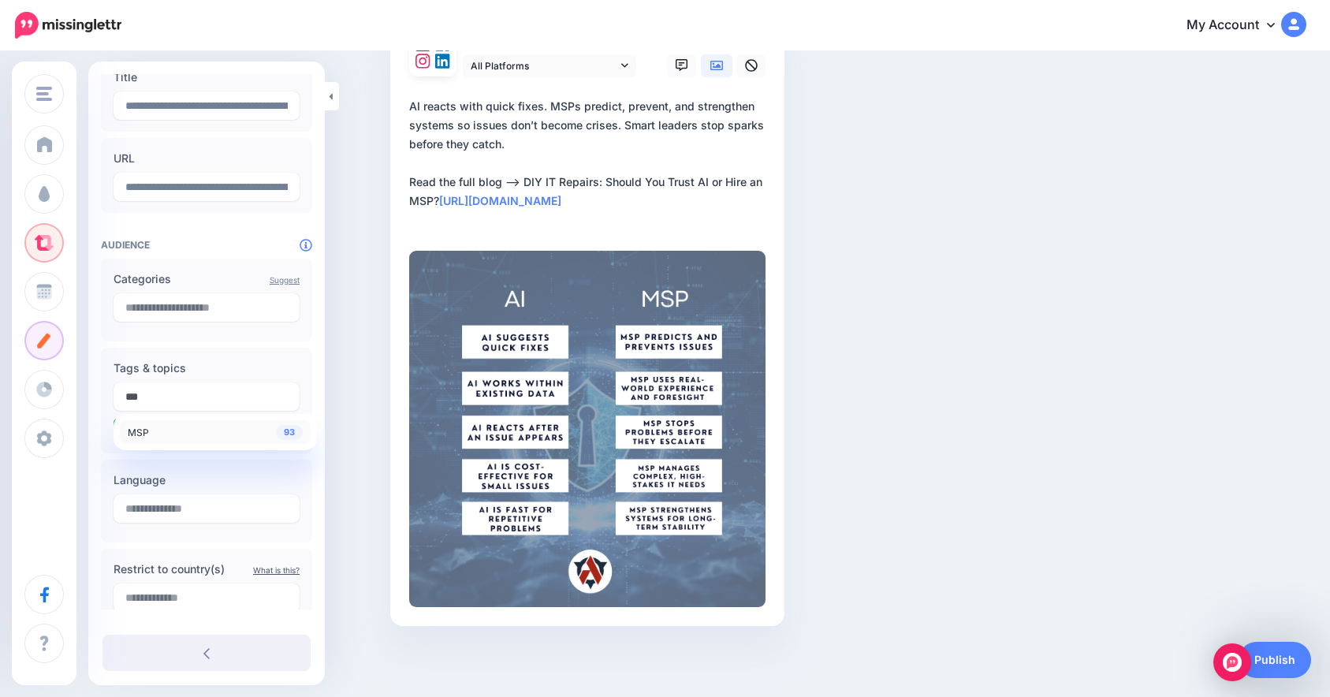
type input "***"
click at [229, 432] on div "93 MSP" at bounding box center [215, 431] width 175 height 19
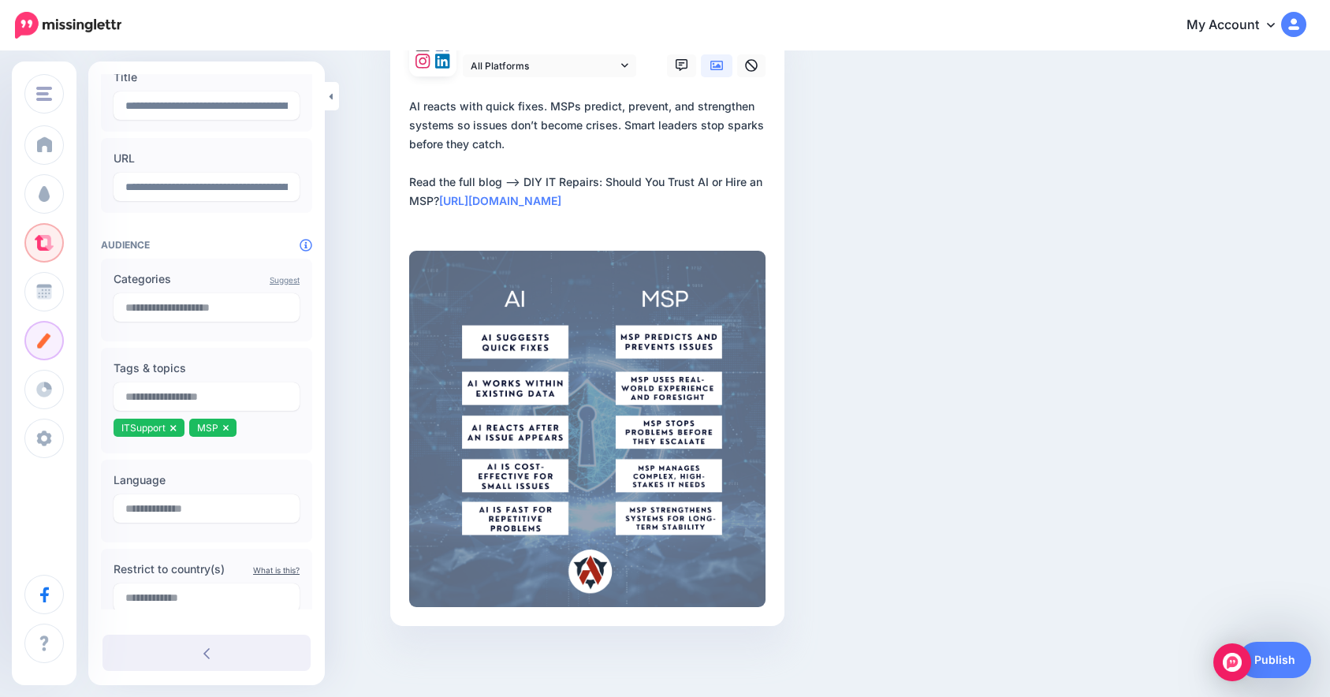
paste input "**********"
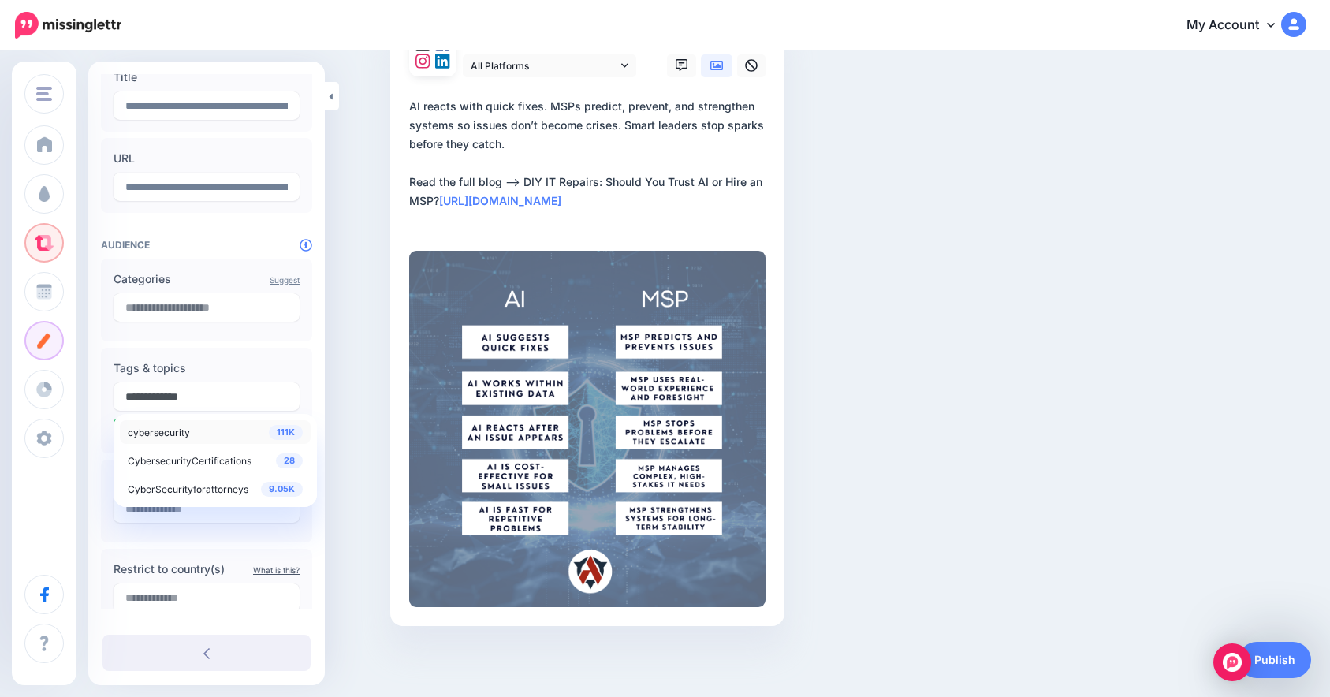
type input "**********"
click at [218, 436] on div "111K cybersecurity" at bounding box center [215, 431] width 175 height 19
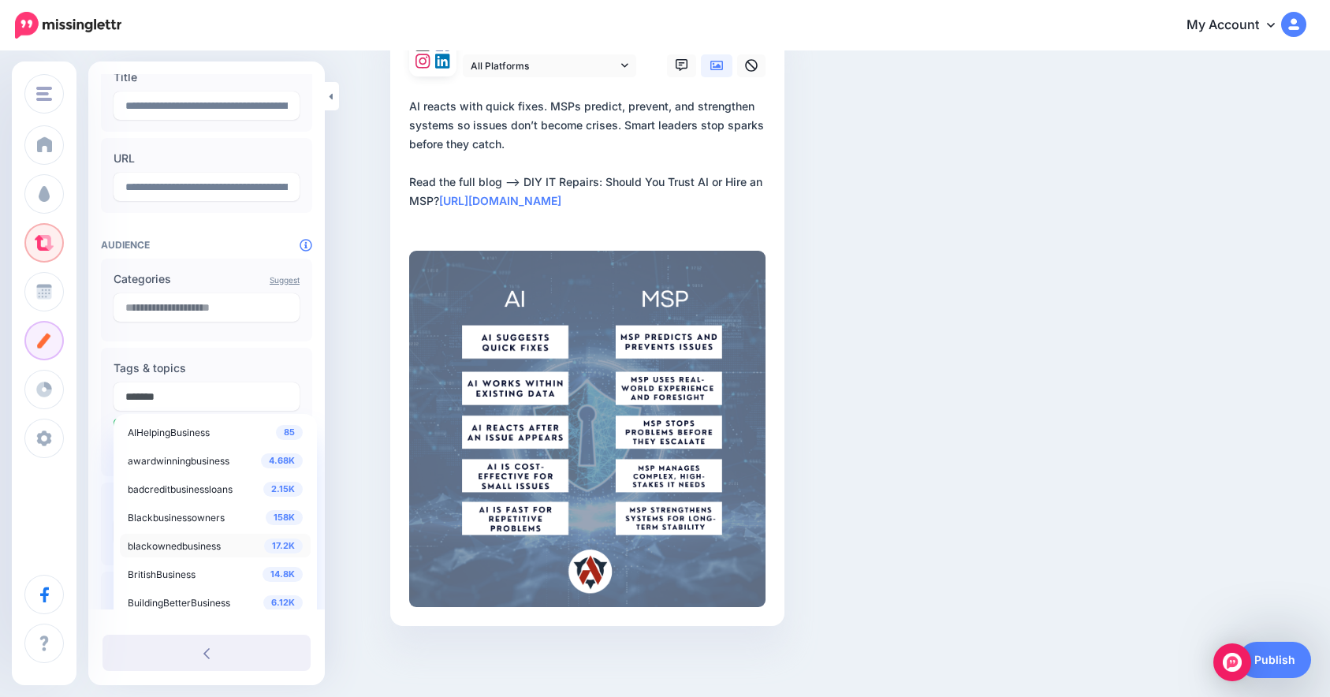
scroll to position [16, 0]
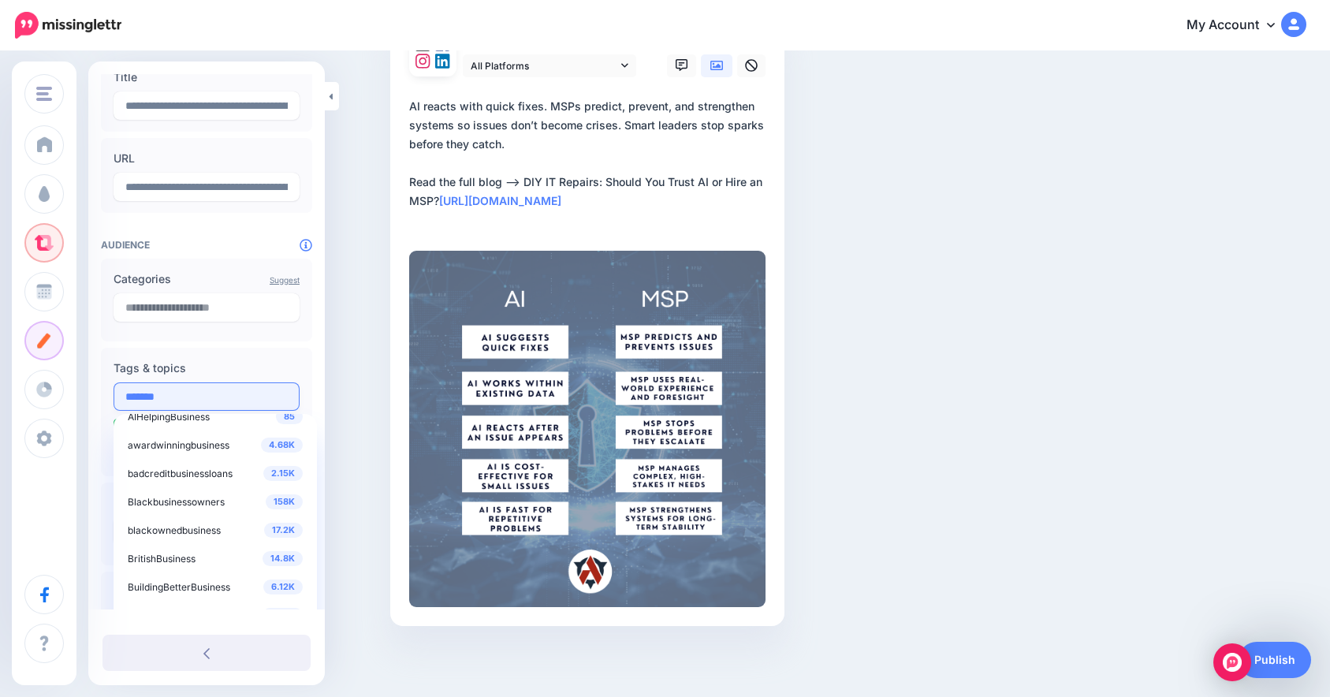
click at [215, 396] on input "*******" at bounding box center [206, 396] width 186 height 28
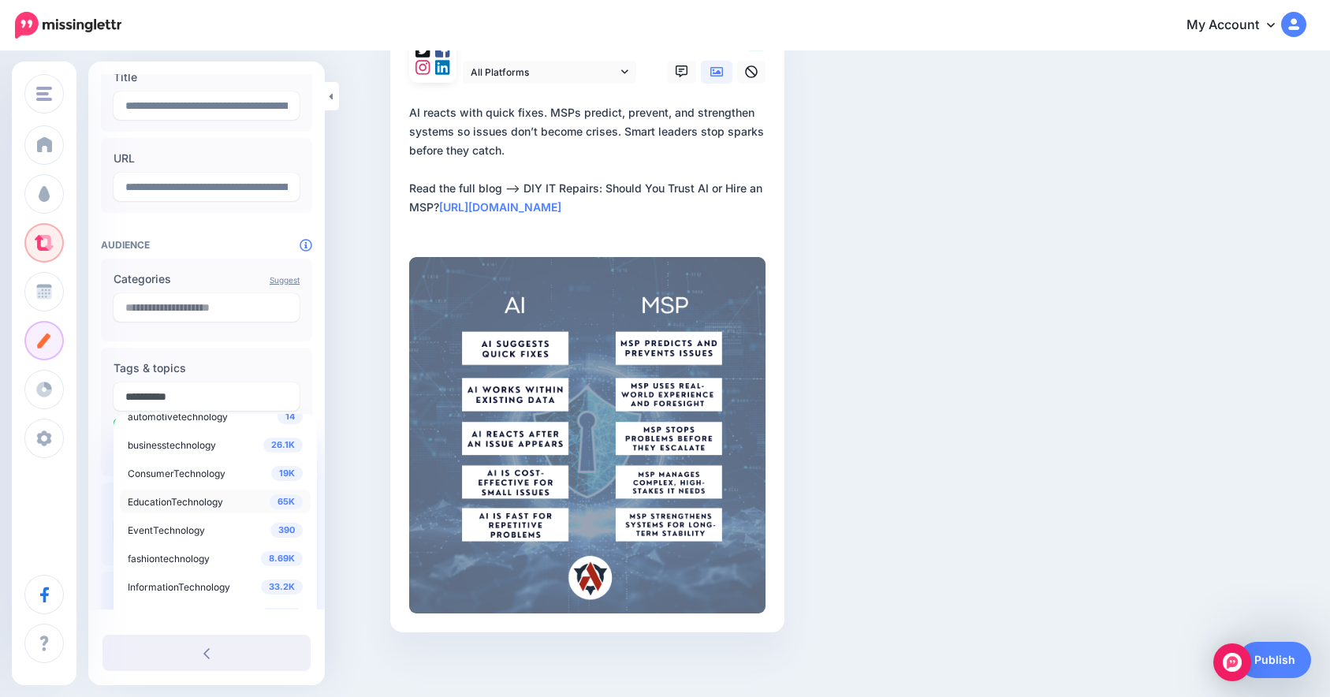
scroll to position [171, 0]
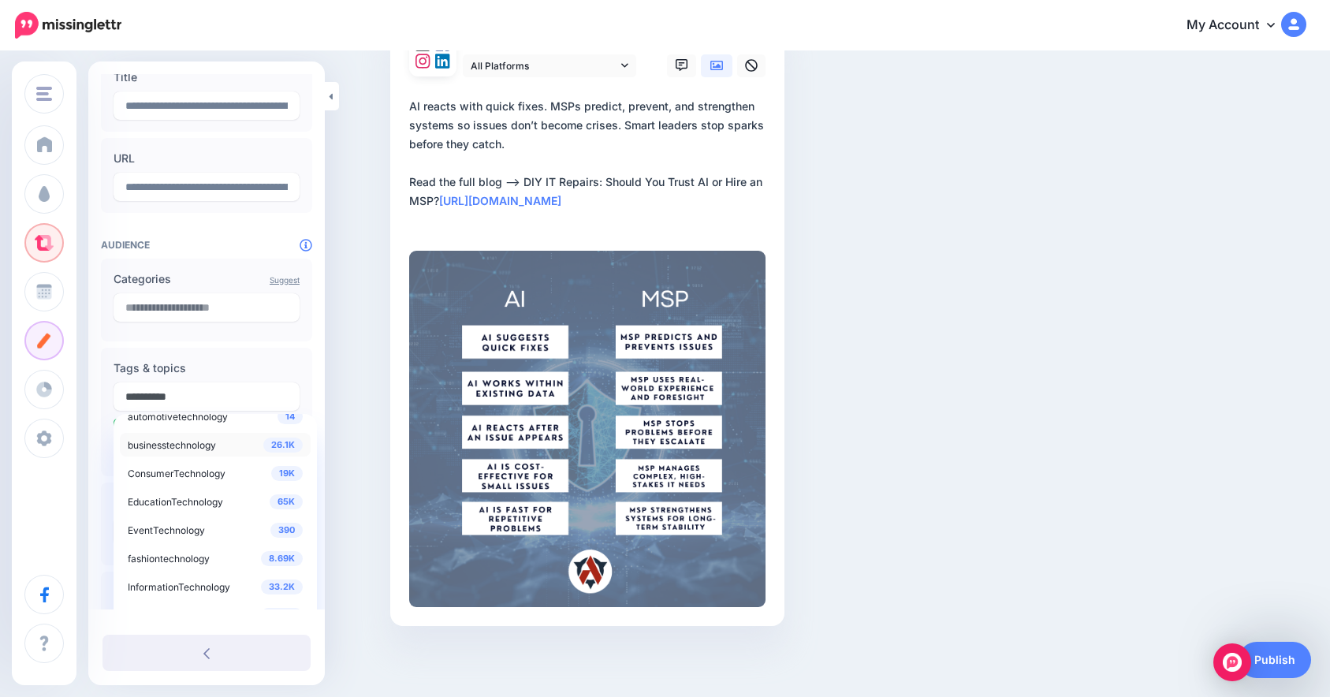
type input "**********"
click at [197, 450] on span "businesstechnology" at bounding box center [172, 445] width 88 height 12
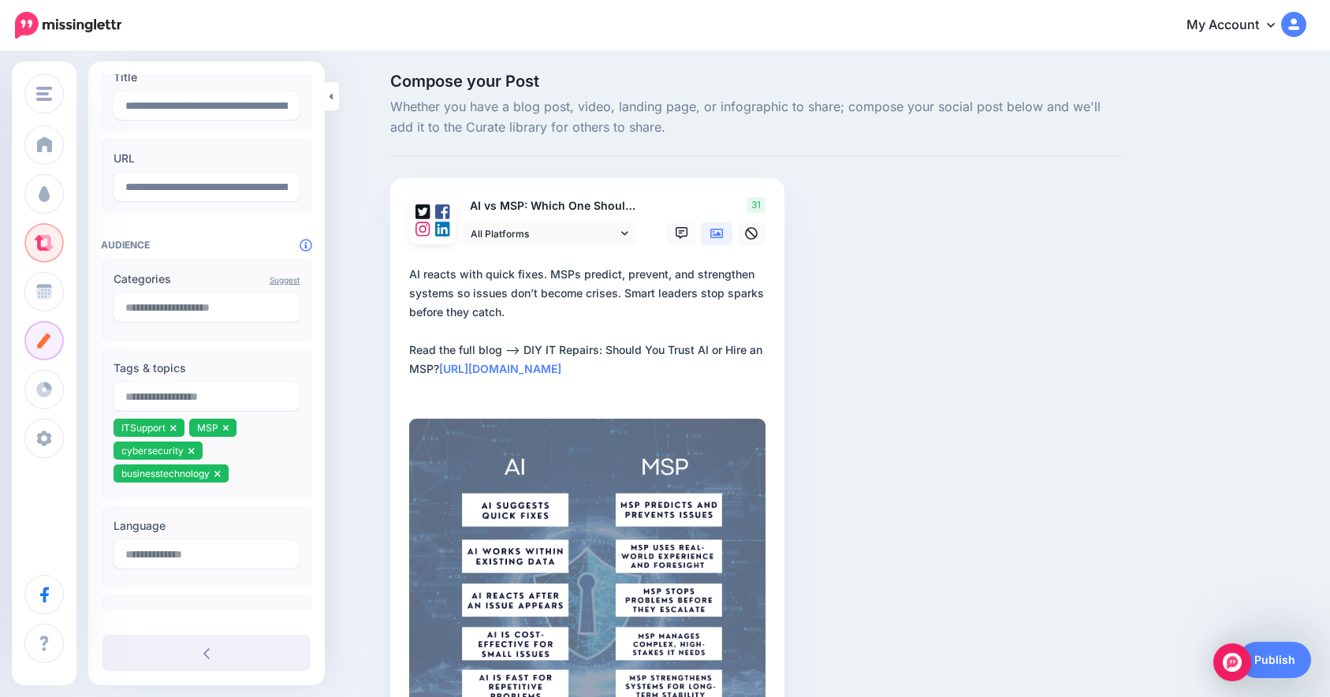
scroll to position [0, 0]
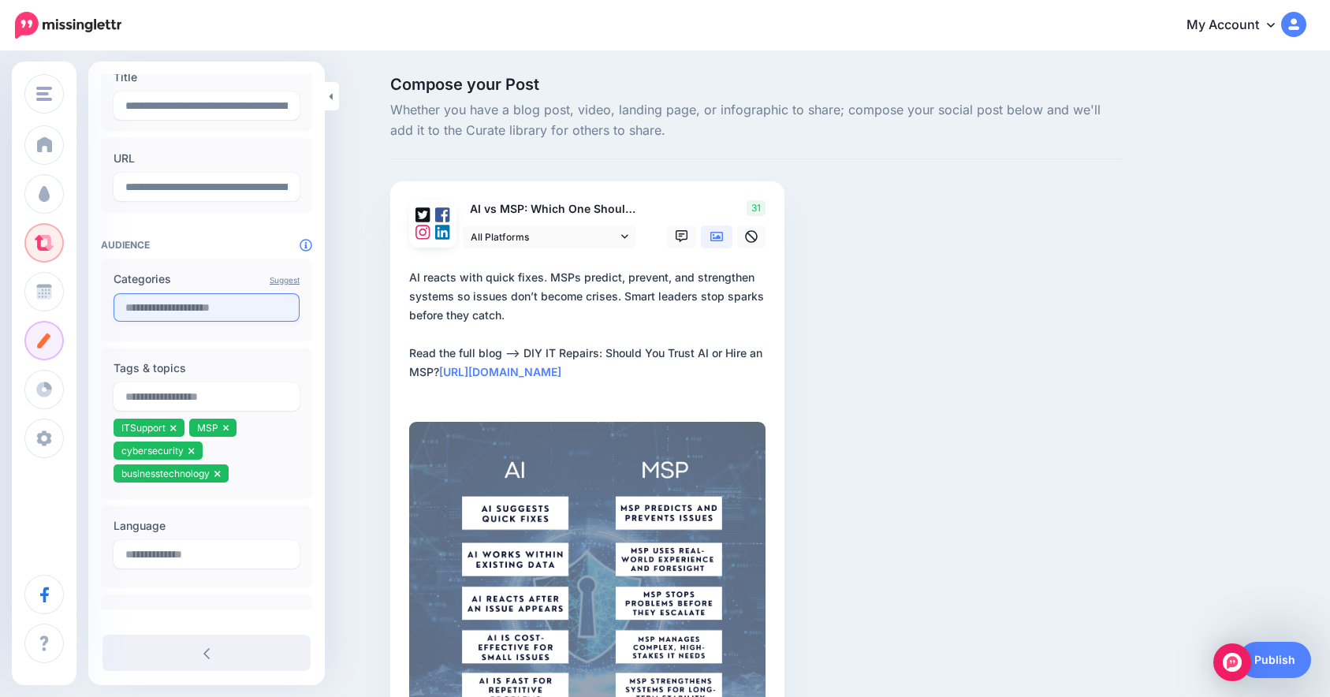
click at [187, 311] on input "text" at bounding box center [206, 307] width 186 height 28
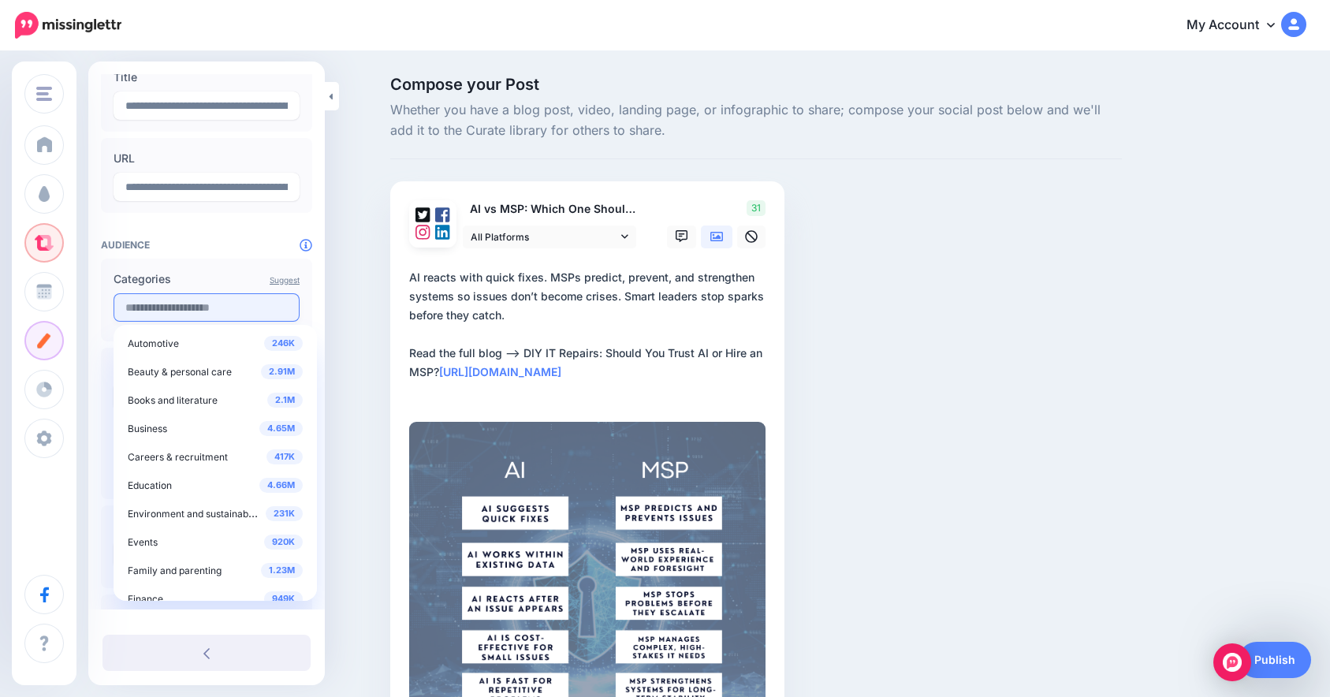
paste input "**********"
click at [233, 305] on input "**********" at bounding box center [206, 307] width 186 height 28
paste input "text"
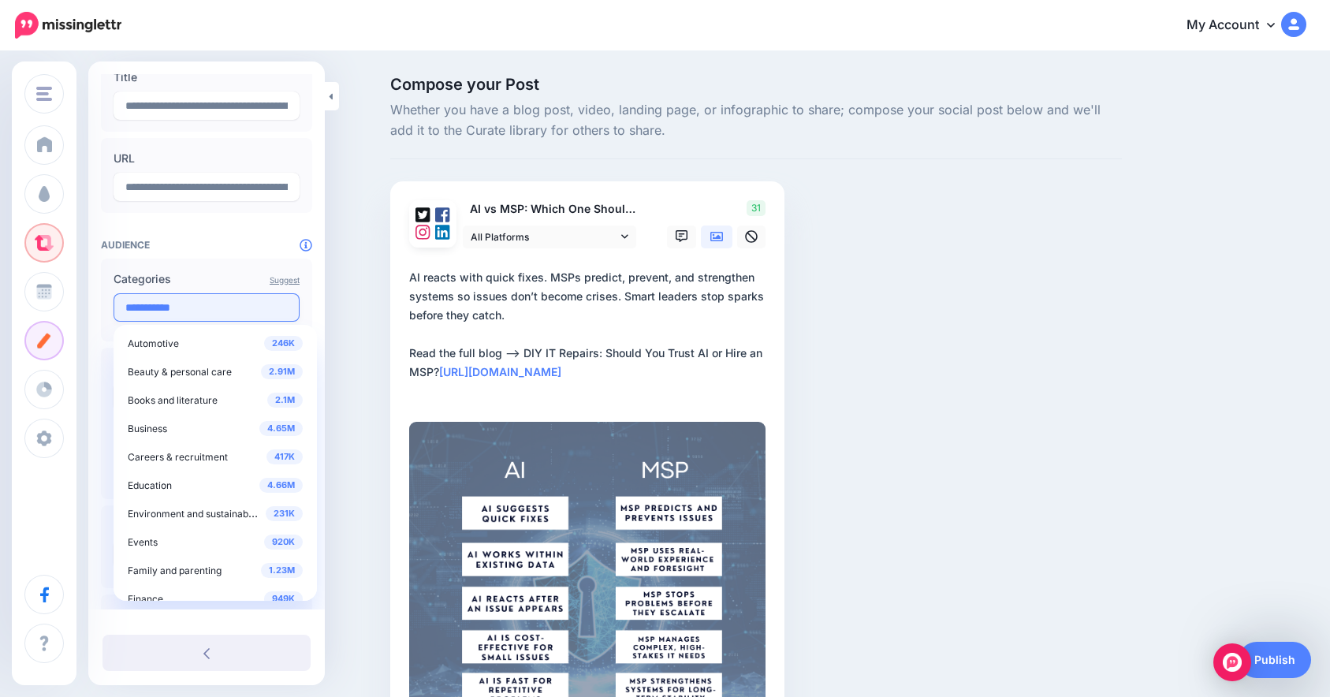
click at [230, 309] on input "**********" at bounding box center [206, 307] width 186 height 28
paste input "********"
type input "**********"
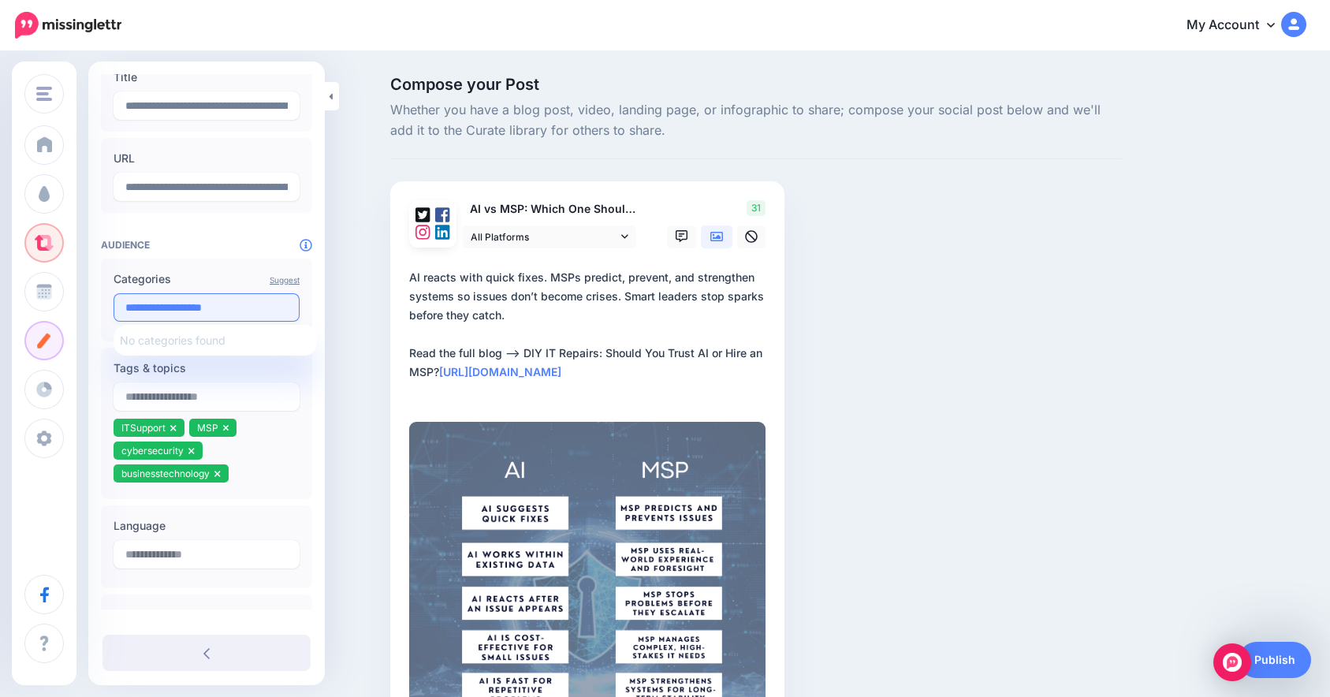
click at [230, 309] on input "**********" at bounding box center [206, 307] width 186 height 28
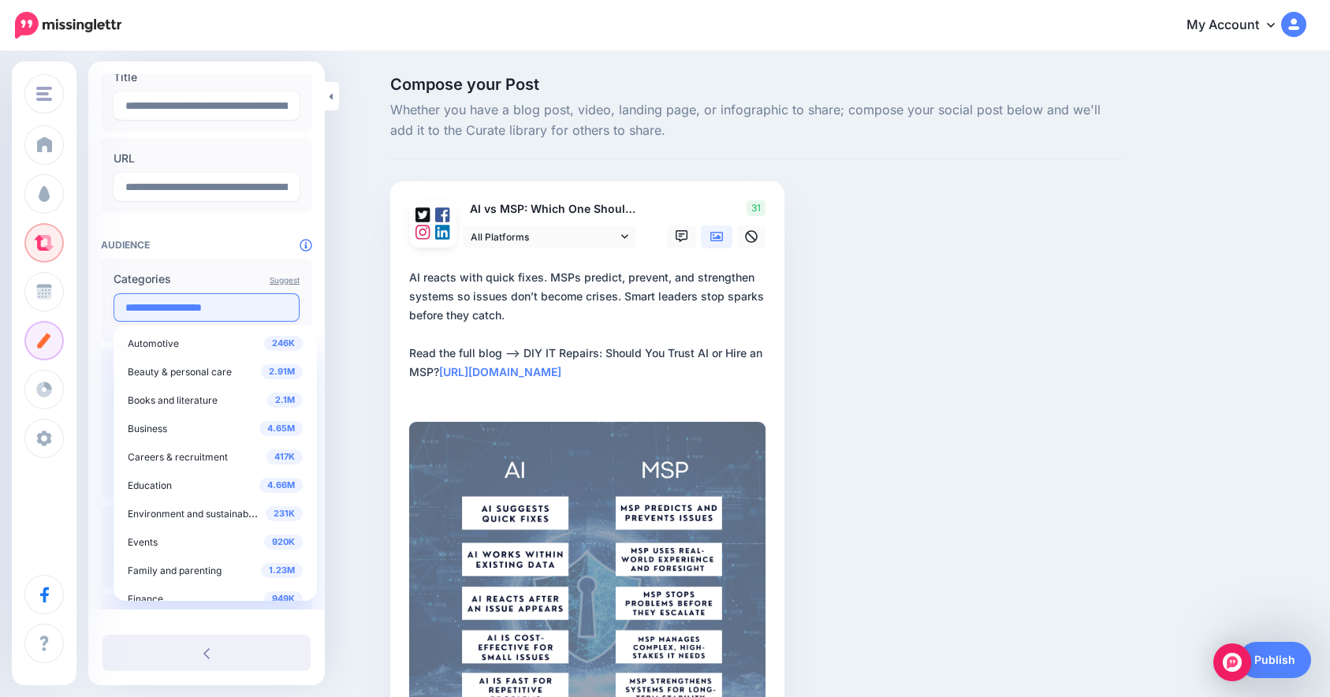
click at [230, 309] on input "**********" at bounding box center [206, 307] width 186 height 28
click at [278, 284] on label "Categories" at bounding box center [206, 279] width 186 height 19
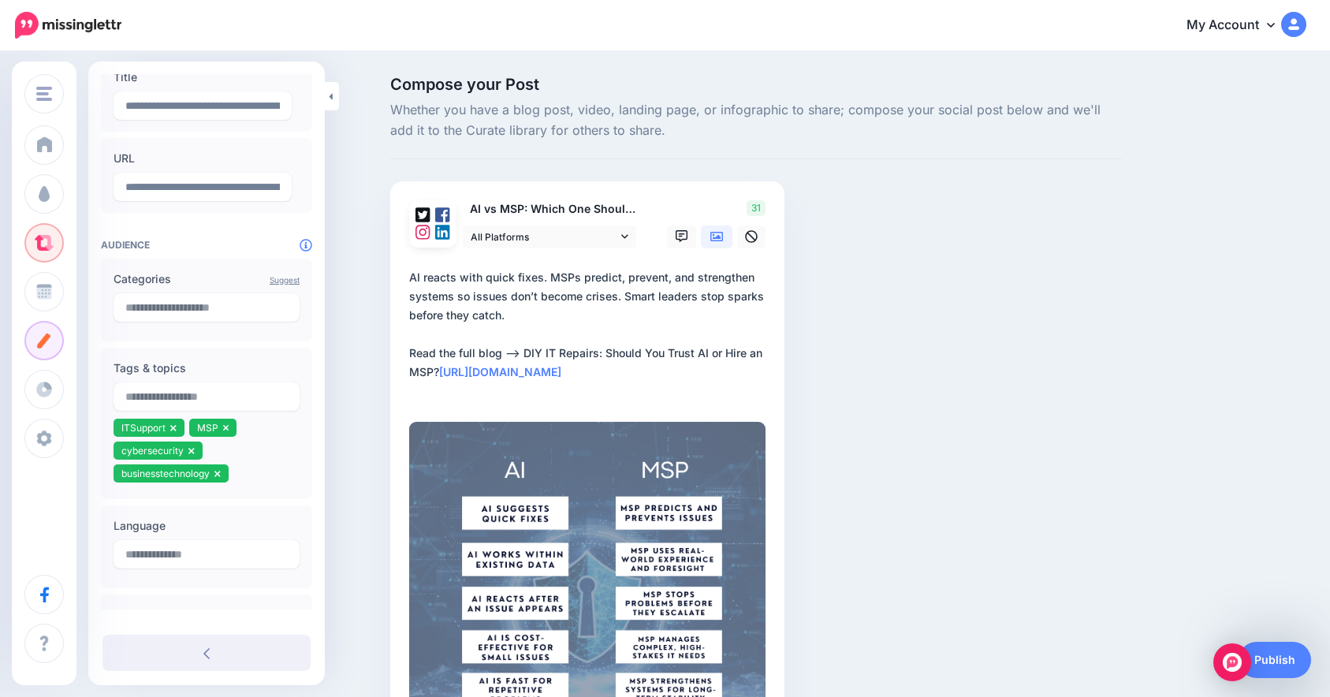
click at [278, 281] on link "Suggest" at bounding box center [285, 279] width 30 height 9
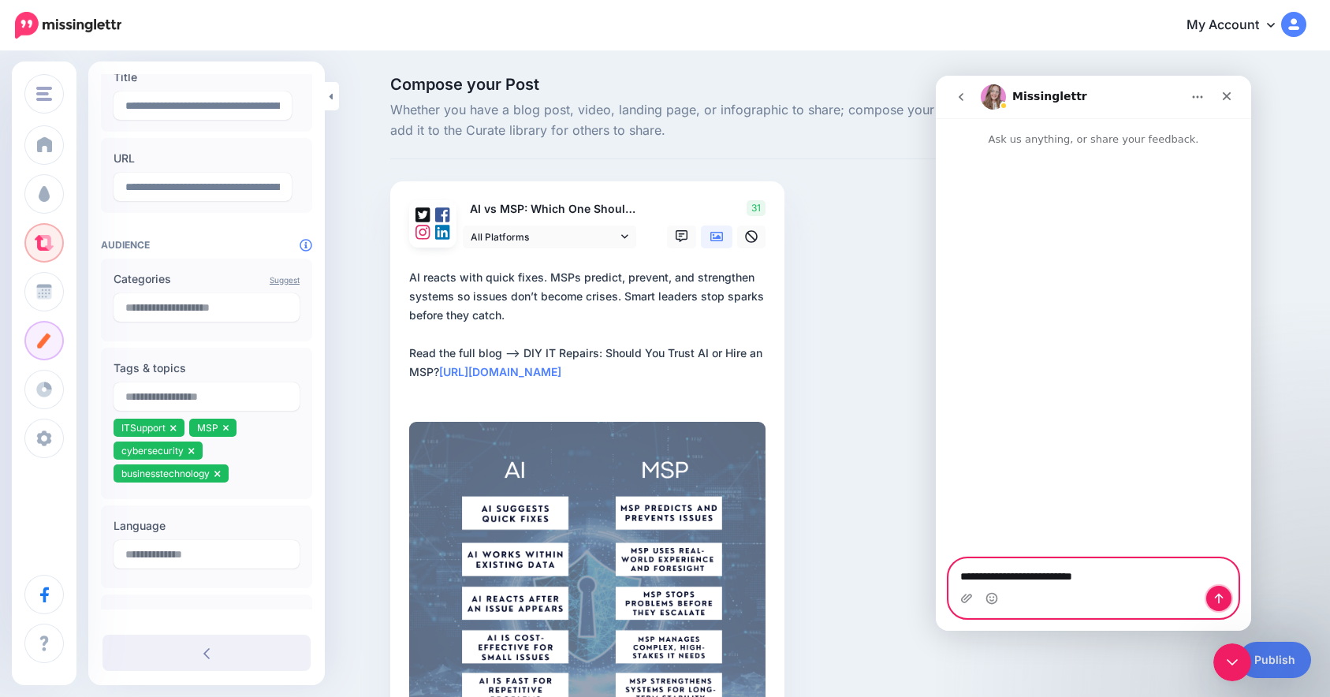
click at [1218, 596] on icon "Send a message…" at bounding box center [1218, 598] width 9 height 10
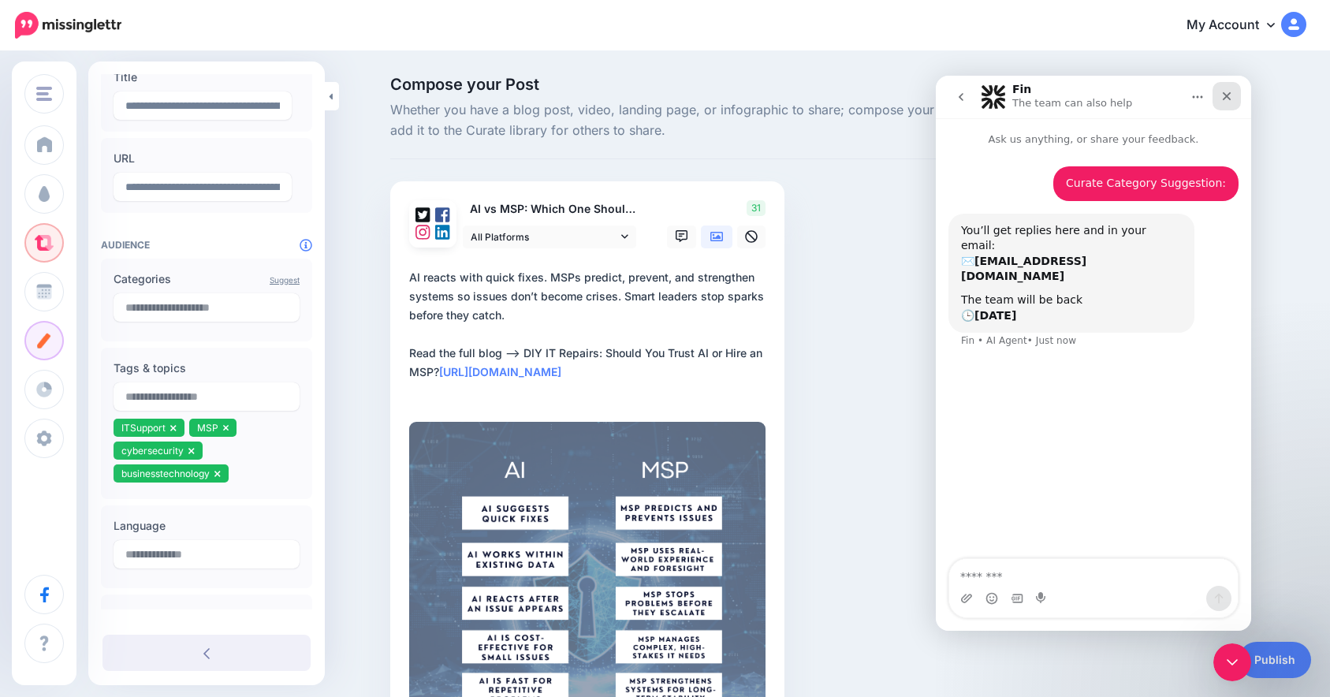
click at [1222, 104] on div "Close" at bounding box center [1226, 96] width 28 height 28
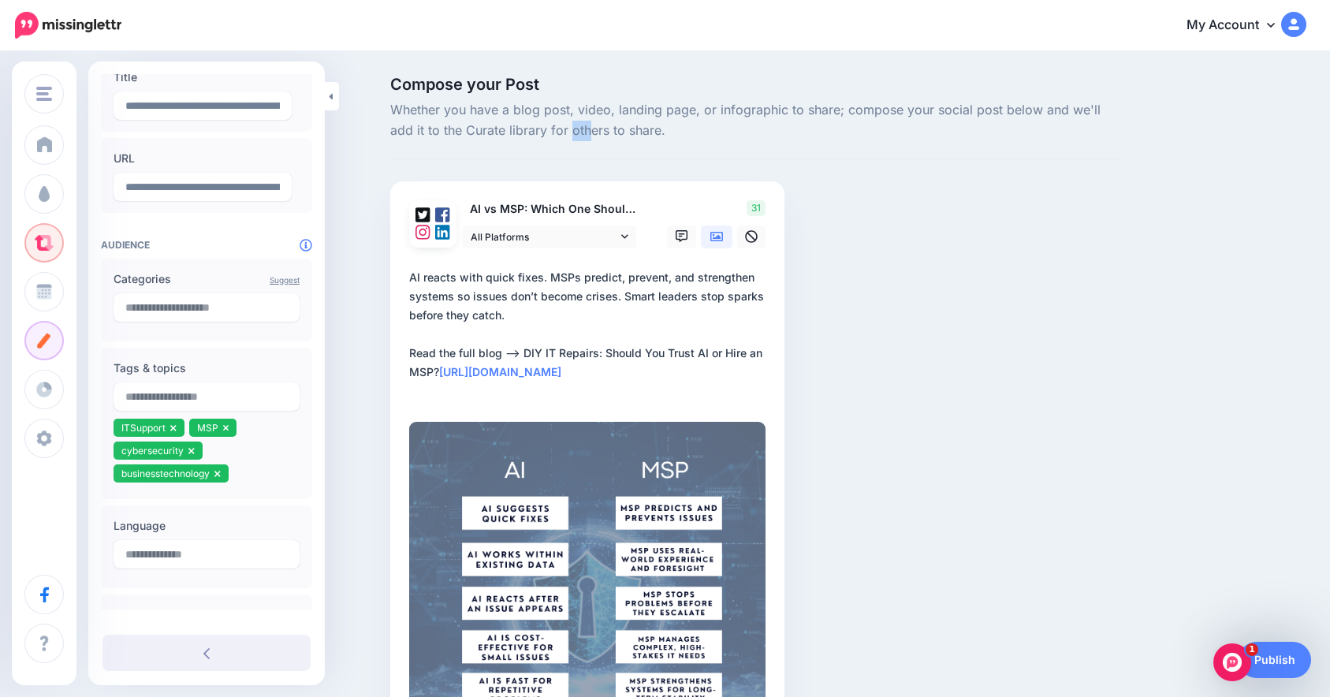
click at [1222, 104] on div "Compose your Post Whether you have a blog post, video, landing page, or infogra…" at bounding box center [831, 460] width 906 height 768
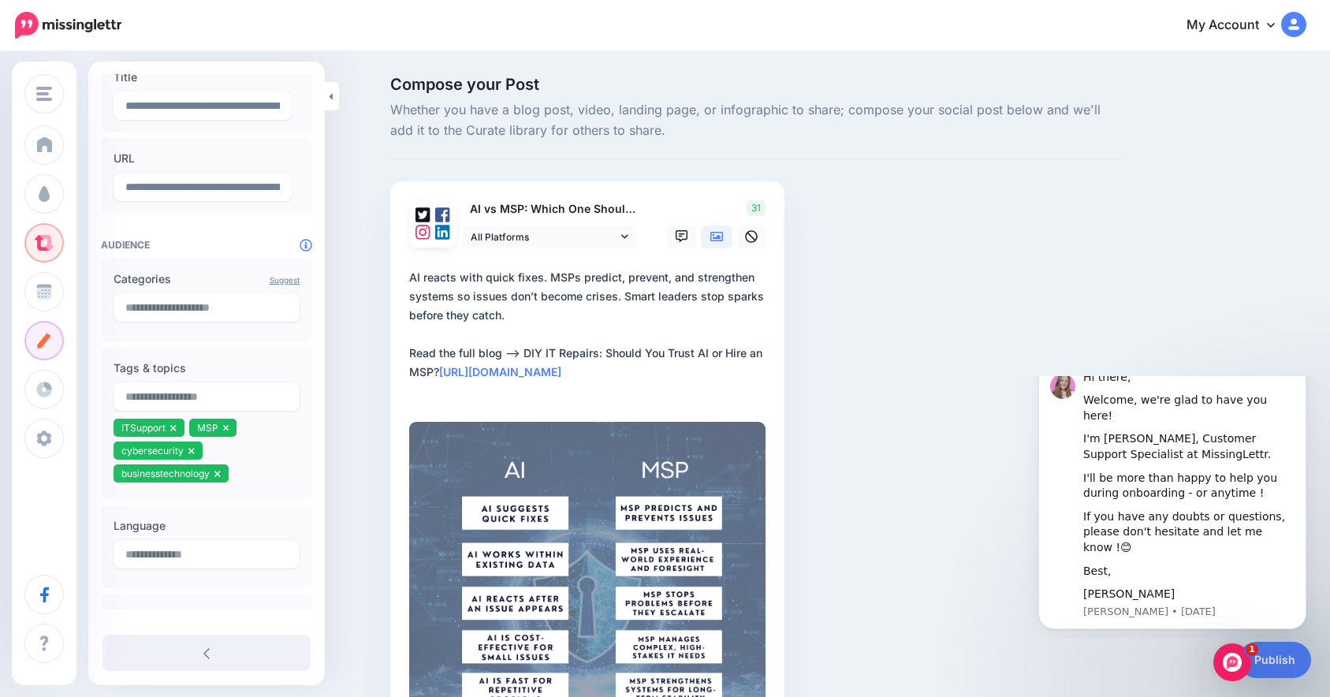
click at [1209, 666] on div "Compose your Post Whether you have a blog post, video, landing page, or infogra…" at bounding box center [831, 460] width 906 height 768
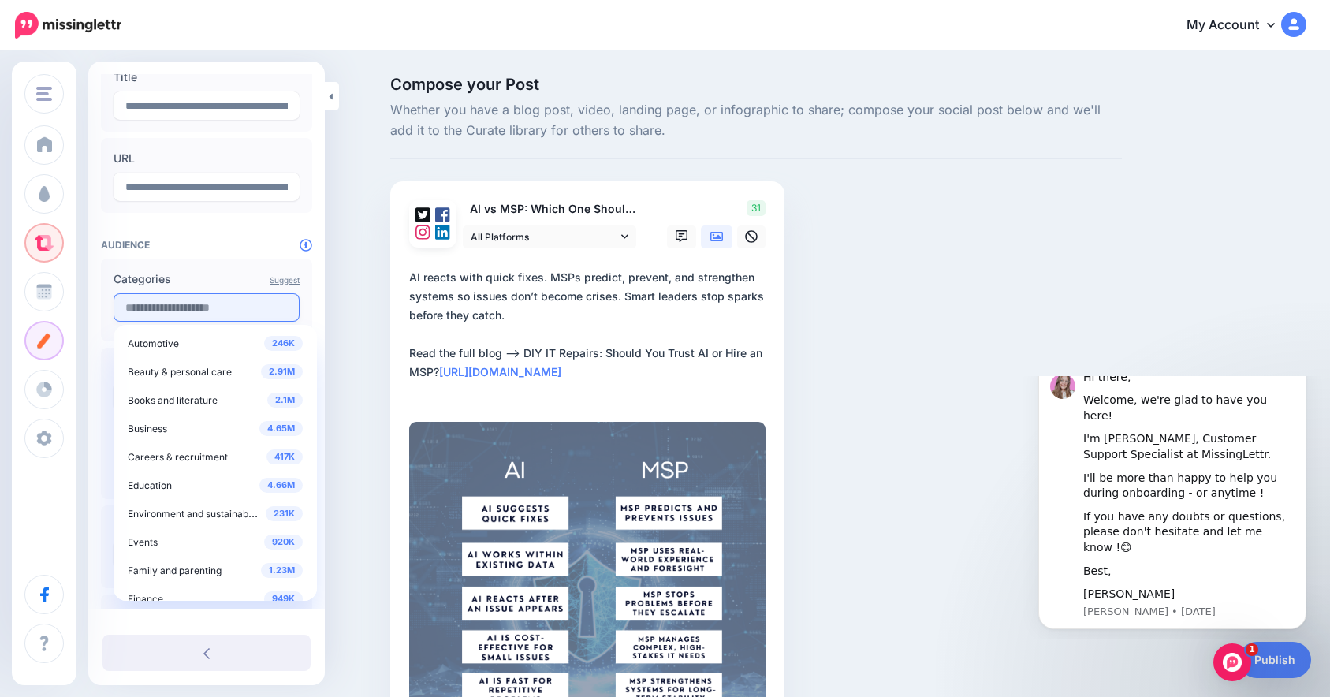
click at [202, 307] on input "text" at bounding box center [206, 307] width 186 height 28
paste input "**********"
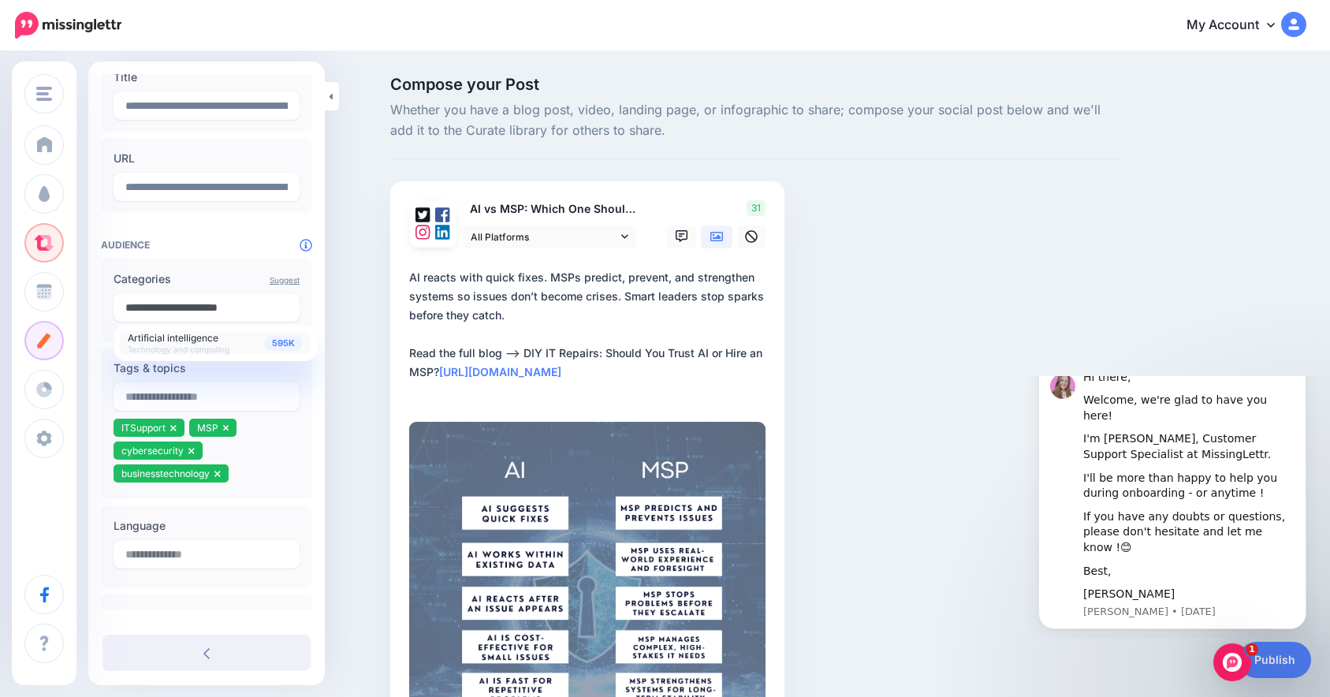
type input "**********"
click at [207, 344] on span "Artificial intelligence Technology and computing" at bounding box center [179, 342] width 102 height 24
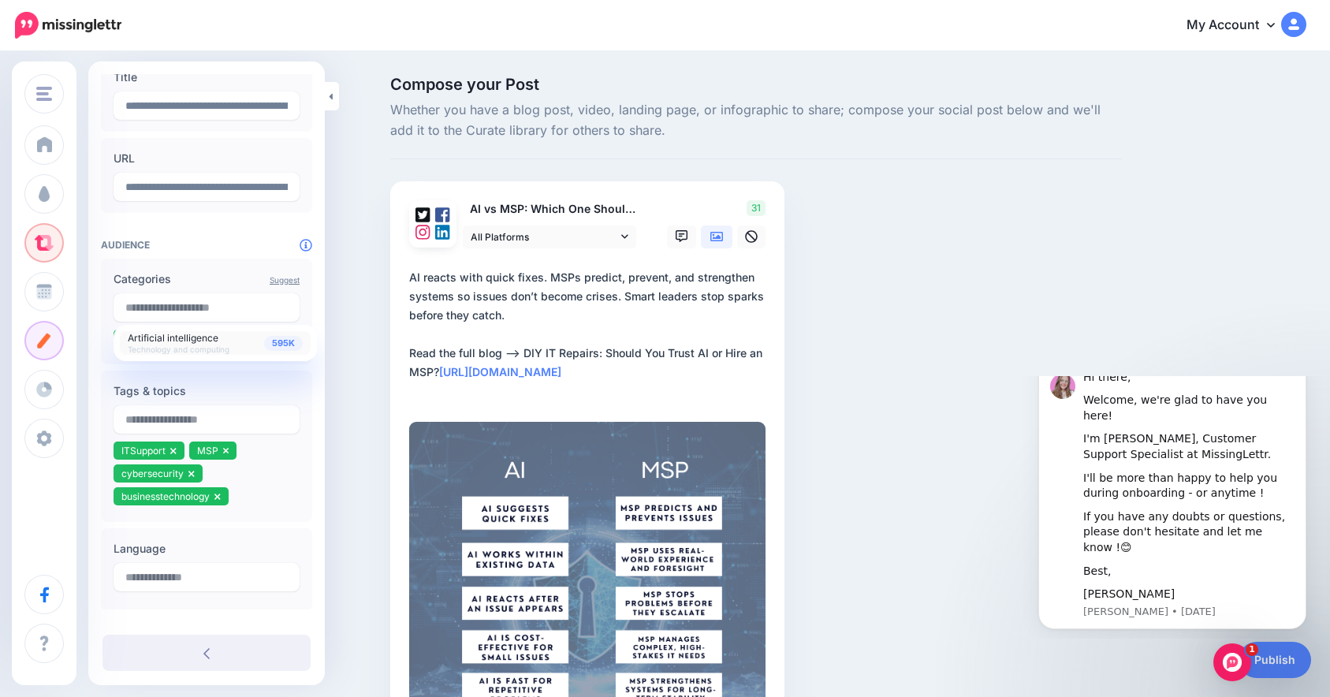
click at [180, 344] on span "Technology and computing" at bounding box center [179, 348] width 102 height 9
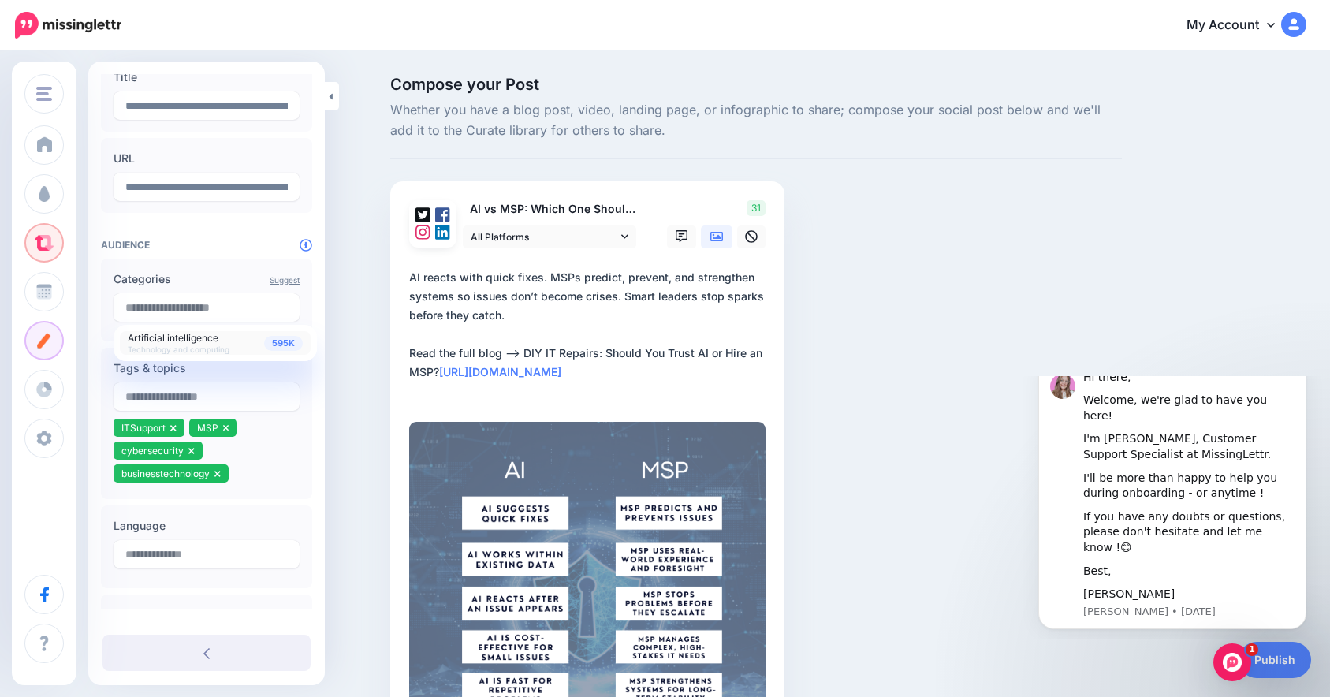
click at [177, 345] on span "Technology and computing" at bounding box center [179, 348] width 102 height 9
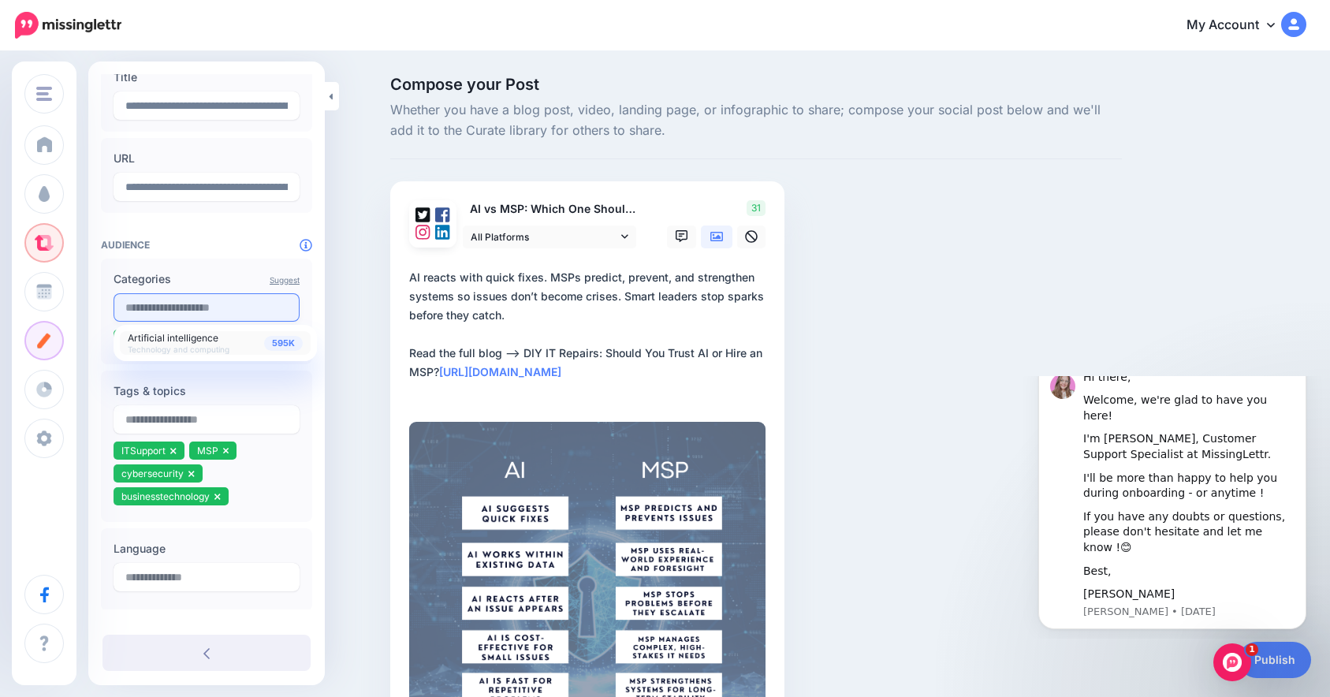
click at [191, 314] on input "text" at bounding box center [206, 307] width 186 height 28
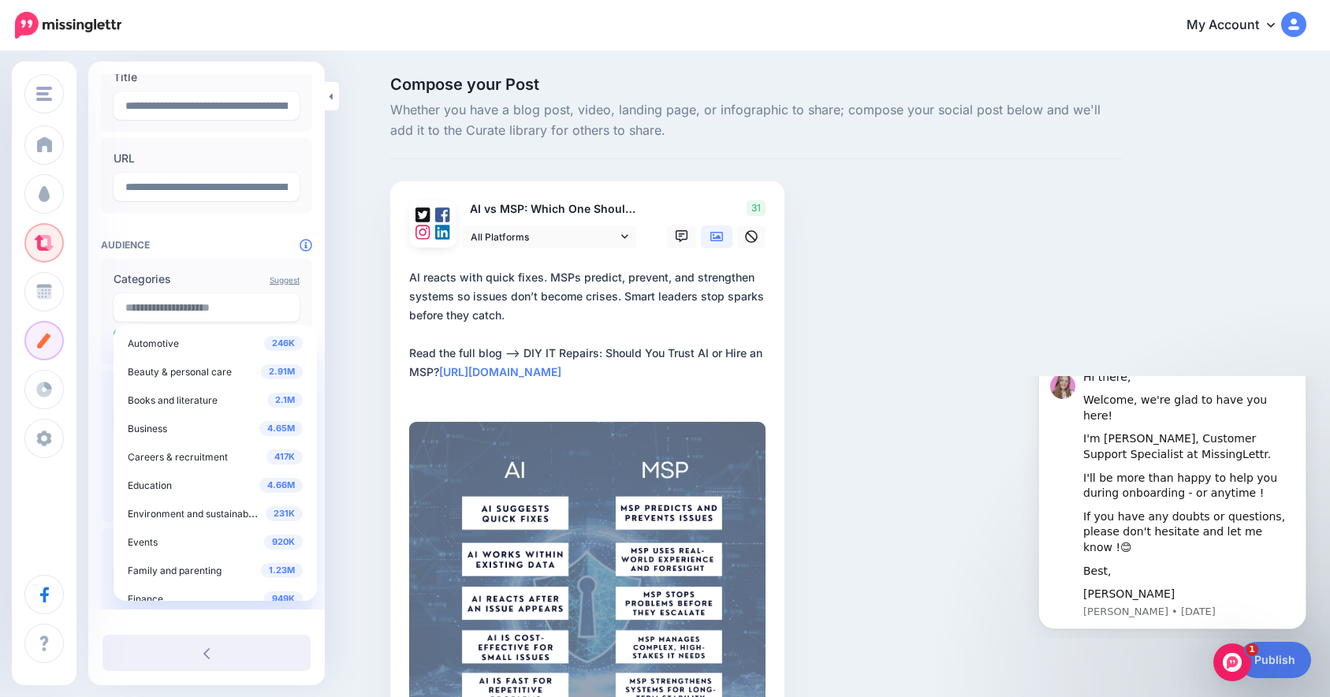
paste input "**********"
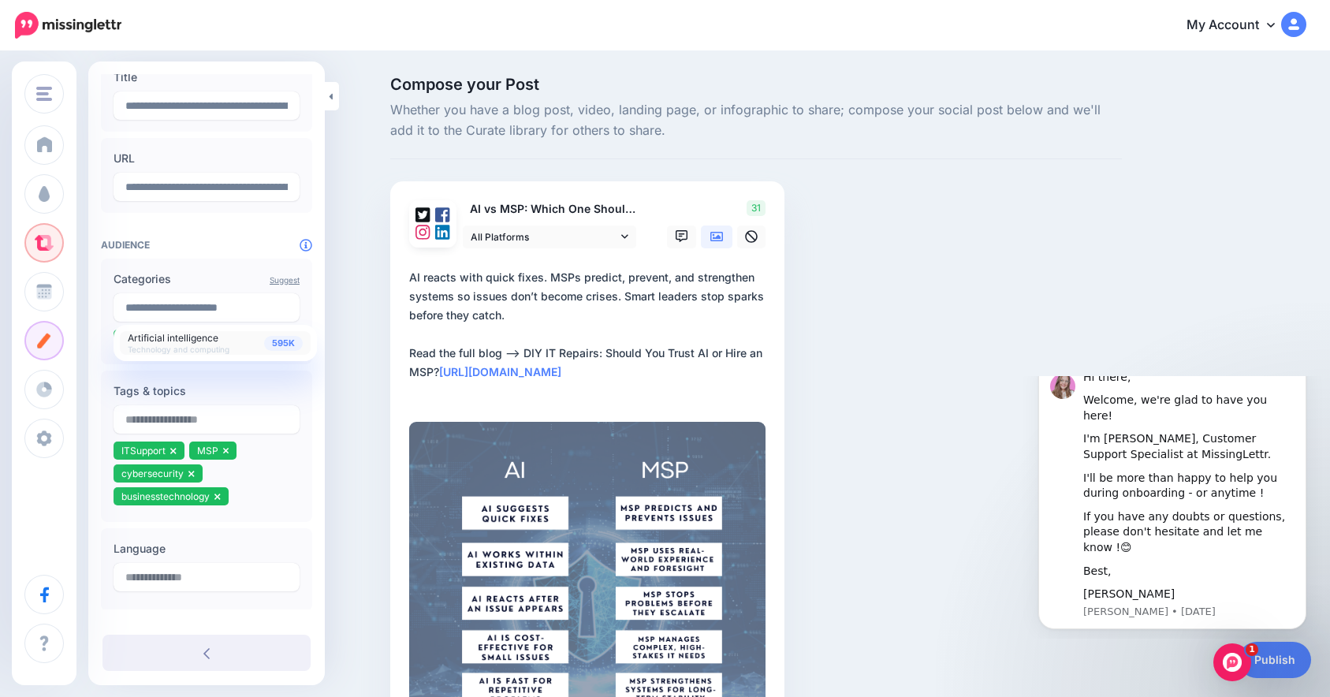
click at [225, 339] on div "595K Artificial intelligence Technology and computing" at bounding box center [215, 343] width 175 height 22
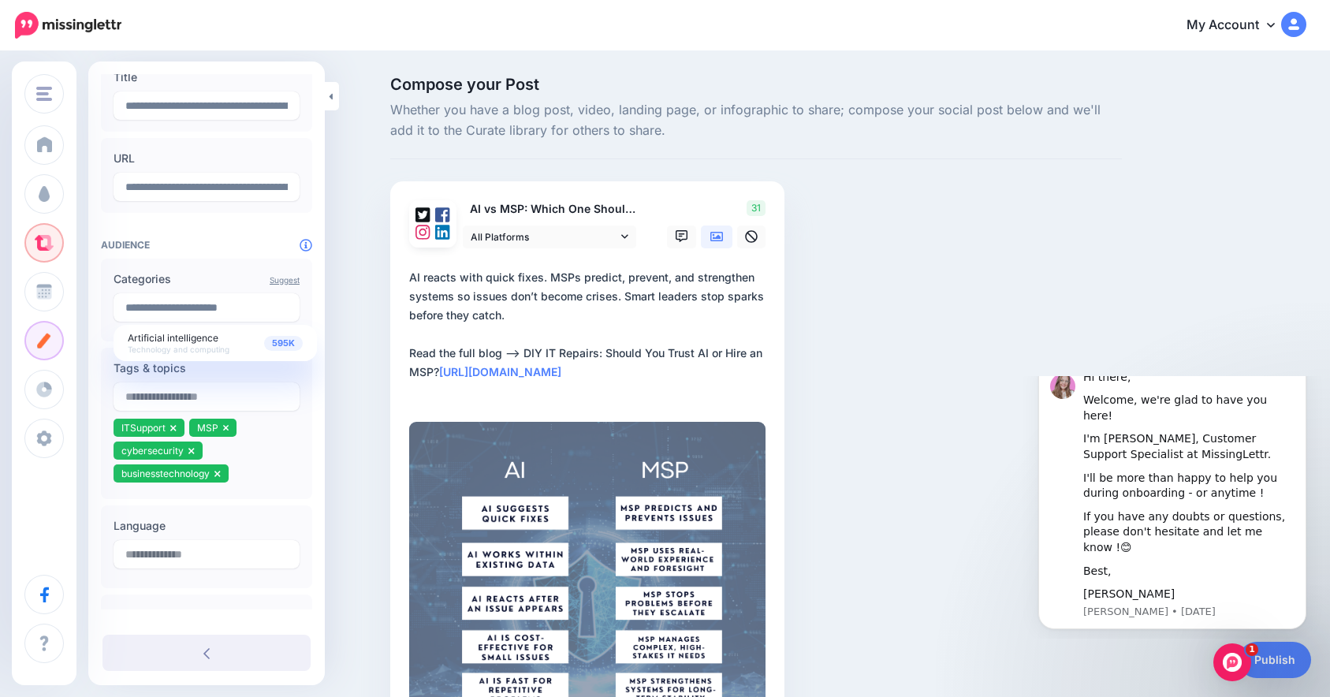
click at [217, 251] on div "**********" at bounding box center [206, 317] width 236 height 757
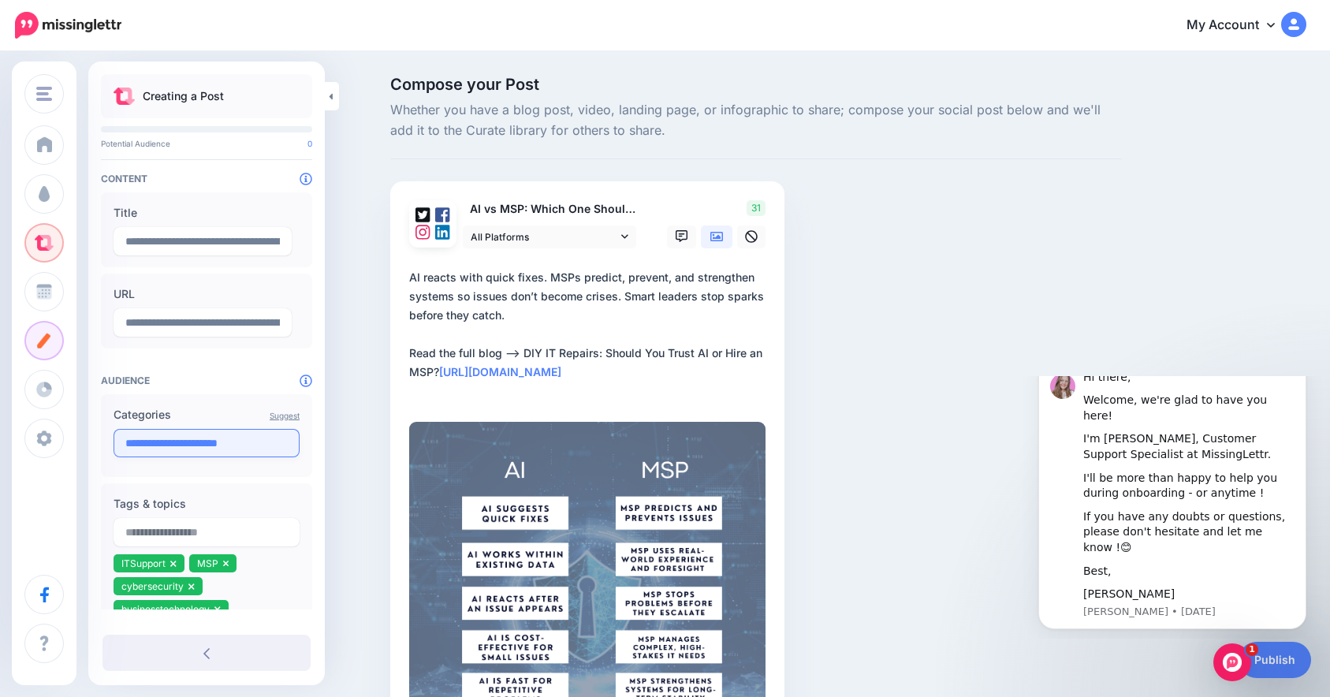
click at [196, 435] on input "**********" at bounding box center [206, 443] width 186 height 28
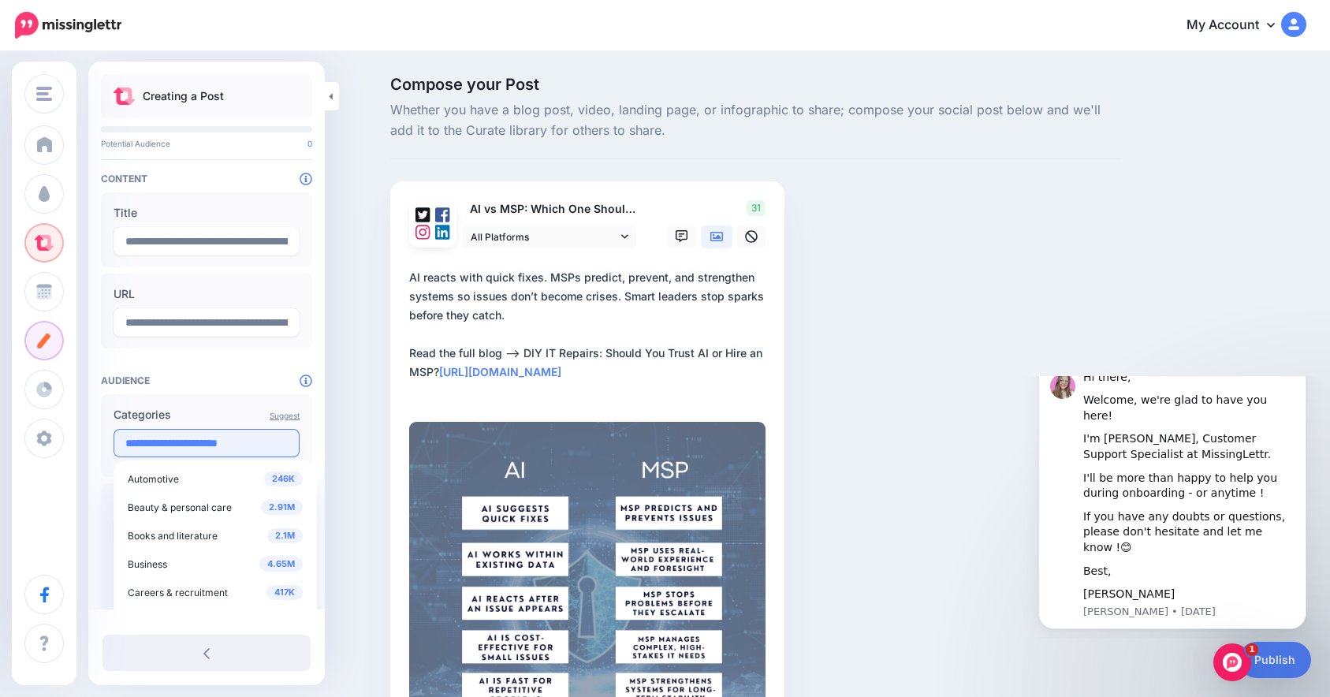
click at [195, 435] on input "**********" at bounding box center [206, 443] width 186 height 28
paste input "text"
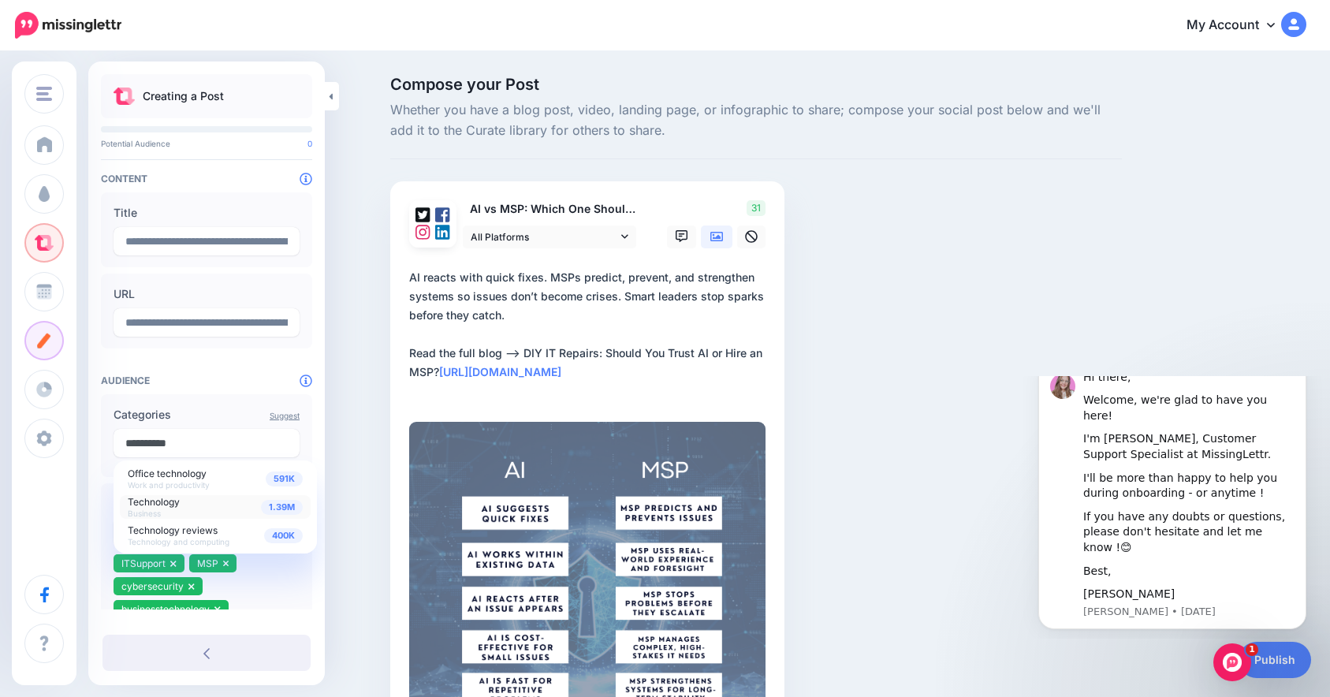
type input "**********"
click at [221, 505] on div "1.39M Technology Business" at bounding box center [215, 507] width 175 height 22
click at [228, 415] on label "Categories" at bounding box center [206, 414] width 186 height 19
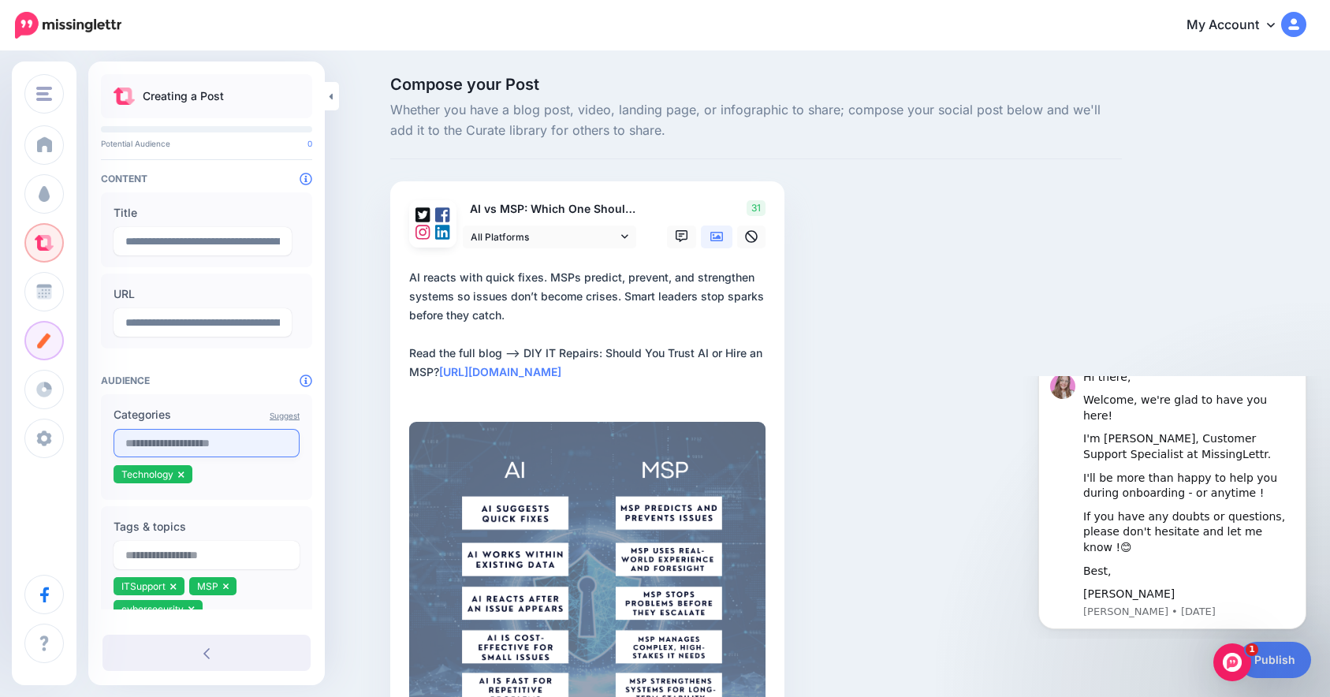
click at [195, 441] on input "text" at bounding box center [206, 443] width 186 height 28
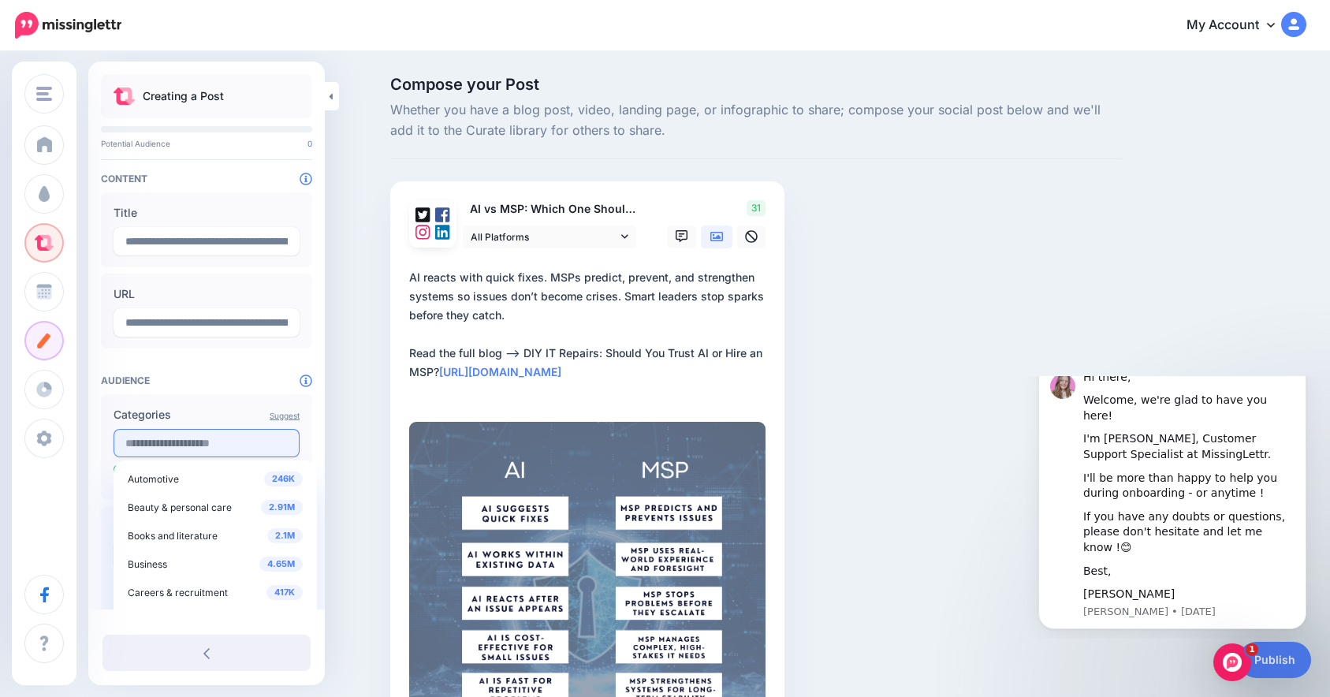
paste input "**********"
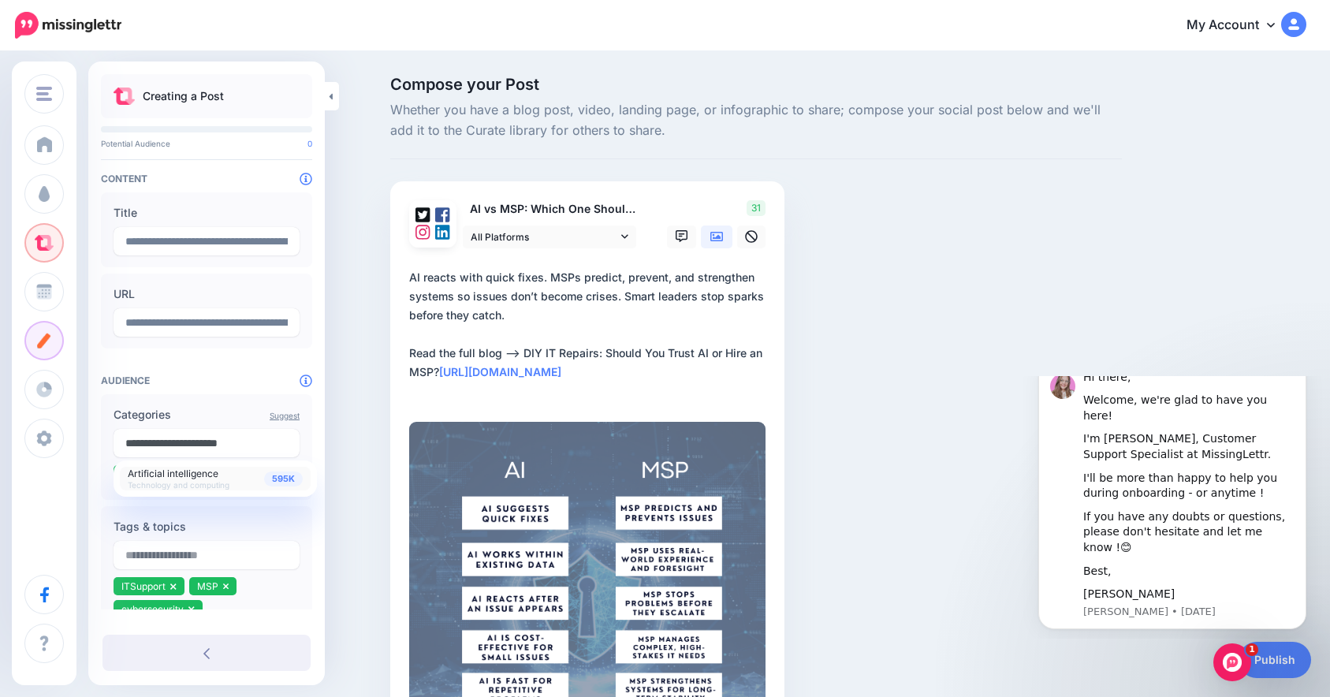
type input "**********"
click at [173, 486] on span "Technology and computing" at bounding box center [179, 484] width 102 height 9
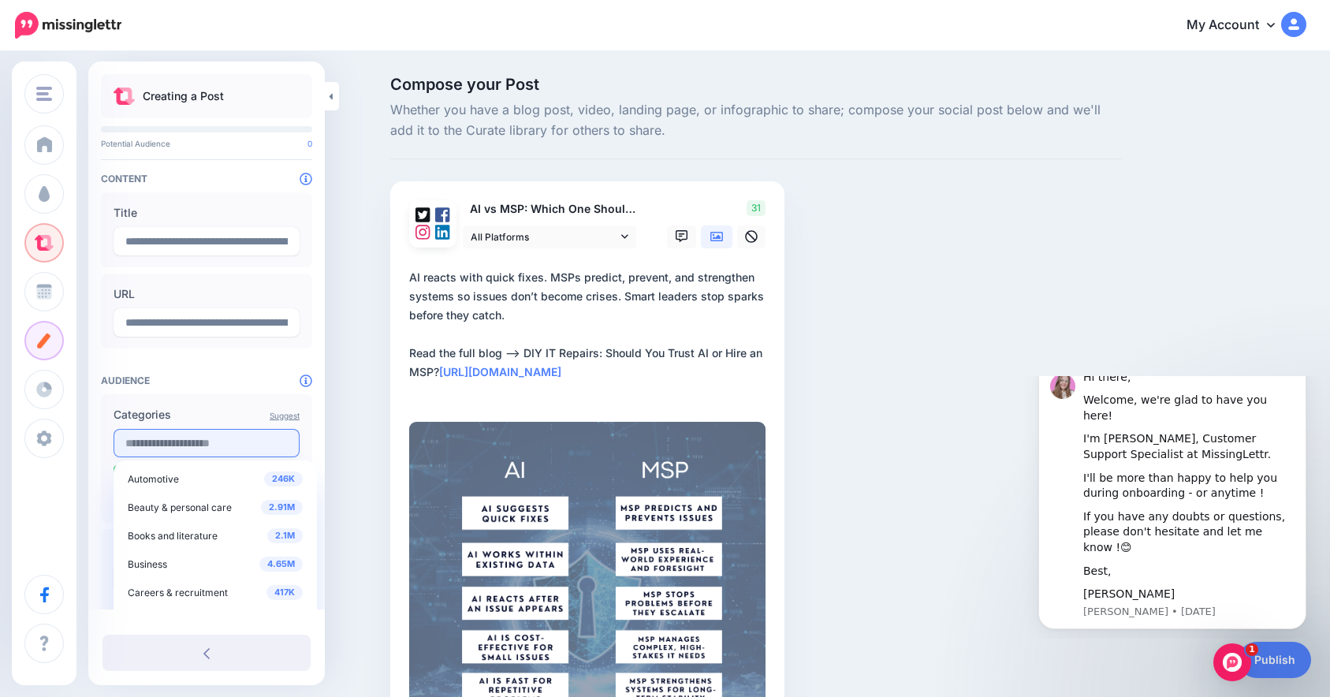
click at [218, 437] on input "text" at bounding box center [206, 443] width 186 height 28
click at [134, 441] on input "***" at bounding box center [206, 443] width 186 height 28
click at [133, 441] on input "***" at bounding box center [206, 443] width 186 height 28
paste input "**********"
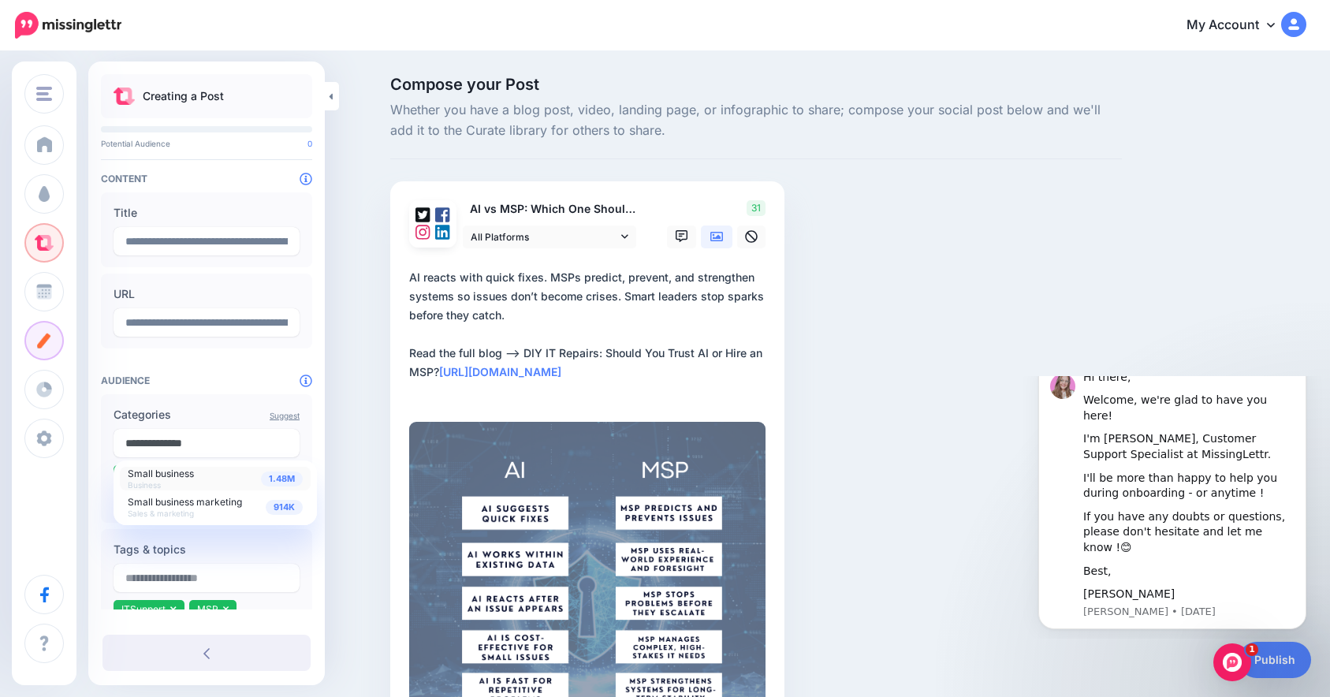
type input "**********"
click at [232, 482] on div "1.48M Small business Business" at bounding box center [215, 478] width 175 height 22
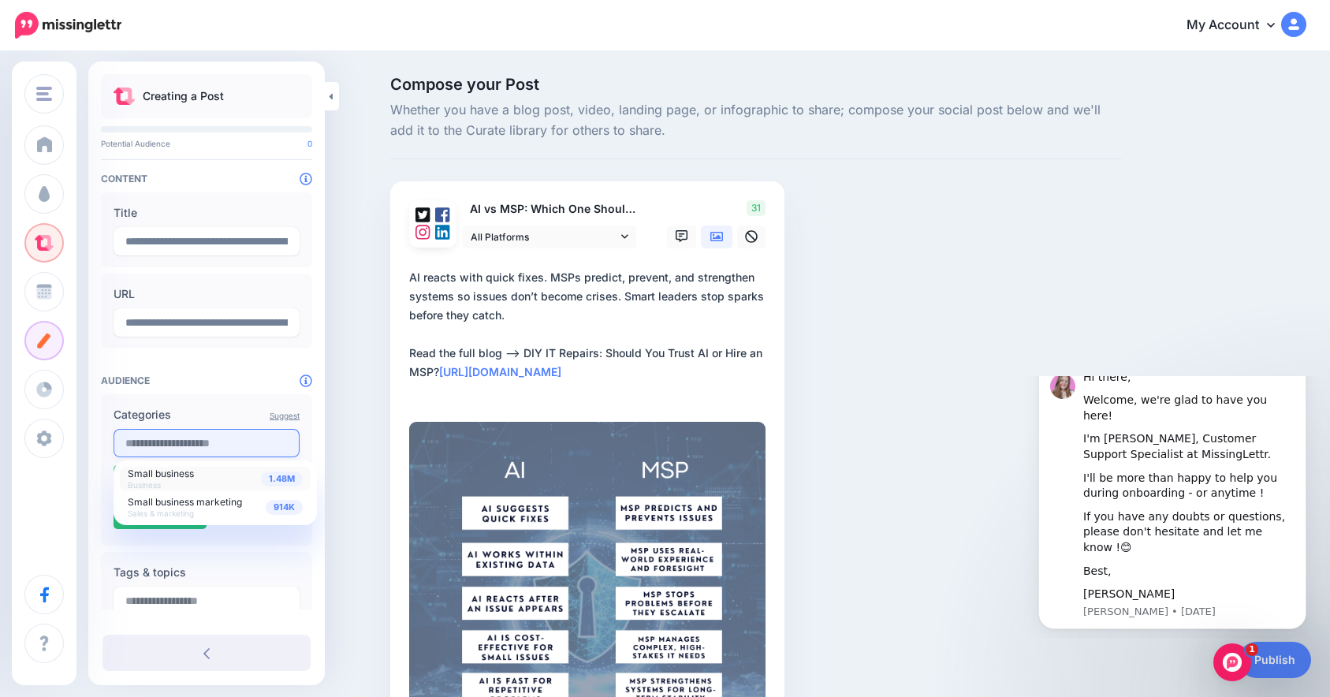
click at [199, 448] on input "text" at bounding box center [206, 443] width 186 height 28
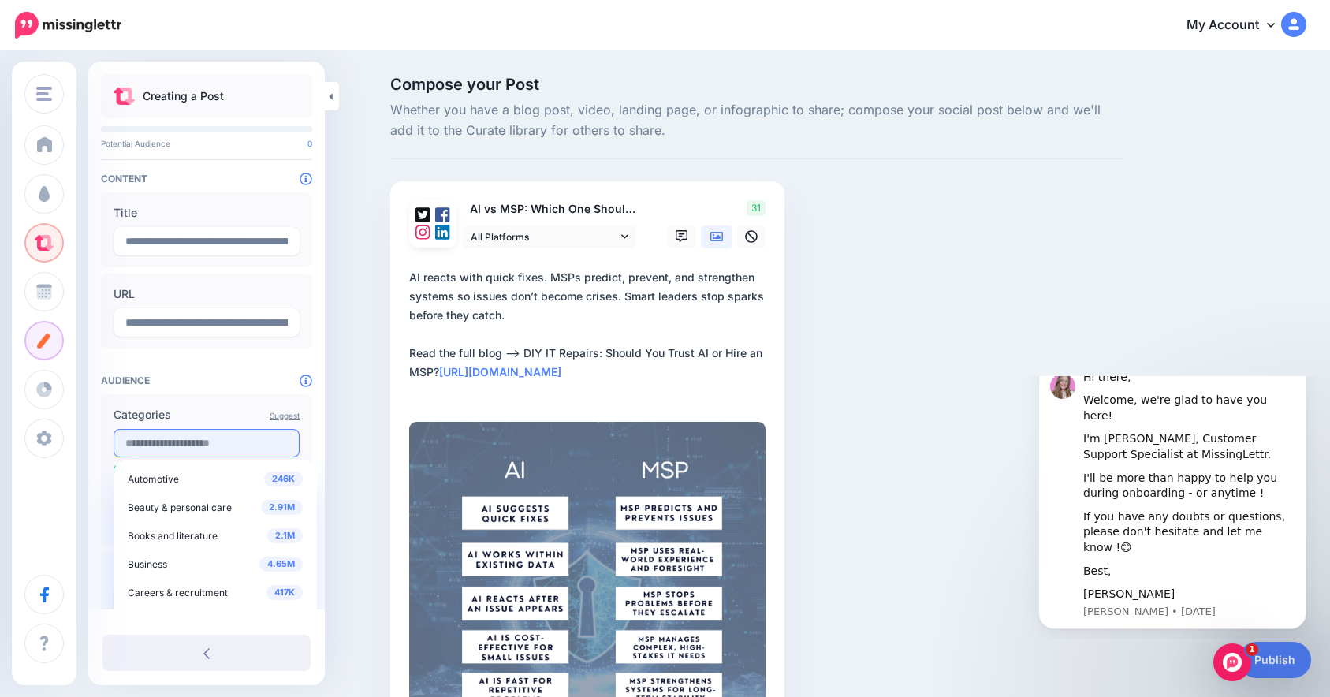
paste input "**********"
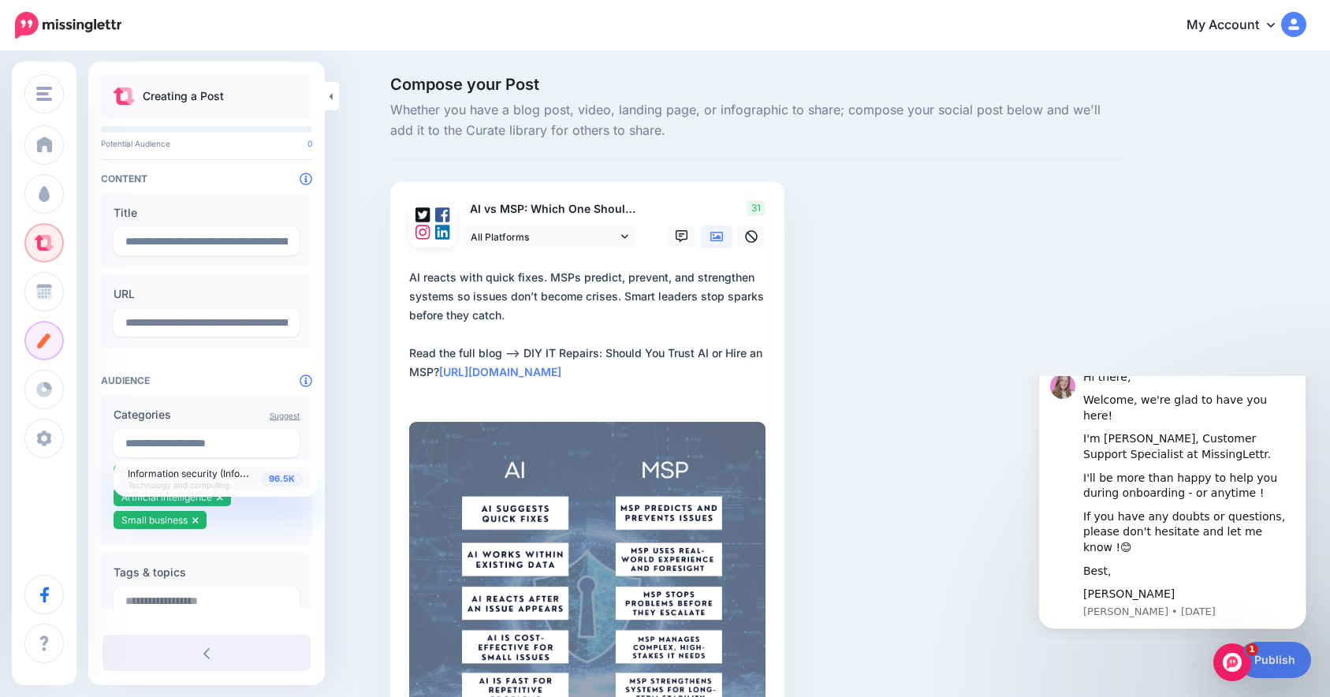
click at [199, 473] on span "Information security (Infosec)" at bounding box center [193, 472] width 131 height 13
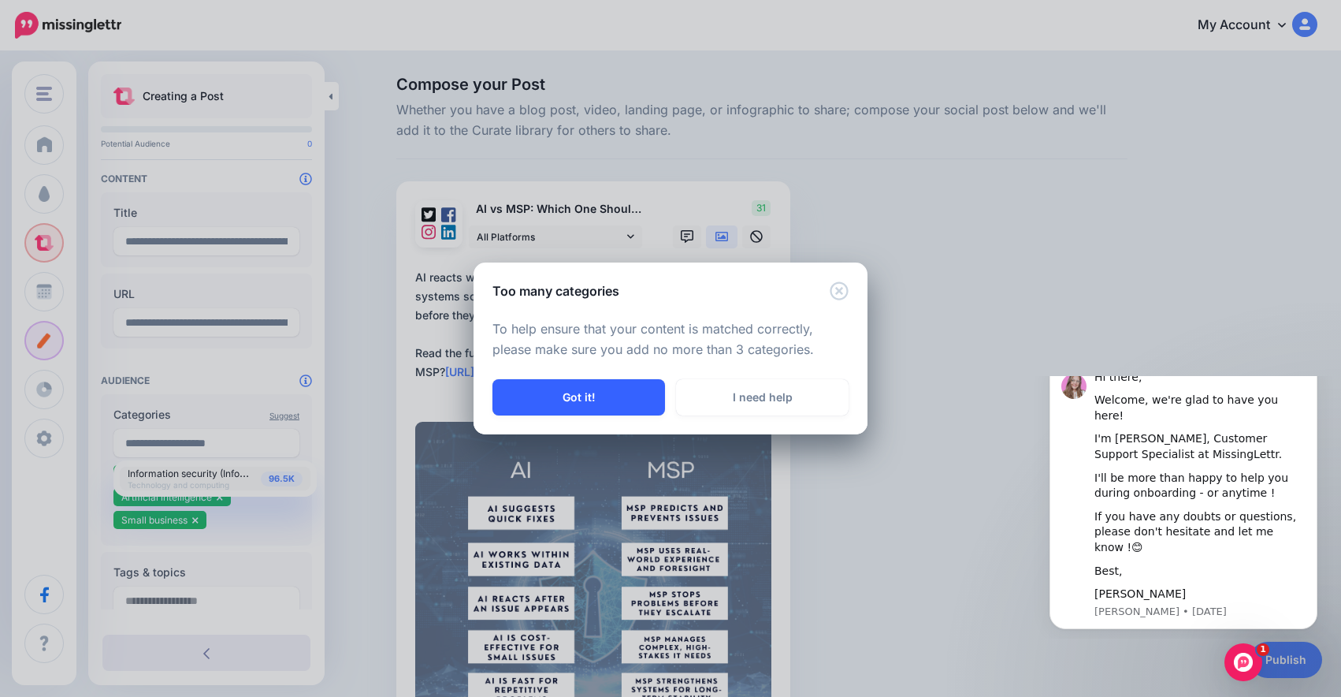
click at [586, 409] on button "Got it!" at bounding box center [579, 397] width 173 height 36
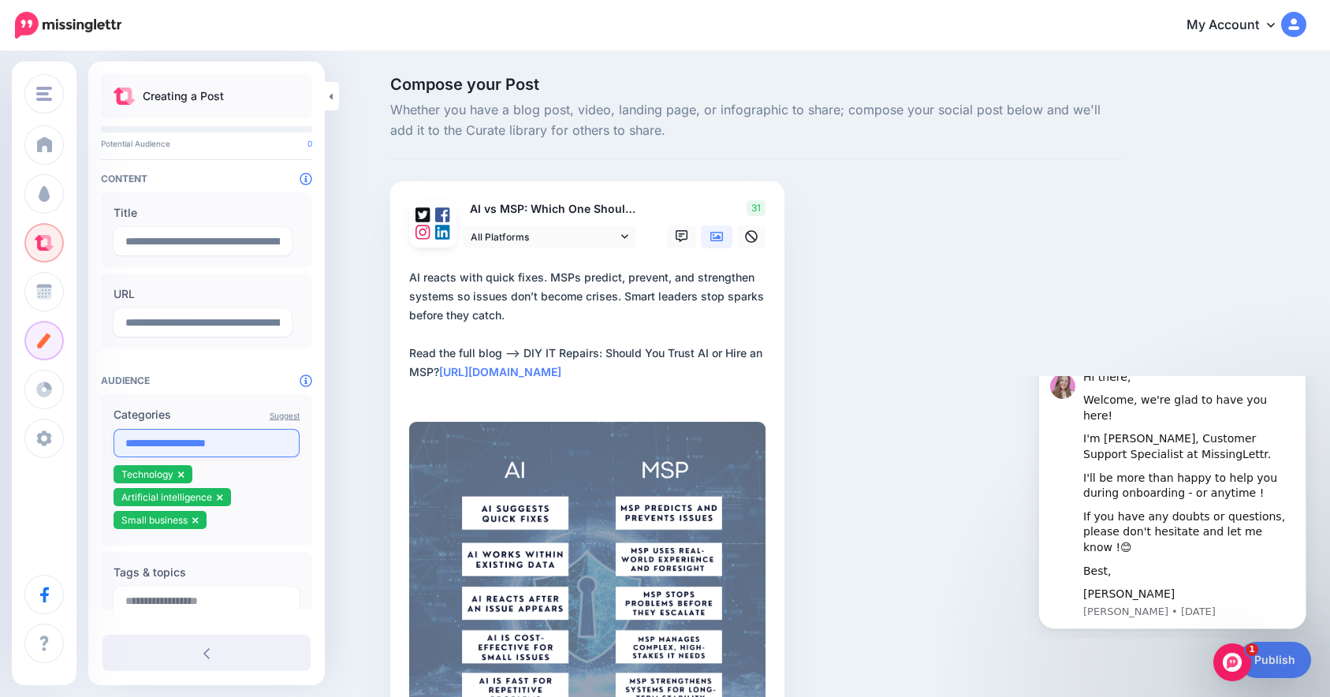
click at [230, 451] on input "**********" at bounding box center [206, 443] width 186 height 28
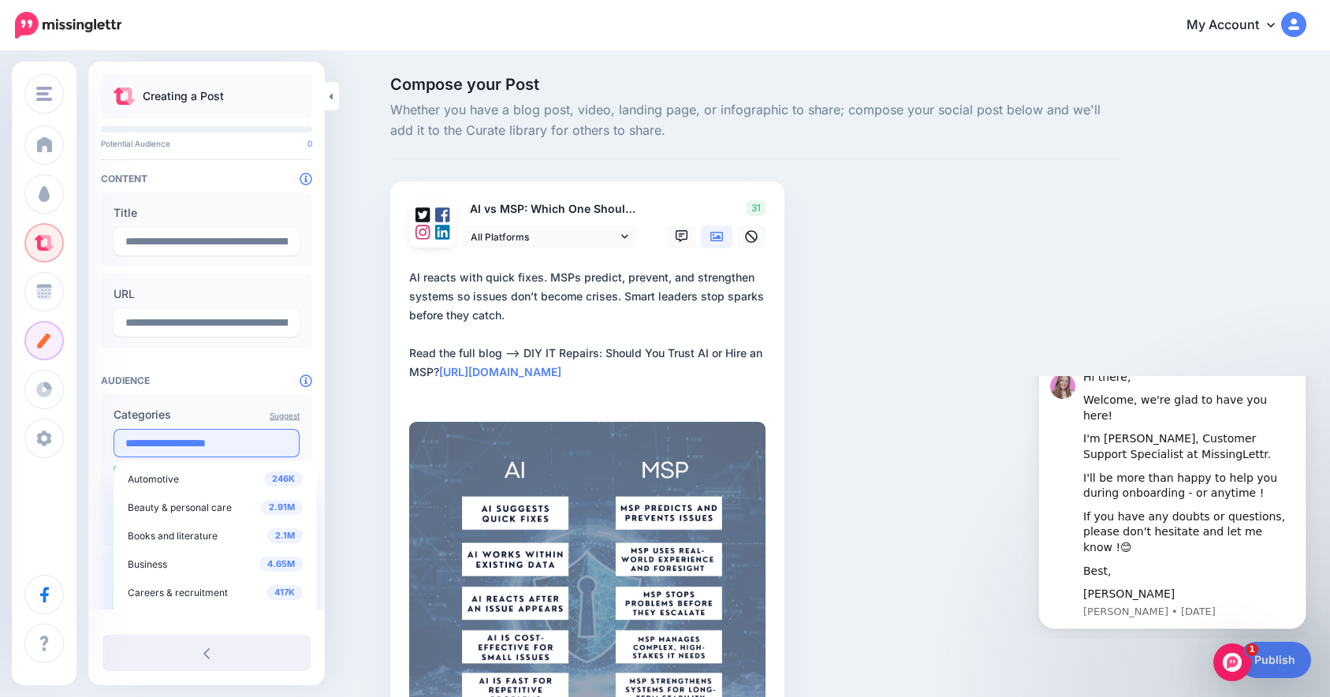
paste input "**********"
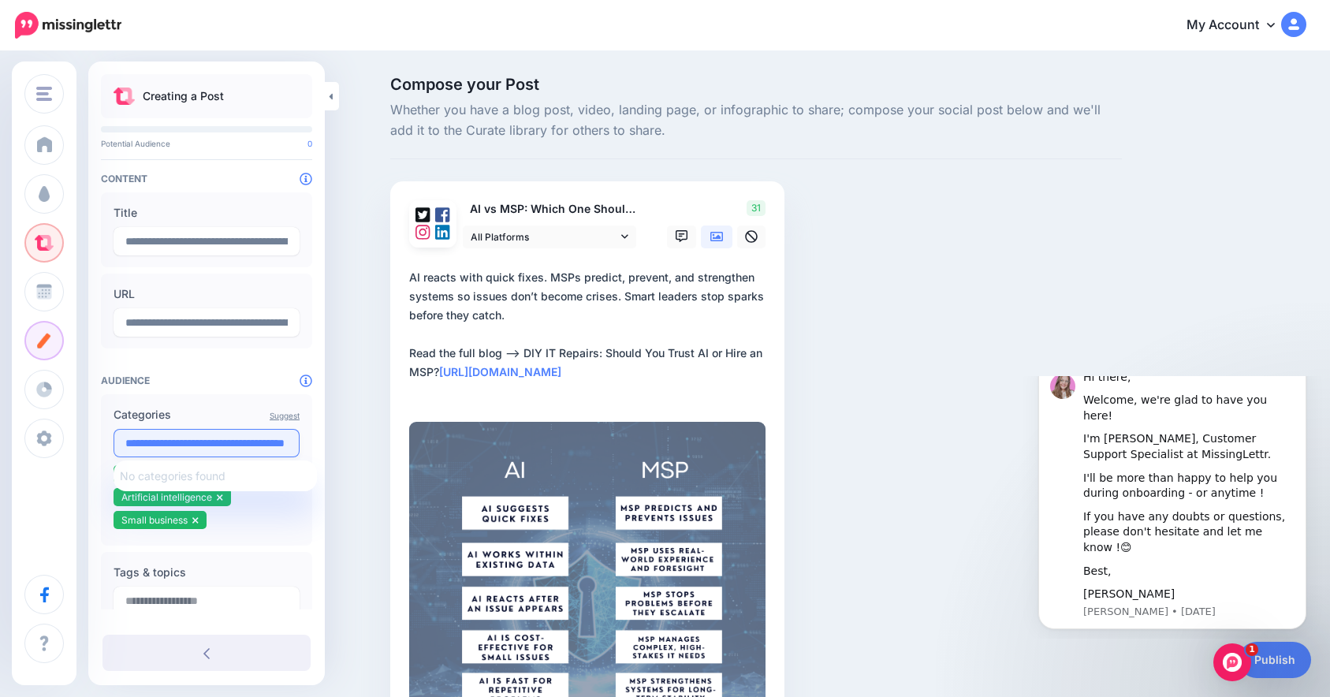
drag, startPoint x: 229, startPoint y: 443, endPoint x: 113, endPoint y: 446, distance: 115.1
click at [113, 446] on input "**********" at bounding box center [206, 443] width 186 height 28
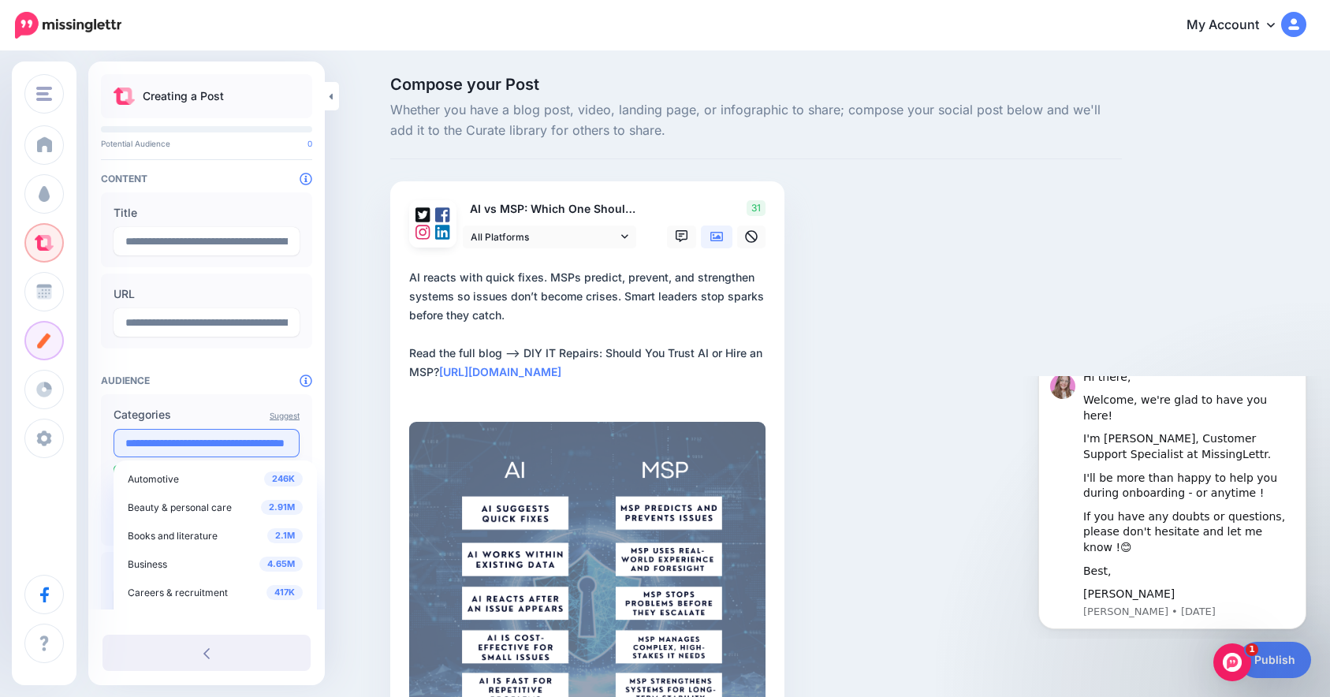
click at [224, 432] on input "**********" at bounding box center [206, 443] width 186 height 28
drag, startPoint x: 233, startPoint y: 444, endPoint x: 337, endPoint y: 447, distance: 104.1
click at [337, 447] on div "AITD Zaradigm Coachilly Headway AITD Add Workspace Dashboard Campaigns Curate" at bounding box center [665, 460] width 1330 height 815
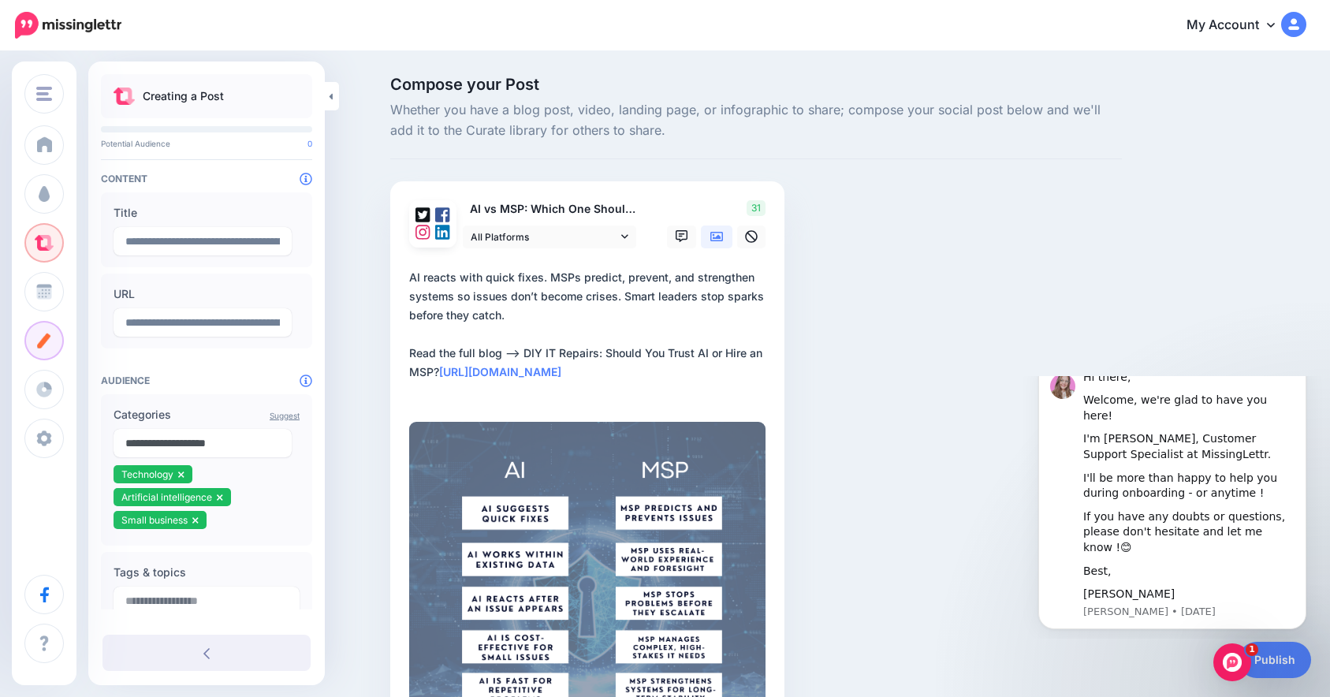
scroll to position [0, 0]
click at [270, 377] on h4 "Audience" at bounding box center [206, 380] width 211 height 12
click at [211, 433] on input "**********" at bounding box center [202, 443] width 178 height 28
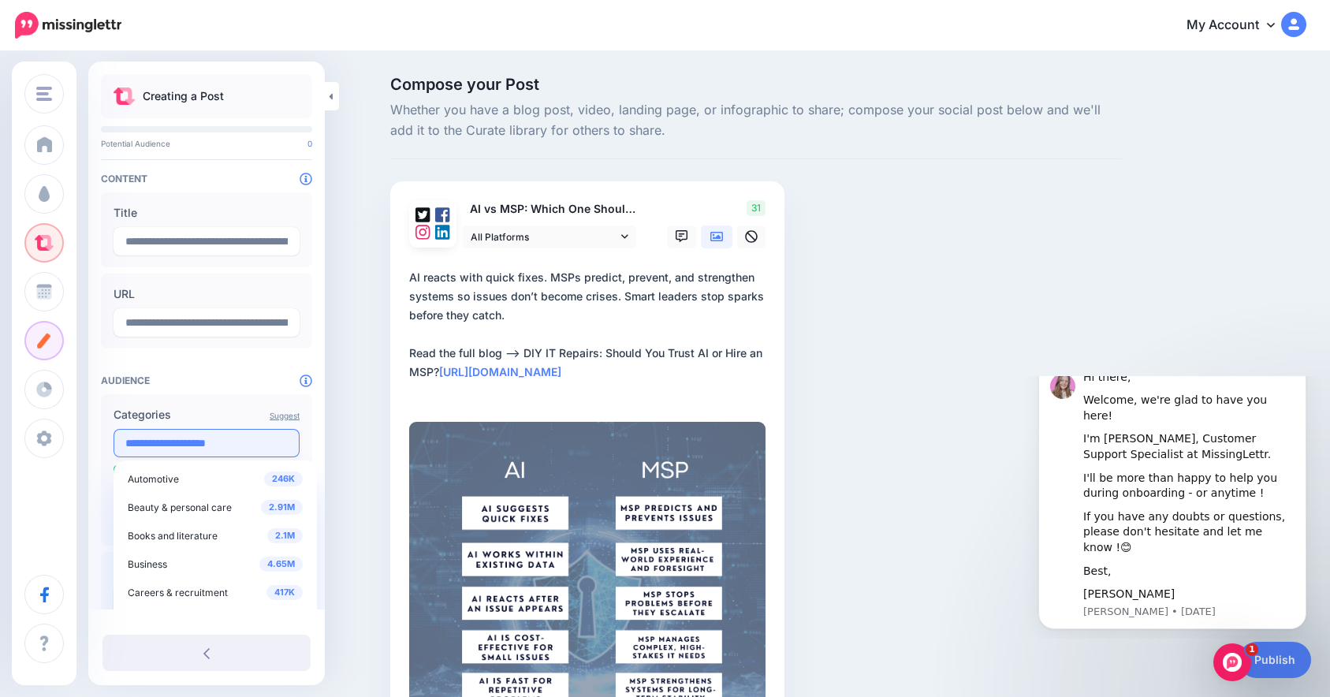
click at [211, 433] on input "**********" at bounding box center [206, 443] width 186 height 28
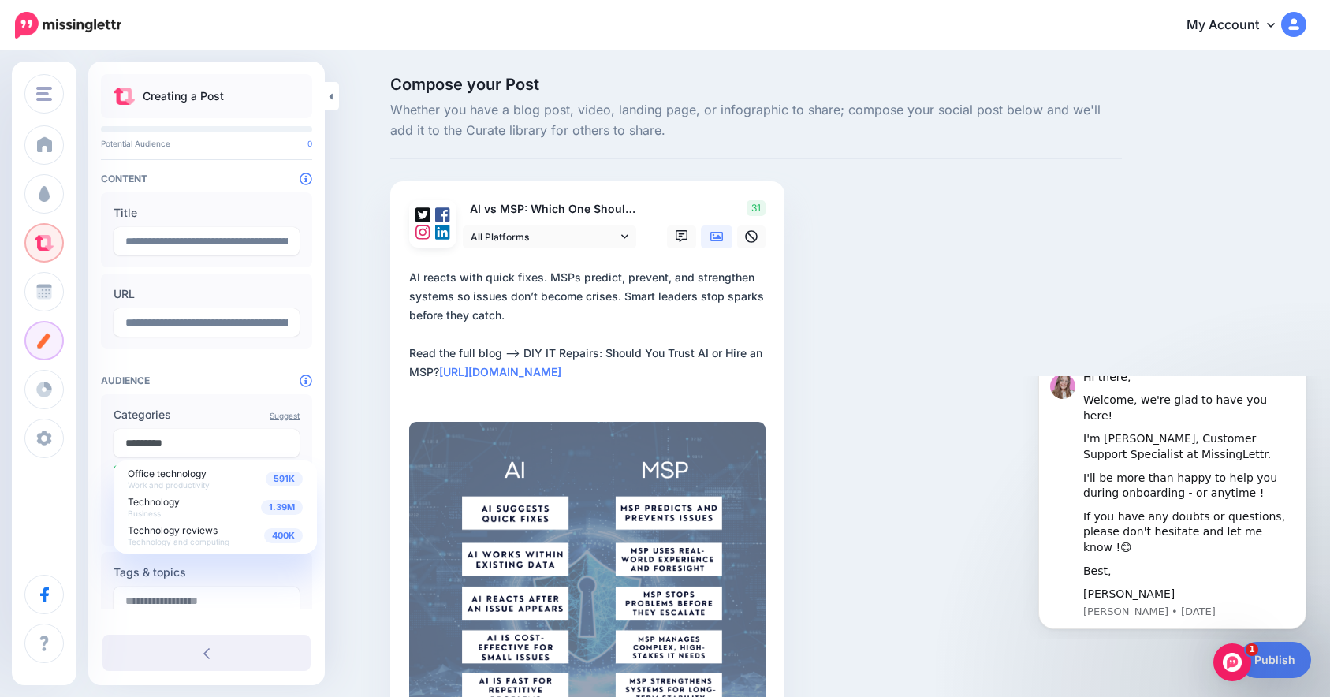
type input "**********"
click at [198, 437] on input "**********" at bounding box center [206, 443] width 186 height 28
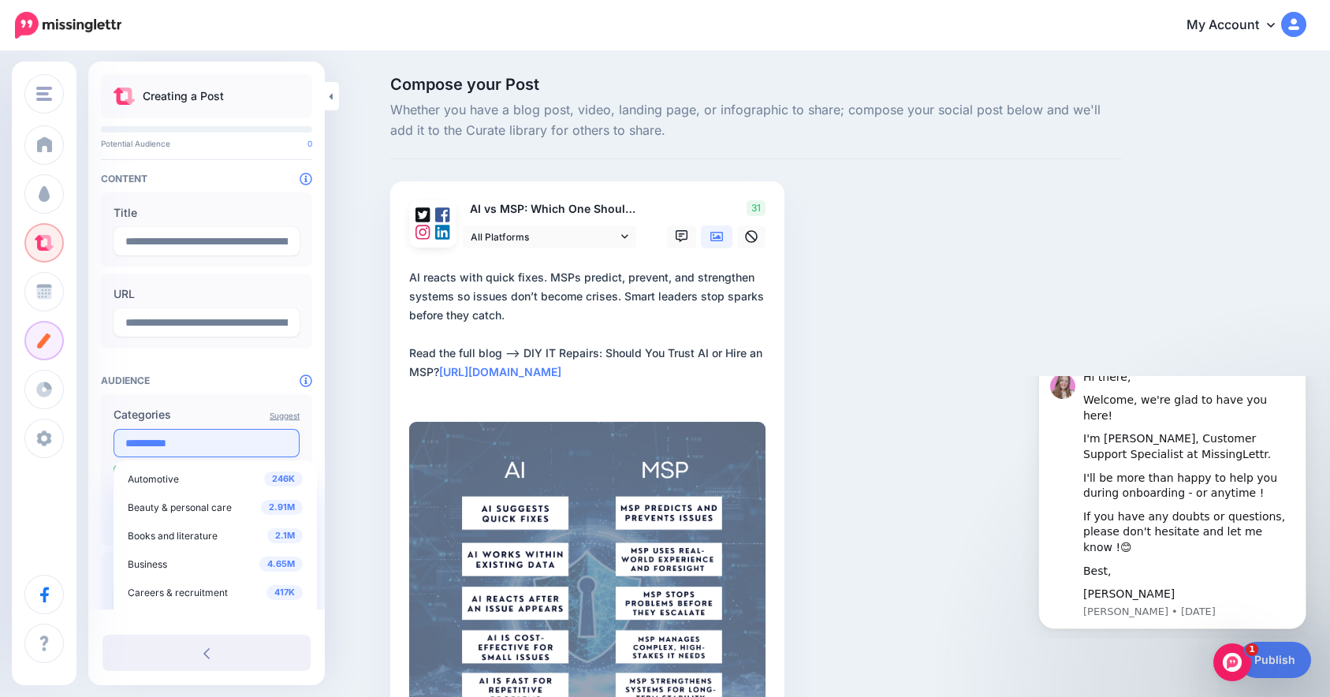
click at [198, 437] on input "**********" at bounding box center [206, 443] width 186 height 28
click at [218, 386] on div "**********" at bounding box center [206, 487] width 236 height 826
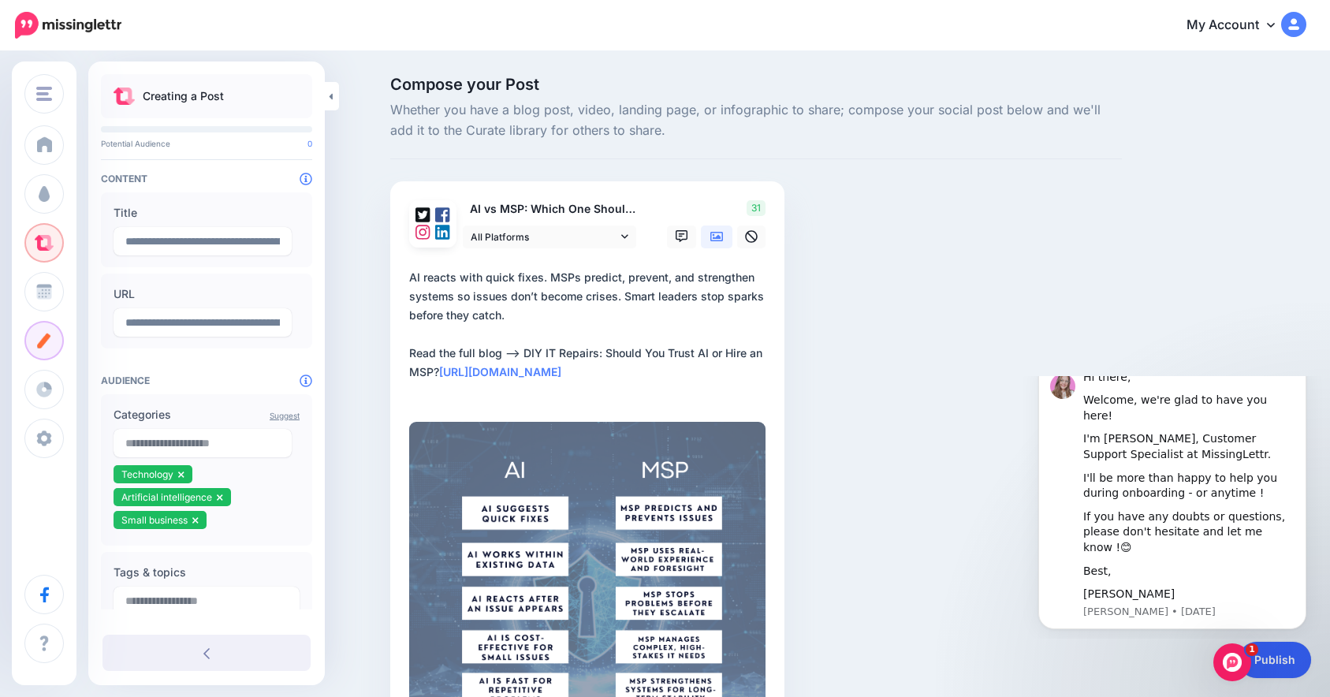
click at [1277, 655] on link "Publish" at bounding box center [1274, 660] width 73 height 36
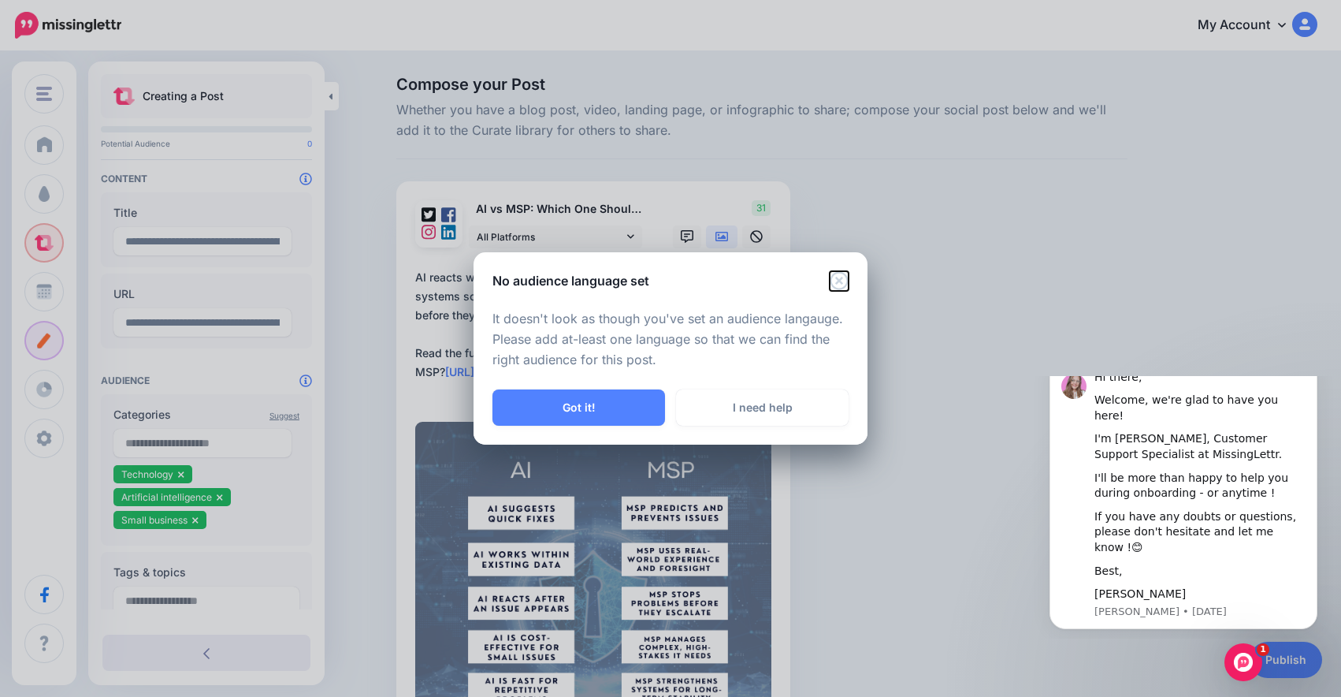
click at [844, 277] on icon "Close" at bounding box center [839, 280] width 19 height 19
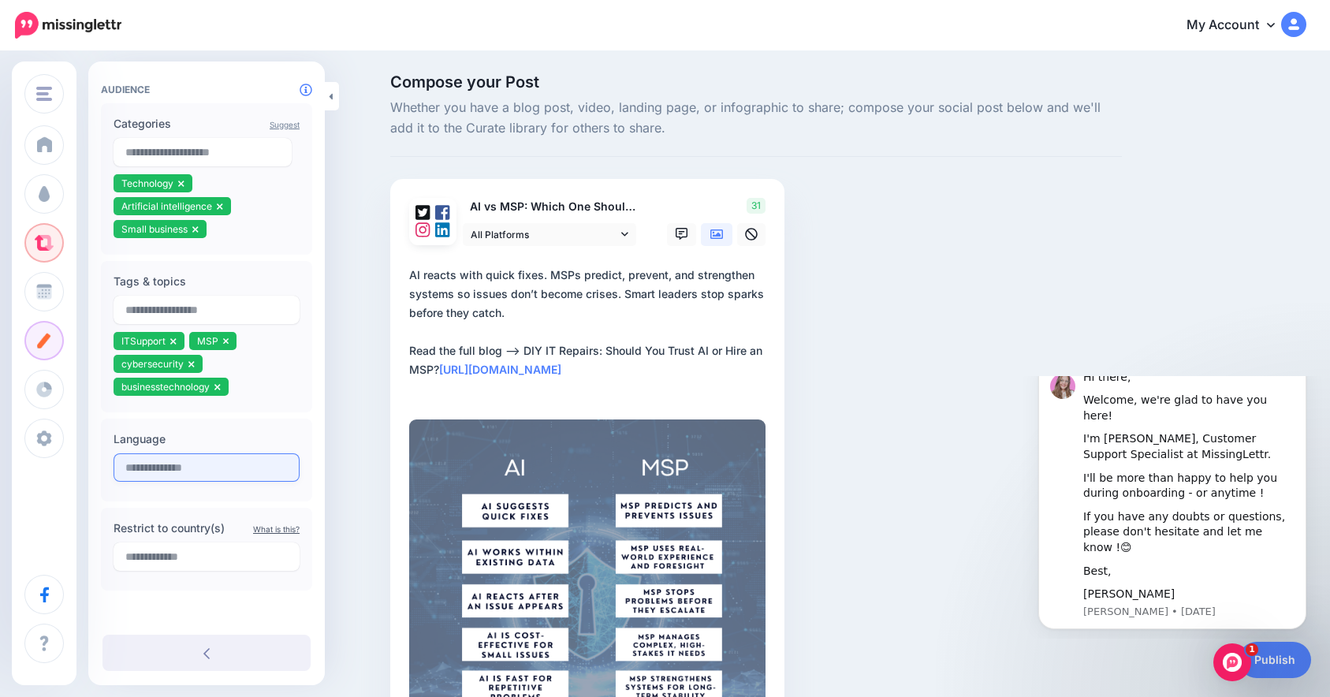
scroll to position [3, 0]
click at [191, 473] on input "text" at bounding box center [206, 467] width 186 height 28
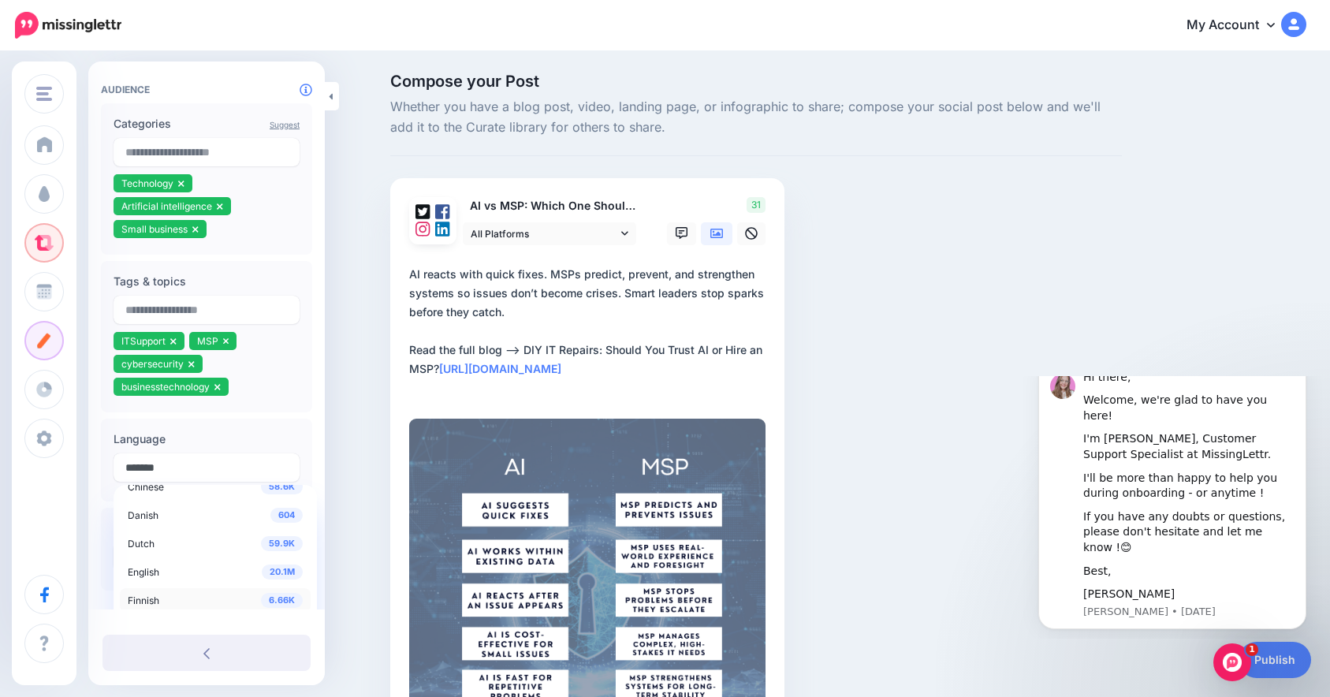
scroll to position [69, 0]
type input "*******"
click at [244, 552] on div "20.1M English" at bounding box center [215, 546] width 175 height 19
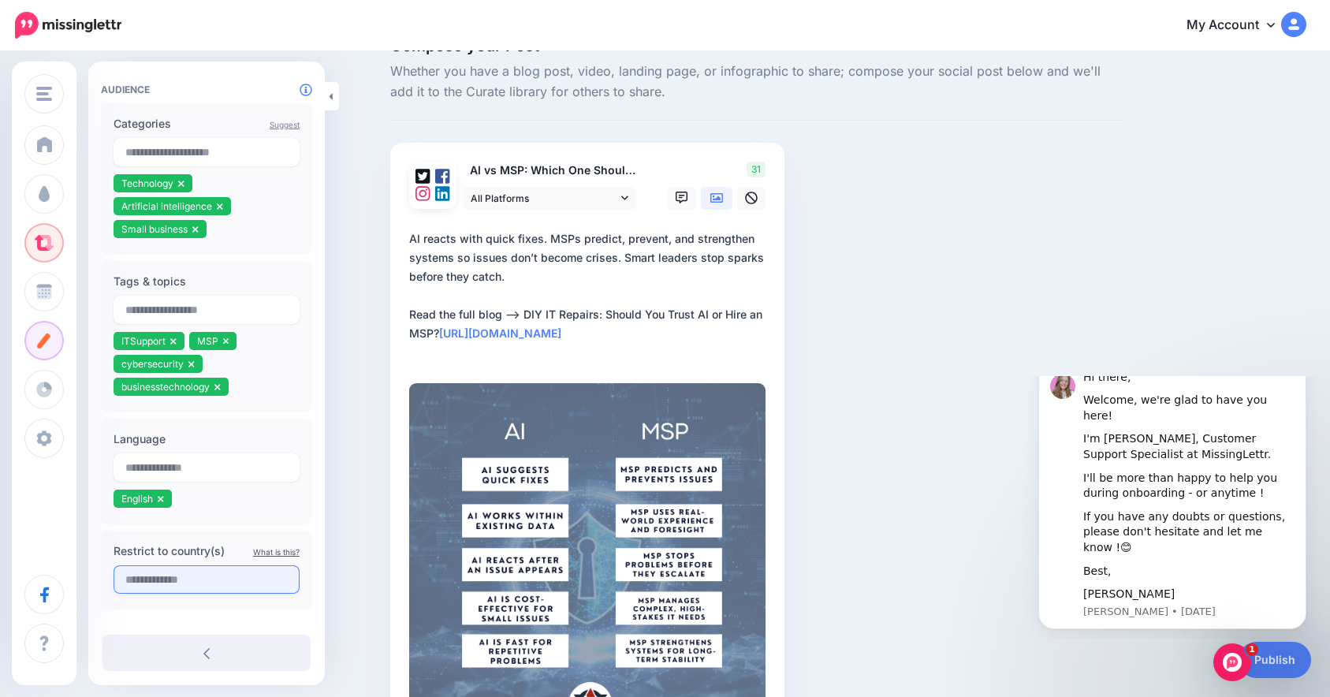
scroll to position [73, 0]
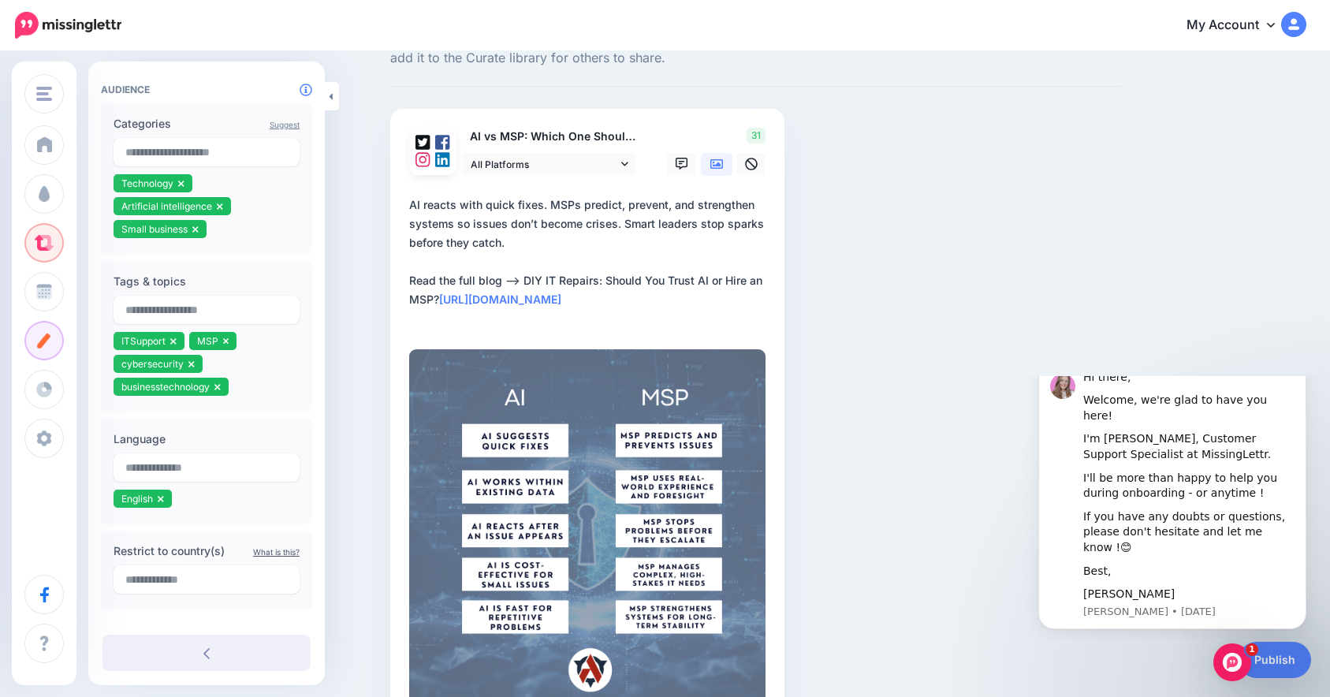
click at [1312, 659] on div "Compose your Post Whether you have a blog post, video, landing page, or infogra…" at bounding box center [665, 387] width 1330 height 815
click at [1291, 664] on link "Publish" at bounding box center [1274, 660] width 73 height 36
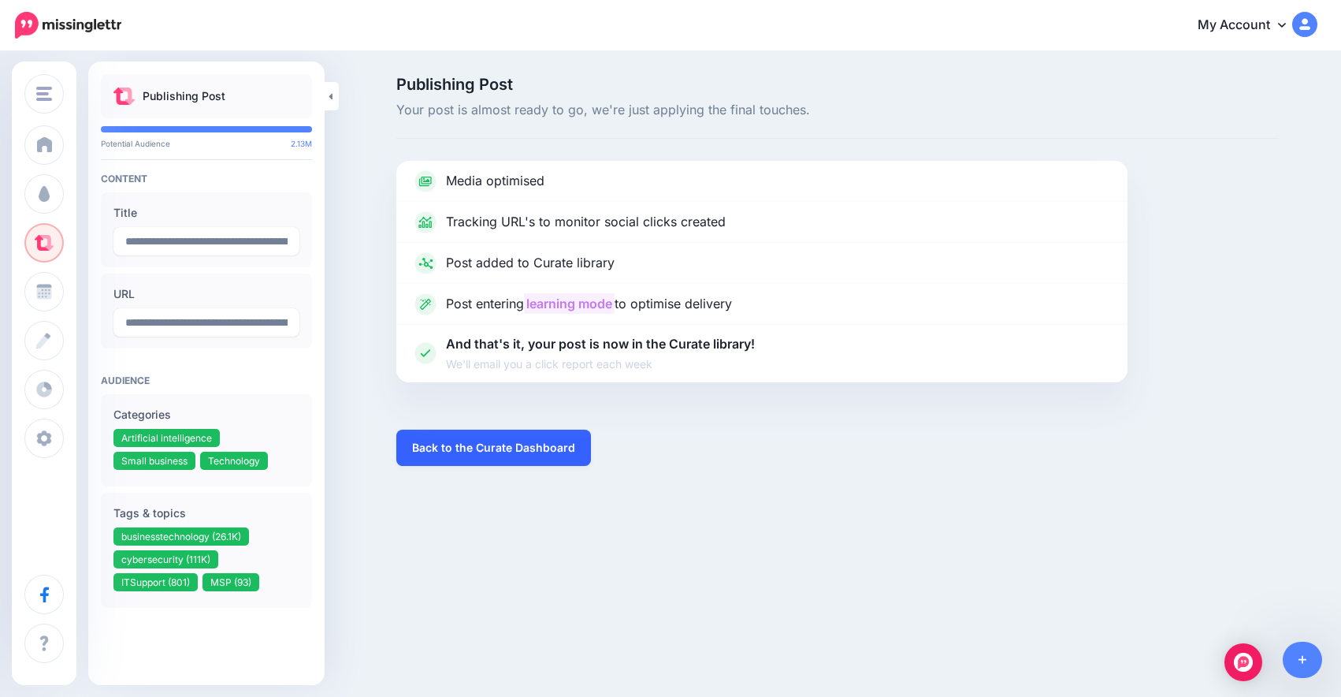
click at [577, 451] on link "Back to the Curate Dashboard" at bounding box center [493, 448] width 195 height 36
